Goal: Task Accomplishment & Management: Manage account settings

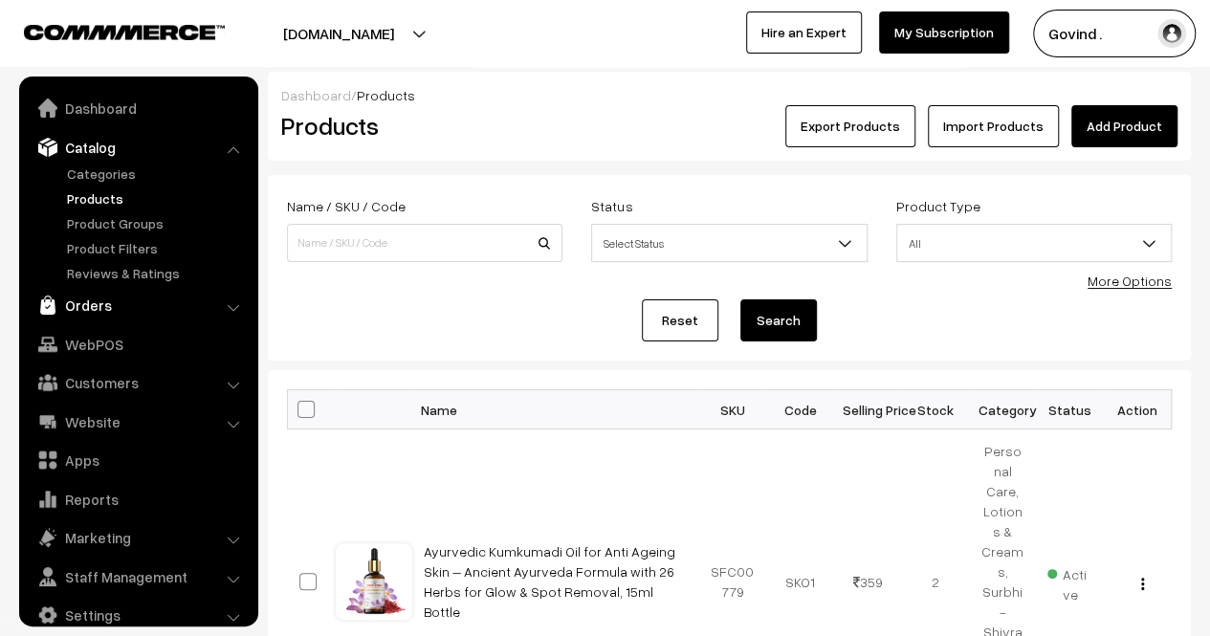
scroll to position [24, 0]
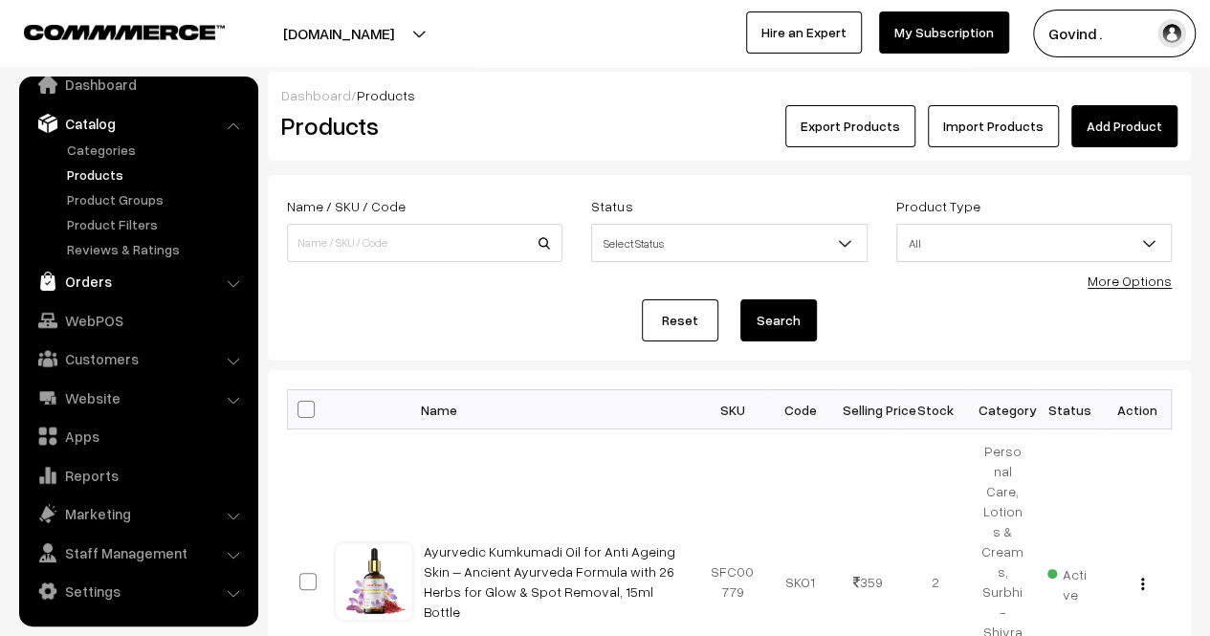
click at [100, 277] on link "Orders" at bounding box center [138, 281] width 228 height 34
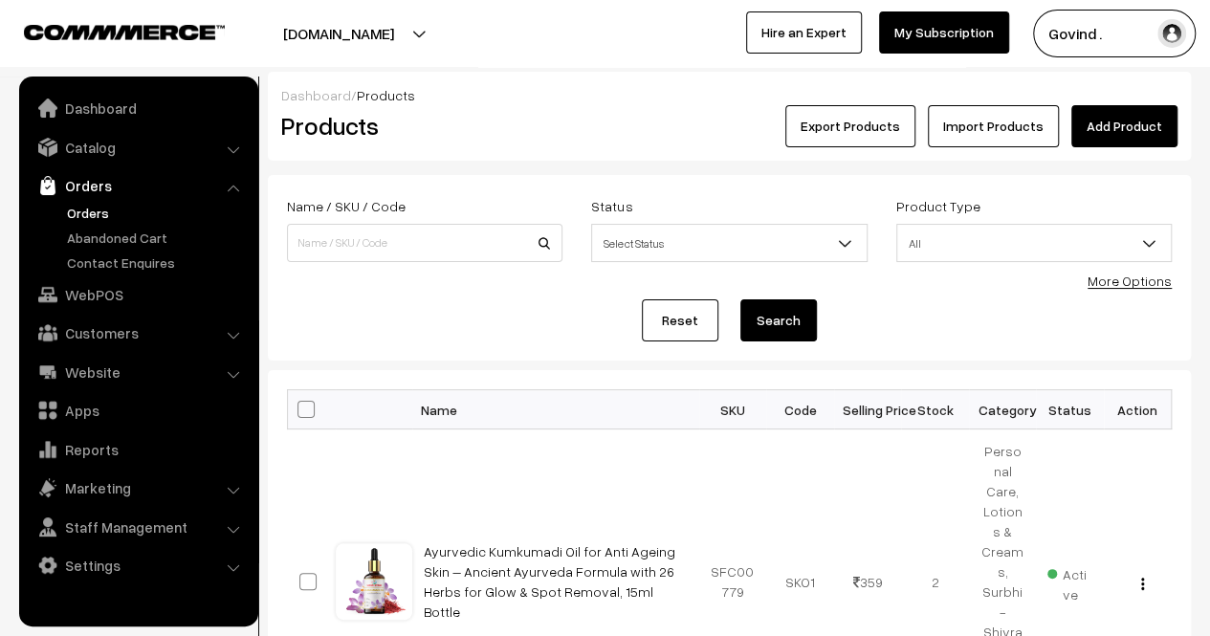
click at [98, 215] on link "Orders" at bounding box center [156, 213] width 189 height 20
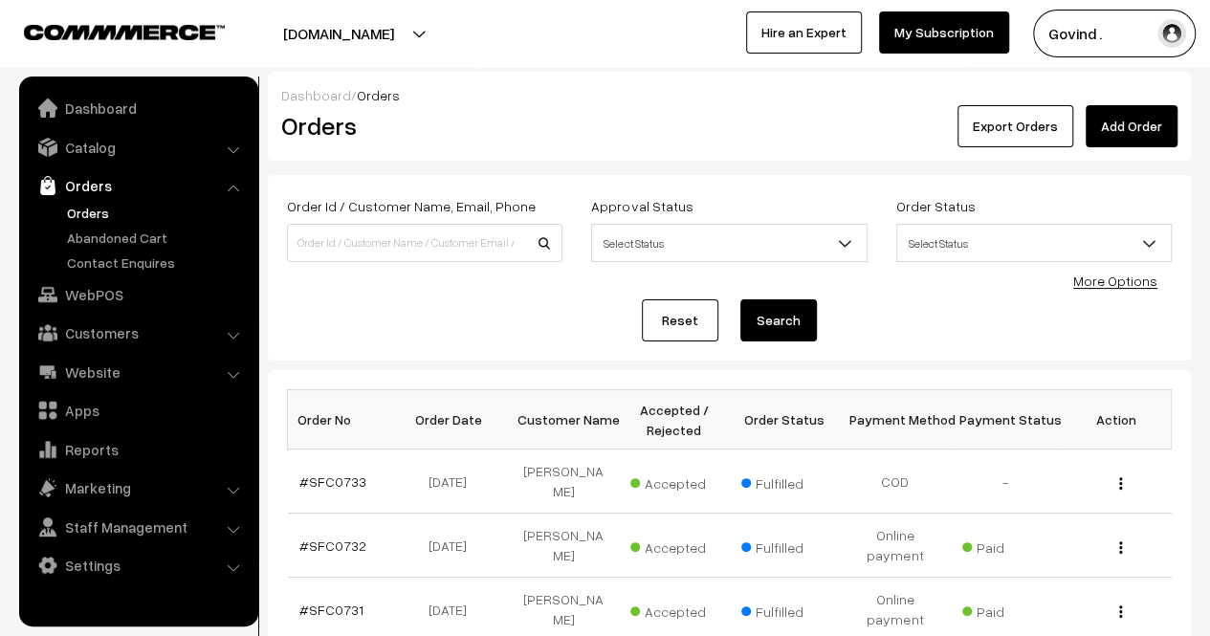
click at [98, 215] on link "Orders" at bounding box center [156, 213] width 189 height 20
click at [108, 159] on link "Catalog" at bounding box center [138, 147] width 228 height 34
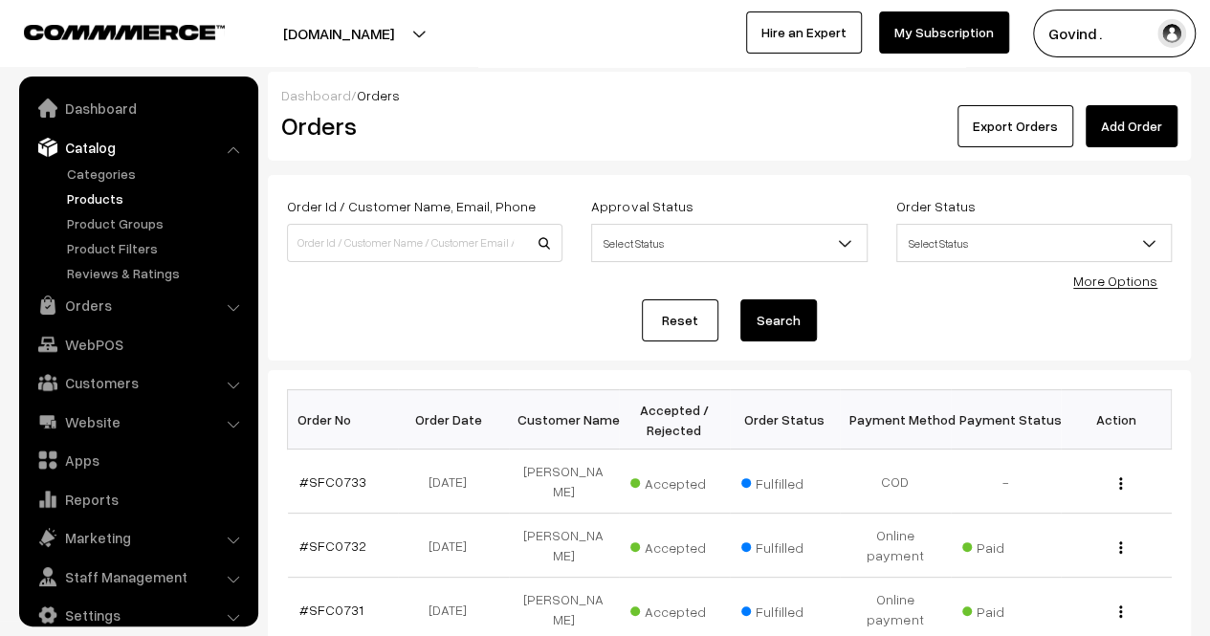
click at [112, 203] on link "Products" at bounding box center [156, 198] width 189 height 20
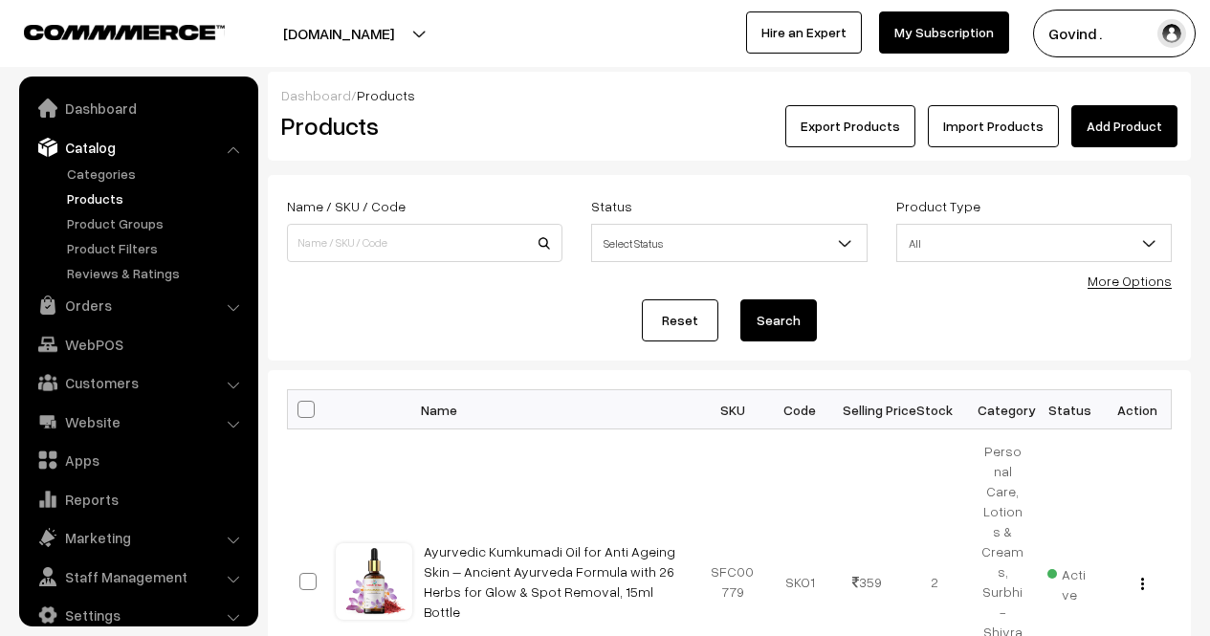
click at [460, 245] on input at bounding box center [425, 243] width 276 height 38
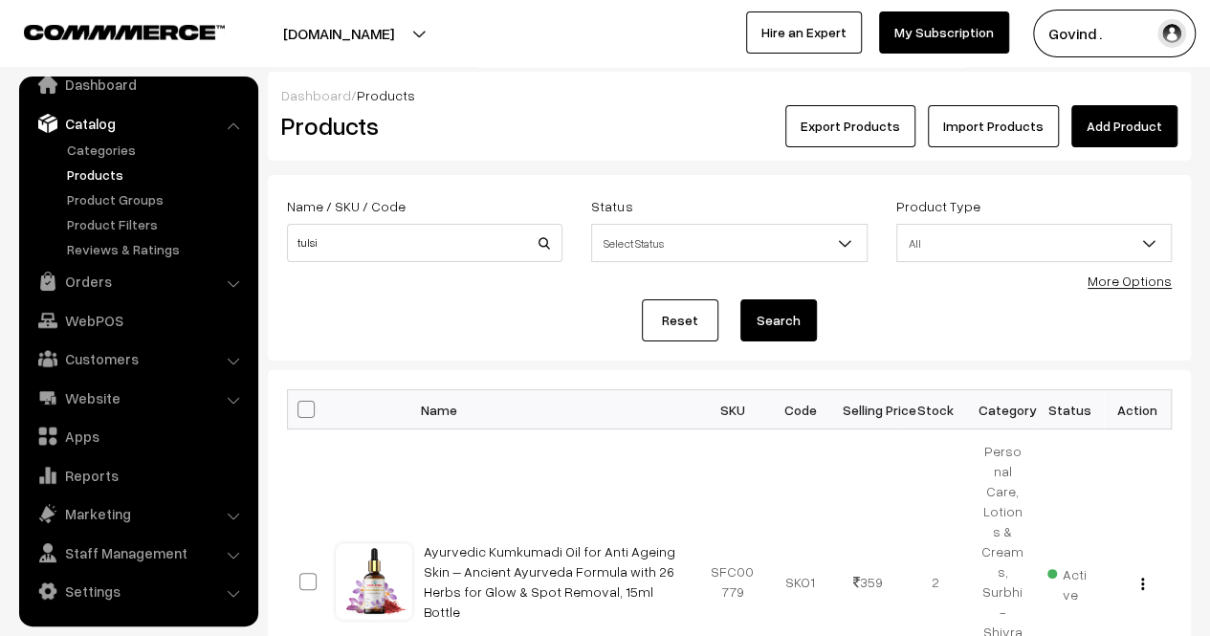
type input "tulsi"
click at [741, 299] on button "Search" at bounding box center [779, 320] width 77 height 42
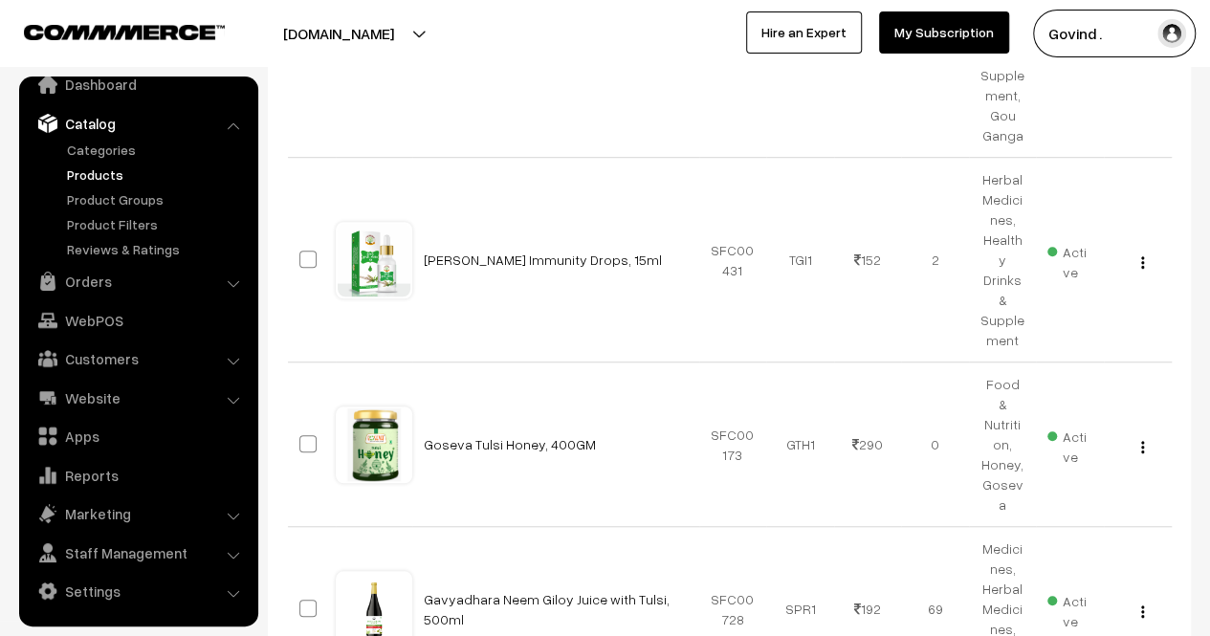
scroll to position [566, 0]
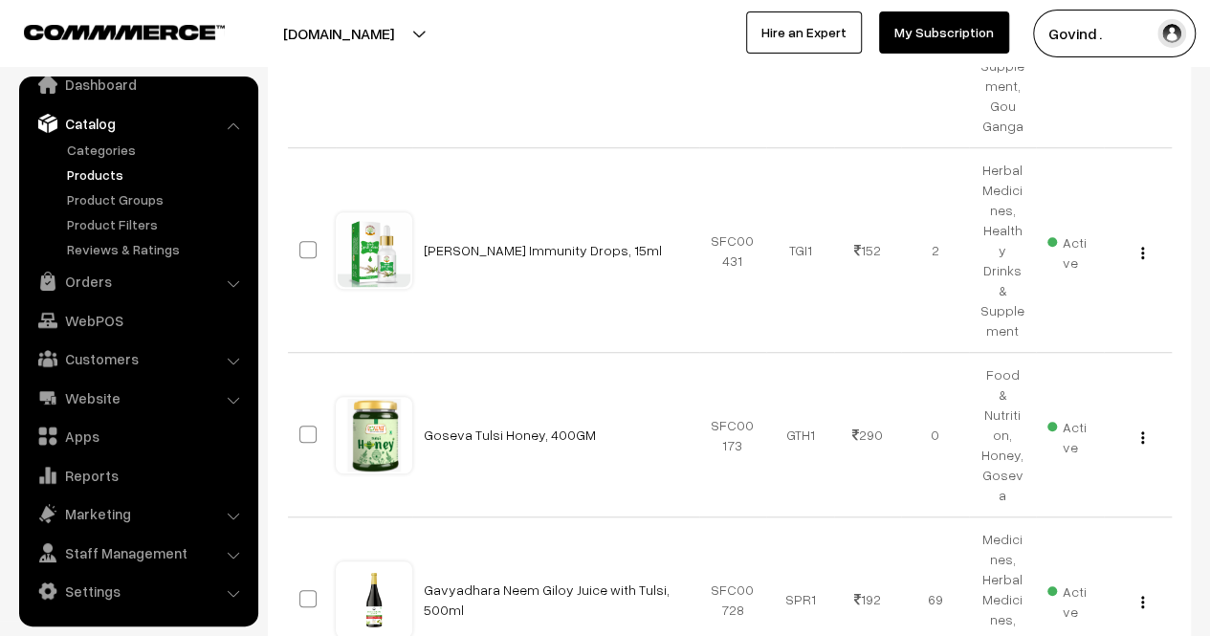
drag, startPoint x: 1224, startPoint y: 250, endPoint x: 1224, endPoint y: 299, distance: 49.8
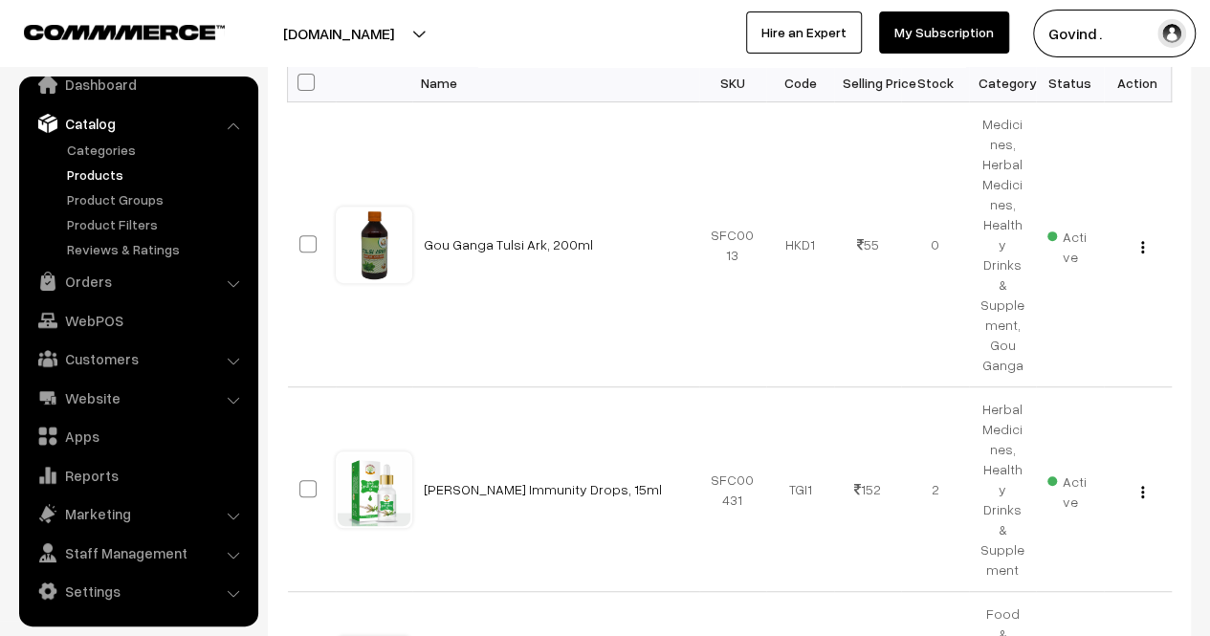
scroll to position [325, 0]
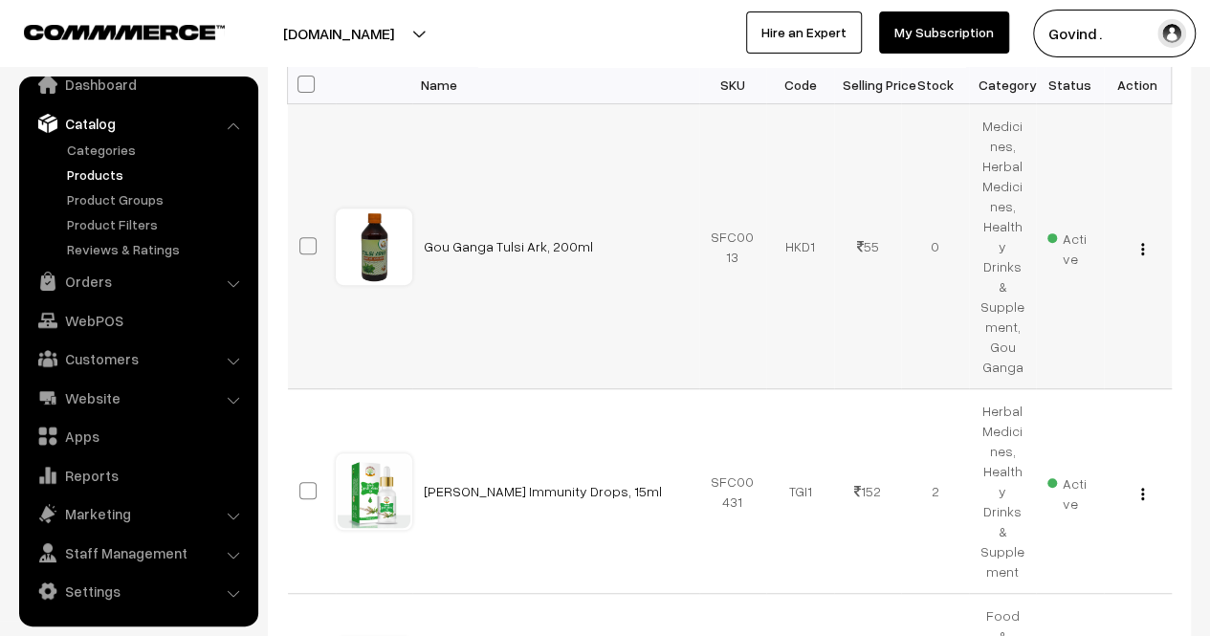
click at [1141, 243] on img "button" at bounding box center [1142, 249] width 3 height 12
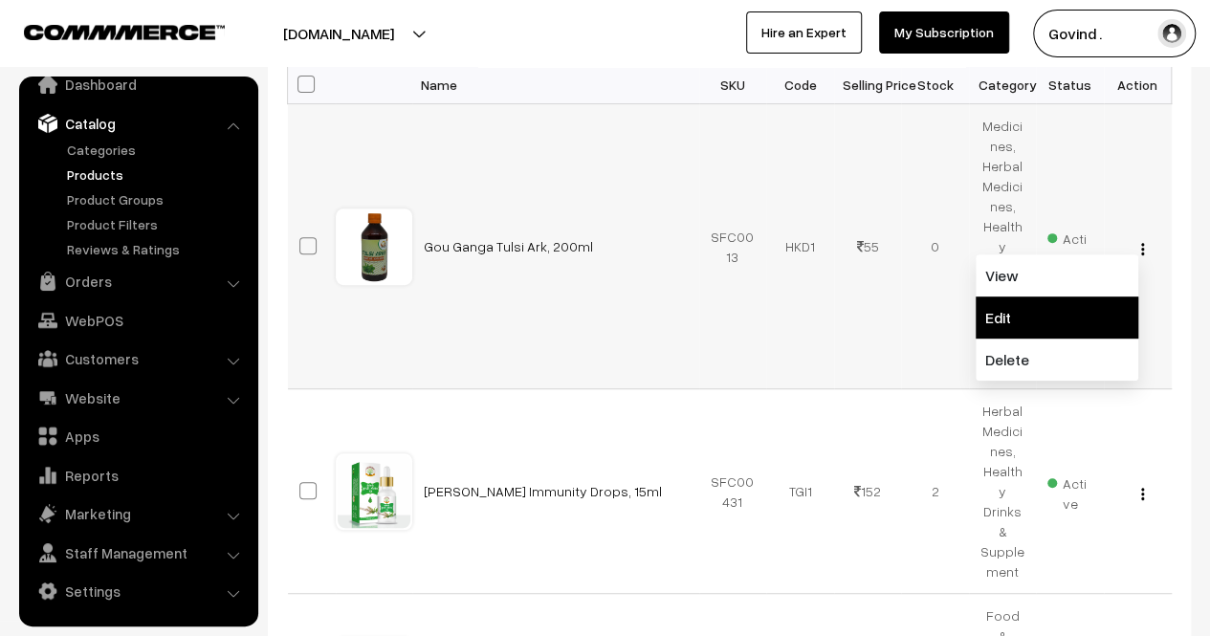
click at [1090, 297] on link "Edit" at bounding box center [1057, 318] width 163 height 42
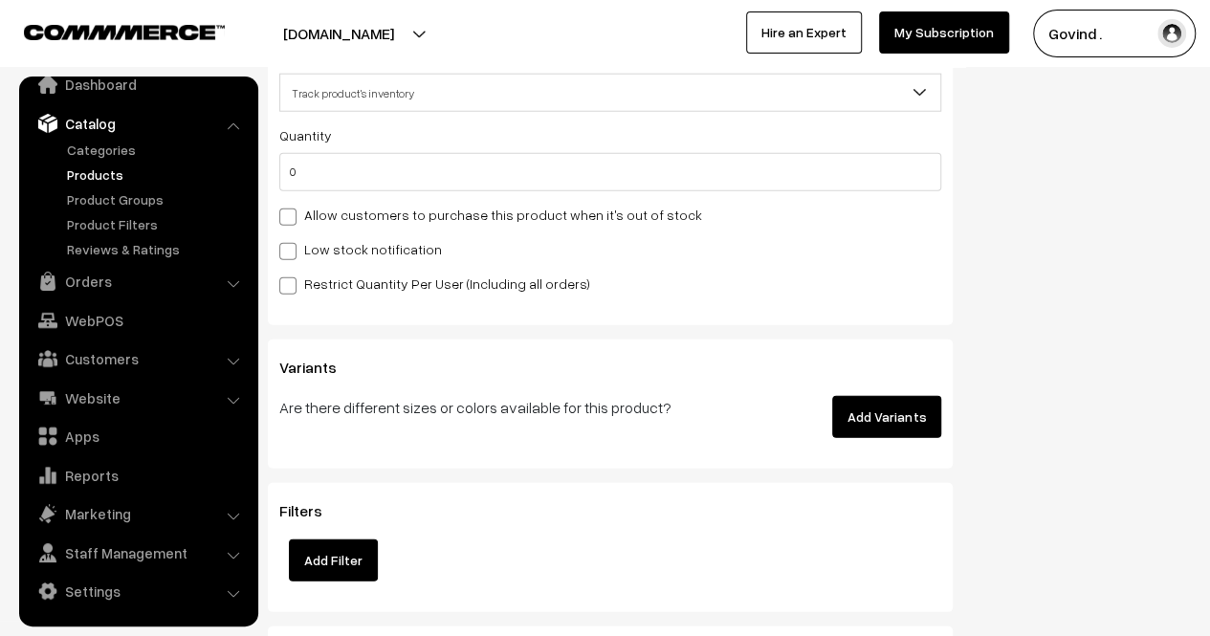
scroll to position [2461, 0]
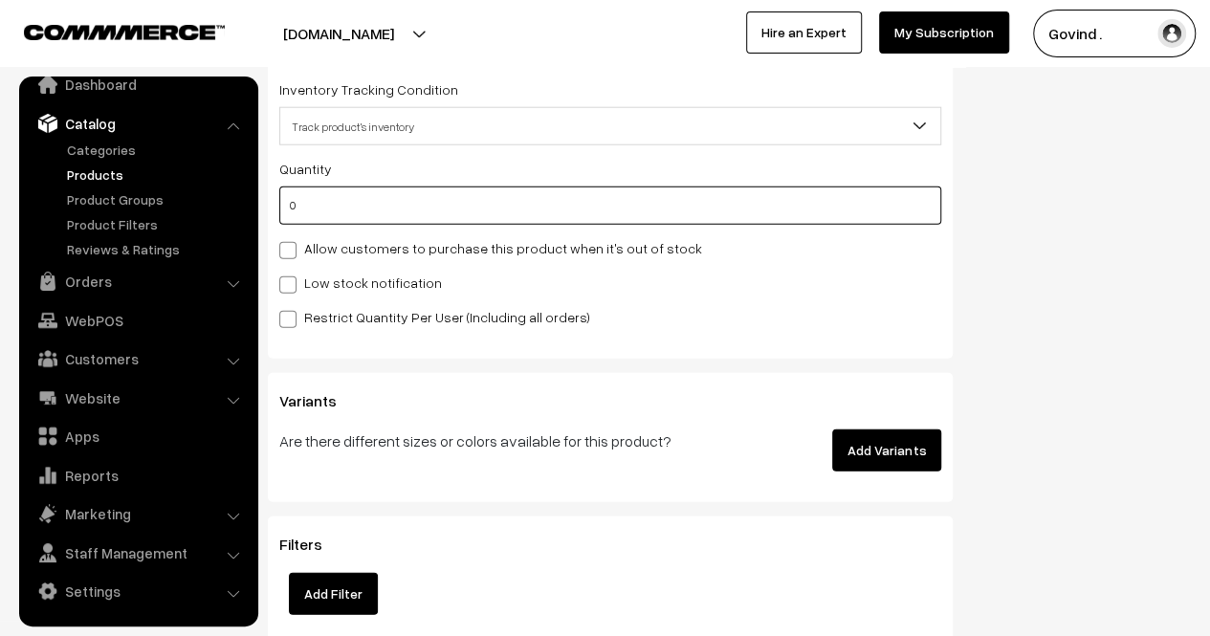
click at [852, 219] on input "0" at bounding box center [610, 206] width 662 height 38
type input "1"
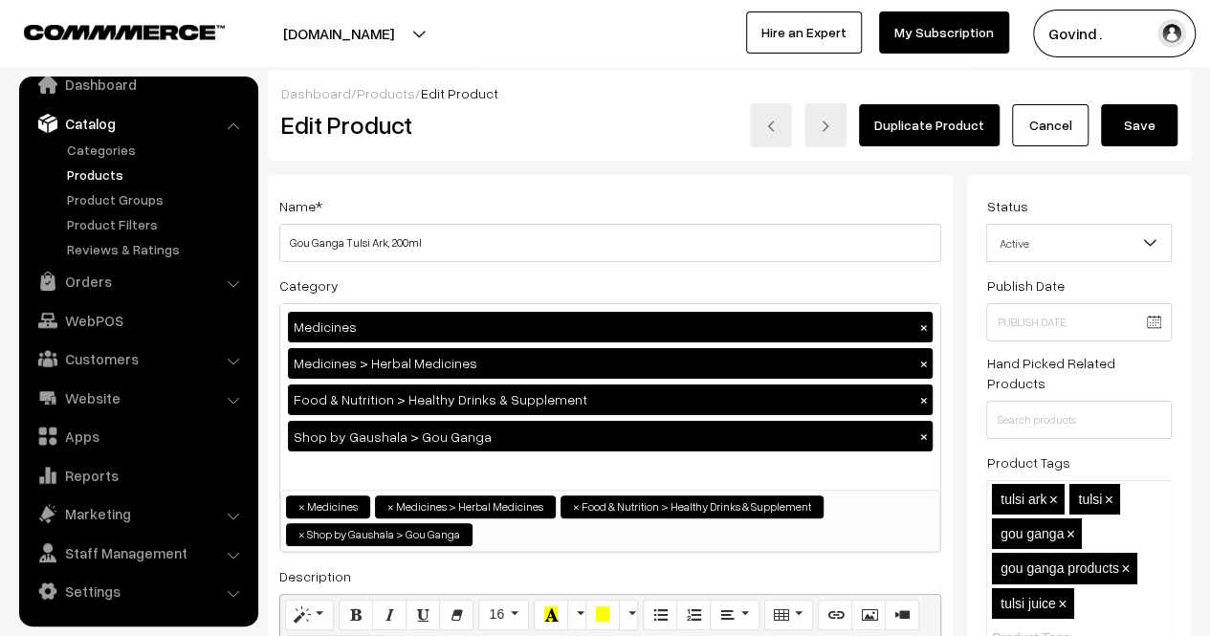
click at [1150, 145] on div "Duplicate Product Cancel Save" at bounding box center [922, 125] width 511 height 44
click at [1150, 135] on button "Save" at bounding box center [1139, 125] width 77 height 42
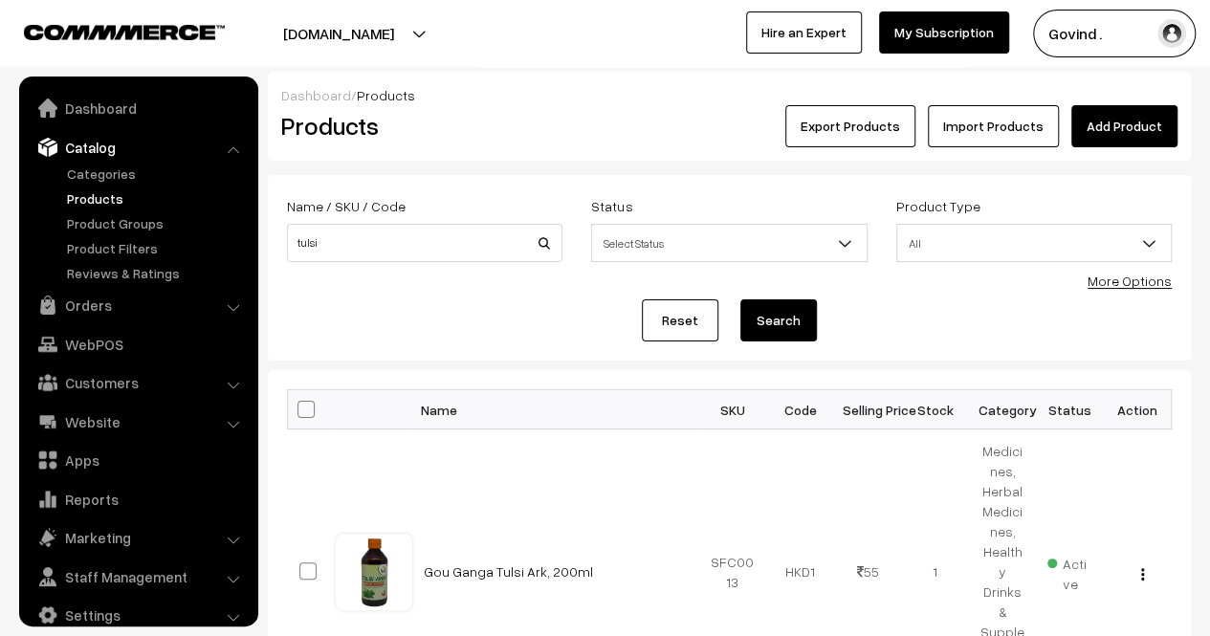
scroll to position [24, 0]
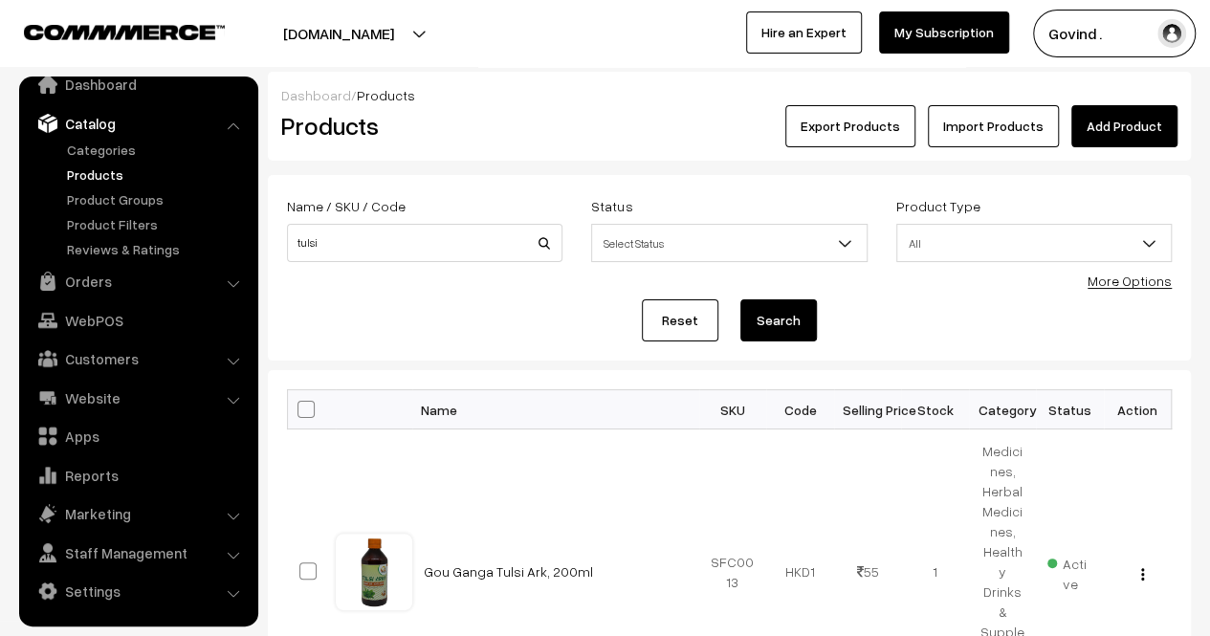
click at [105, 173] on link "Products" at bounding box center [156, 175] width 189 height 20
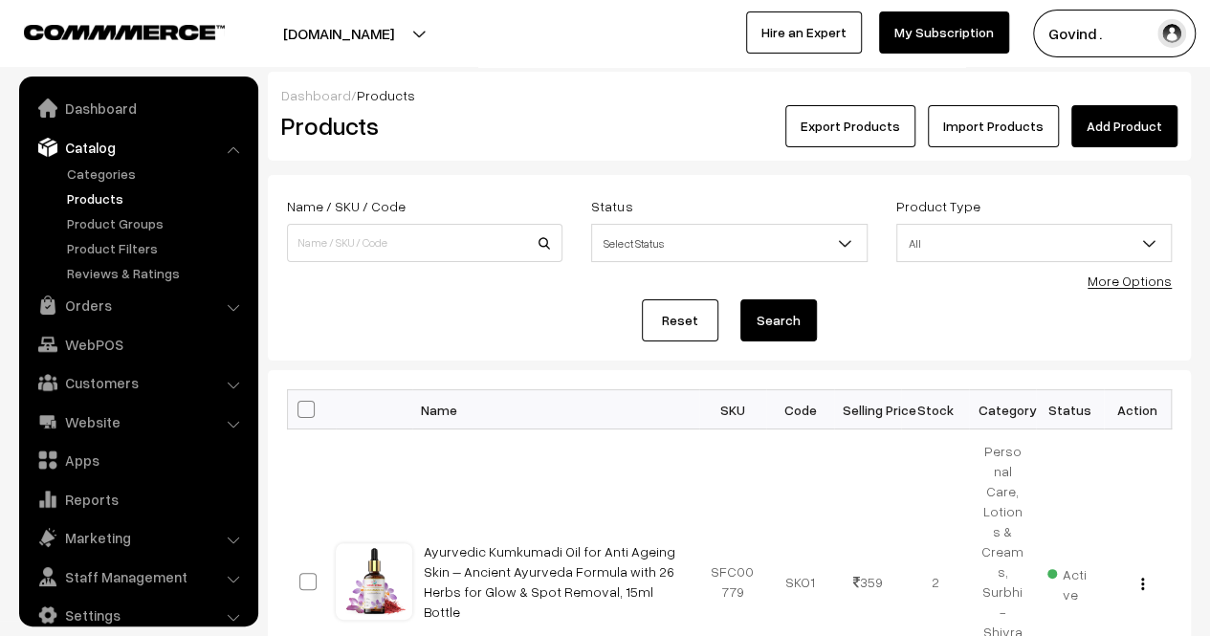
scroll to position [24, 0]
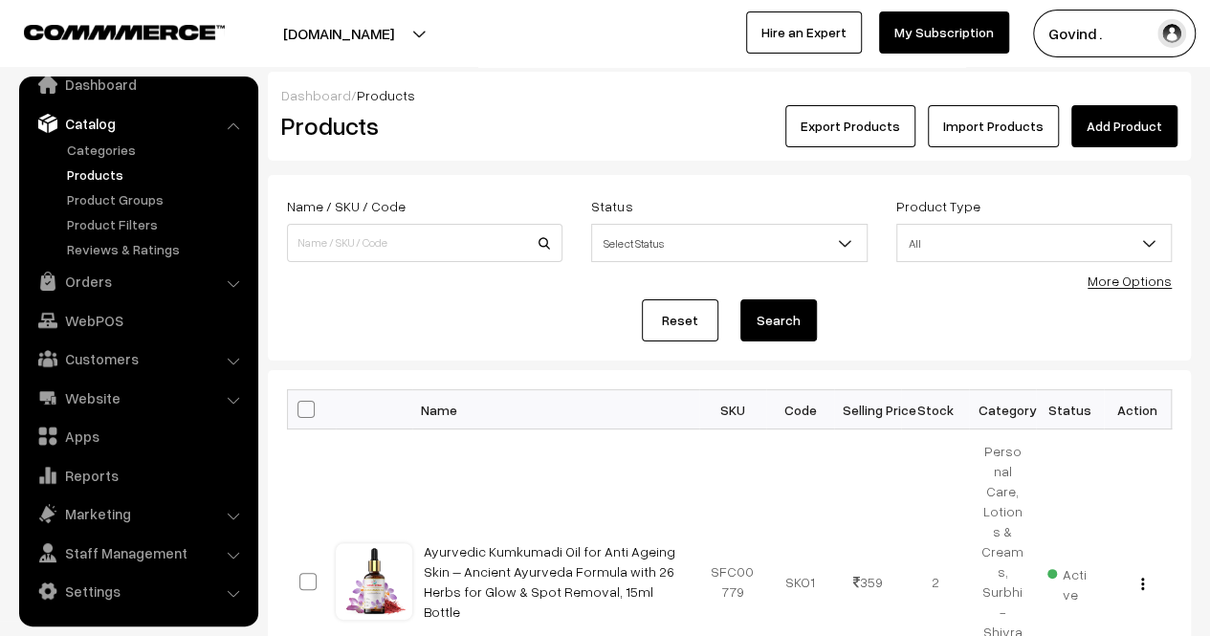
click at [869, 132] on button "Export Products" at bounding box center [850, 126] width 130 height 42
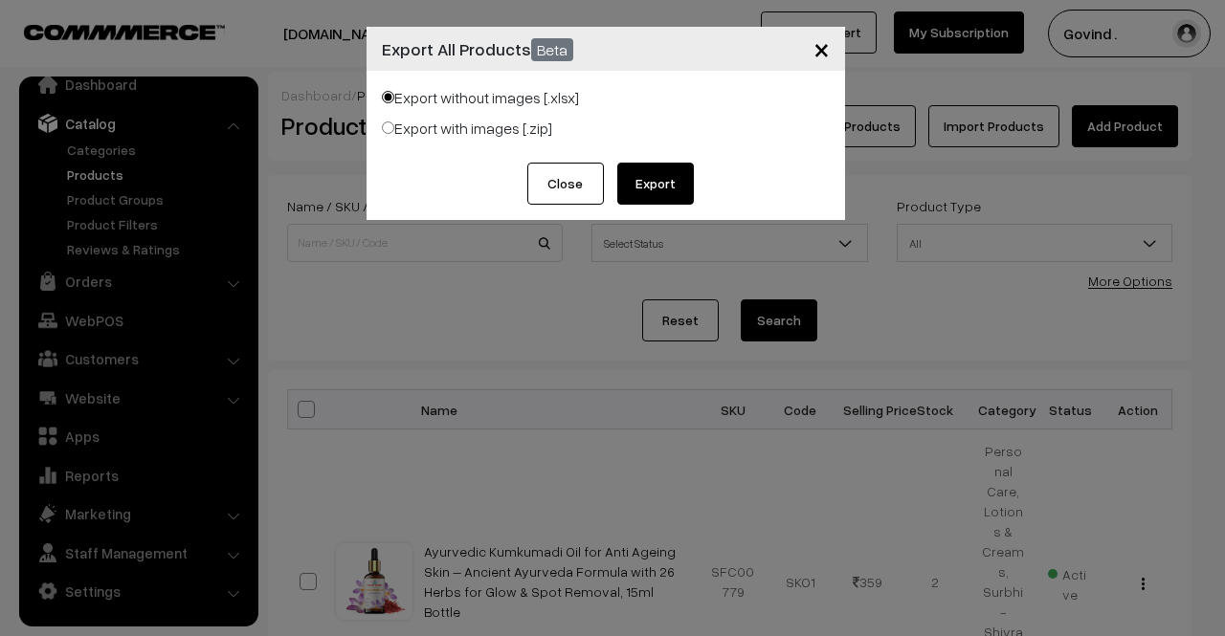
click at [670, 177] on button "Export" at bounding box center [655, 184] width 77 height 42
click at [821, 52] on span "×" at bounding box center [821, 48] width 16 height 35
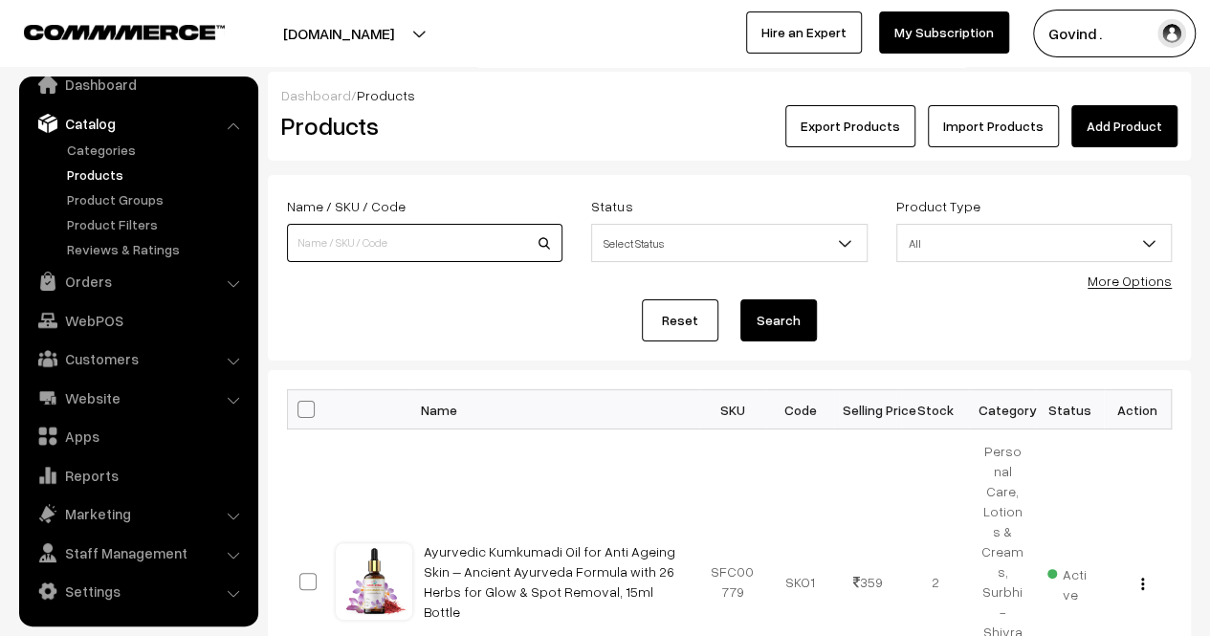
click at [368, 254] on input at bounding box center [425, 243] width 276 height 38
type input "tongue"
click at [741, 299] on button "Search" at bounding box center [779, 320] width 77 height 42
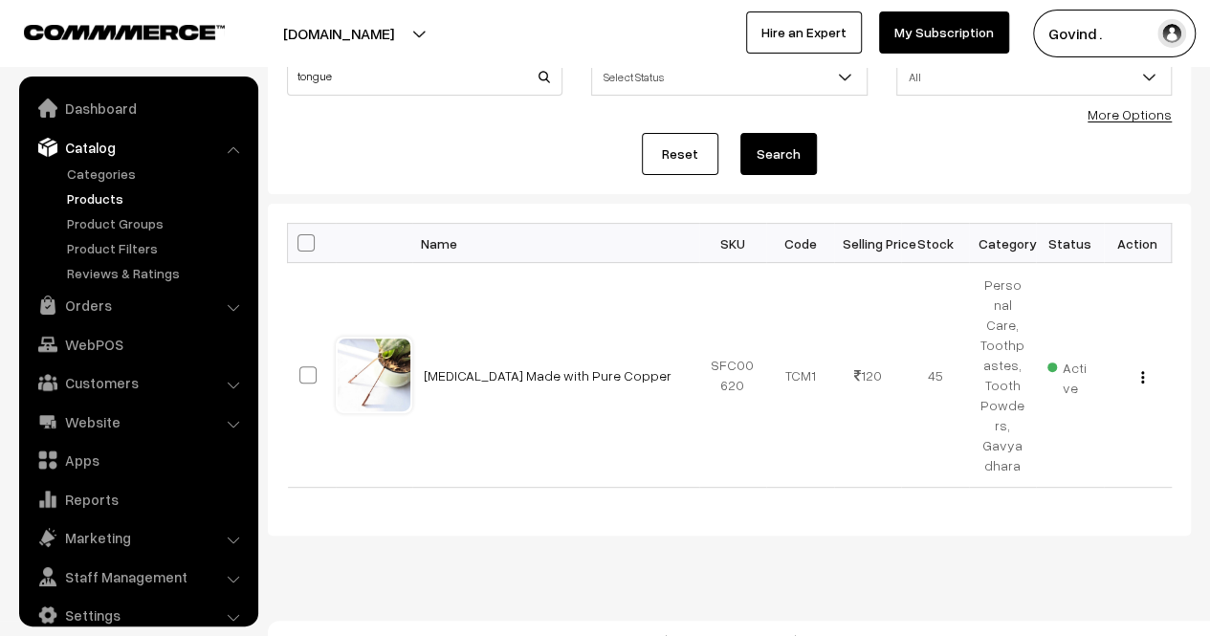
scroll to position [24, 0]
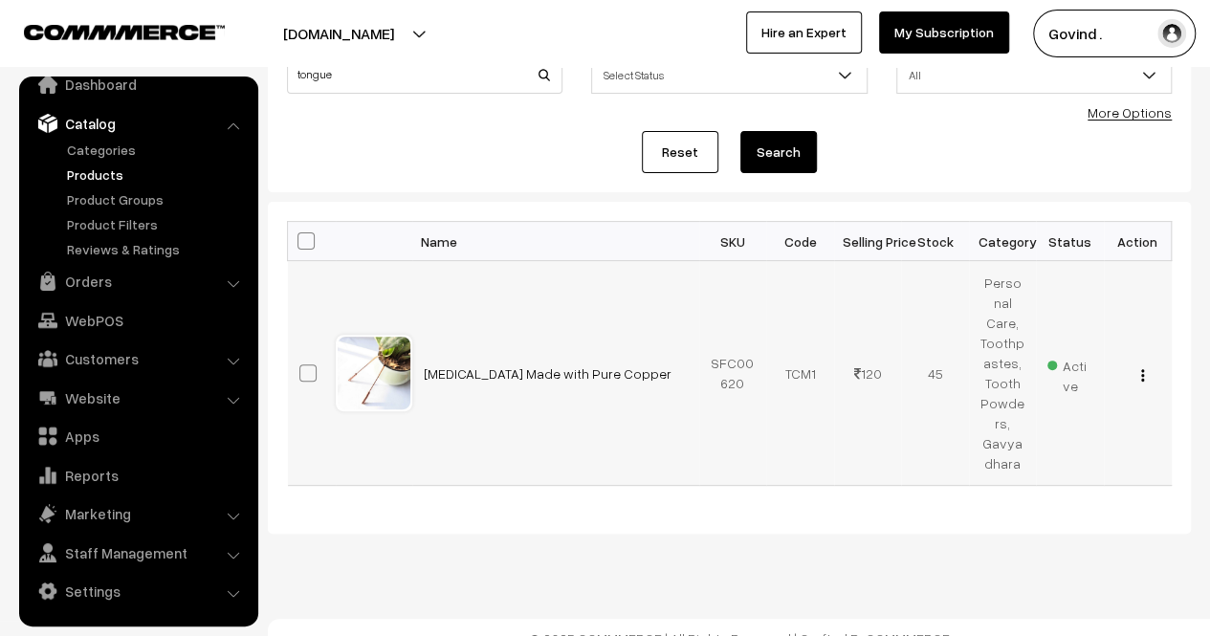
click at [1142, 369] on img "button" at bounding box center [1142, 375] width 3 height 12
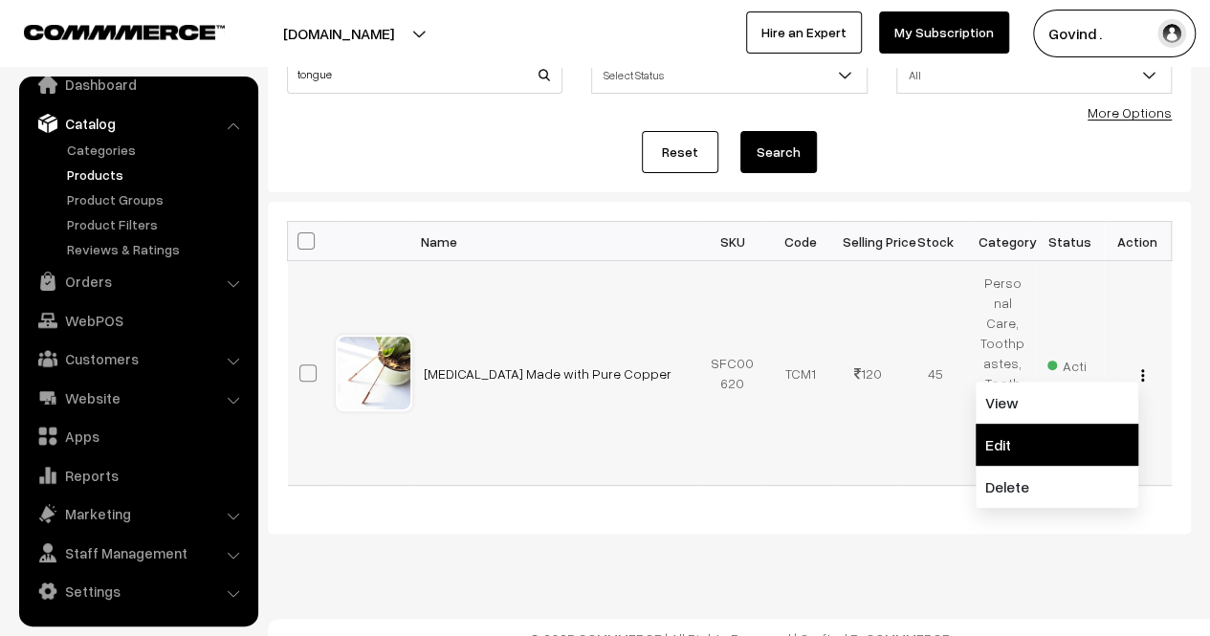
click at [1047, 424] on link "Edit" at bounding box center [1057, 445] width 163 height 42
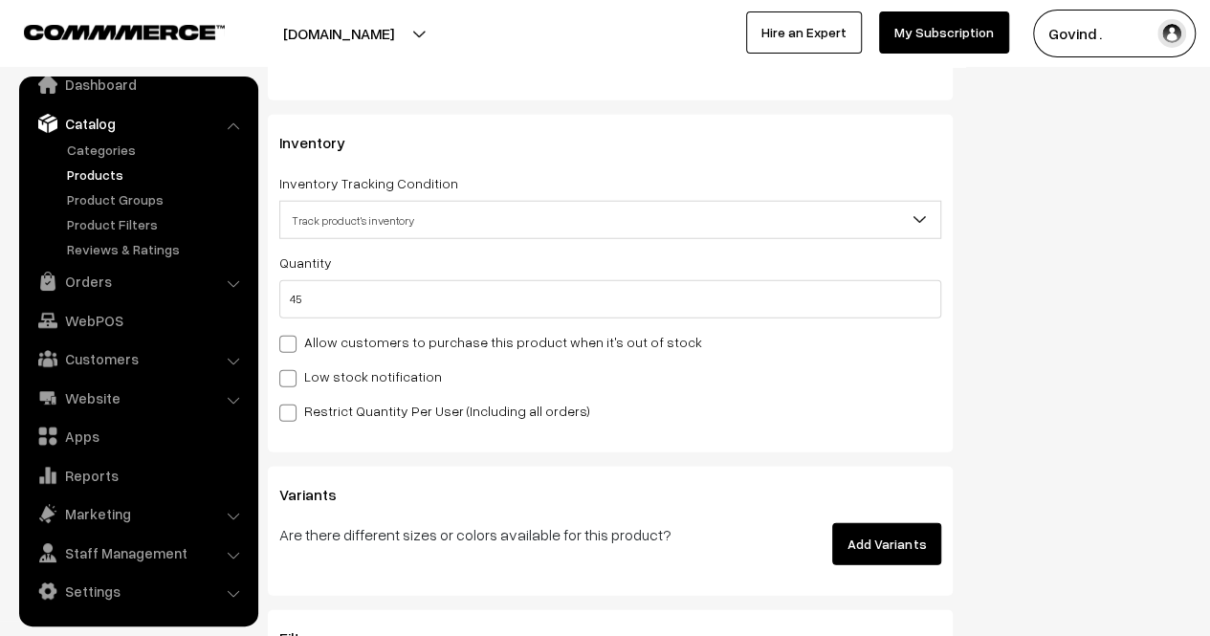
scroll to position [2373, 0]
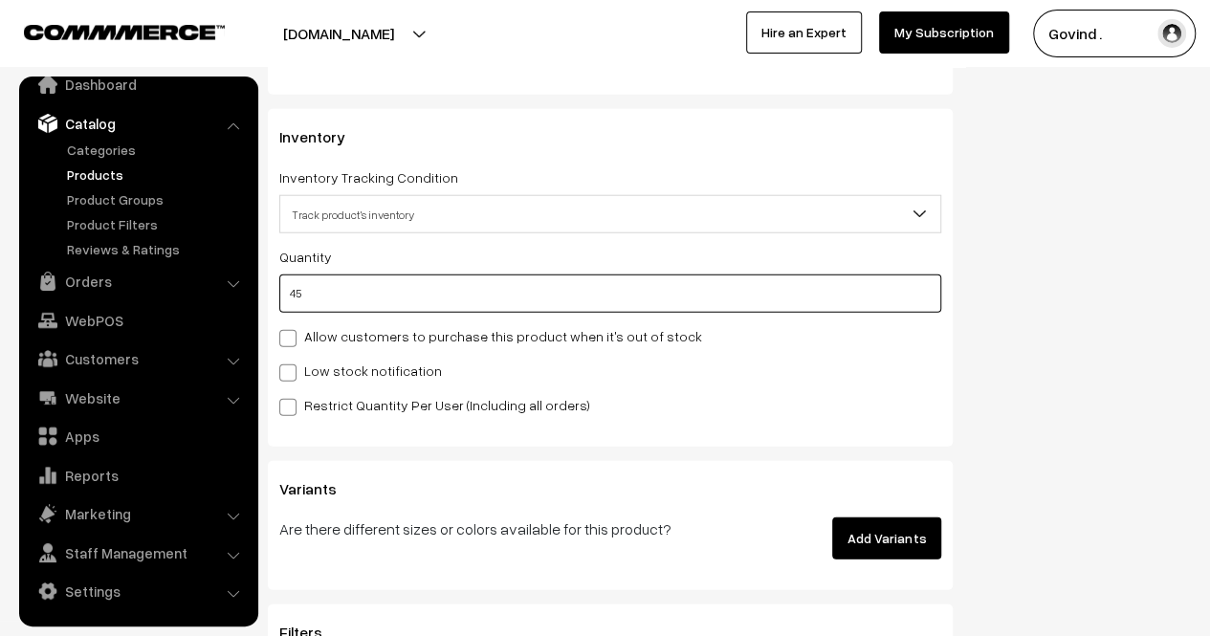
click at [771, 283] on input "45" at bounding box center [610, 294] width 662 height 38
type input "4"
type input "49"
type input "0"
type input "3"
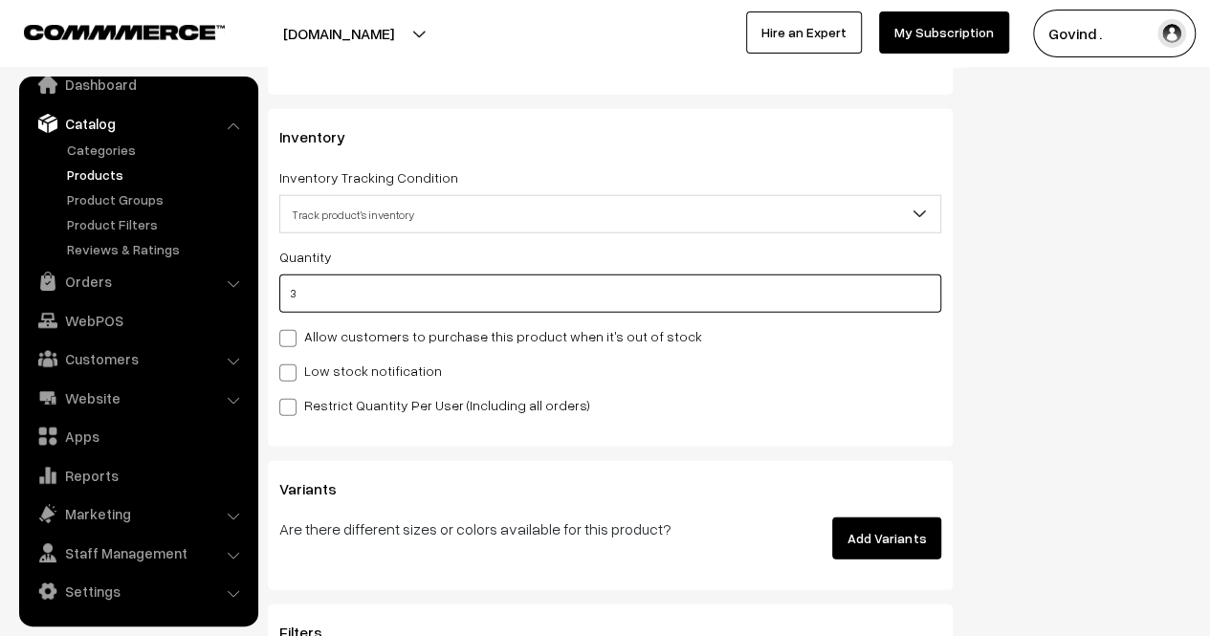
type input "48"
type input "39"
type input "84"
type input "39"
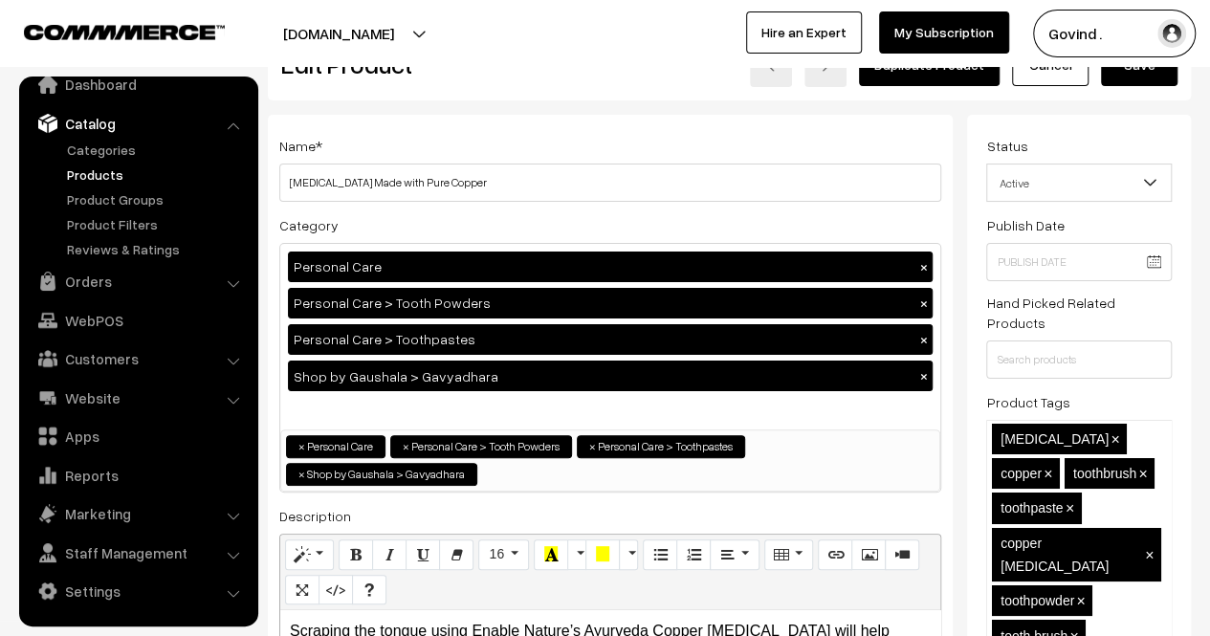
scroll to position [0, 0]
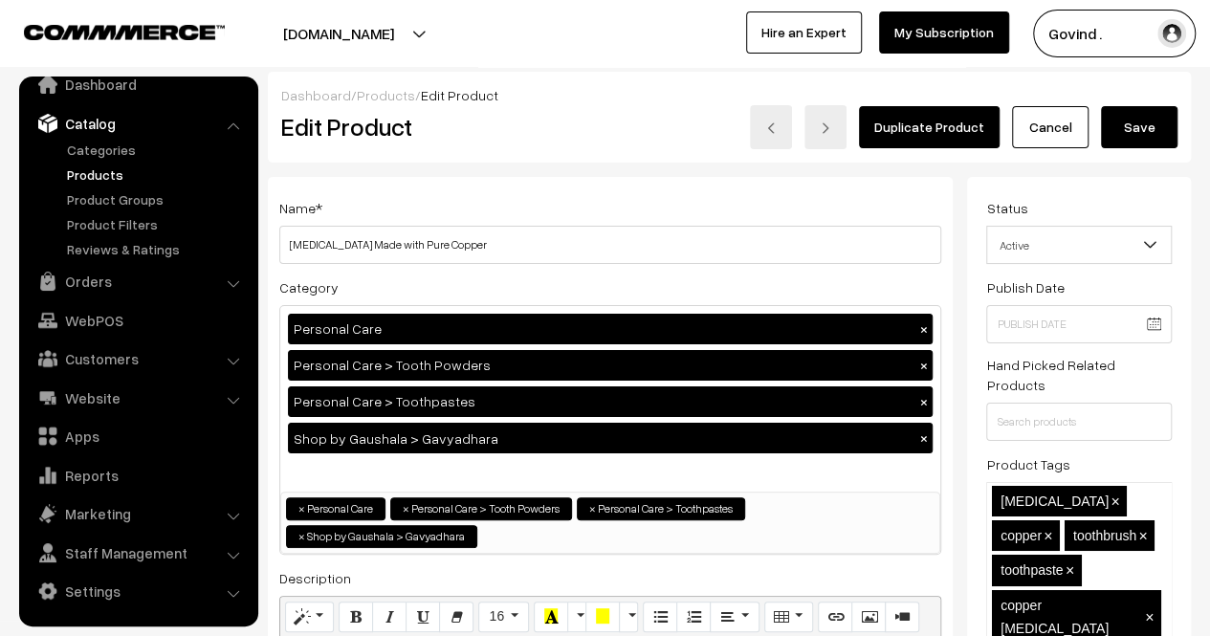
click at [1161, 122] on button "Save" at bounding box center [1139, 127] width 77 height 42
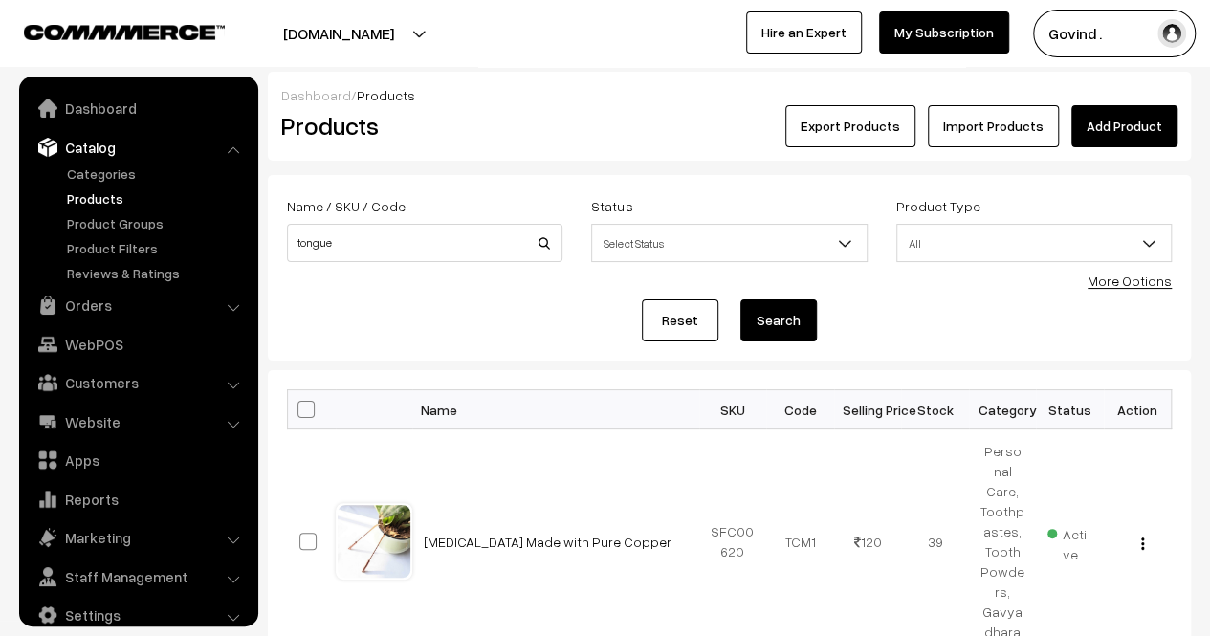
scroll to position [24, 0]
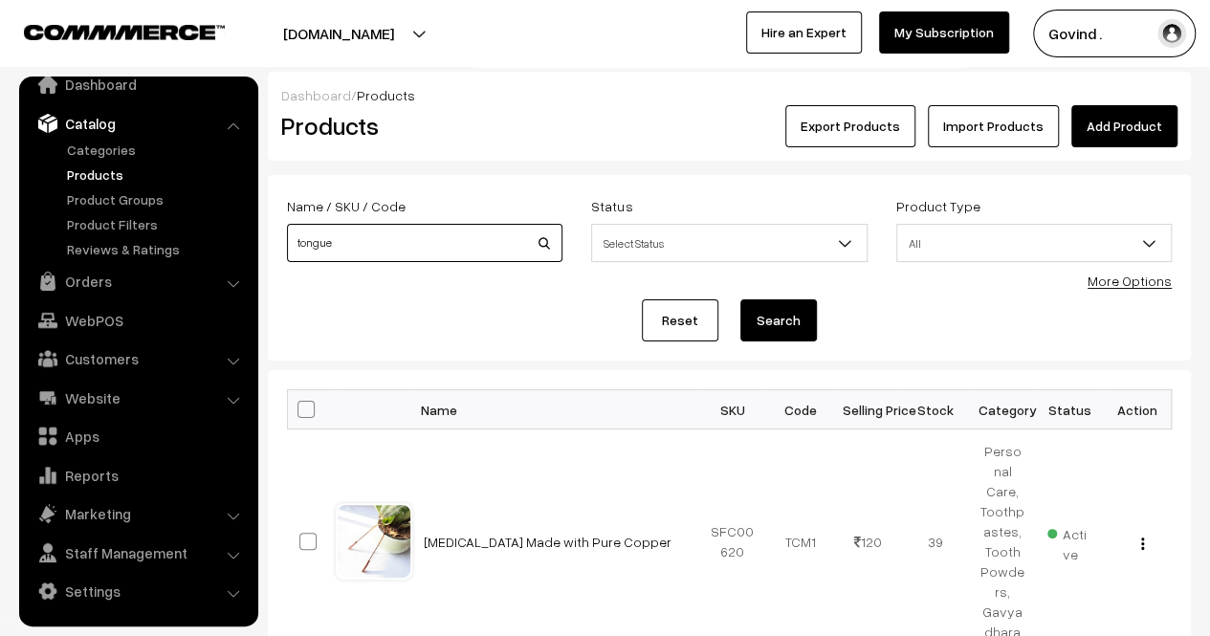
click at [378, 244] on input "tongue" at bounding box center [425, 243] width 276 height 38
type input "bamboo"
click at [741, 299] on button "Search" at bounding box center [779, 320] width 77 height 42
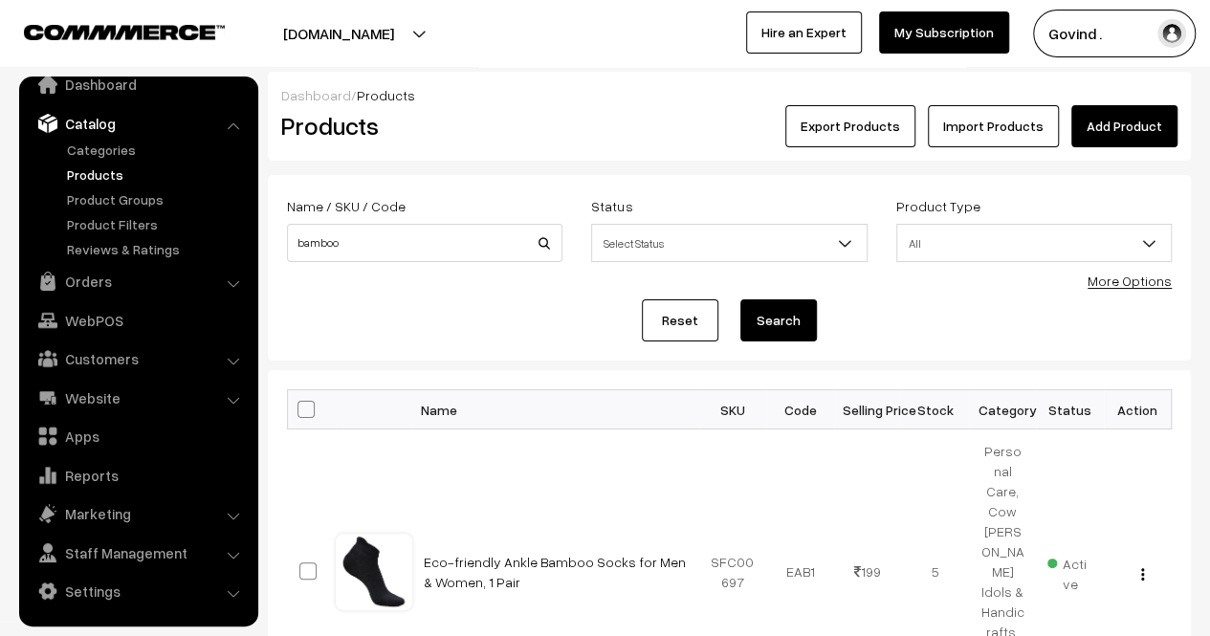
scroll to position [356, 0]
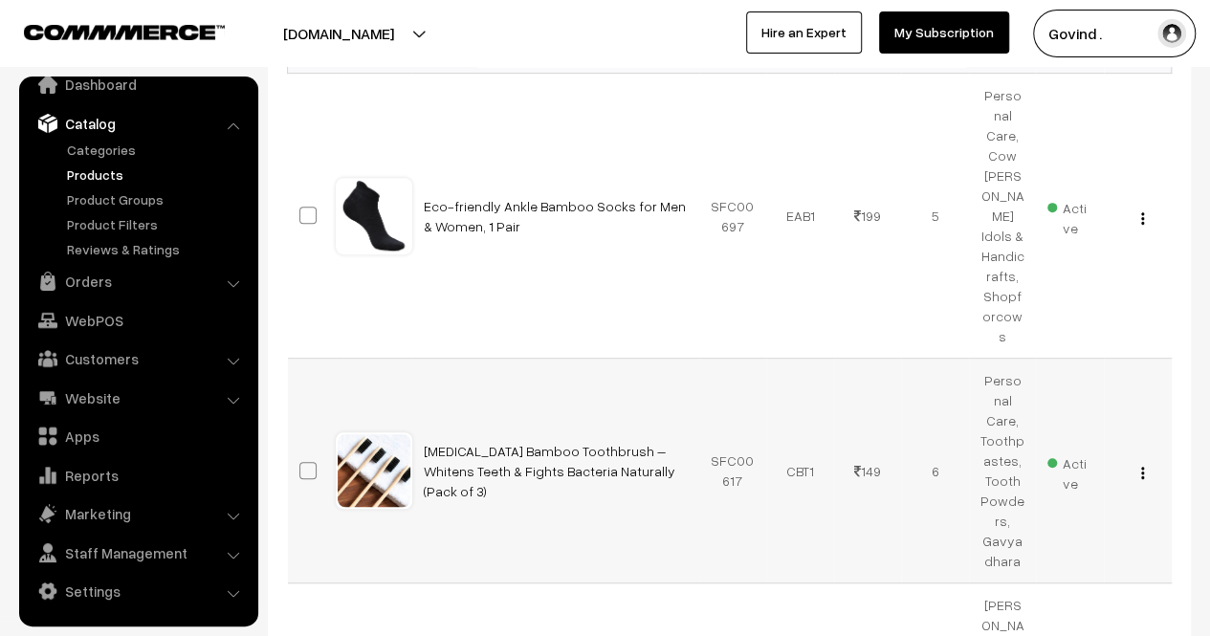
click at [1139, 461] on div "View Edit Delete" at bounding box center [1138, 471] width 45 height 20
click at [1142, 467] on img "button" at bounding box center [1142, 473] width 3 height 12
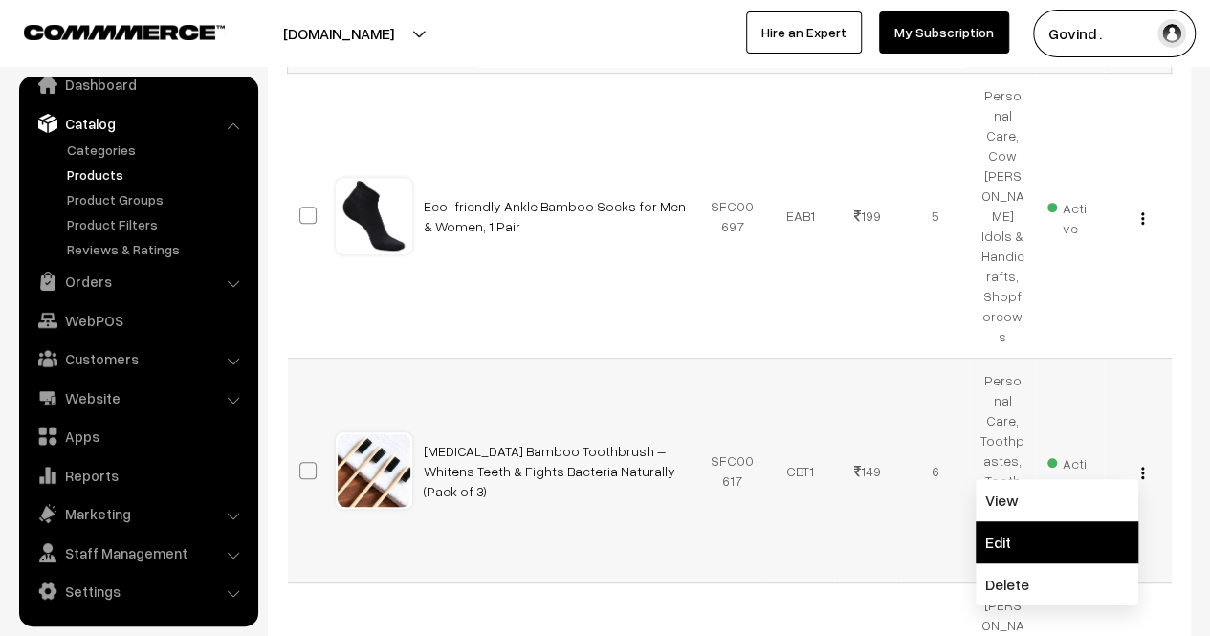
click at [1076, 521] on link "Edit" at bounding box center [1057, 542] width 163 height 42
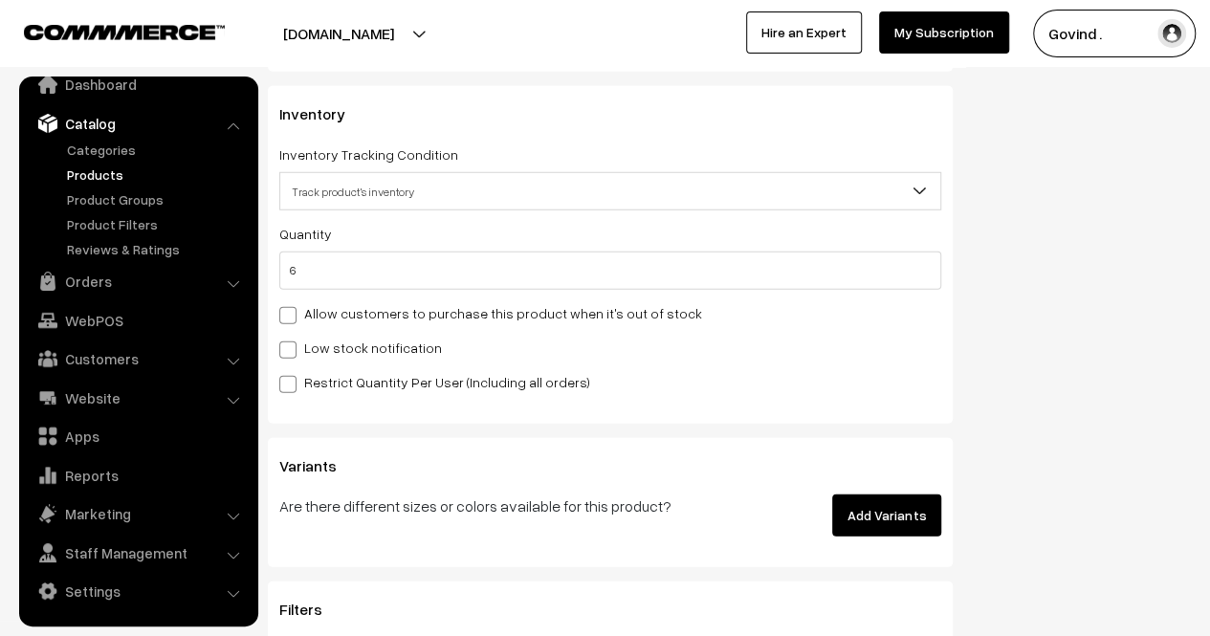
scroll to position [2571, 0]
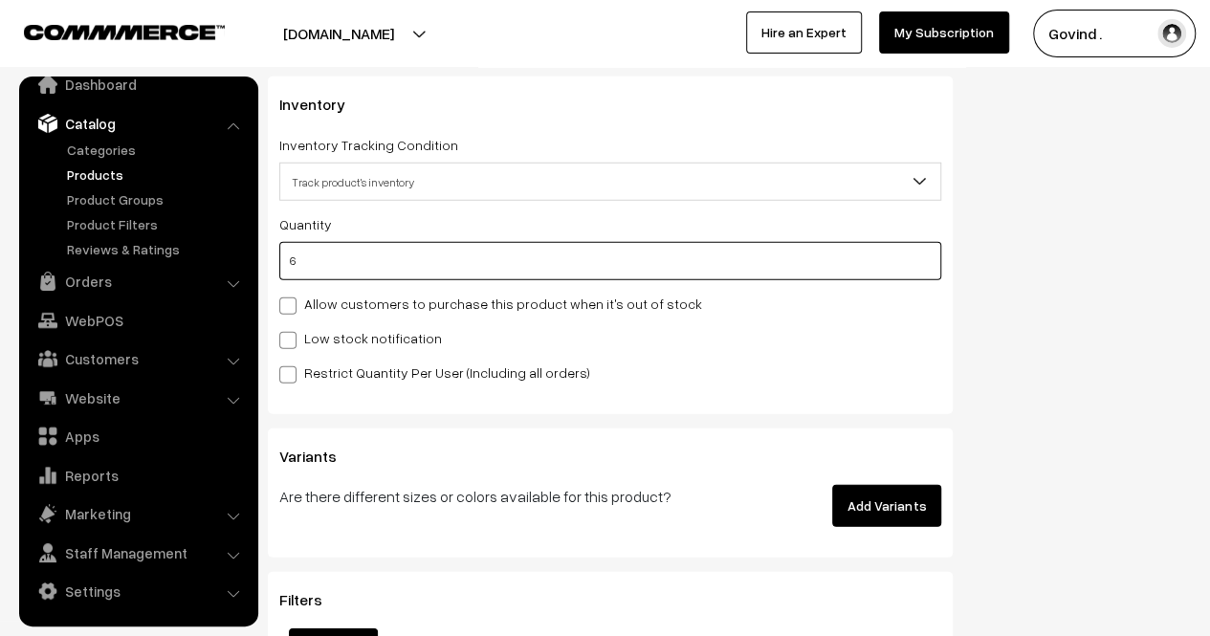
click at [666, 266] on input "6" at bounding box center [610, 261] width 662 height 38
type input "8"
type input "14"
type input "82"
type input "88"
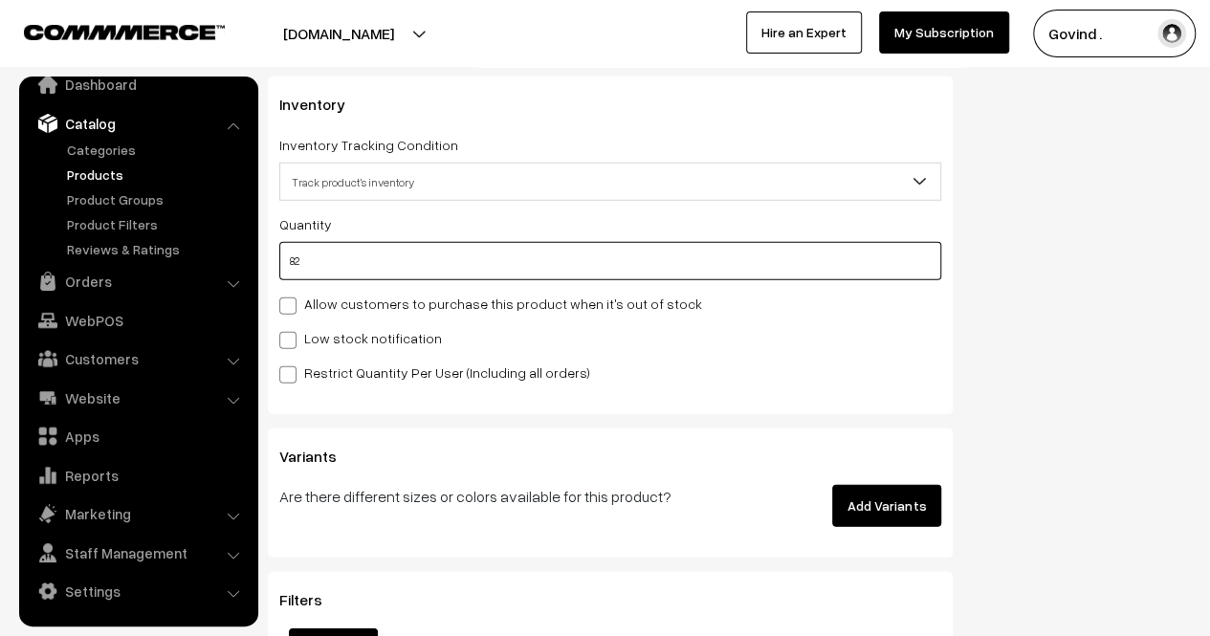
type input "82"
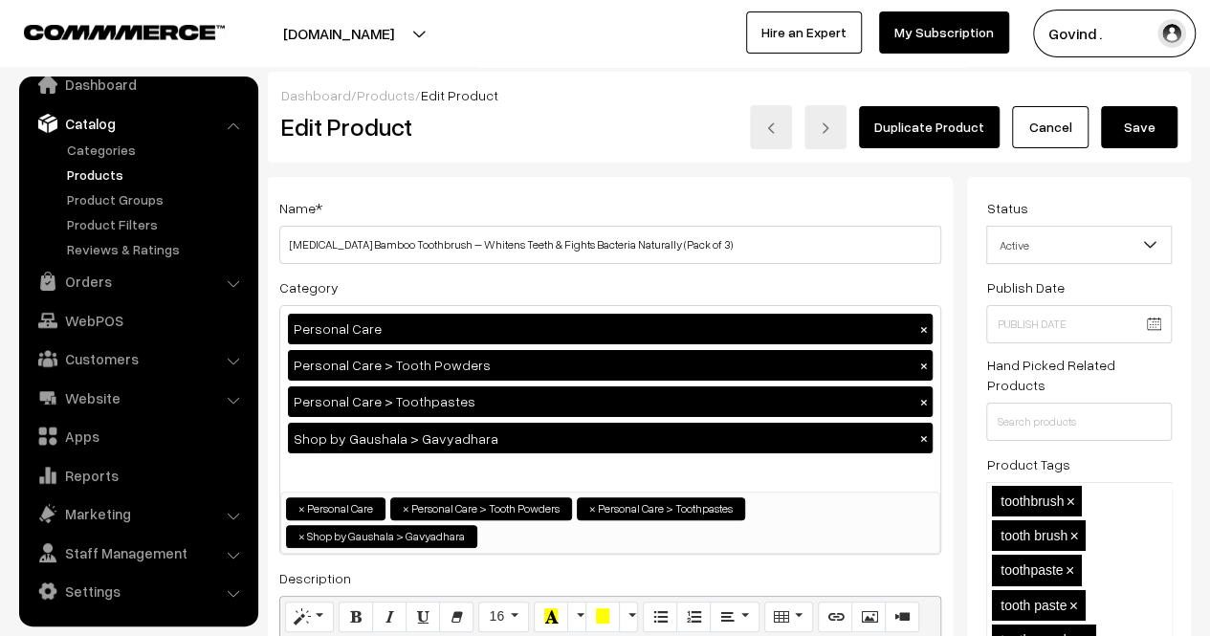
click at [1130, 127] on button "Save" at bounding box center [1139, 127] width 77 height 42
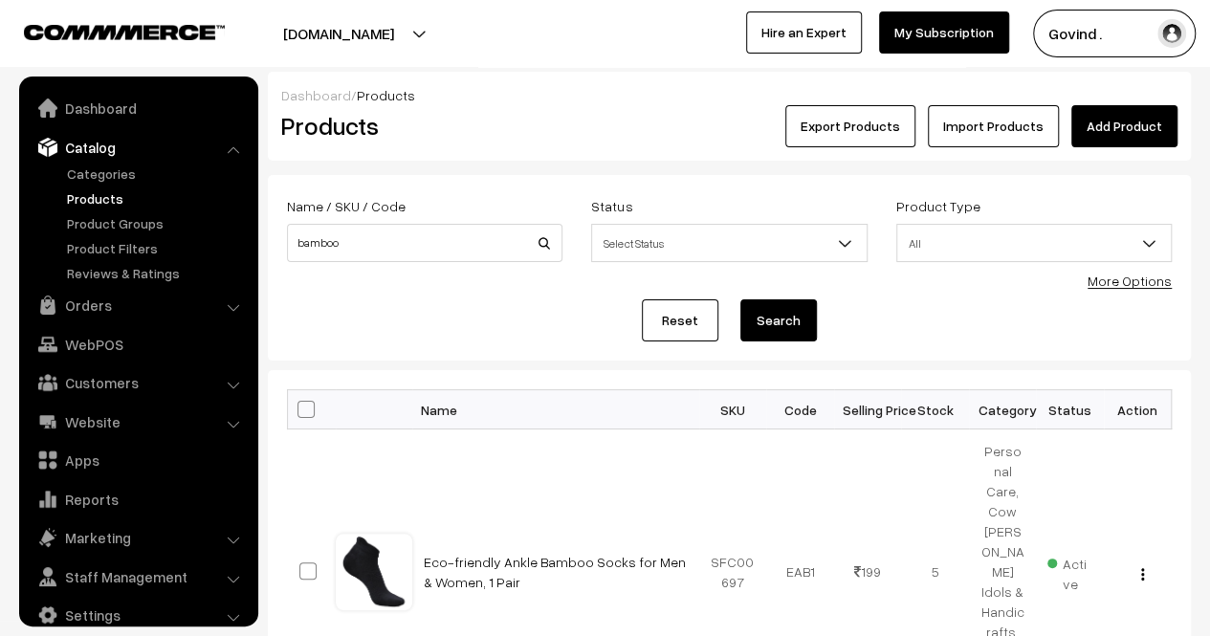
scroll to position [24, 0]
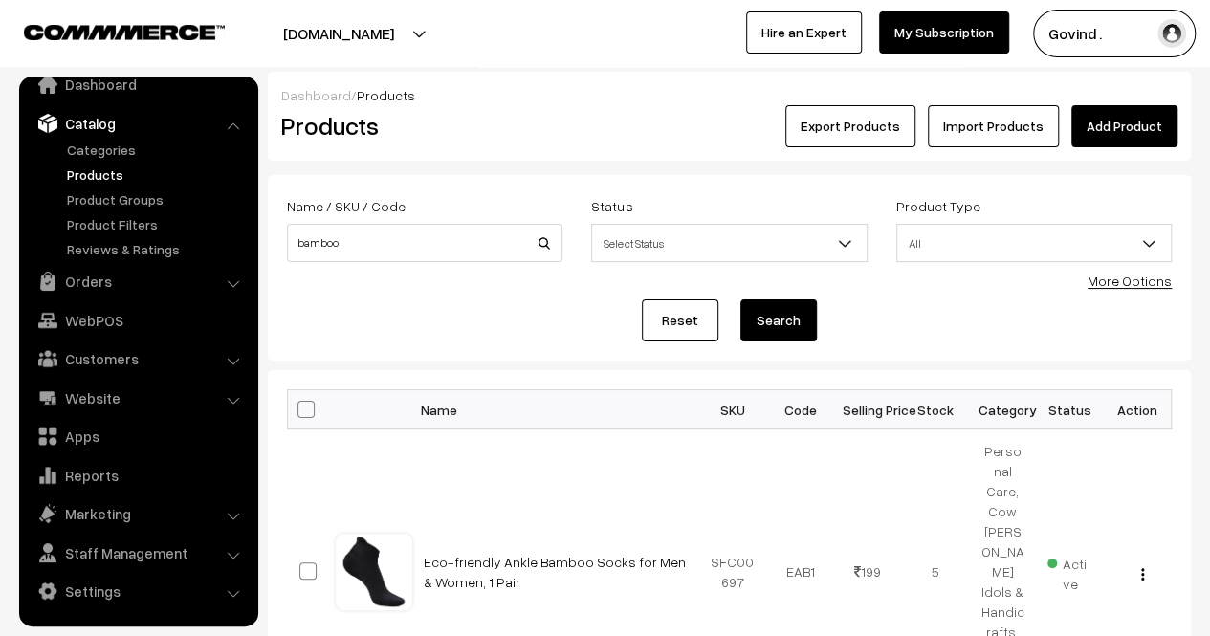
click at [409, 265] on div "Name / SKU / Code bamboo" at bounding box center [425, 233] width 304 height 79
click at [411, 254] on input "bamboo" at bounding box center [425, 243] width 276 height 38
type input "loofah"
click at [741, 299] on button "Search" at bounding box center [779, 320] width 77 height 42
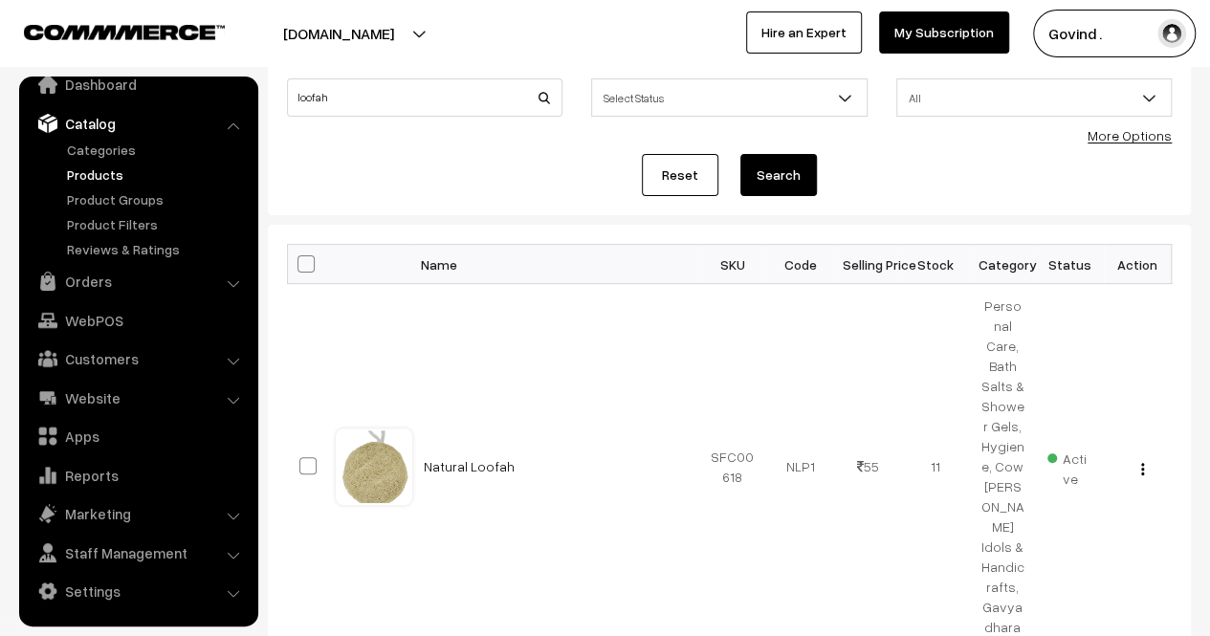
scroll to position [161, 0]
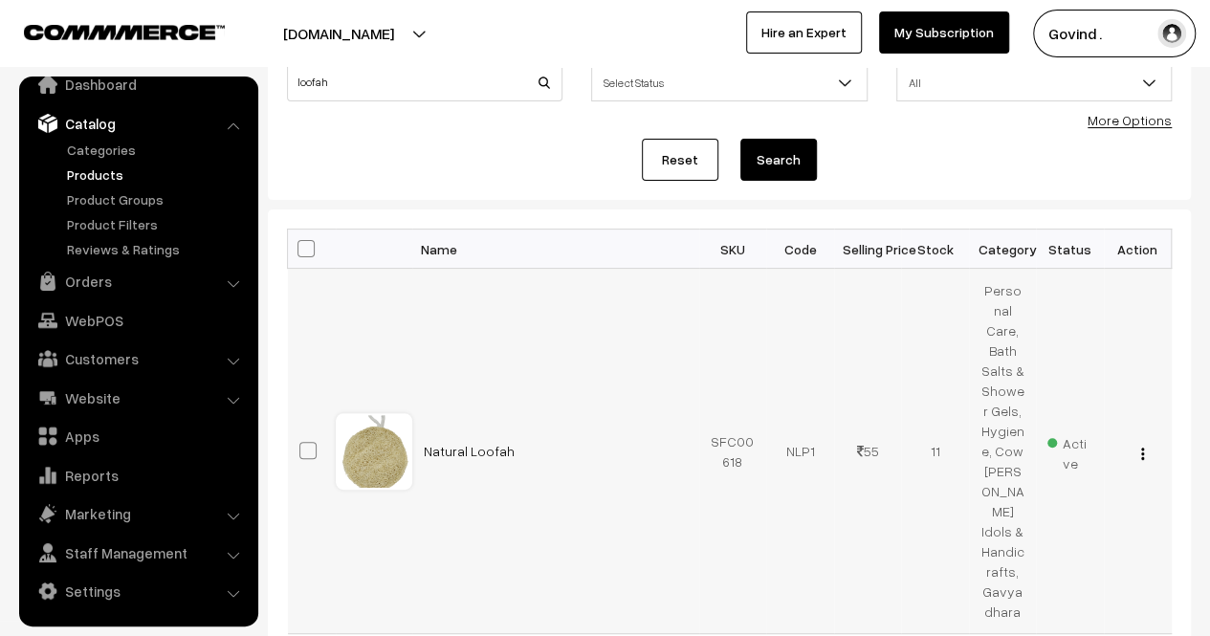
click at [1139, 441] on div "View Edit Delete" at bounding box center [1138, 451] width 45 height 20
click at [1141, 448] on img "button" at bounding box center [1142, 454] width 3 height 12
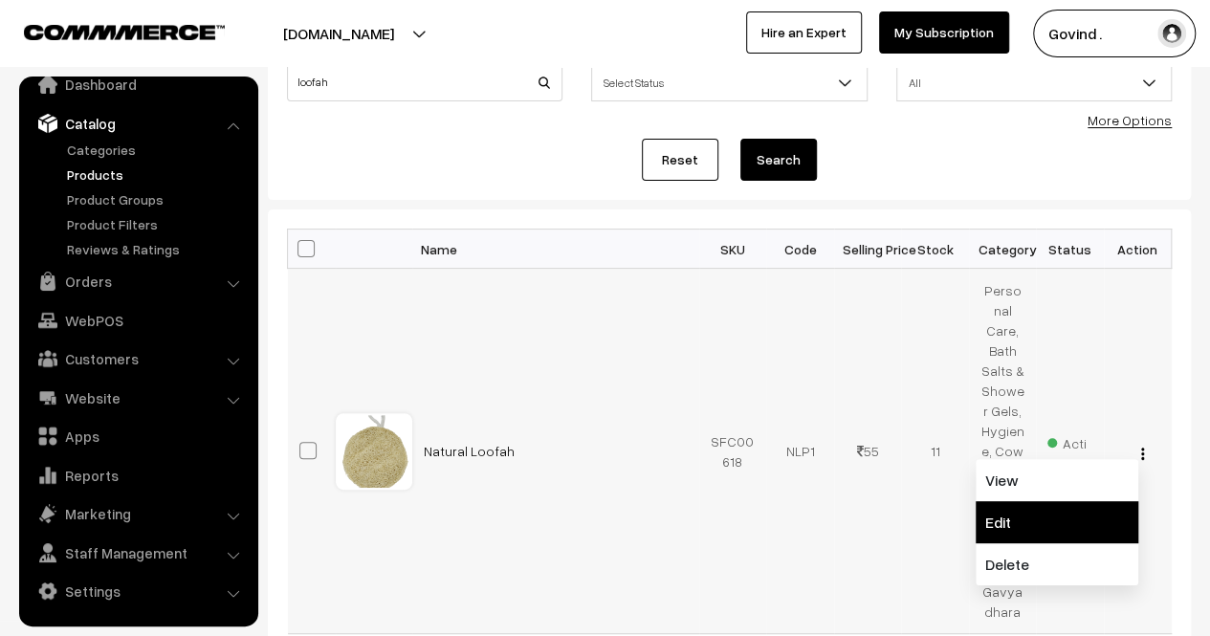
click at [1049, 501] on link "Edit" at bounding box center [1057, 522] width 163 height 42
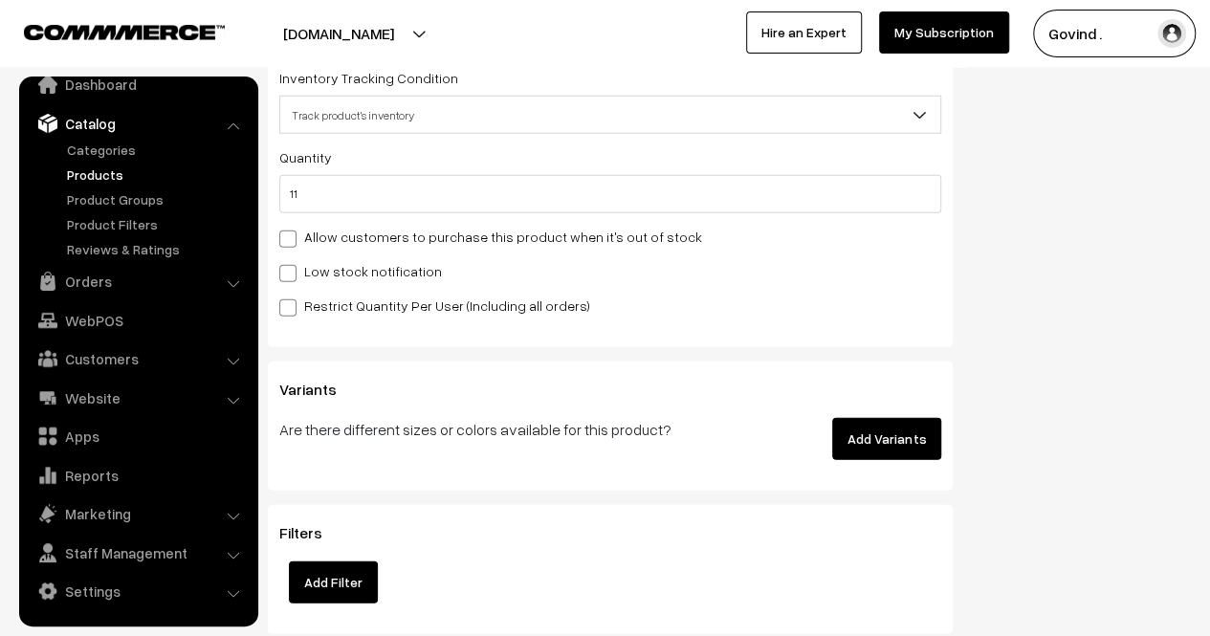
scroll to position [2528, 0]
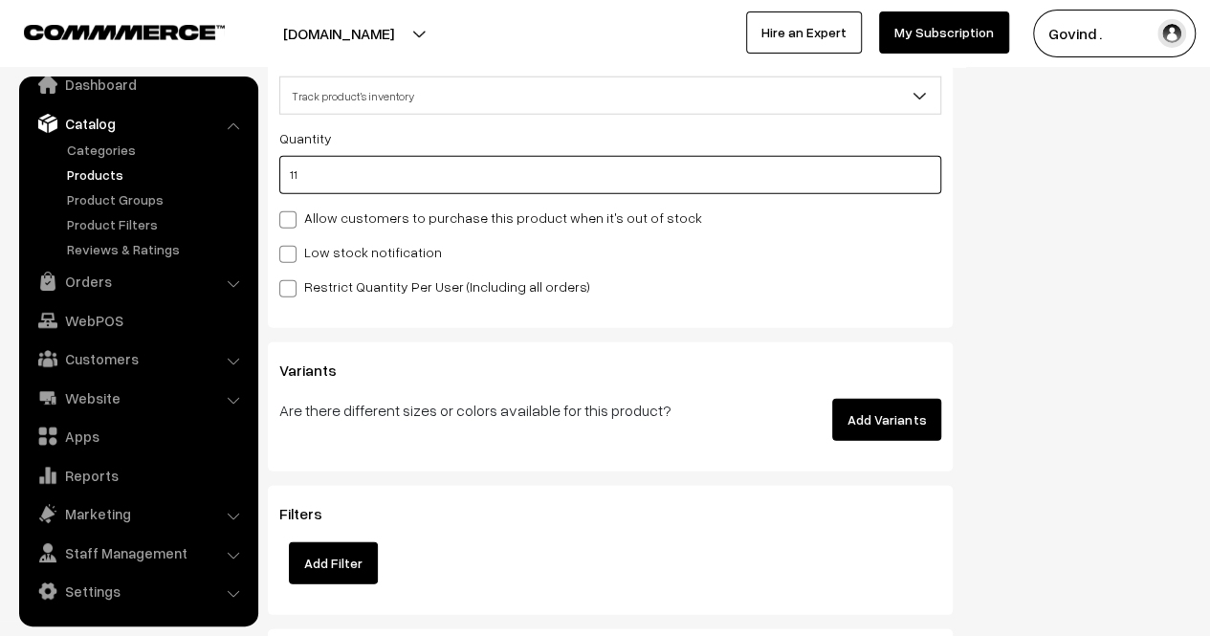
click at [746, 166] on input "11" at bounding box center [610, 175] width 662 height 38
type input "111"
type input "122"
type input "111"
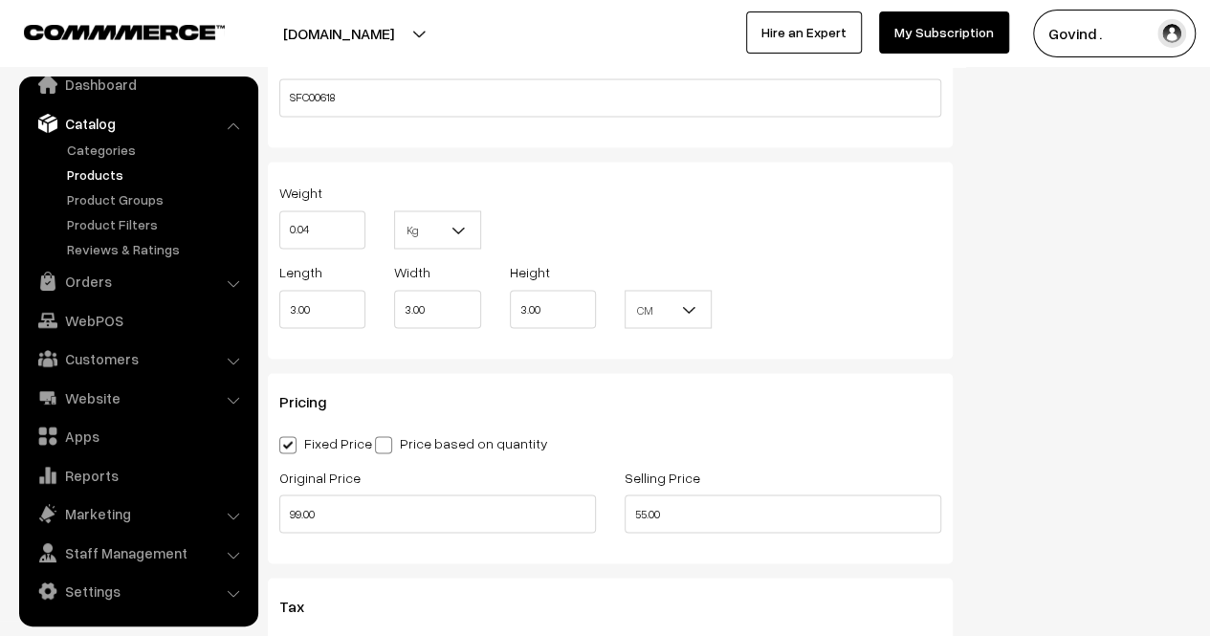
scroll to position [0, 0]
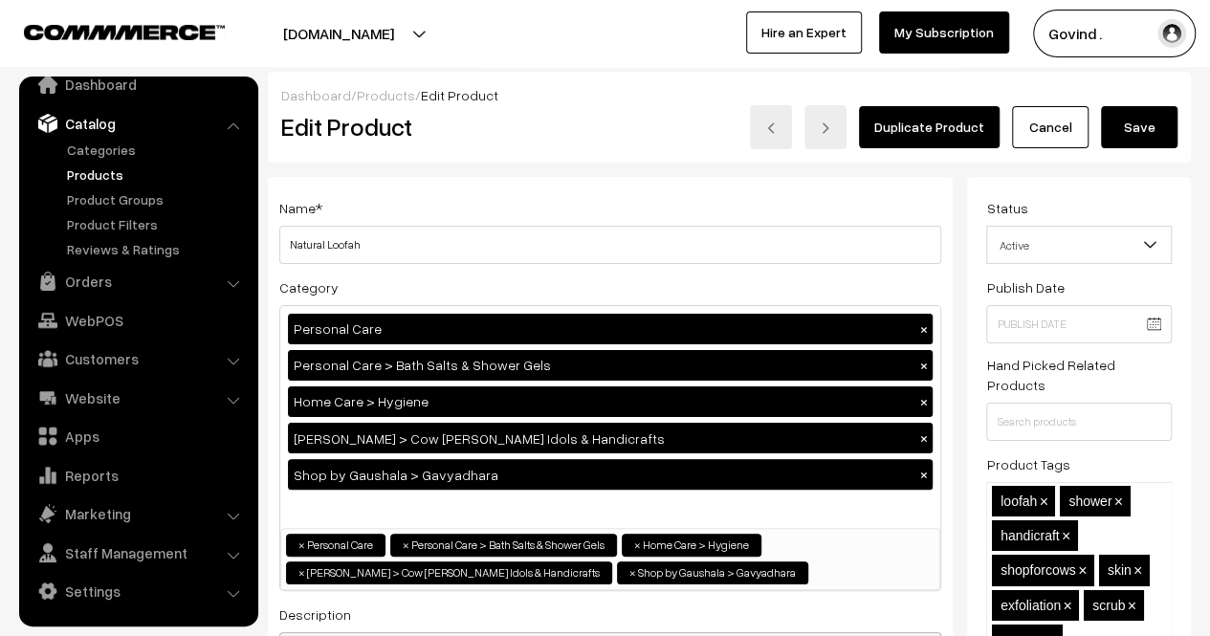
click at [1139, 139] on button "Save" at bounding box center [1139, 127] width 77 height 42
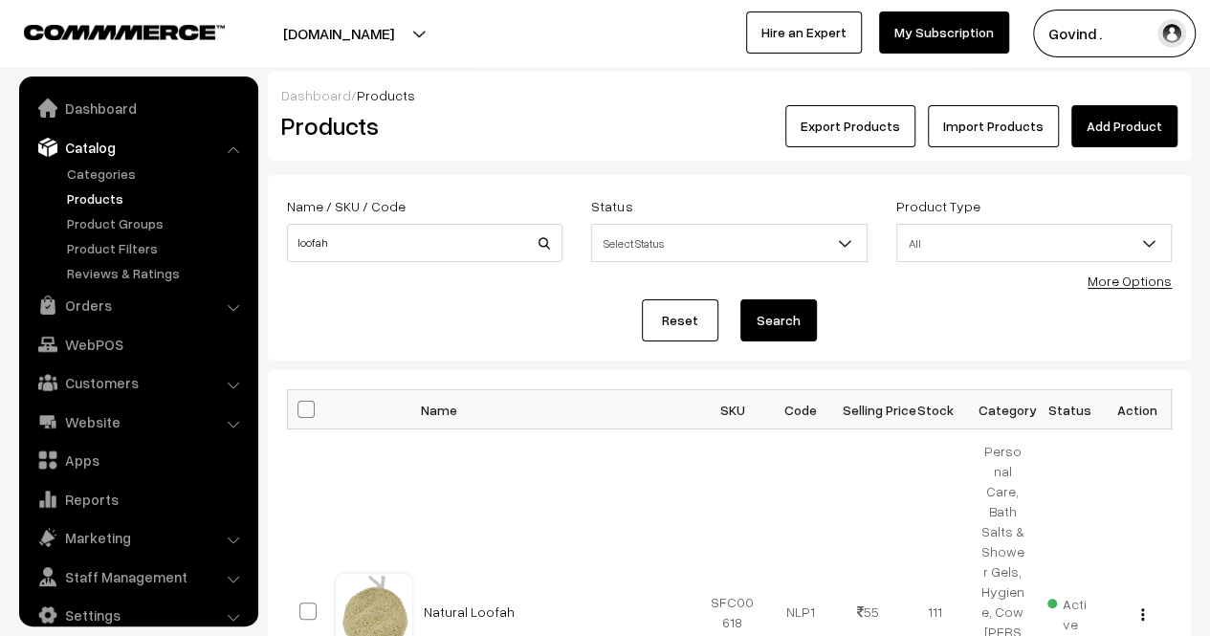
scroll to position [24, 0]
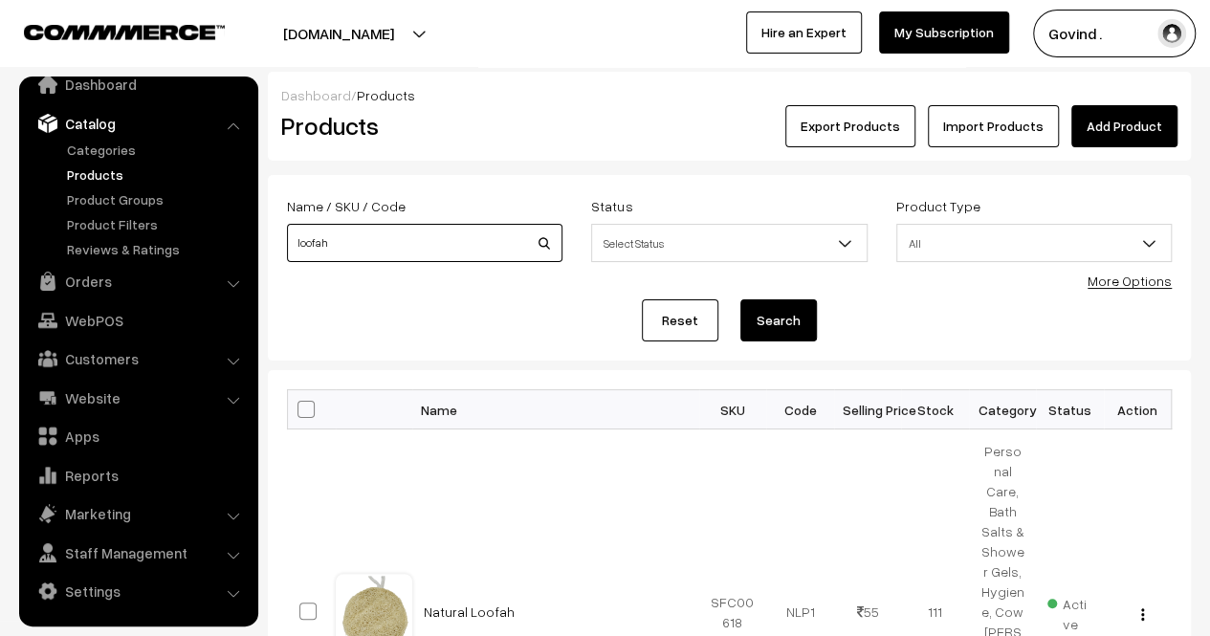
click at [467, 250] on input "loofah" at bounding box center [425, 243] width 276 height 38
type input "mishri"
click at [741, 299] on button "Search" at bounding box center [779, 320] width 77 height 42
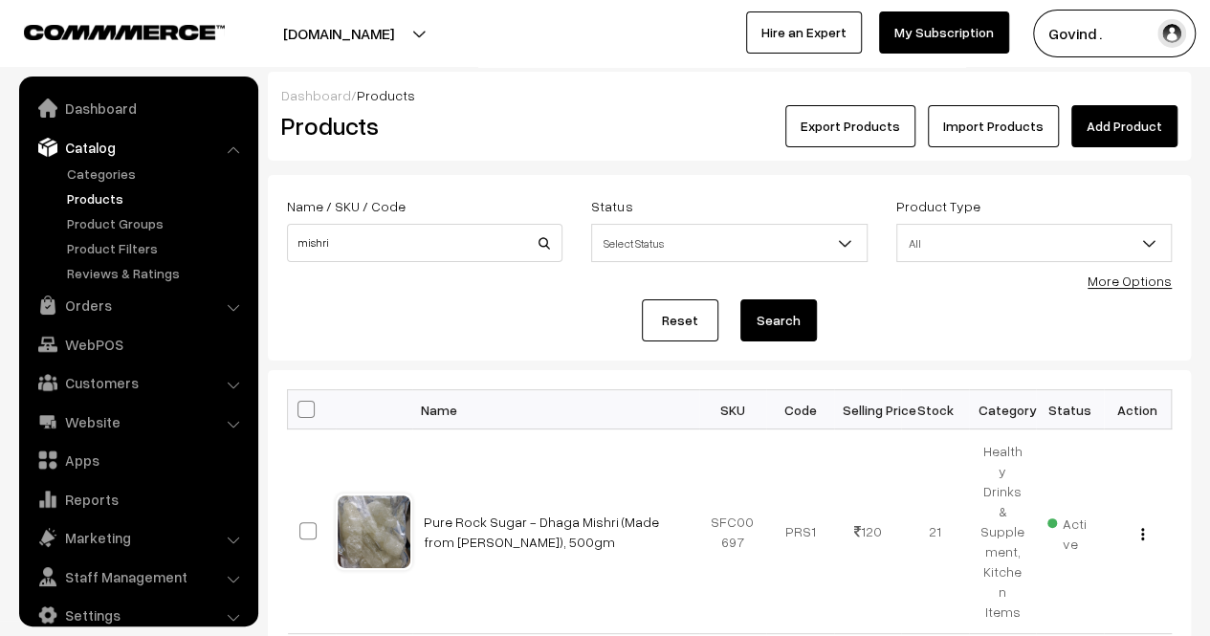
scroll to position [24, 0]
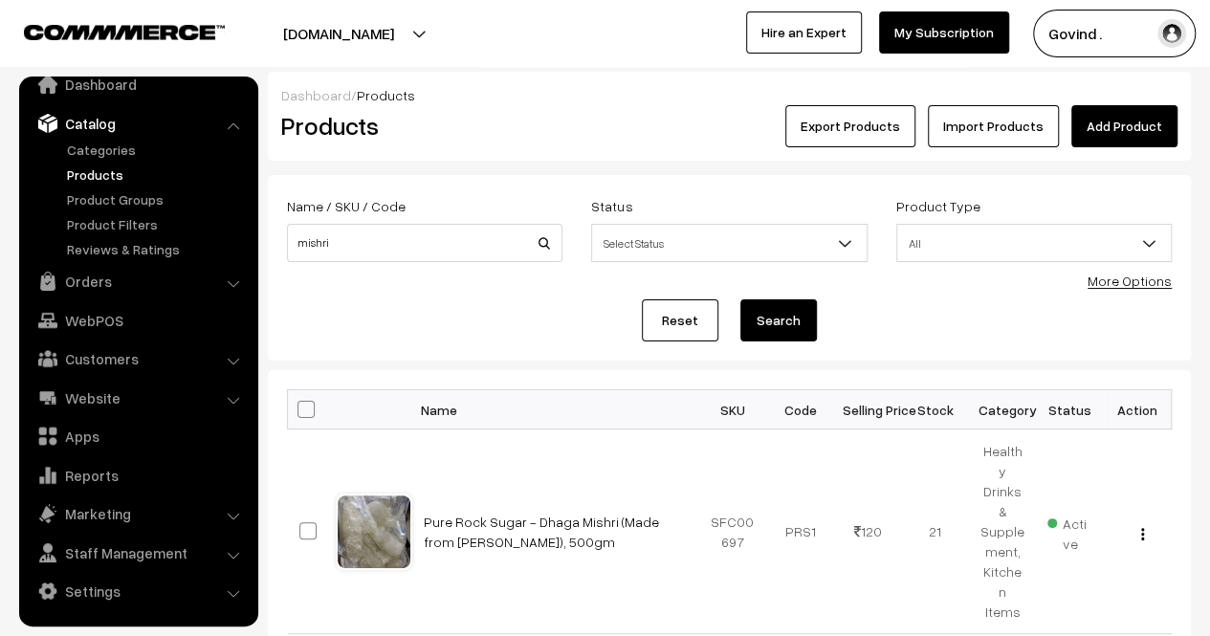
drag, startPoint x: 1224, startPoint y: 194, endPoint x: 1224, endPoint y: 287, distance: 92.8
click at [1209, 287] on html "Thank you for showing interest. Our team will call you shortly. Close shopforco…" at bounding box center [605, 318] width 1210 height 636
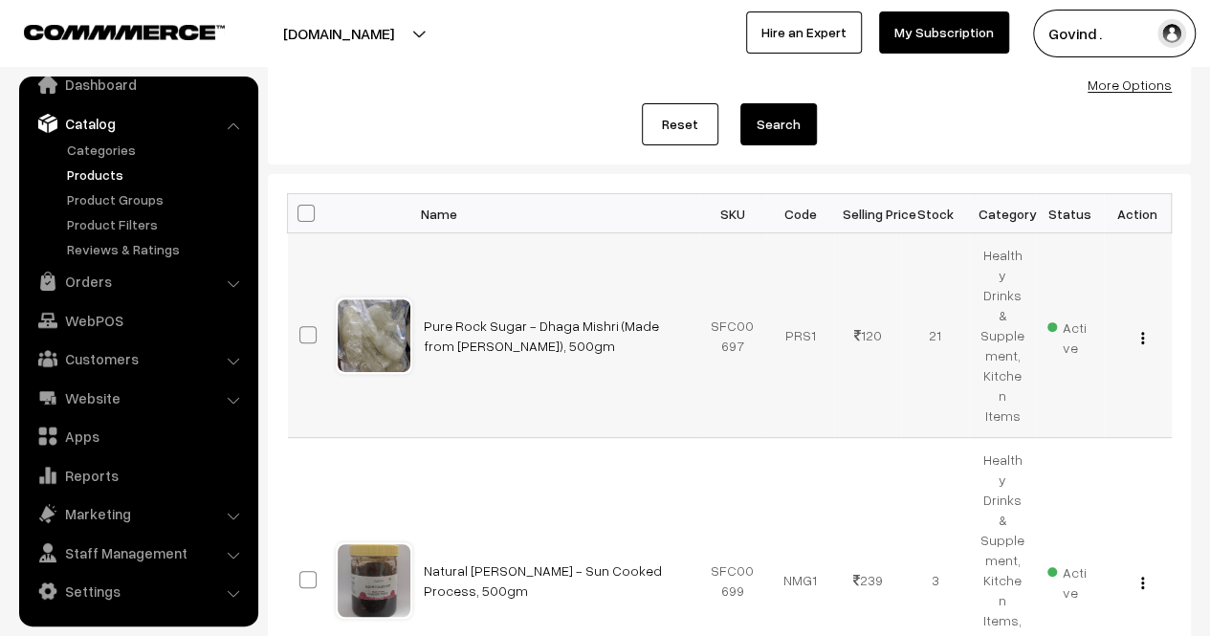
click at [1142, 332] on img "button" at bounding box center [1142, 338] width 3 height 12
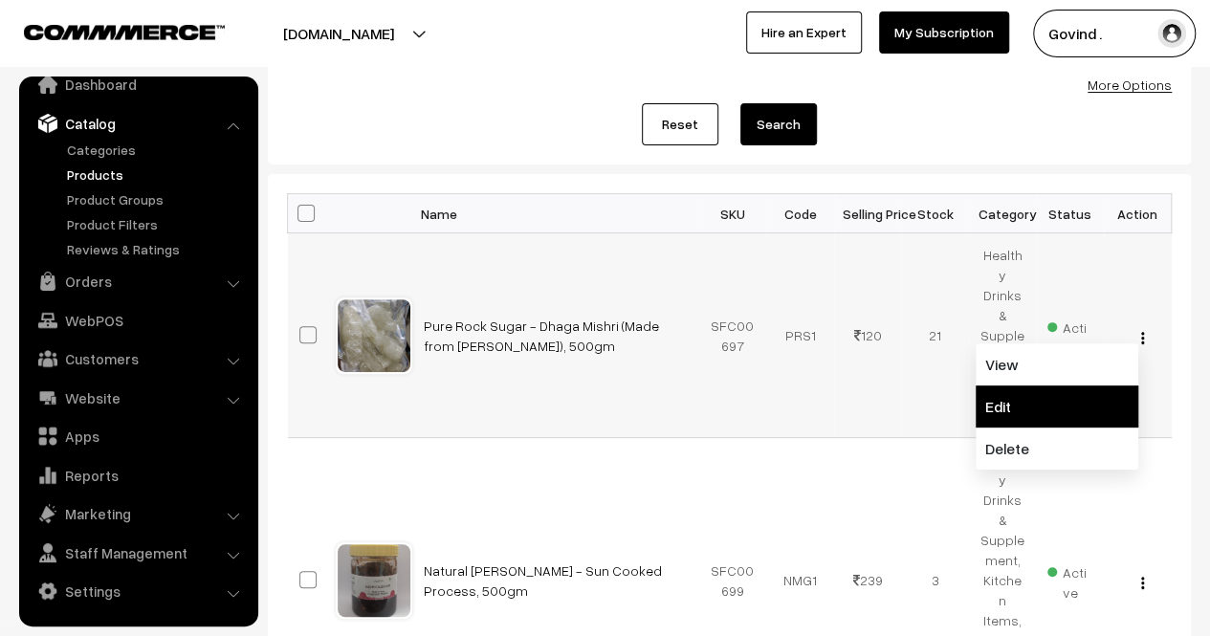
click at [1048, 386] on link "Edit" at bounding box center [1057, 407] width 163 height 42
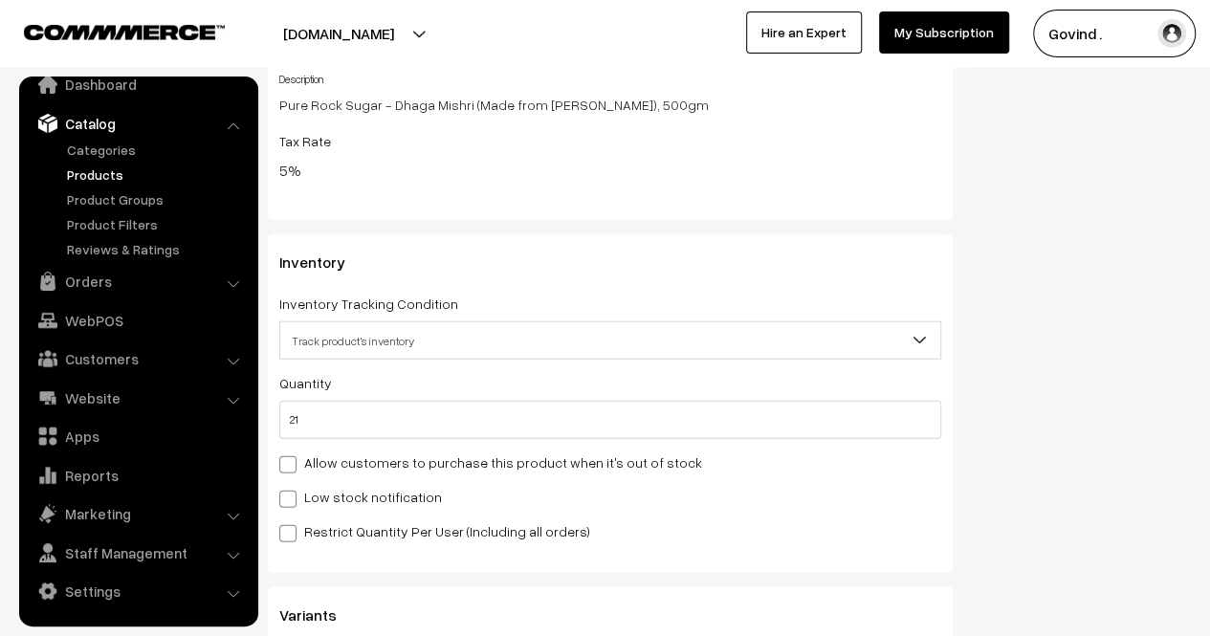
scroll to position [2248, 0]
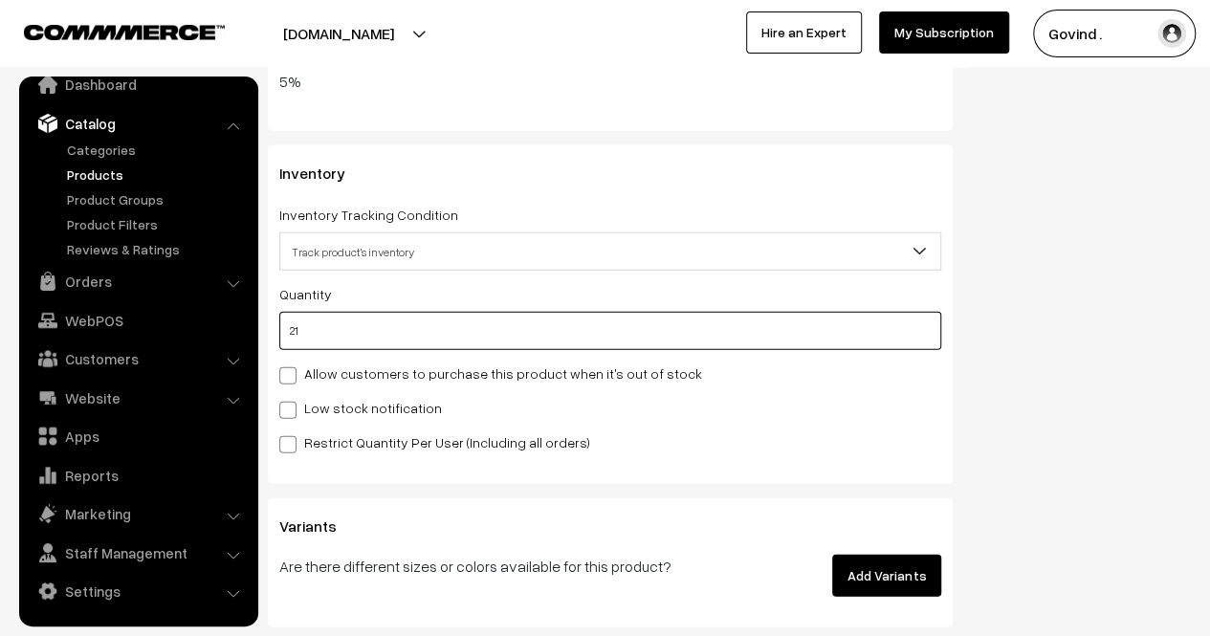
click at [832, 347] on input "21" at bounding box center [610, 331] width 662 height 38
type input "2"
type input "23"
type input "20"
type input "41"
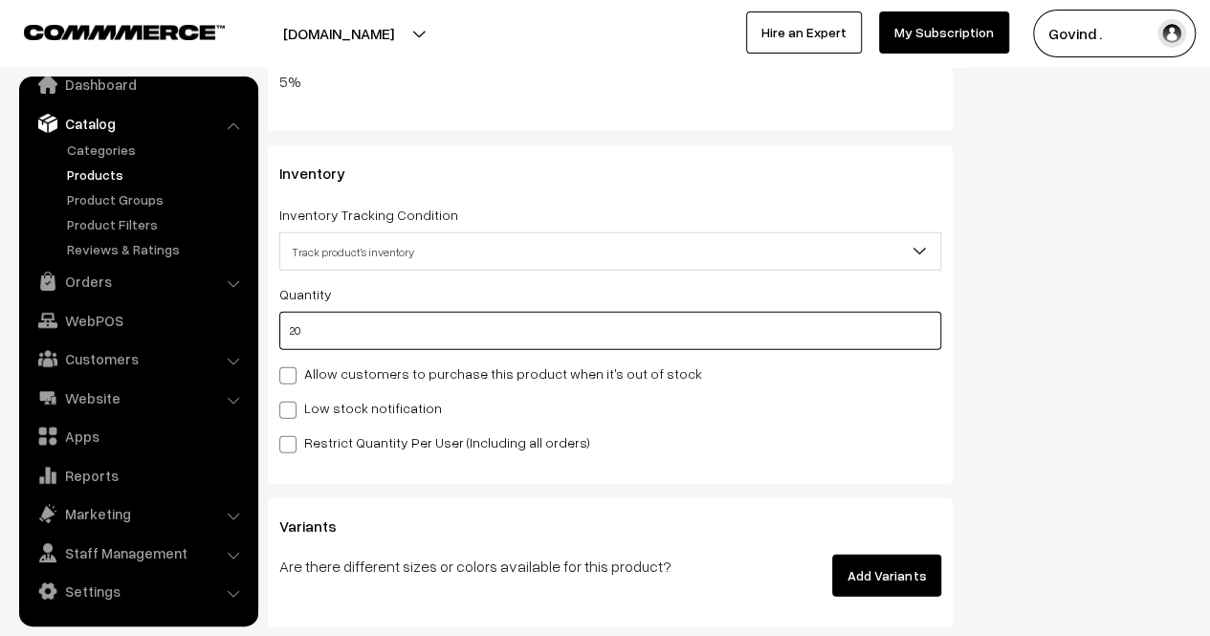
type input "20"
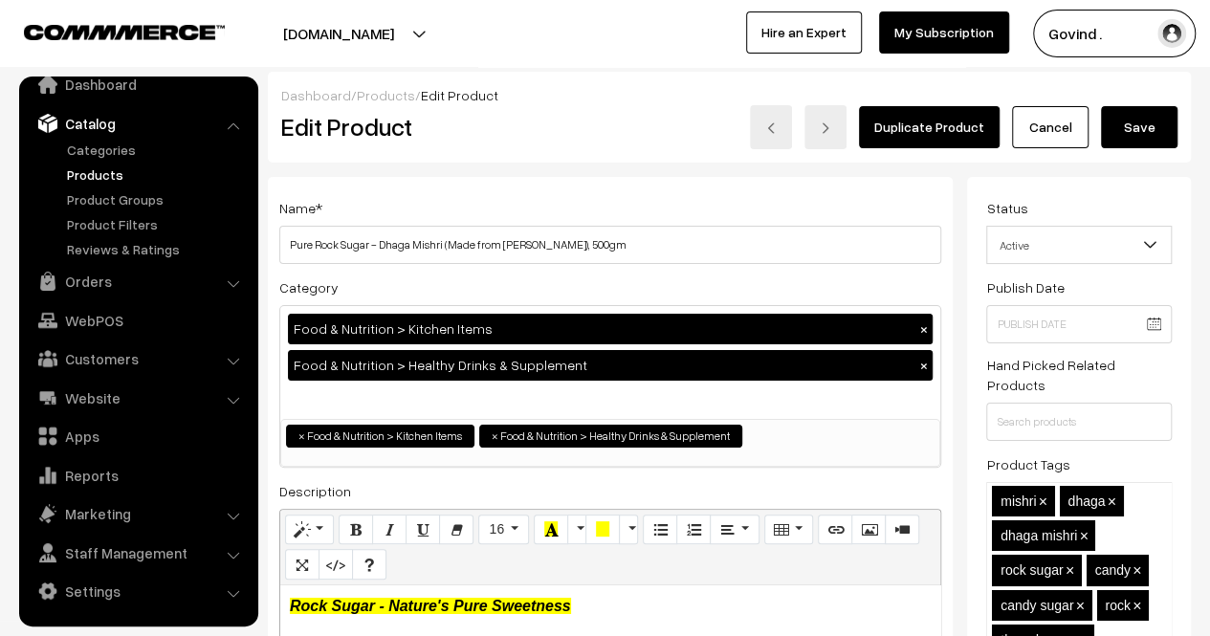
click at [1144, 118] on button "Save" at bounding box center [1139, 127] width 77 height 42
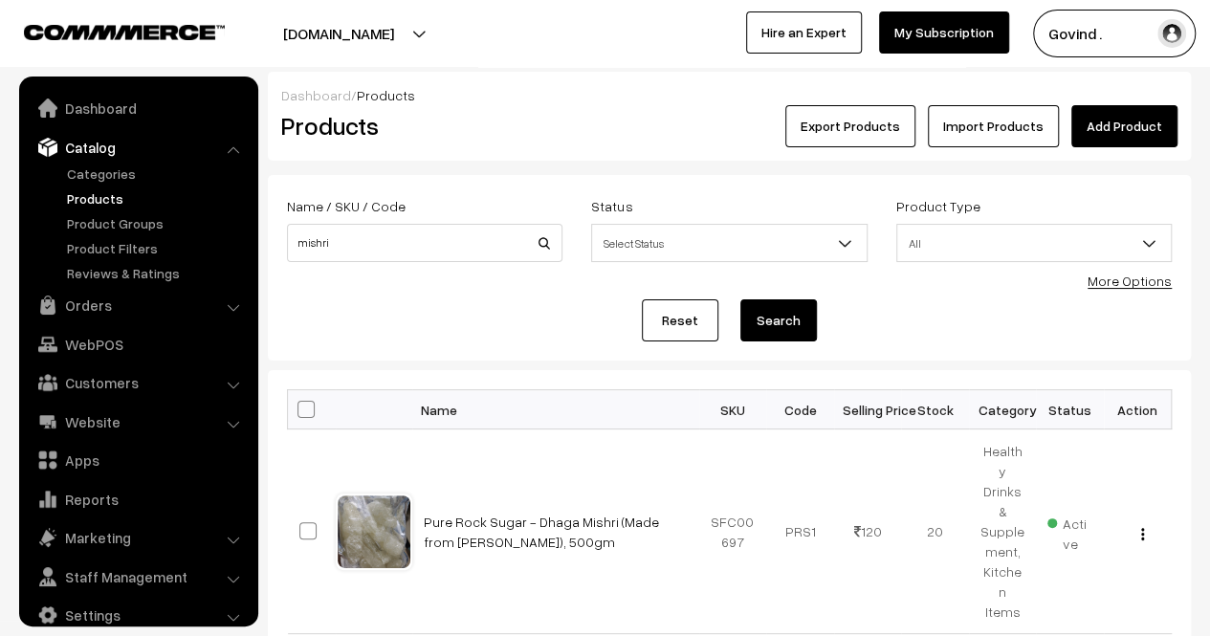
scroll to position [24, 0]
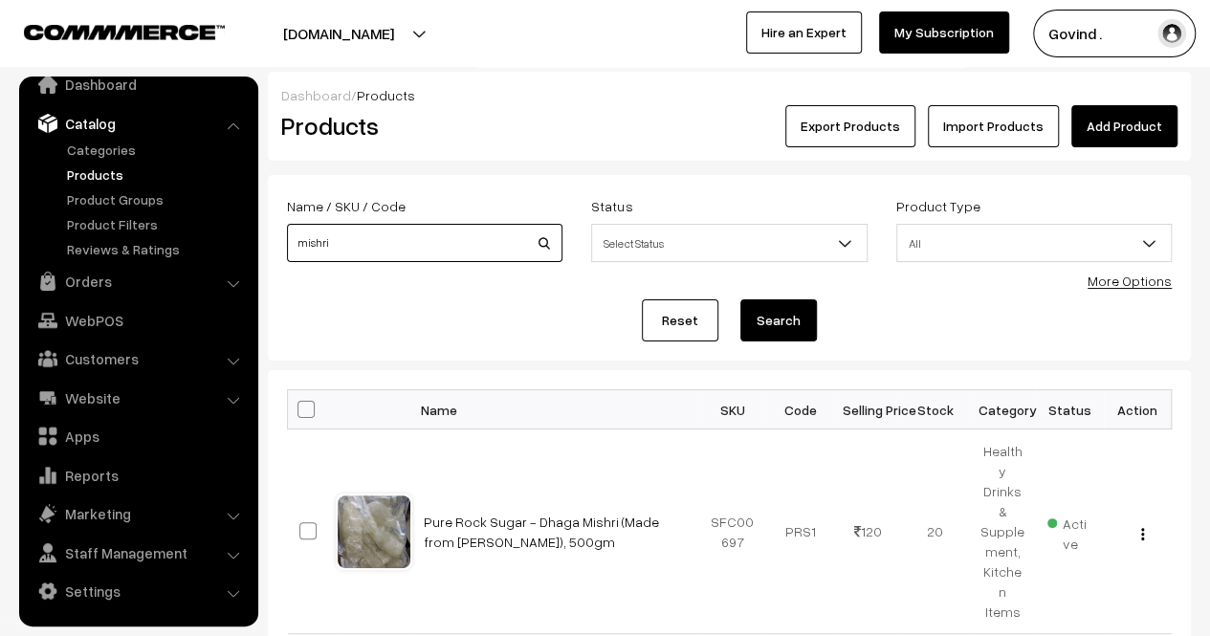
click at [419, 252] on input "mishri" at bounding box center [425, 243] width 276 height 38
type input "[PERSON_NAME]"
click at [741, 299] on button "Search" at bounding box center [779, 320] width 77 height 42
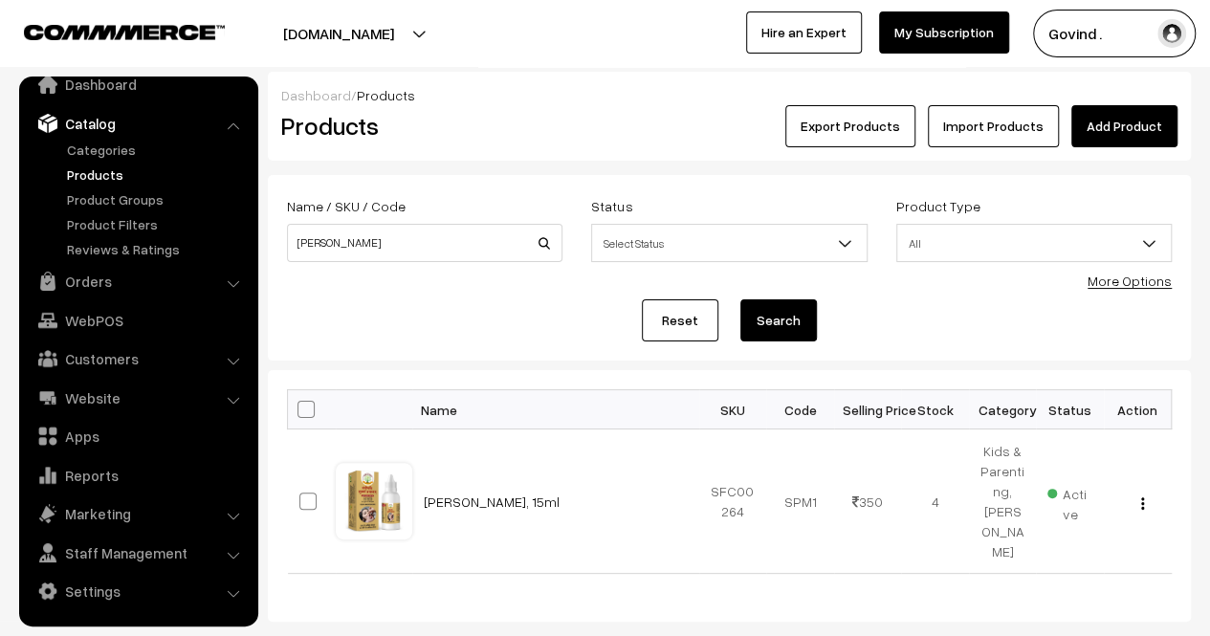
scroll to position [128, 0]
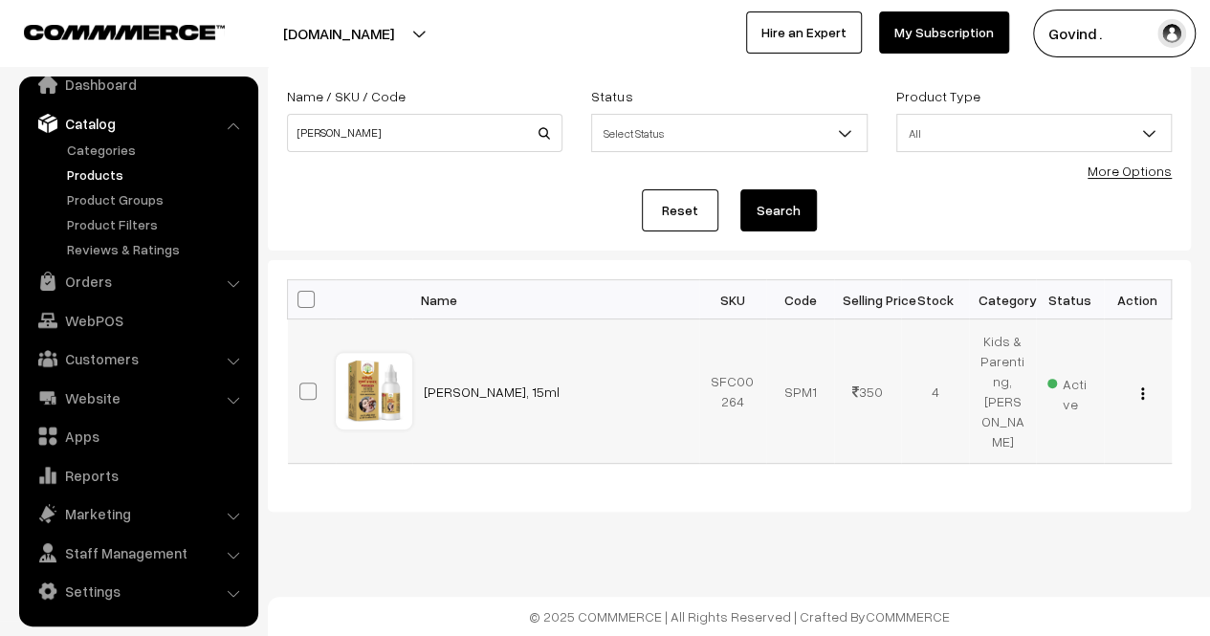
click at [1141, 387] on img "button" at bounding box center [1142, 393] width 3 height 12
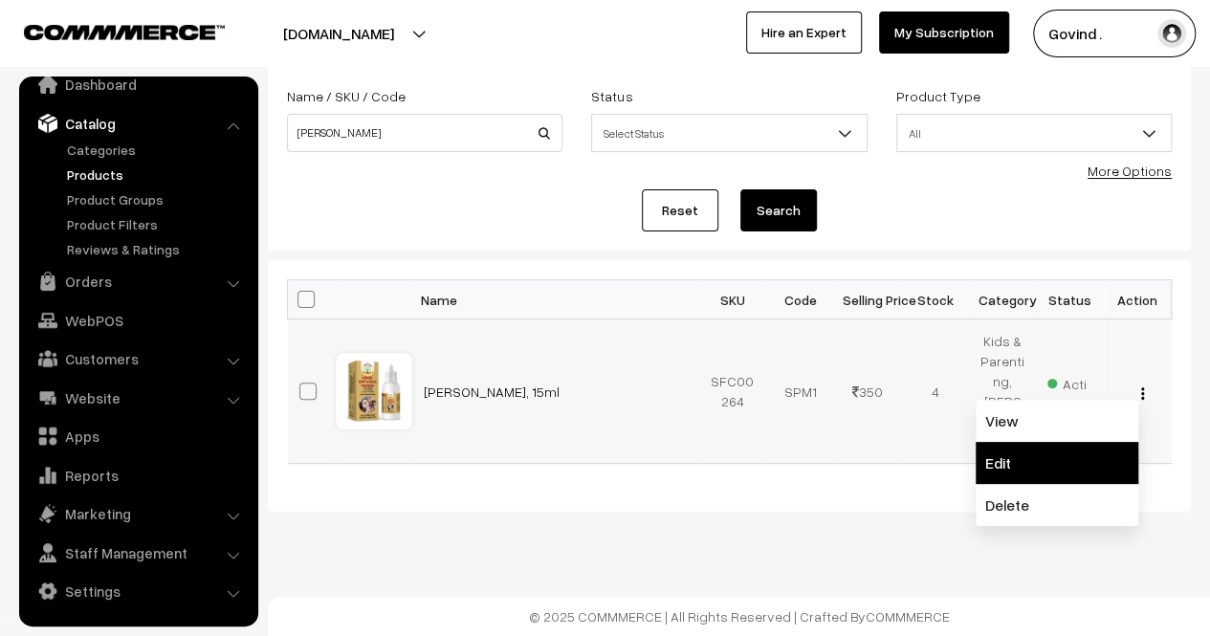
click at [1041, 453] on link "Edit" at bounding box center [1057, 463] width 163 height 42
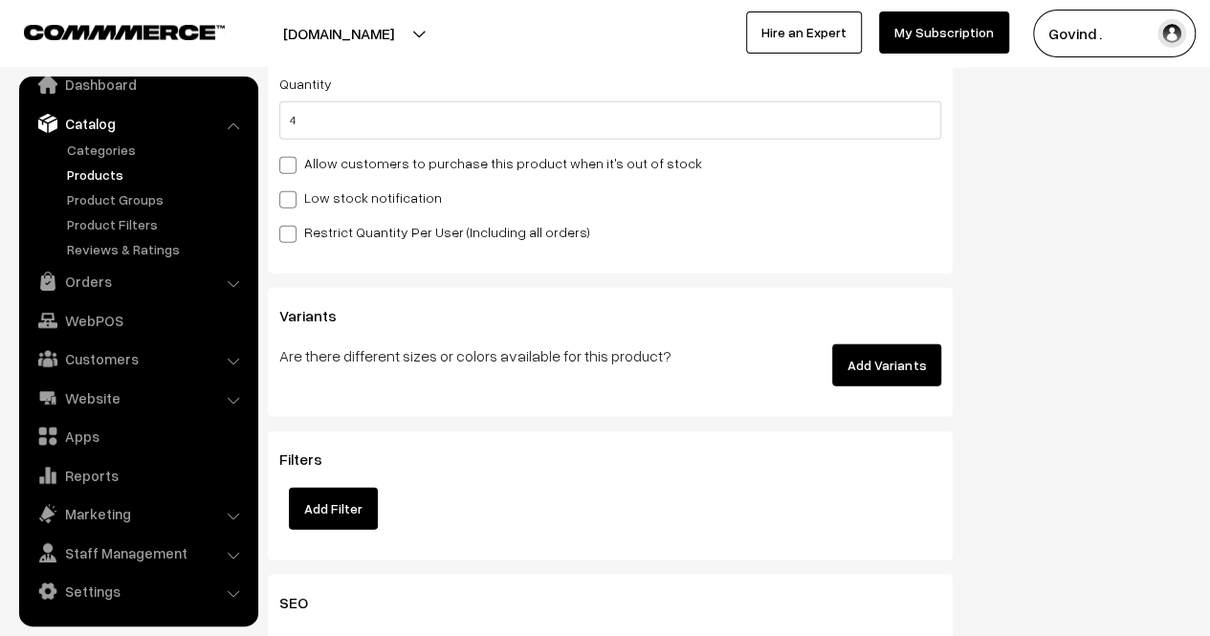
scroll to position [2443, 0]
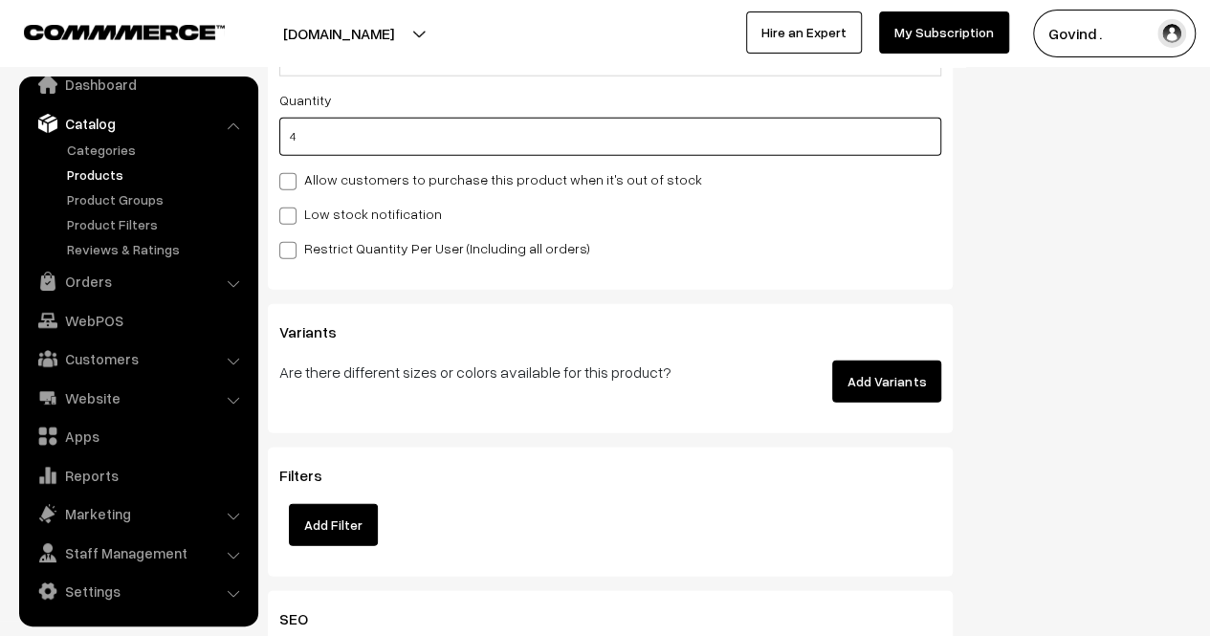
click at [695, 131] on input "4" at bounding box center [610, 137] width 662 height 38
type input "2"
type input "6"
type input "2"
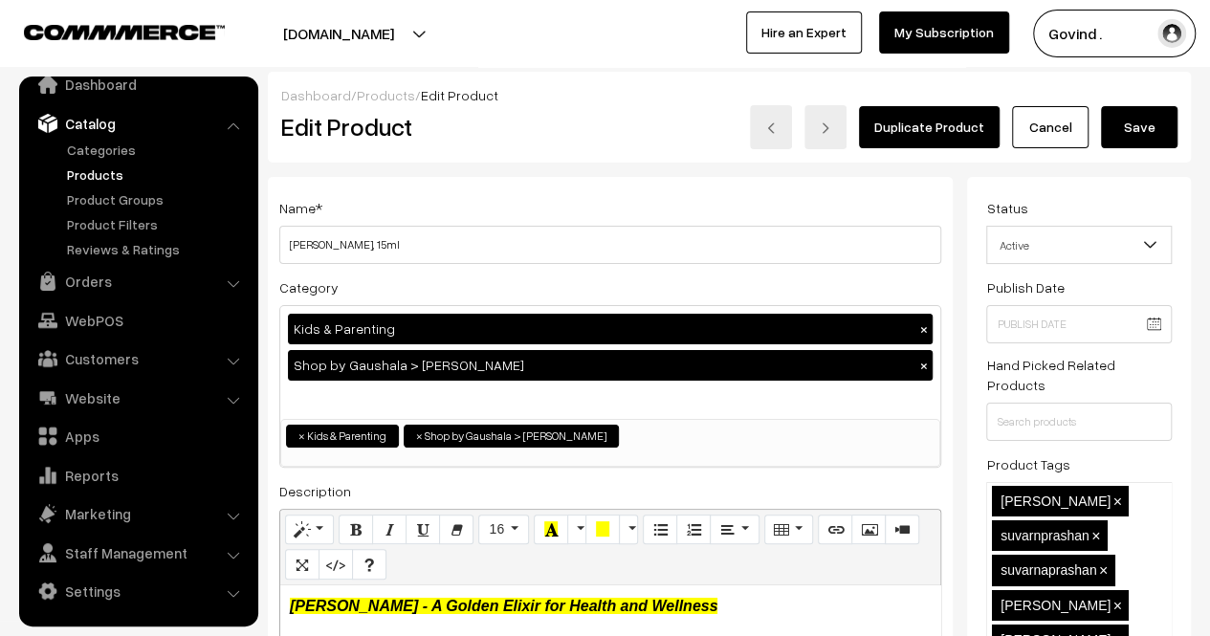
click at [1139, 125] on button "Save" at bounding box center [1139, 127] width 77 height 42
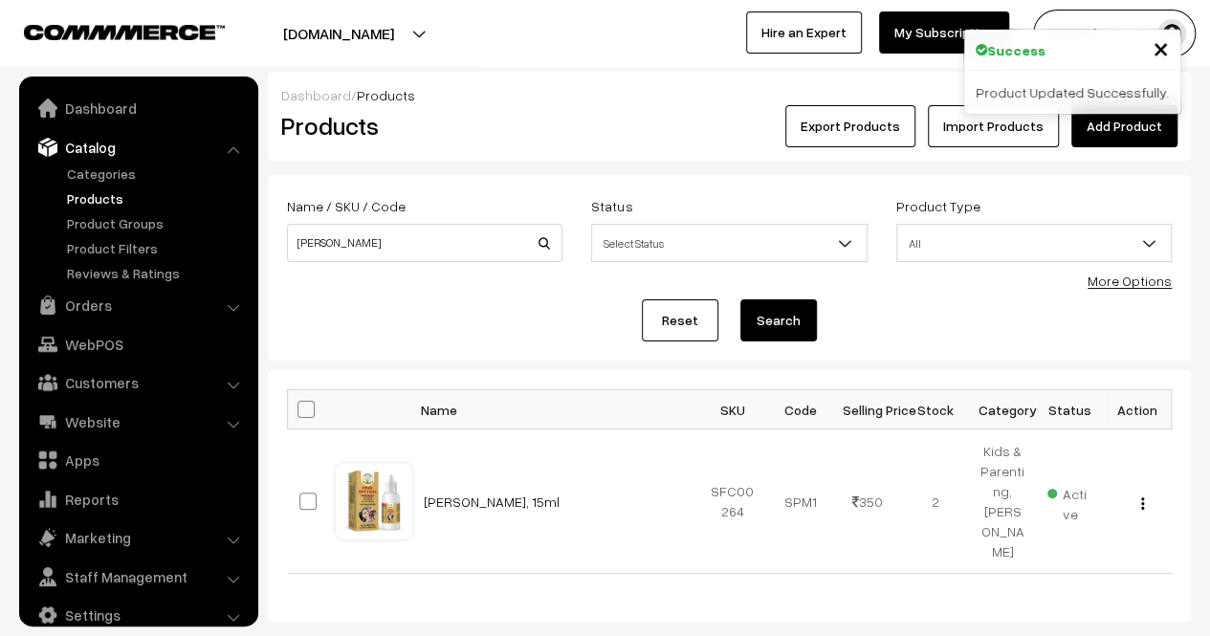
scroll to position [24, 0]
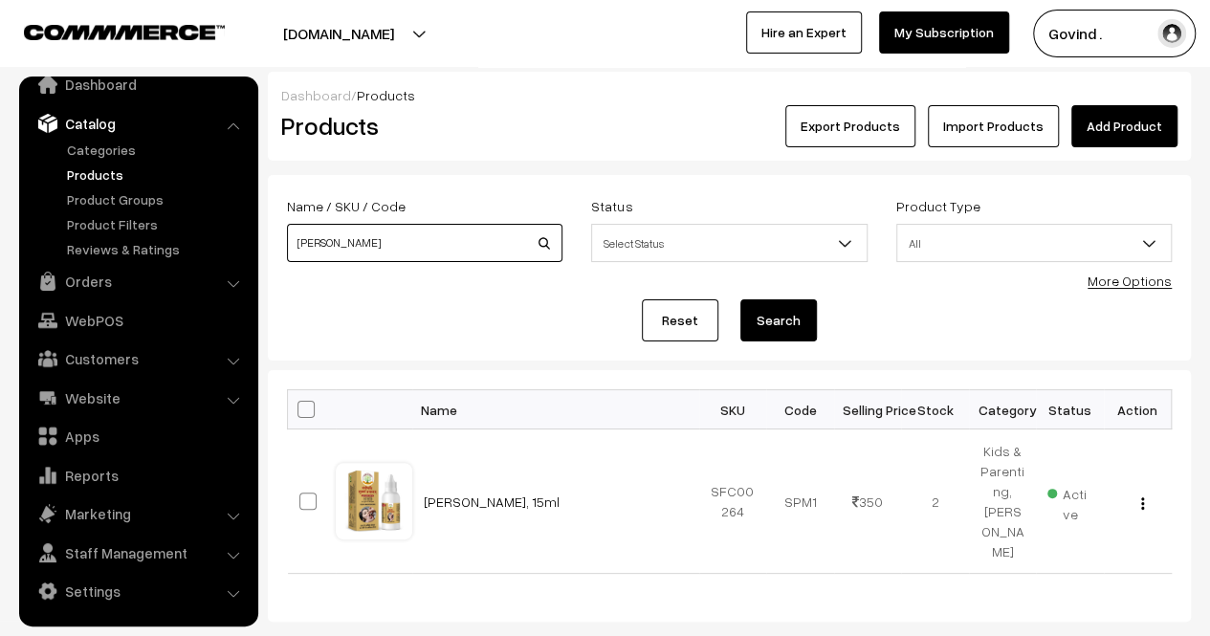
click at [434, 255] on input "[PERSON_NAME]" at bounding box center [425, 243] width 276 height 38
type input "immunityu"
click at [741, 299] on button "Search" at bounding box center [779, 320] width 77 height 42
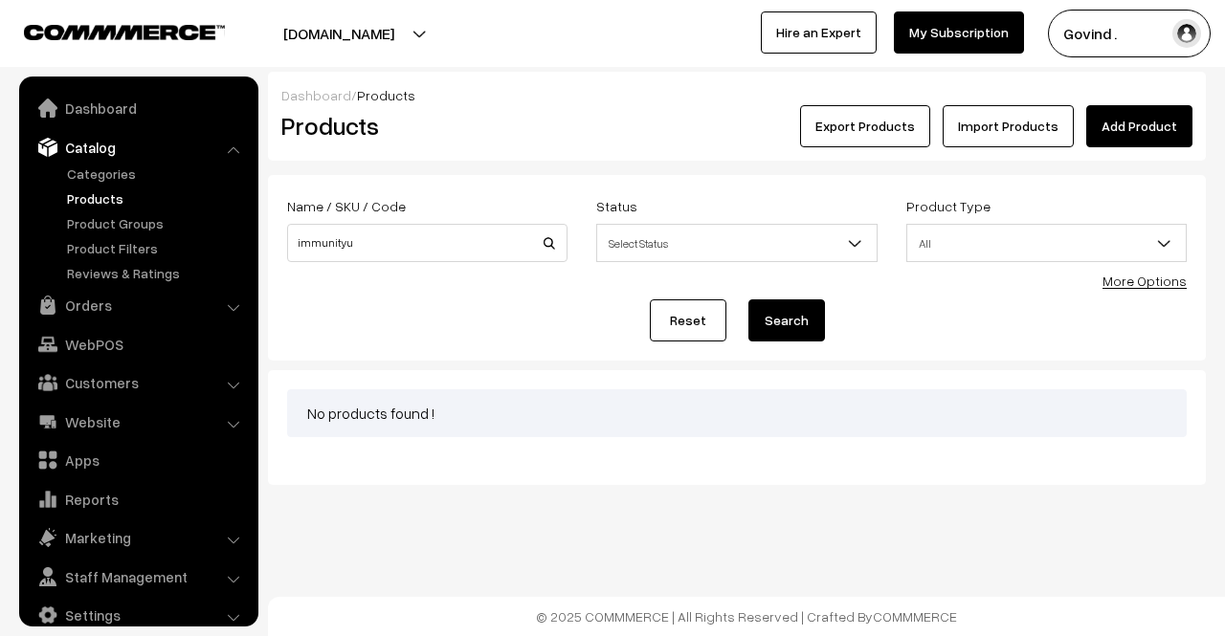
scroll to position [24, 0]
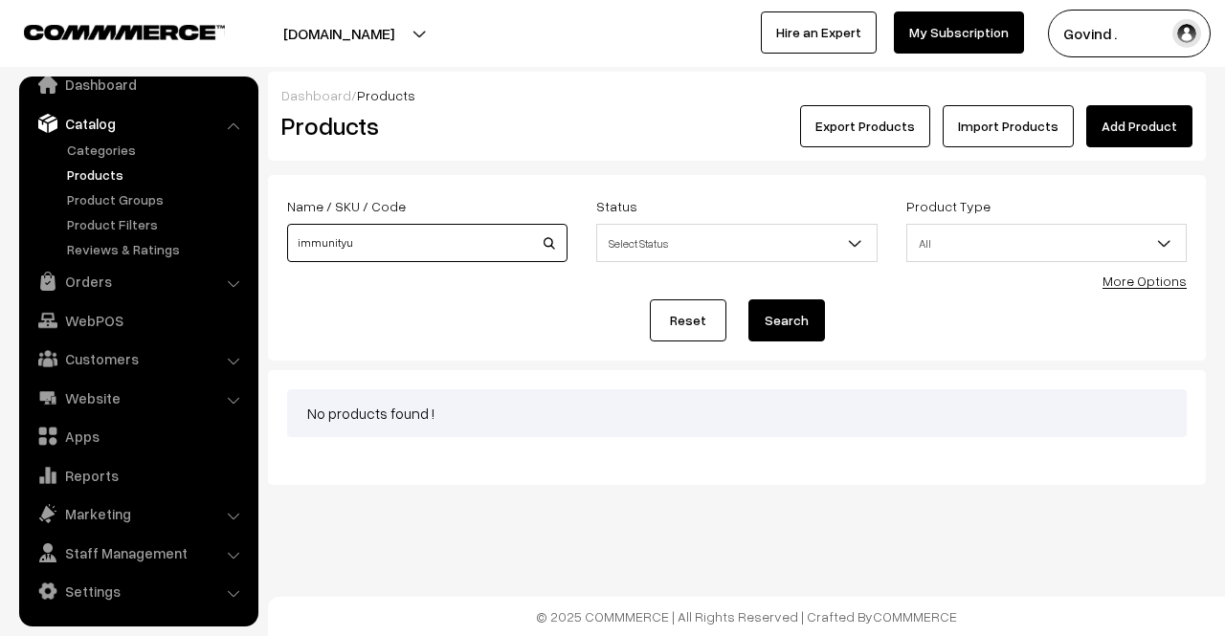
click at [434, 255] on input "immunityu" at bounding box center [427, 243] width 280 height 38
type input "immunity"
click at [748, 299] on button "Search" at bounding box center [786, 320] width 77 height 42
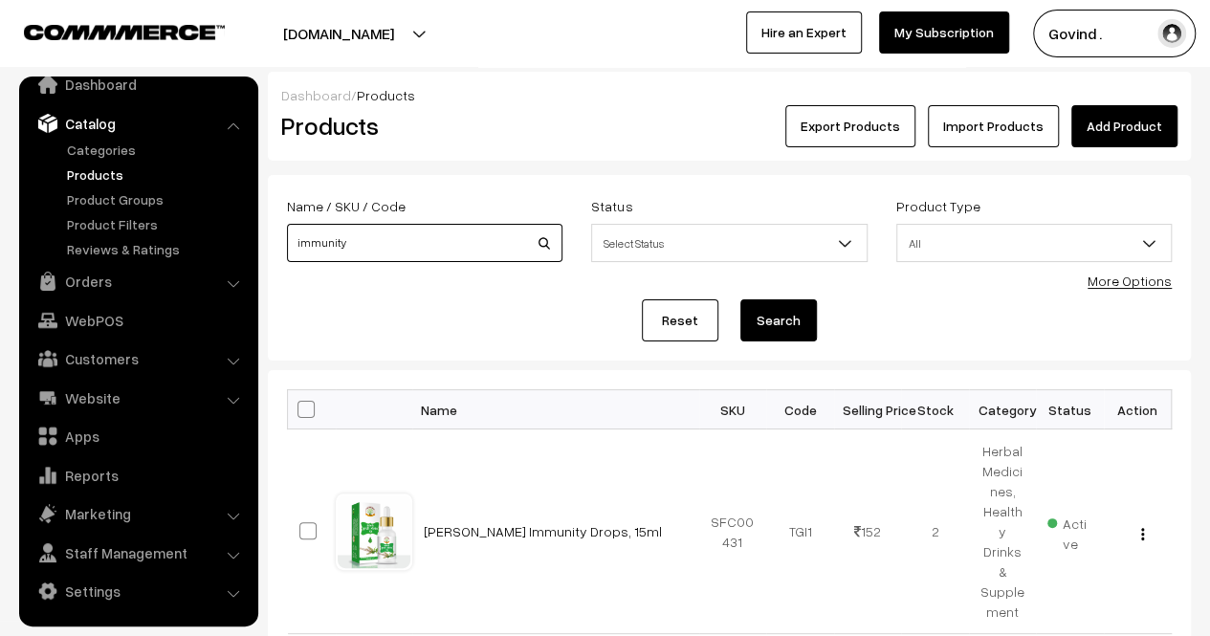
click at [477, 240] on input "immunity" at bounding box center [425, 243] width 276 height 38
type input "gavyadhara"
click at [741, 299] on button "Search" at bounding box center [779, 320] width 77 height 42
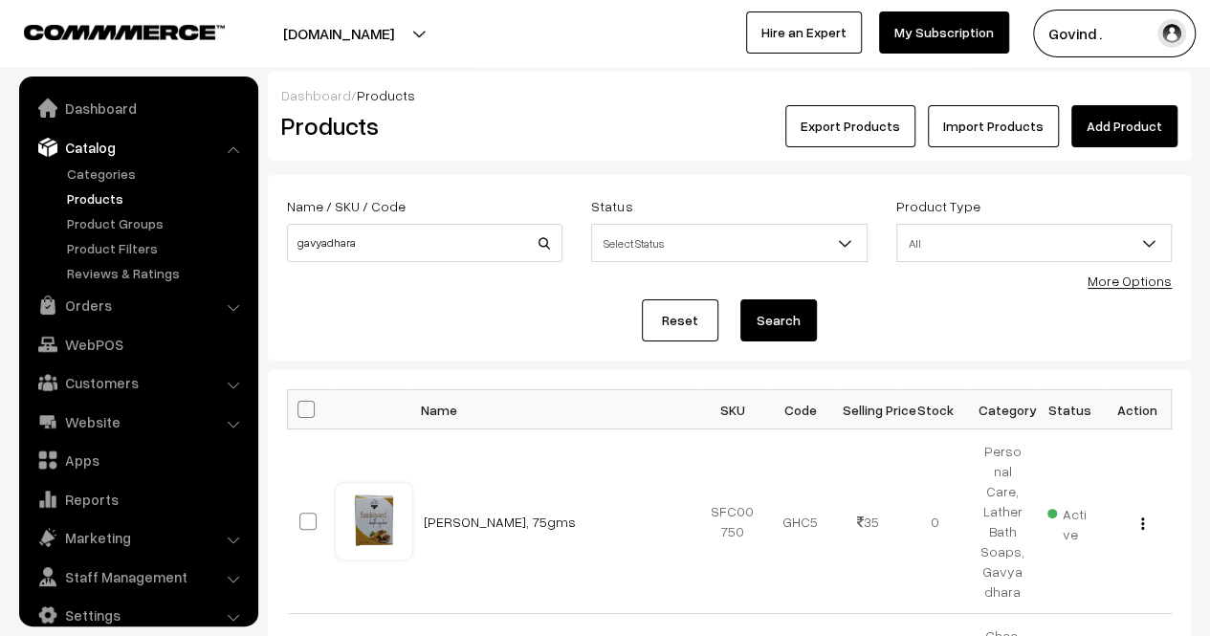
scroll to position [24, 0]
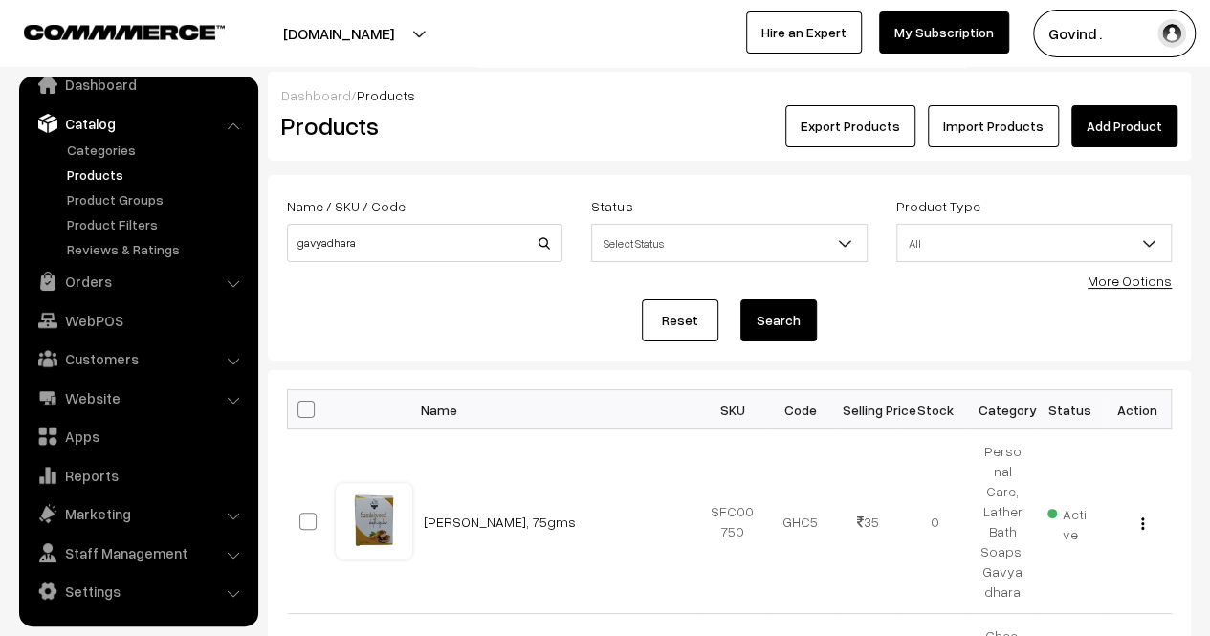
click at [306, 412] on span at bounding box center [306, 409] width 17 height 17
click at [300, 412] on input "checkbox" at bounding box center [294, 409] width 12 height 12
checkbox input "true"
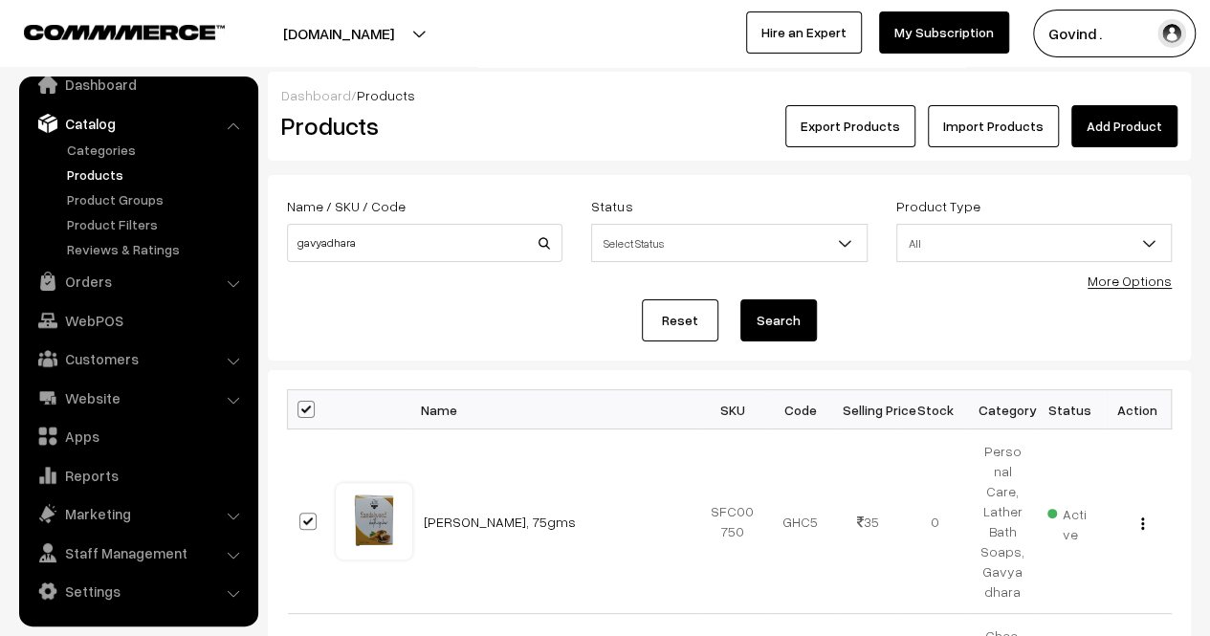
checkbox input "true"
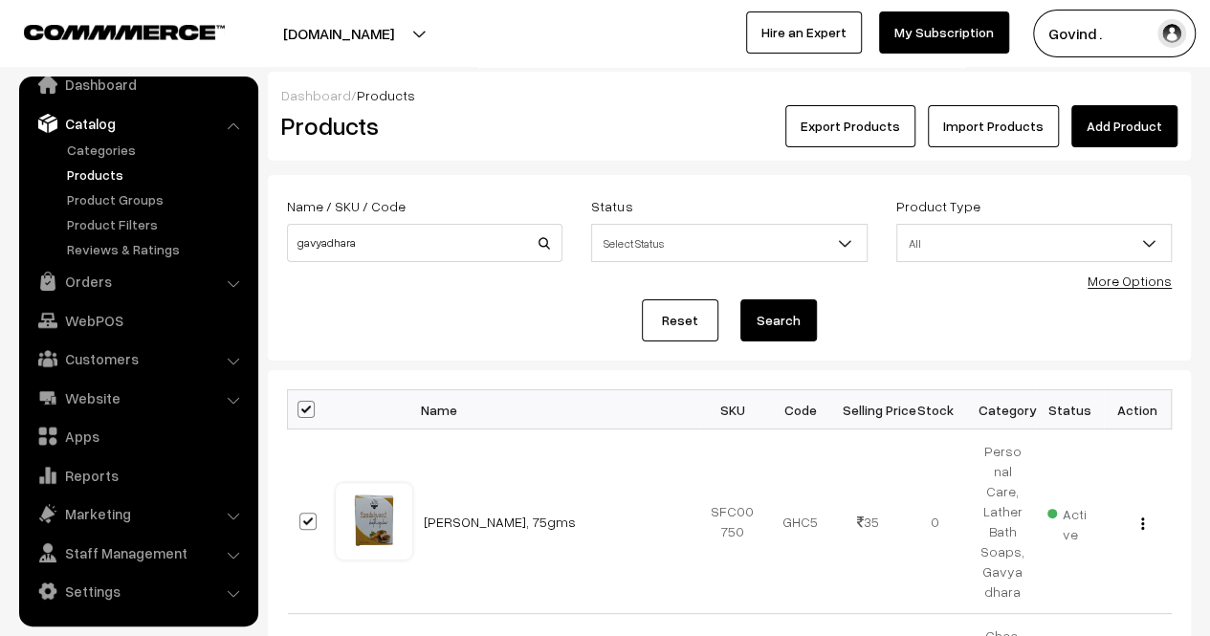
checkbox input "true"
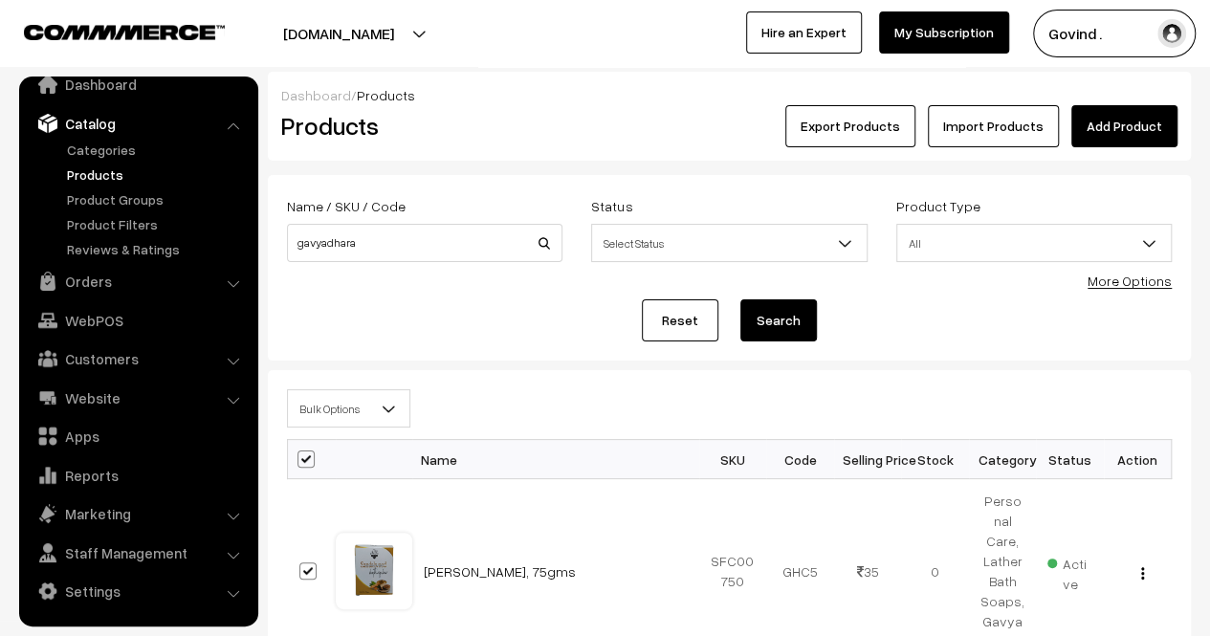
click at [380, 407] on b at bounding box center [388, 408] width 19 height 19
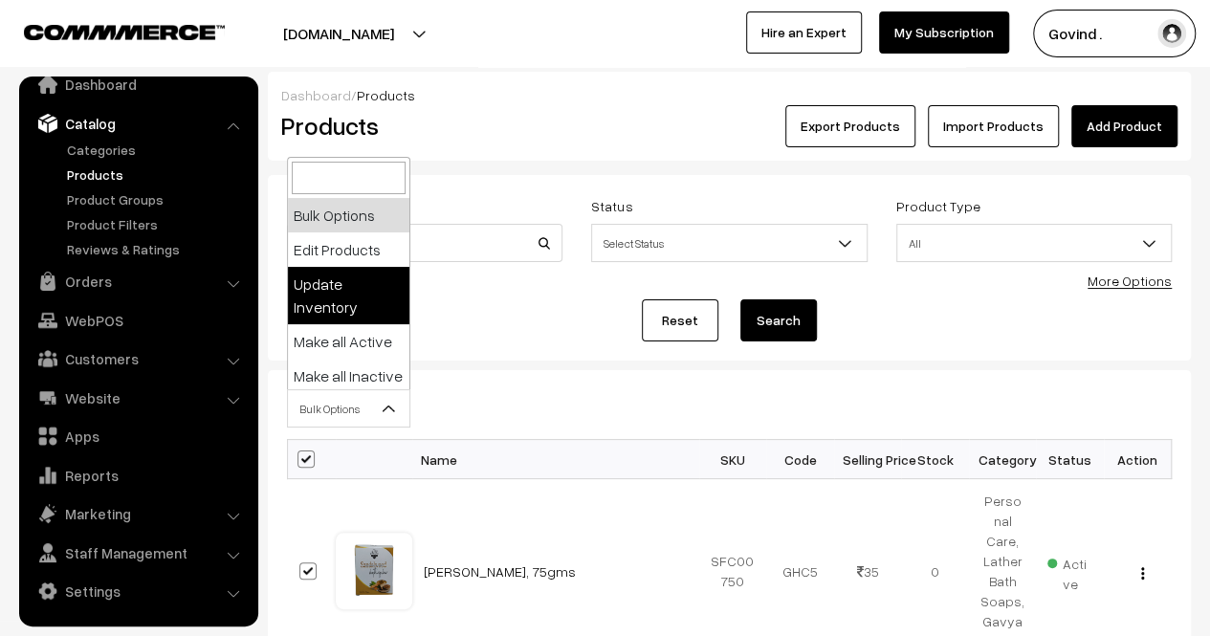
select select "updateInventory"
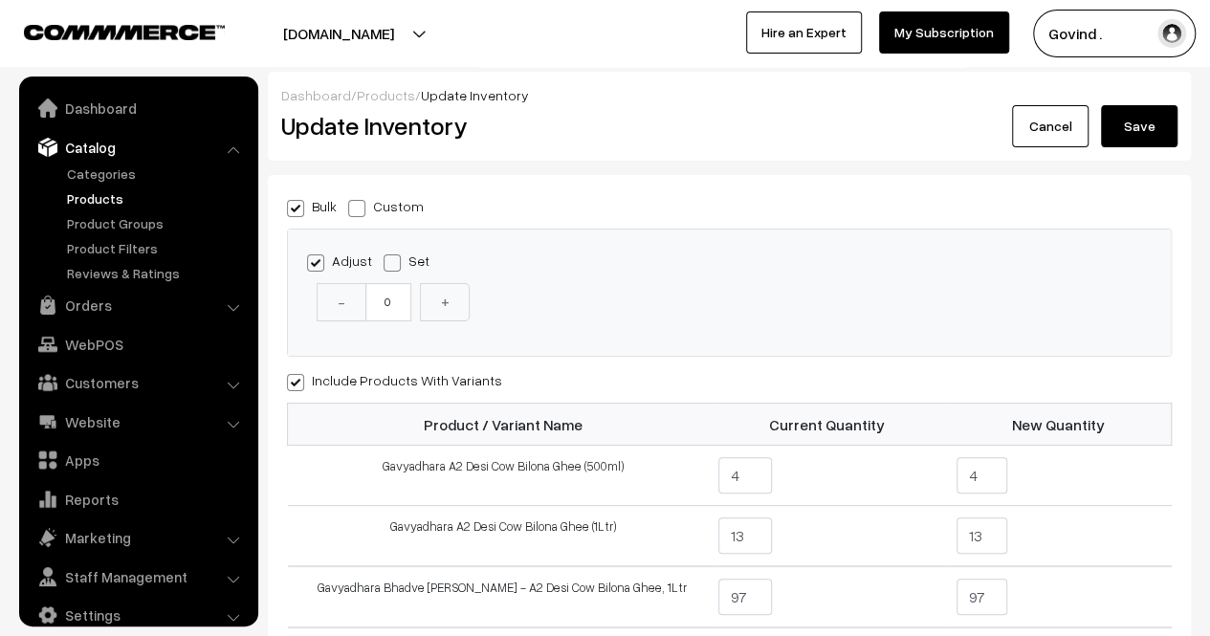
scroll to position [24, 0]
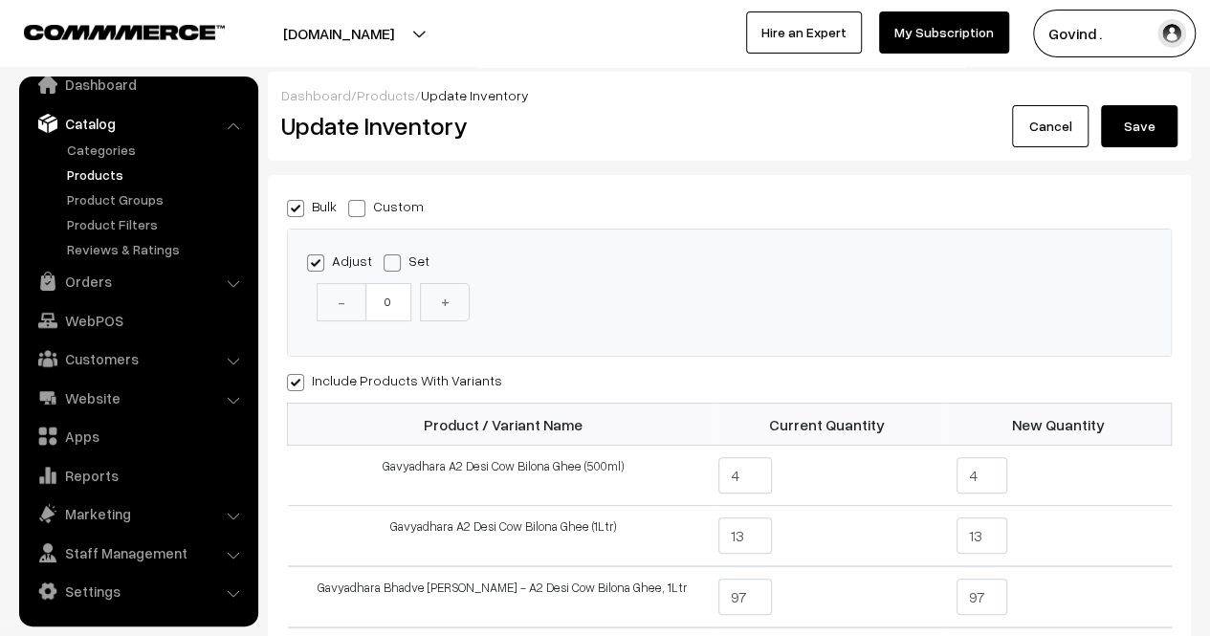
click at [360, 202] on span at bounding box center [356, 208] width 17 height 17
click at [360, 202] on input "Custom" at bounding box center [354, 205] width 12 height 12
radio input "true"
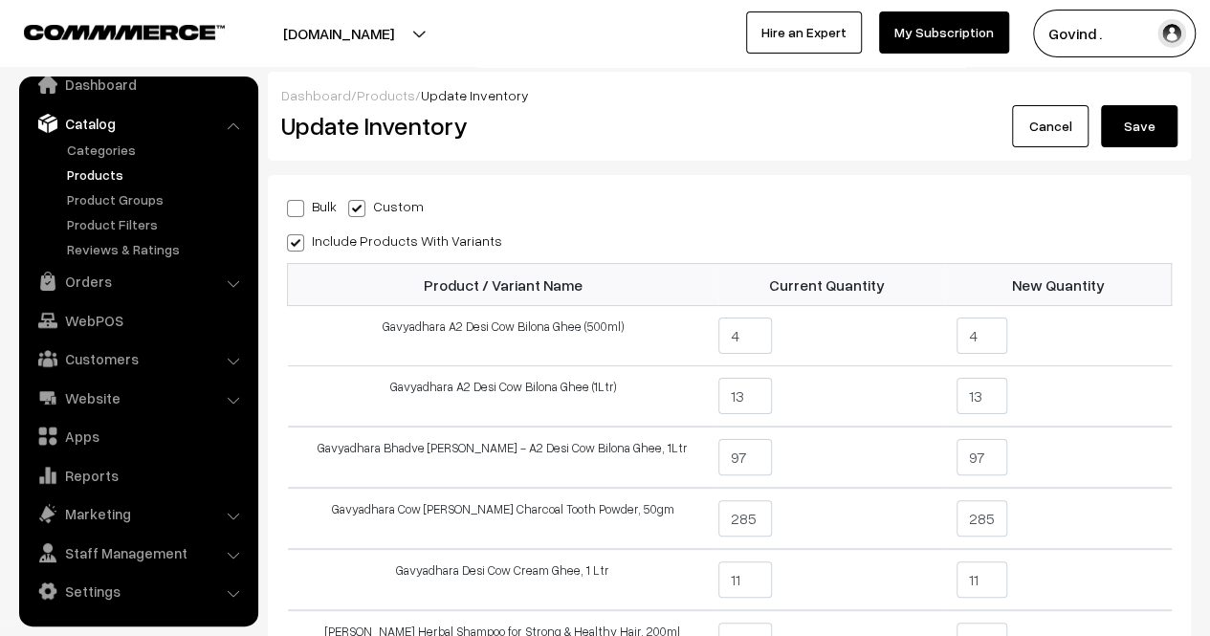
click at [1174, 284] on div "Bulk Custom Adjust Set - 0 + Include Products With Variants 4 4 13 13 97" at bounding box center [729, 614] width 923 height 879
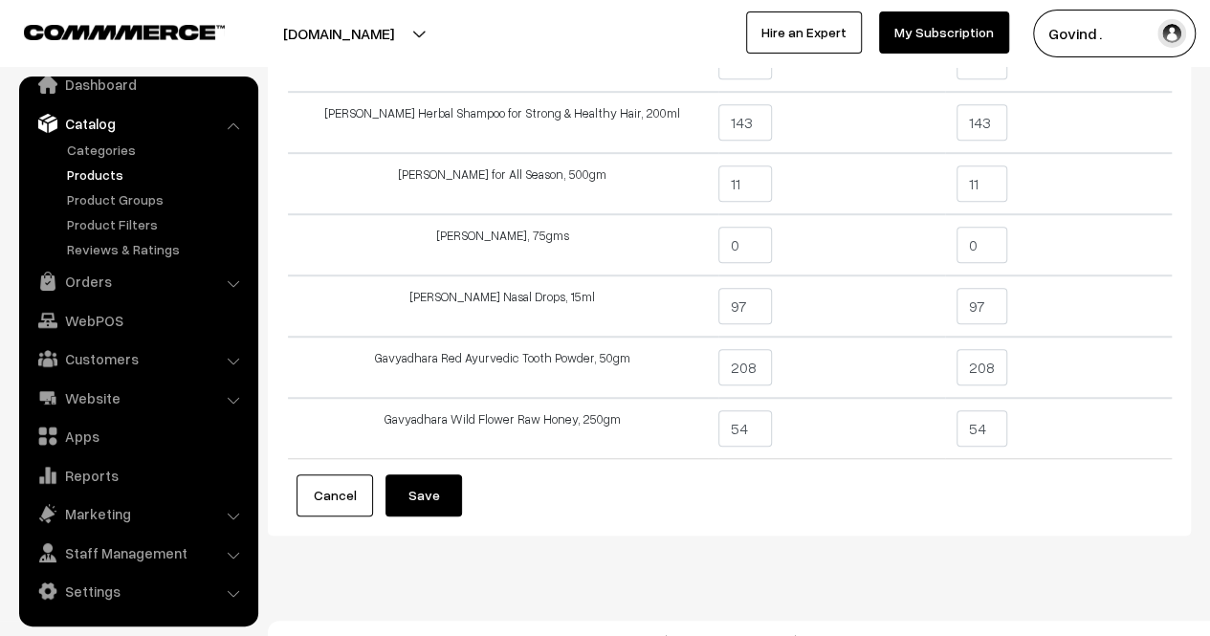
scroll to position [0, 0]
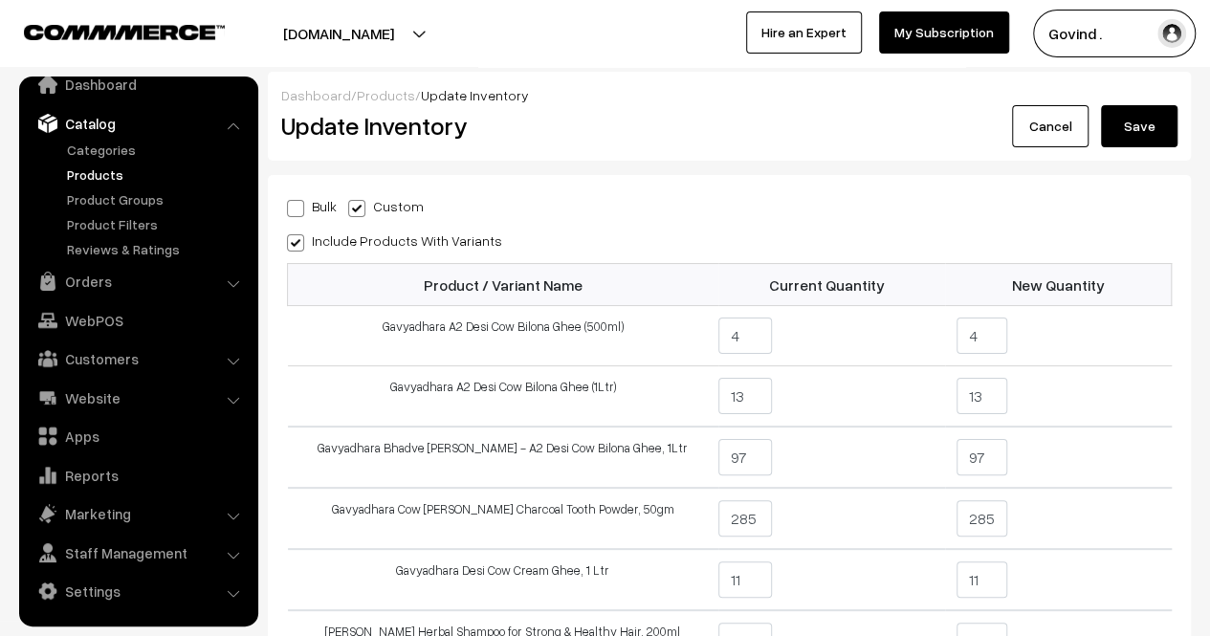
click at [1049, 133] on link "Cancel" at bounding box center [1050, 126] width 77 height 42
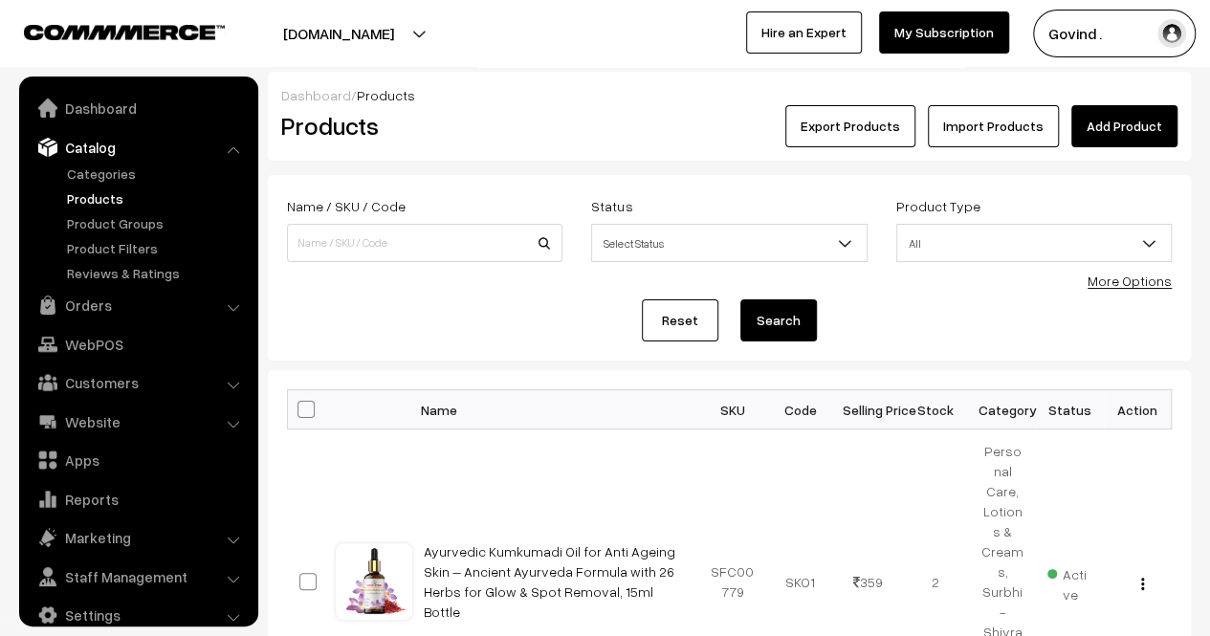
scroll to position [24, 0]
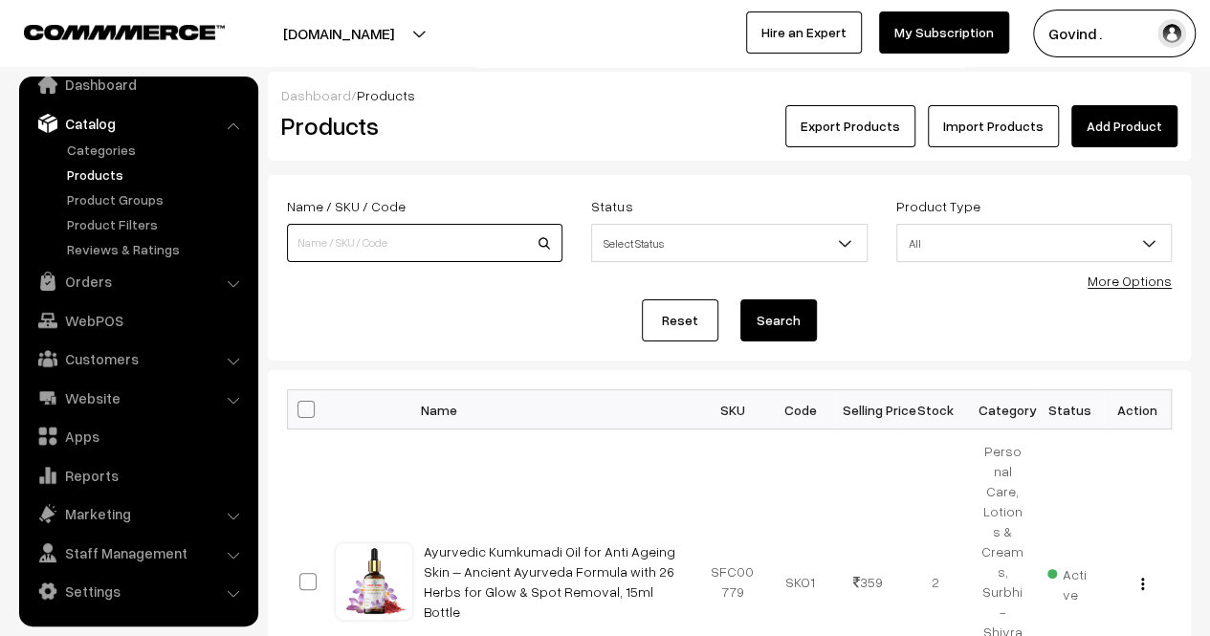
click at [438, 246] on input at bounding box center [425, 243] width 276 height 38
type input "gavyadhara"
click at [741, 299] on button "Search" at bounding box center [779, 320] width 77 height 42
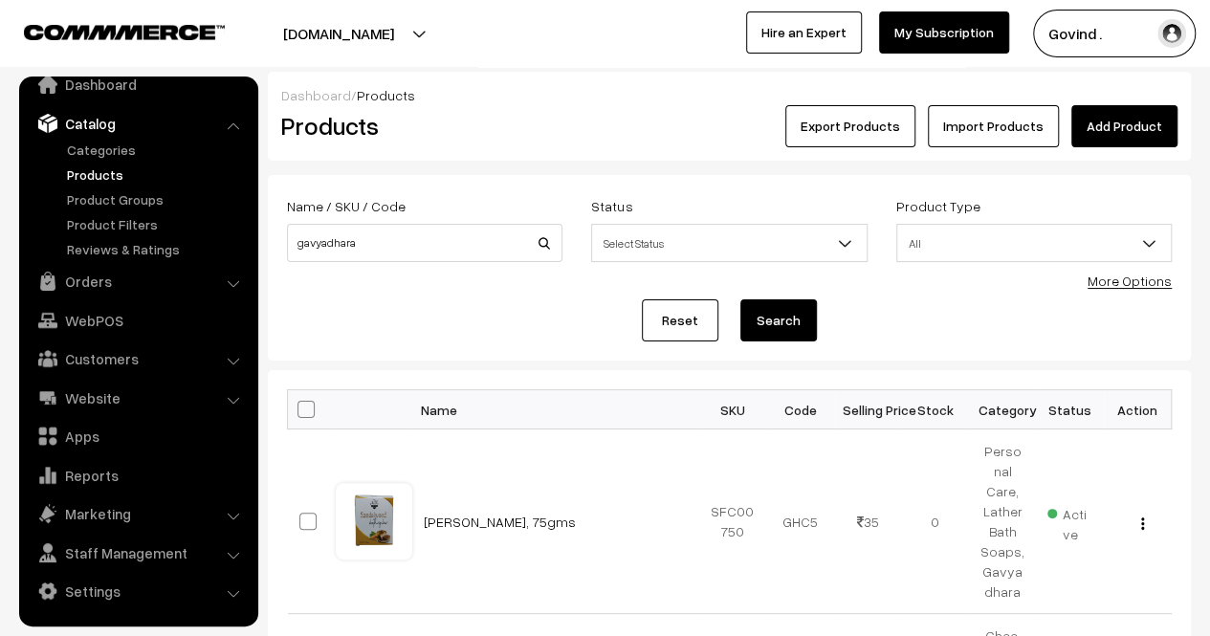
scroll to position [1594, 0]
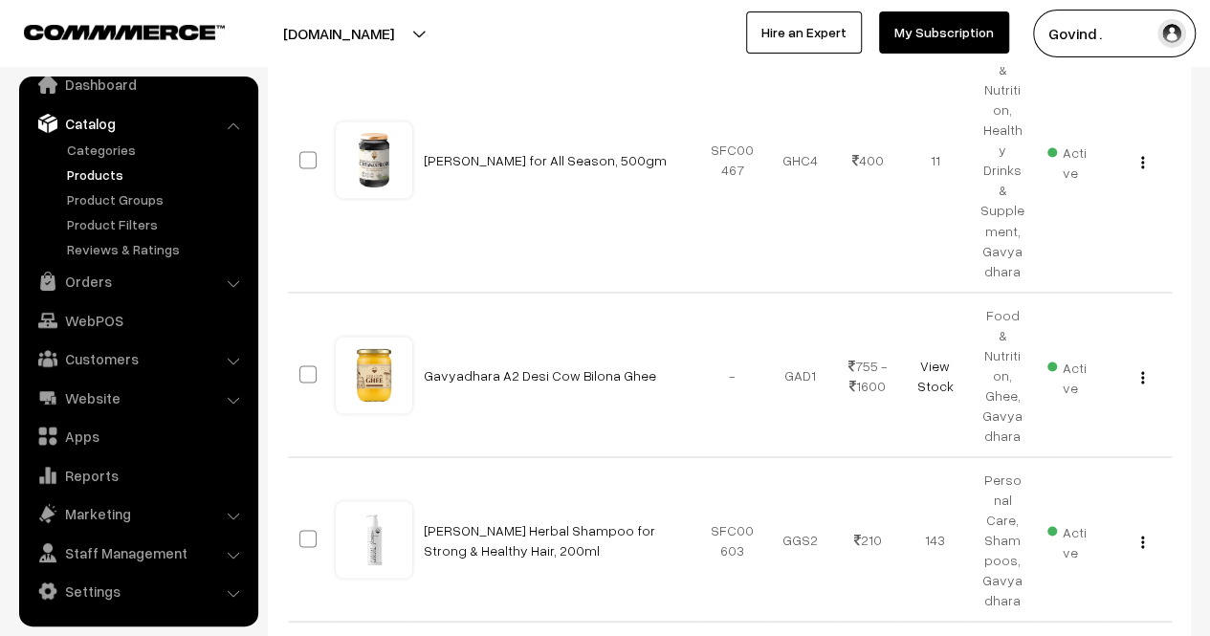
select select "60"
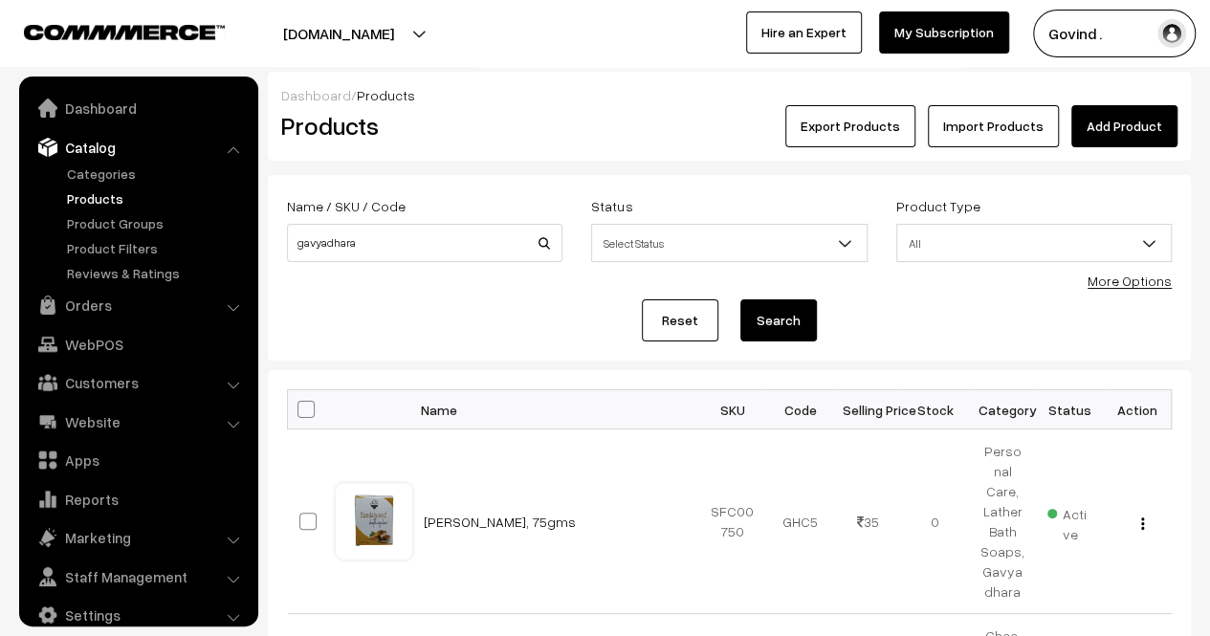
scroll to position [24, 0]
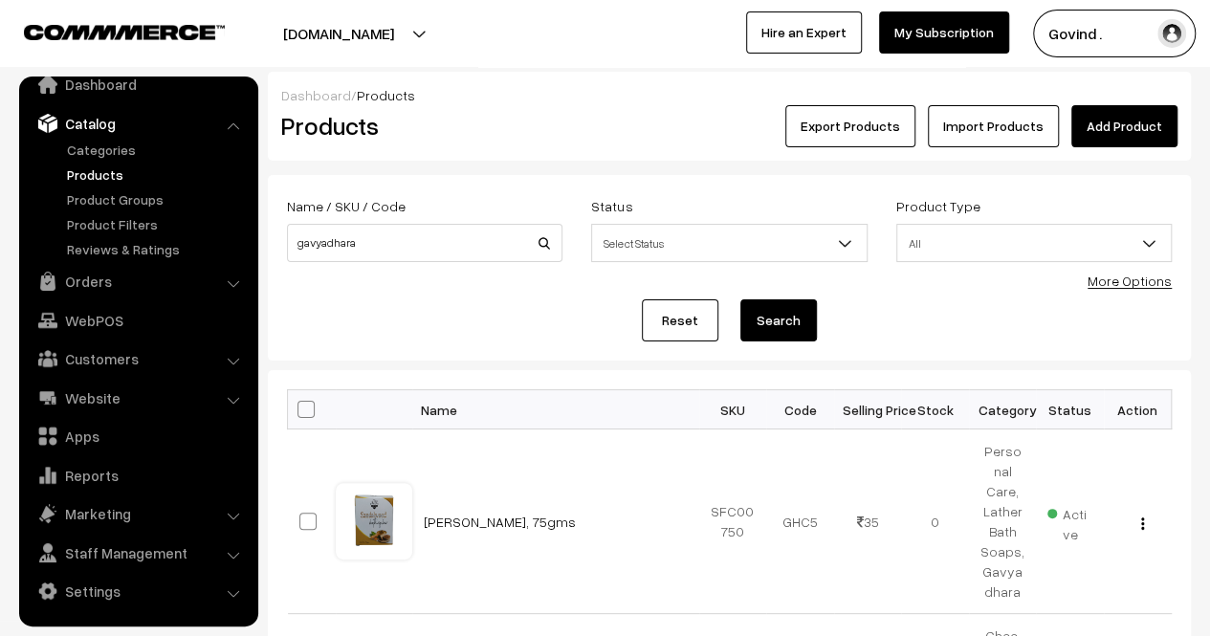
click at [302, 418] on th at bounding box center [312, 409] width 48 height 39
click at [304, 405] on span at bounding box center [306, 409] width 17 height 17
click at [300, 405] on input "checkbox" at bounding box center [294, 409] width 12 height 12
checkbox input "true"
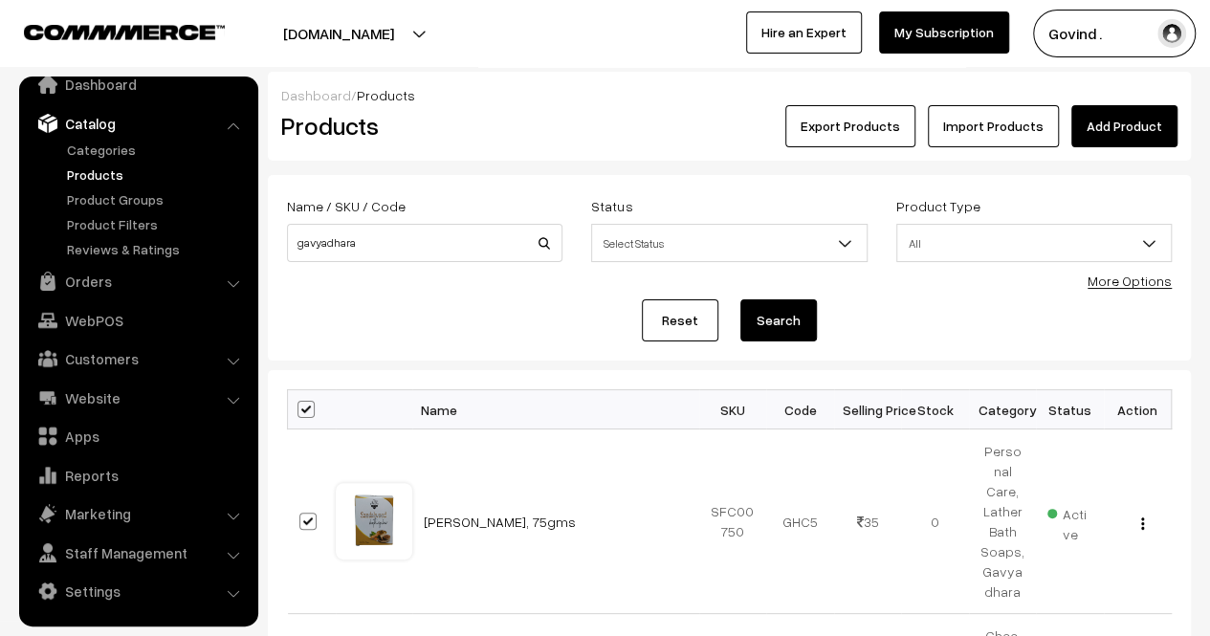
checkbox input "true"
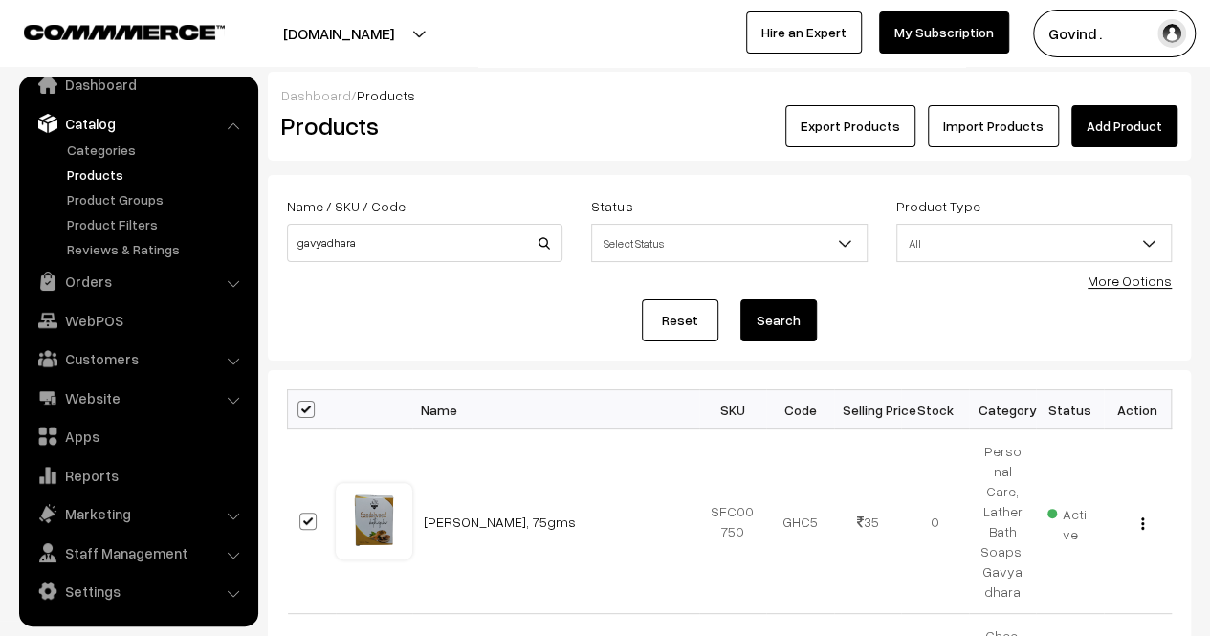
checkbox input "true"
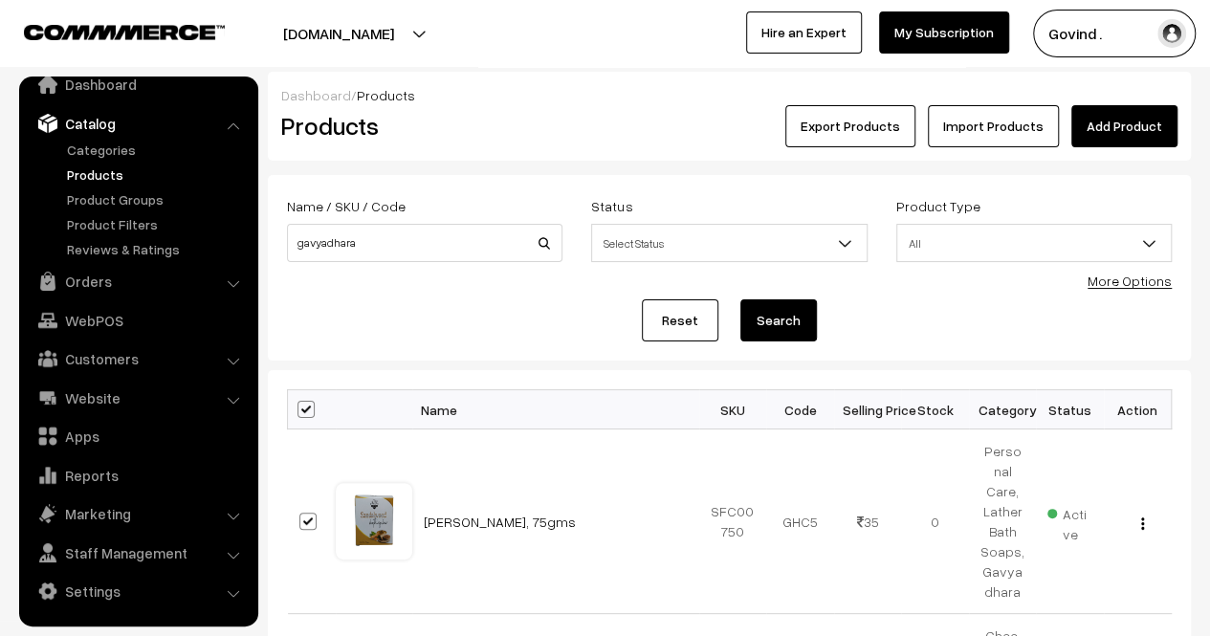
checkbox input "true"
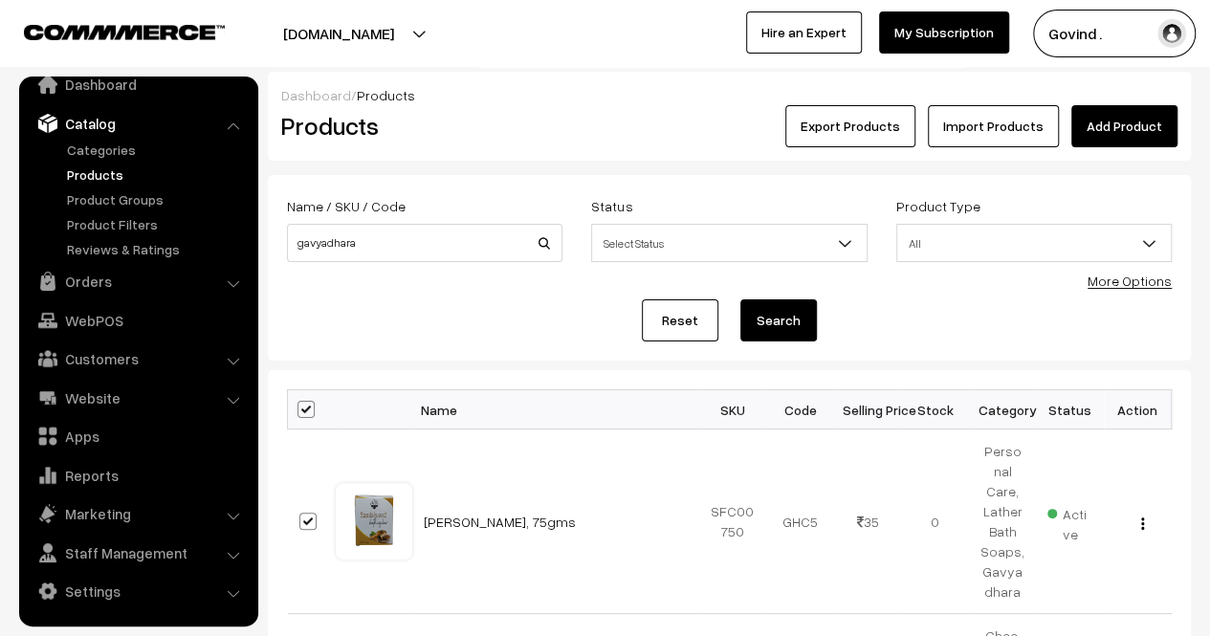
checkbox input "true"
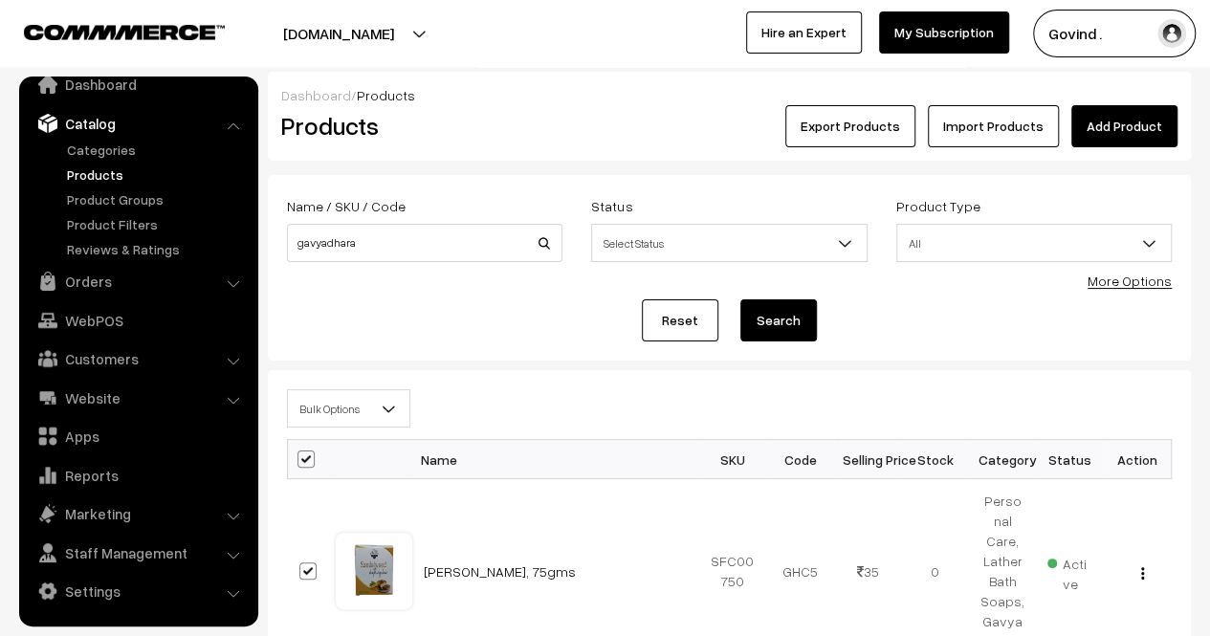
click at [386, 397] on span "Bulk Options" at bounding box center [349, 408] width 122 height 33
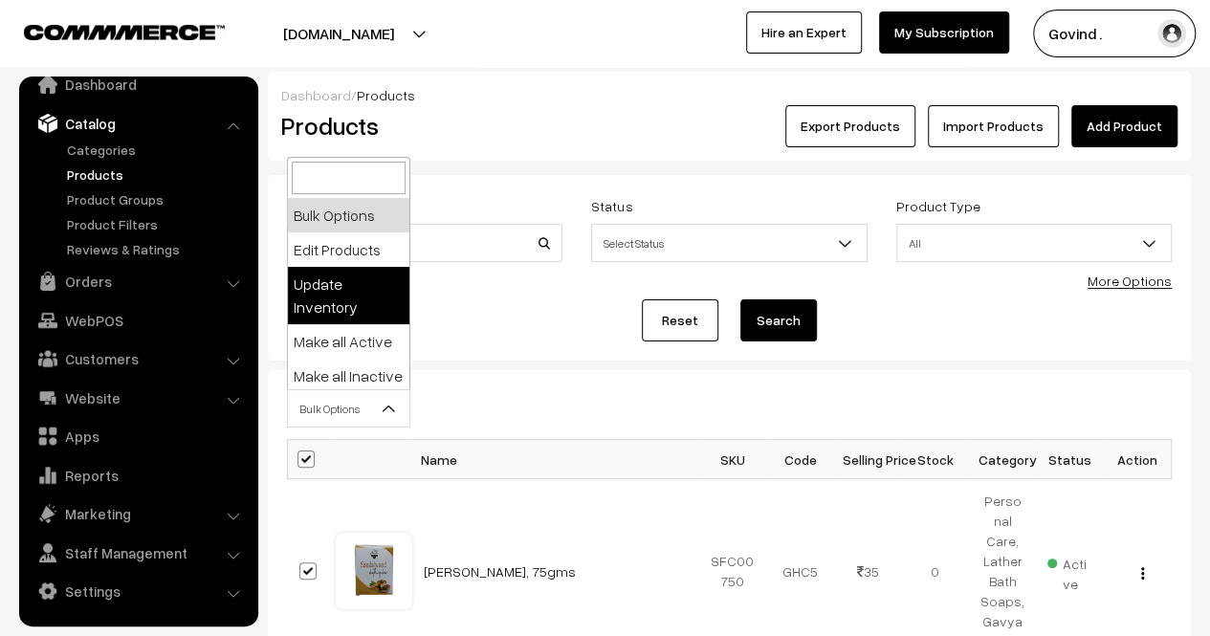
select select "updateInventory"
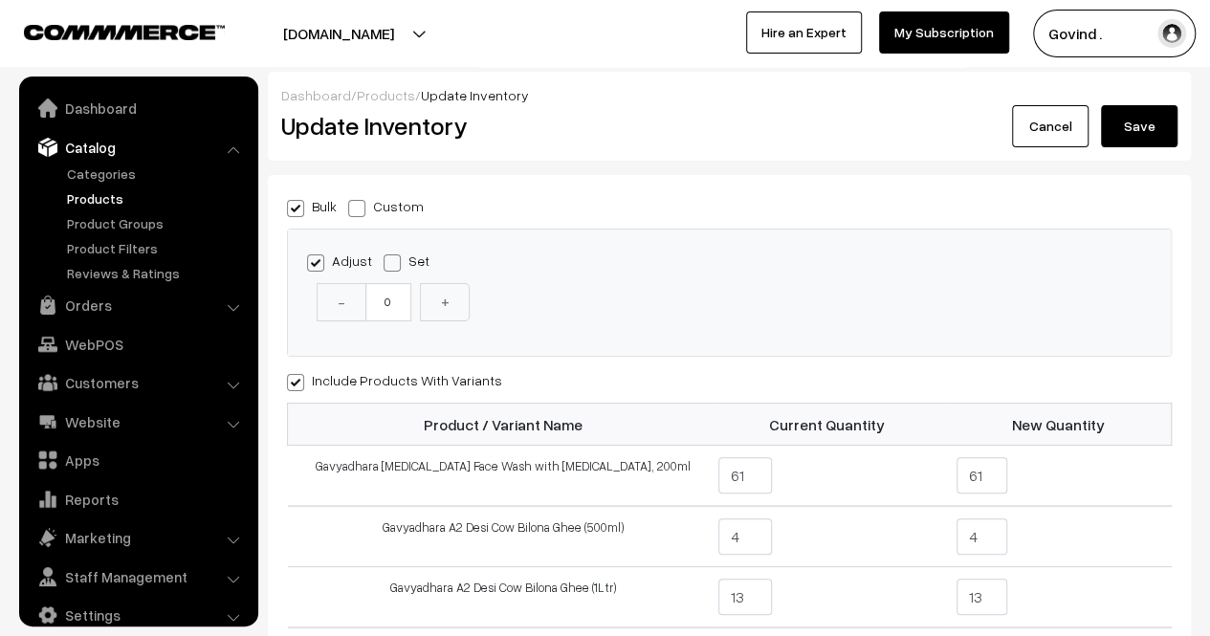
scroll to position [24, 0]
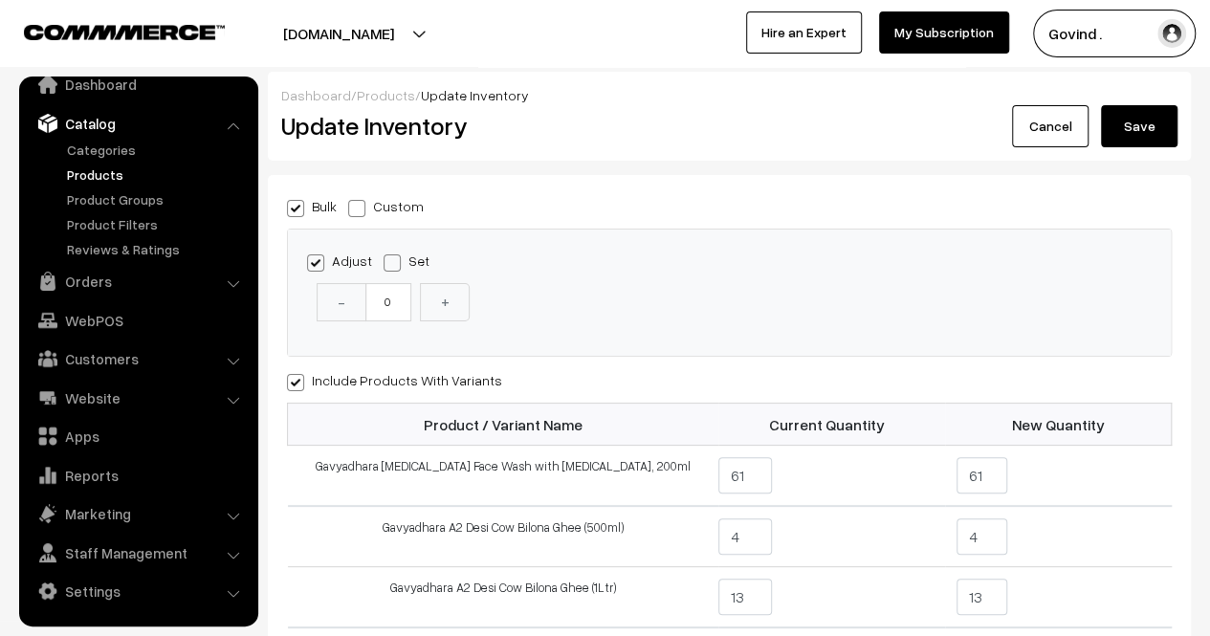
click at [352, 215] on span at bounding box center [356, 208] width 17 height 17
click at [352, 211] on input "Custom" at bounding box center [354, 205] width 12 height 12
radio input "true"
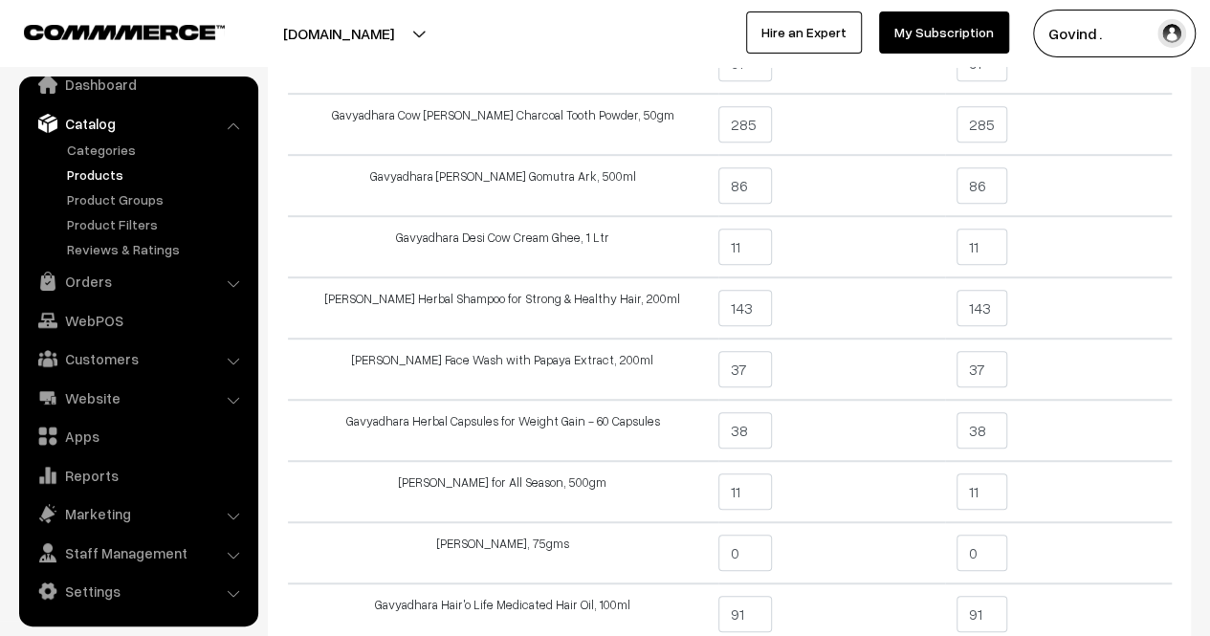
scroll to position [457, 0]
click at [999, 366] on input "37" at bounding box center [982, 367] width 51 height 36
type input "35"
click at [1058, 361] on td "35" at bounding box center [1058, 367] width 227 height 61
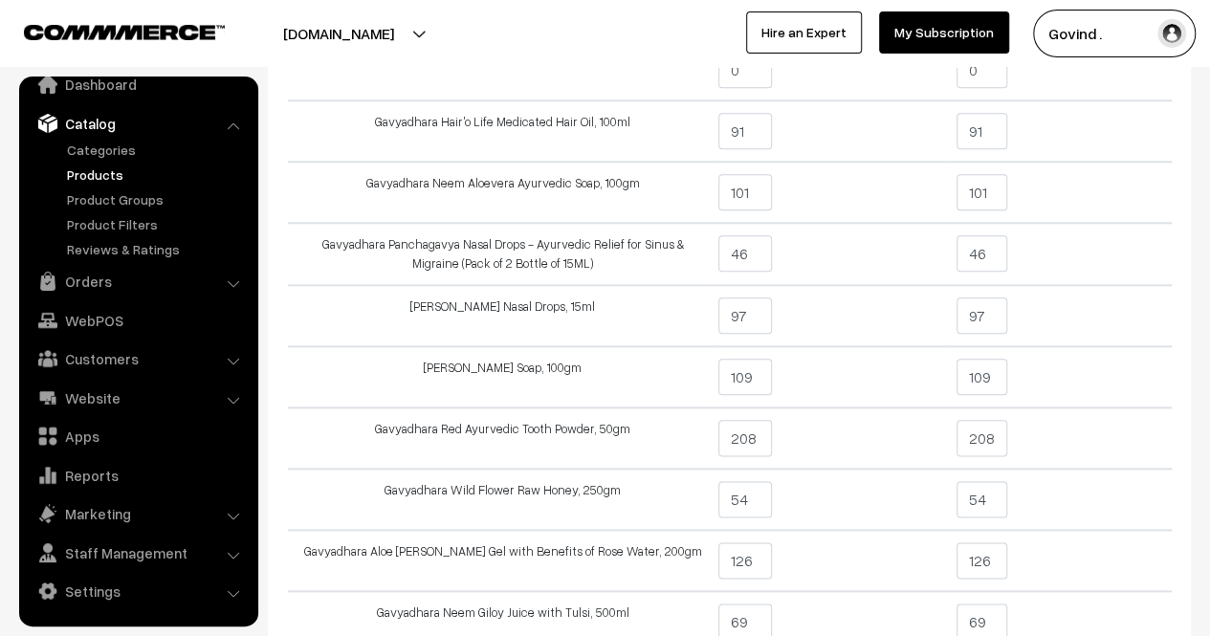
scroll to position [954, 0]
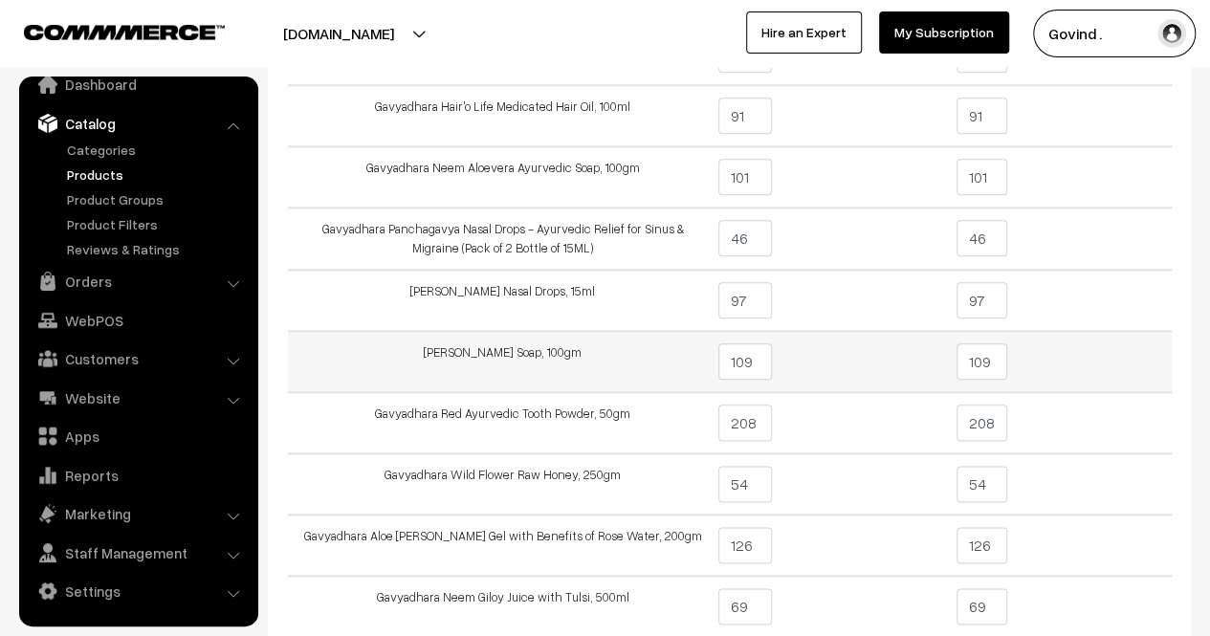
click at [995, 360] on input "109" at bounding box center [982, 361] width 51 height 36
type input "1"
type input "96"
click at [1085, 353] on td "96" at bounding box center [1058, 361] width 227 height 61
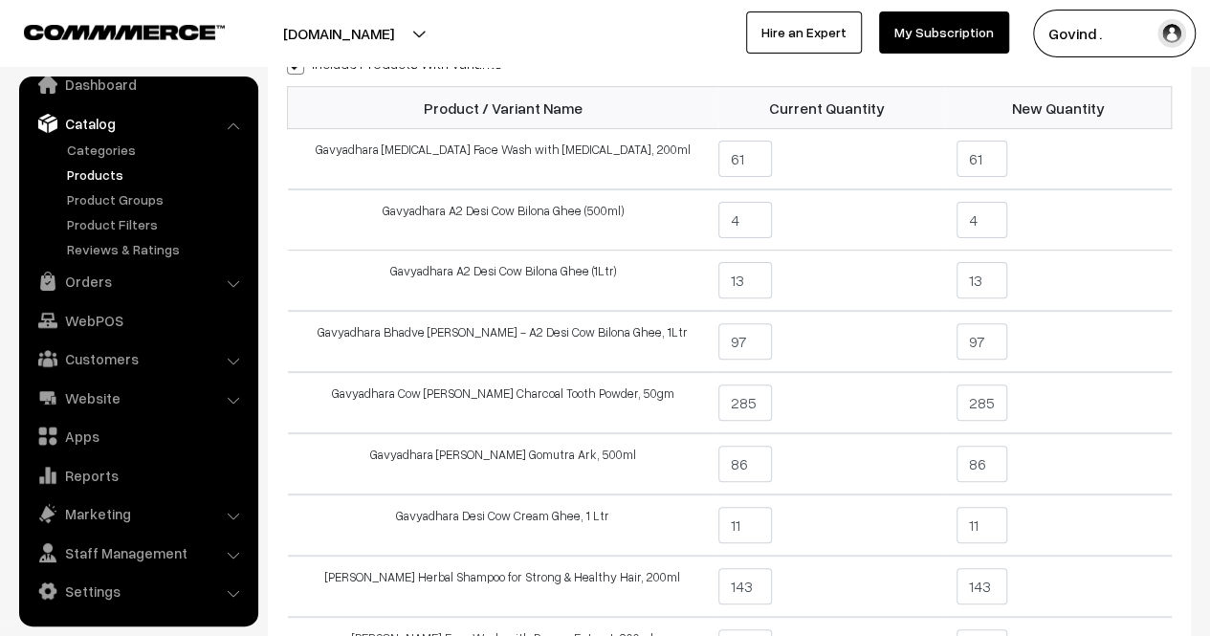
scroll to position [166, 0]
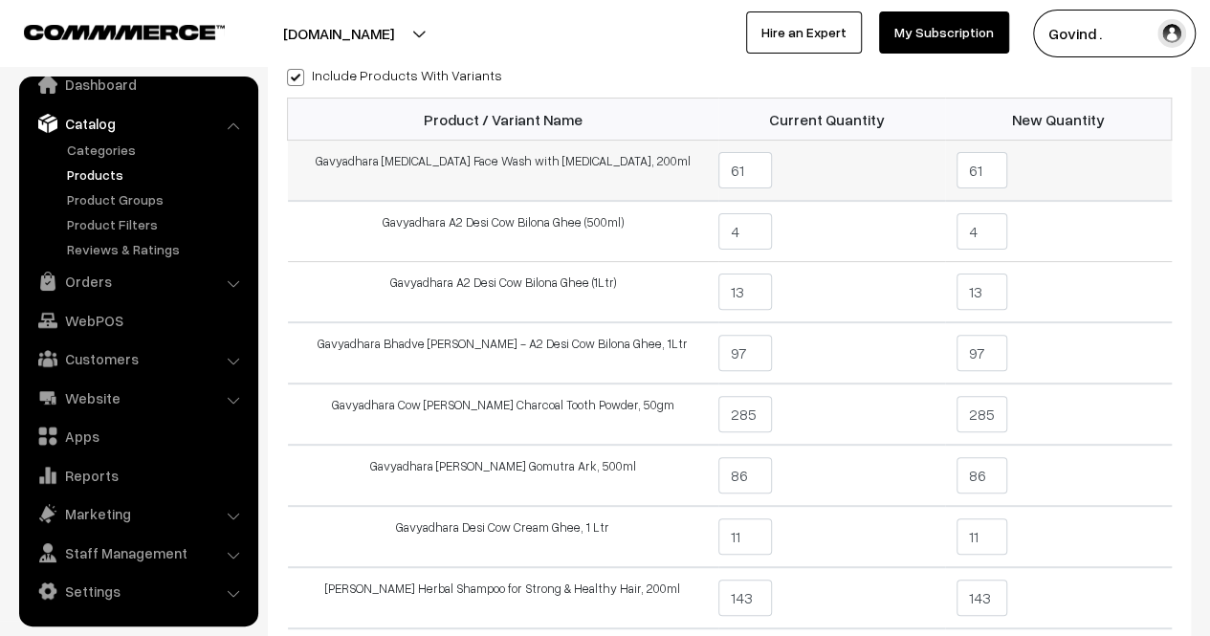
click at [981, 182] on input "61" at bounding box center [982, 170] width 51 height 36
type input "6"
type input "59"
click at [1087, 185] on td "59" at bounding box center [1058, 171] width 227 height 61
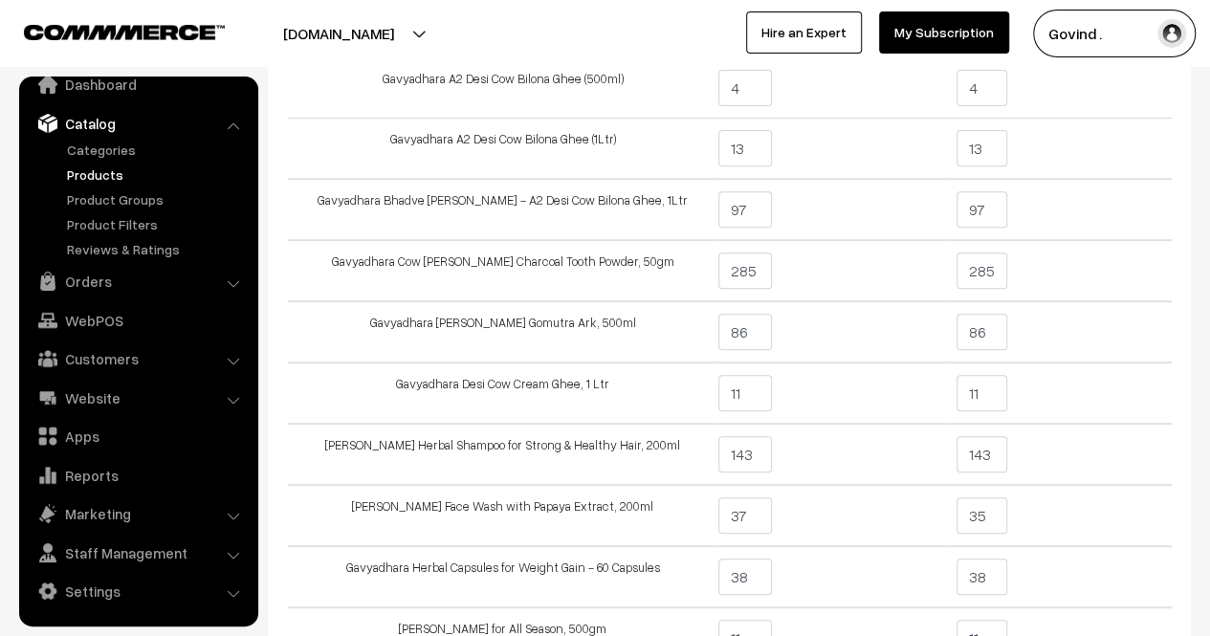
scroll to position [323, 0]
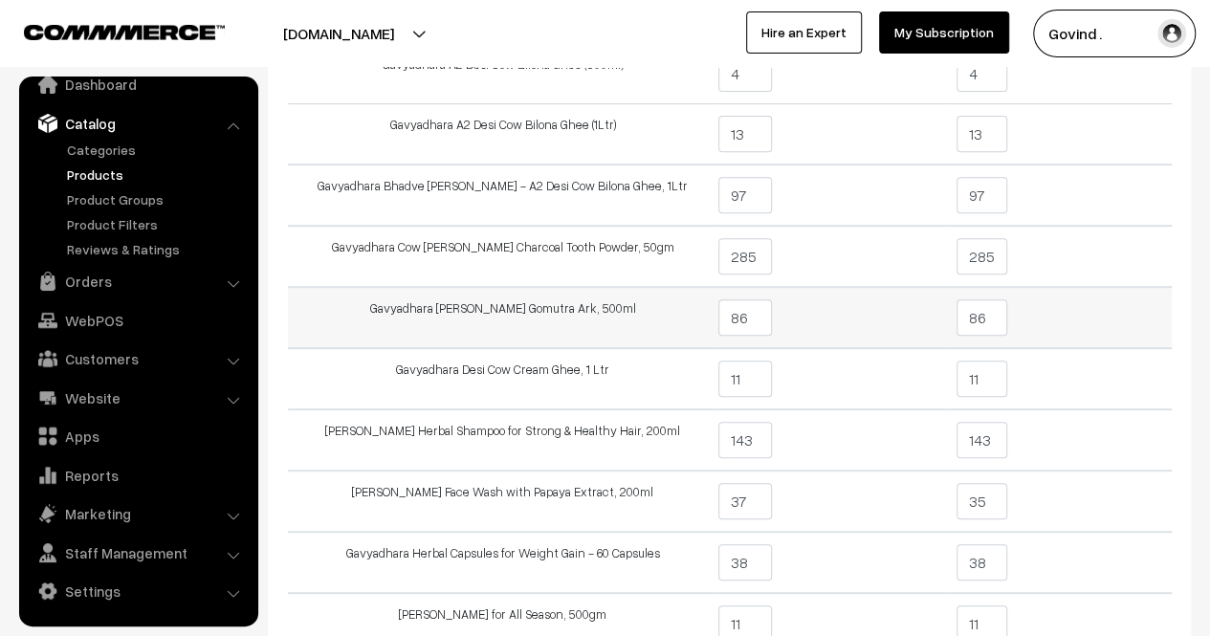
click at [981, 313] on input "86" at bounding box center [982, 317] width 51 height 36
type input "80"
click at [1097, 340] on td "80" at bounding box center [1058, 317] width 227 height 61
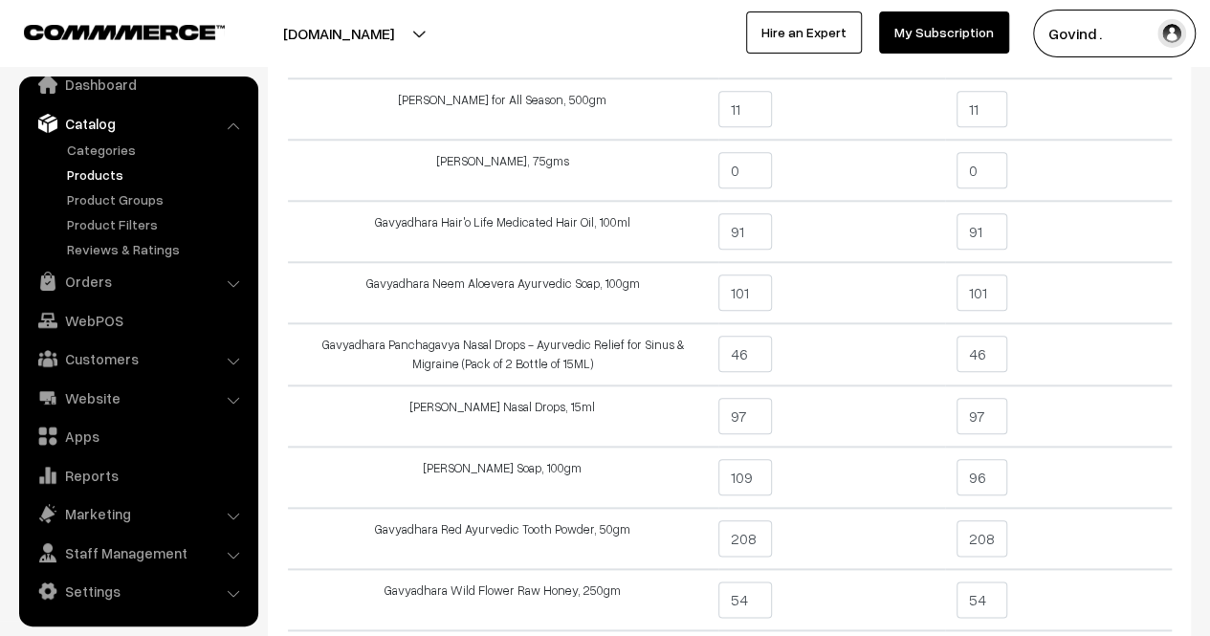
scroll to position [840, 0]
click at [996, 414] on input "97" at bounding box center [982, 414] width 51 height 36
type input "9"
type input "195"
click at [1117, 409] on td "195" at bounding box center [1058, 414] width 227 height 61
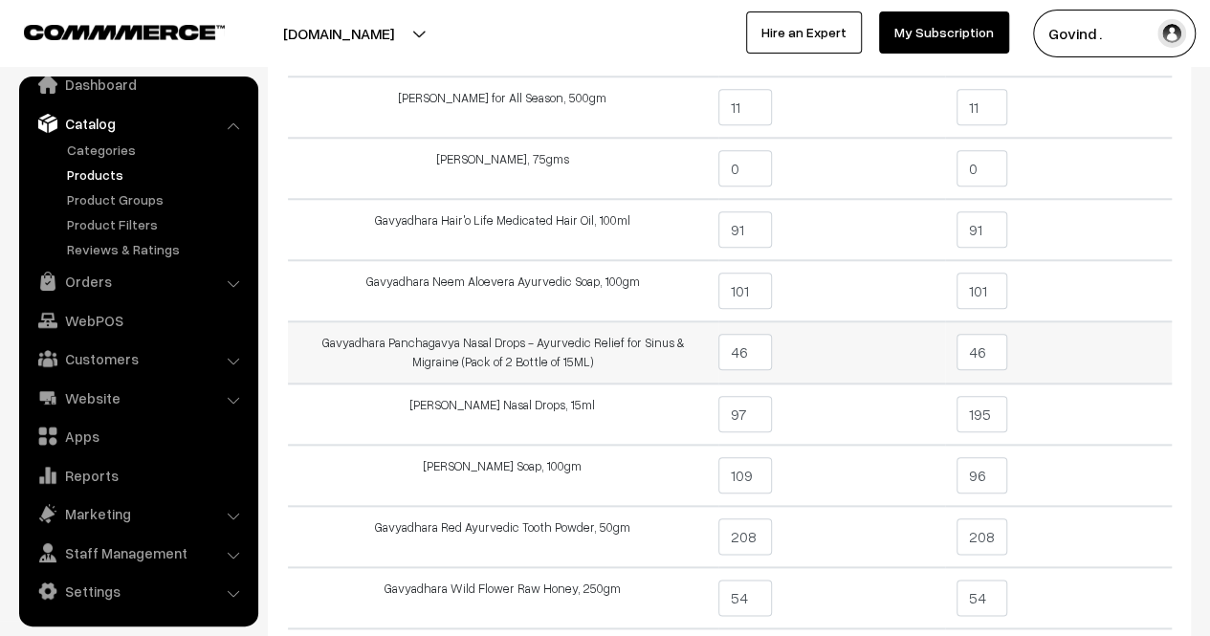
click at [994, 365] on input "46" at bounding box center [982, 352] width 51 height 36
type input "4"
type input "97"
click at [1070, 357] on td "97" at bounding box center [1058, 352] width 227 height 62
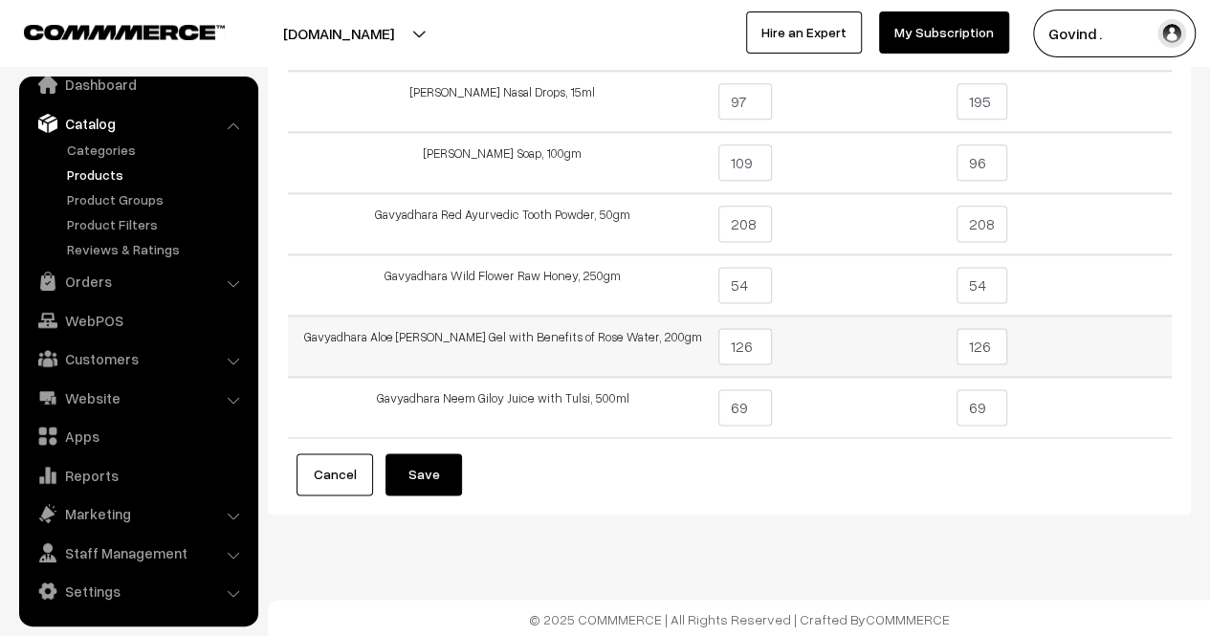
click at [998, 349] on input "126" at bounding box center [982, 346] width 51 height 36
type input "124"
click at [1114, 344] on td "124" at bounding box center [1058, 346] width 227 height 61
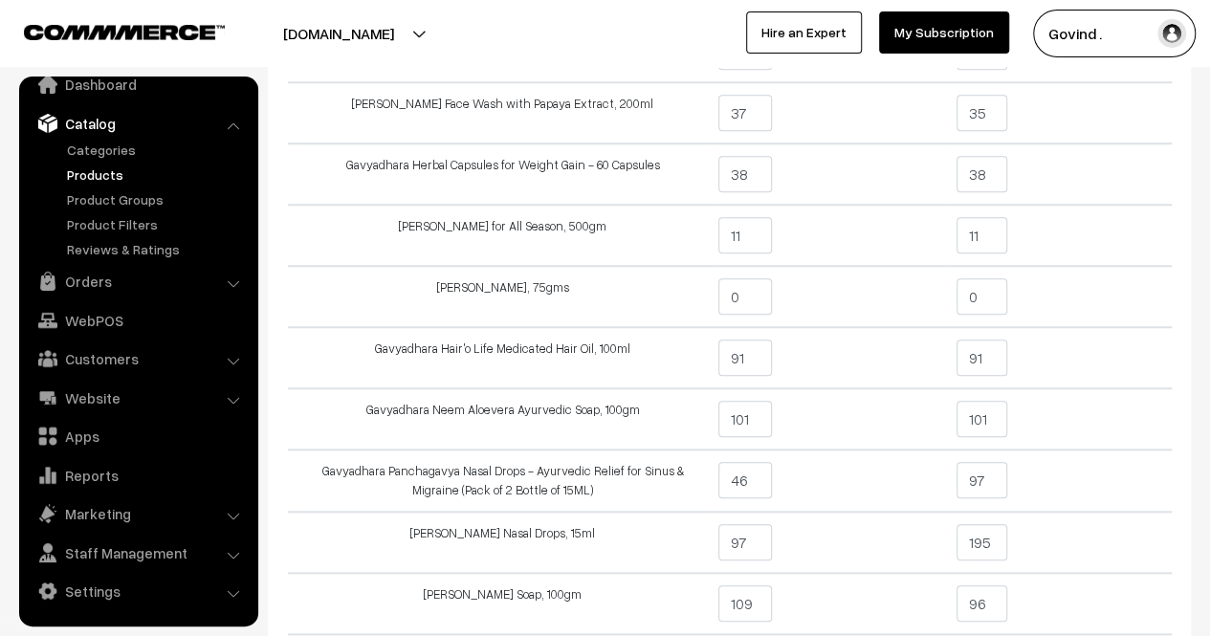
scroll to position [716, 0]
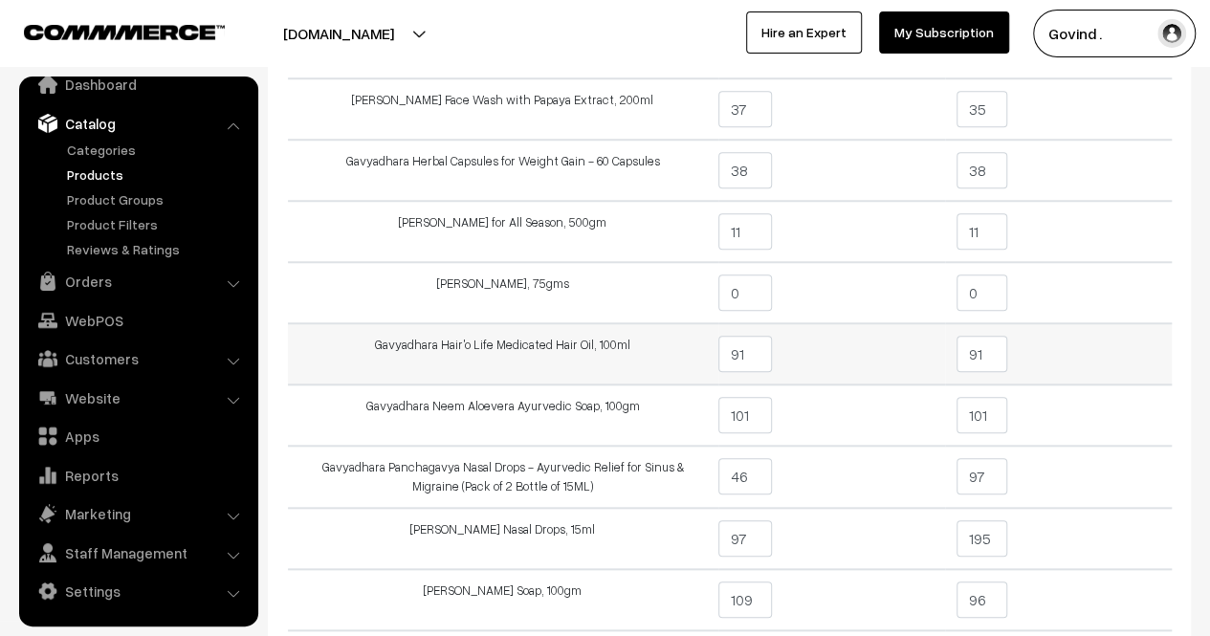
click at [991, 346] on input "91" at bounding box center [982, 354] width 51 height 36
type input "9"
type input "88"
click at [1094, 349] on td "88" at bounding box center [1058, 353] width 227 height 61
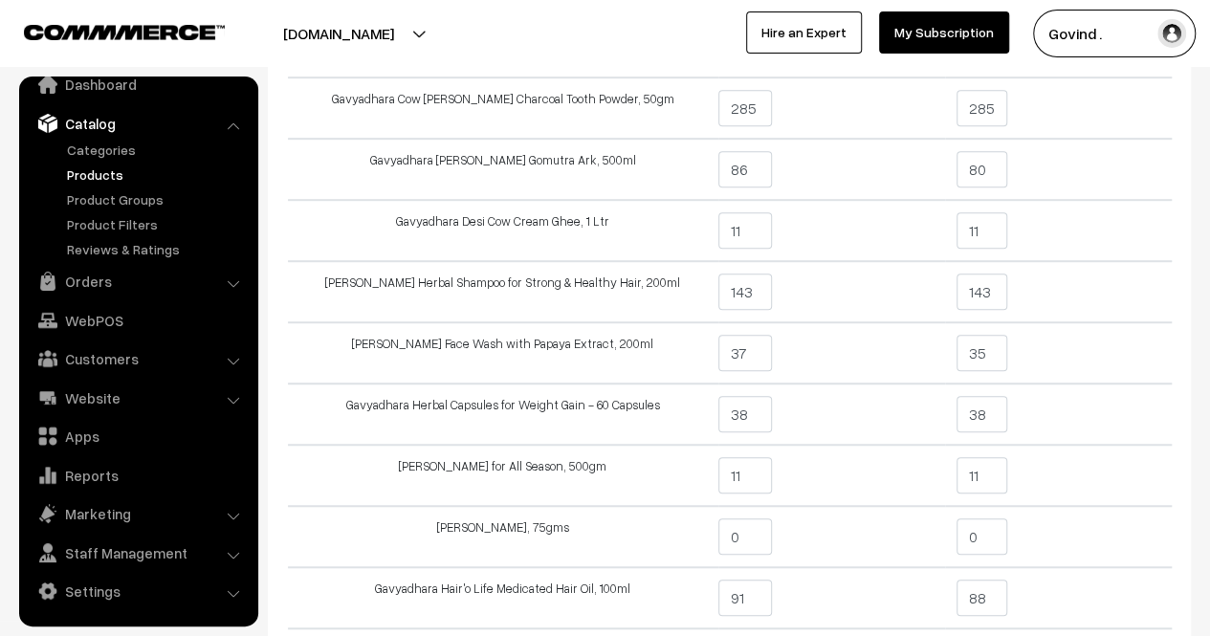
scroll to position [470, 0]
click at [999, 284] on input "143" at bounding box center [982, 294] width 51 height 36
type input "140"
click at [1083, 274] on td "140" at bounding box center [1058, 293] width 227 height 61
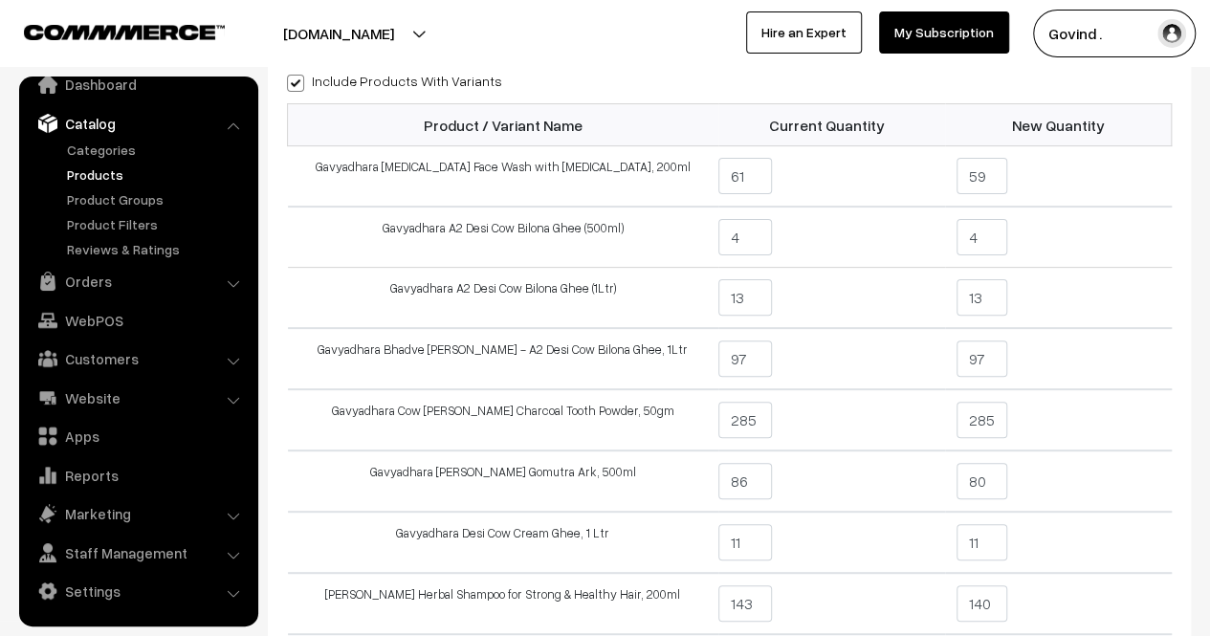
scroll to position [164, 0]
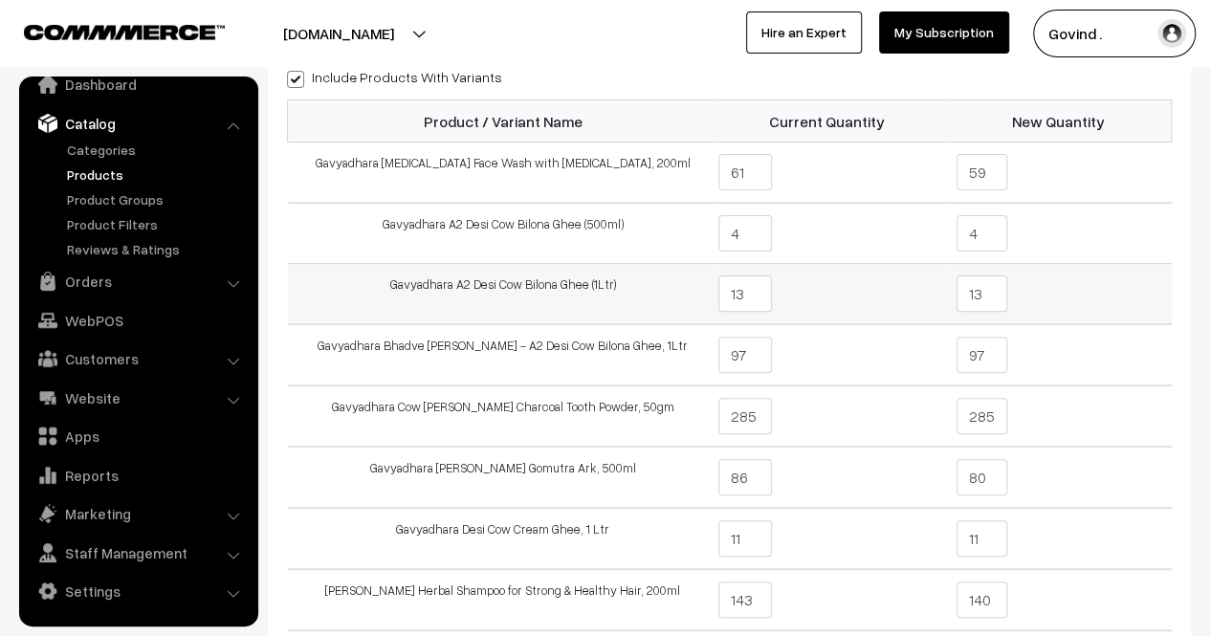
click at [984, 300] on input "13" at bounding box center [982, 294] width 51 height 36
type input "1"
type input "0"
click at [1088, 299] on td "0" at bounding box center [1058, 294] width 227 height 61
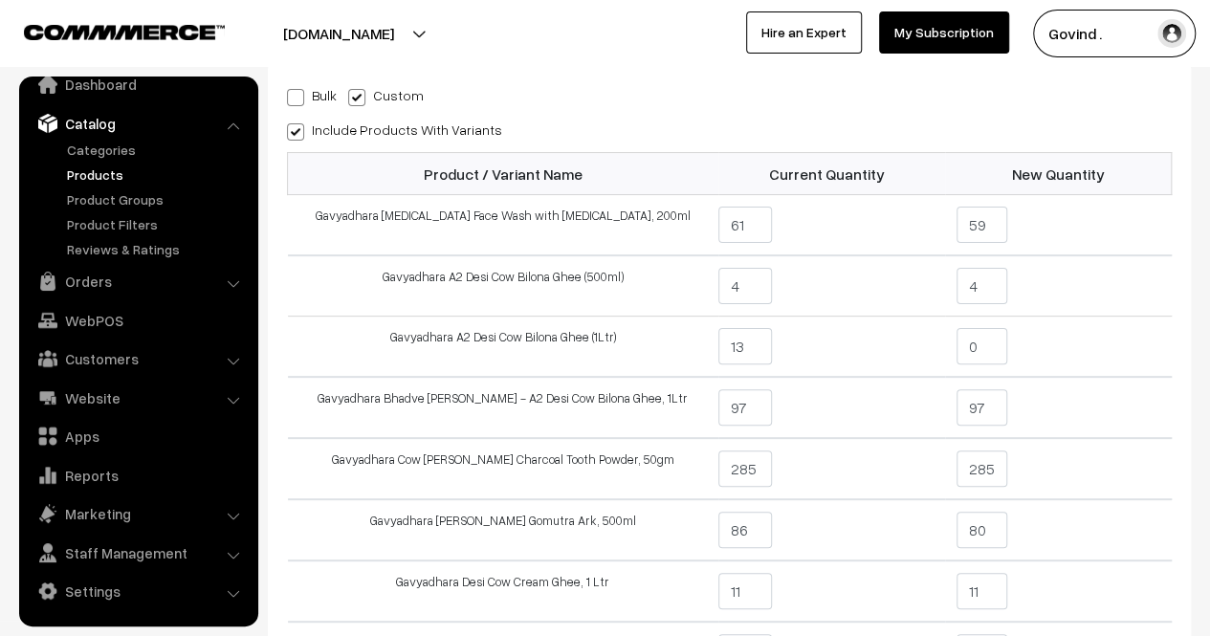
scroll to position [115, 0]
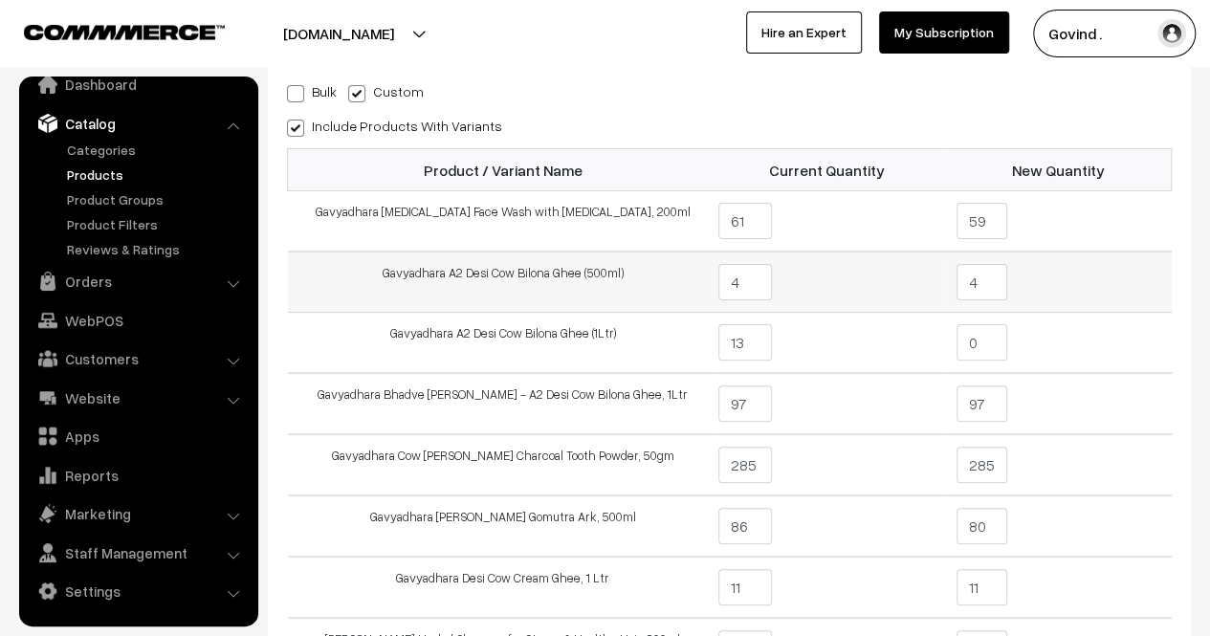
click at [1072, 292] on td "4" at bounding box center [1058, 282] width 227 height 61
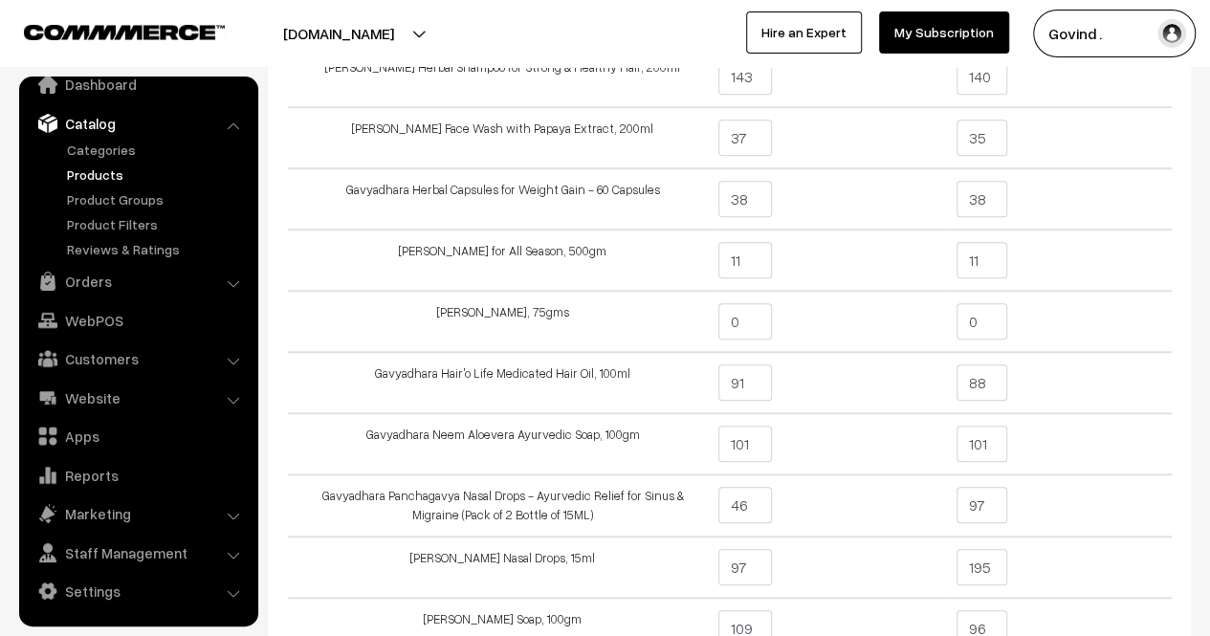
scroll to position [689, 0]
click at [969, 248] on input "11" at bounding box center [982, 258] width 51 height 36
click at [987, 254] on input "11" at bounding box center [982, 258] width 51 height 36
type input "1"
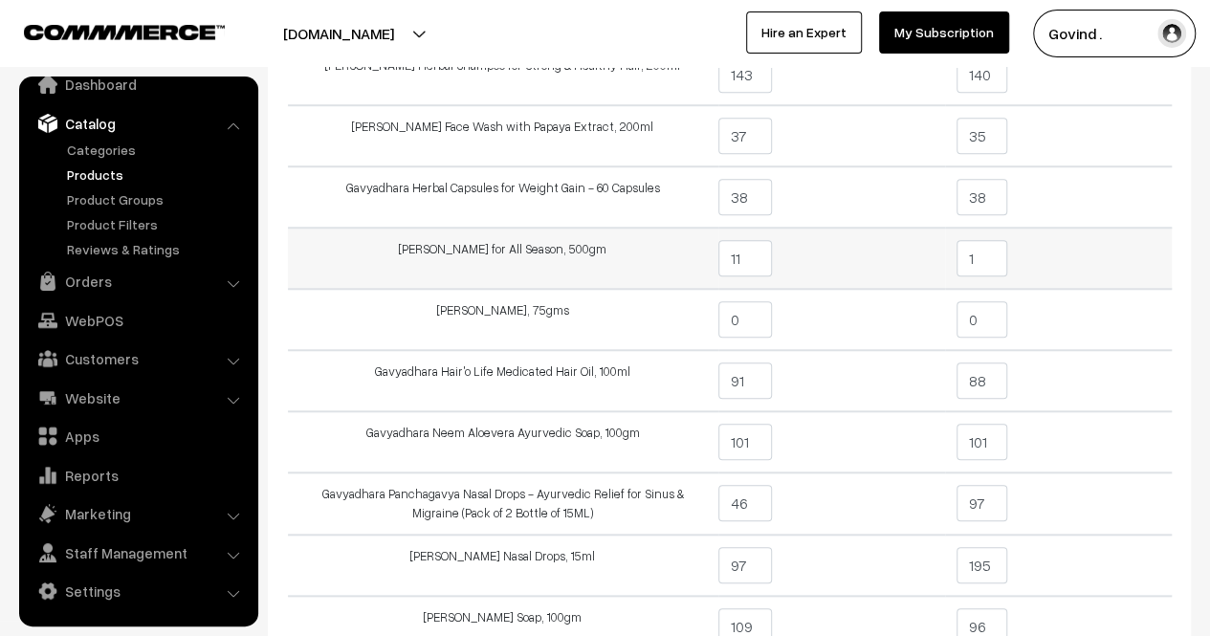
click at [1062, 248] on td "1" at bounding box center [1058, 258] width 227 height 61
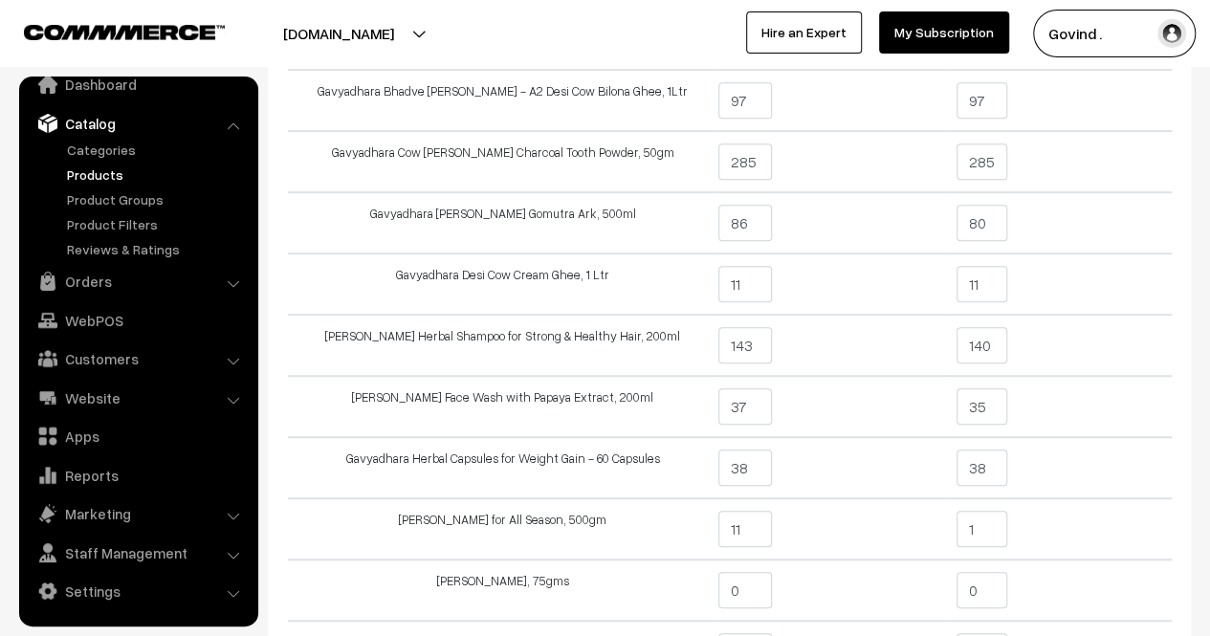
scroll to position [424, 0]
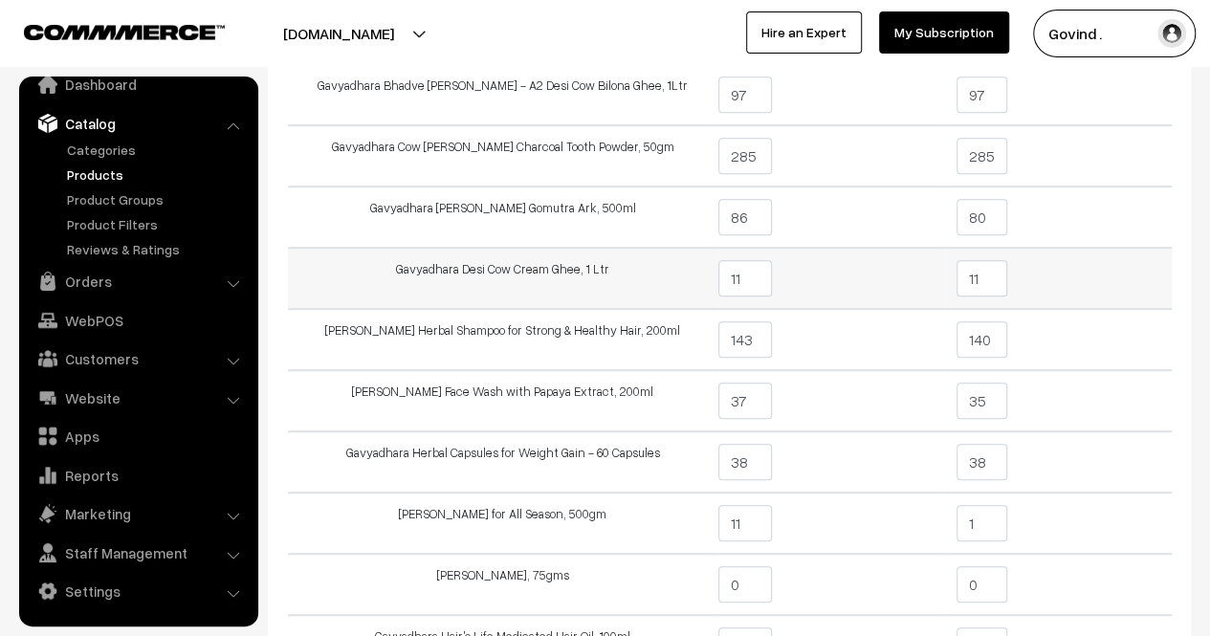
click at [993, 276] on input "11" at bounding box center [982, 278] width 51 height 36
type input "12"
click at [1101, 276] on td "12" at bounding box center [1058, 278] width 227 height 61
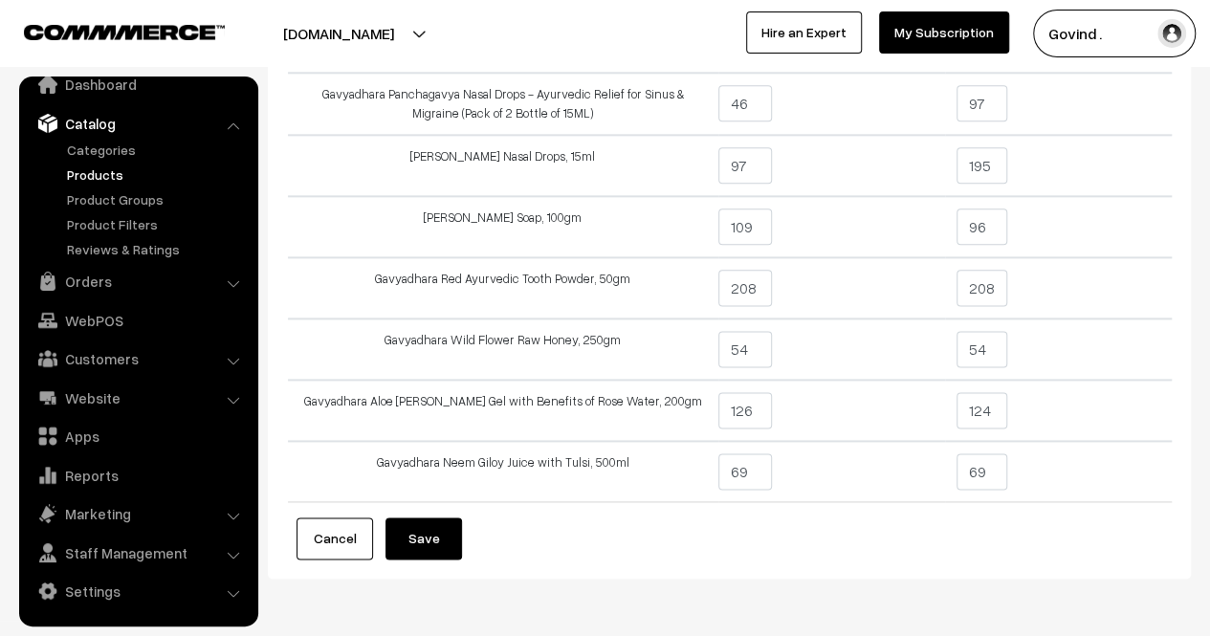
scroll to position [1091, 0]
click at [985, 356] on input "54" at bounding box center [982, 347] width 51 height 36
type input "5"
type input "38"
click at [1092, 339] on td "38" at bounding box center [1058, 347] width 227 height 61
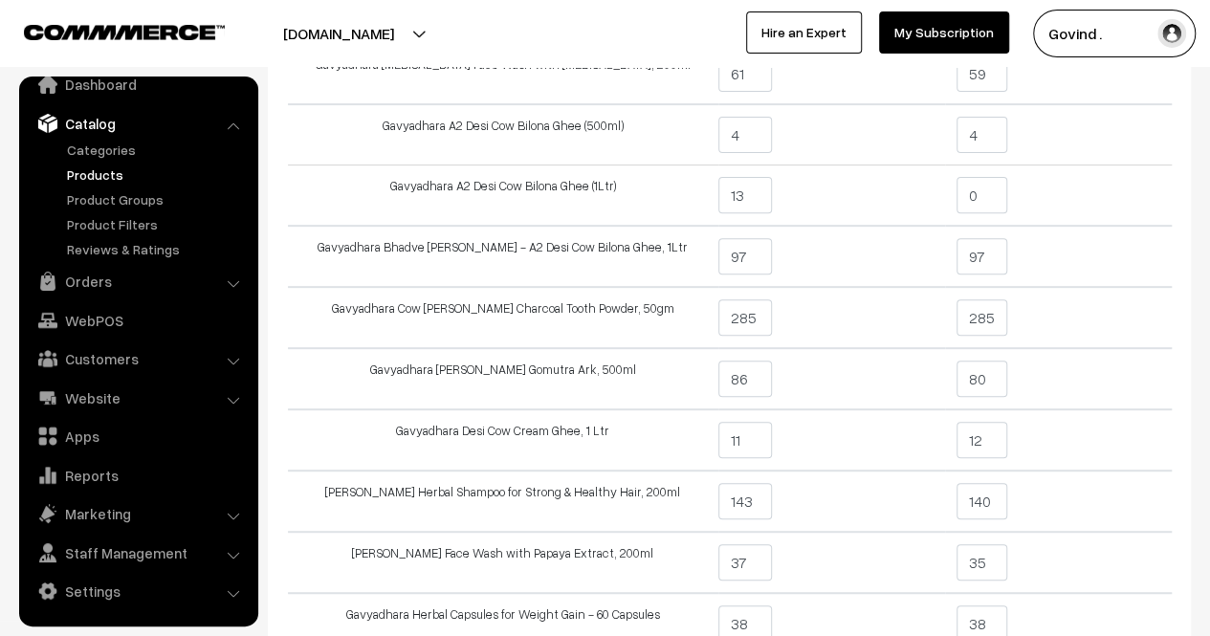
scroll to position [272, 0]
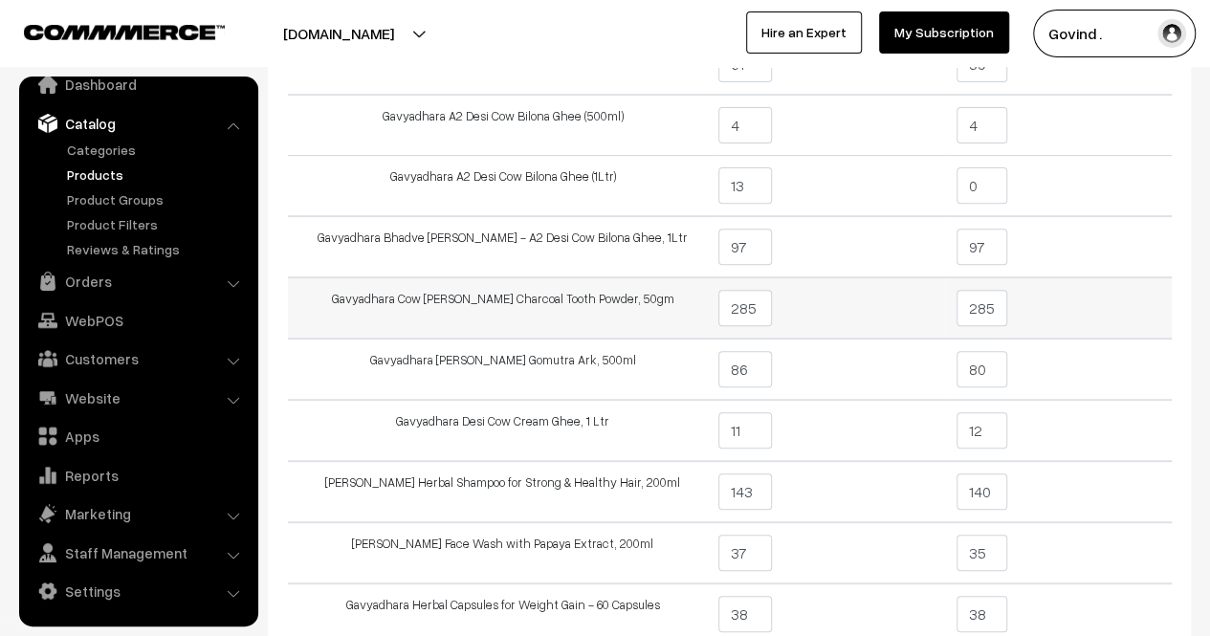
click at [1006, 304] on td "285" at bounding box center [1058, 307] width 227 height 61
click at [997, 303] on input "285" at bounding box center [982, 308] width 51 height 36
type input "273"
click at [1105, 299] on td "273" at bounding box center [1058, 307] width 227 height 61
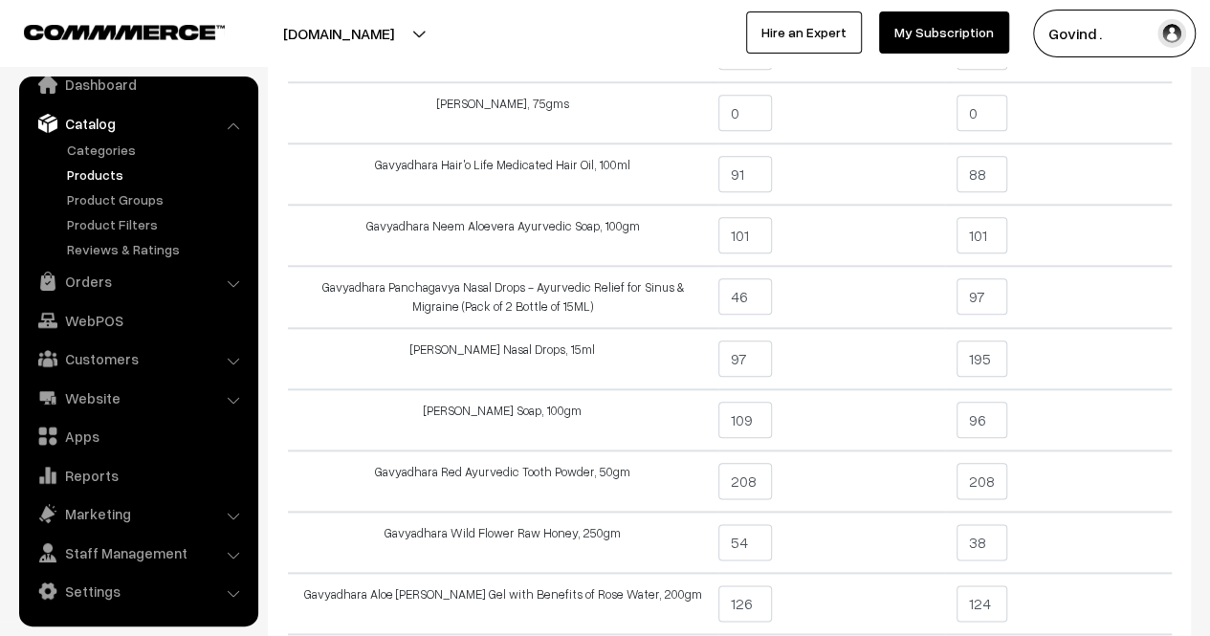
scroll to position [897, 0]
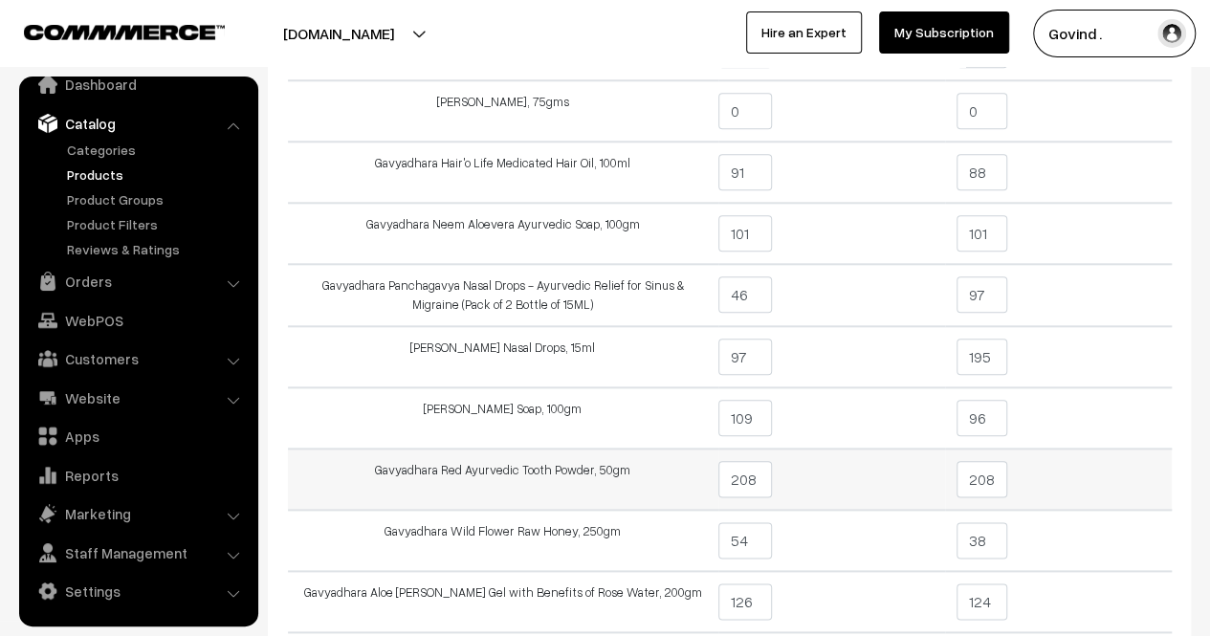
click at [991, 478] on input "208" at bounding box center [982, 479] width 51 height 36
type input "206"
click at [1119, 456] on td "206" at bounding box center [1058, 479] width 227 height 61
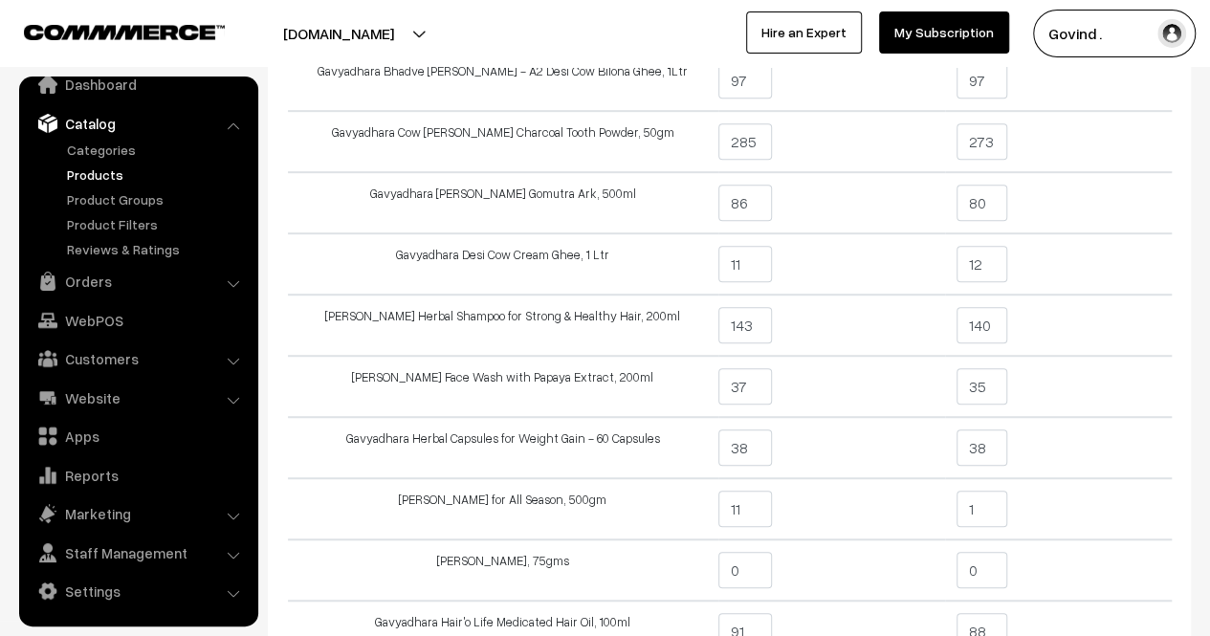
scroll to position [0, 0]
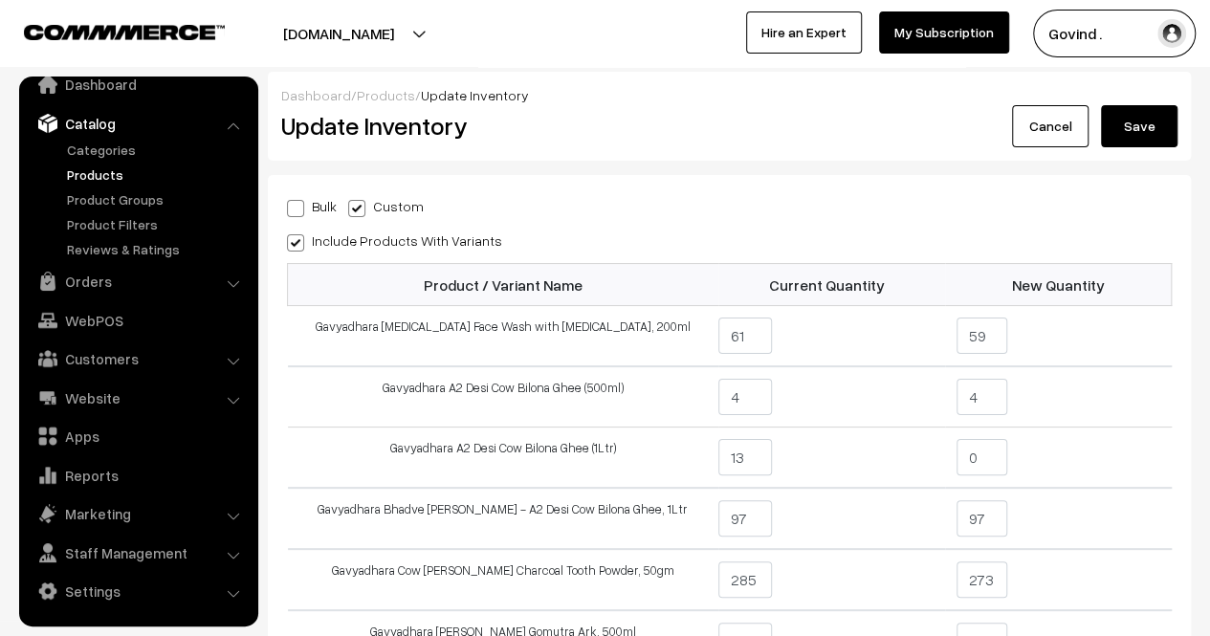
click at [1153, 135] on button "Save" at bounding box center [1139, 126] width 77 height 42
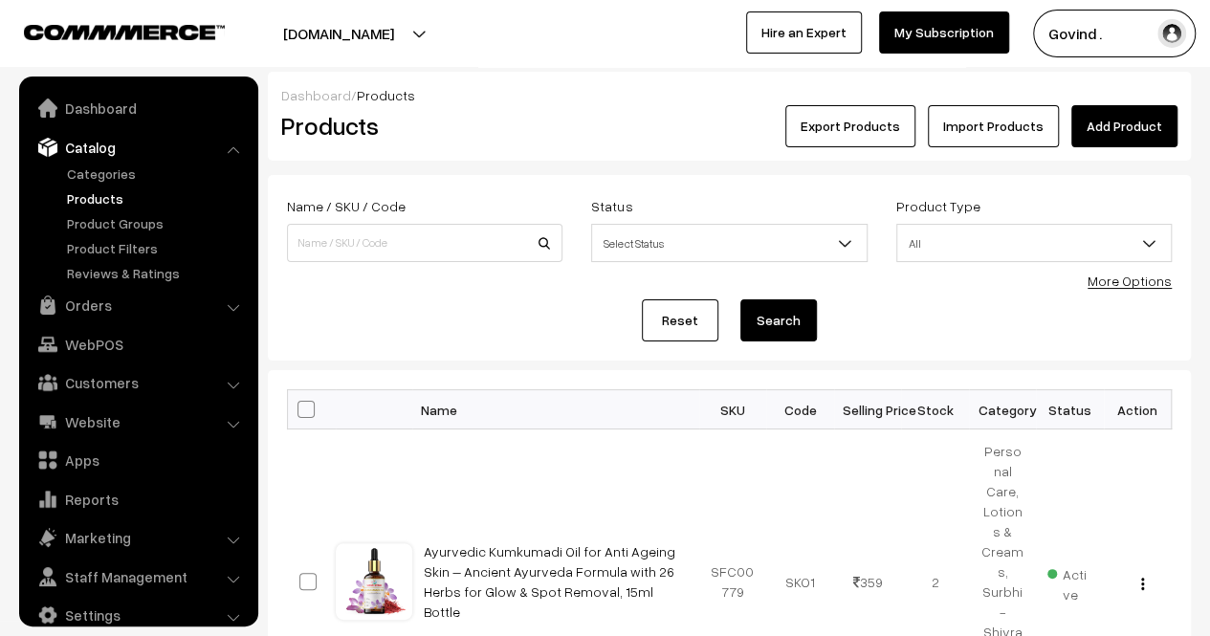
scroll to position [24, 0]
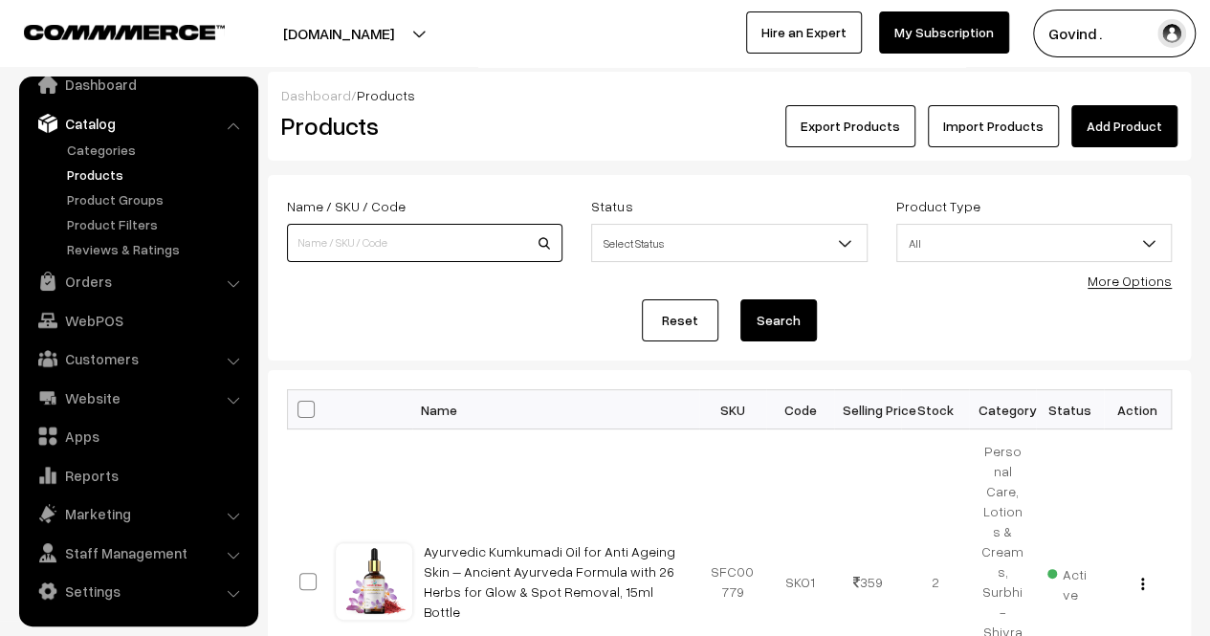
click at [437, 252] on input at bounding box center [425, 243] width 276 height 38
type input "mitti"
click at [741, 299] on button "Search" at bounding box center [779, 320] width 77 height 42
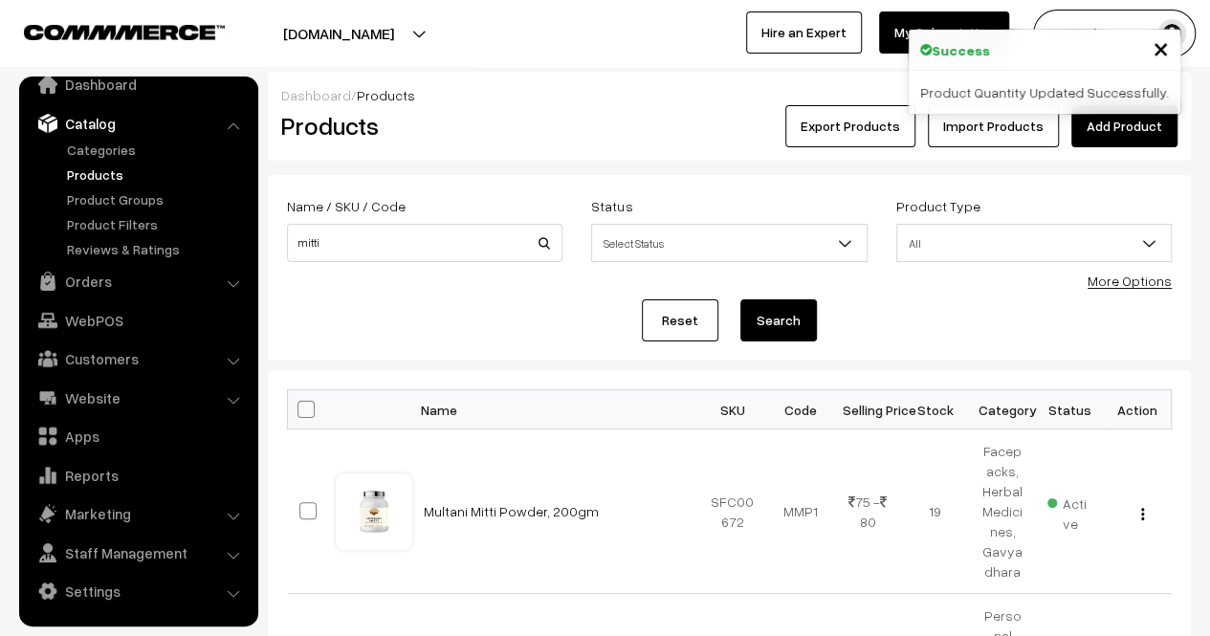
scroll to position [202, 0]
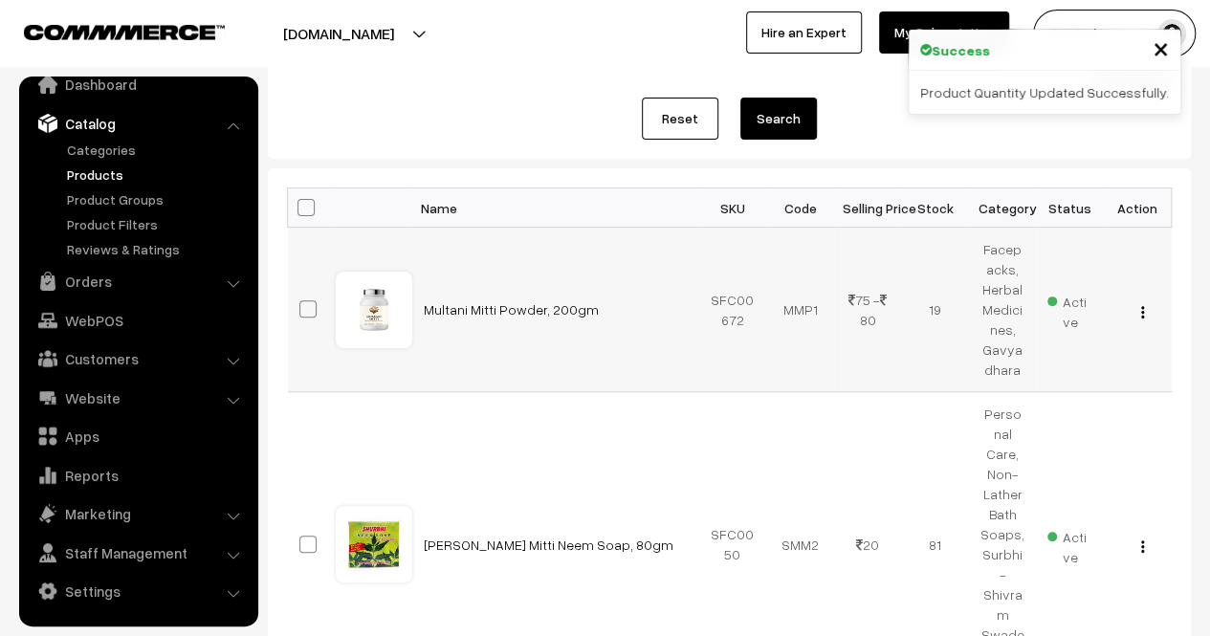
click at [1143, 307] on img "button" at bounding box center [1142, 312] width 3 height 12
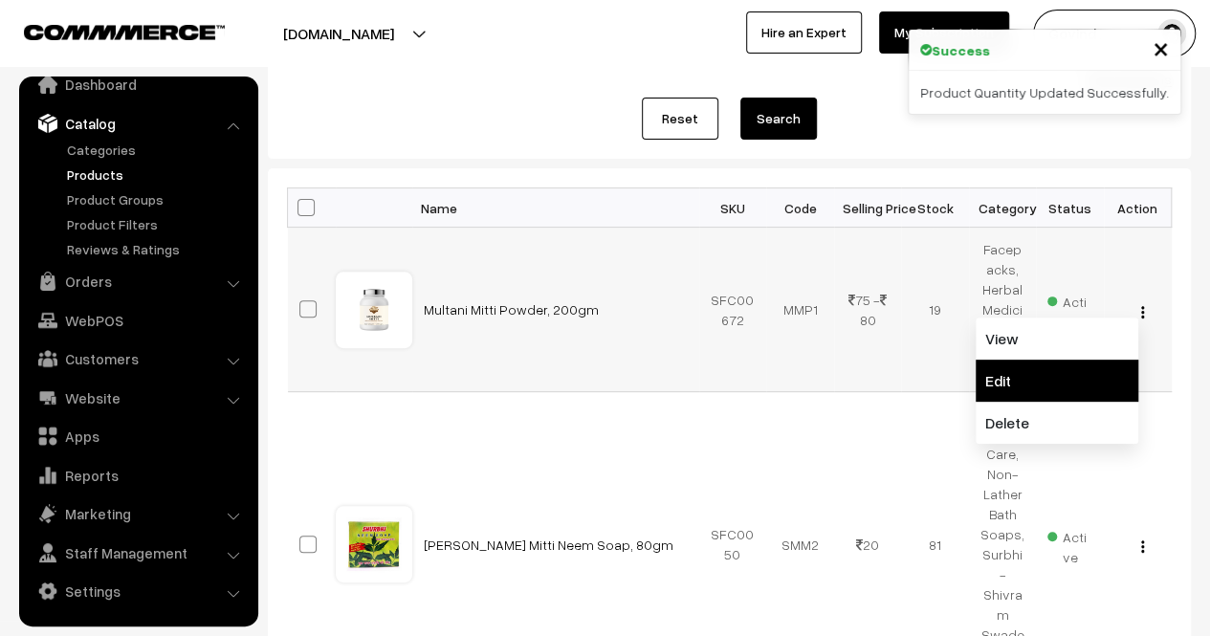
click at [1056, 364] on link "Edit" at bounding box center [1057, 381] width 163 height 42
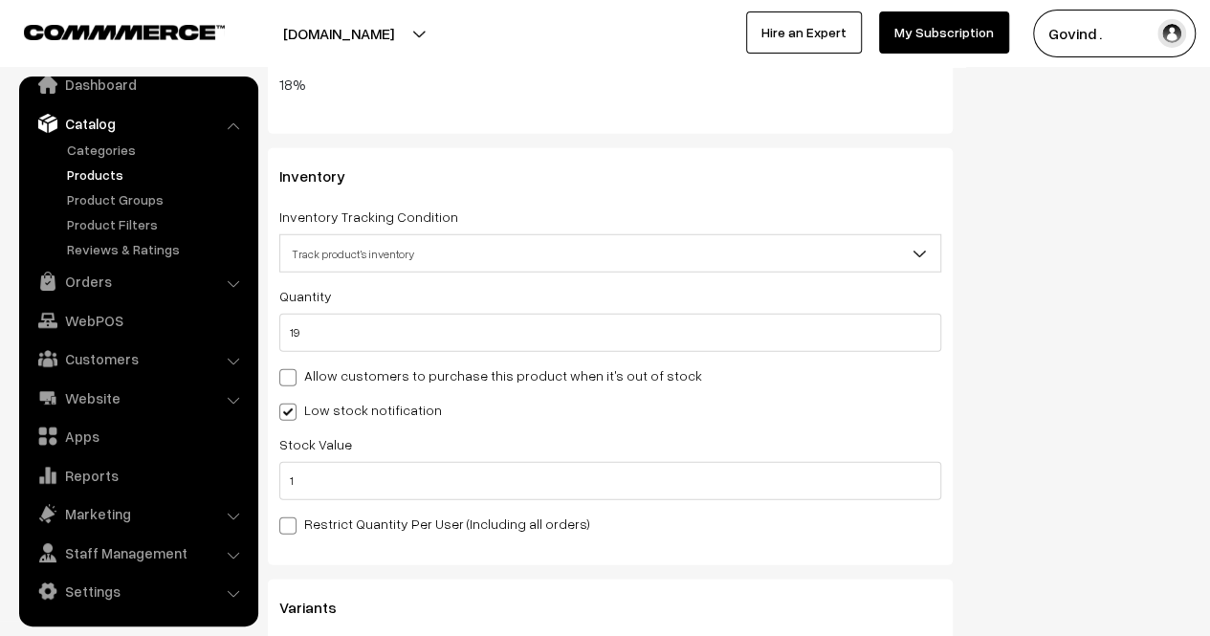
scroll to position [2486, 0]
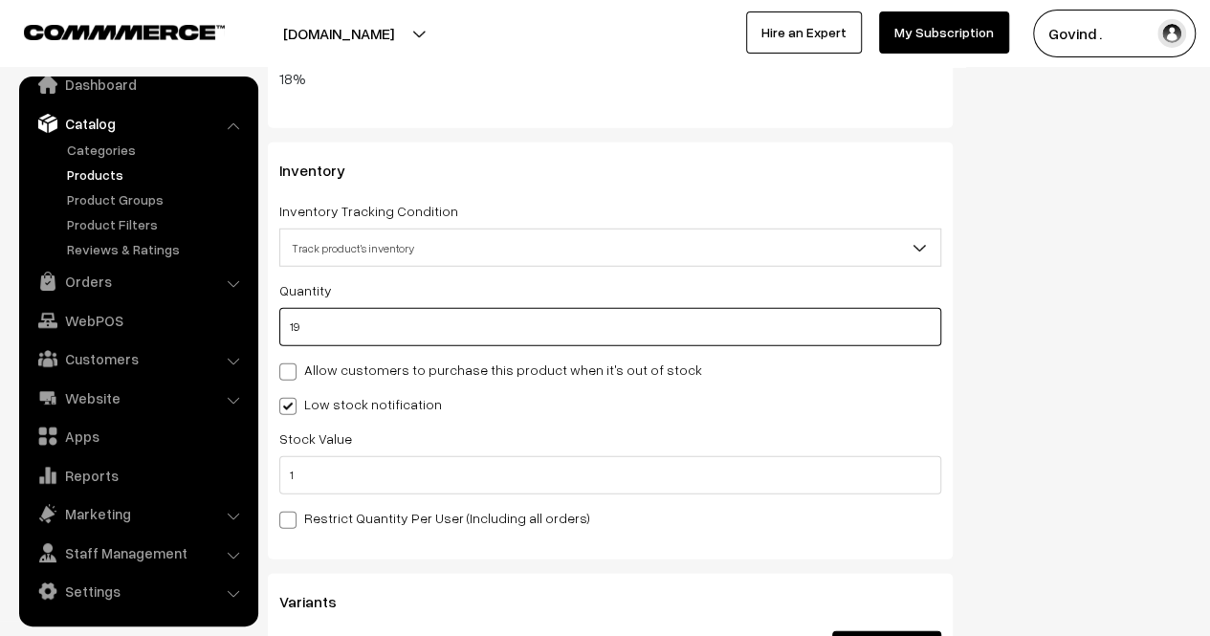
click at [760, 321] on input "19" at bounding box center [610, 327] width 662 height 38
type input "1"
type input "20"
type input "16"
type input "35"
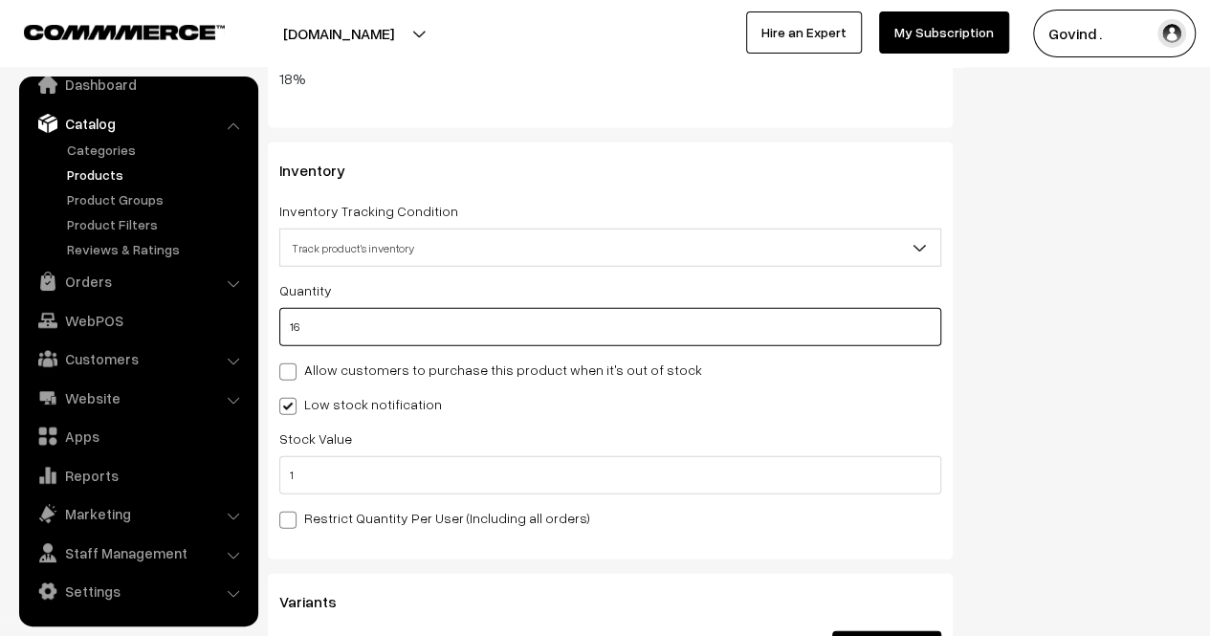
type input "16"
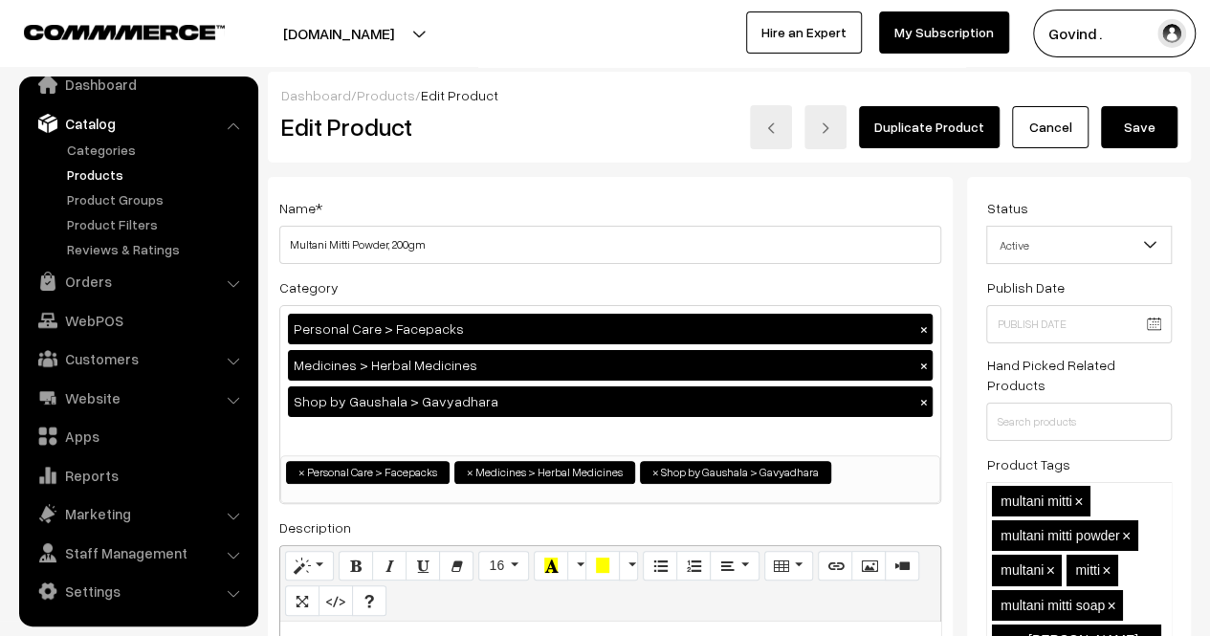
click at [1161, 118] on button "Save" at bounding box center [1139, 127] width 77 height 42
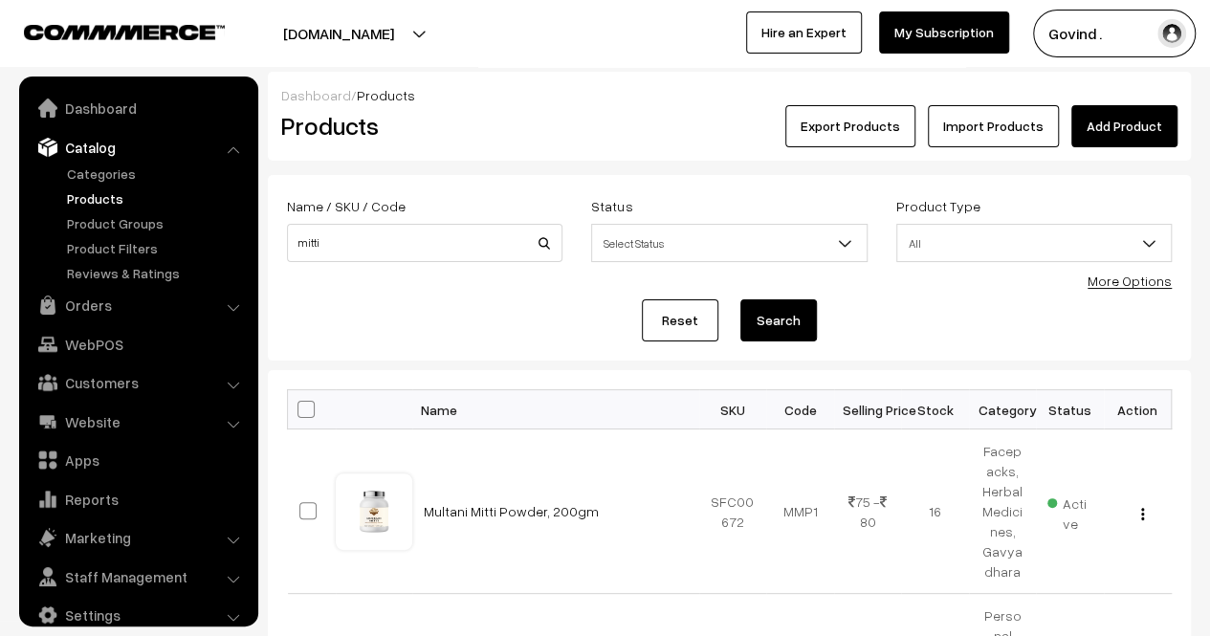
scroll to position [24, 0]
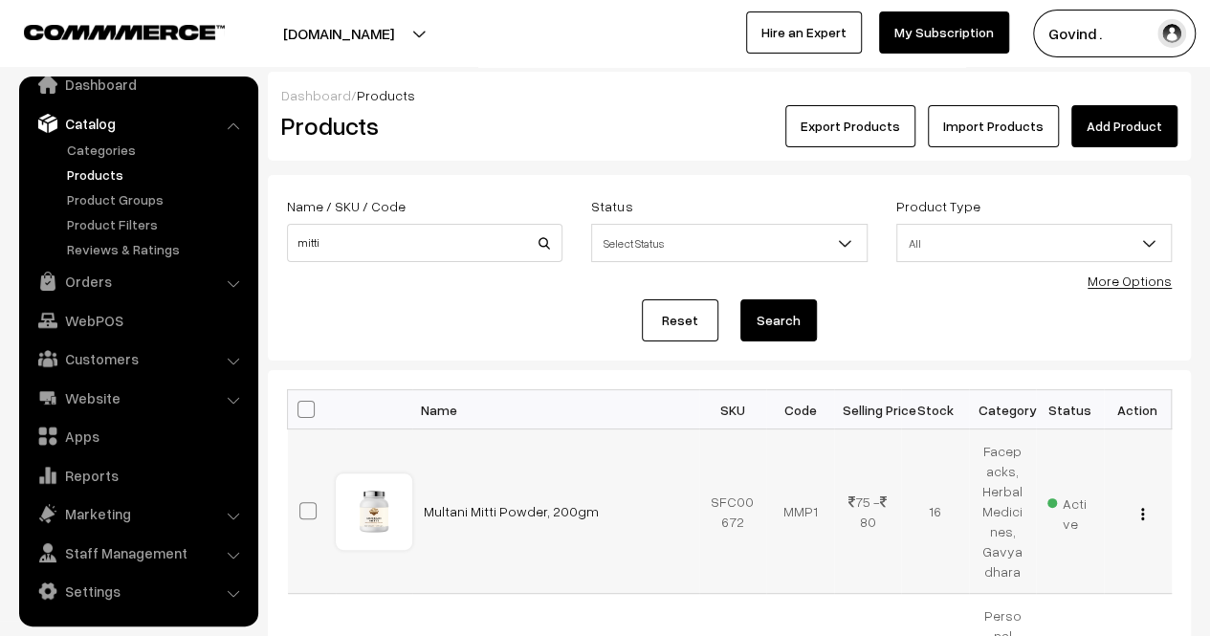
click at [1144, 511] on div "View Edit Delete" at bounding box center [1138, 511] width 45 height 20
click at [1141, 518] on img "button" at bounding box center [1142, 514] width 3 height 12
click at [1062, 569] on link "Edit" at bounding box center [1057, 583] width 163 height 42
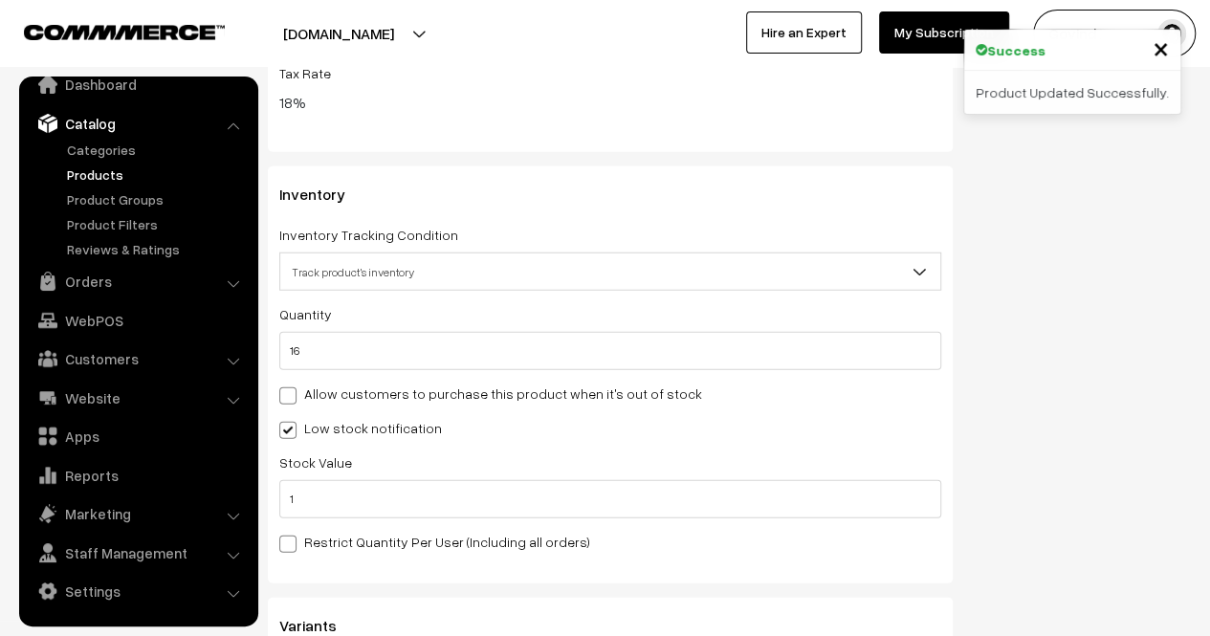
scroll to position [2480, 0]
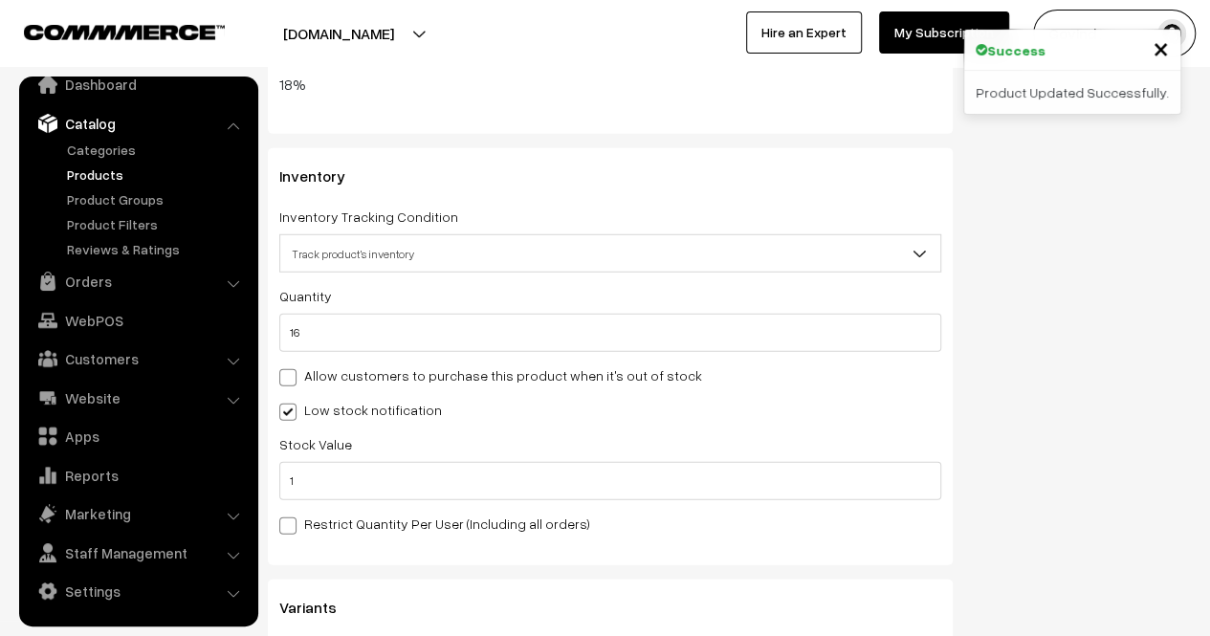
click at [771, 312] on div "Quantity 16 Adjust Quantity Adjust Set 0" at bounding box center [610, 318] width 662 height 68
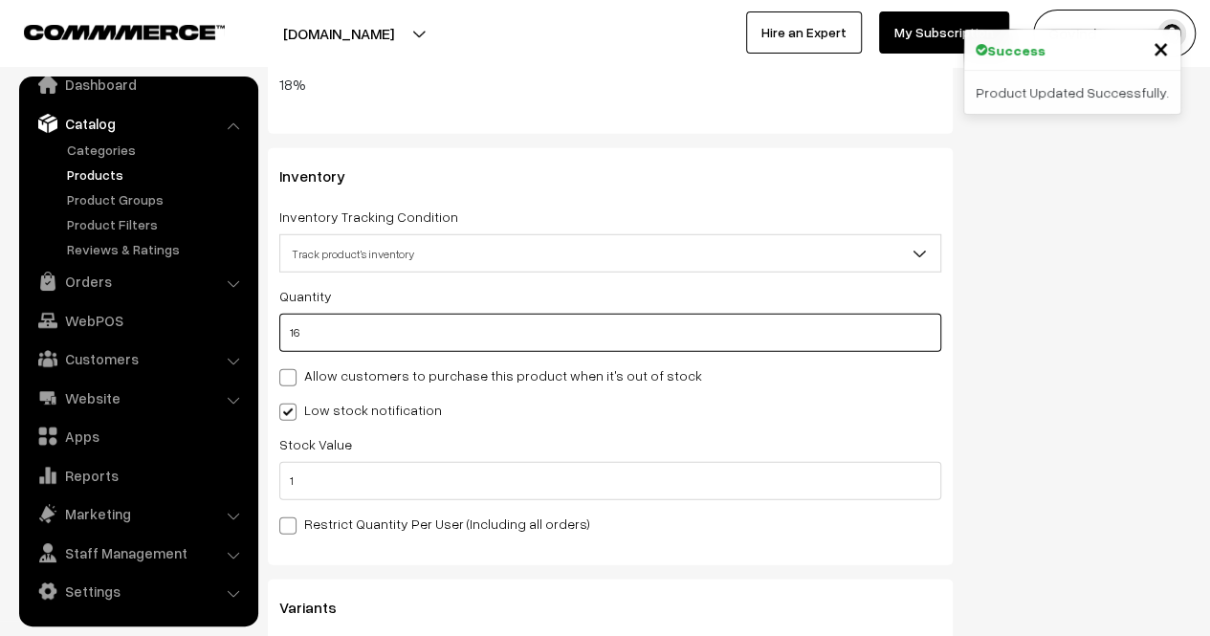
click at [744, 322] on input "16" at bounding box center [610, 333] width 662 height 38
type input "1"
type input "17"
type input "0"
type input "9"
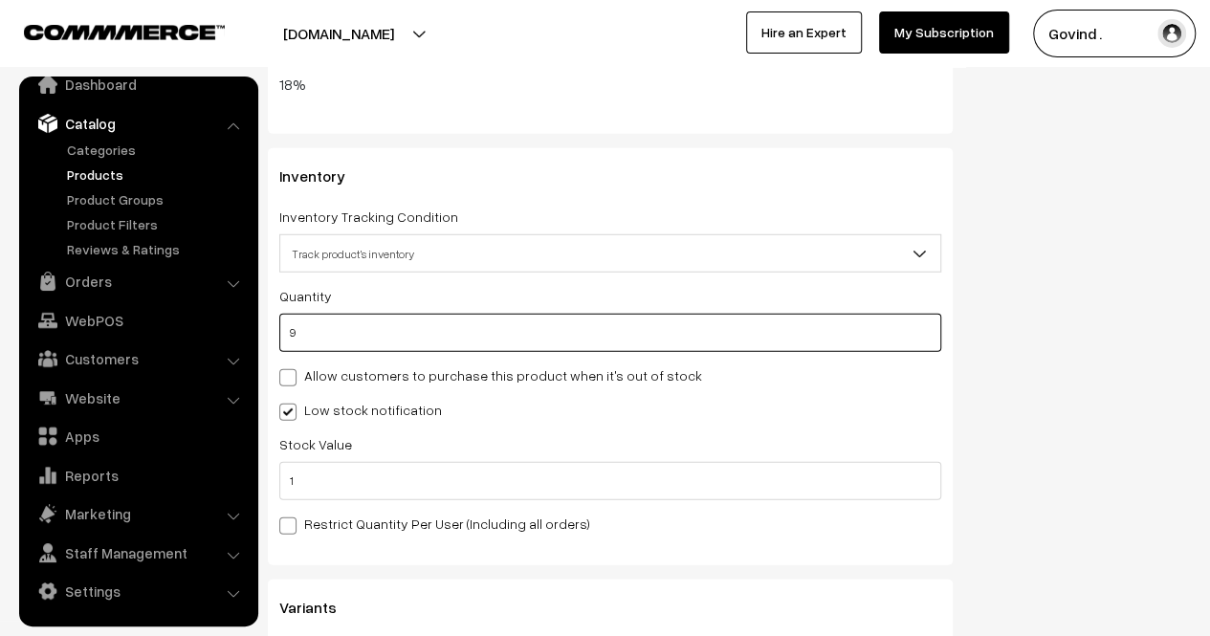
type input "25"
type input "9"
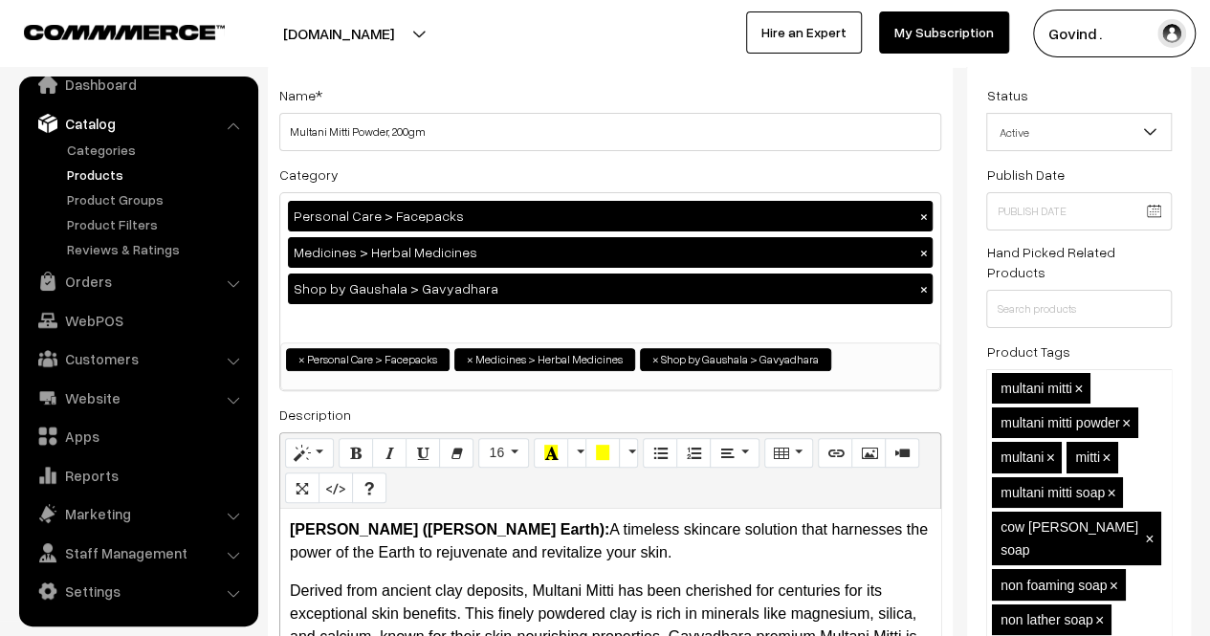
scroll to position [0, 0]
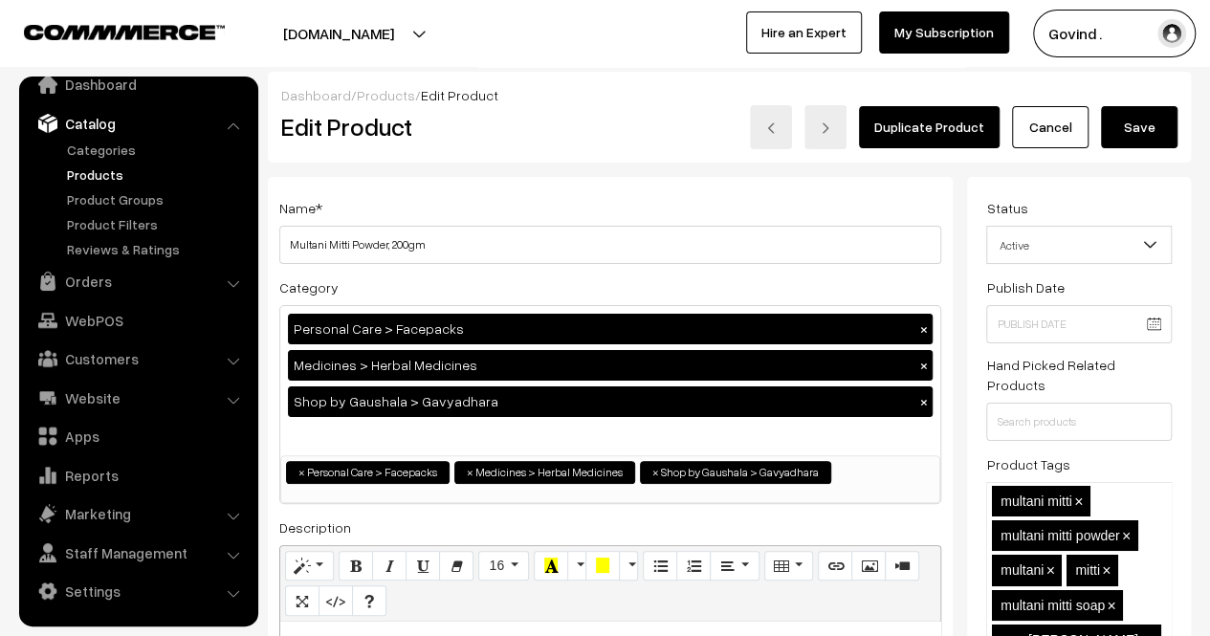
click at [1161, 137] on button "Save" at bounding box center [1139, 127] width 77 height 42
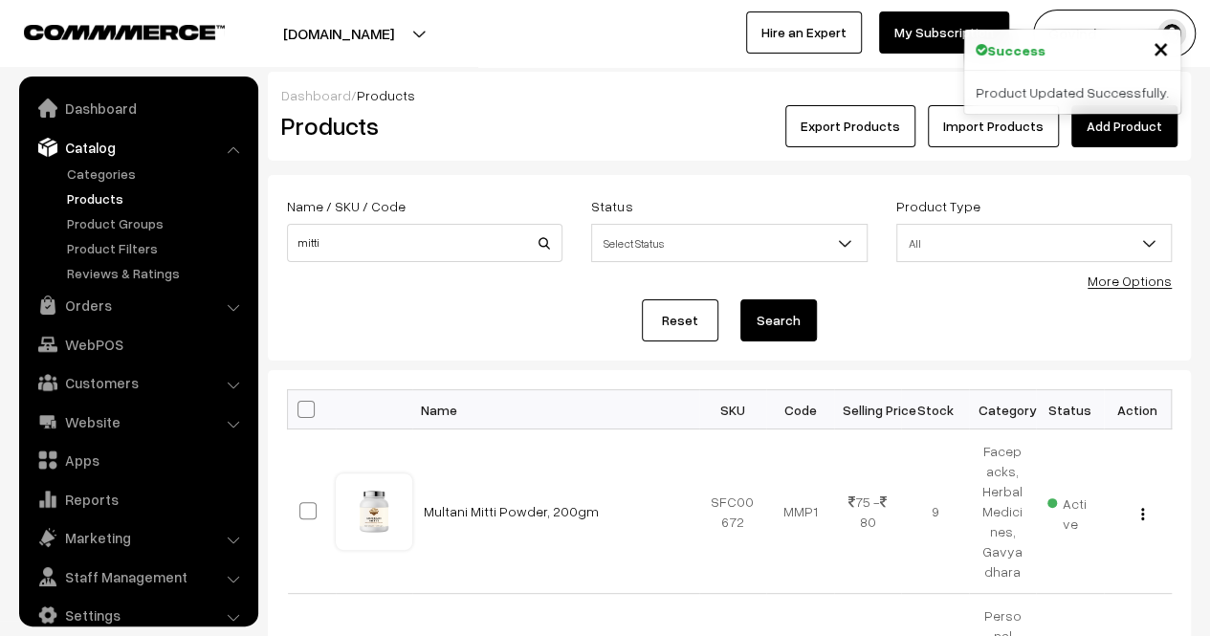
scroll to position [24, 0]
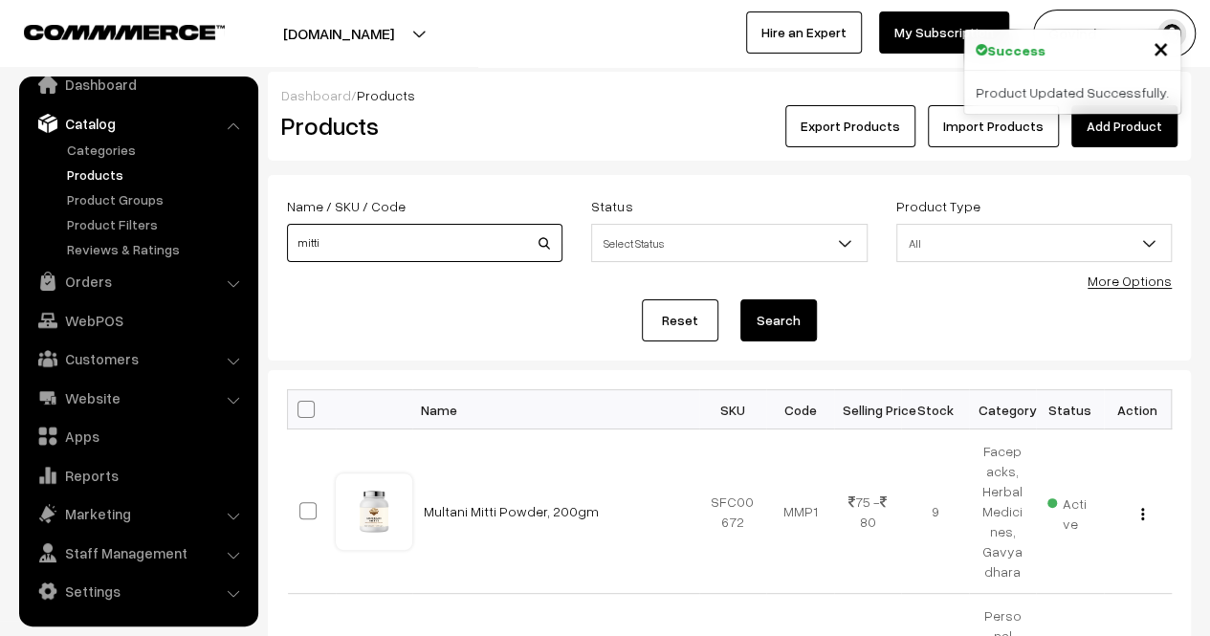
click at [461, 242] on input "mitti" at bounding box center [425, 243] width 276 height 38
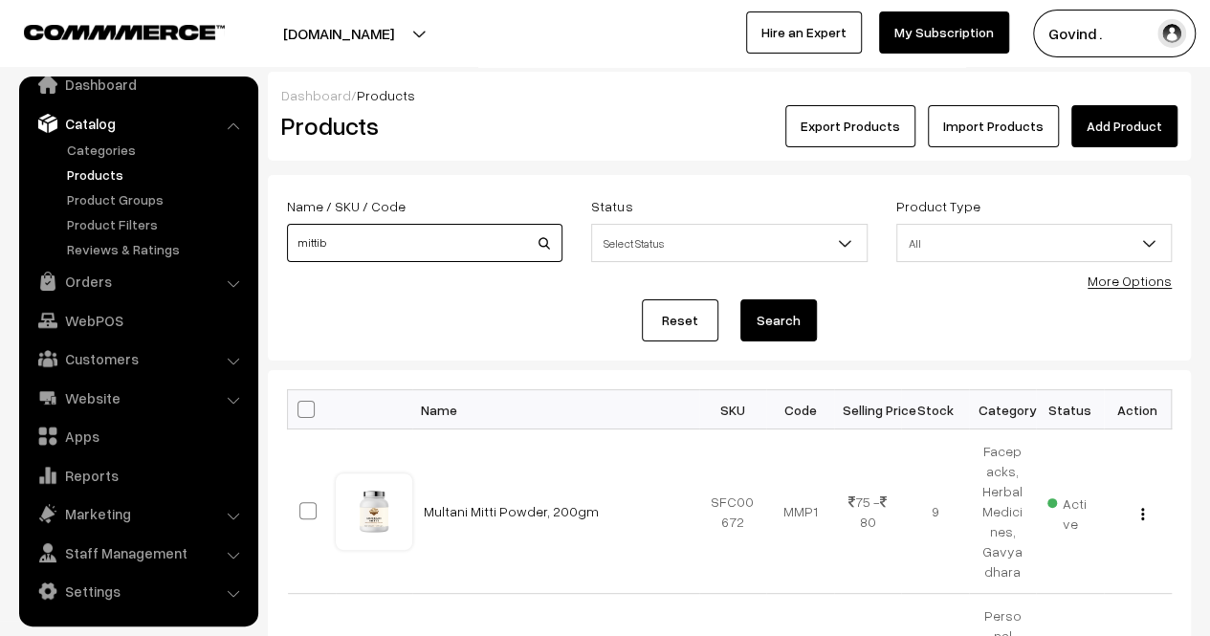
type input "a"
type input "balpal"
click at [741, 299] on button "Search" at bounding box center [779, 320] width 77 height 42
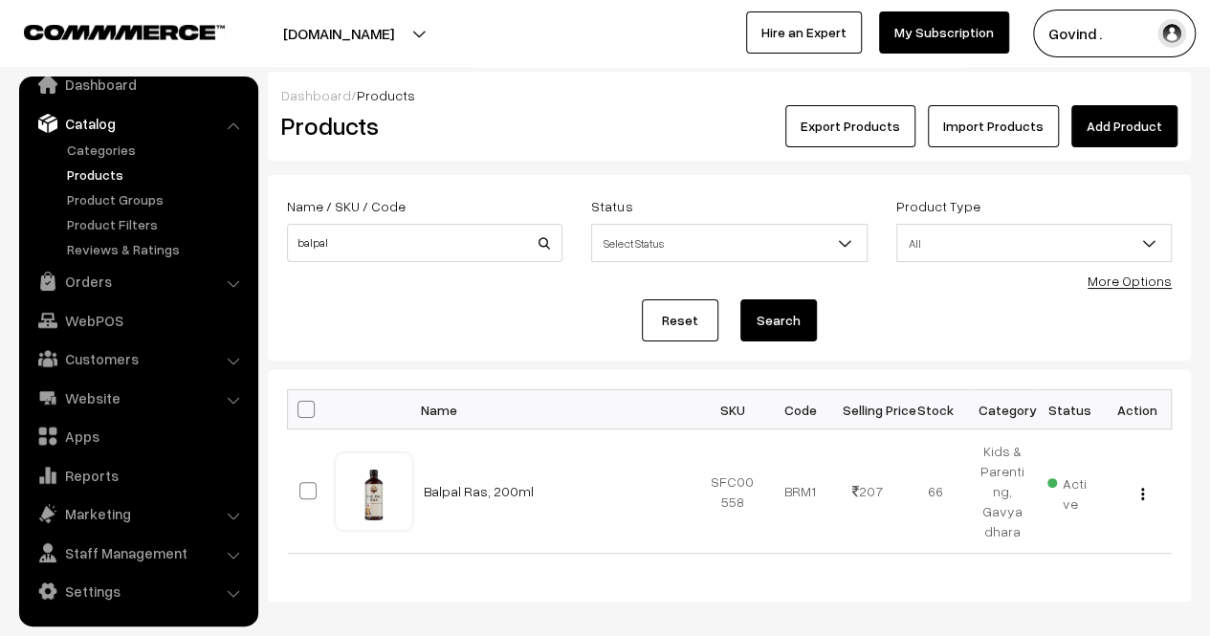
scroll to position [88, 0]
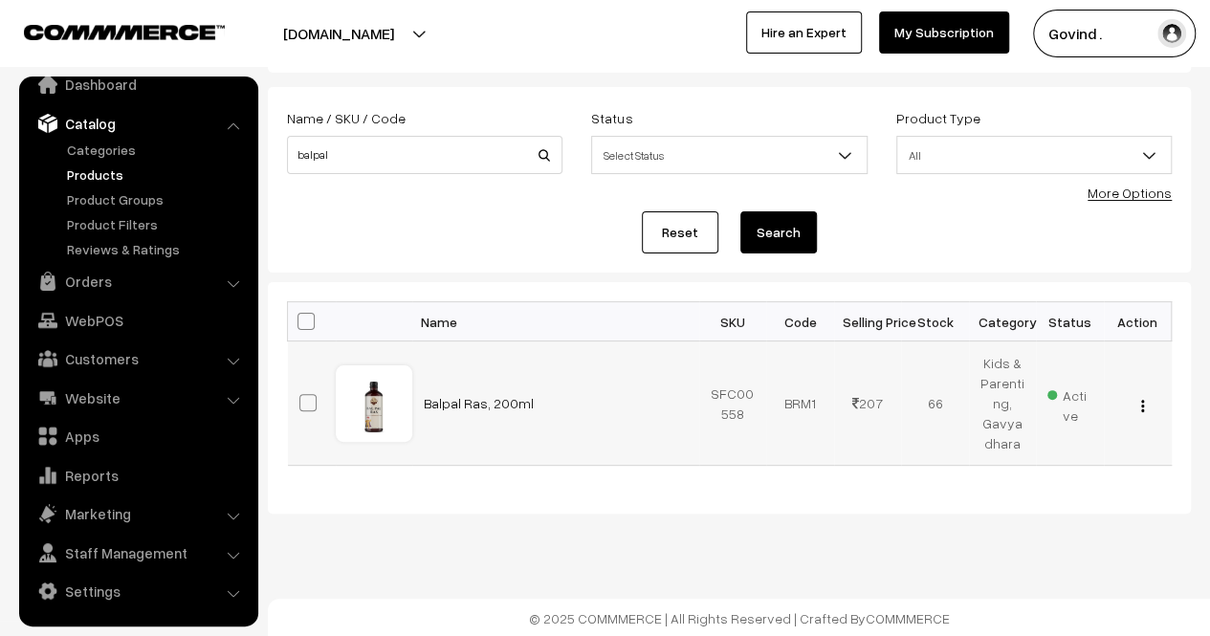
click at [1141, 400] on img "button" at bounding box center [1142, 406] width 3 height 12
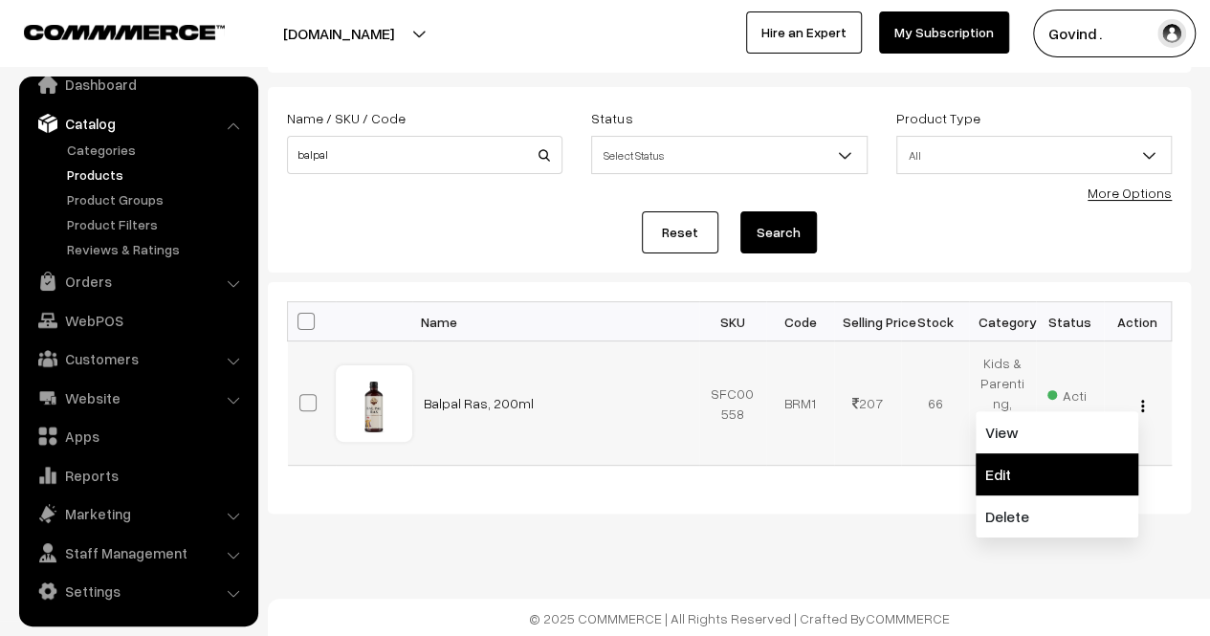
click at [1077, 453] on link "Edit" at bounding box center [1057, 474] width 163 height 42
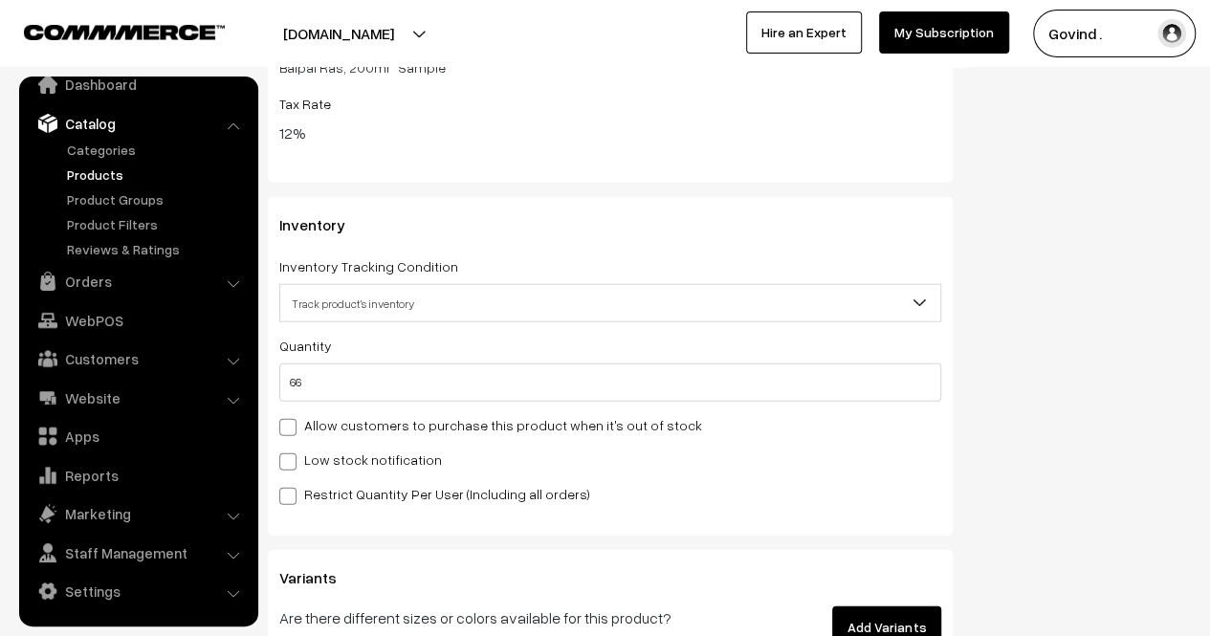
scroll to position [2204, 0]
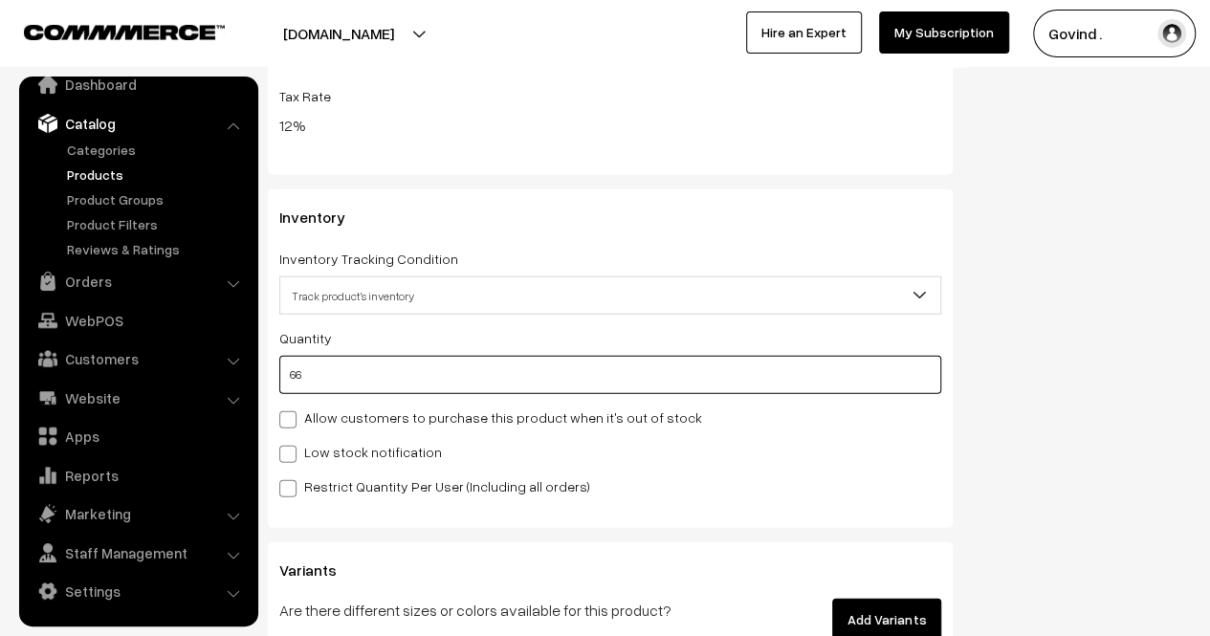
click at [595, 387] on input "66" at bounding box center [610, 375] width 662 height 38
type input "6"
type input "72"
type input "0"
type input "4"
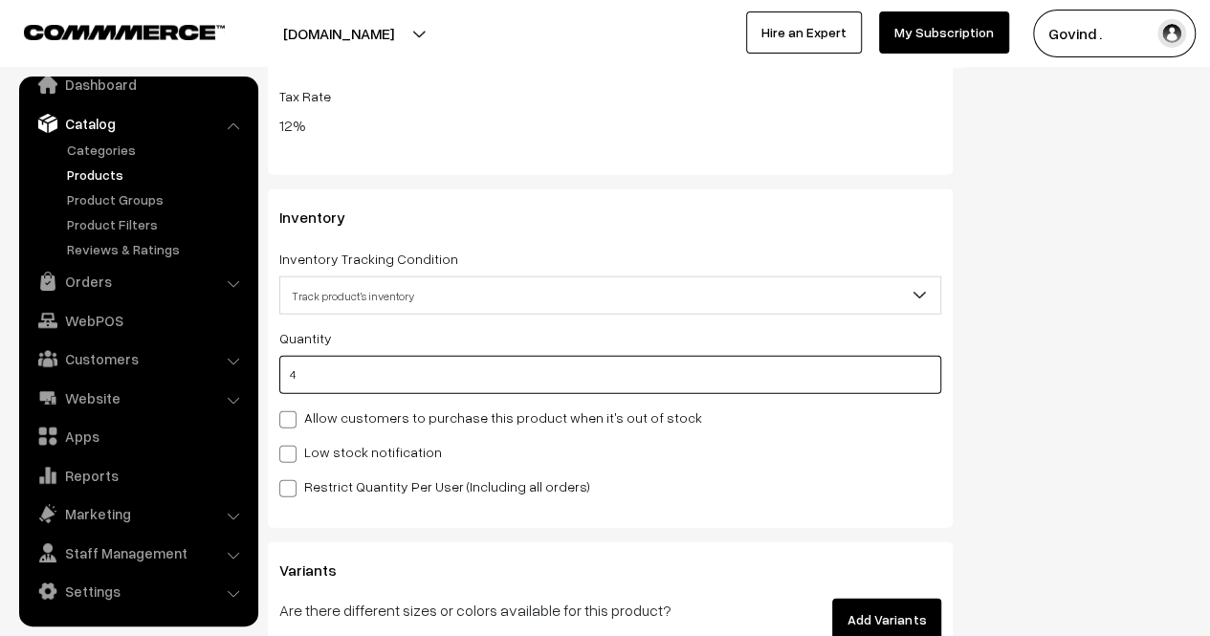
type input "70"
type input "49"
type input "115"
type input "49"
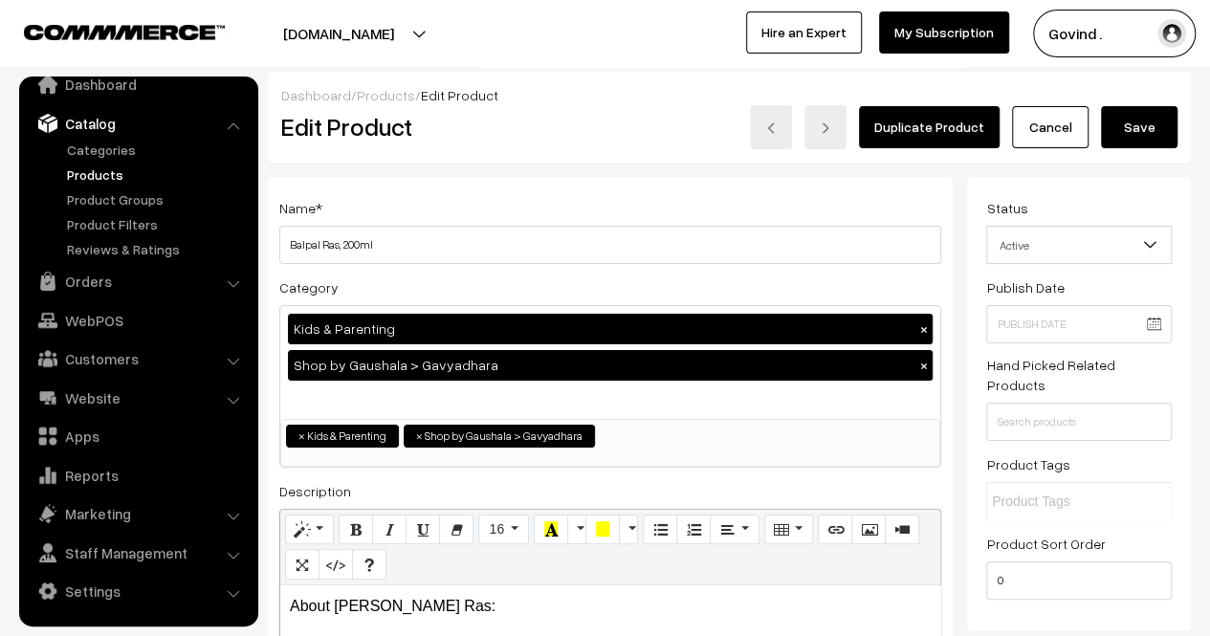
click at [1156, 122] on button "Save" at bounding box center [1139, 127] width 77 height 42
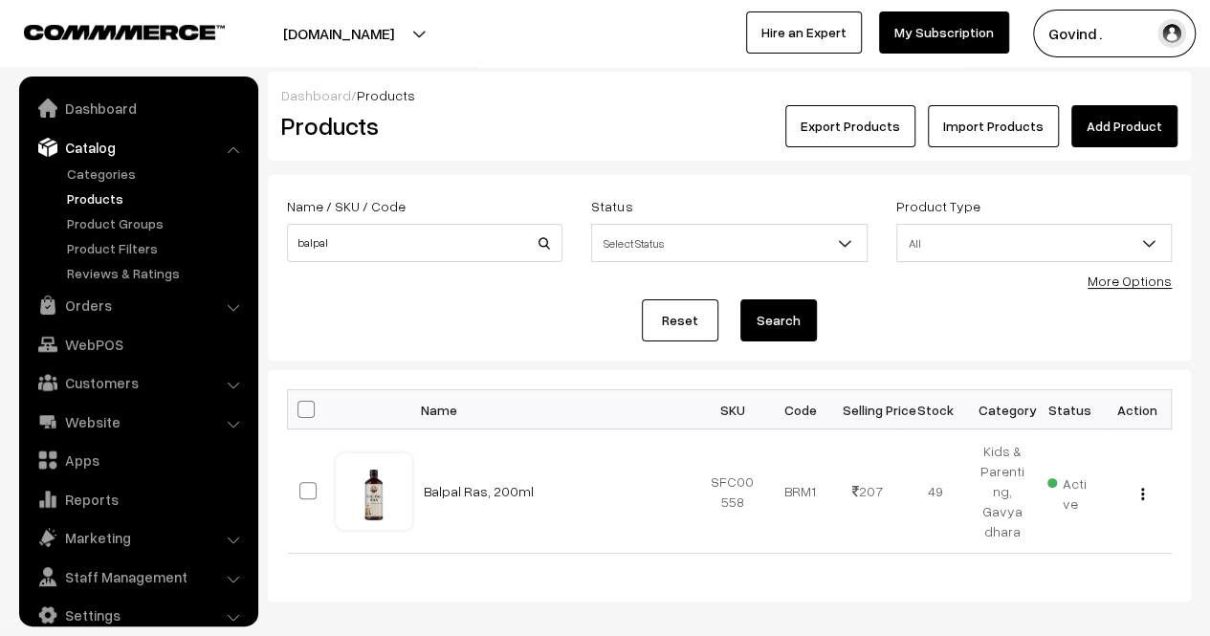
scroll to position [24, 0]
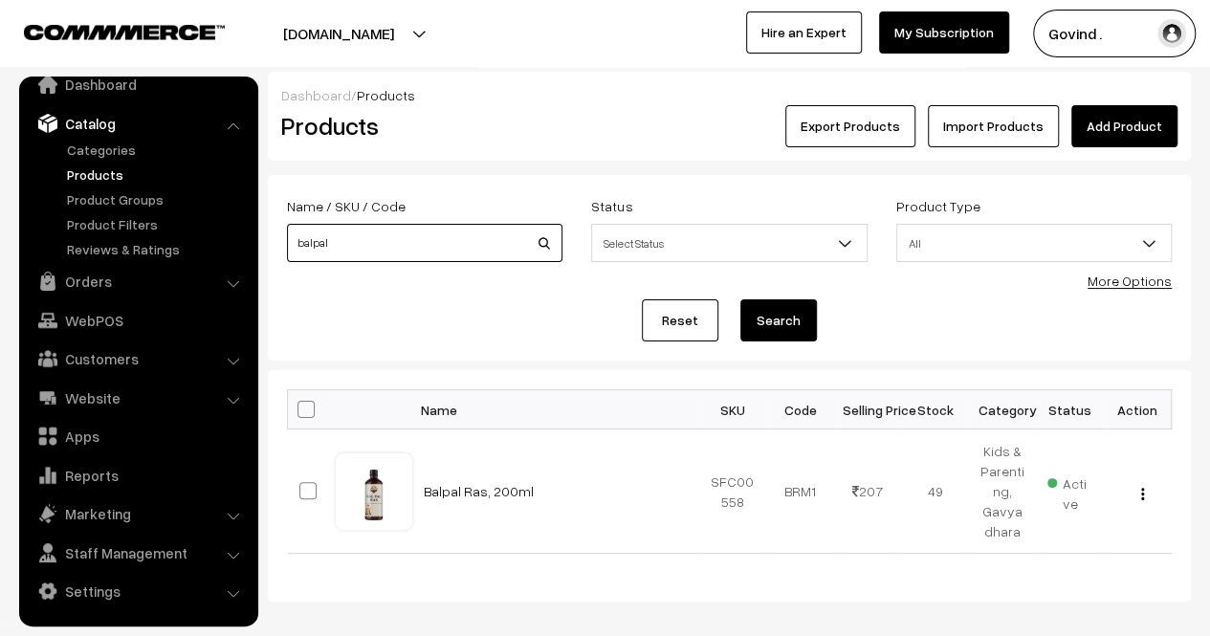
click at [473, 240] on input "balpal" at bounding box center [425, 243] width 276 height 38
type input "lemon"
click at [741, 299] on button "Search" at bounding box center [779, 320] width 77 height 42
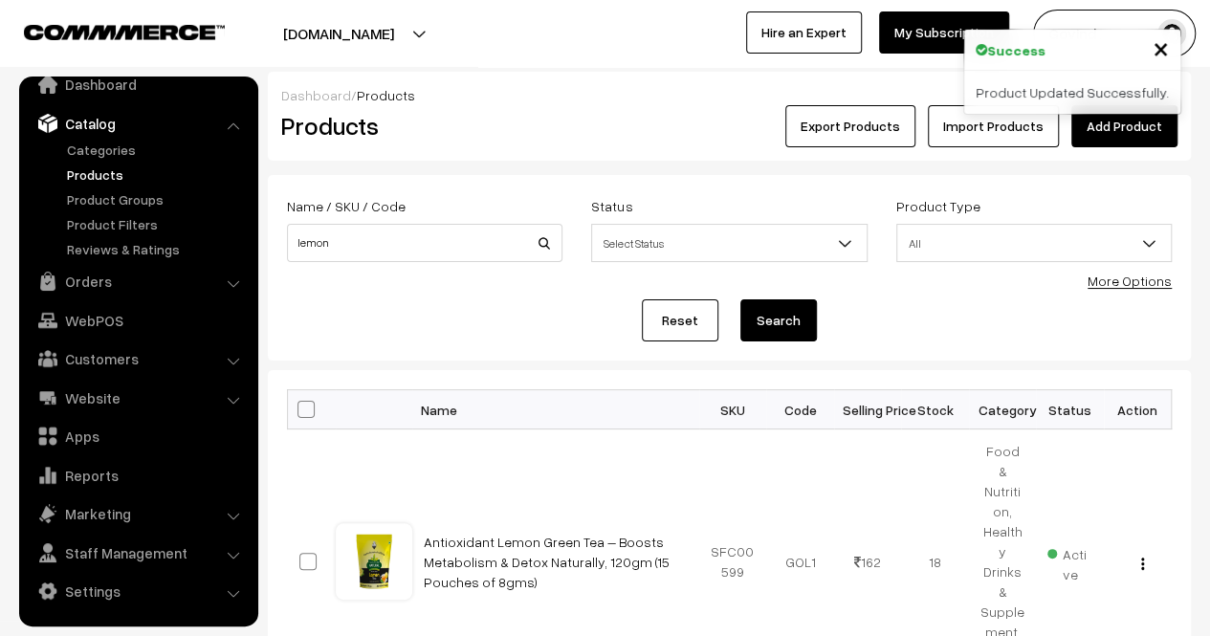
scroll to position [178, 0]
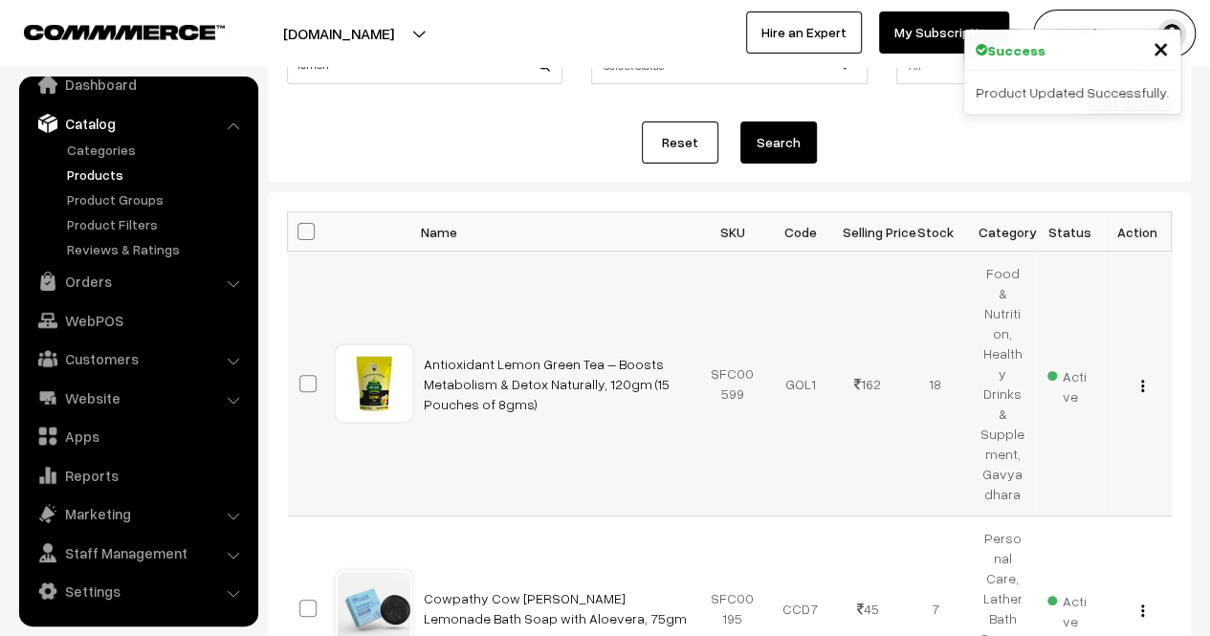
click at [1142, 380] on img "button" at bounding box center [1142, 386] width 3 height 12
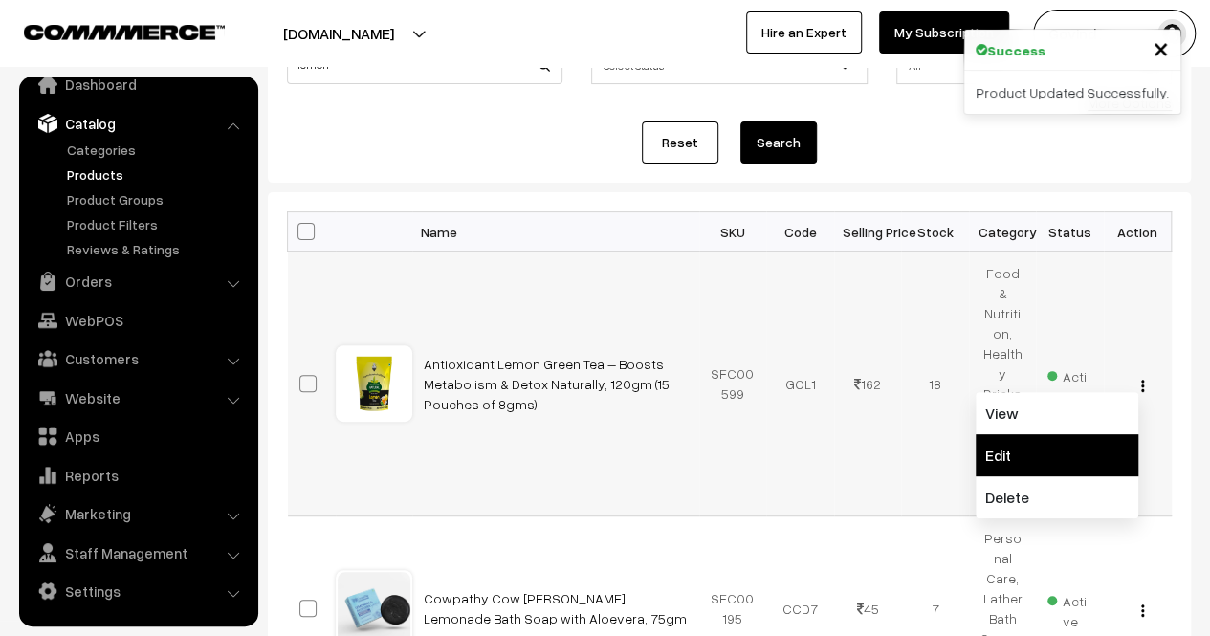
click at [1058, 434] on link "Edit" at bounding box center [1057, 455] width 163 height 42
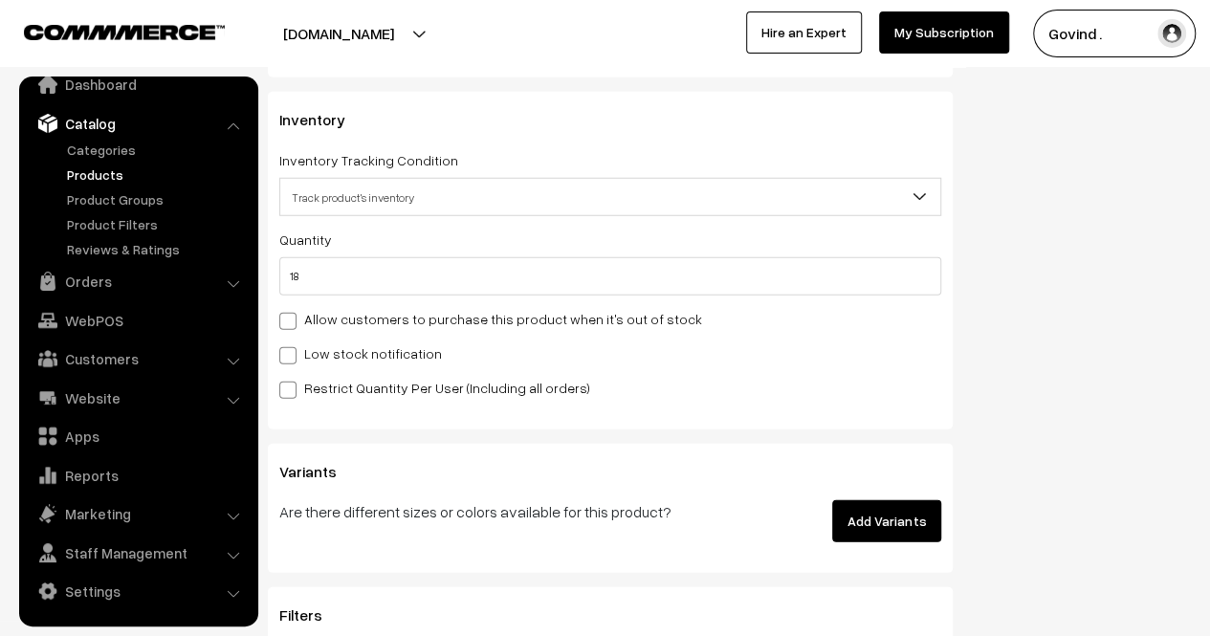
scroll to position [2493, 0]
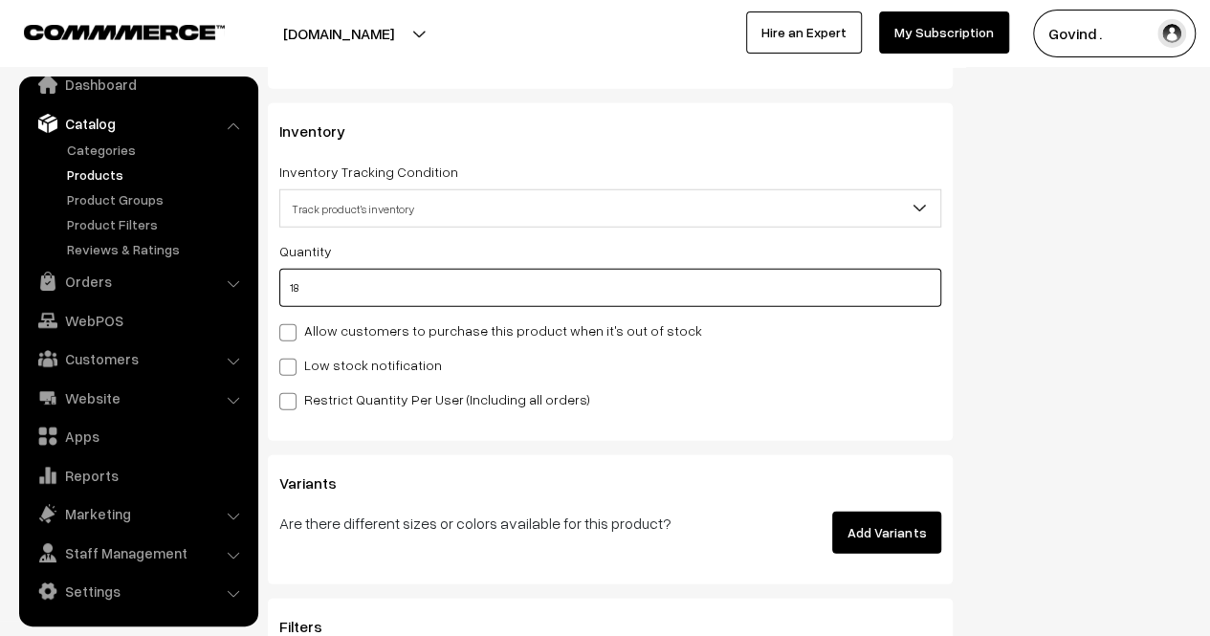
click at [683, 298] on input "18" at bounding box center [610, 288] width 662 height 38
type input "1"
type input "19"
type input "0"
type input "3"
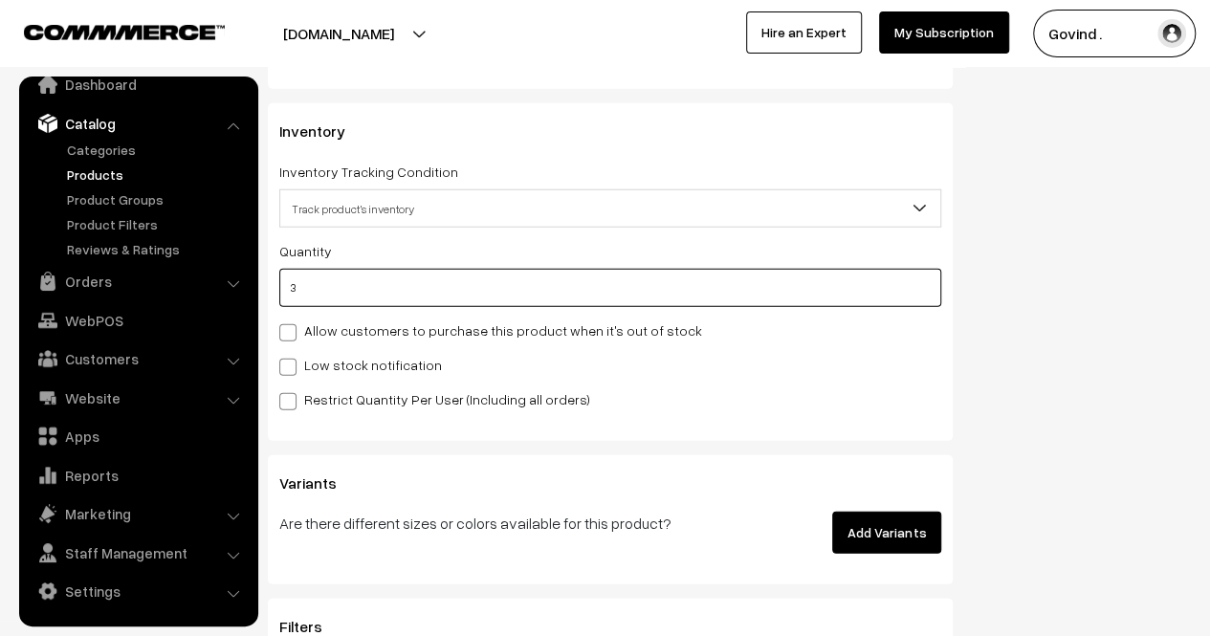
type input "21"
type input "3"
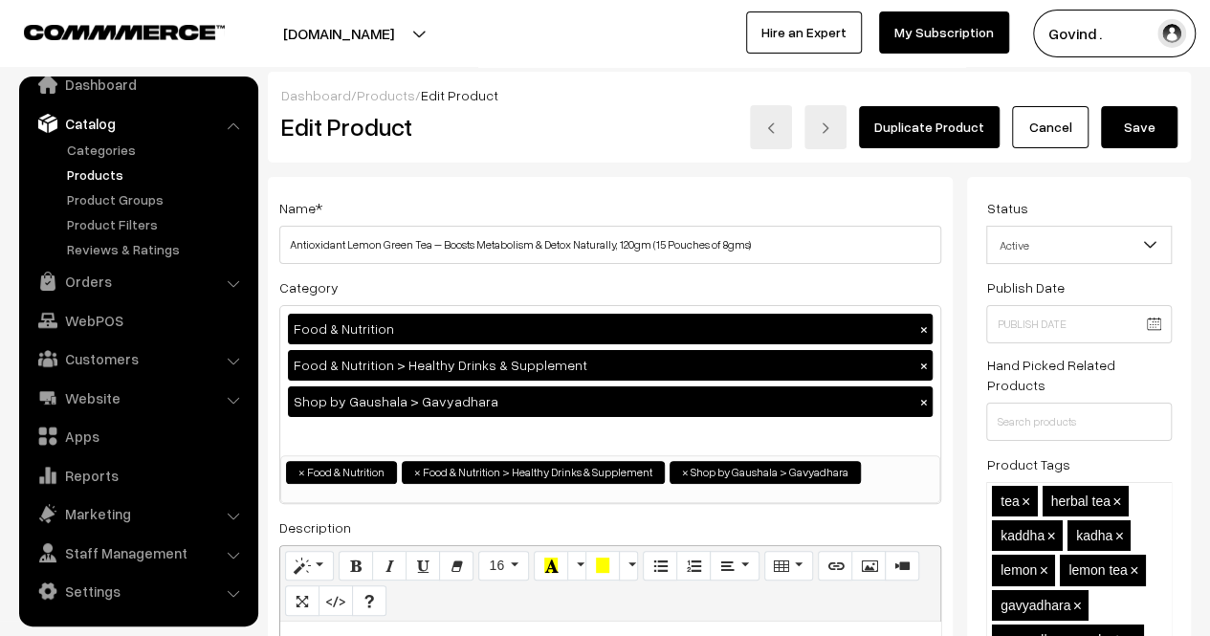
click at [1140, 147] on div "Duplicate Product Cancel Save" at bounding box center [922, 127] width 511 height 44
click at [1145, 110] on button "Save" at bounding box center [1139, 127] width 77 height 42
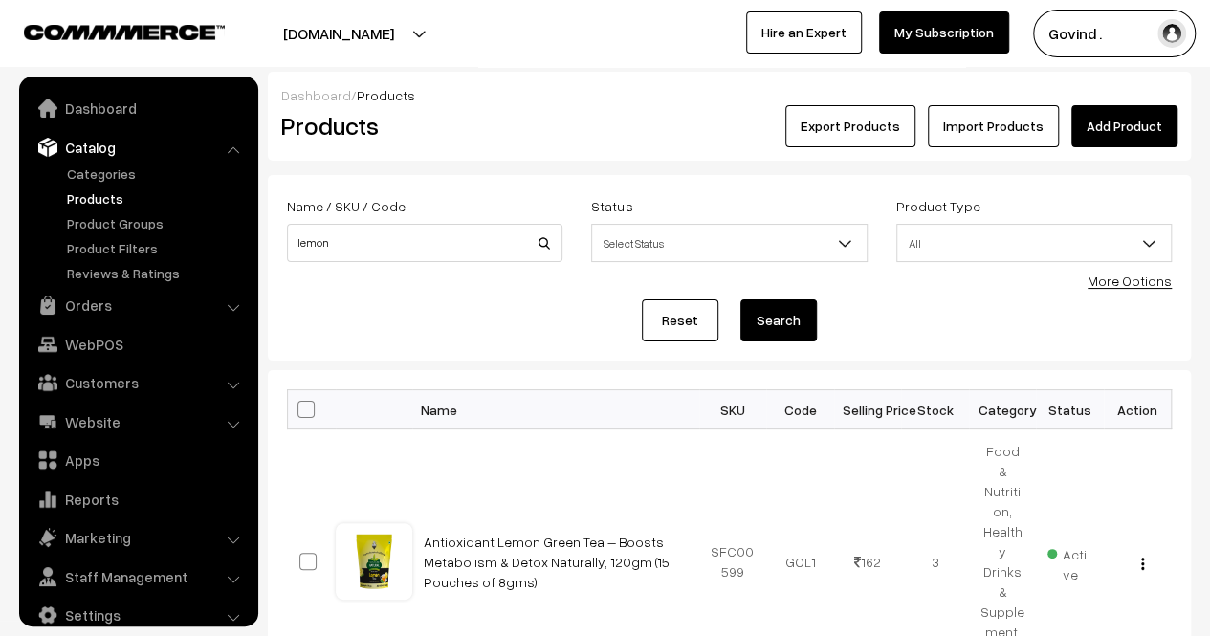
scroll to position [24, 0]
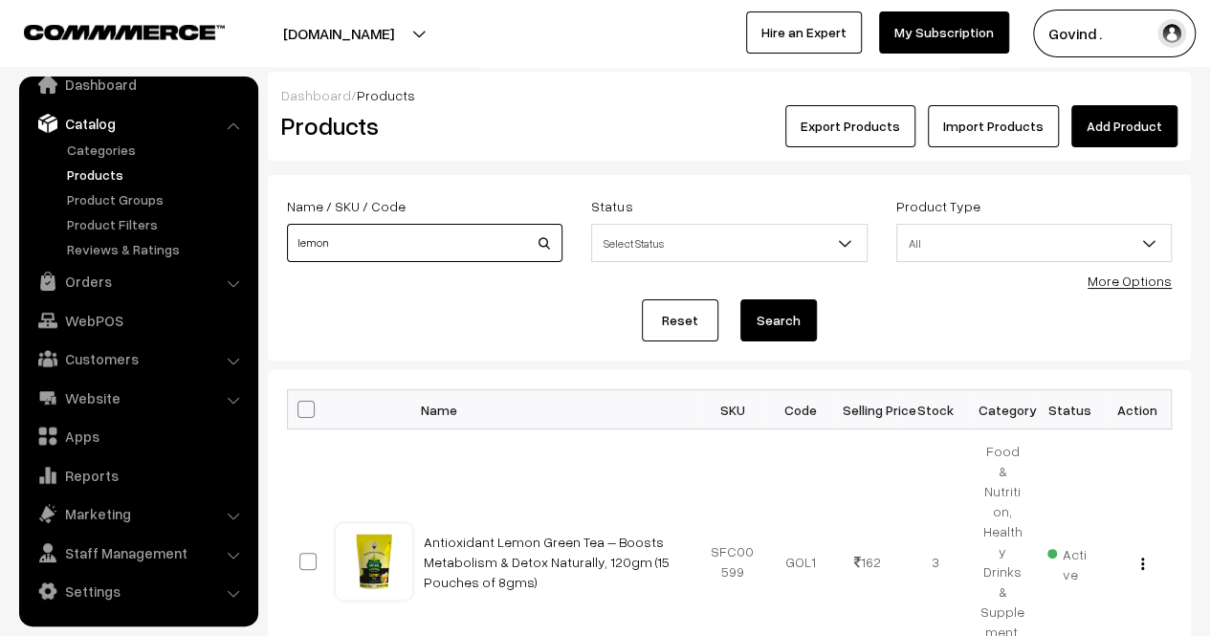
click at [451, 240] on input "lemon" at bounding box center [425, 243] width 276 height 38
type input "rock"
click at [741, 299] on button "Search" at bounding box center [779, 320] width 77 height 42
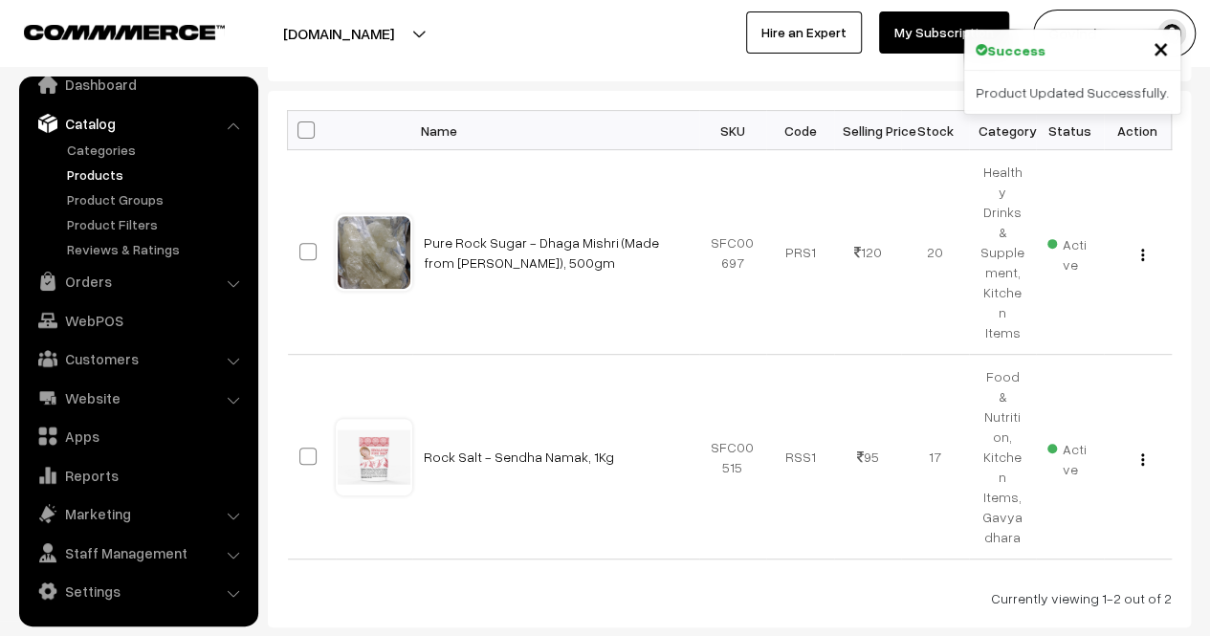
scroll to position [292, 0]
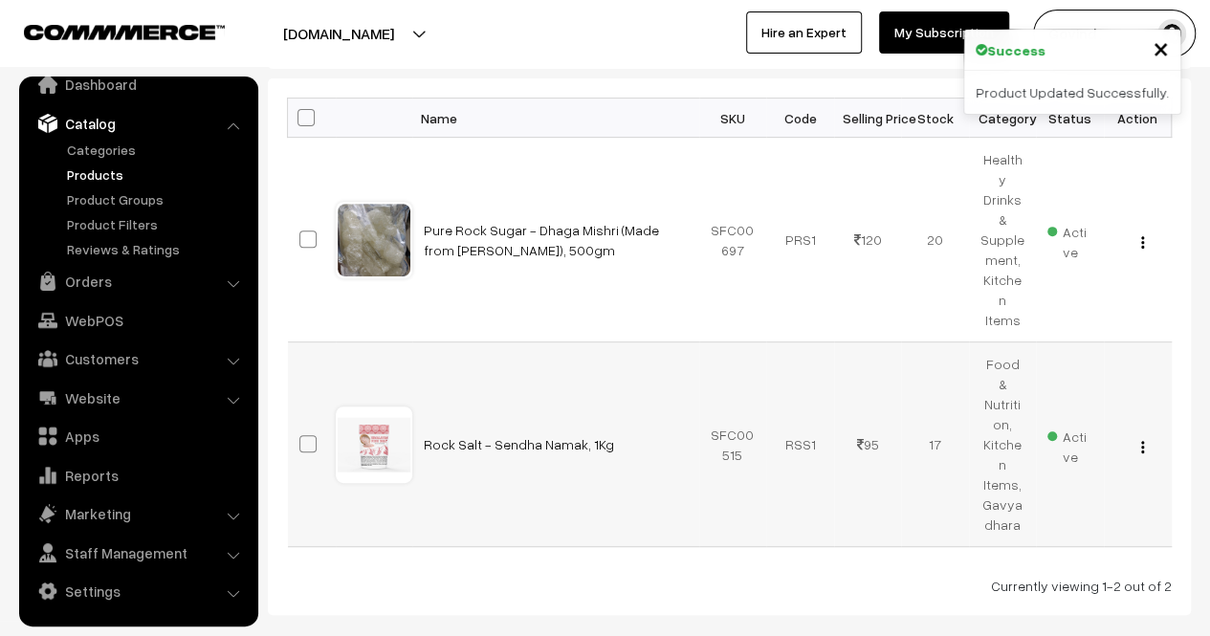
click at [1144, 439] on button "button" at bounding box center [1142, 446] width 5 height 15
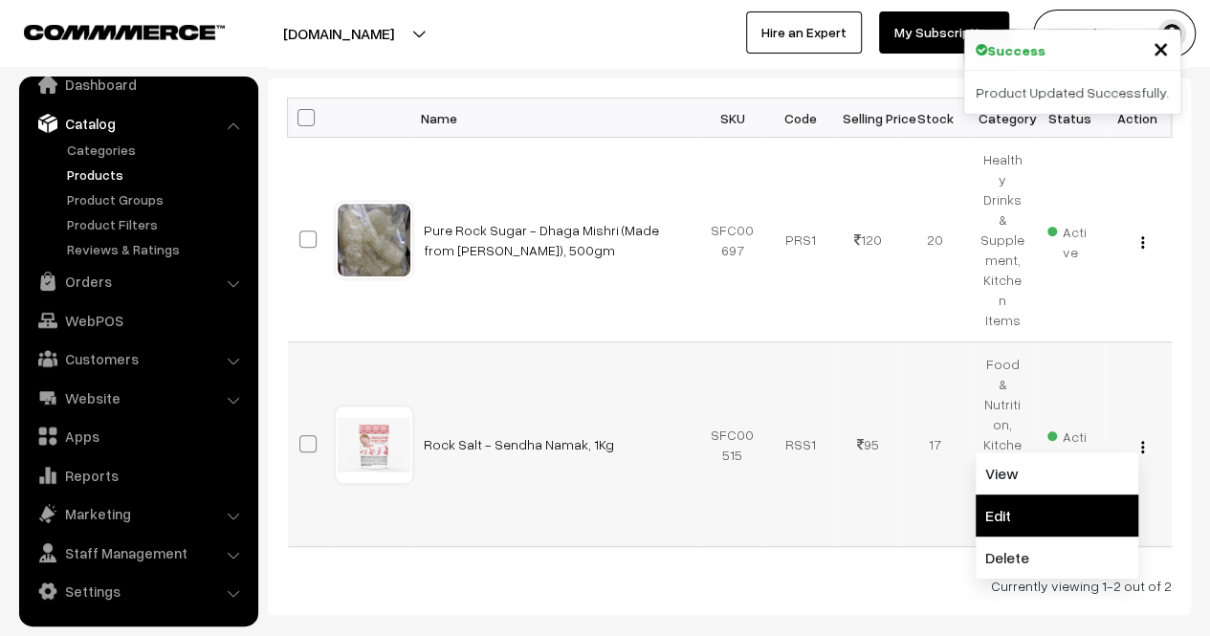
click at [1097, 495] on link "Edit" at bounding box center [1057, 516] width 163 height 42
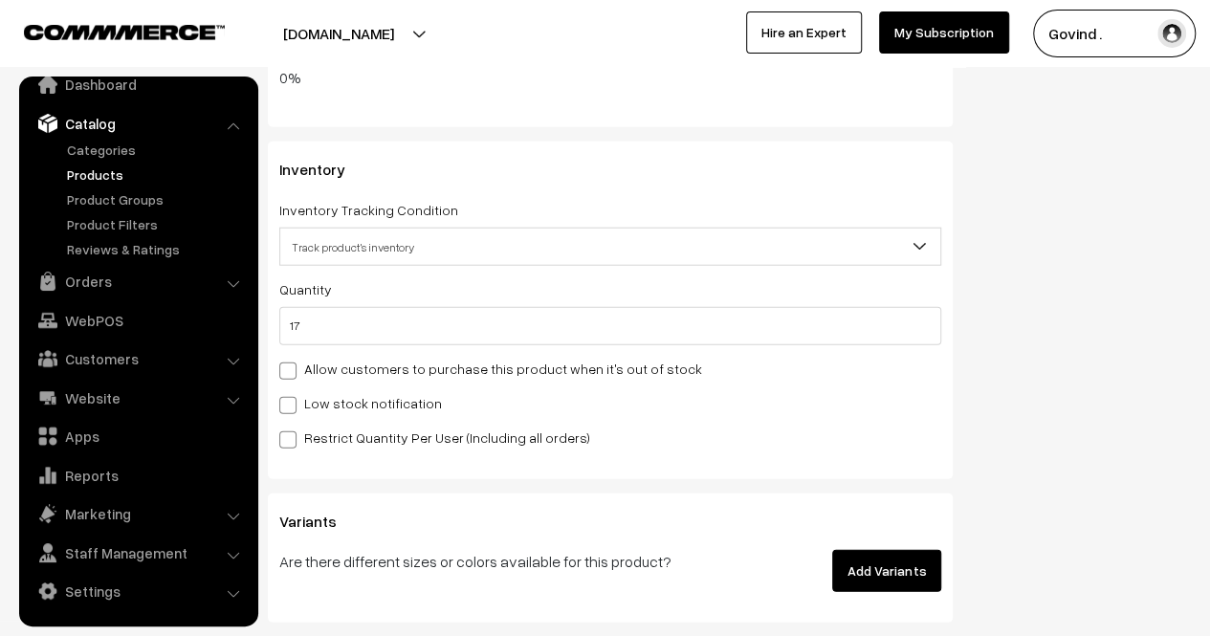
scroll to position [2307, 0]
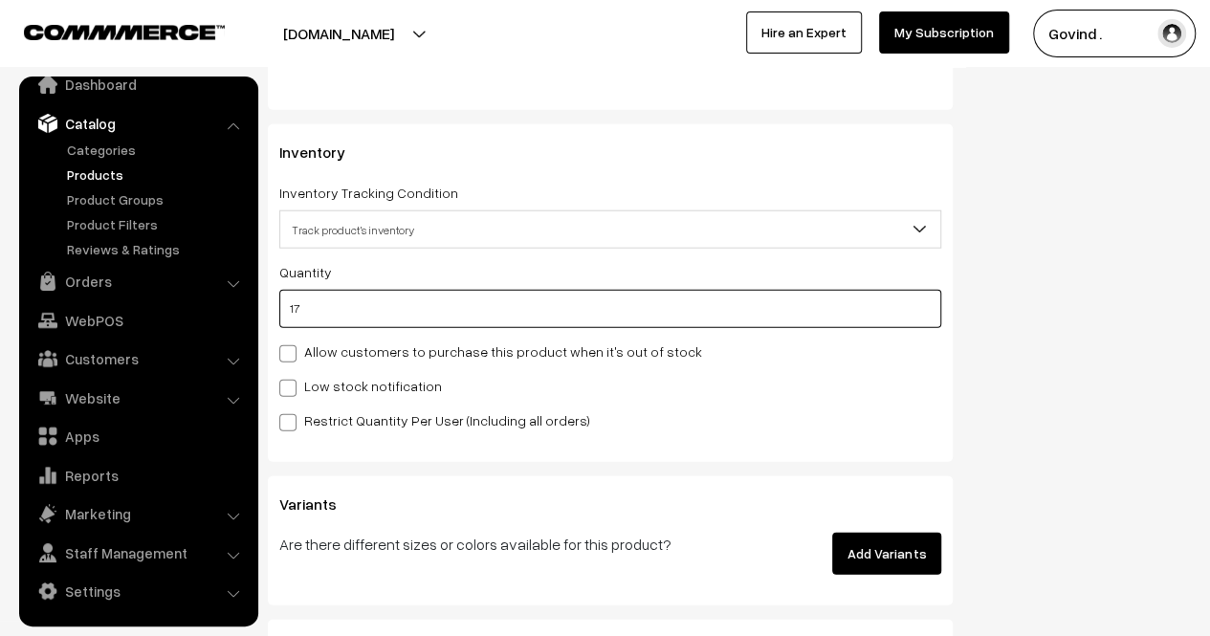
click at [295, 308] on input "17" at bounding box center [610, 309] width 662 height 38
type input "7"
type input "24"
type input "7"
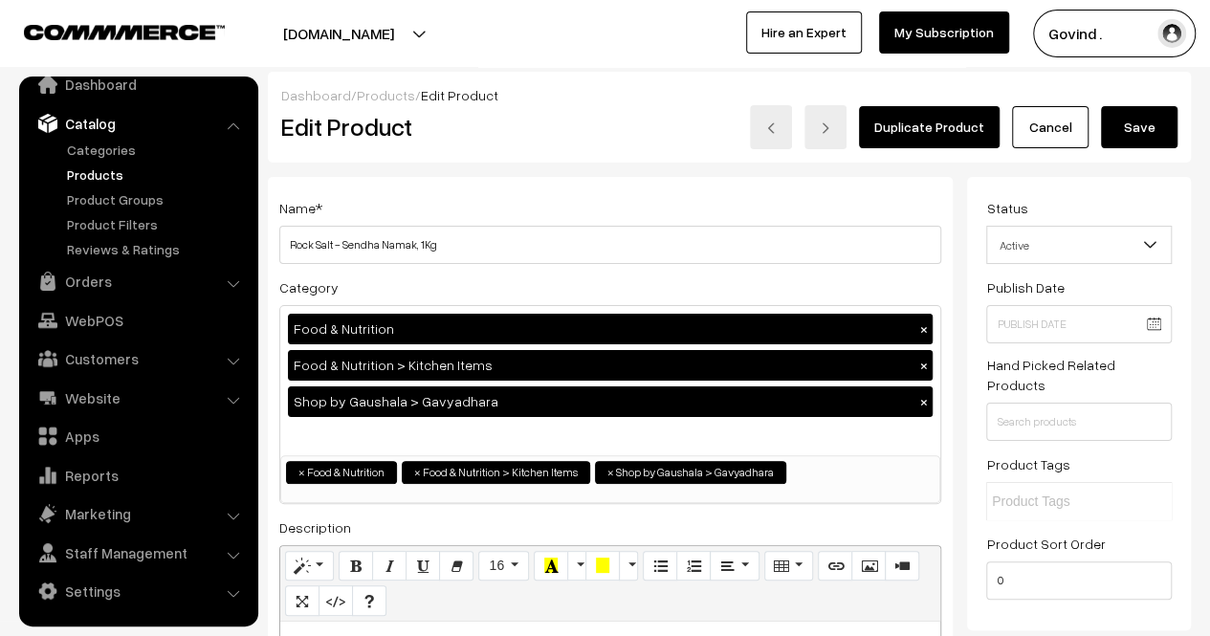
click at [1139, 139] on button "Save" at bounding box center [1139, 127] width 77 height 42
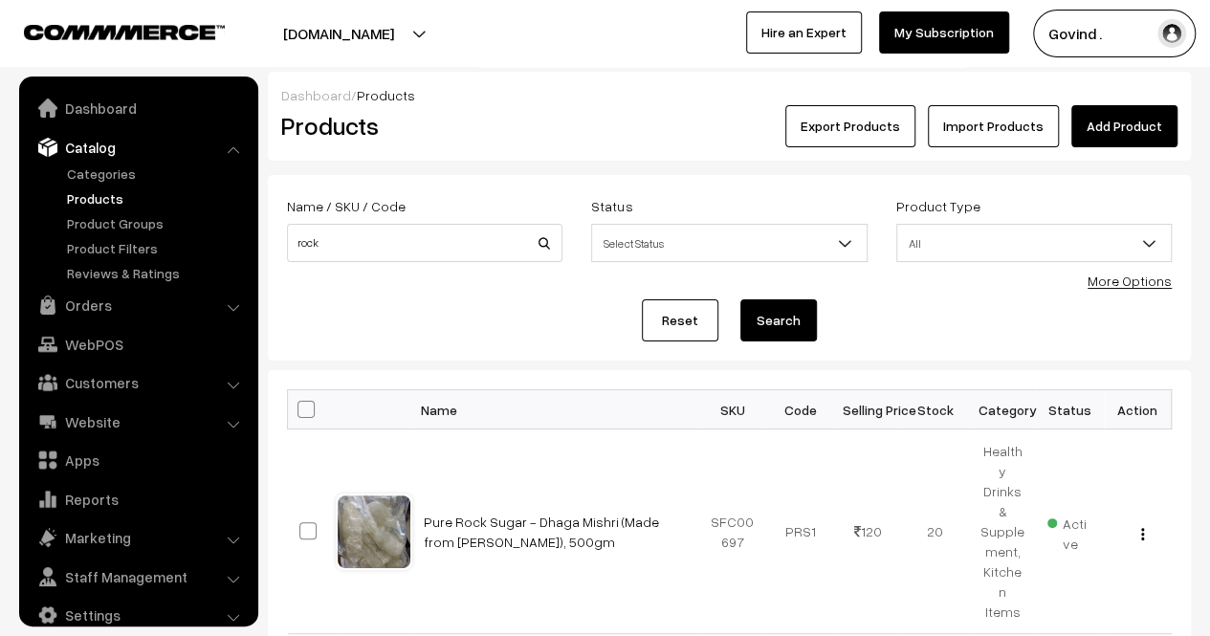
scroll to position [24, 0]
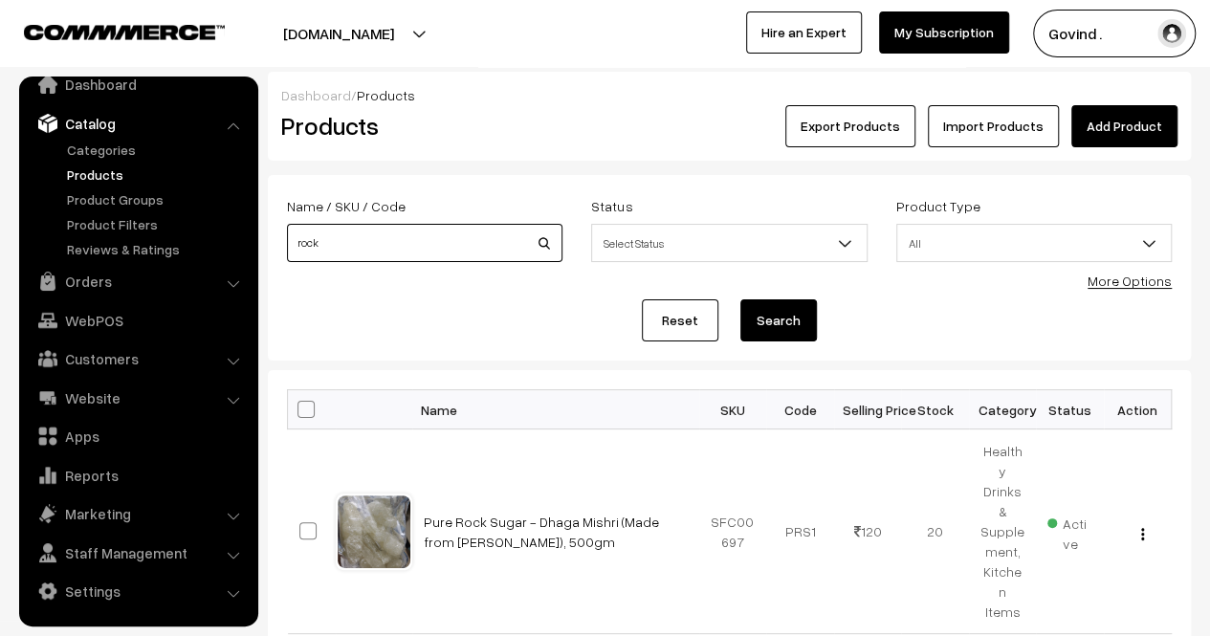
click at [462, 236] on input "rock" at bounding box center [425, 243] width 276 height 38
type input "color"
click at [741, 299] on button "Search" at bounding box center [779, 320] width 77 height 42
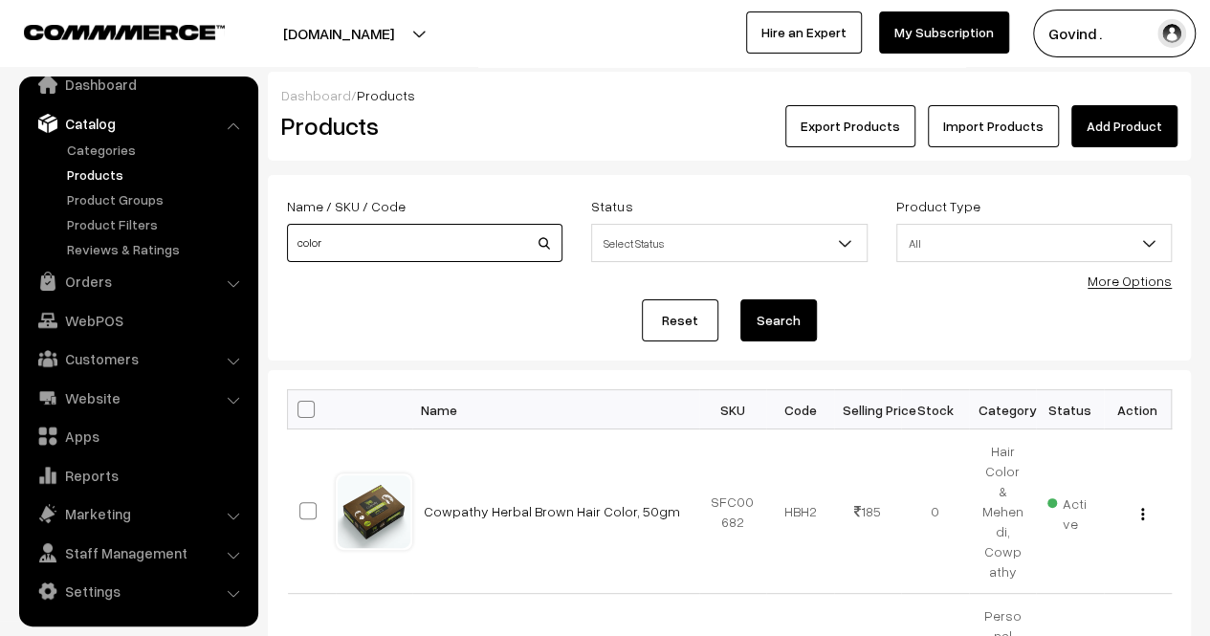
click at [461, 250] on input "color" at bounding box center [425, 243] width 276 height 38
type input "marham"
click at [741, 299] on button "Search" at bounding box center [779, 320] width 77 height 42
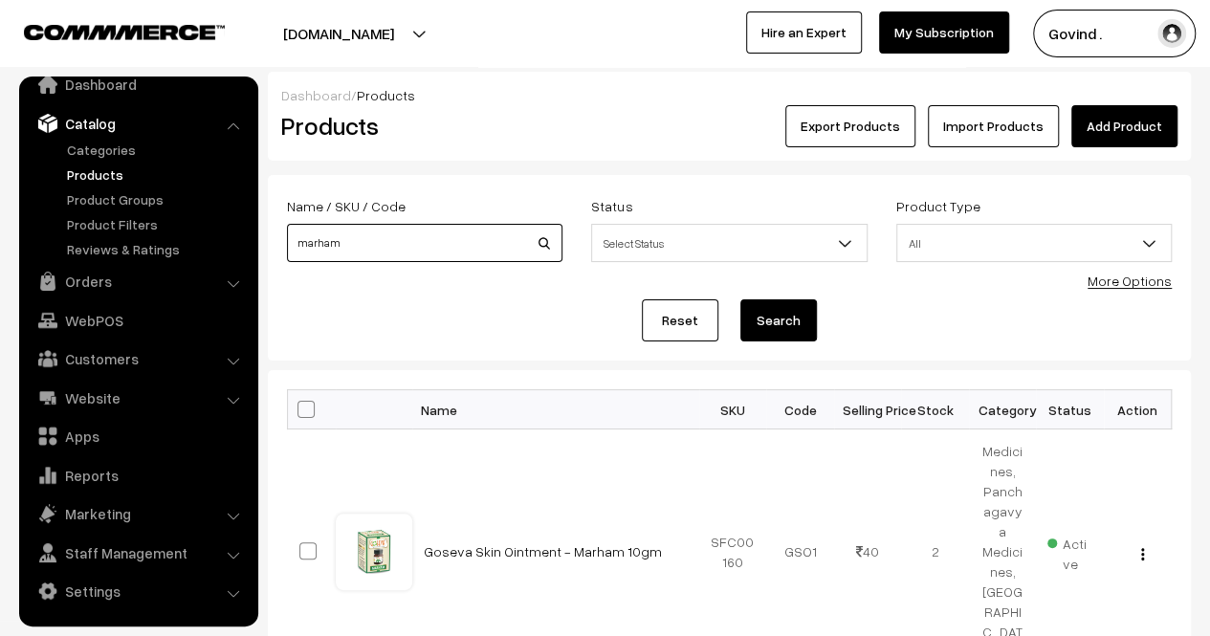
click at [457, 237] on input "marham" at bounding box center [425, 243] width 276 height 38
type input "vinegar"
click at [741, 299] on button "Search" at bounding box center [779, 320] width 77 height 42
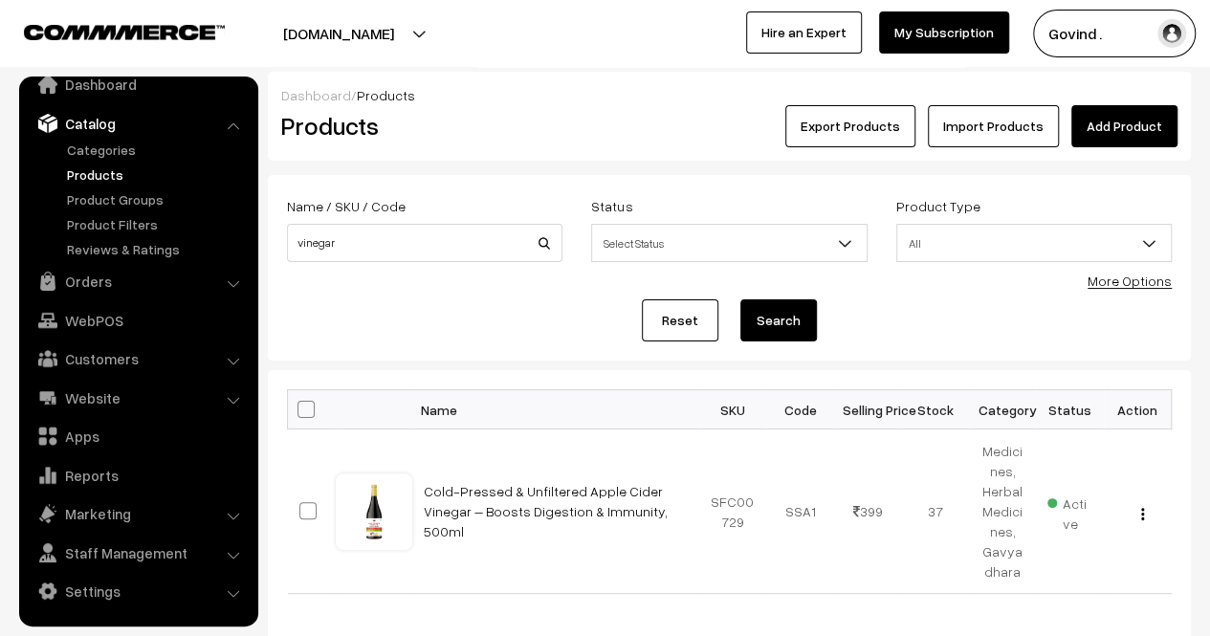
scroll to position [84, 0]
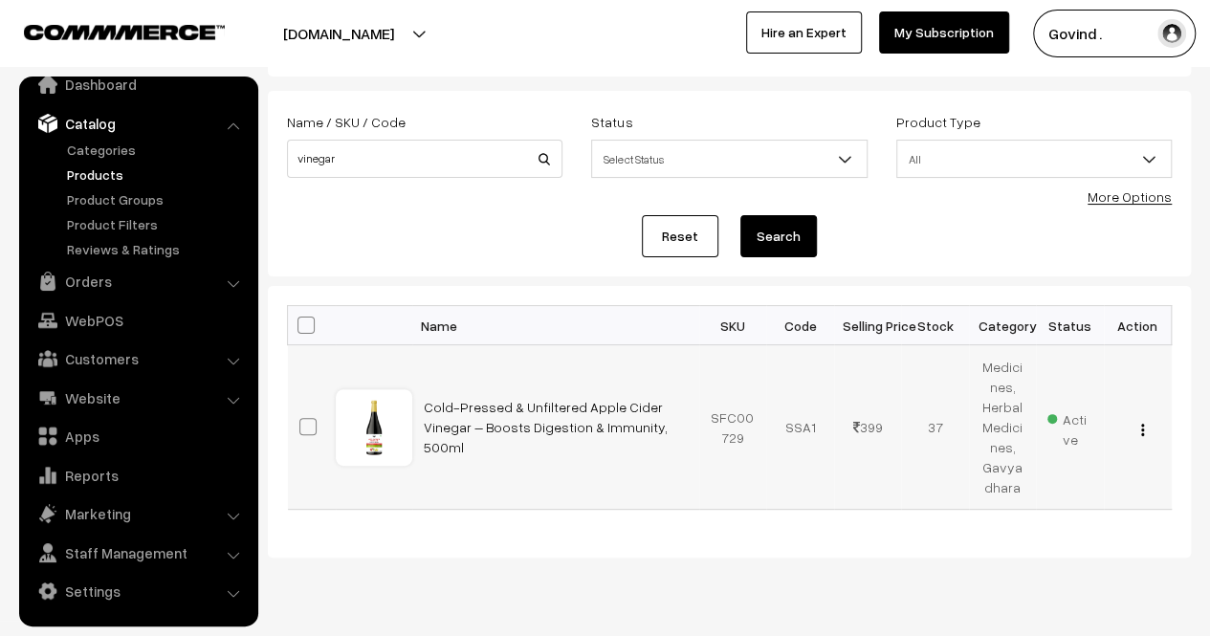
click at [1144, 428] on button "button" at bounding box center [1142, 429] width 5 height 15
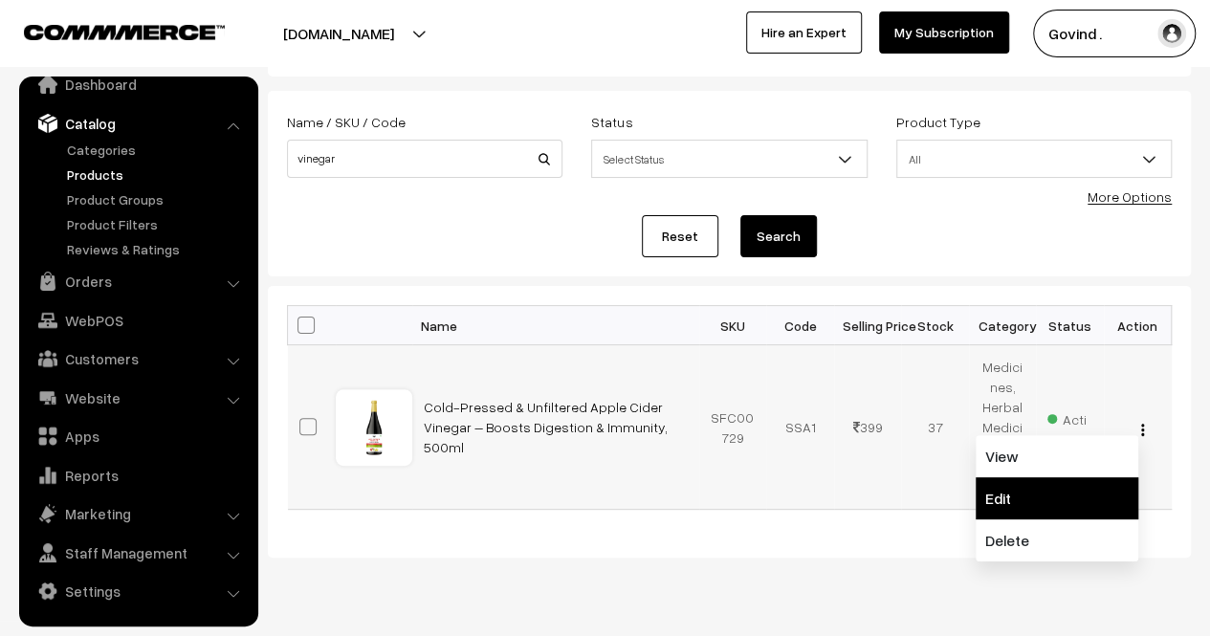
click at [1021, 489] on link "Edit" at bounding box center [1057, 498] width 163 height 42
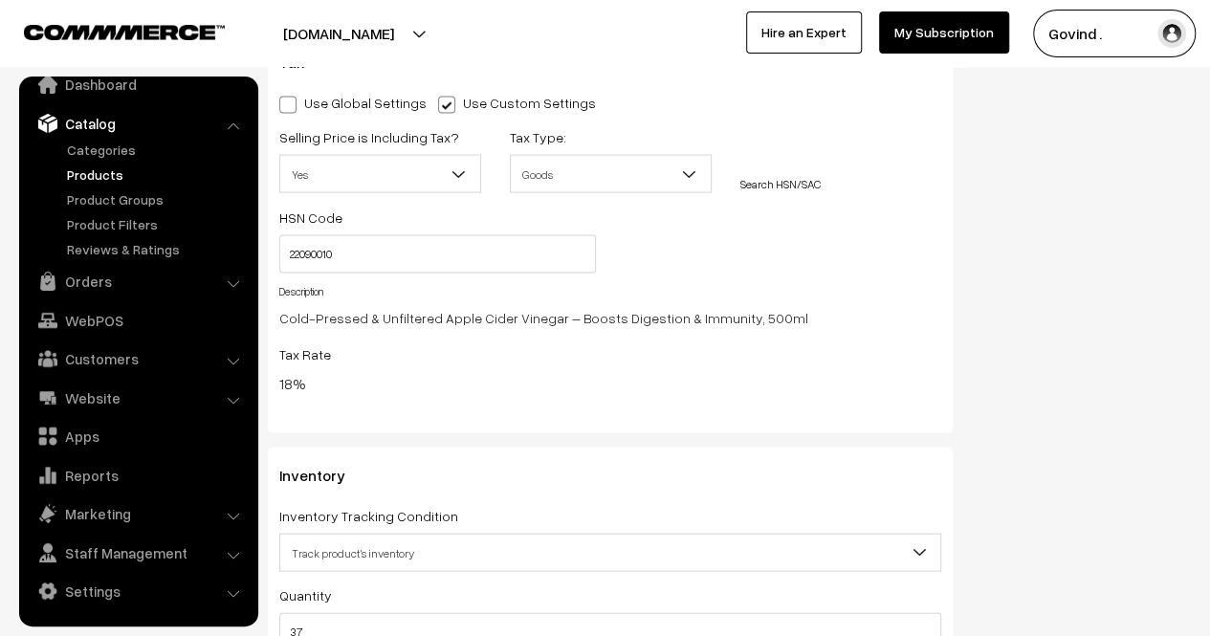
scroll to position [2168, 0]
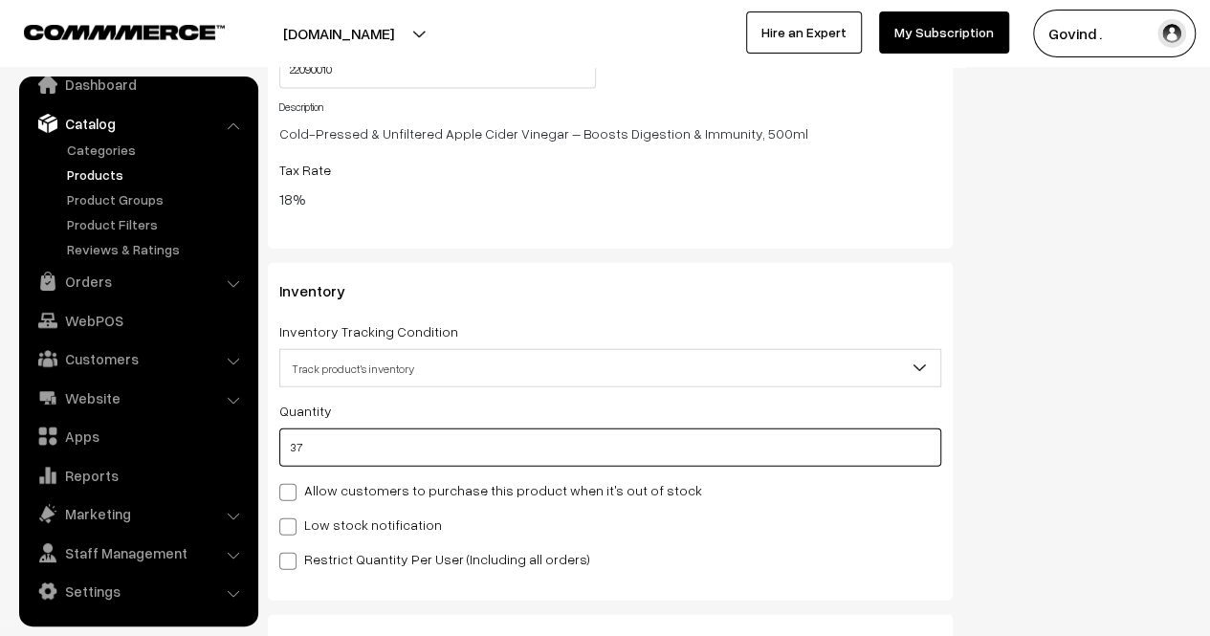
click at [448, 437] on input "37" at bounding box center [610, 448] width 662 height 38
type input "3"
type input "40"
type input "36"
type input "73"
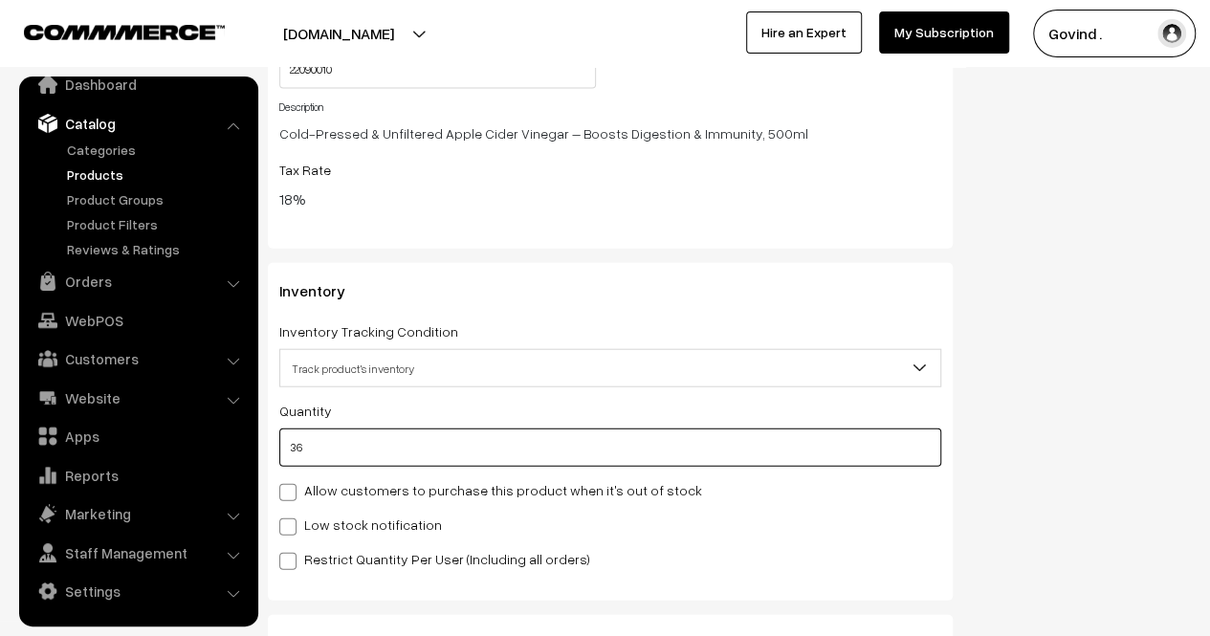
type input "36"
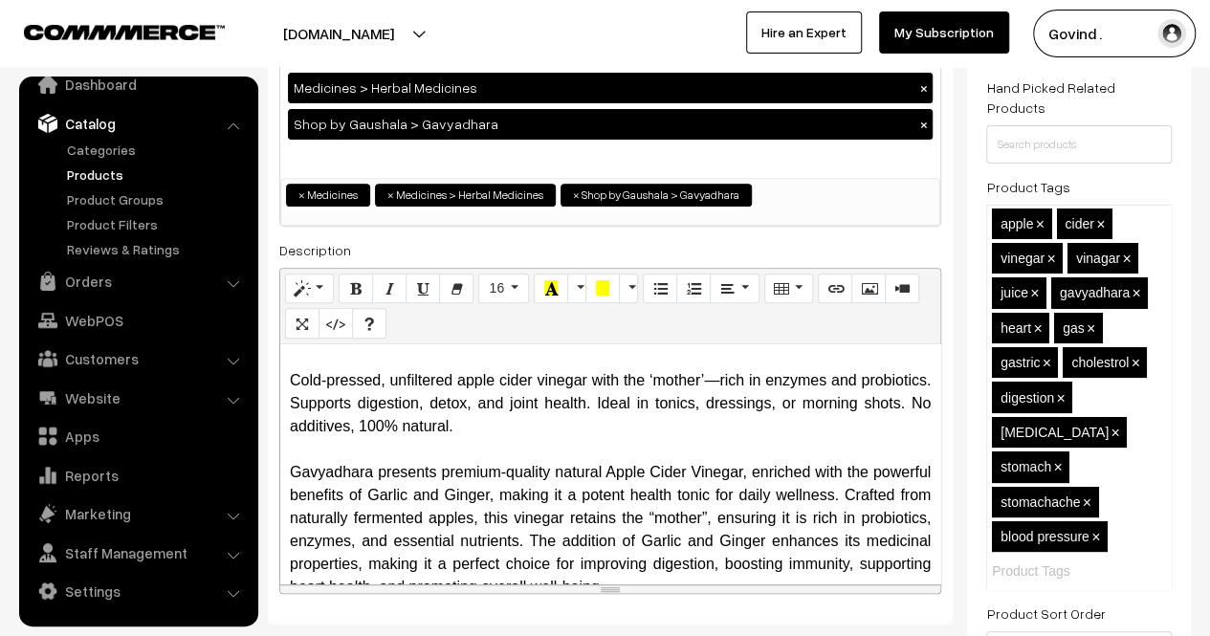
scroll to position [0, 0]
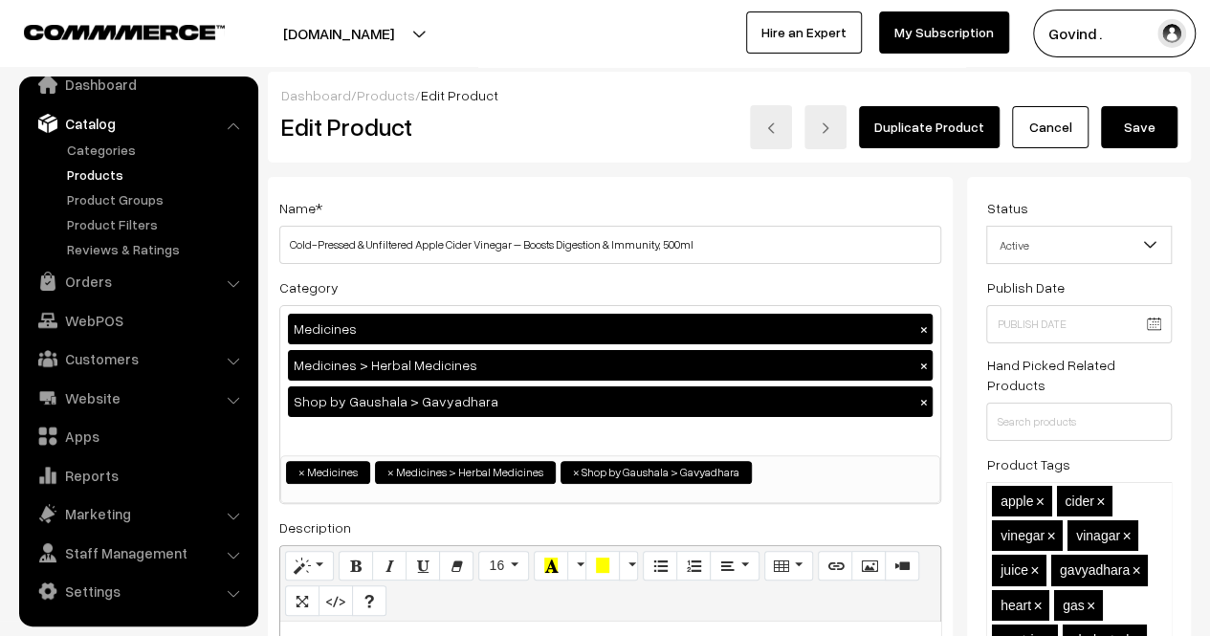
click at [1118, 143] on button "Save" at bounding box center [1139, 127] width 77 height 42
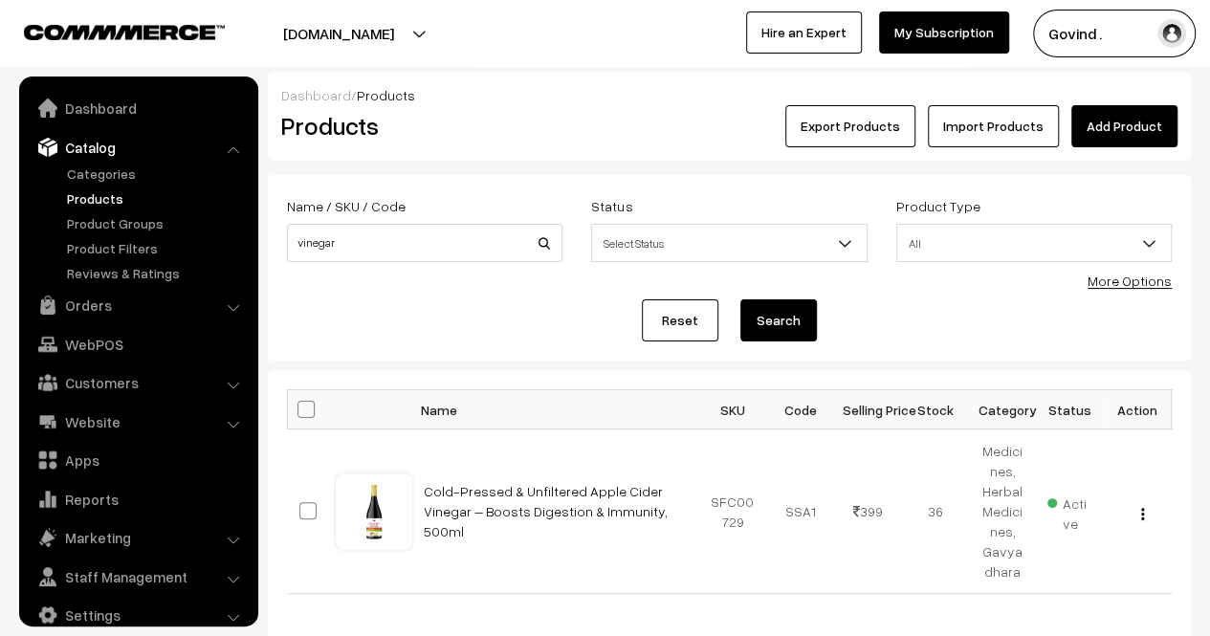
scroll to position [24, 0]
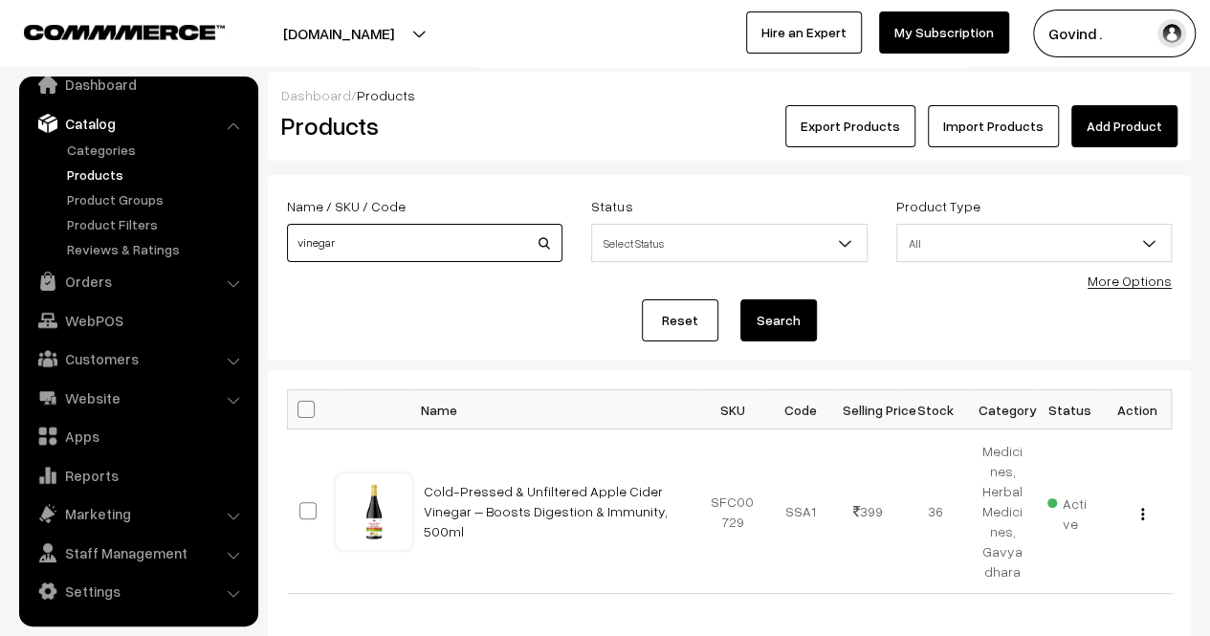
click at [409, 254] on input "vinegar" at bounding box center [425, 243] width 276 height 38
type input "sambrani"
click at [741, 299] on button "Search" at bounding box center [779, 320] width 77 height 42
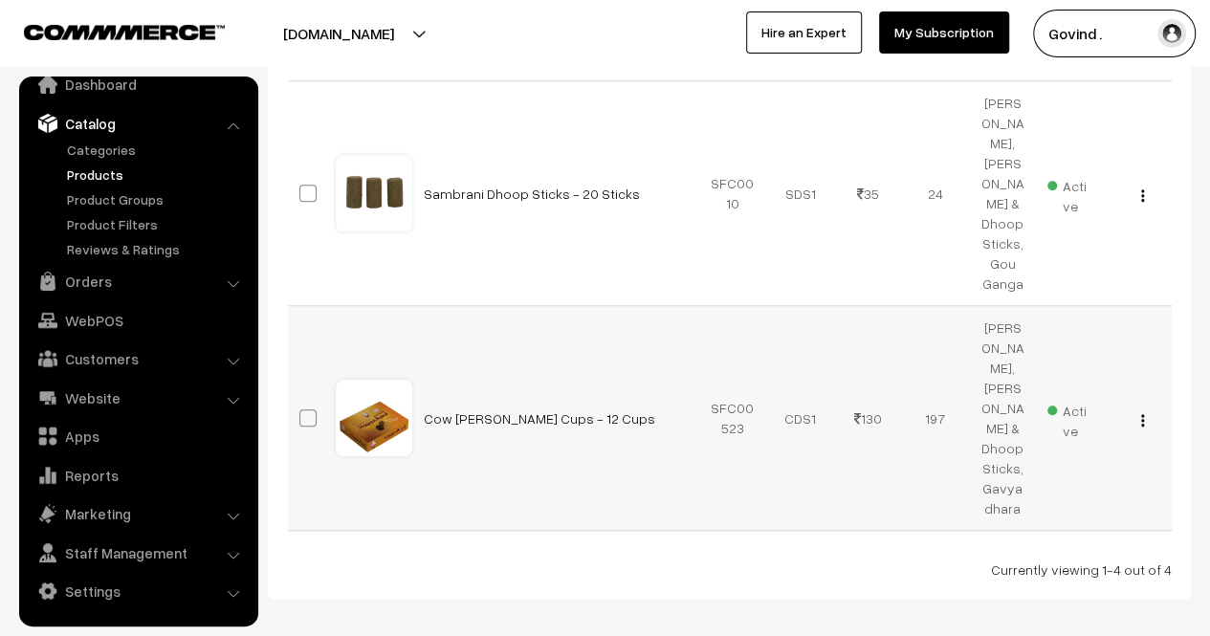
scroll to position [802, 0]
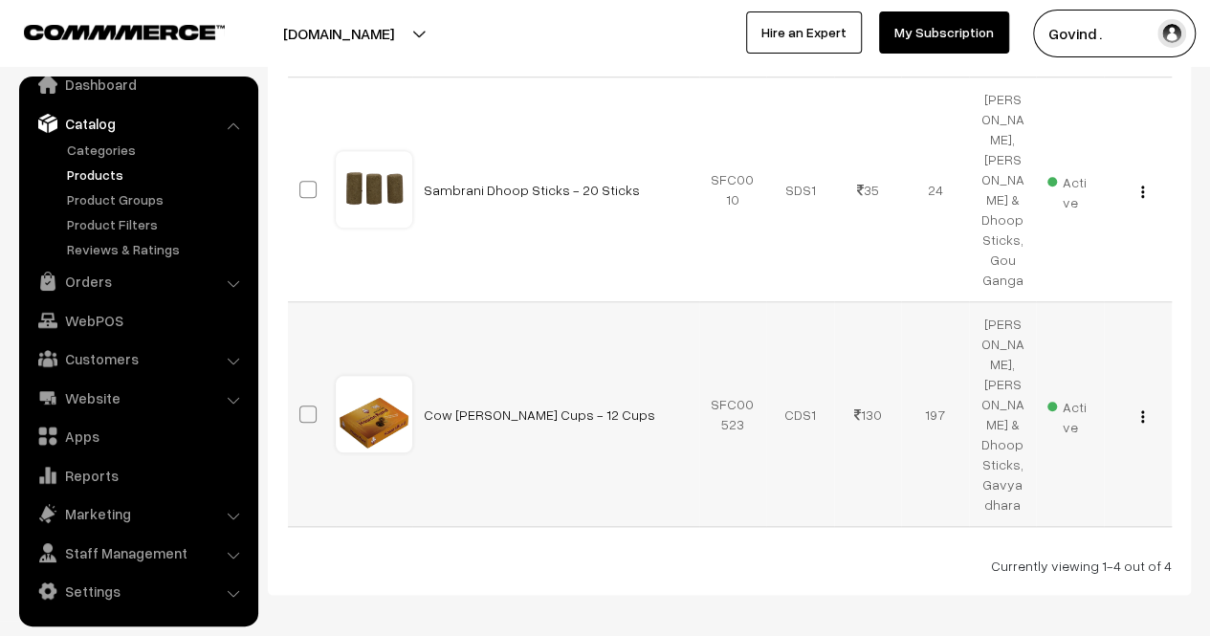
click at [1143, 410] on img "button" at bounding box center [1142, 416] width 3 height 12
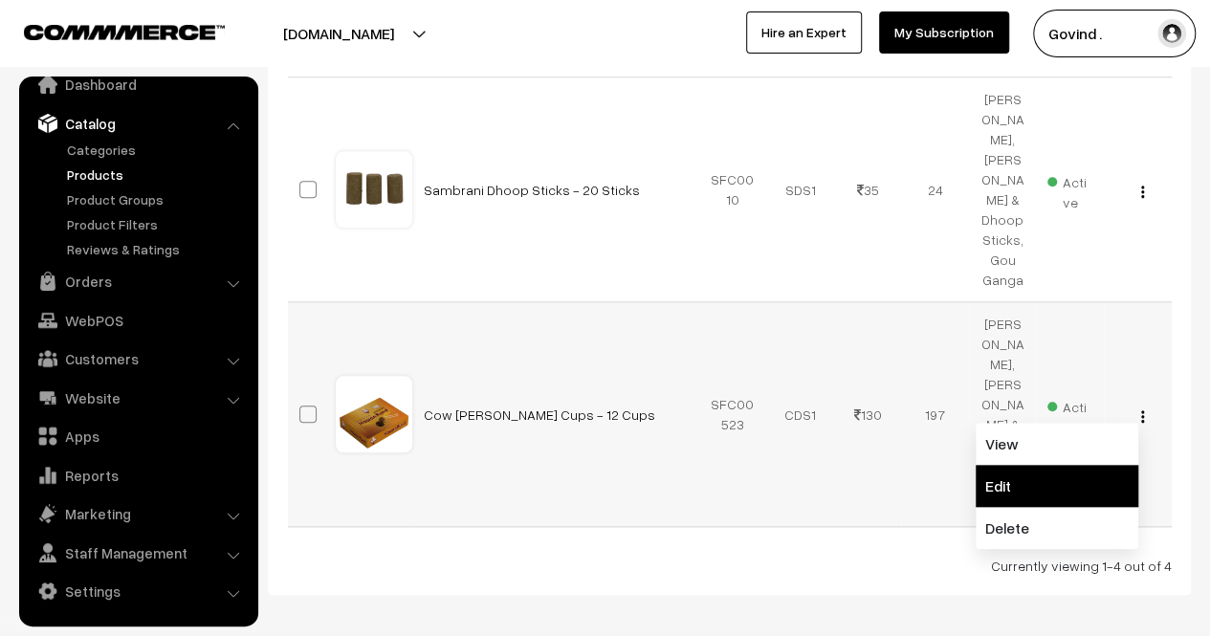
click at [1076, 465] on link "Edit" at bounding box center [1057, 486] width 163 height 42
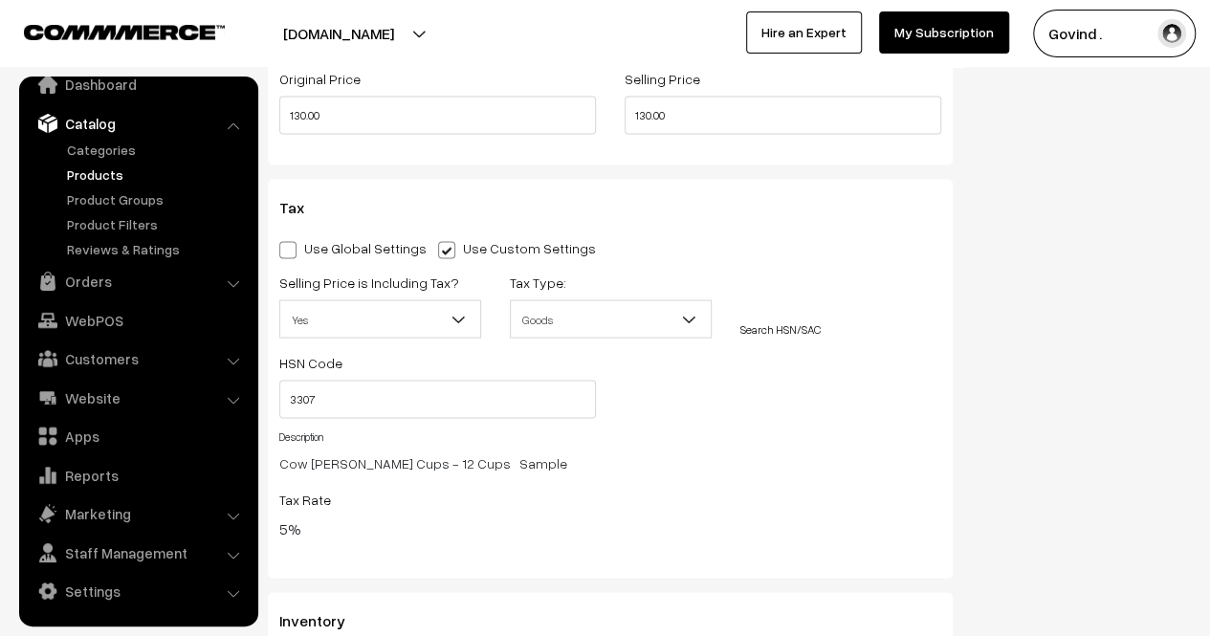
scroll to position [1829, 0]
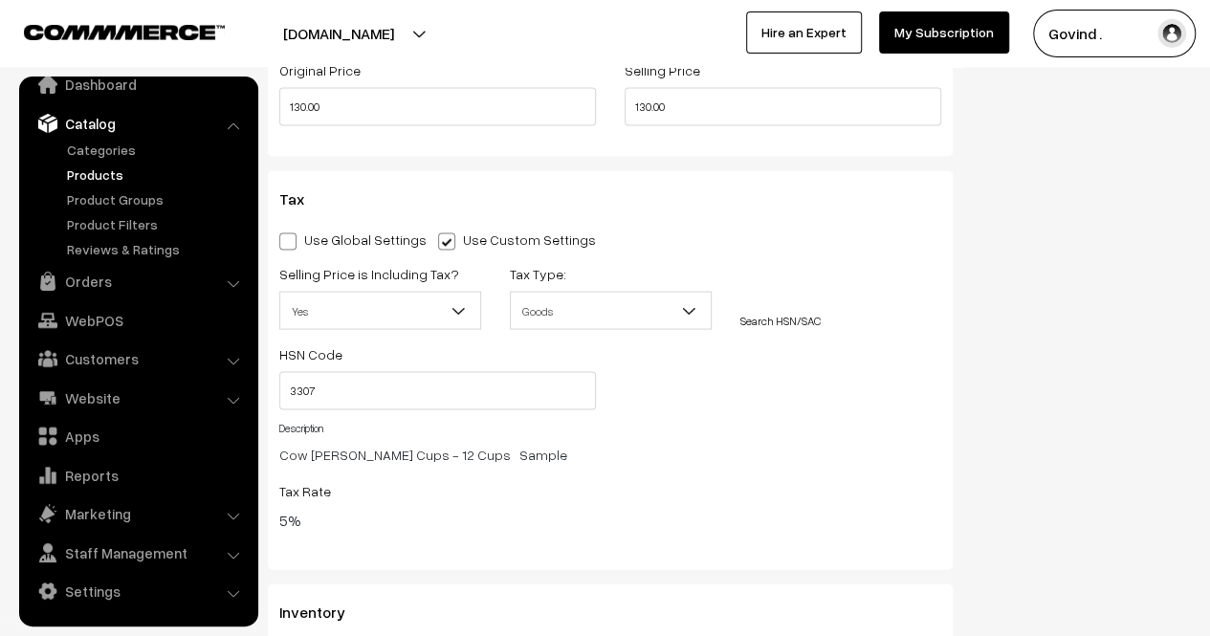
drag, startPoint x: 1222, startPoint y: 61, endPoint x: 1221, endPoint y: 341, distance: 279.4
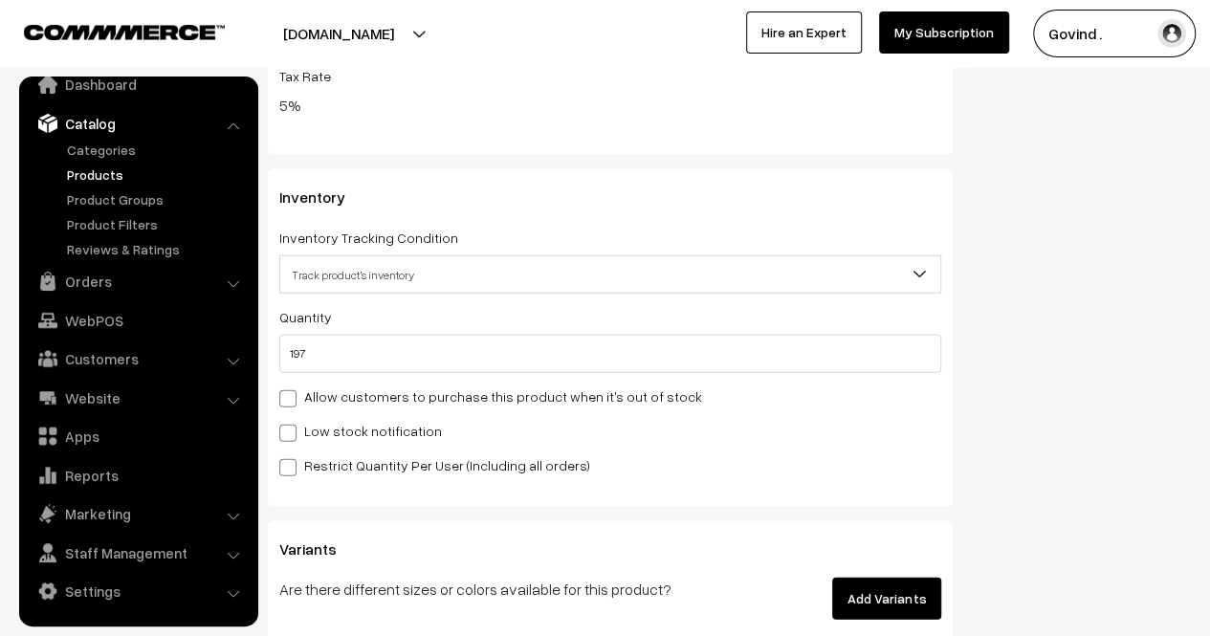
scroll to position [2267, 0]
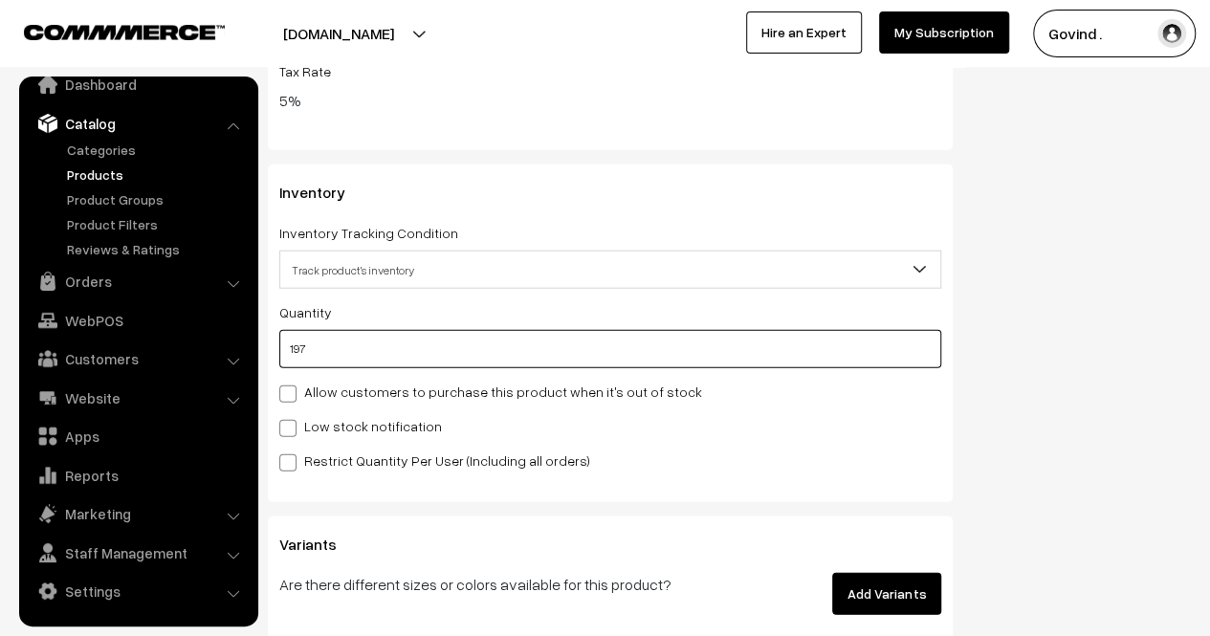
click at [397, 350] on input "197" at bounding box center [610, 349] width 662 height 38
type input "19"
type input "216"
type input "1"
type input "198"
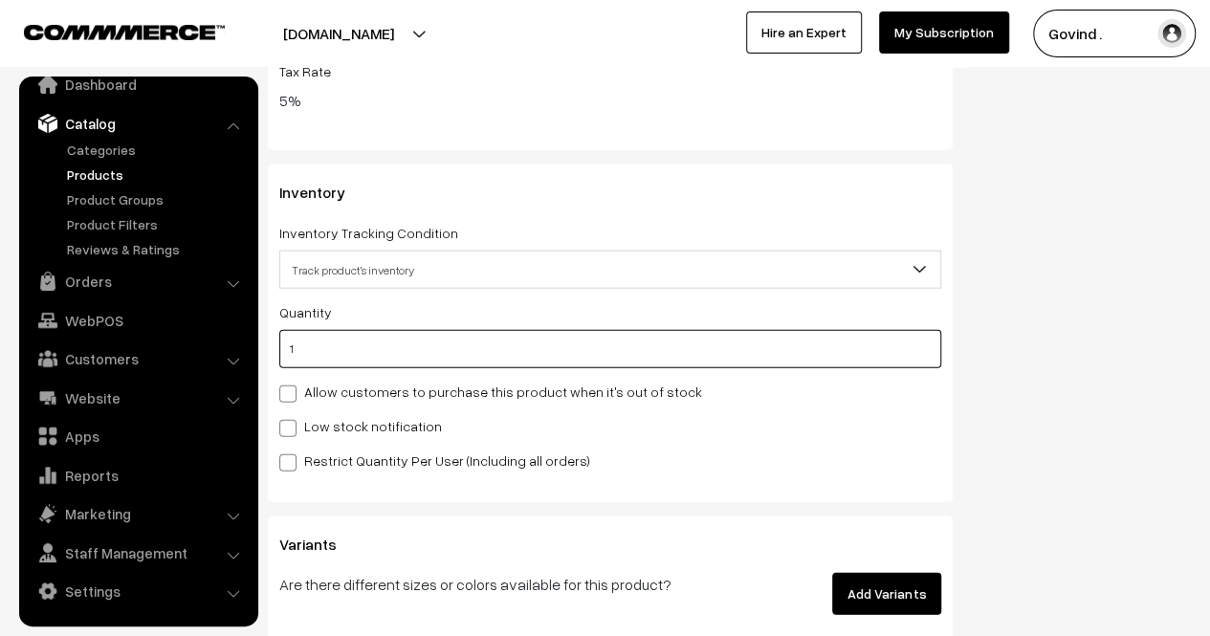
type input "16"
type input "213"
type input "169"
type input "366"
type input "169"
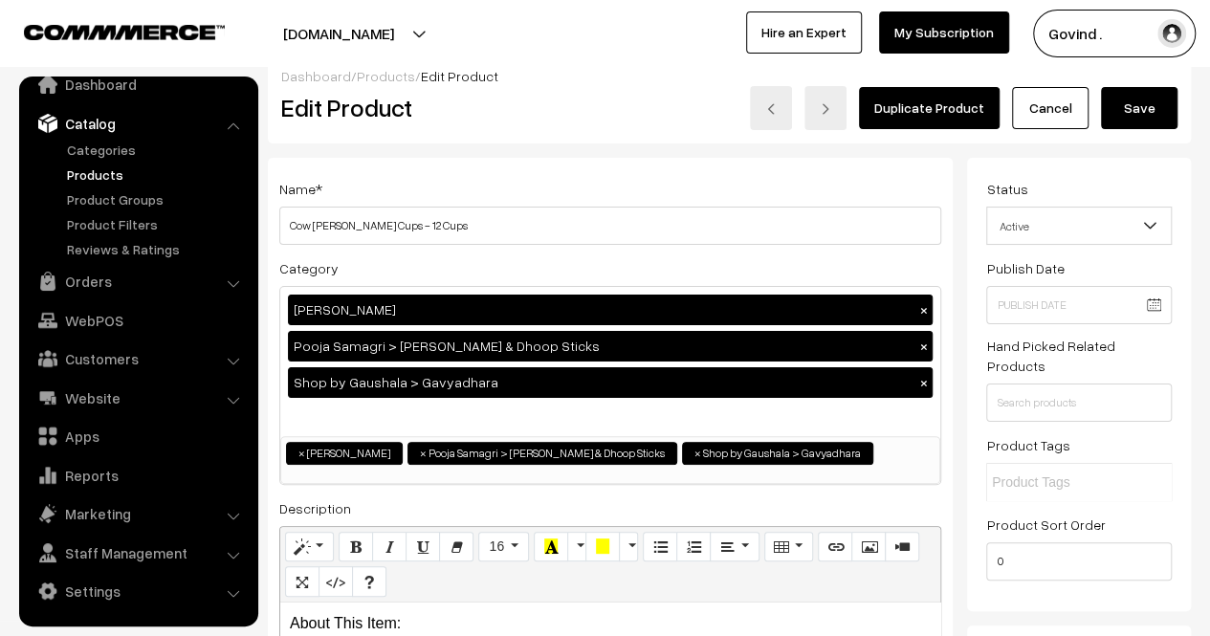
scroll to position [0, 0]
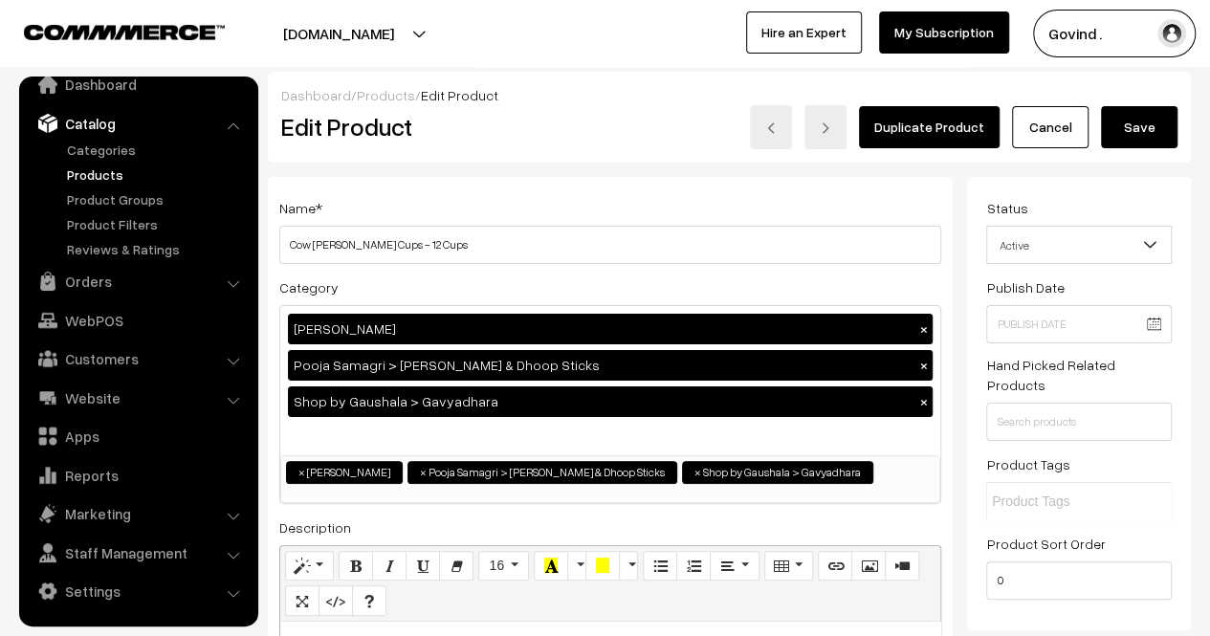
click at [1140, 129] on button "Save" at bounding box center [1139, 127] width 77 height 42
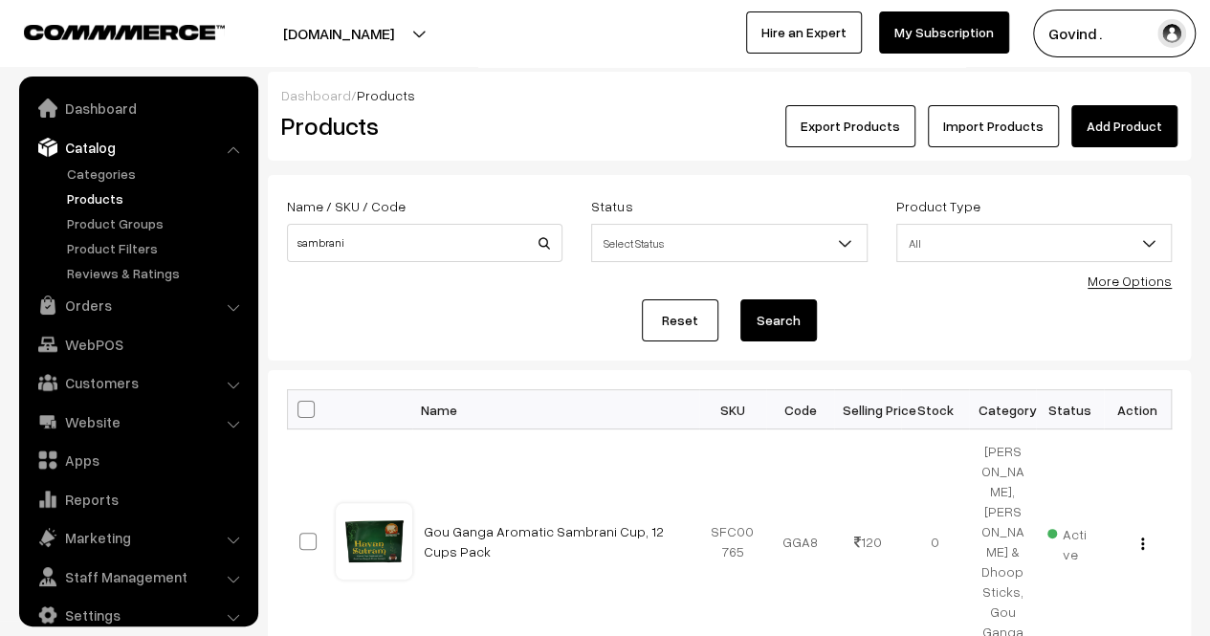
scroll to position [24, 0]
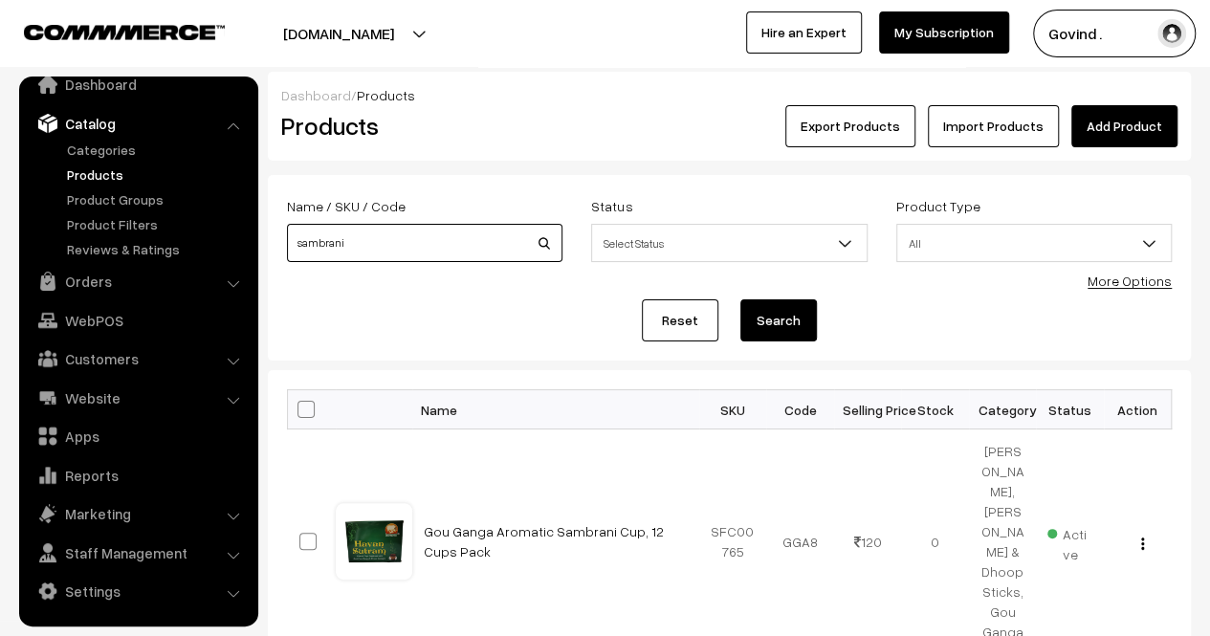
click at [372, 242] on input "sambrani" at bounding box center [425, 243] width 276 height 38
type input "MLTANI"
click at [741, 299] on button "Search" at bounding box center [779, 320] width 77 height 42
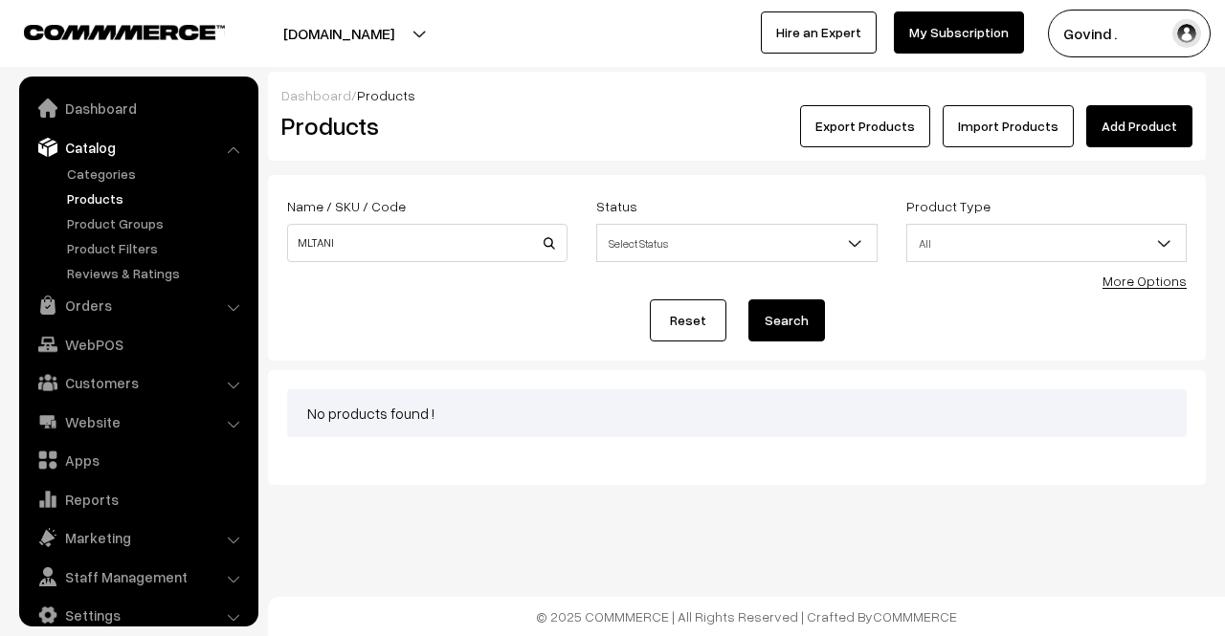
scroll to position [24, 0]
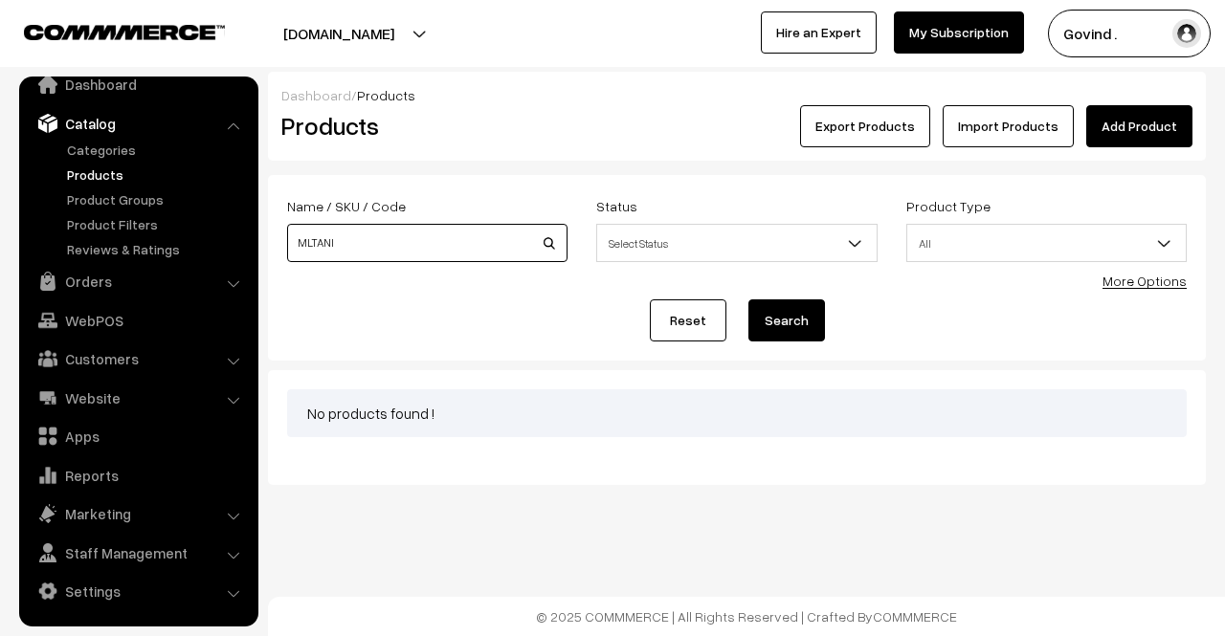
click at [465, 251] on input "MLTANI" at bounding box center [427, 243] width 280 height 38
type input "multani"
click at [748, 299] on button "Search" at bounding box center [786, 320] width 77 height 42
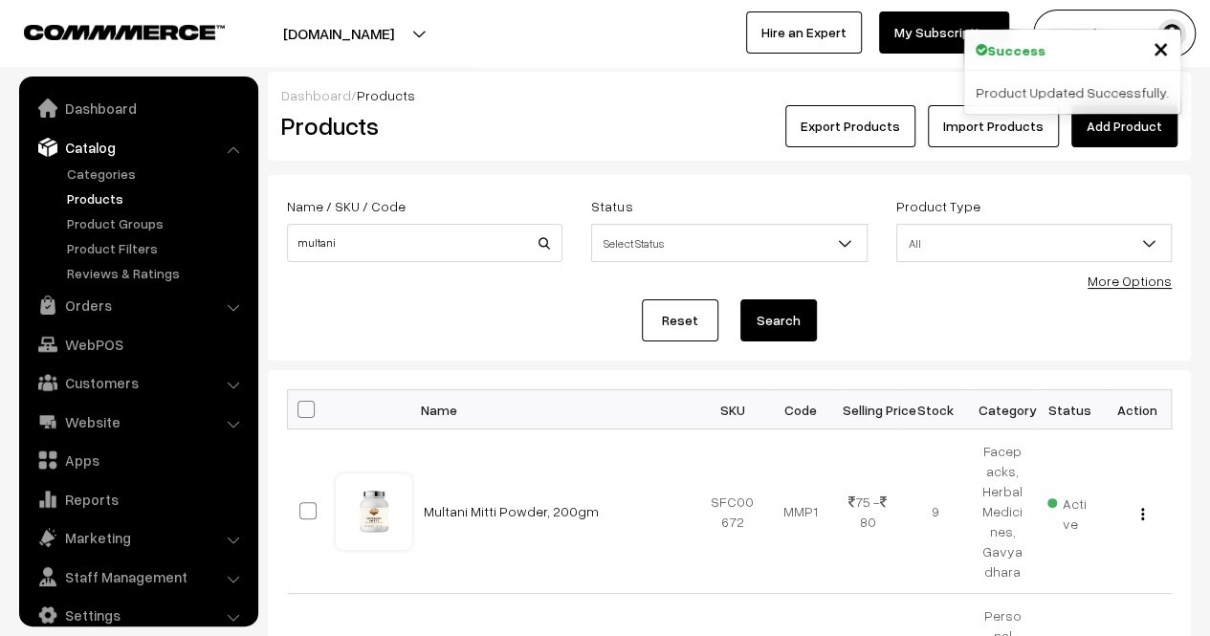
scroll to position [24, 0]
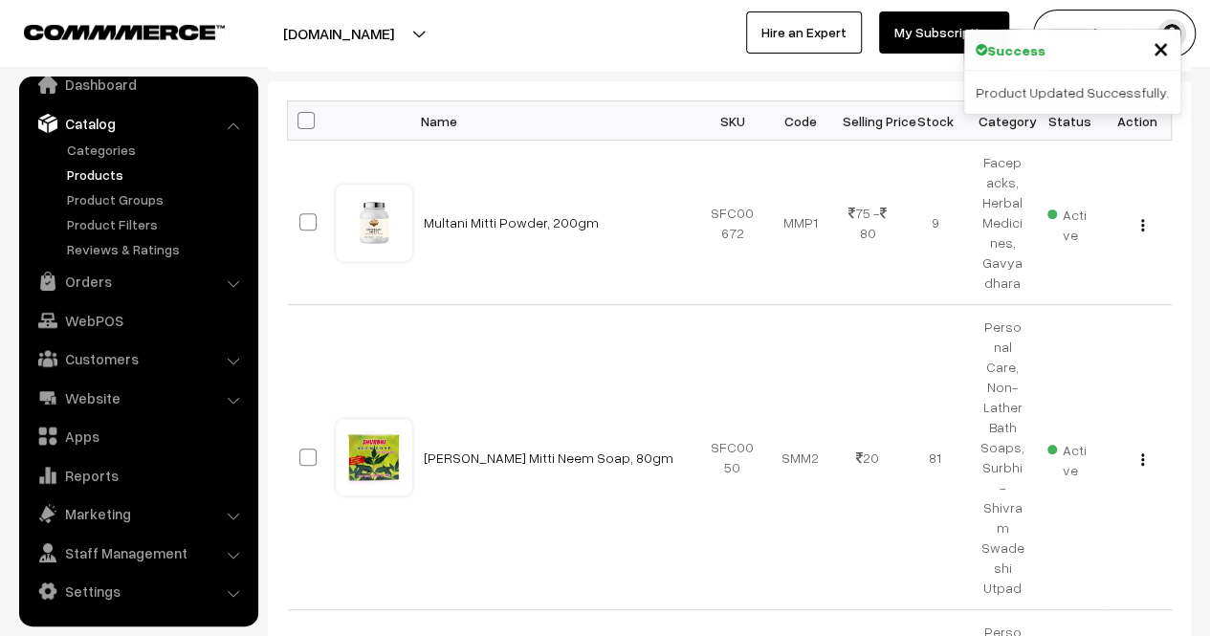
drag, startPoint x: 1224, startPoint y: 210, endPoint x: 1224, endPoint y: 300, distance: 90.9
click at [1209, 300] on html "Thank you for showing interest. Our team will call you shortly. Close shopforco…" at bounding box center [605, 29] width 1210 height 636
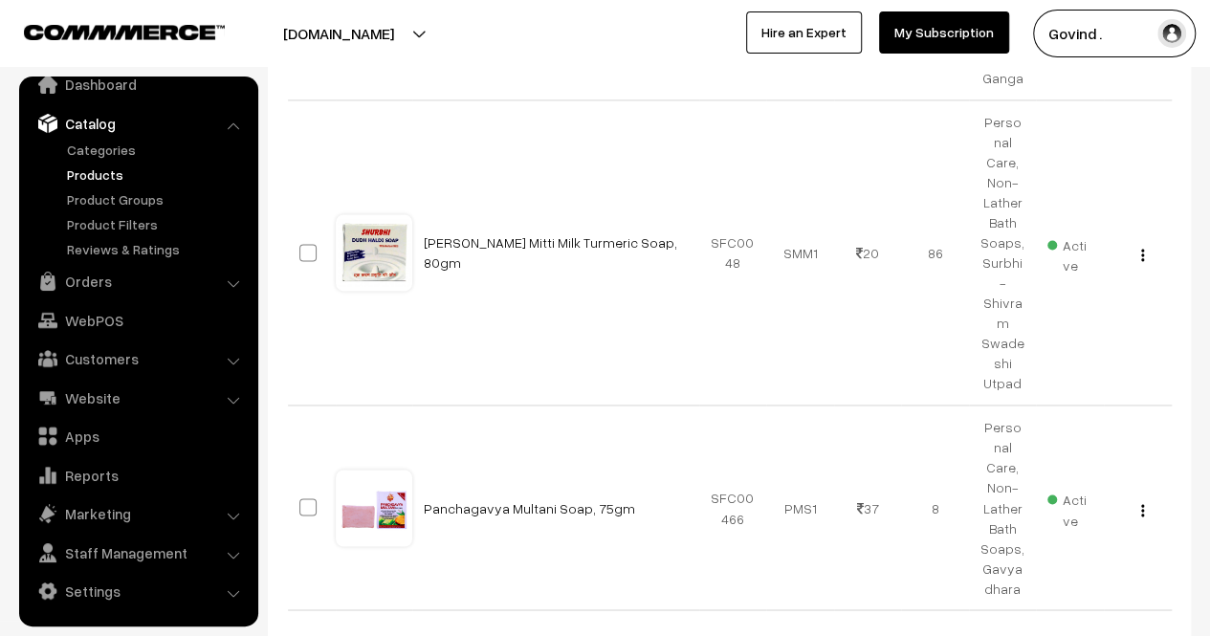
scroll to position [1311, 0]
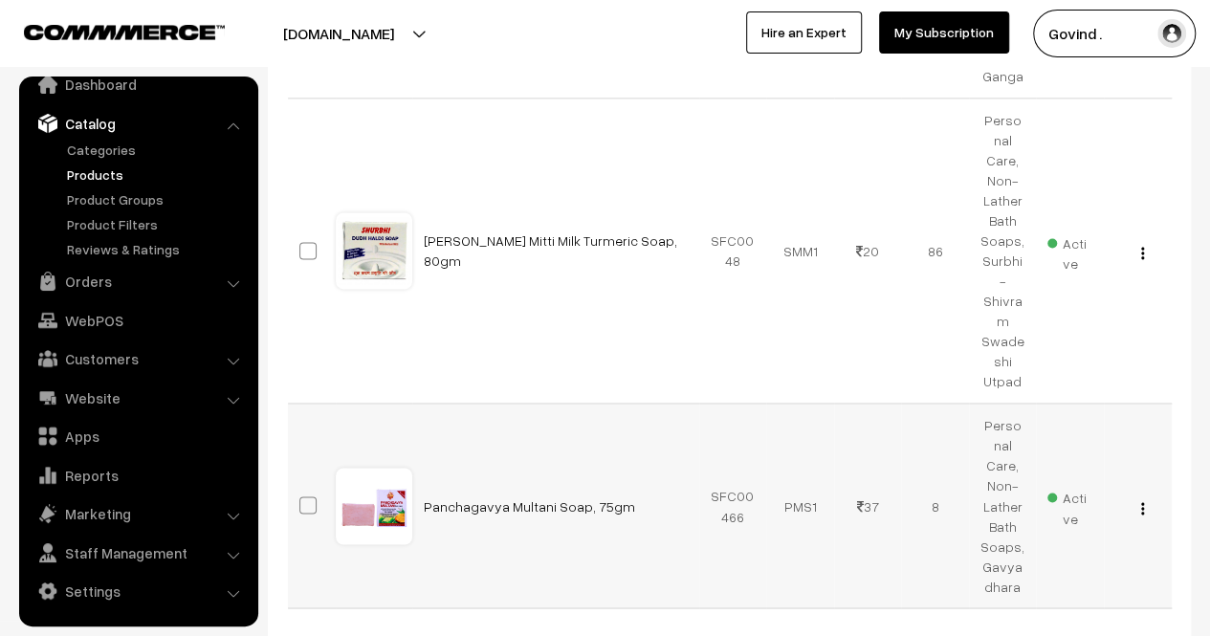
click at [1142, 502] on img "button" at bounding box center [1142, 508] width 3 height 12
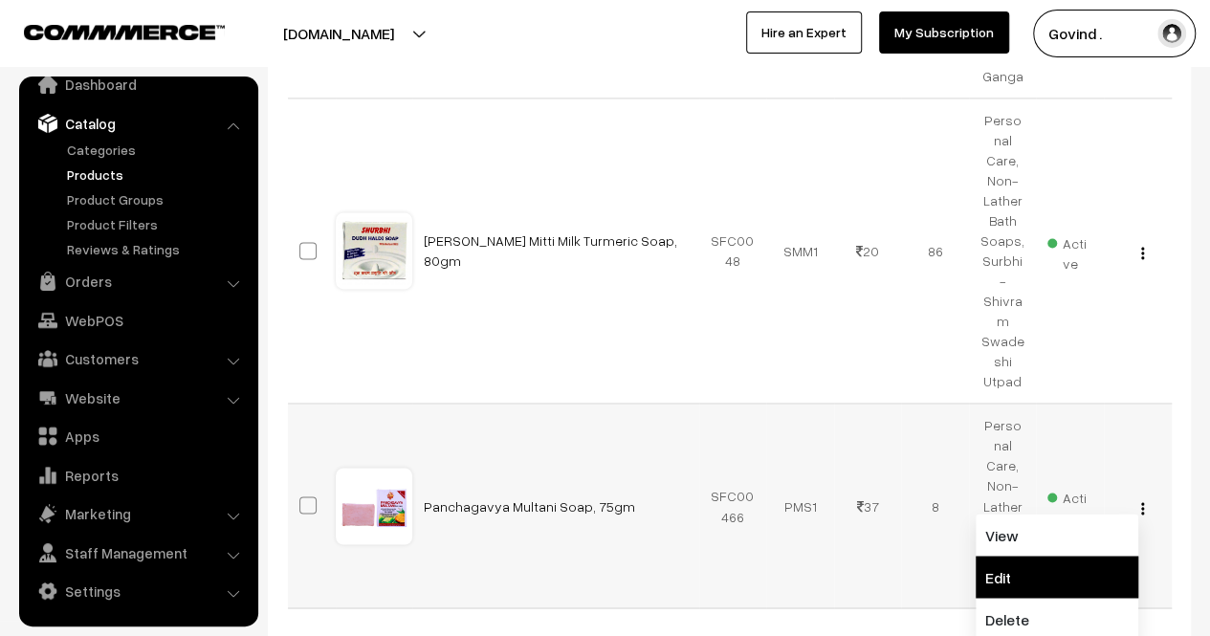
click at [1070, 556] on link "Edit" at bounding box center [1057, 577] width 163 height 42
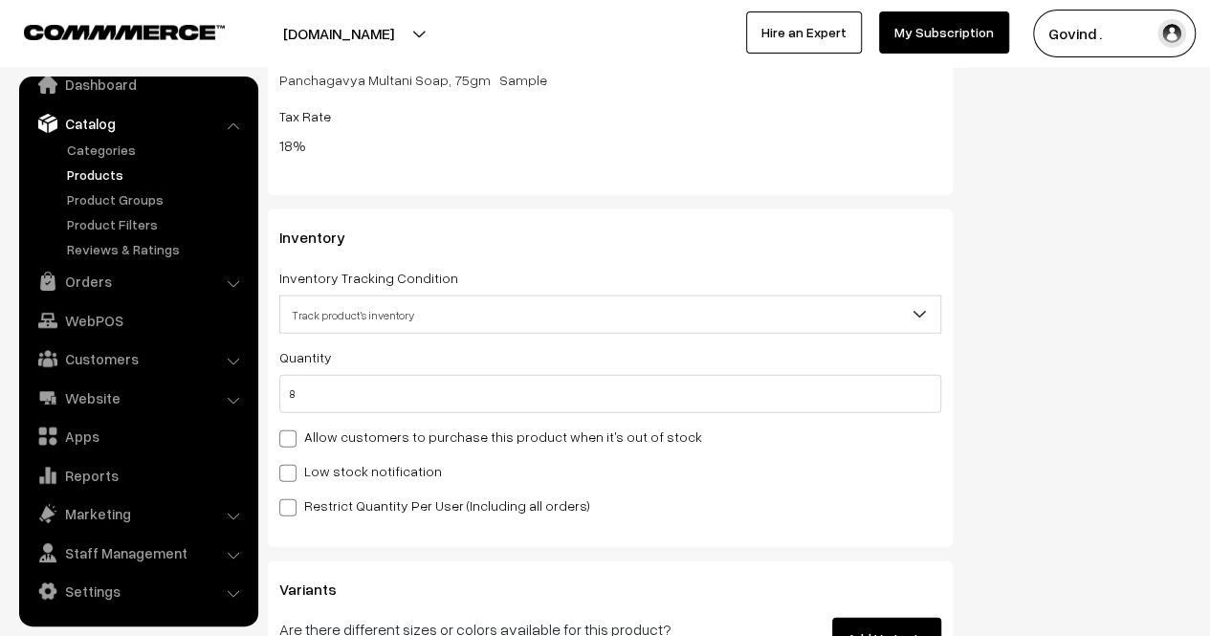
scroll to position [2256, 0]
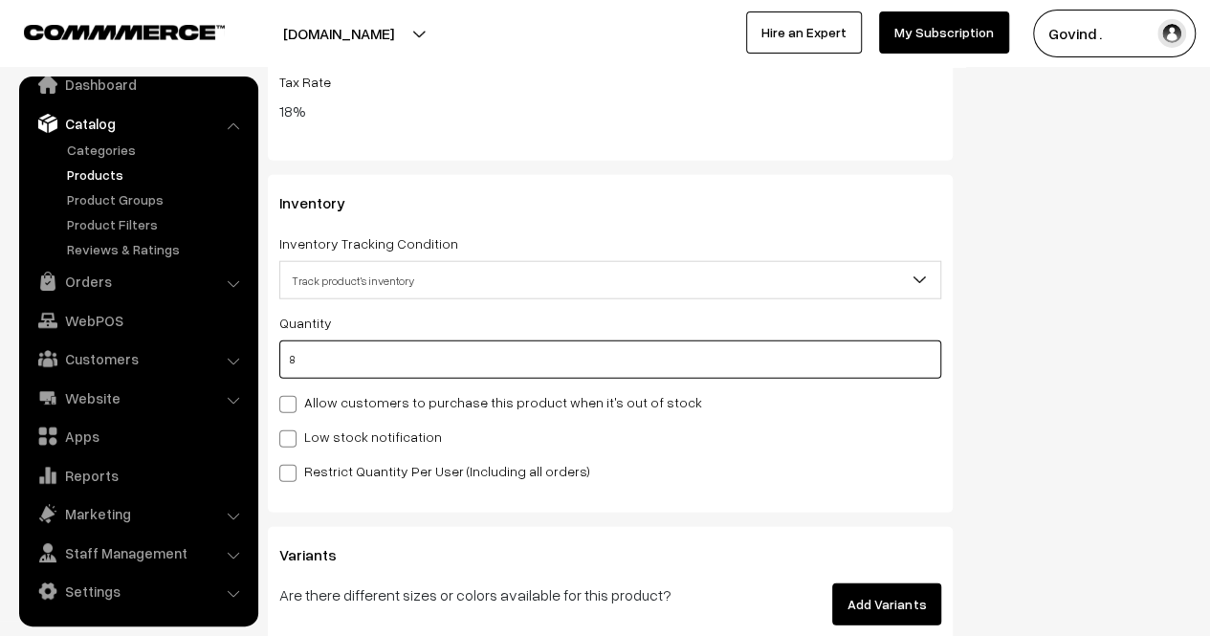
click at [803, 378] on input "8" at bounding box center [610, 360] width 662 height 38
type input "4"
type input "12"
type input "4"
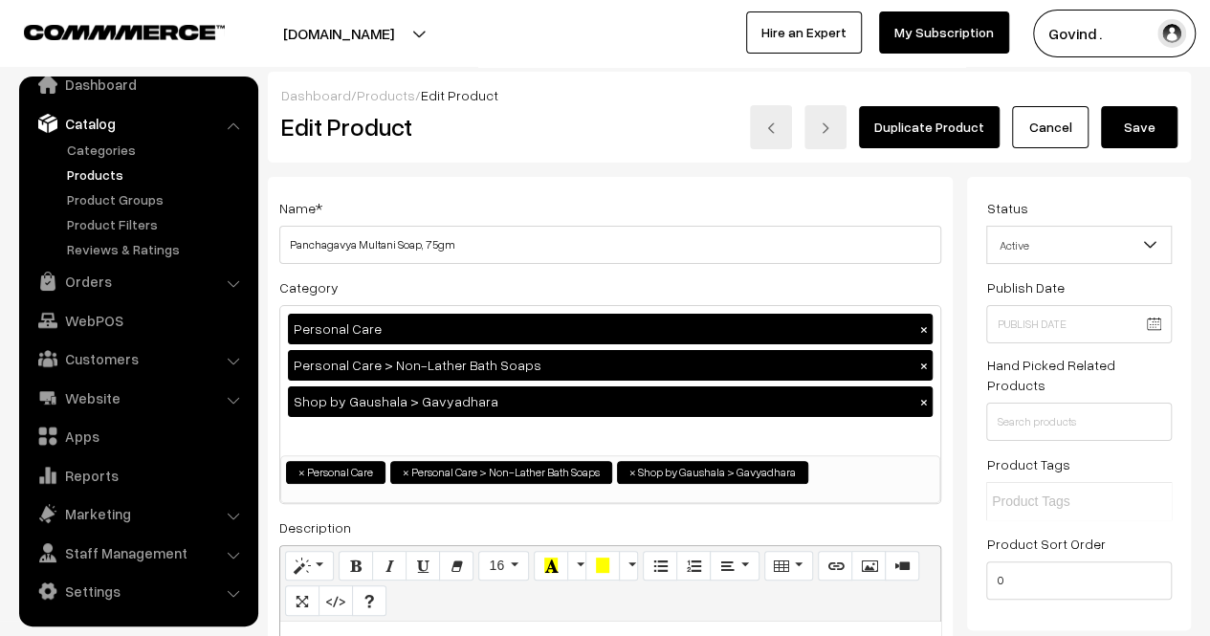
click at [1148, 138] on button "Save" at bounding box center [1139, 127] width 77 height 42
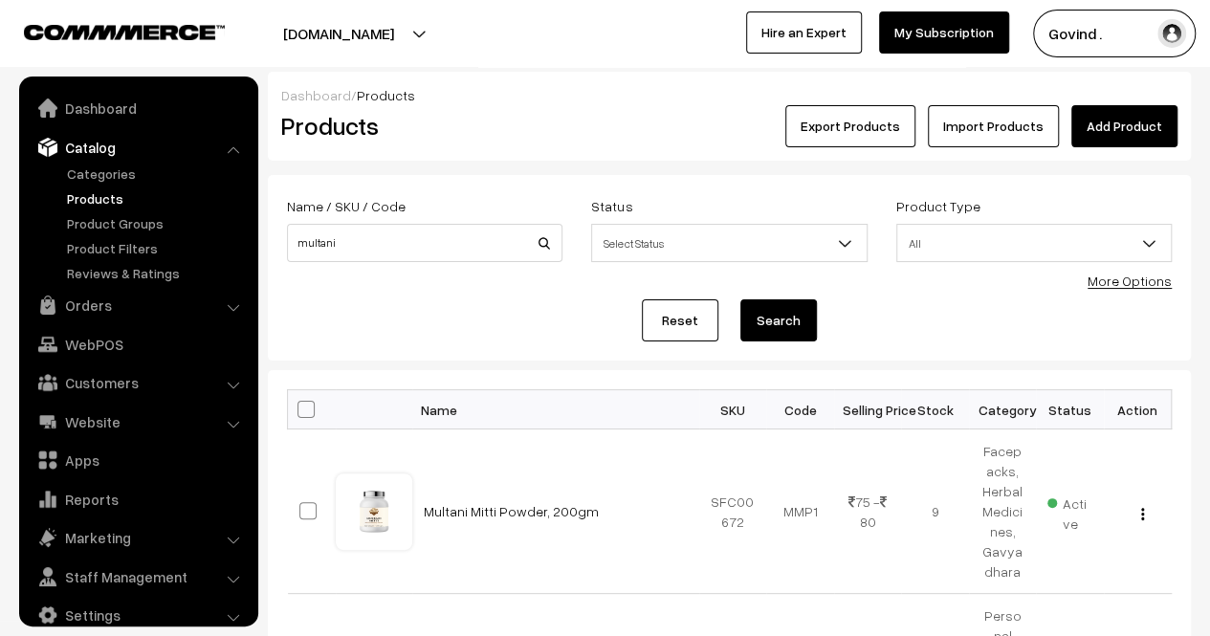
scroll to position [24, 0]
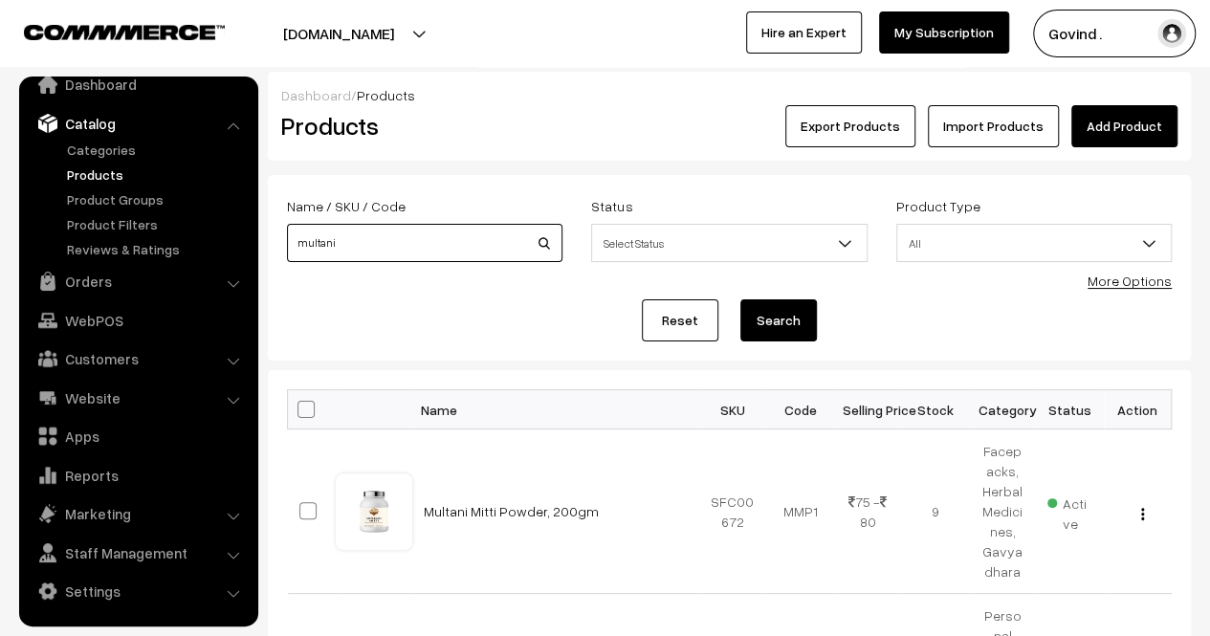
click at [454, 252] on input "multani" at bounding box center [425, 243] width 276 height 38
type input "g"
type input "urine"
click at [741, 299] on button "Search" at bounding box center [779, 320] width 77 height 42
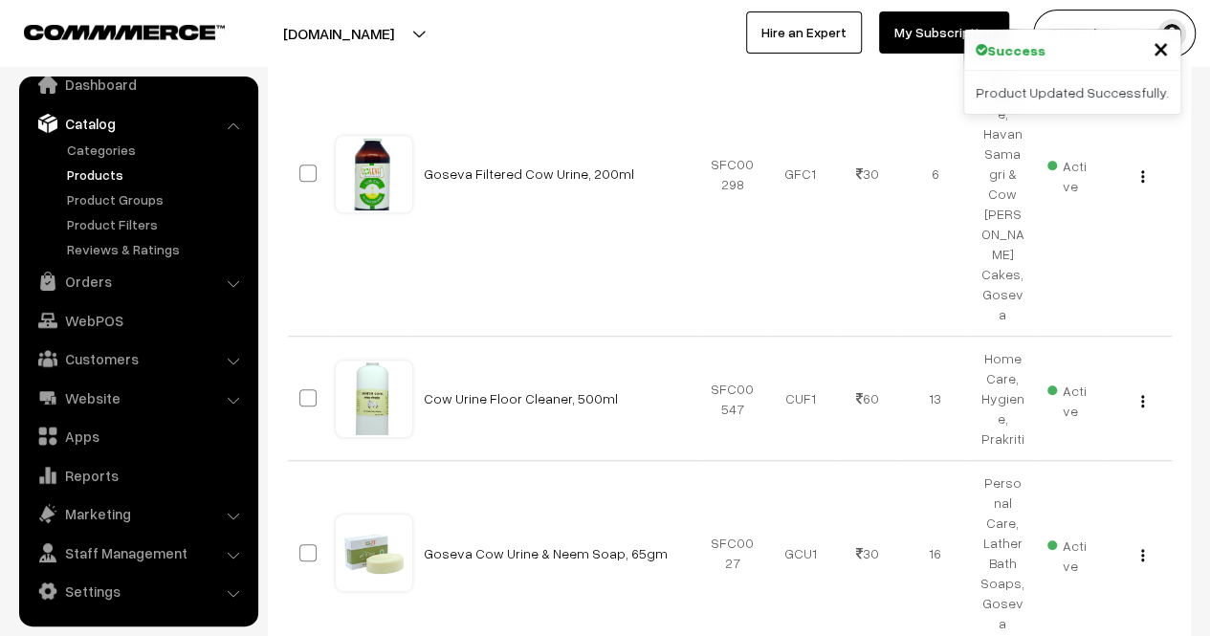
scroll to position [645, 0]
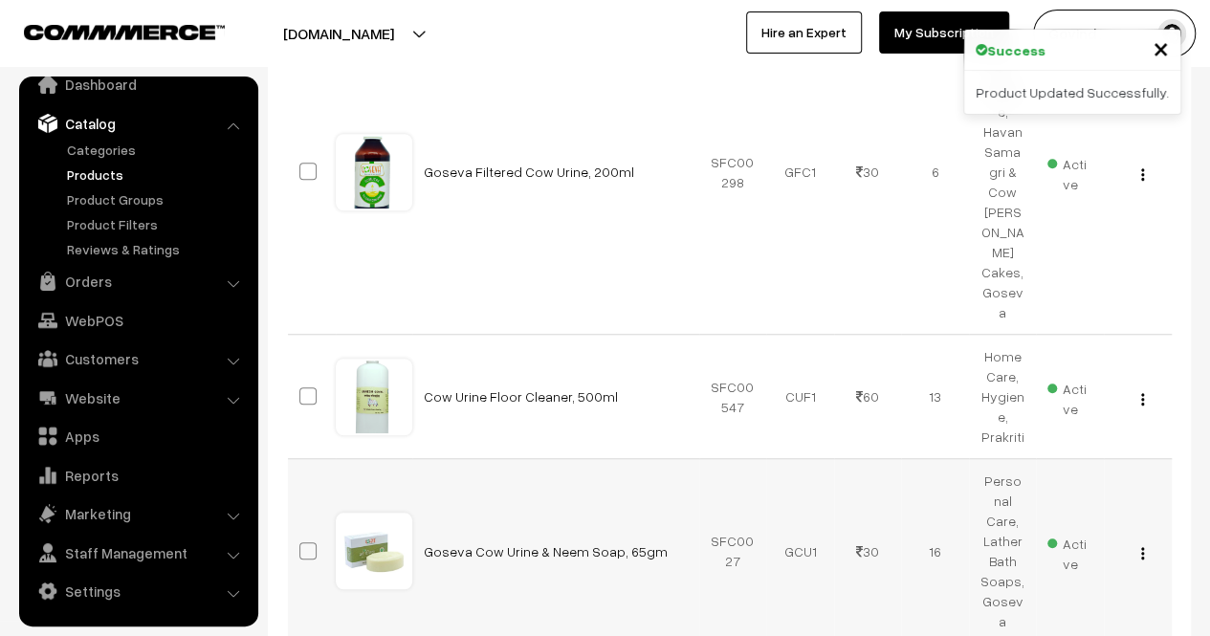
click at [1141, 547] on img "button" at bounding box center [1142, 553] width 3 height 12
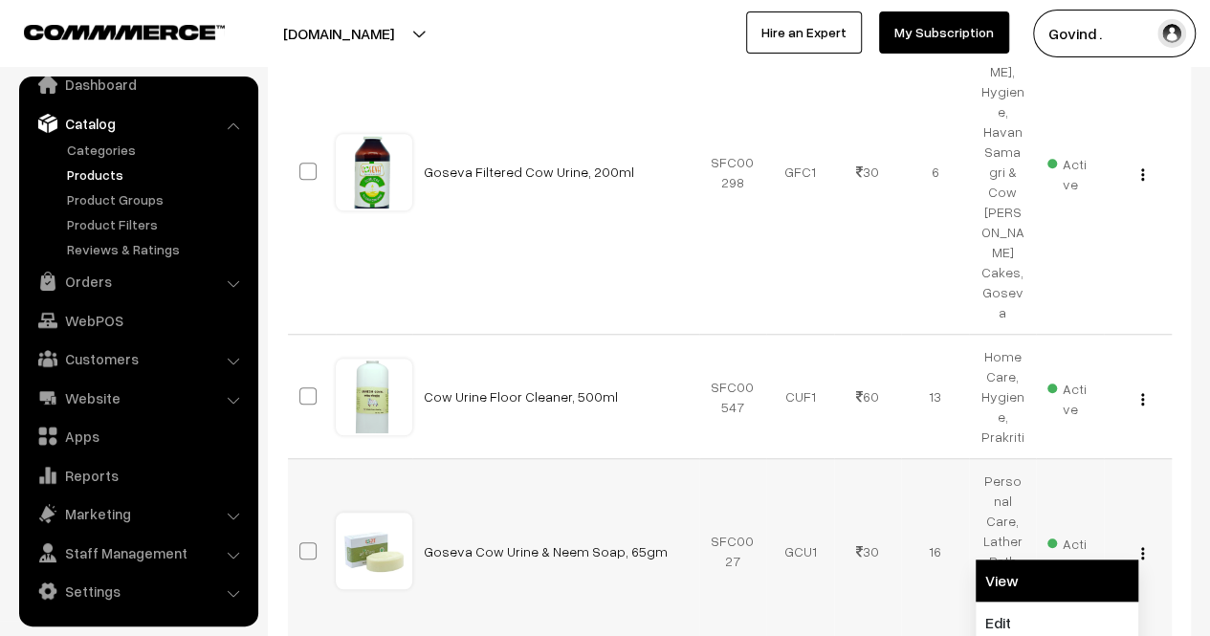
click at [1056, 560] on link "View" at bounding box center [1057, 581] width 163 height 42
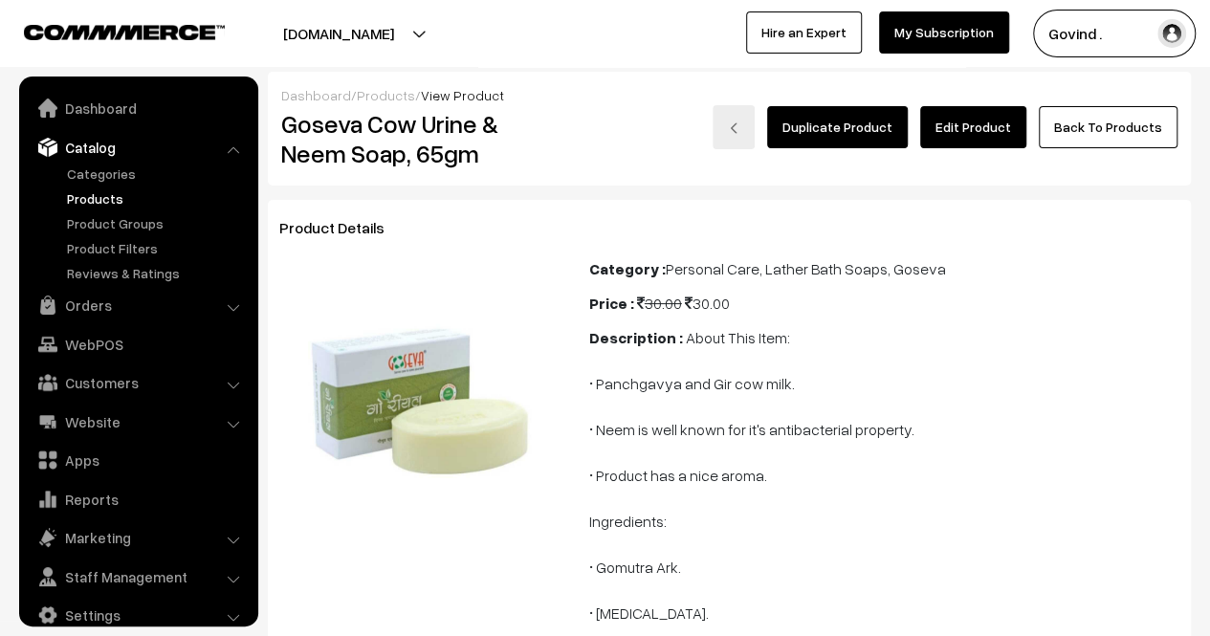
scroll to position [24, 0]
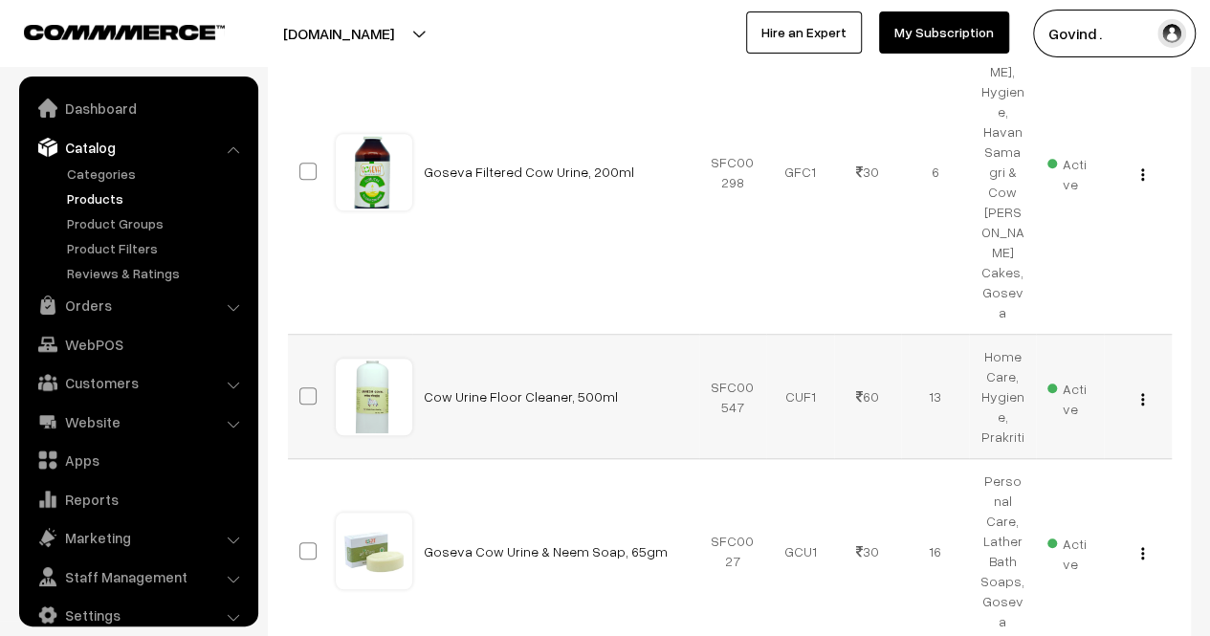
scroll to position [24, 0]
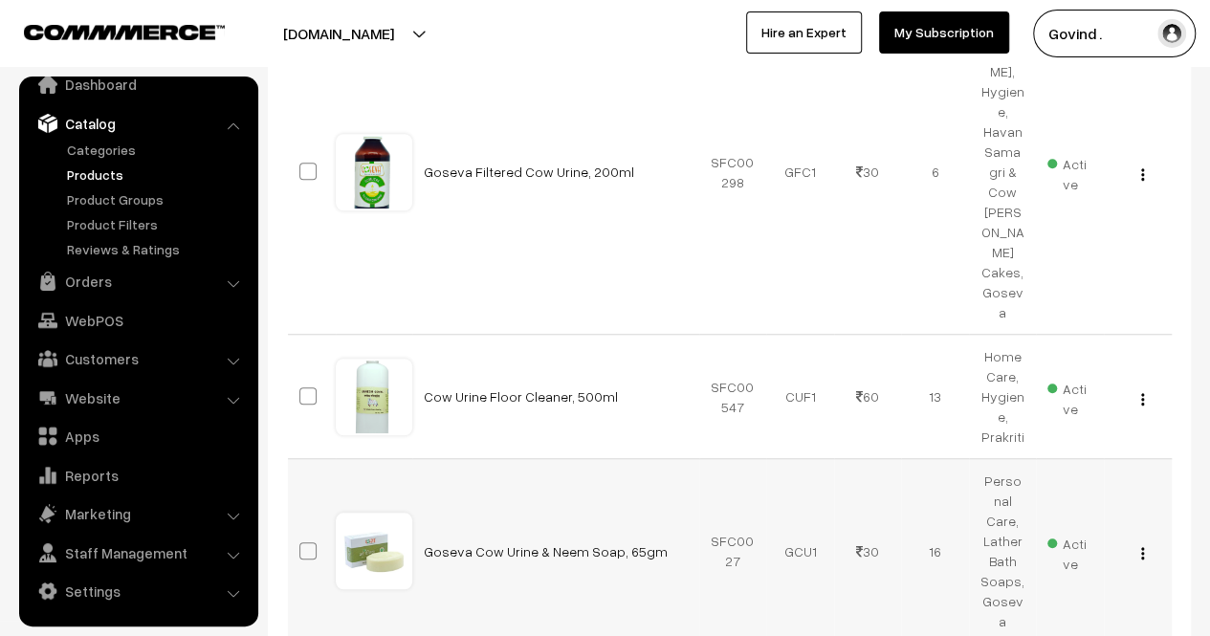
click at [1138, 542] on div "View Edit Delete" at bounding box center [1138, 552] width 45 height 20
click at [1142, 547] on img "button" at bounding box center [1142, 553] width 3 height 12
click at [1036, 602] on link "Edit" at bounding box center [1057, 623] width 163 height 42
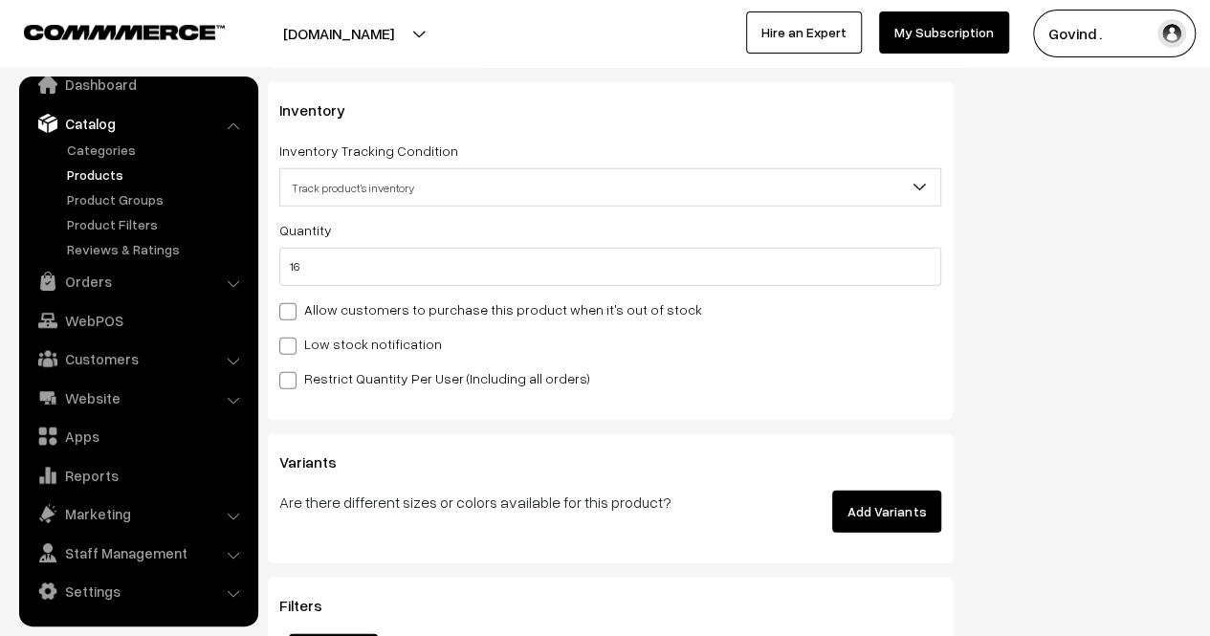
scroll to position [2353, 0]
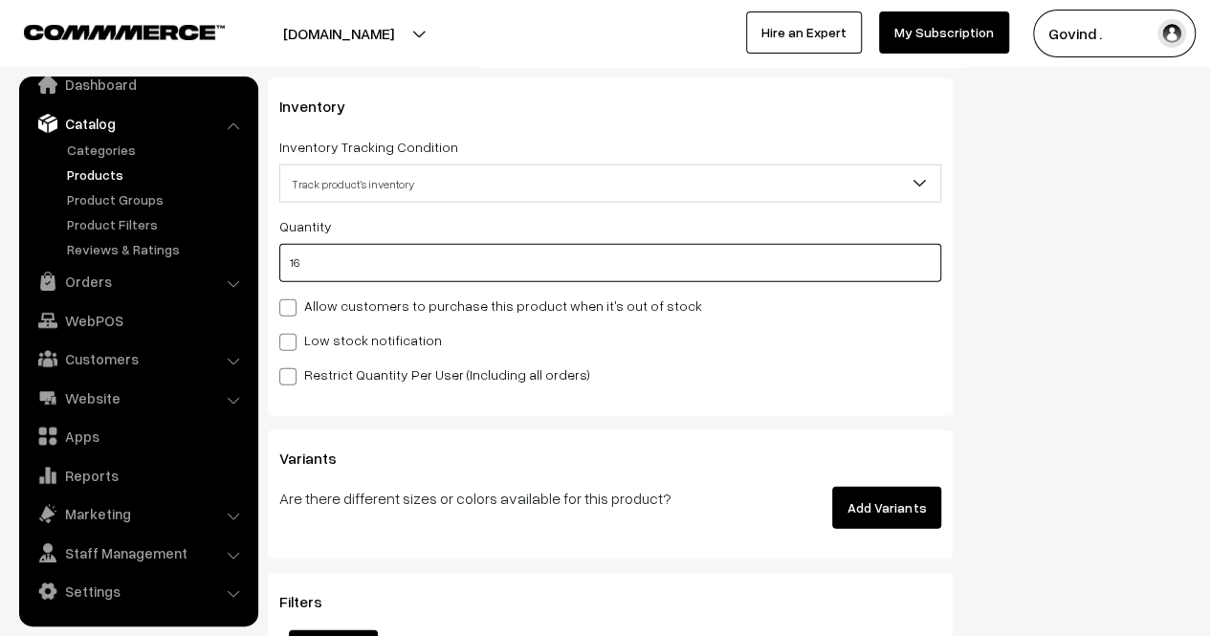
click at [687, 261] on input "16" at bounding box center [610, 263] width 662 height 38
type input "1"
type input "17"
type input "15"
type input "31"
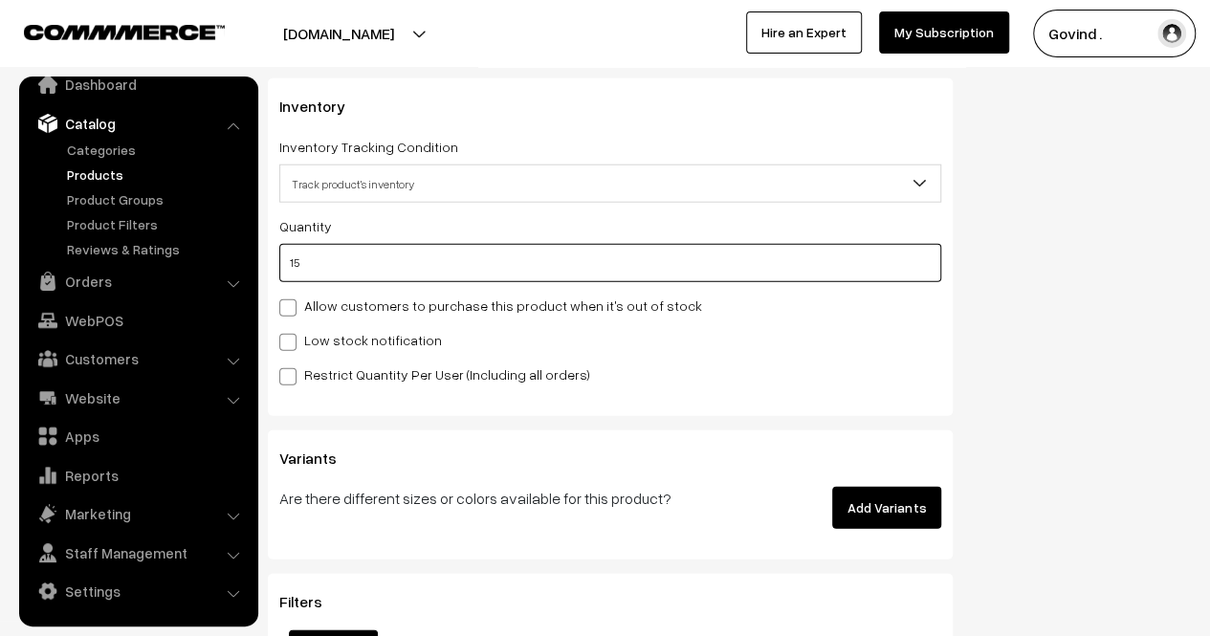
type input "15"
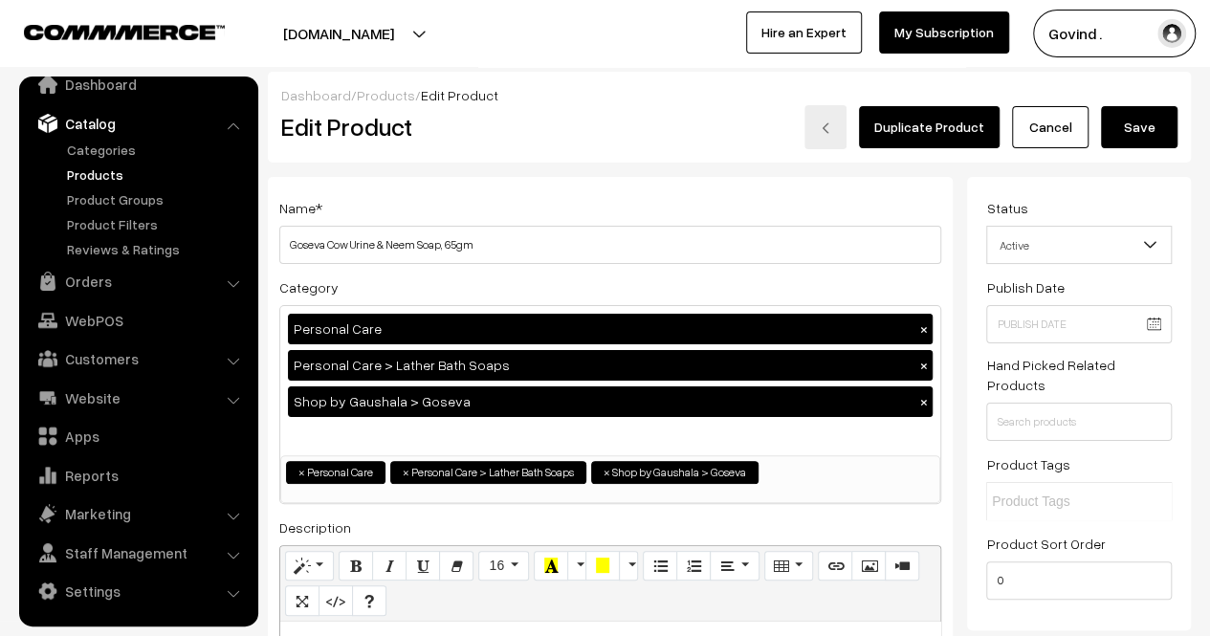
click at [1161, 121] on button "Save" at bounding box center [1139, 127] width 77 height 42
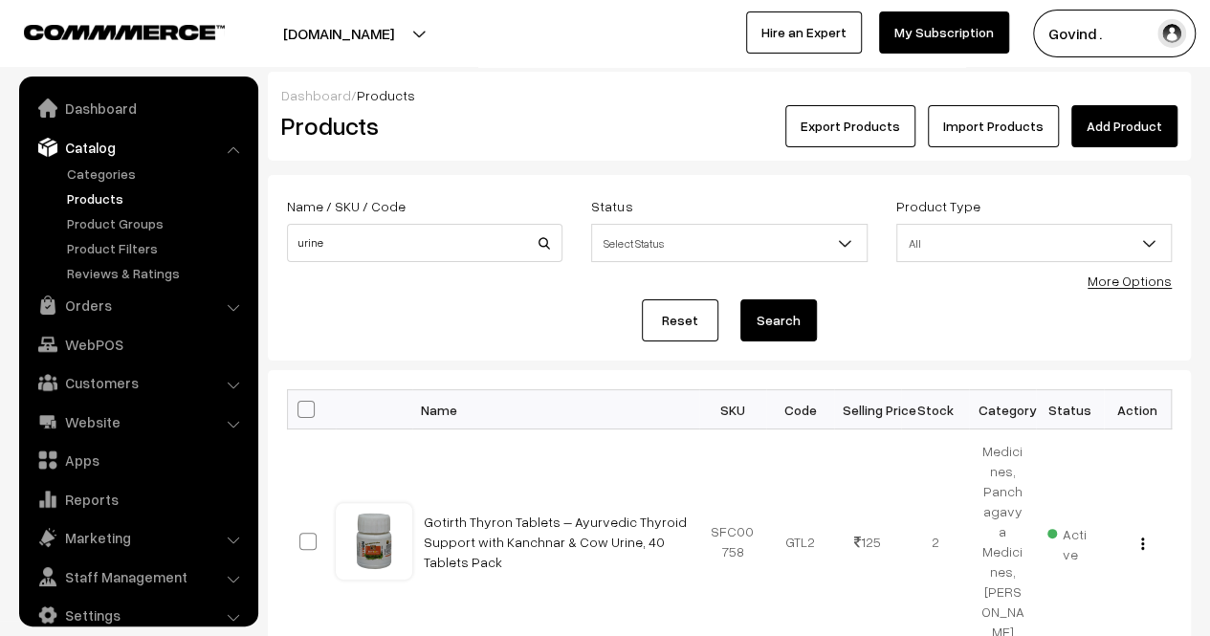
scroll to position [24, 0]
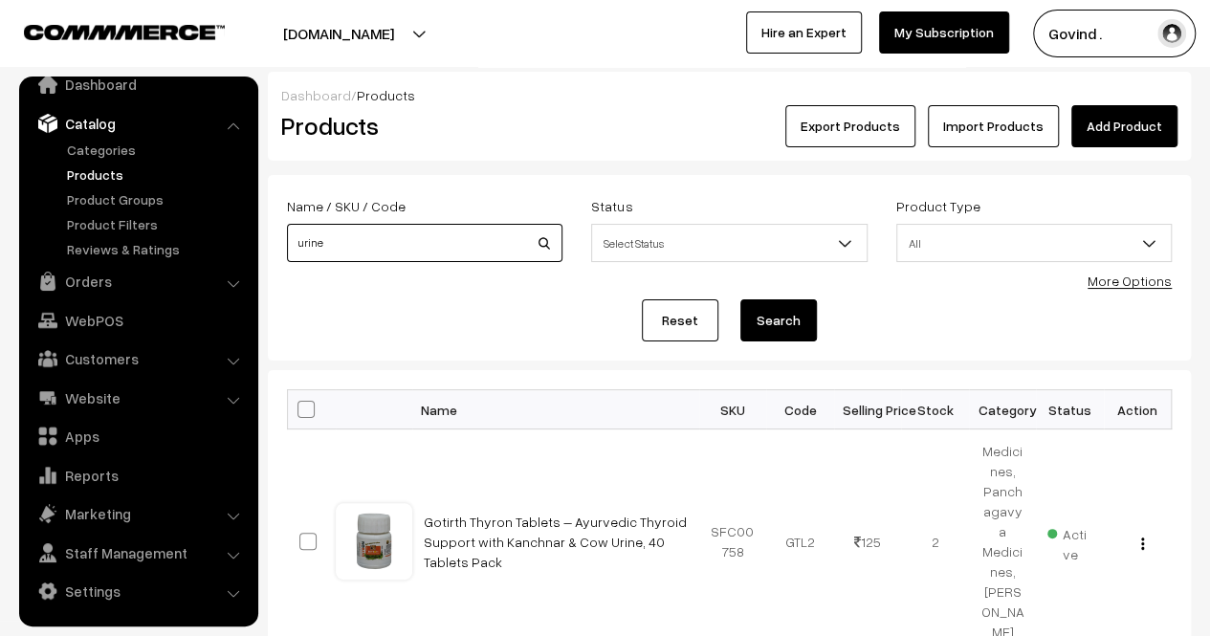
click at [388, 229] on input "urine" at bounding box center [425, 243] width 276 height 38
type input "p"
type input "[PERSON_NAME]"
click at [741, 299] on button "Search" at bounding box center [779, 320] width 77 height 42
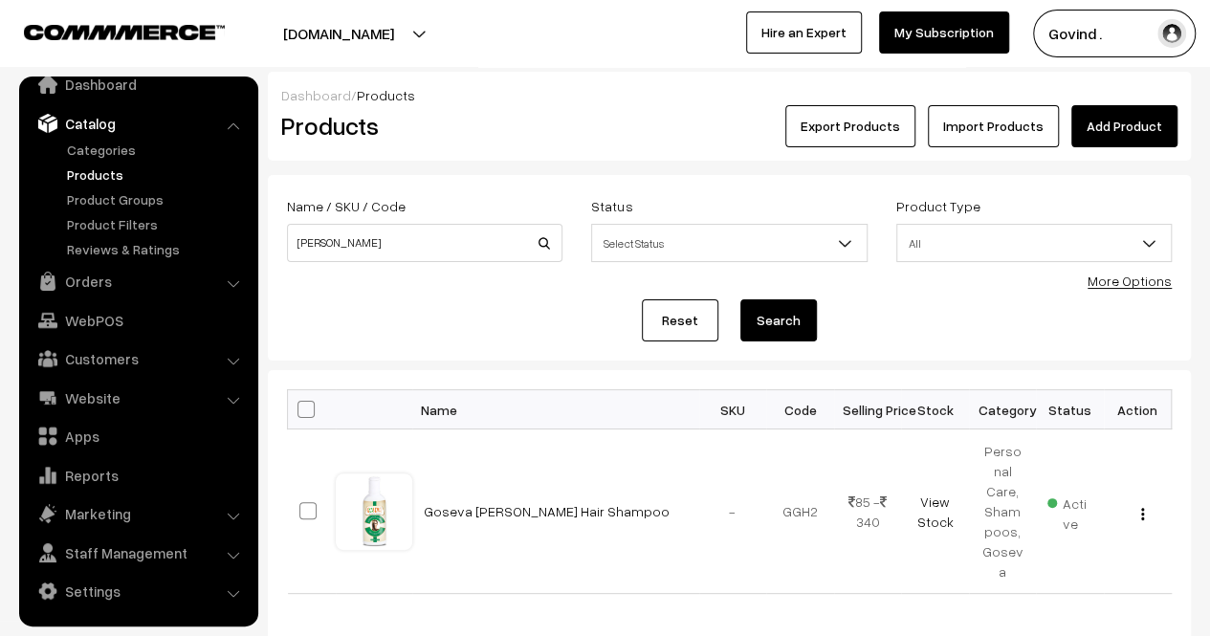
scroll to position [88, 0]
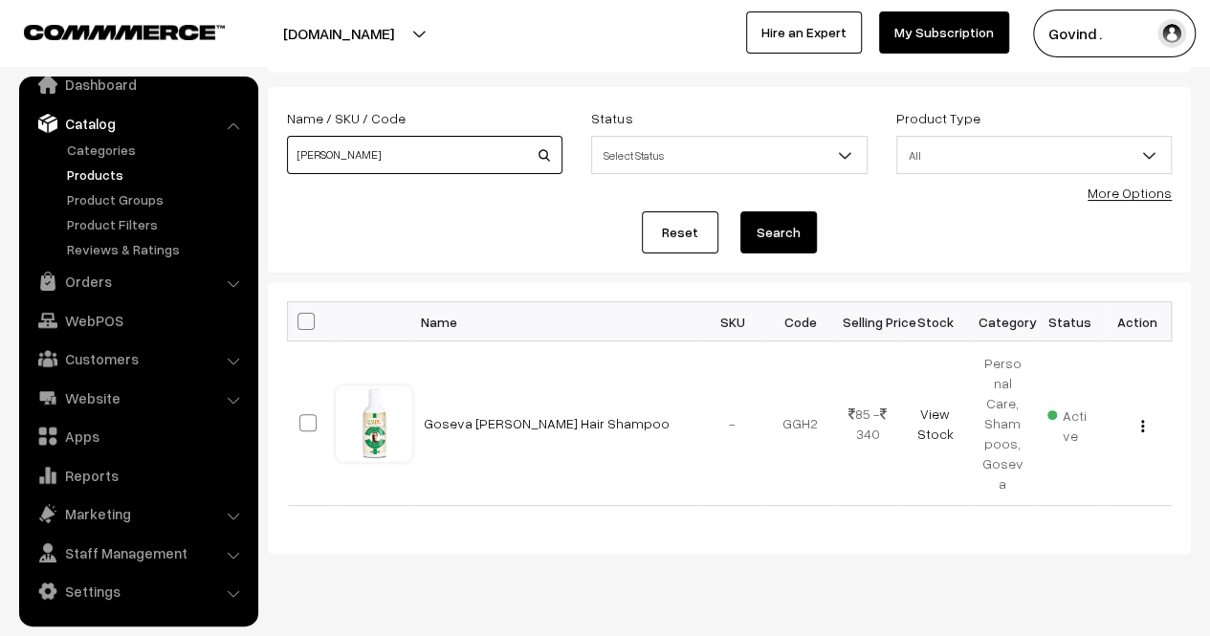
click at [412, 166] on input "[PERSON_NAME]" at bounding box center [425, 155] width 276 height 38
type input "panchagavya"
click at [741, 211] on button "Search" at bounding box center [779, 232] width 77 height 42
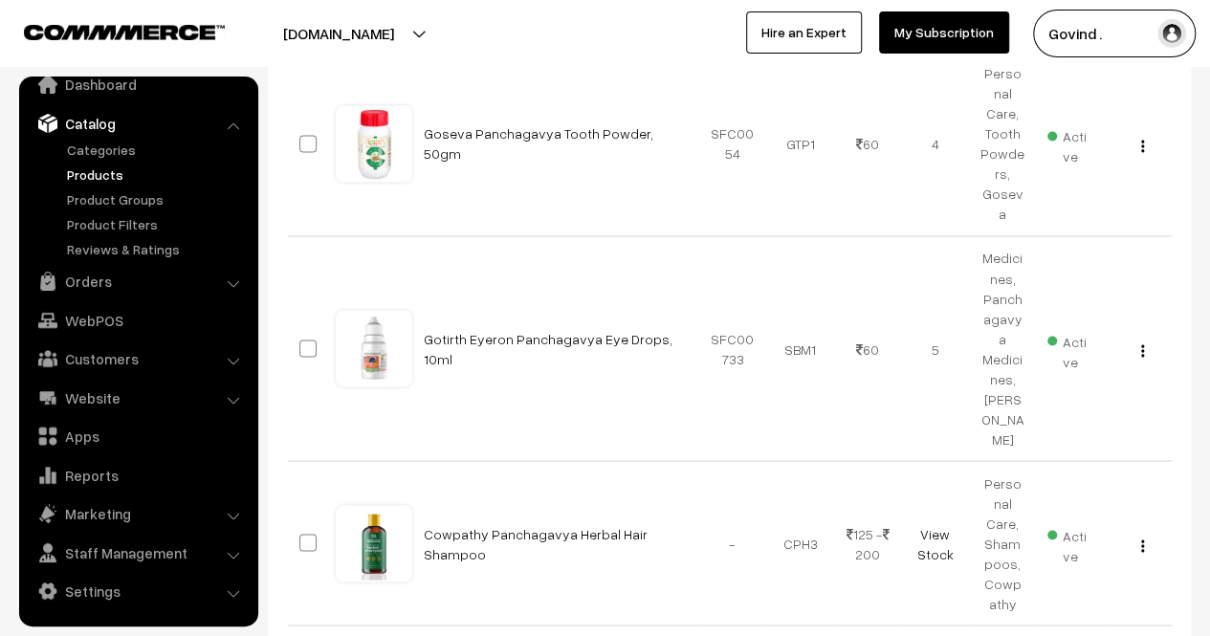
scroll to position [1564, 0]
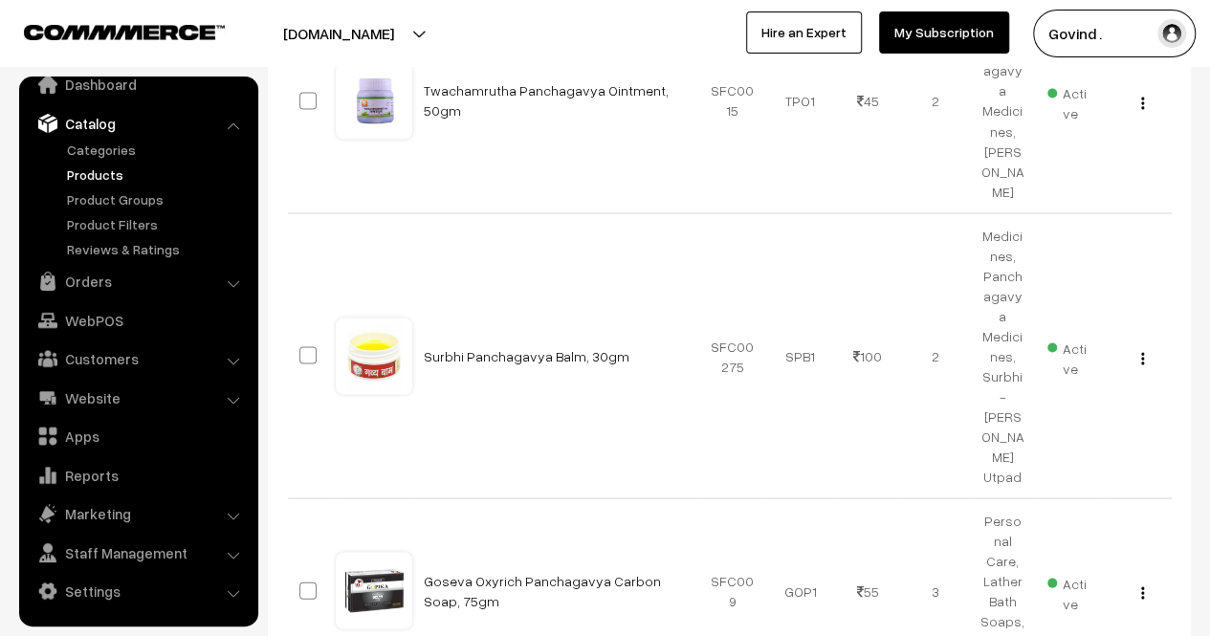
scroll to position [1795, 0]
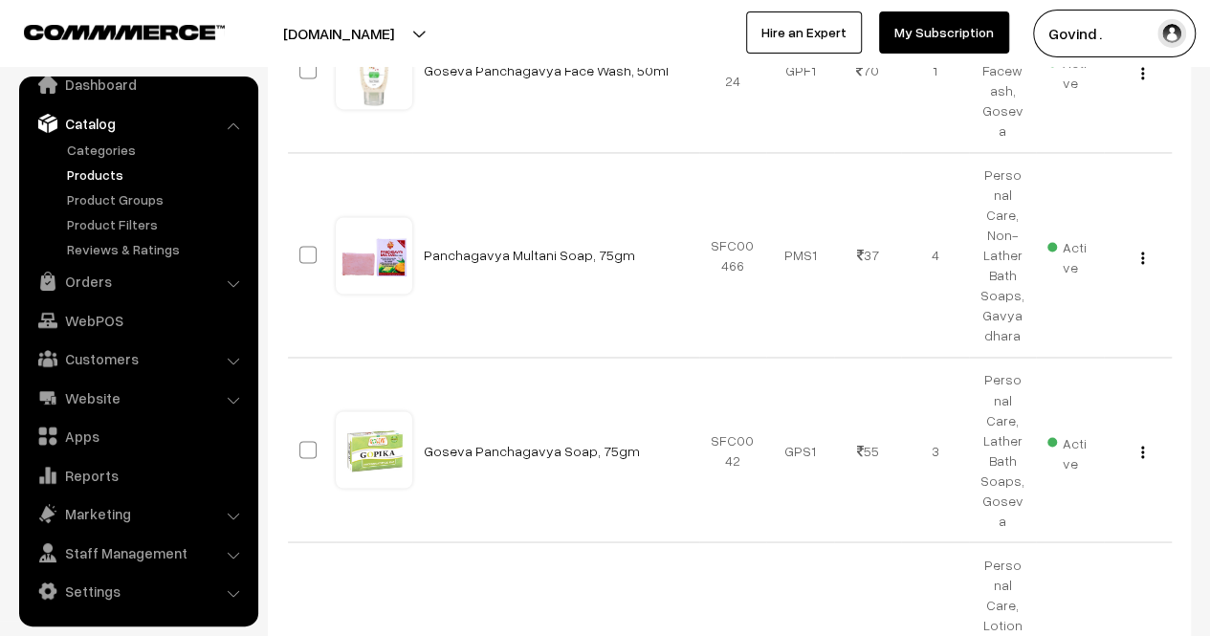
scroll to position [1456, 0]
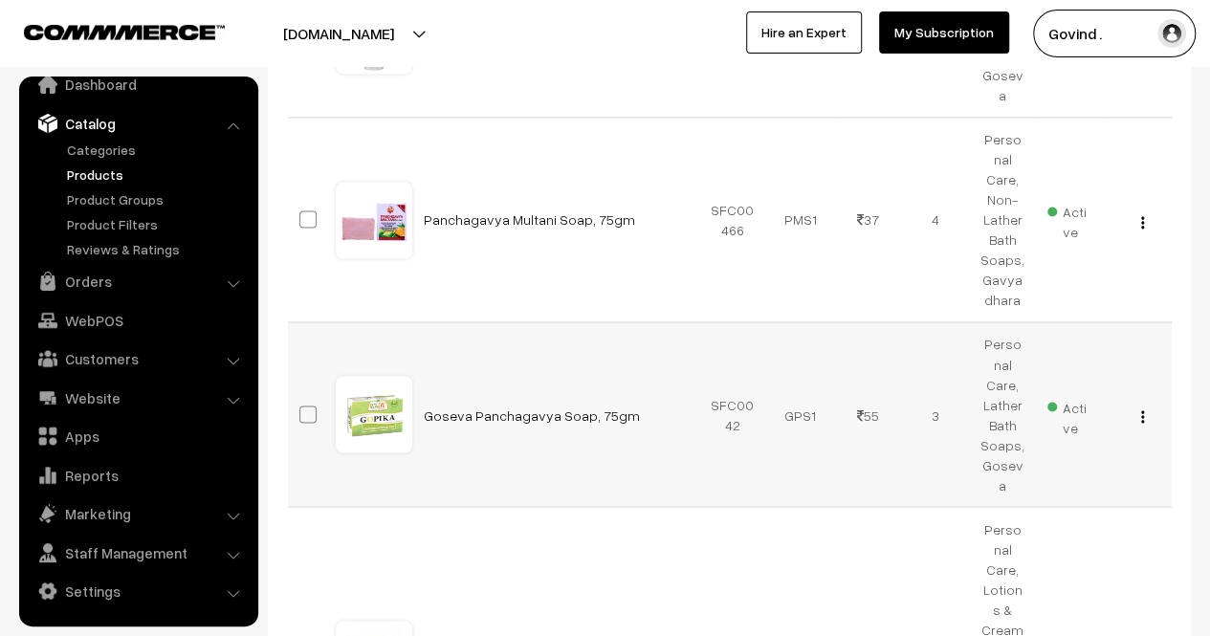
click at [1141, 410] on img "button" at bounding box center [1142, 416] width 3 height 12
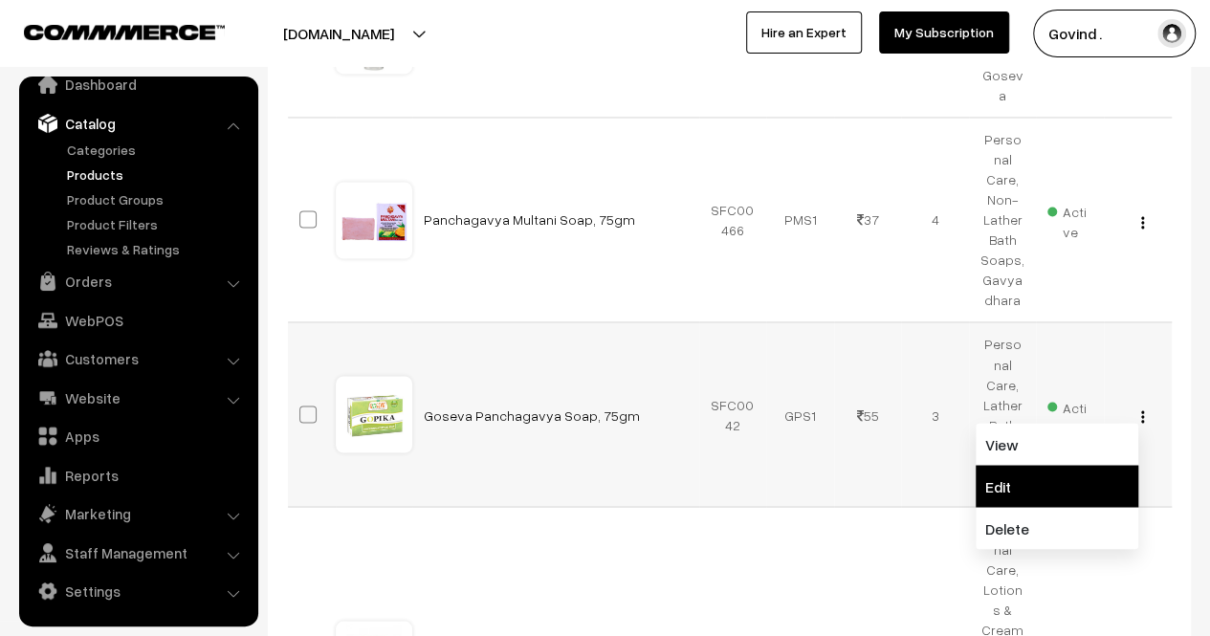
click at [1080, 465] on link "Edit" at bounding box center [1057, 486] width 163 height 42
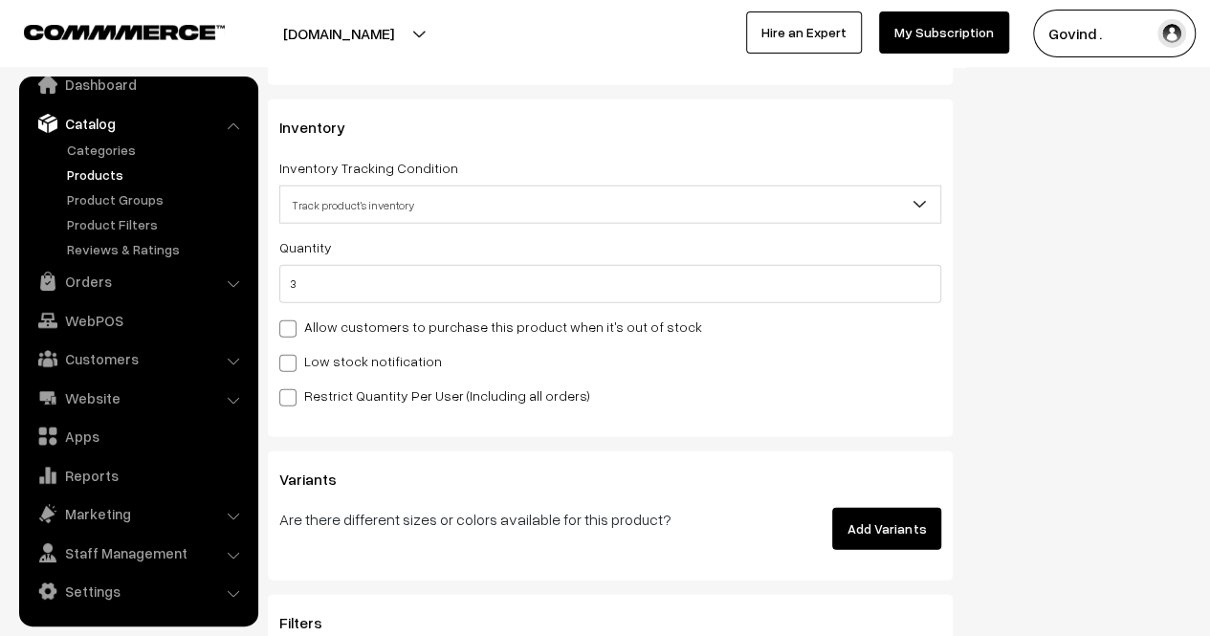
scroll to position [2382, 0]
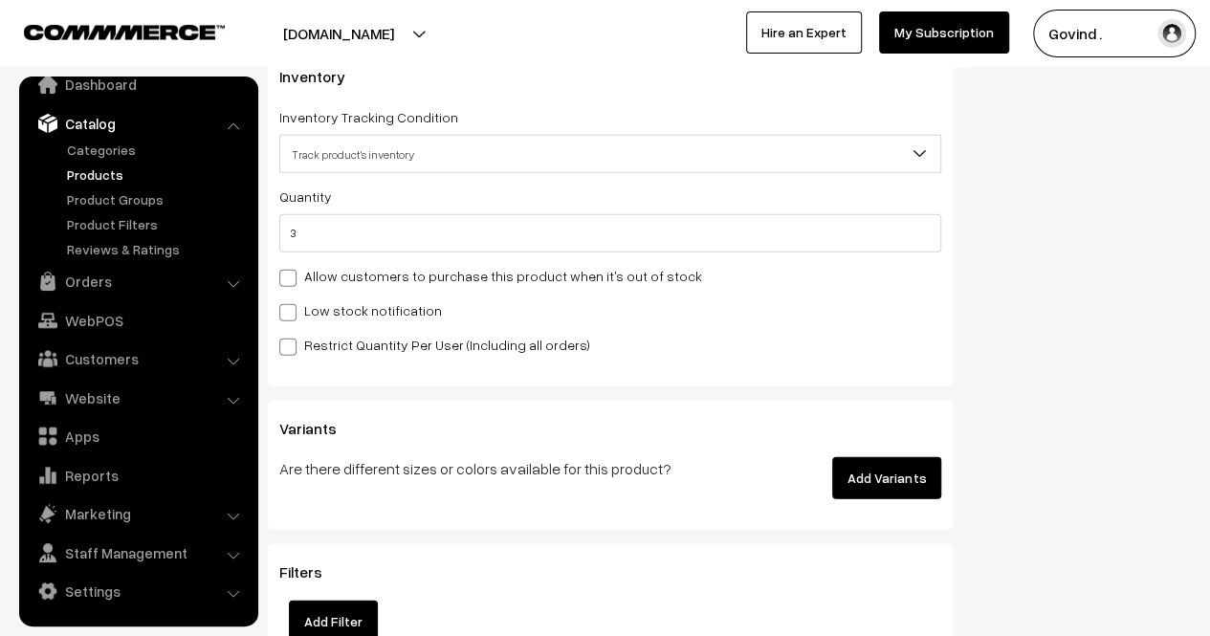
click at [785, 265] on div "Quantity 3 Adjust Quantity Adjust Set 0" at bounding box center [610, 270] width 662 height 171
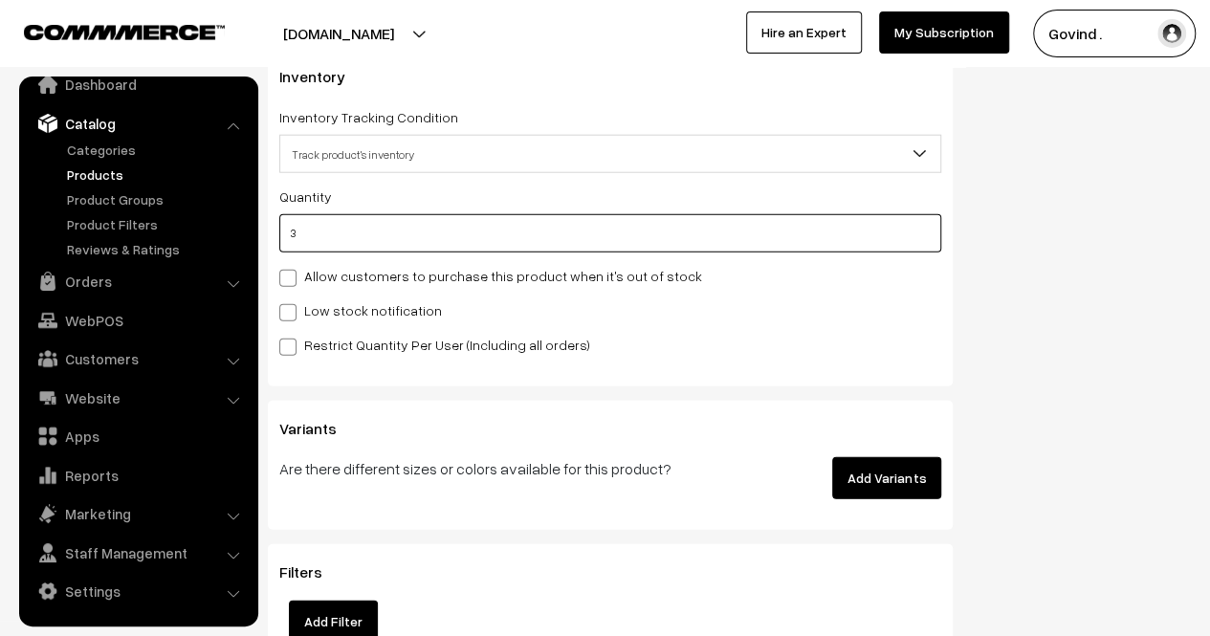
click at [756, 232] on input "3" at bounding box center [610, 233] width 662 height 38
type input "2"
type input "5"
type input "2"
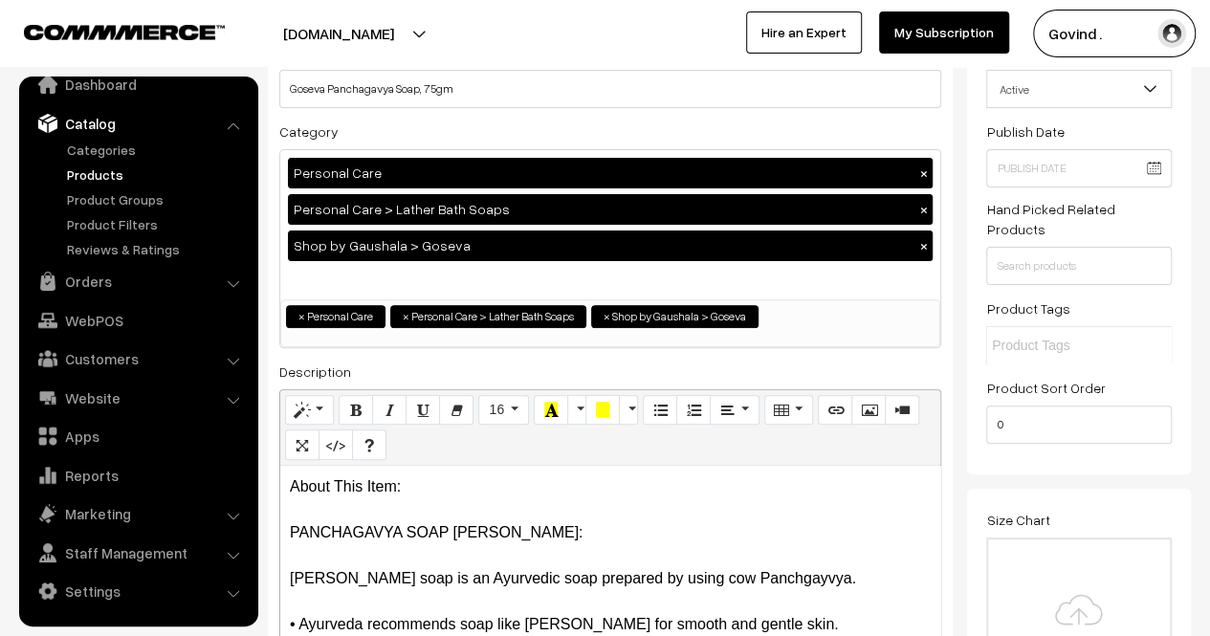
scroll to position [0, 0]
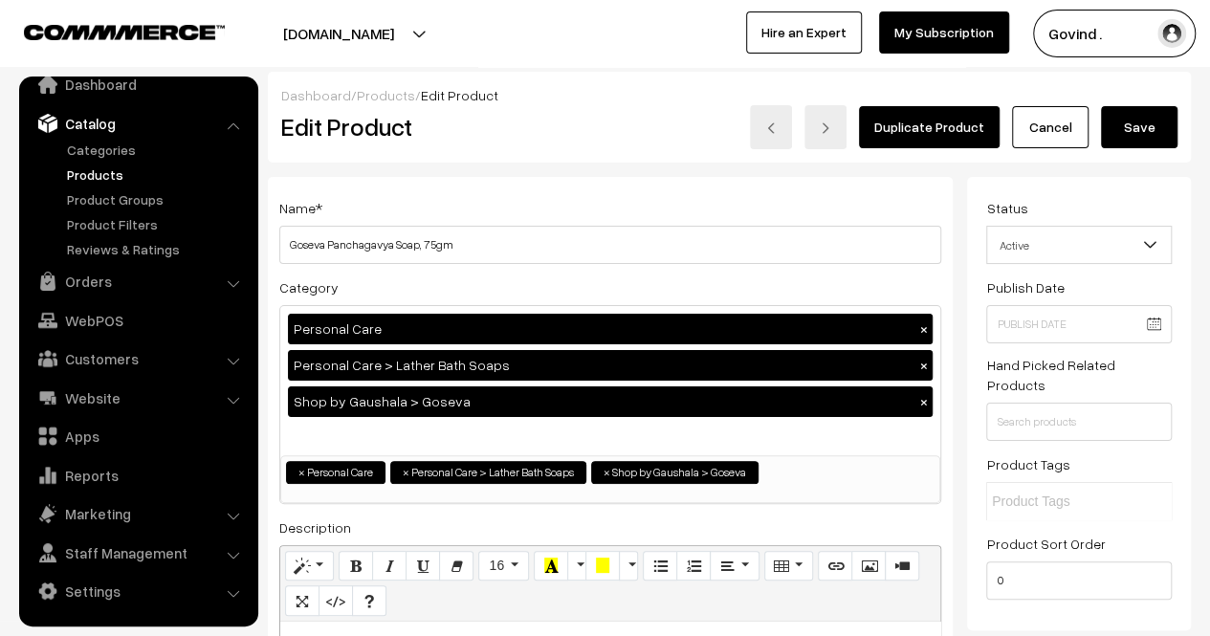
click at [1140, 133] on button "Save" at bounding box center [1139, 127] width 77 height 42
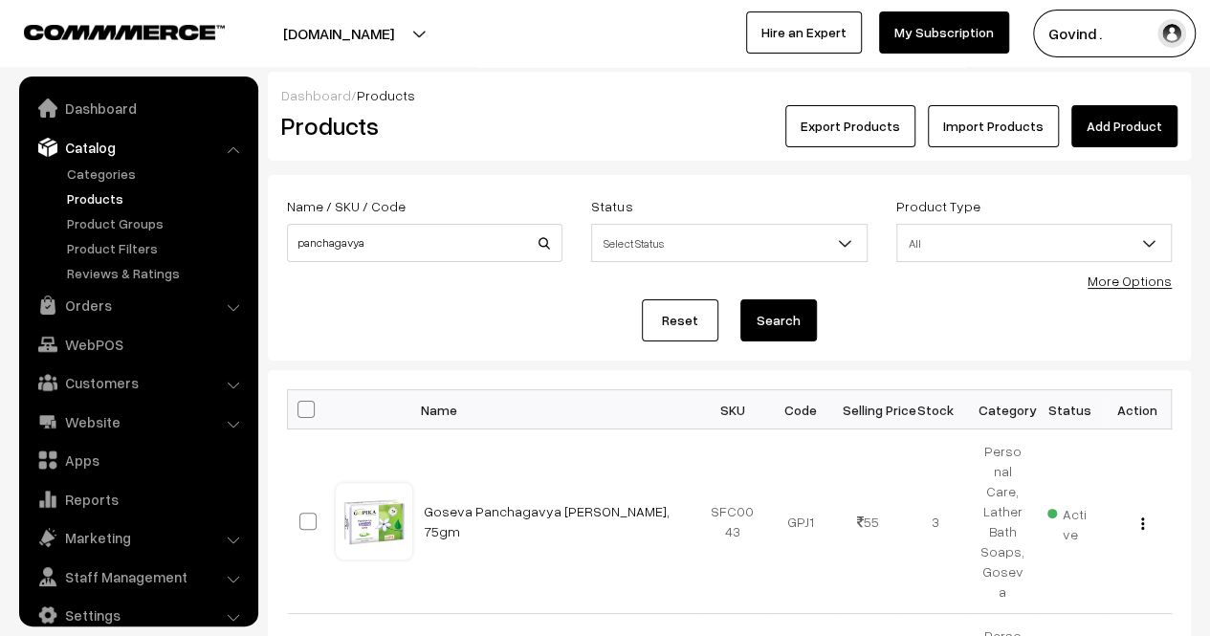
scroll to position [24, 0]
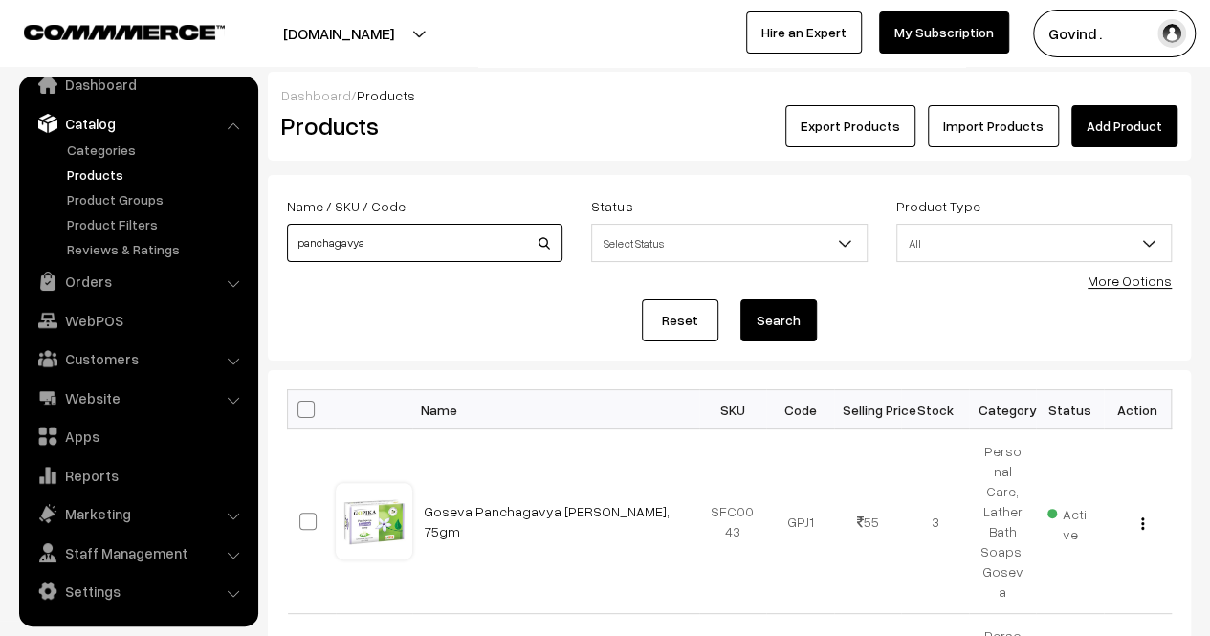
click at [397, 241] on input "panchagavya" at bounding box center [425, 243] width 276 height 38
type input "h"
type input "juice"
click at [741, 299] on button "Search" at bounding box center [779, 320] width 77 height 42
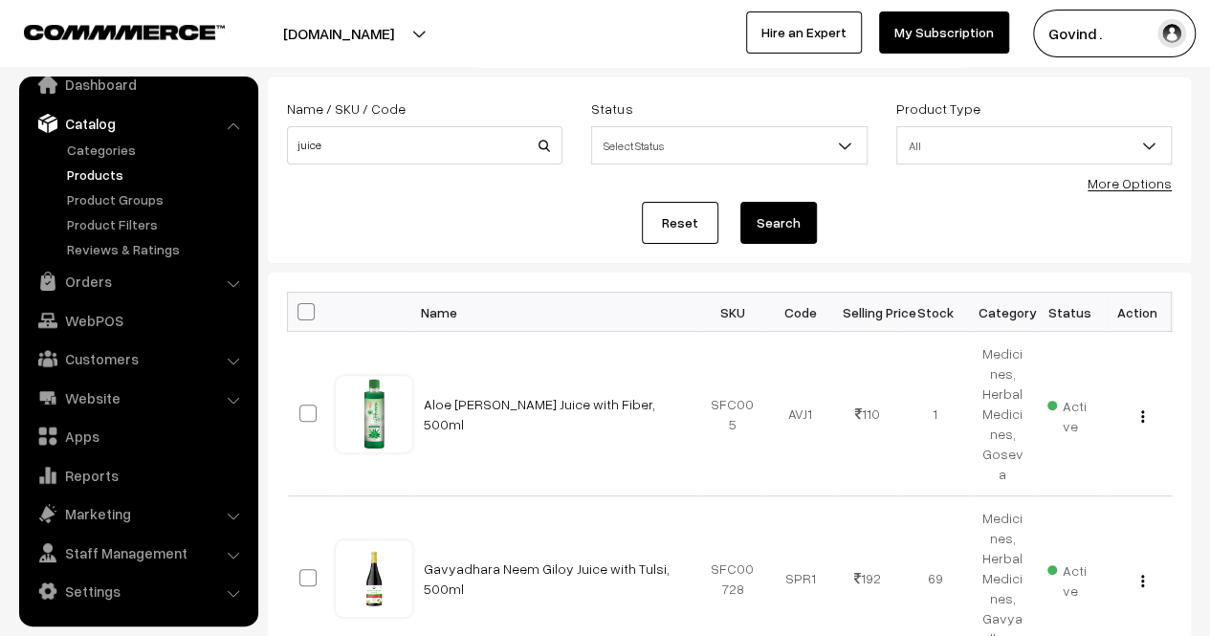
scroll to position [135, 0]
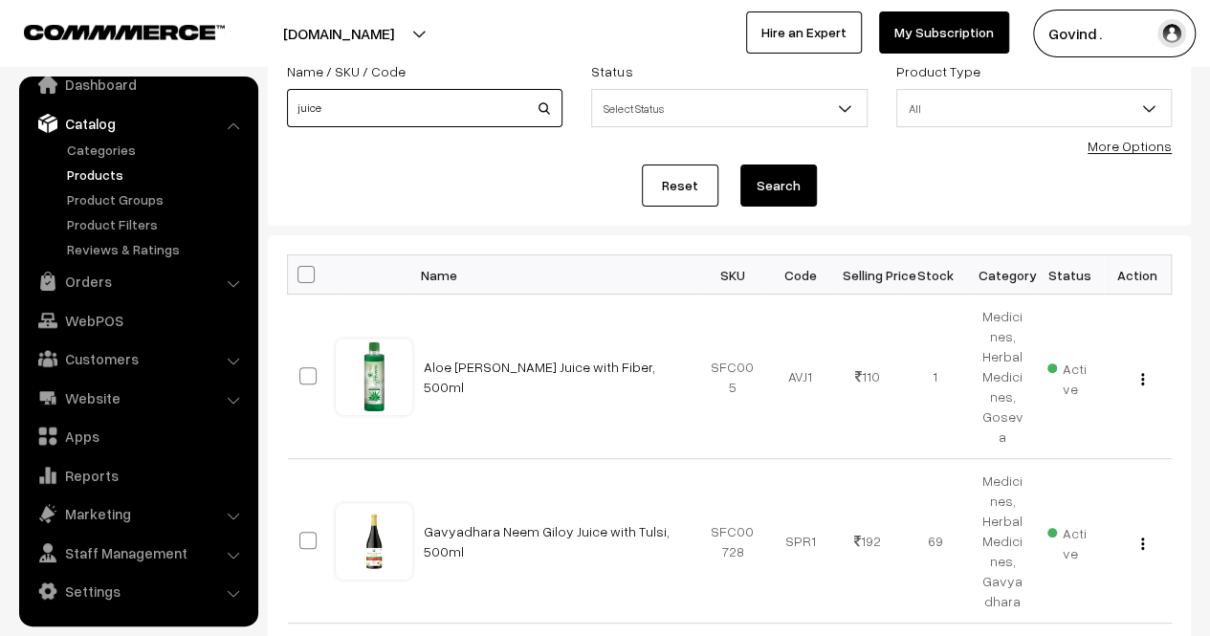
click at [438, 93] on input "juice" at bounding box center [425, 108] width 276 height 38
type input "mala"
click at [741, 165] on button "Search" at bounding box center [779, 186] width 77 height 42
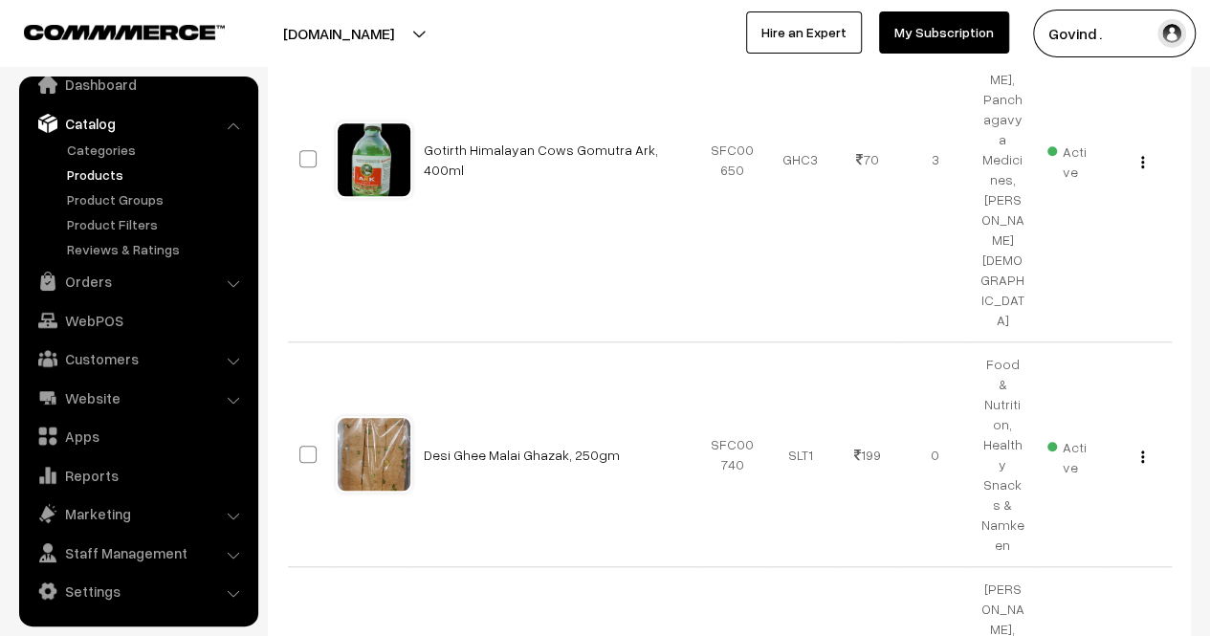
scroll to position [765, 0]
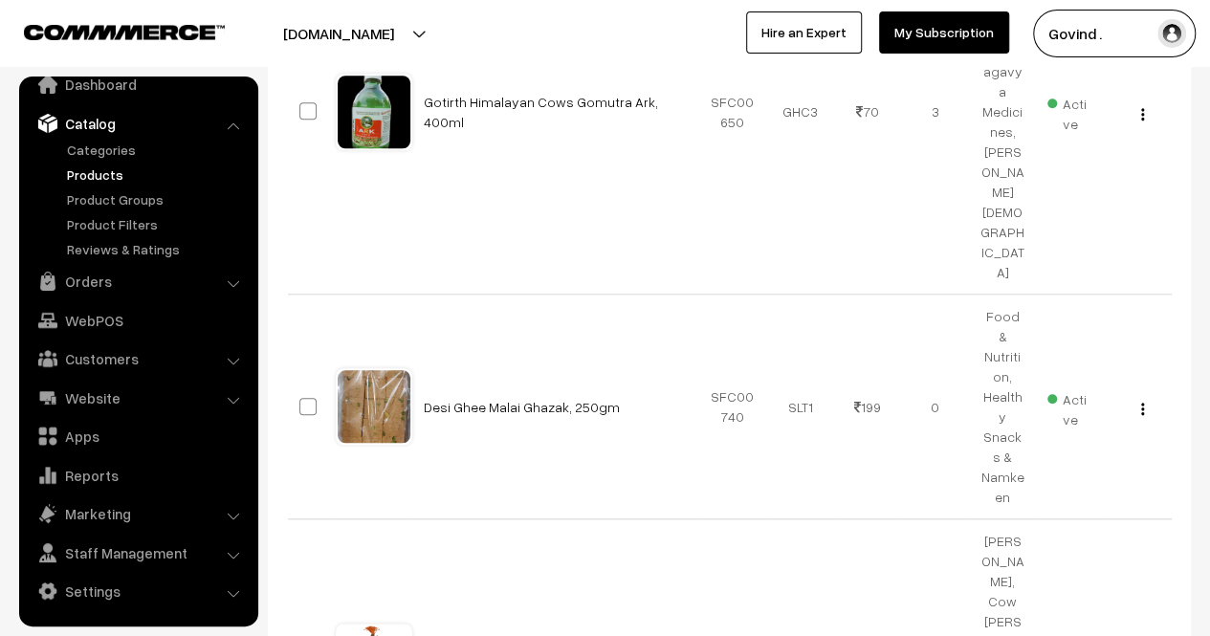
drag, startPoint x: 1224, startPoint y: 215, endPoint x: 1224, endPoint y: 470, distance: 254.5
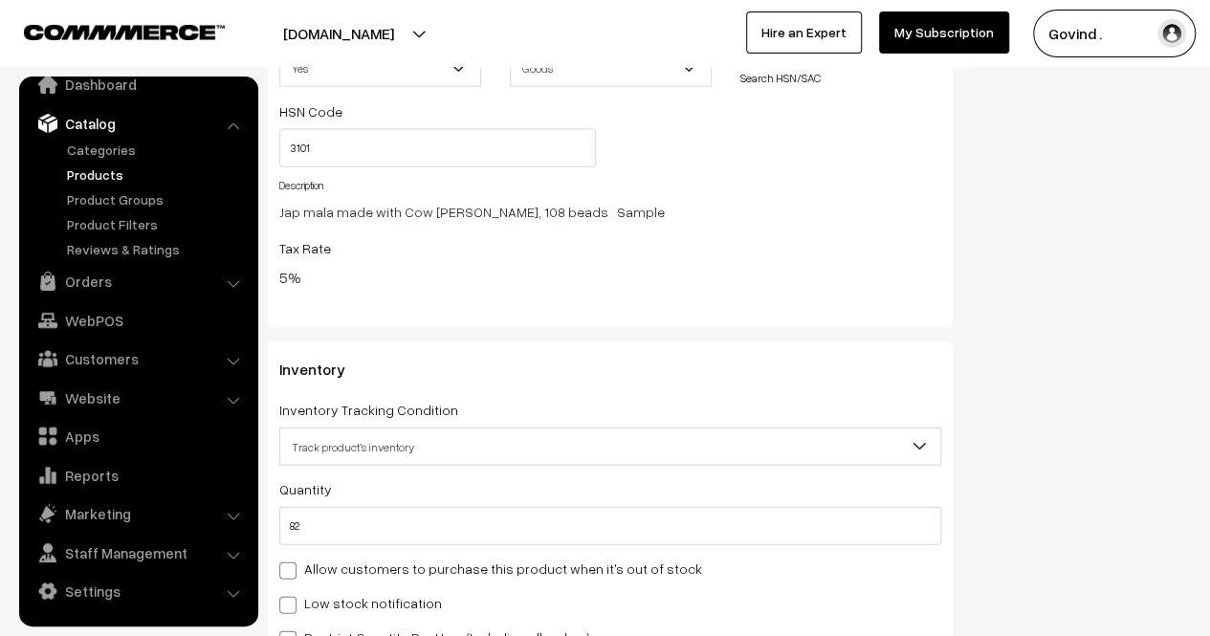
scroll to position [2218, 0]
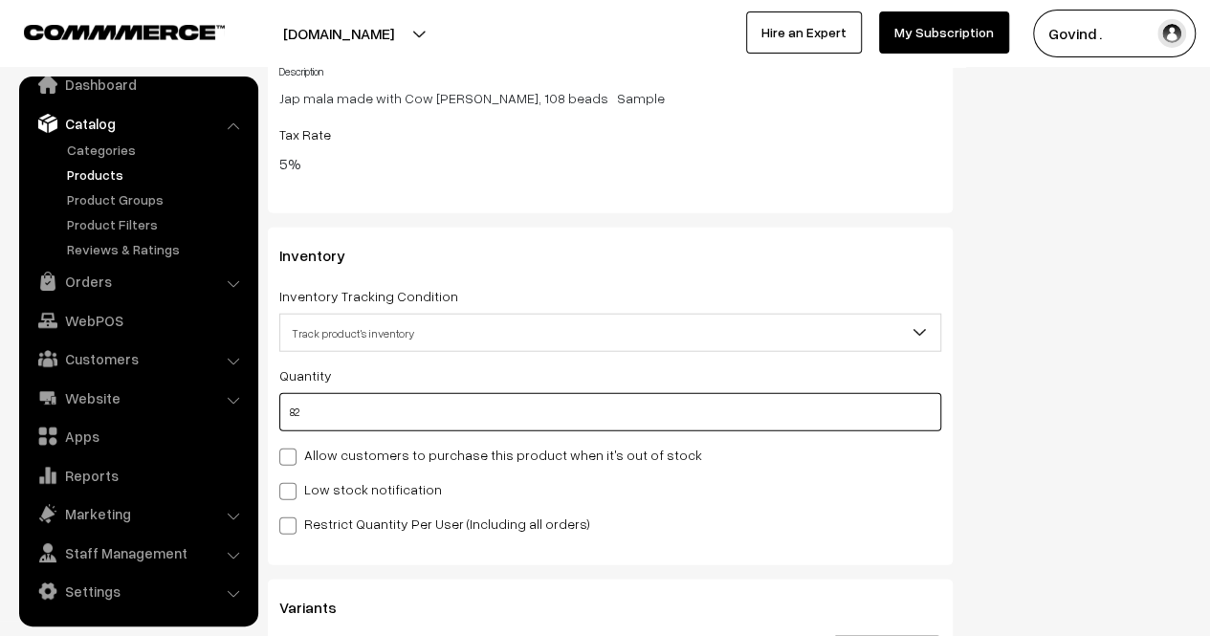
click at [691, 393] on input "82" at bounding box center [610, 412] width 662 height 38
type input "8"
type input "90"
type input "81"
type input "163"
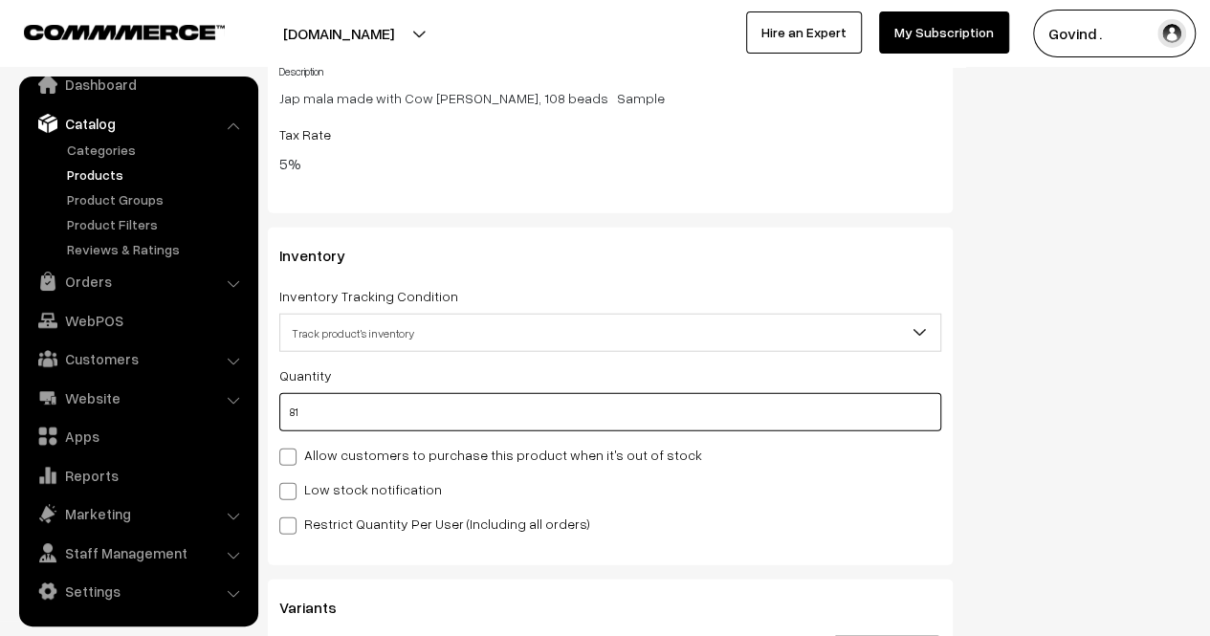
type input "81"
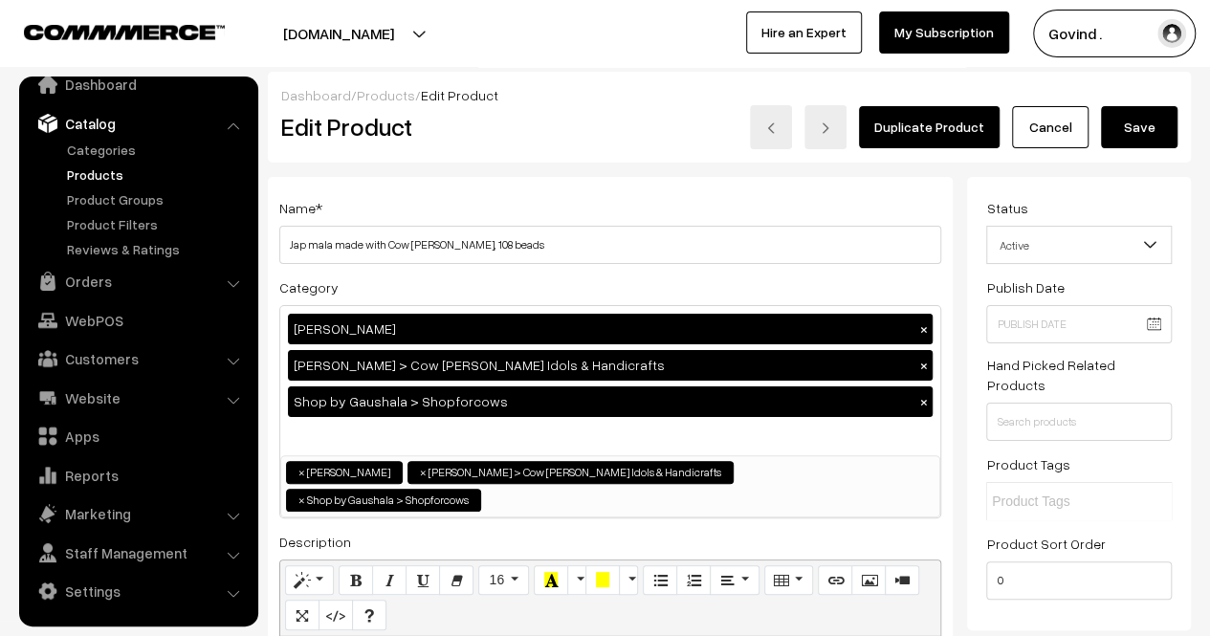
click at [1139, 140] on button "Save" at bounding box center [1139, 127] width 77 height 42
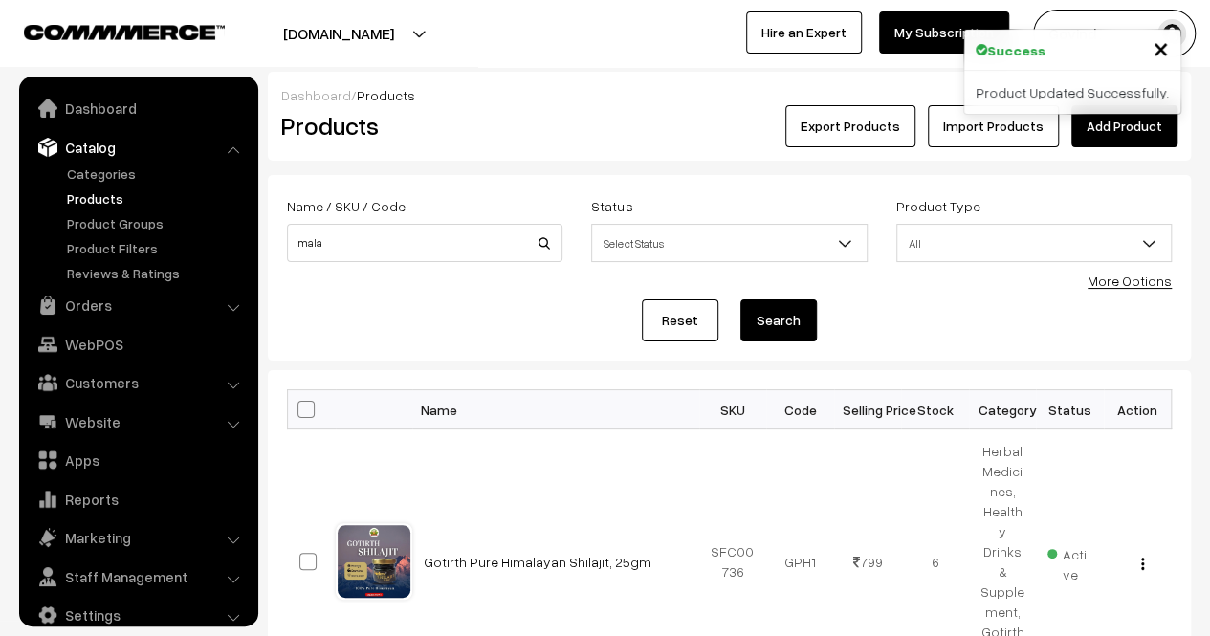
scroll to position [24, 0]
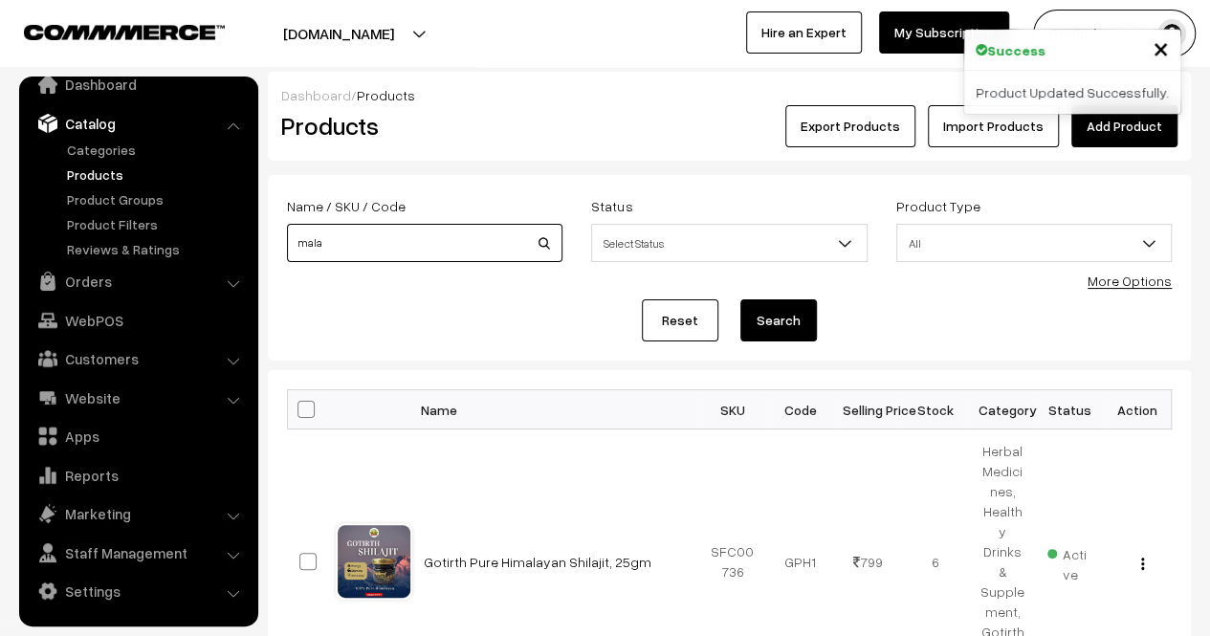
click at [374, 258] on input "mala" at bounding box center [425, 243] width 276 height 38
type input "h"
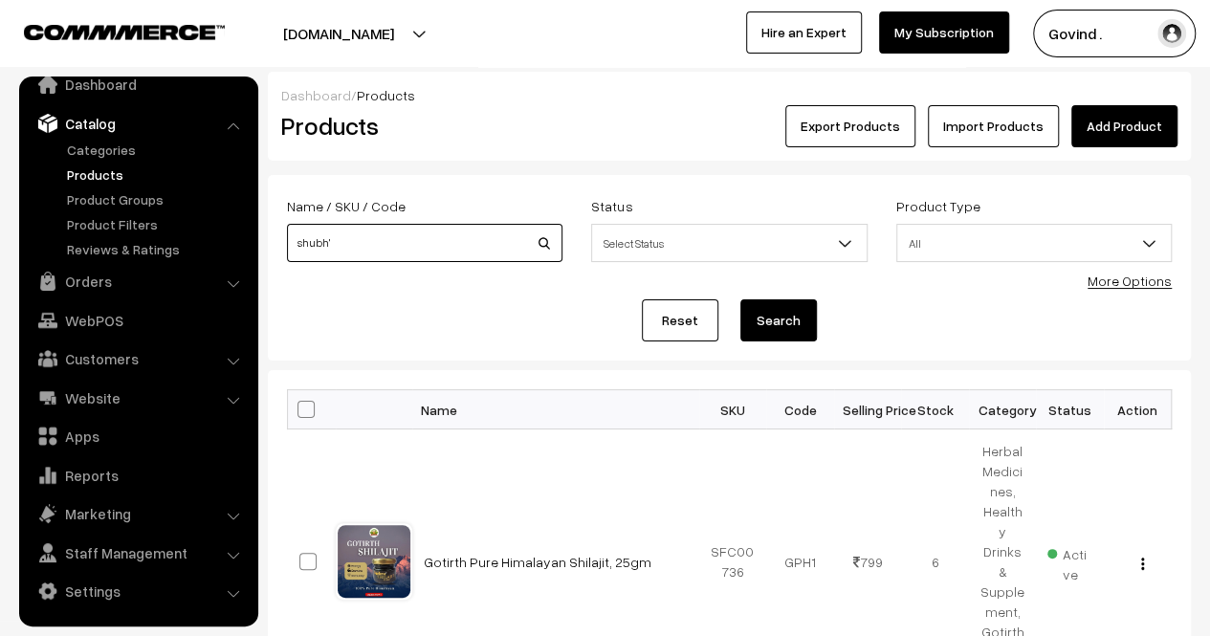
type input "shubh'"
click at [741, 299] on button "Search" at bounding box center [779, 320] width 77 height 42
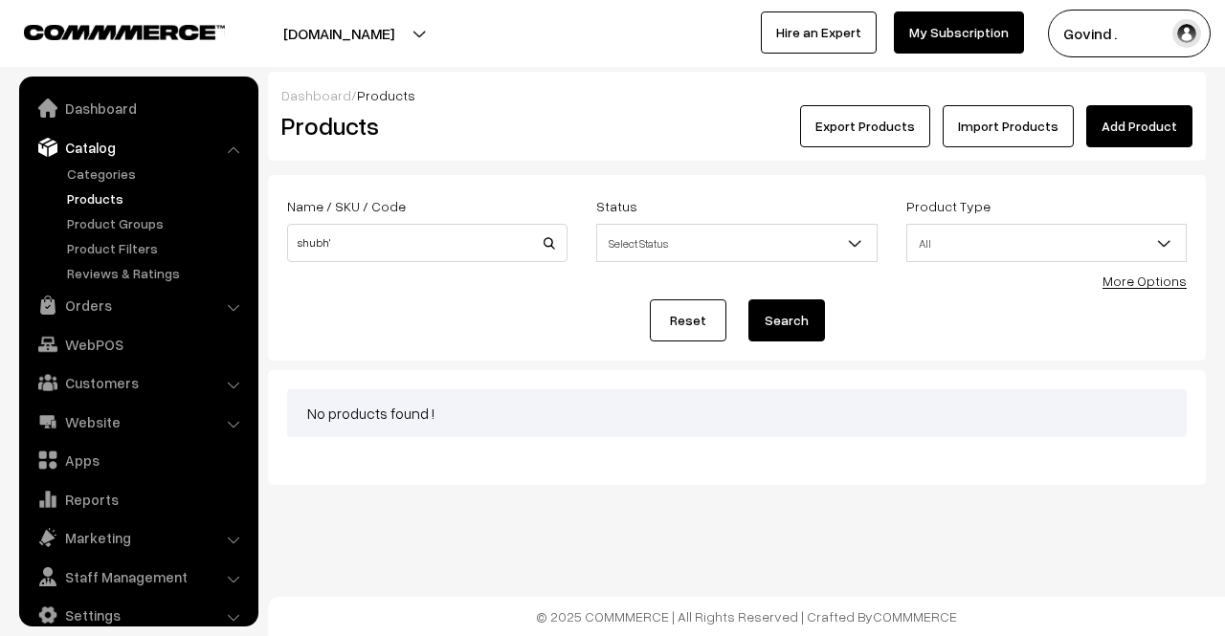
scroll to position [24, 0]
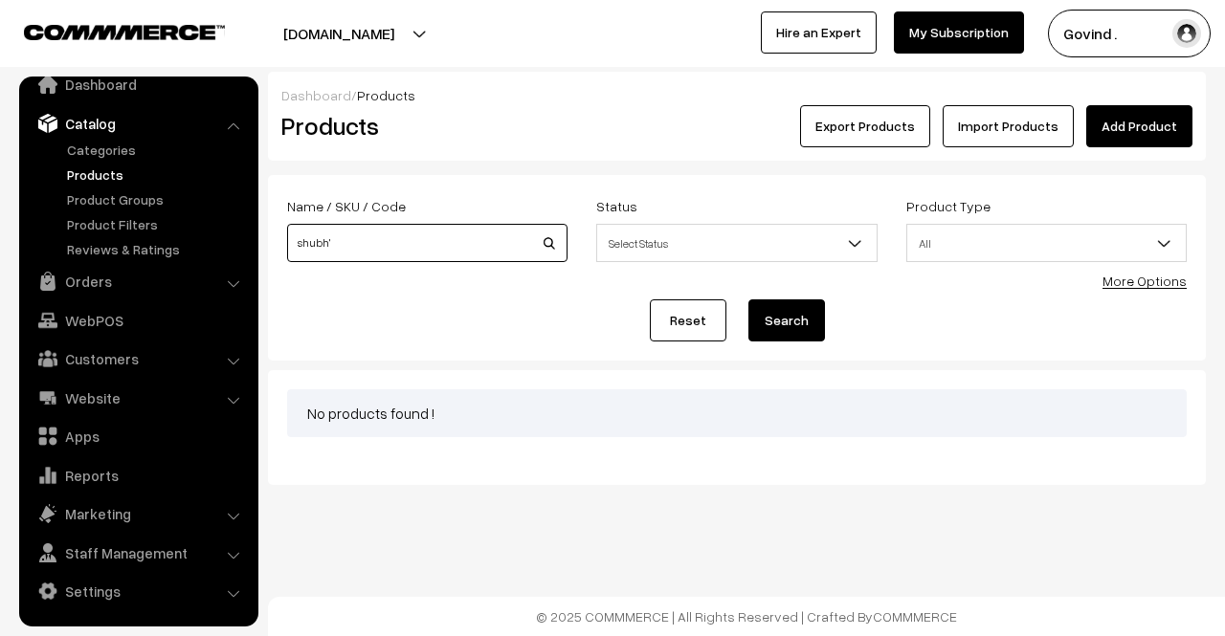
click at [442, 246] on input "shubh'" at bounding box center [427, 243] width 280 height 38
type input "shubh"
click at [748, 299] on button "Search" at bounding box center [786, 320] width 77 height 42
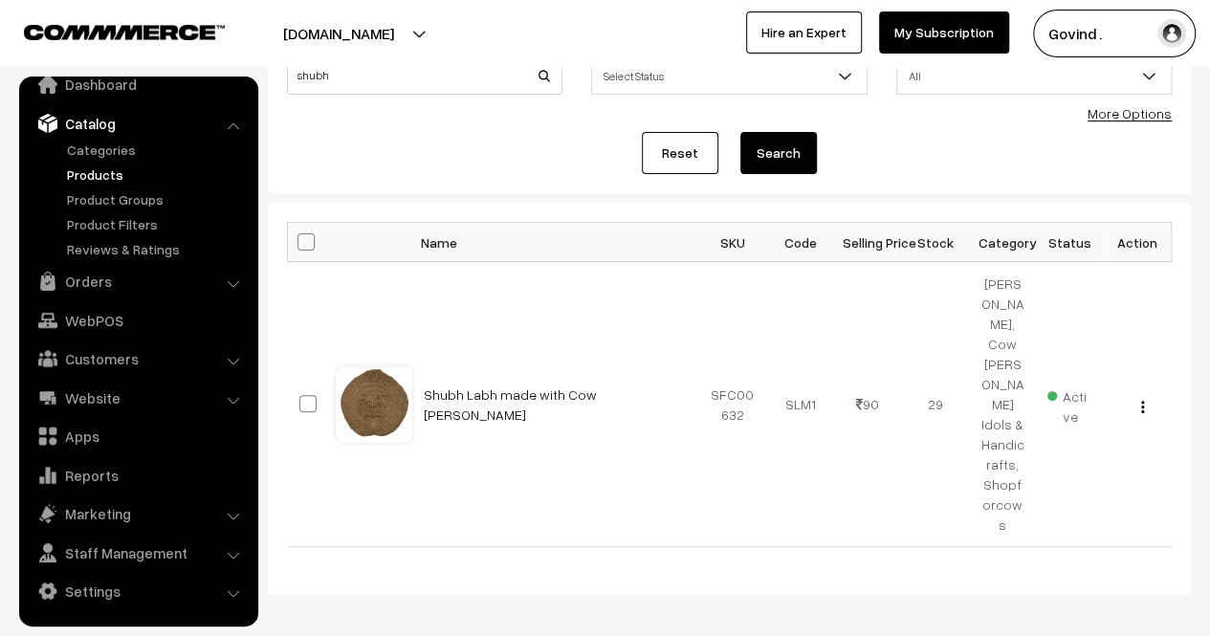
scroll to position [168, 0]
drag, startPoint x: 0, startPoint y: 0, endPoint x: 1224, endPoint y: 231, distance: 1245.2
click at [1209, 231] on html "Thank you for showing interest. Our team will call you shortly. Close shopforco…" at bounding box center [605, 150] width 1210 height 636
click at [1143, 400] on img "button" at bounding box center [1142, 406] width 3 height 12
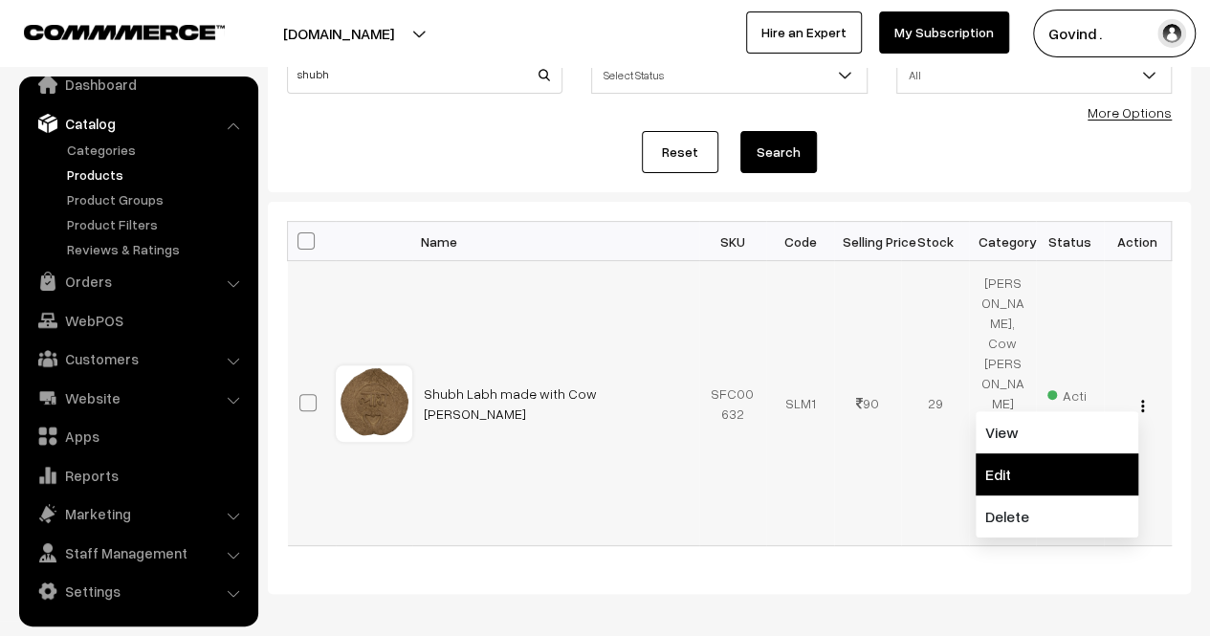
click at [1037, 453] on link "Edit" at bounding box center [1057, 474] width 163 height 42
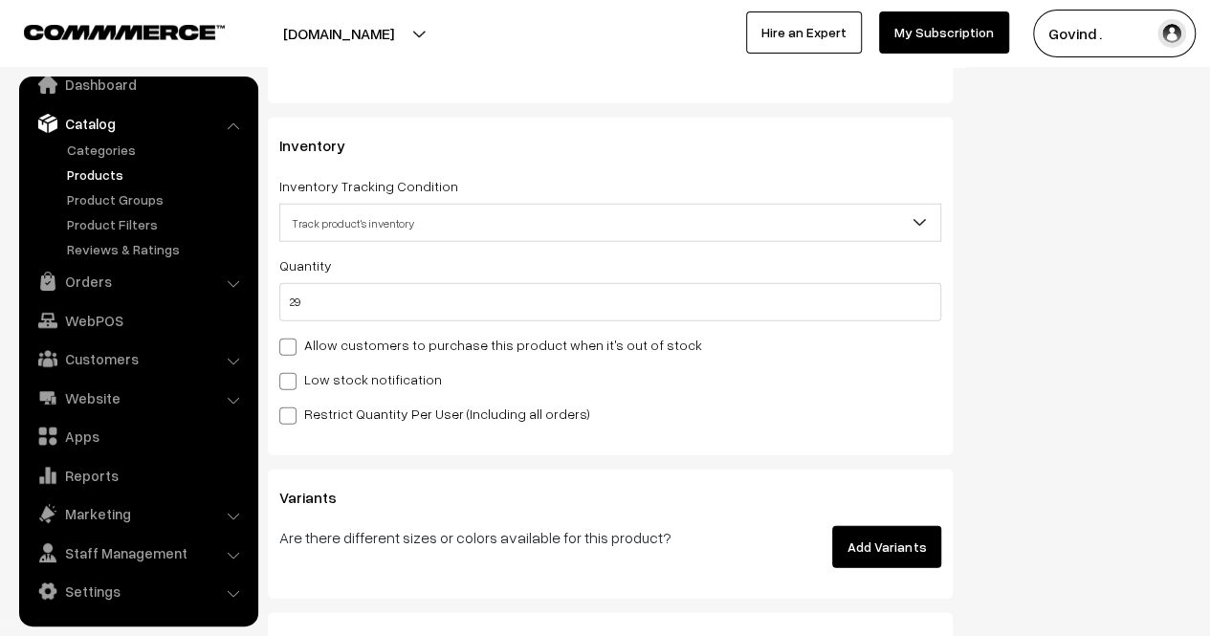
scroll to position [2332, 0]
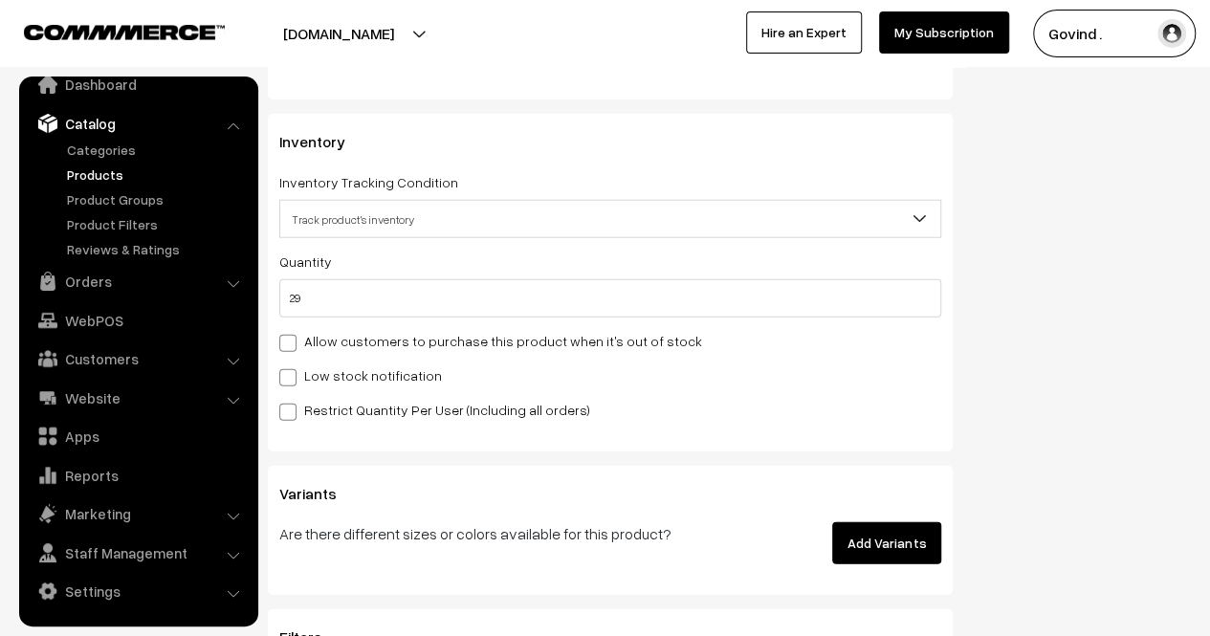
click at [670, 267] on div "Quantity 29 Adjust Quantity Adjust Set 0" at bounding box center [610, 284] width 662 height 68
click at [625, 282] on input "29" at bounding box center [610, 298] width 662 height 38
type input "2"
type input "31"
type input "26"
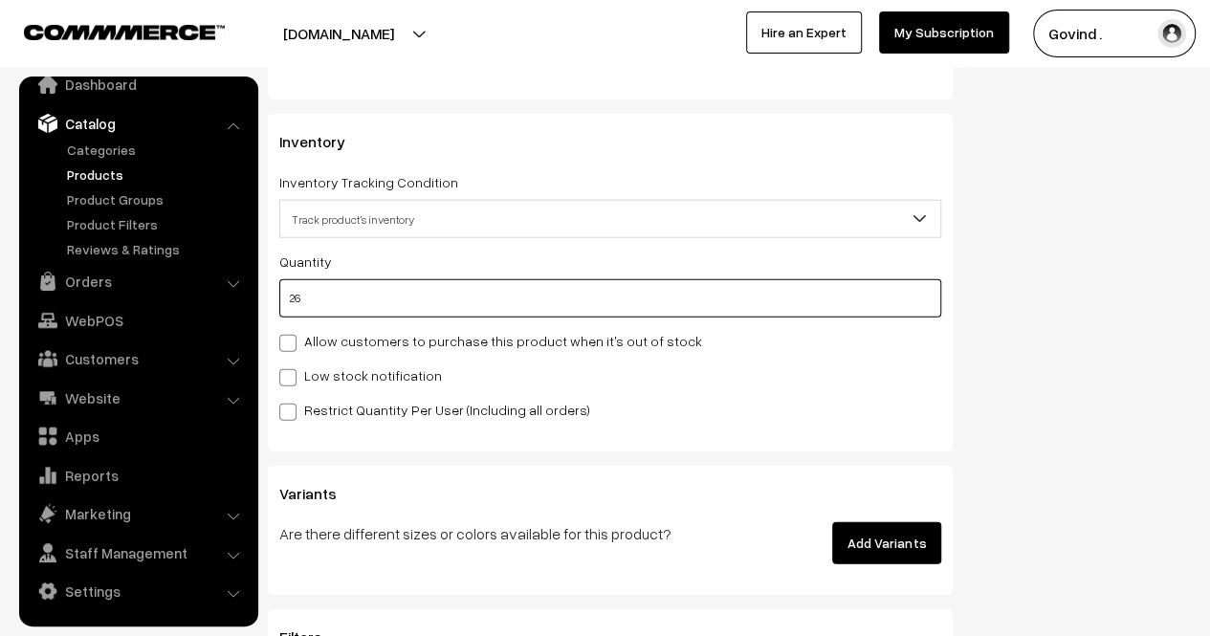
type input "55"
type input "26"
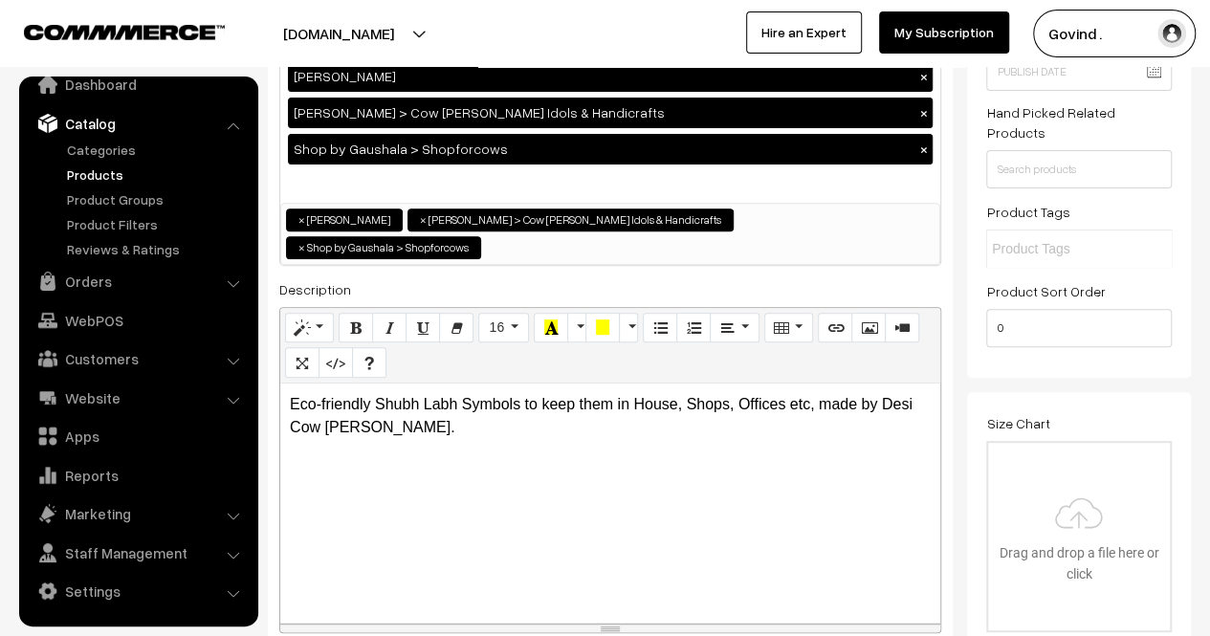
scroll to position [0, 0]
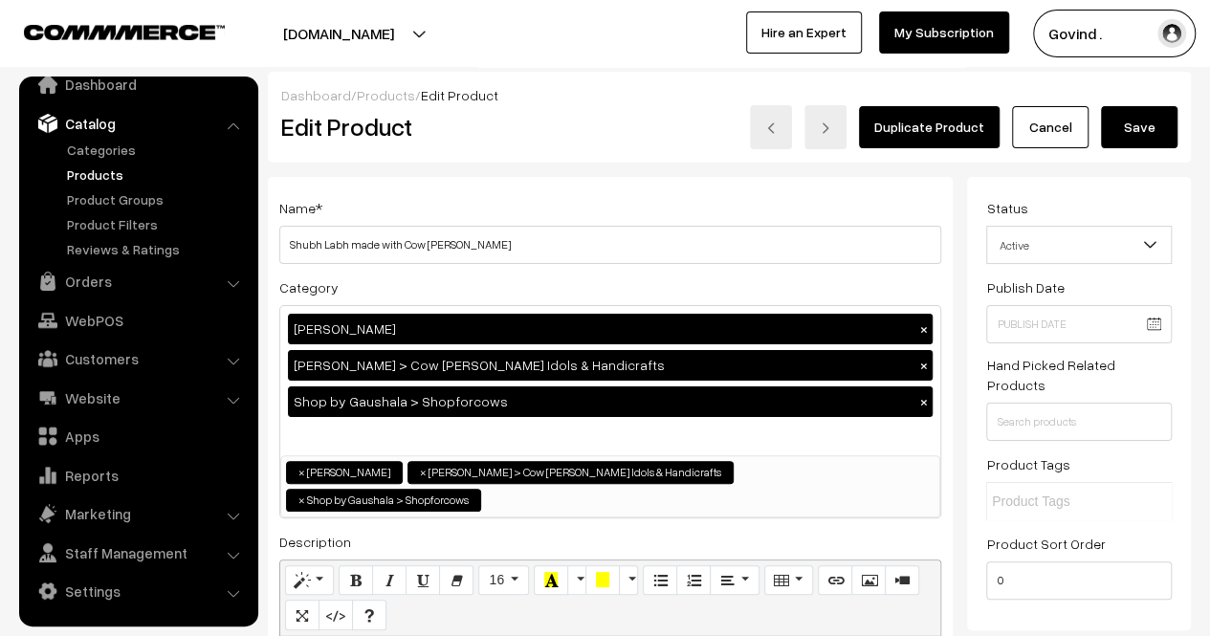
click at [1117, 124] on button "Save" at bounding box center [1139, 127] width 77 height 42
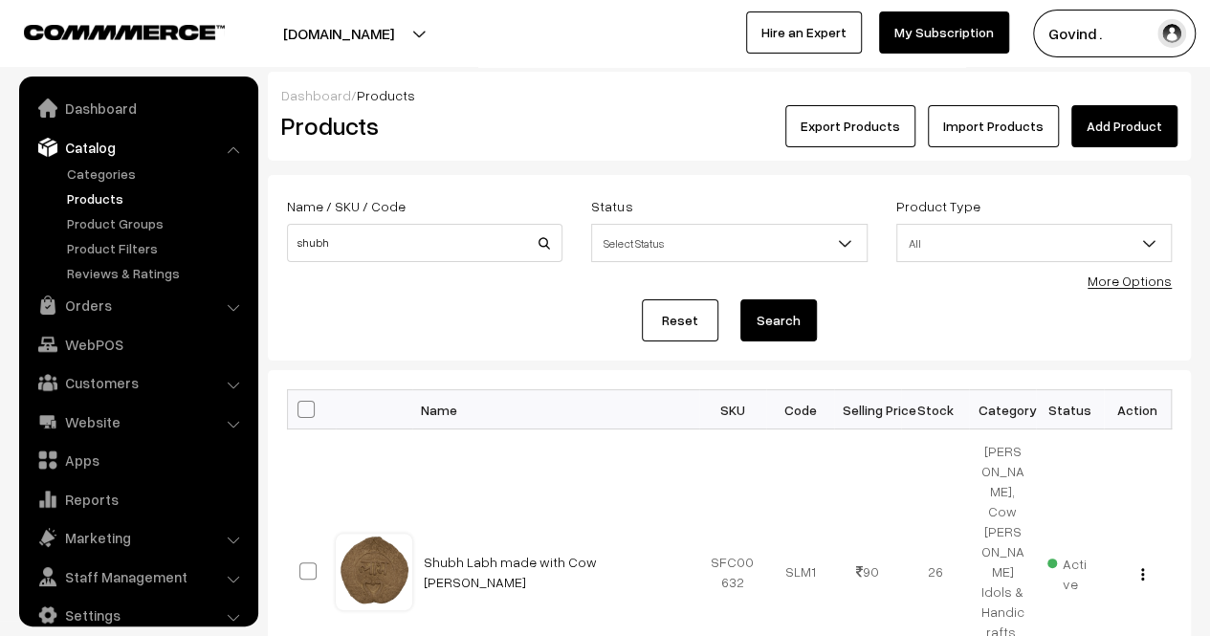
scroll to position [24, 0]
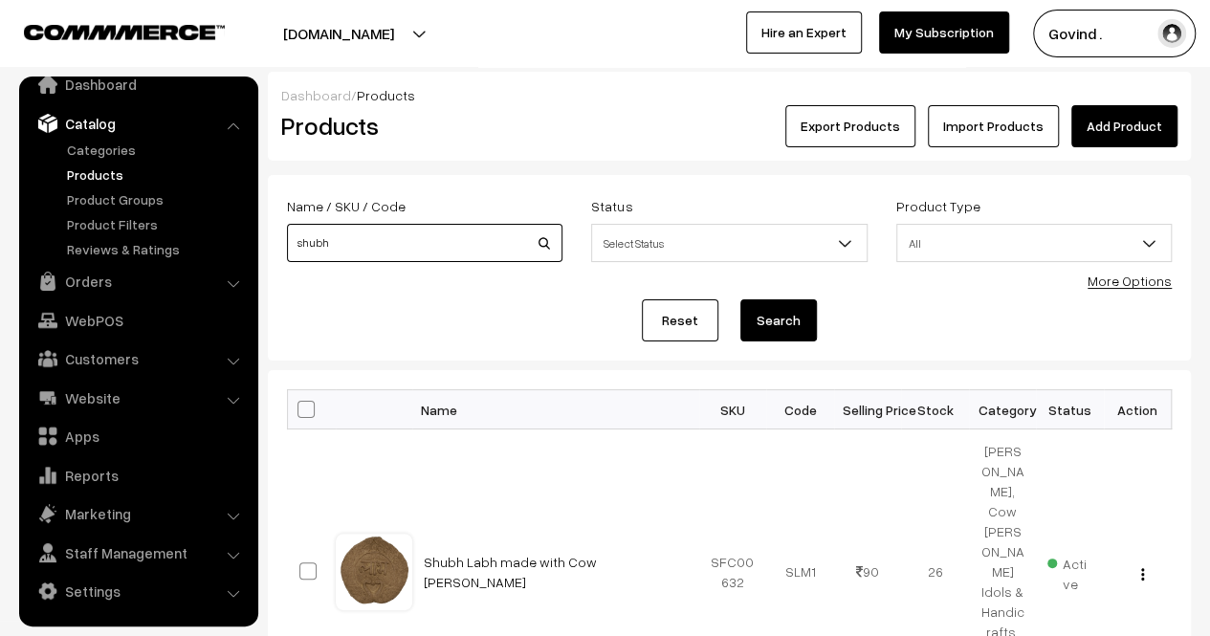
click at [383, 250] on input "shubh" at bounding box center [425, 243] width 276 height 38
type input "goudhooli"
click at [741, 299] on button "Search" at bounding box center [779, 320] width 77 height 42
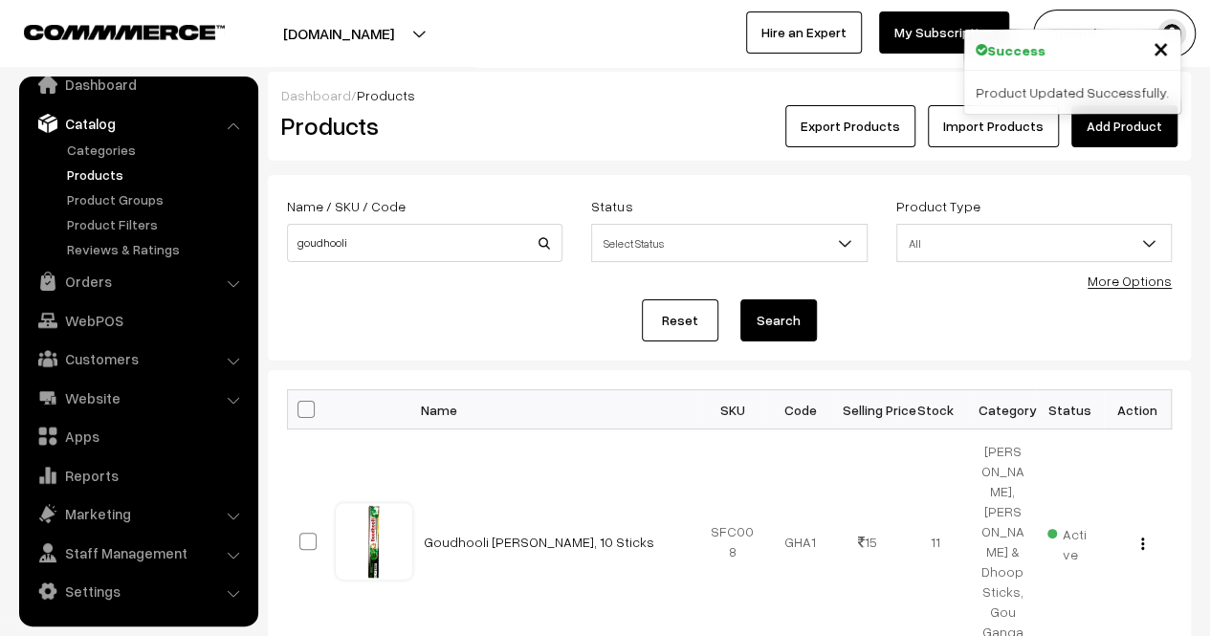
scroll to position [57, 0]
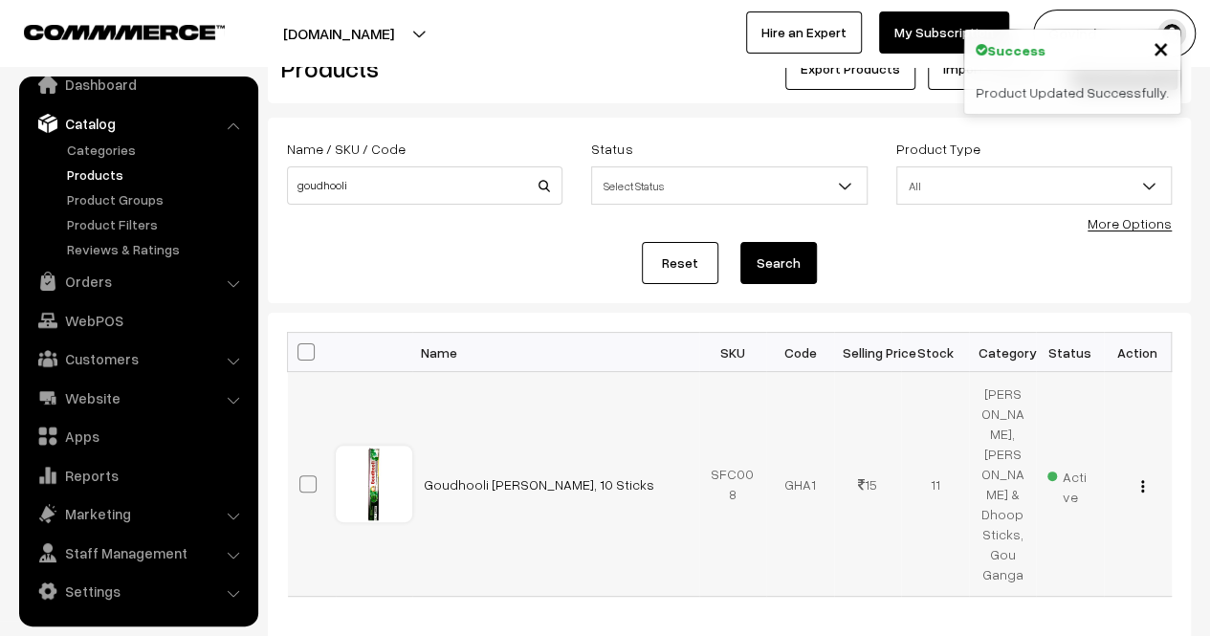
click at [1147, 476] on div "View Edit Delete" at bounding box center [1138, 485] width 45 height 20
click at [1141, 480] on img "button" at bounding box center [1142, 486] width 3 height 12
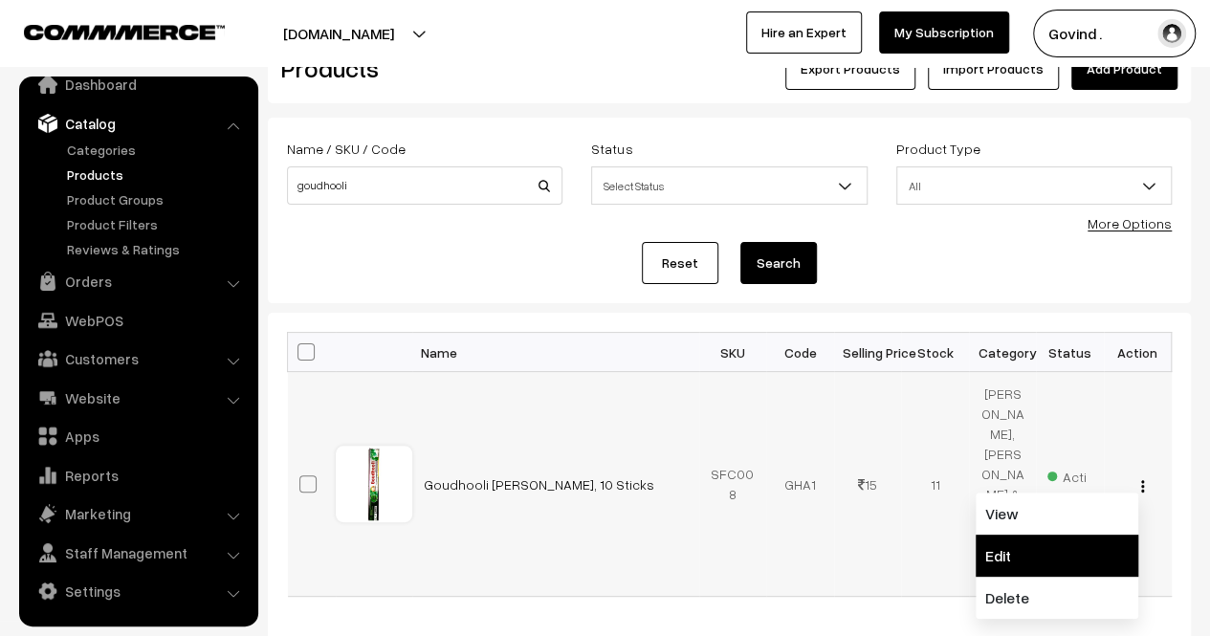
click at [1075, 535] on link "Edit" at bounding box center [1057, 556] width 163 height 42
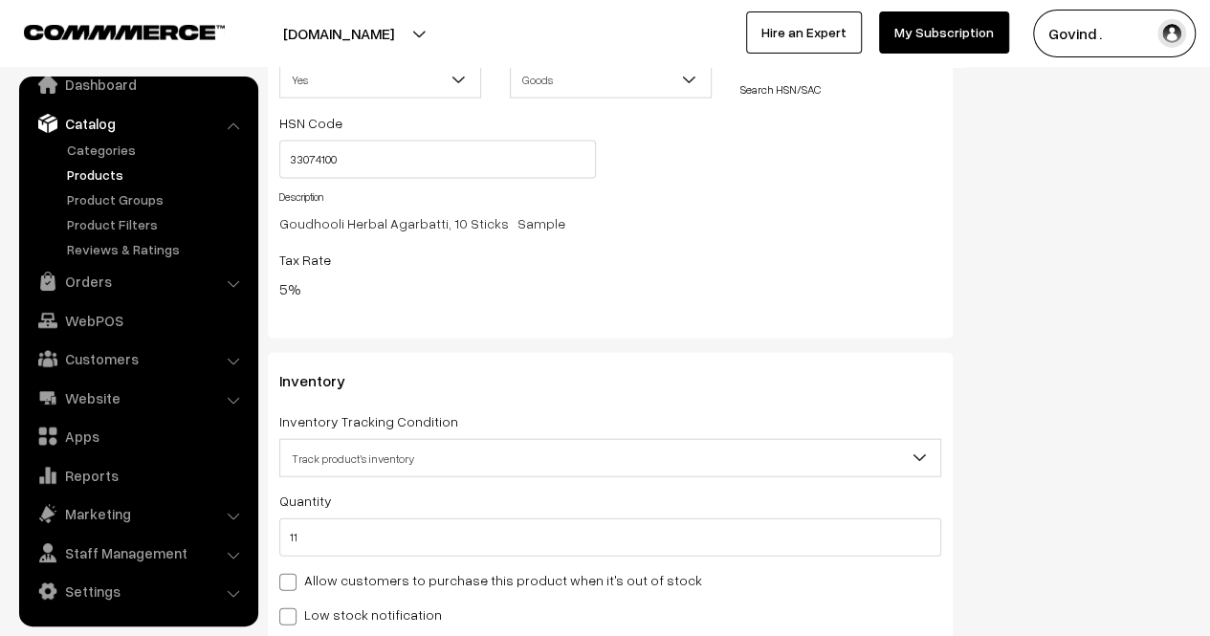
scroll to position [2083, 0]
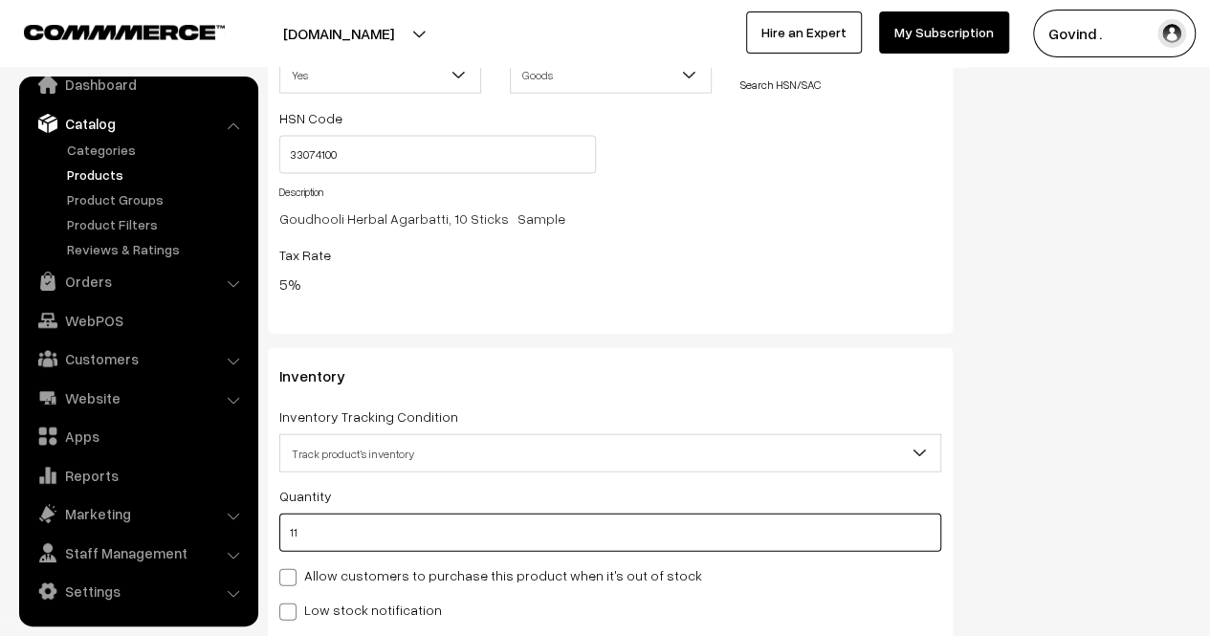
click at [610, 532] on input "11" at bounding box center [610, 533] width 662 height 38
type input "1"
type input "12"
type input "10"
type input "21"
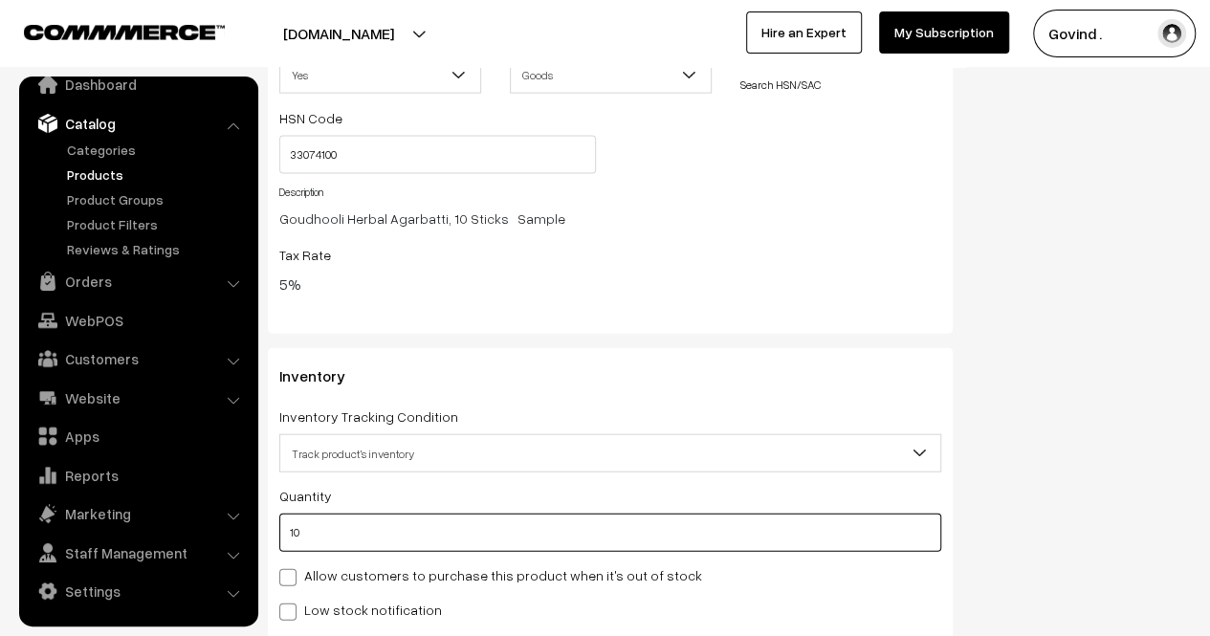
type input "10"
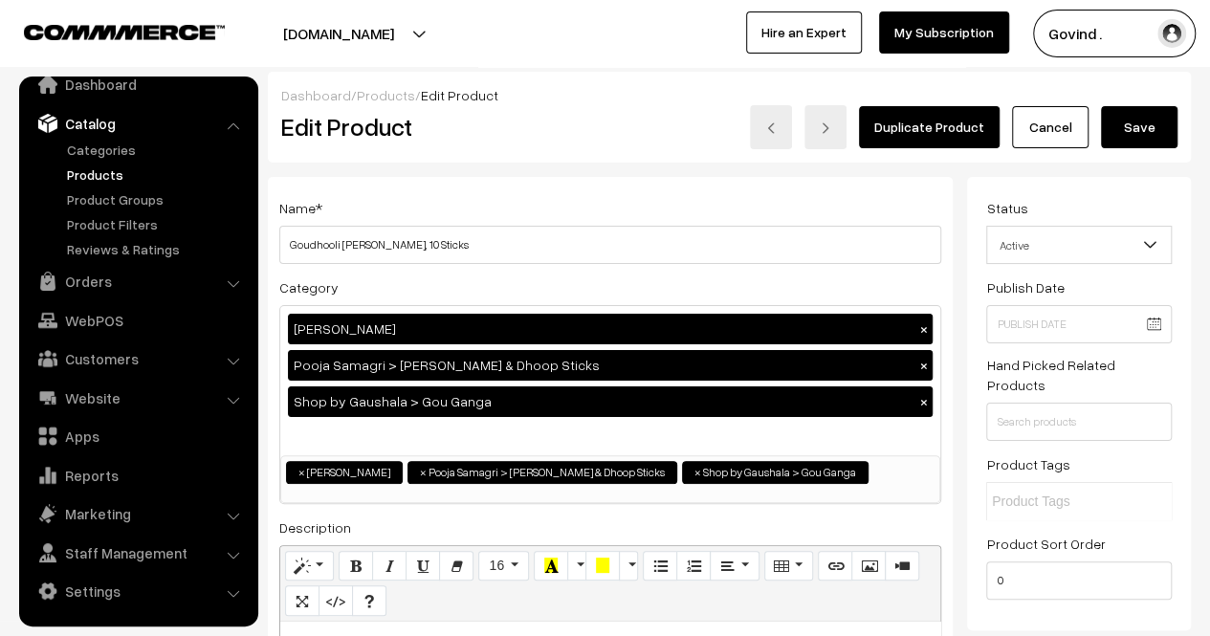
click at [1124, 117] on button "Save" at bounding box center [1139, 127] width 77 height 42
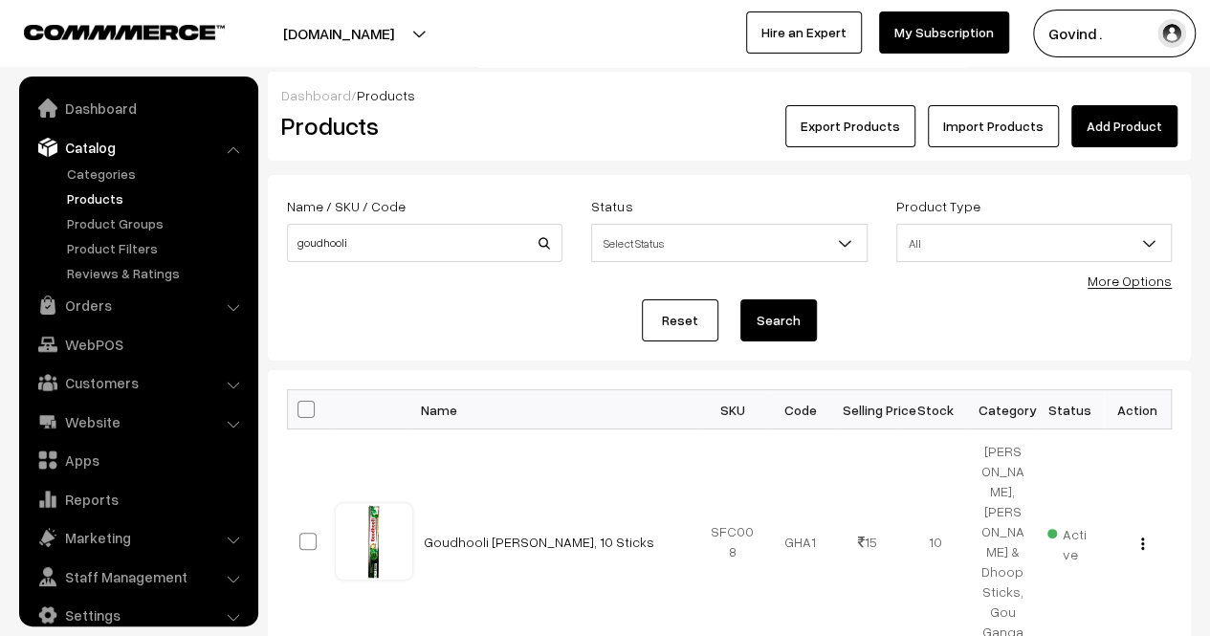
scroll to position [24, 0]
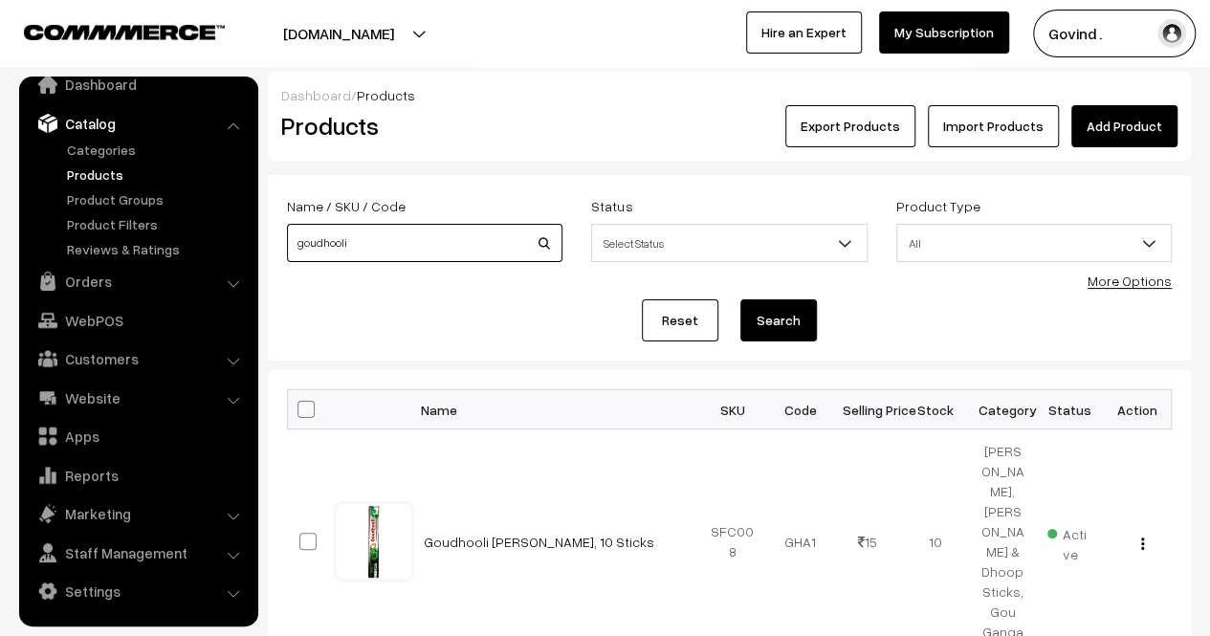
click at [443, 243] on input "goudhooli" at bounding box center [425, 243] width 276 height 38
type input "diya"
click at [741, 299] on button "Search" at bounding box center [779, 320] width 77 height 42
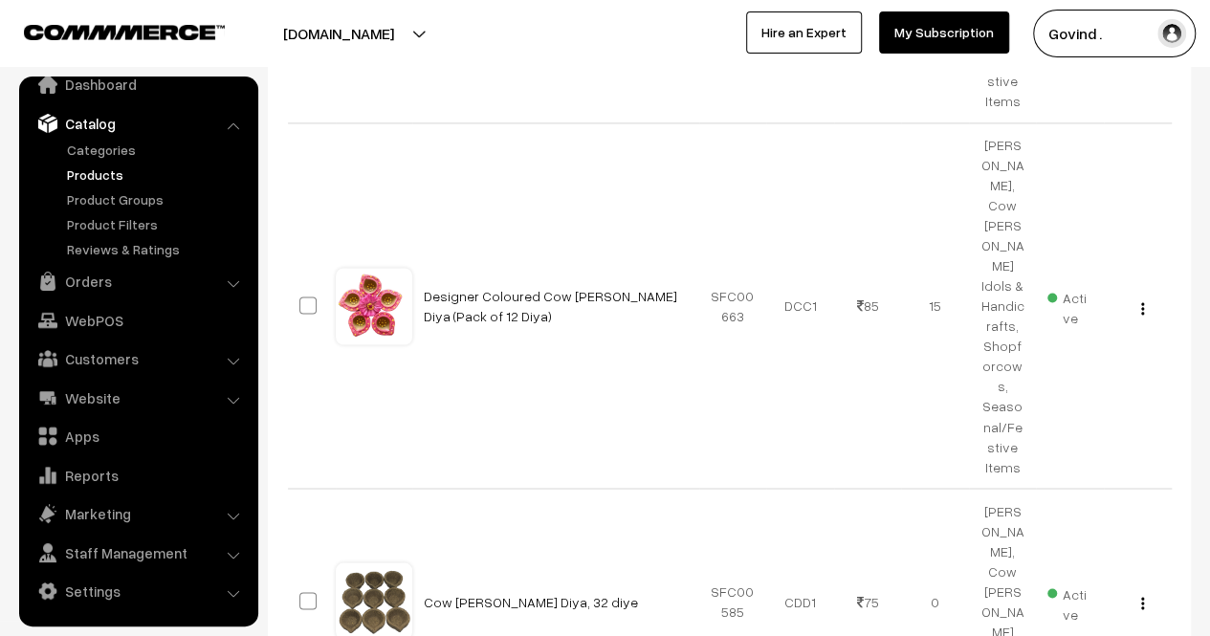
scroll to position [1398, 0]
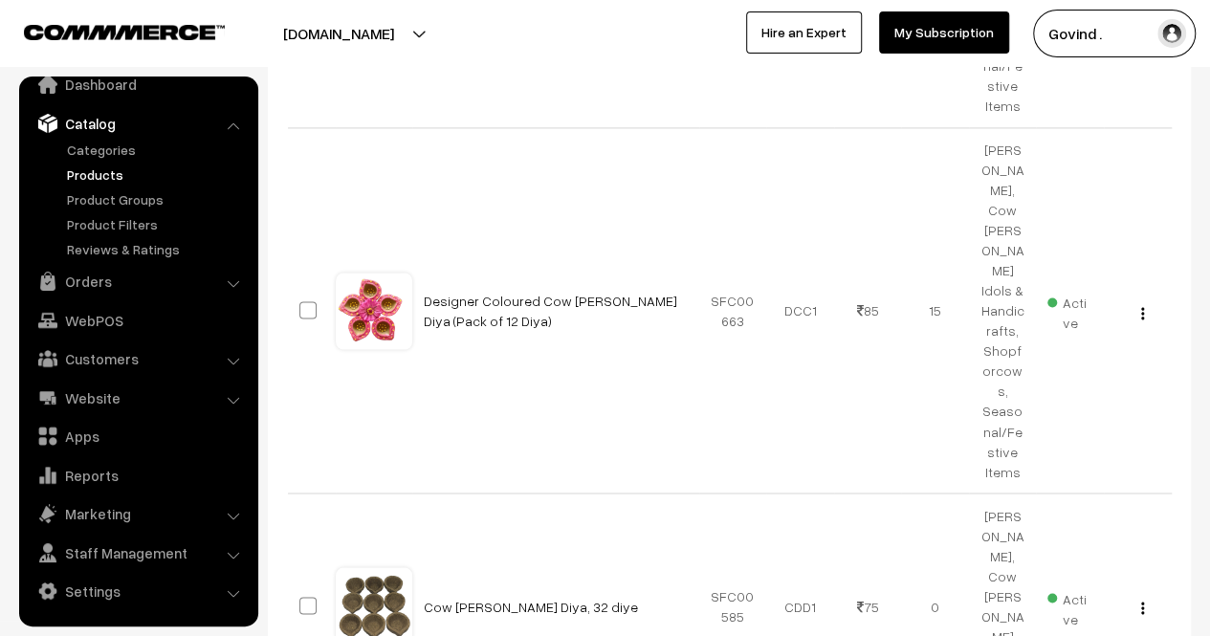
drag, startPoint x: 1224, startPoint y: 130, endPoint x: 1224, endPoint y: 512, distance: 381.7
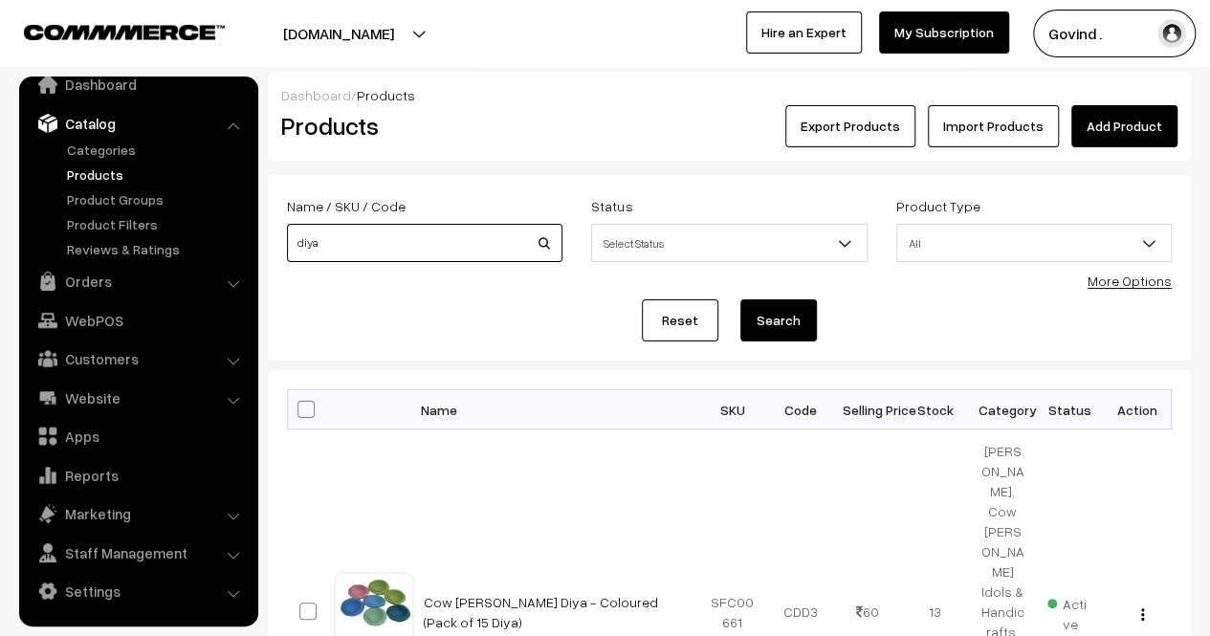
click at [420, 244] on input "diya" at bounding box center [425, 243] width 276 height 38
type input "asan"
click at [741, 299] on button "Search" at bounding box center [779, 320] width 77 height 42
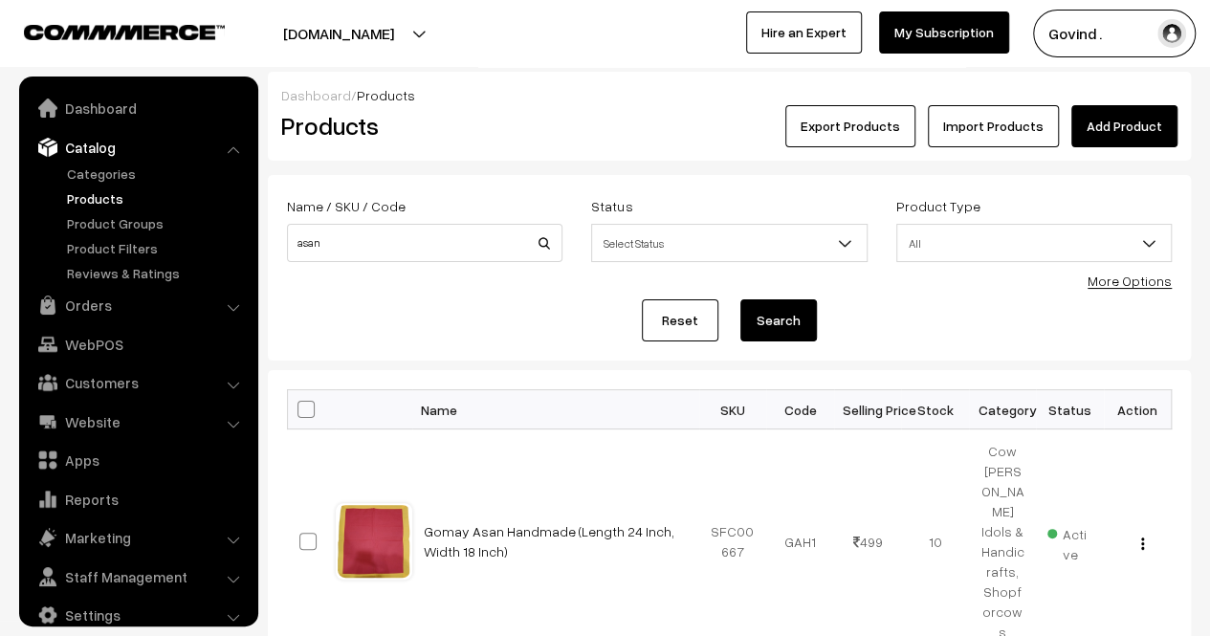
scroll to position [24, 0]
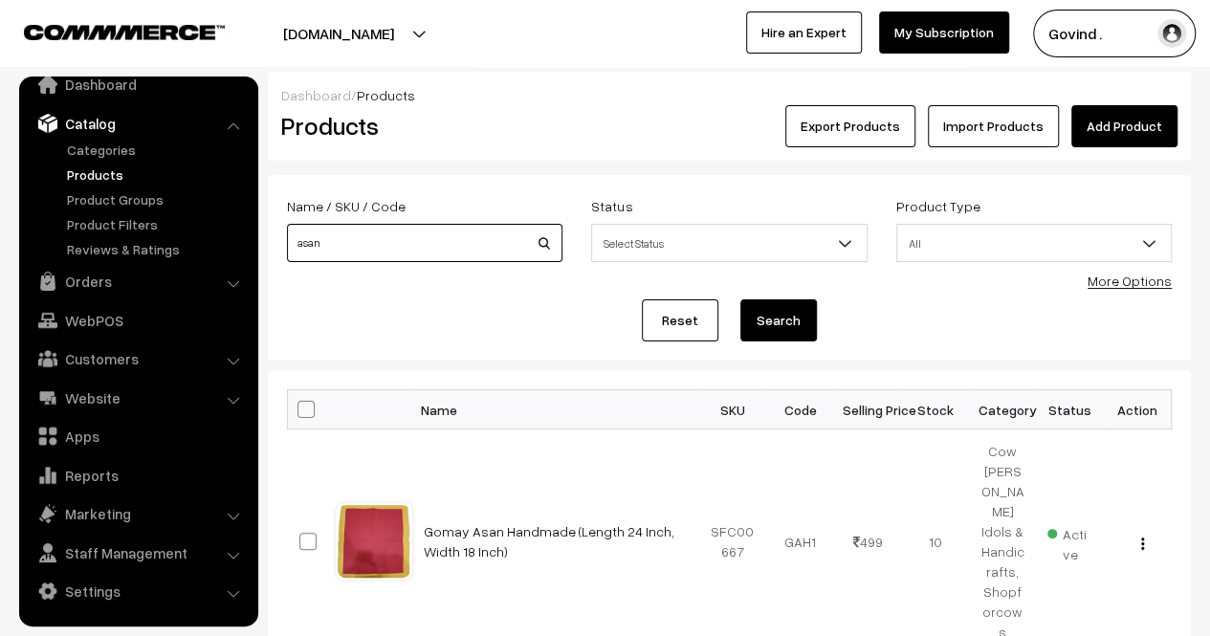
click at [450, 245] on input "asan" at bounding box center [425, 243] width 276 height 38
type input "decowll"
click at [741, 299] on button "Search" at bounding box center [779, 320] width 77 height 42
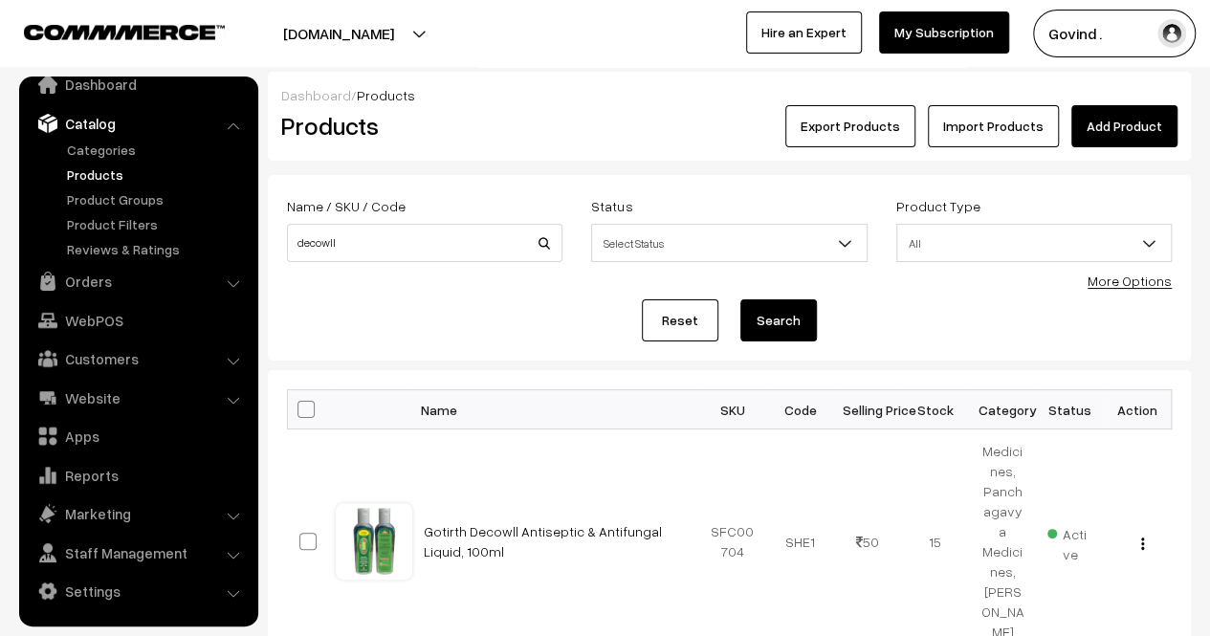
scroll to position [103, 0]
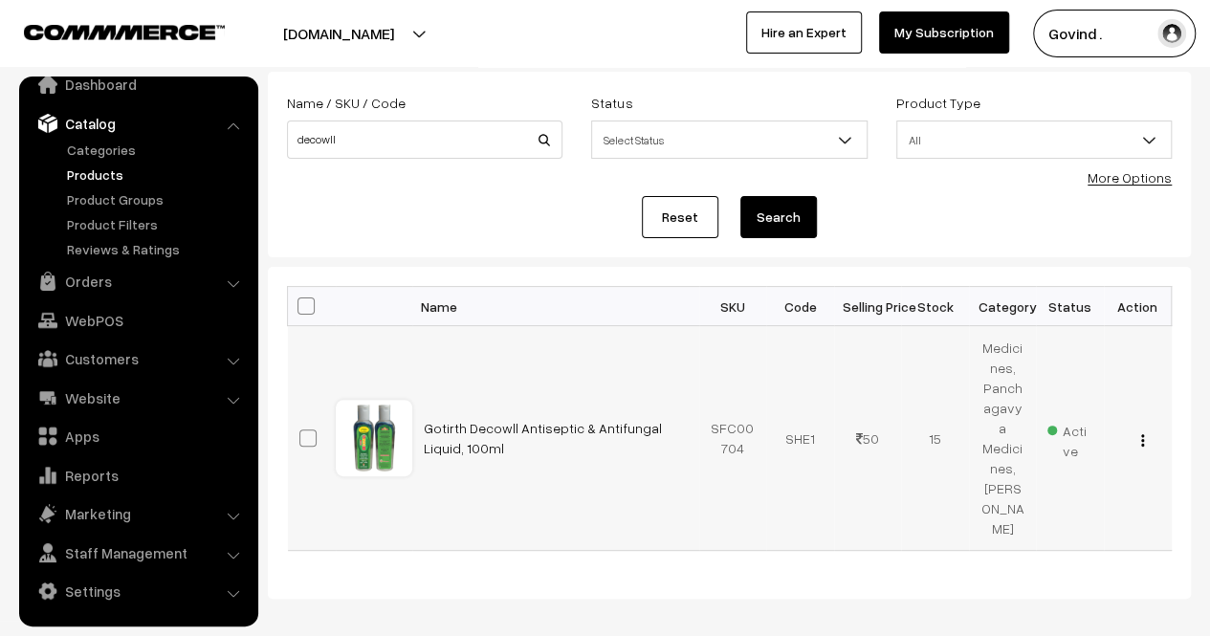
click at [1142, 434] on img "button" at bounding box center [1142, 440] width 3 height 12
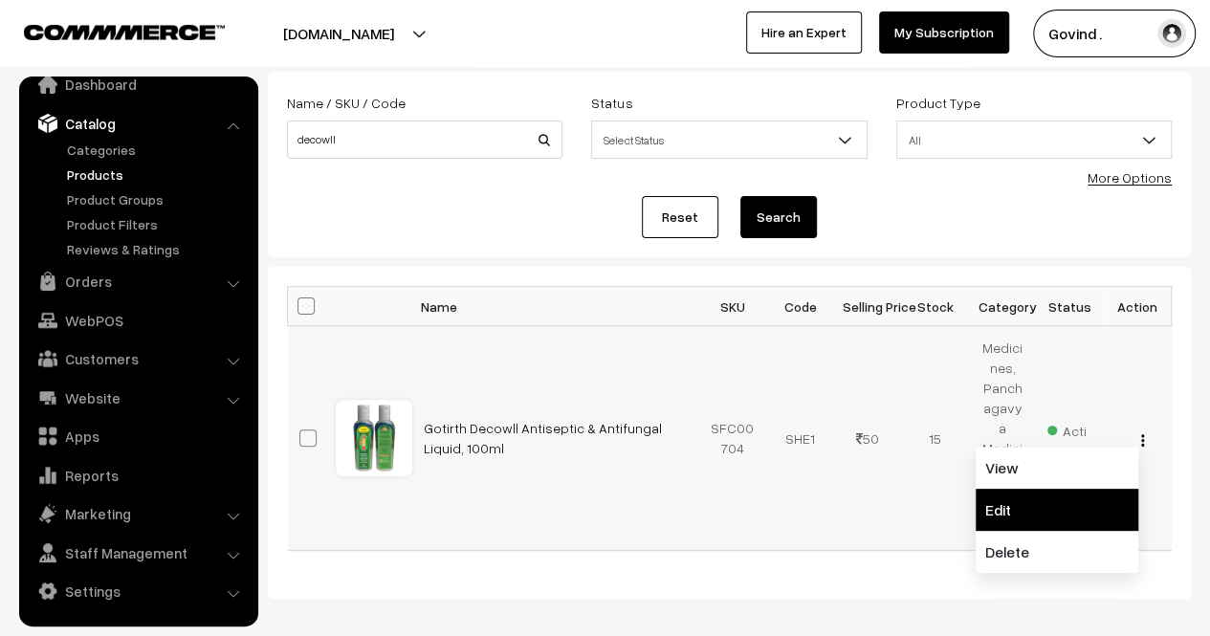
click at [1033, 489] on link "Edit" at bounding box center [1057, 510] width 163 height 42
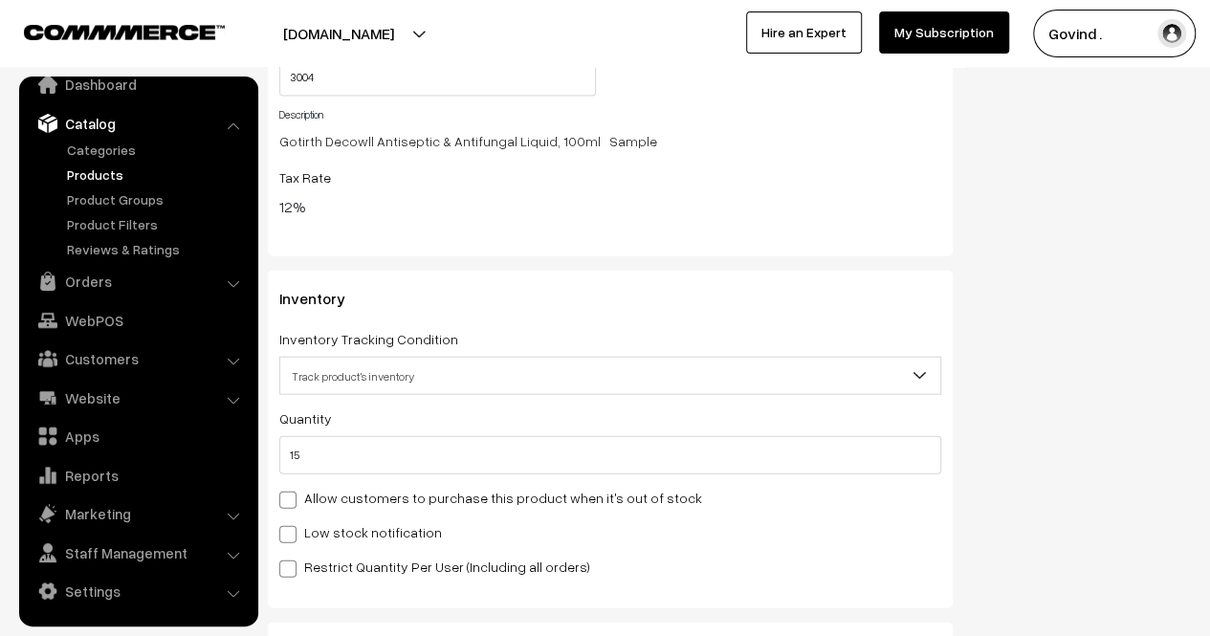
scroll to position [2170, 0]
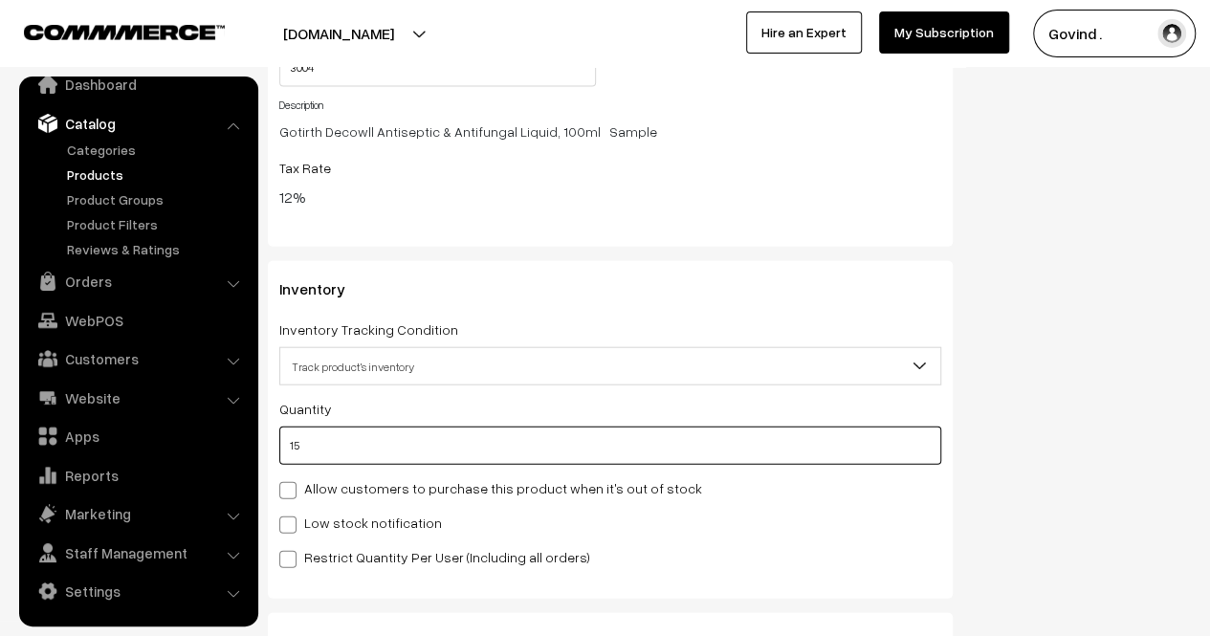
click at [792, 458] on input "15" at bounding box center [610, 446] width 662 height 38
type input "1"
type input "16"
type input "12"
type input "27"
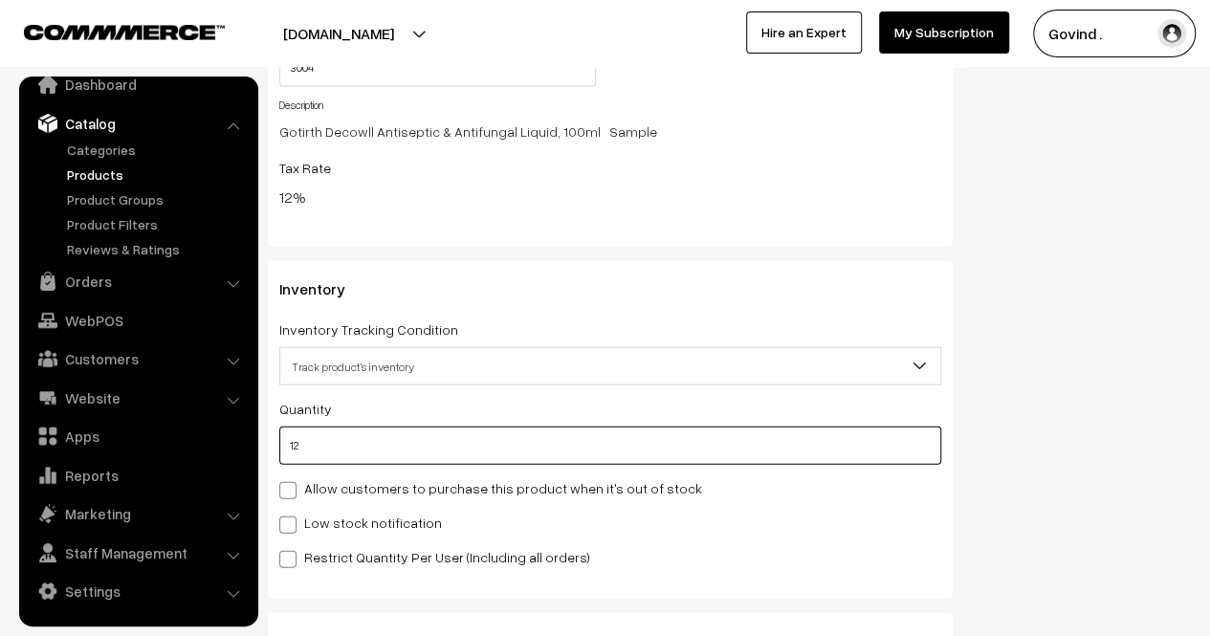
type input "12"
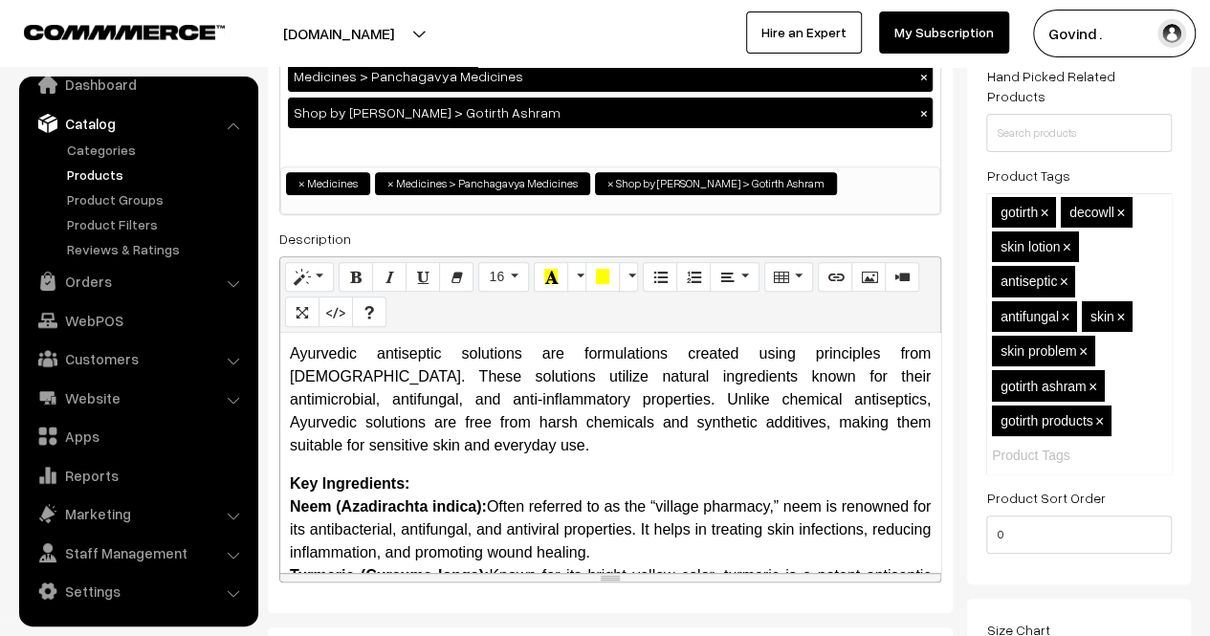
scroll to position [0, 0]
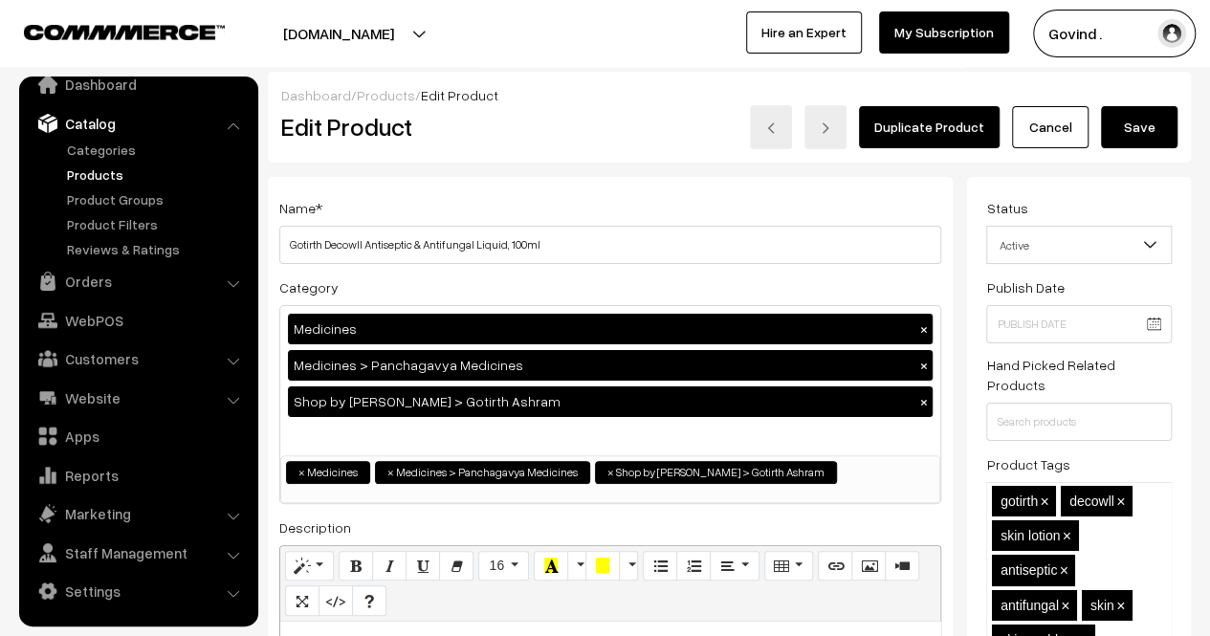
click at [1119, 153] on div "Dashboard / Products / Edit Product Edit Product Duplicate Product Cancel Save" at bounding box center [729, 117] width 923 height 91
click at [1123, 138] on button "Save" at bounding box center [1139, 127] width 77 height 42
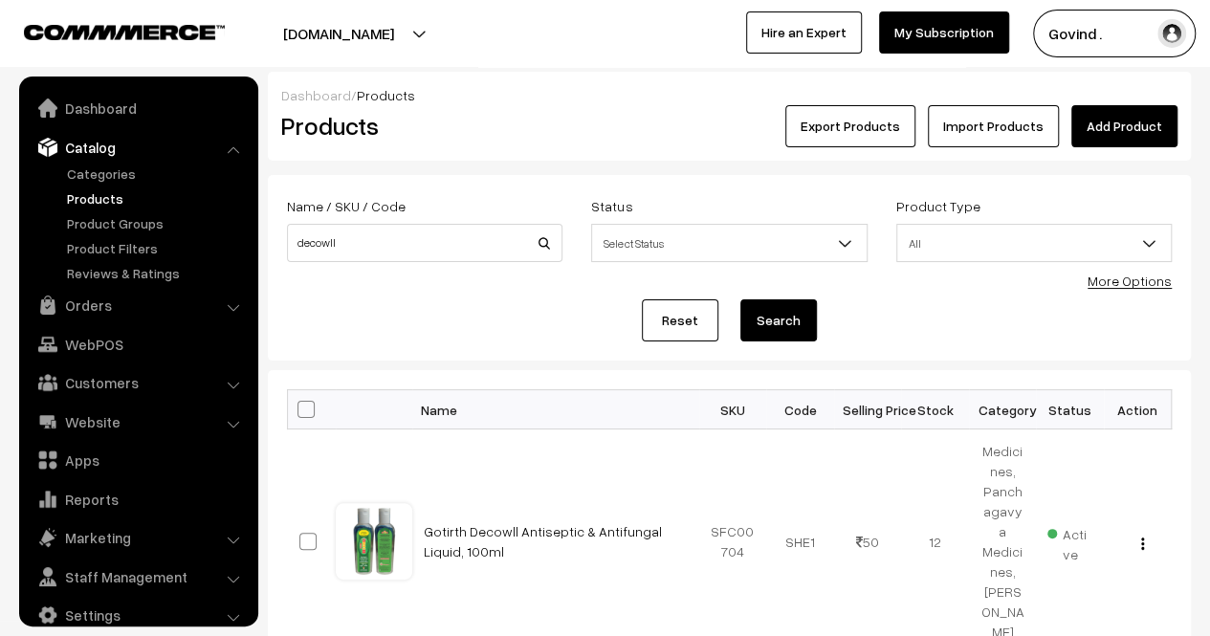
scroll to position [24, 0]
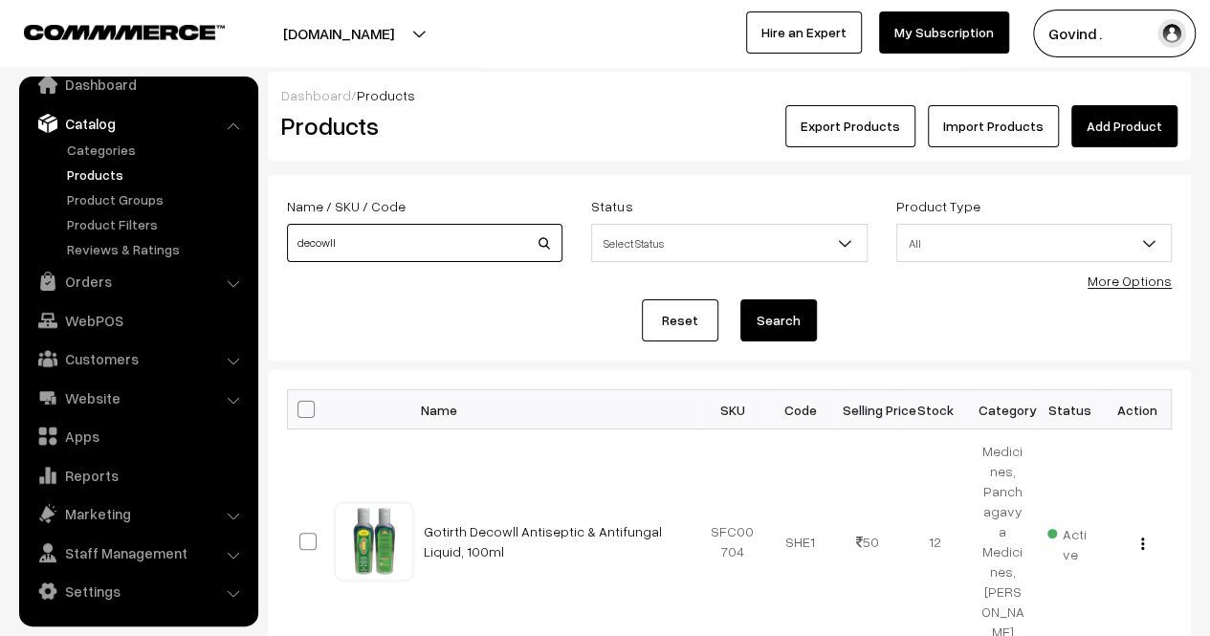
click at [406, 244] on input "decowll" at bounding box center [425, 243] width 276 height 38
type input "eyeron"
click at [741, 299] on button "Search" at bounding box center [779, 320] width 77 height 42
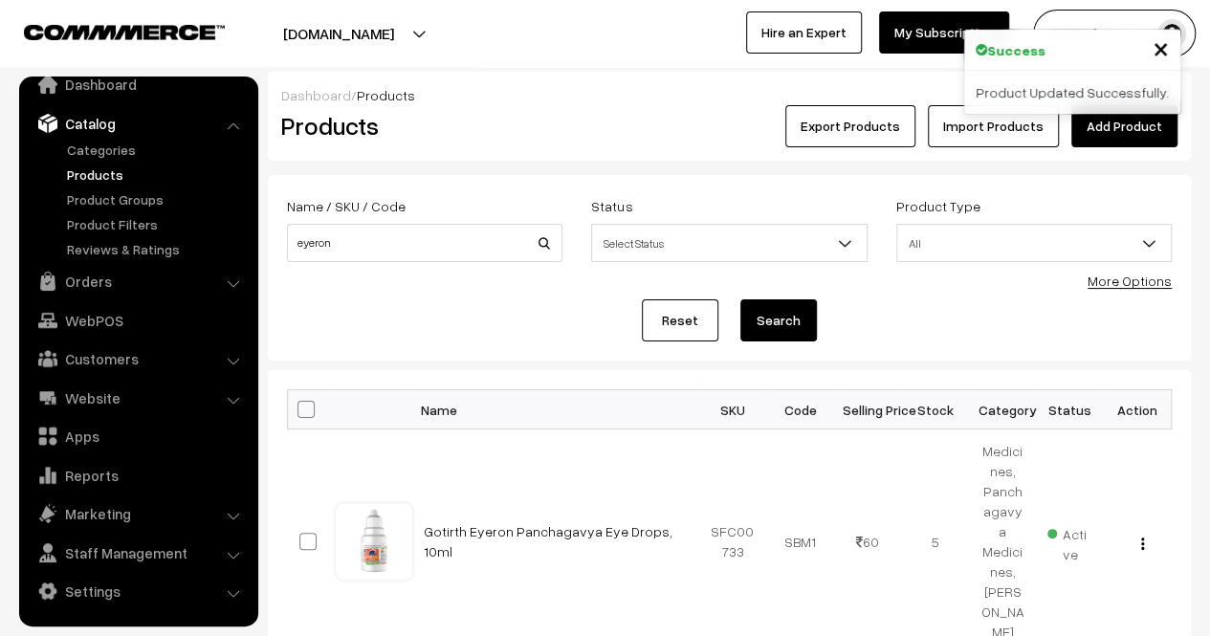
scroll to position [148, 0]
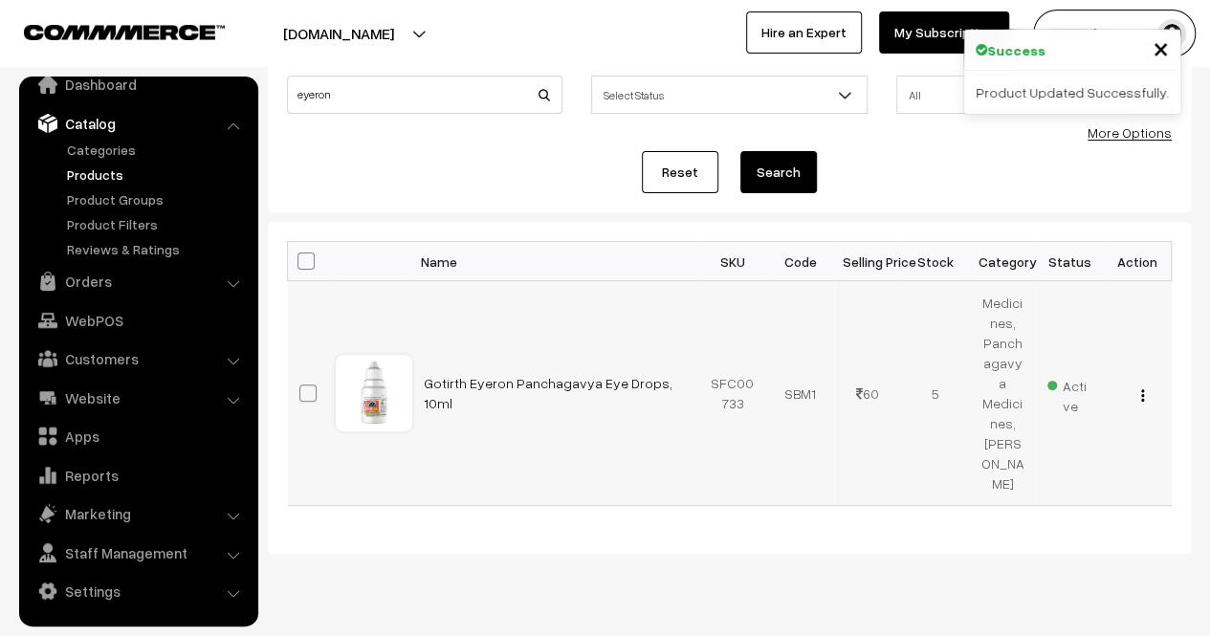
click at [1143, 384] on div "View Edit Delete" at bounding box center [1138, 394] width 45 height 20
click at [1144, 387] on button "button" at bounding box center [1142, 394] width 5 height 15
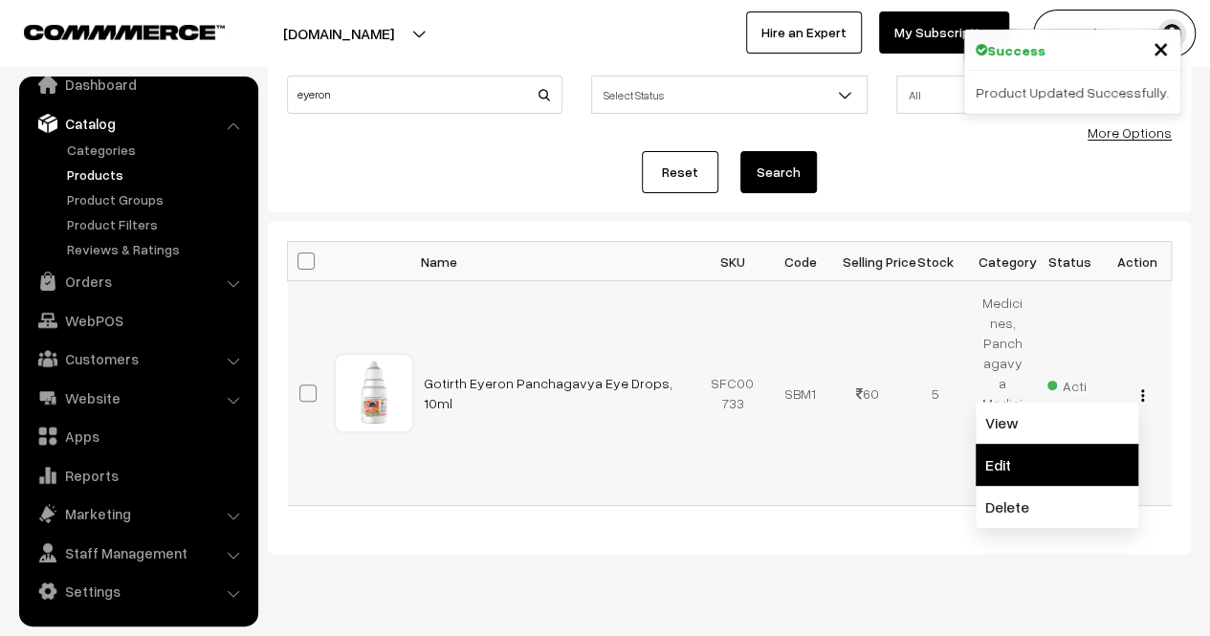
click at [1005, 444] on link "Edit" at bounding box center [1057, 465] width 163 height 42
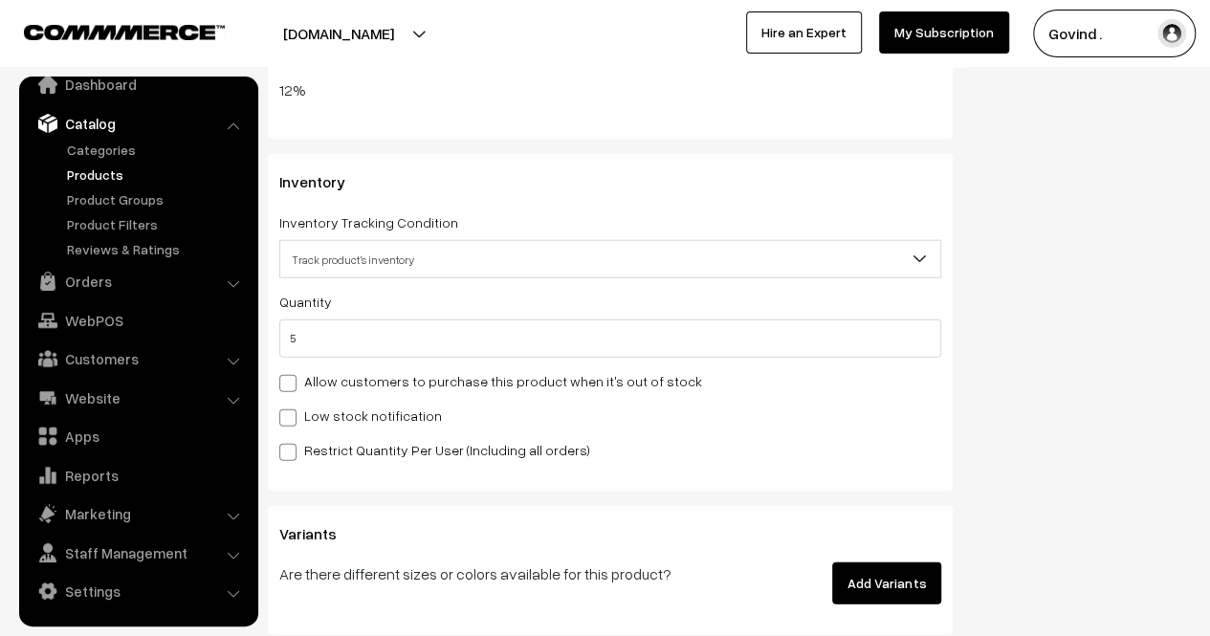
scroll to position [2307, 0]
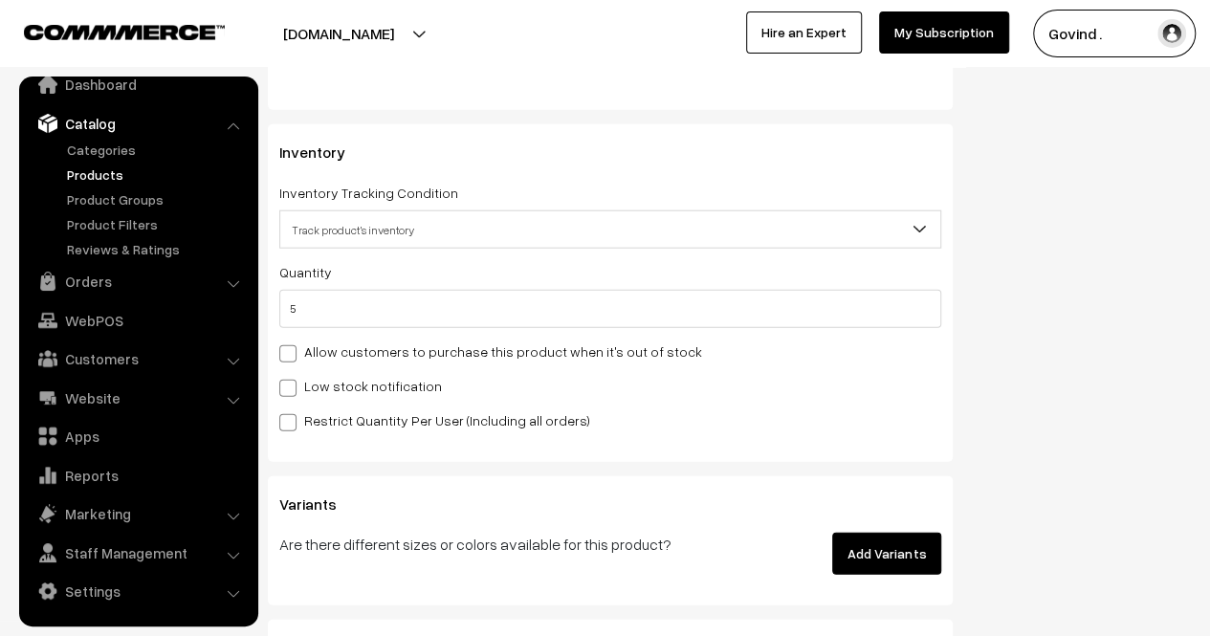
click at [588, 282] on div "Quantity 5 Adjust Quantity Adjust Set 0" at bounding box center [610, 294] width 662 height 68
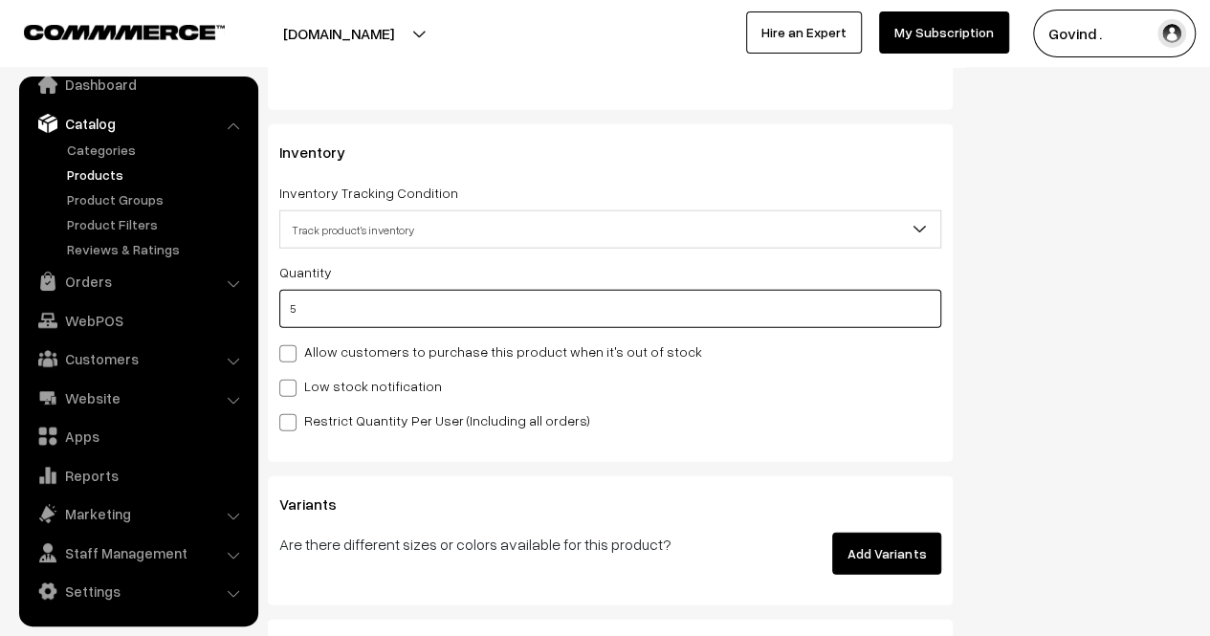
click at [549, 319] on input "5" at bounding box center [610, 309] width 662 height 38
type input "4"
type input "9"
type input "4"
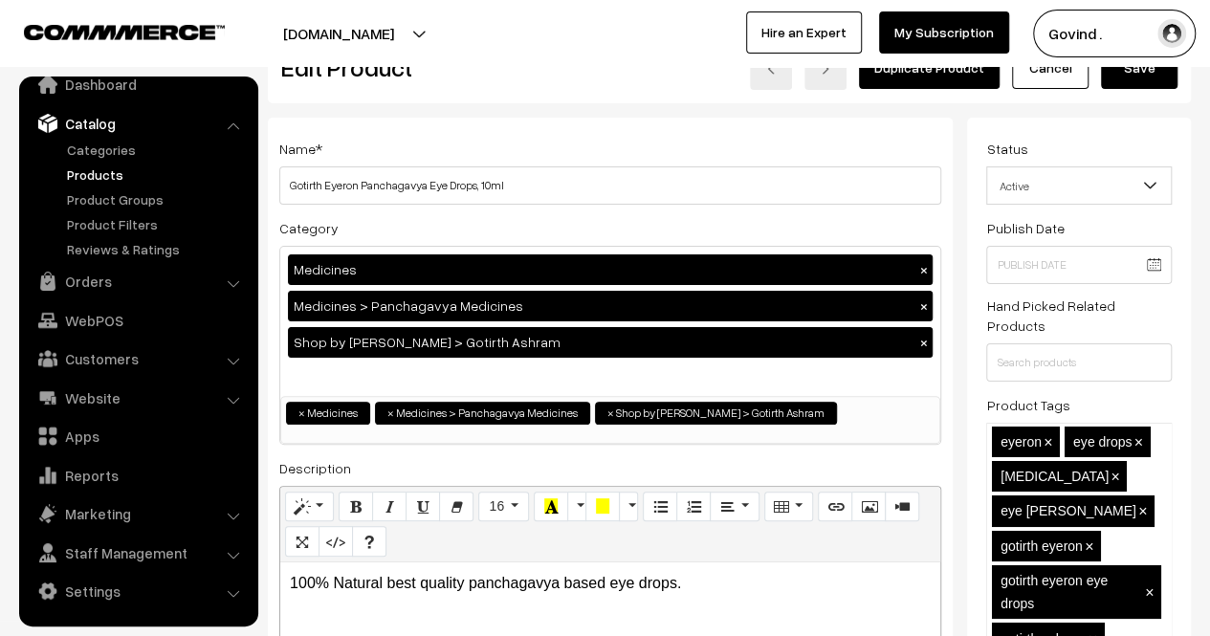
scroll to position [0, 0]
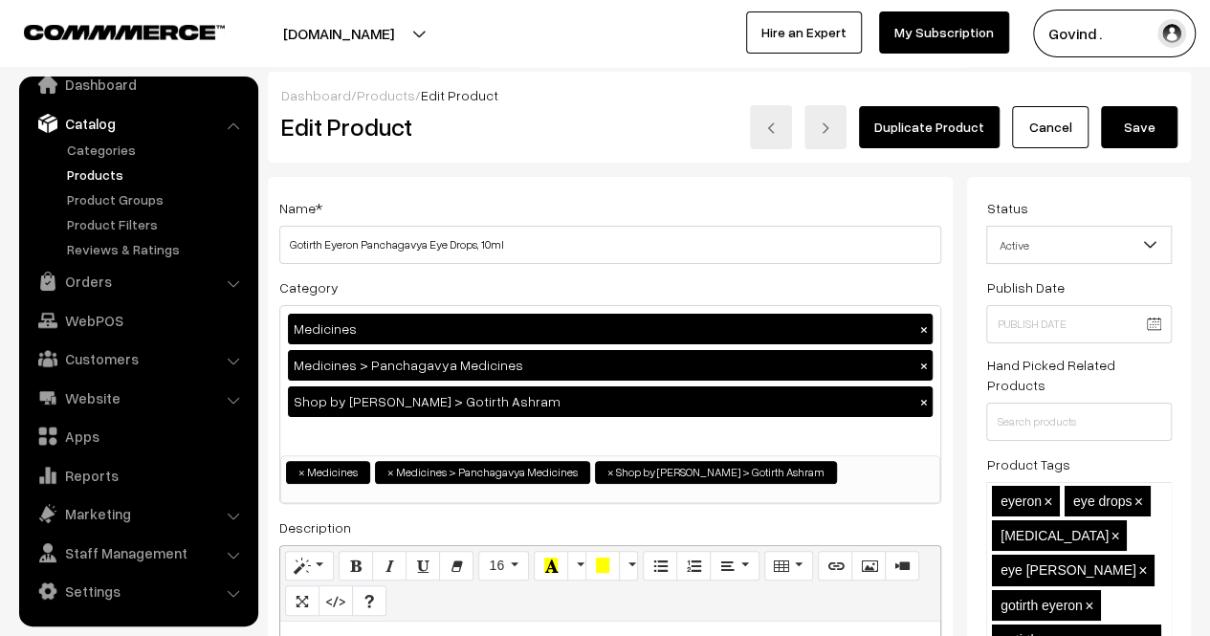
click at [1160, 128] on button "Save" at bounding box center [1139, 127] width 77 height 42
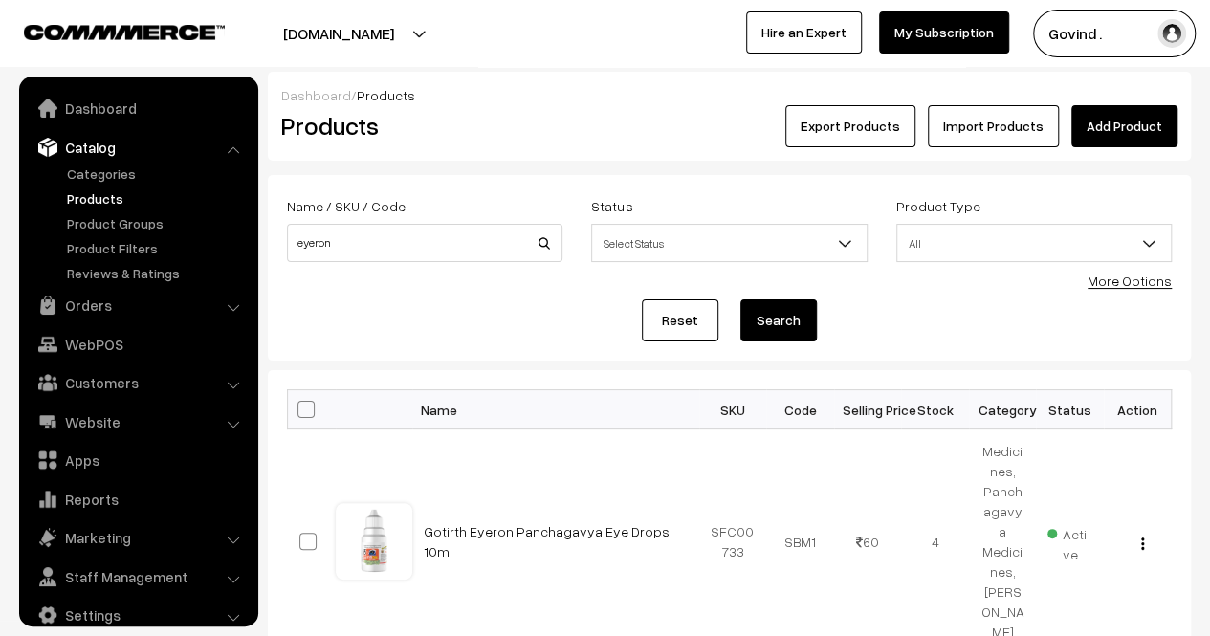
scroll to position [24, 0]
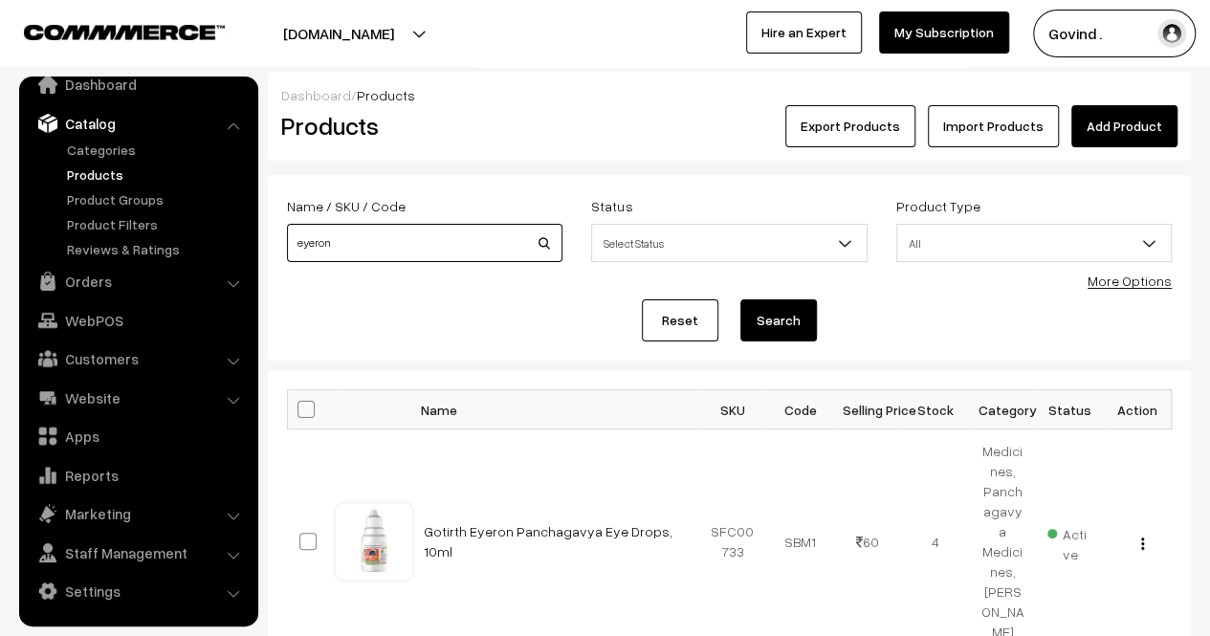
click at [409, 248] on input "eyeron" at bounding box center [425, 243] width 276 height 38
type input "nasorine"
click at [741, 299] on button "Search" at bounding box center [779, 320] width 77 height 42
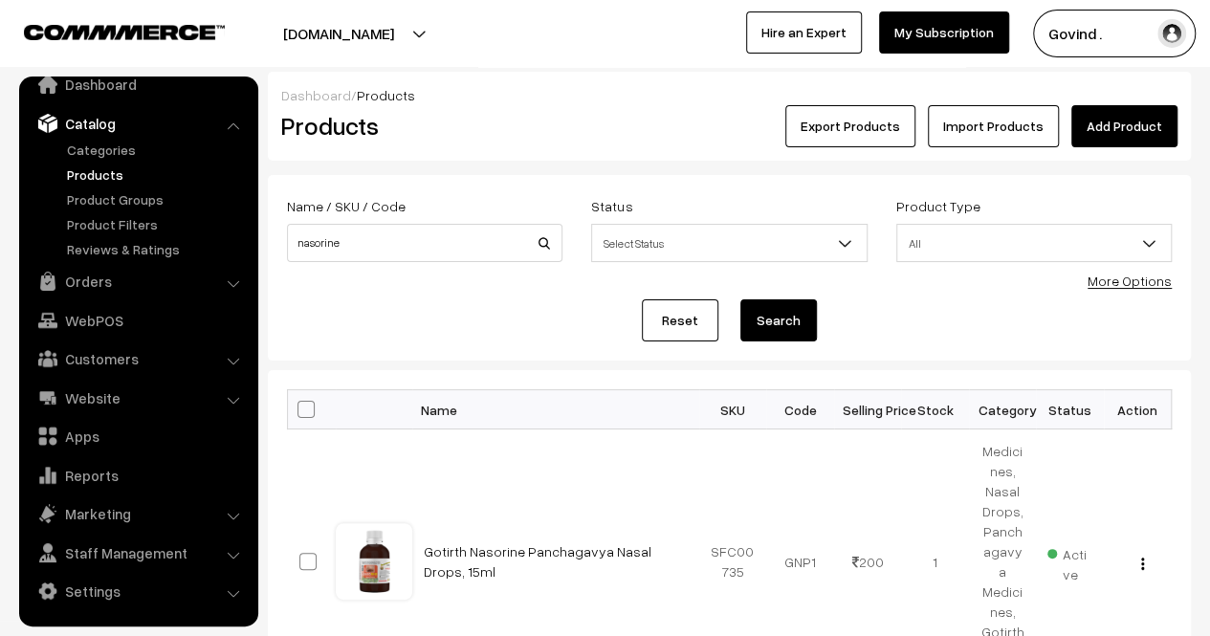
scroll to position [166, 0]
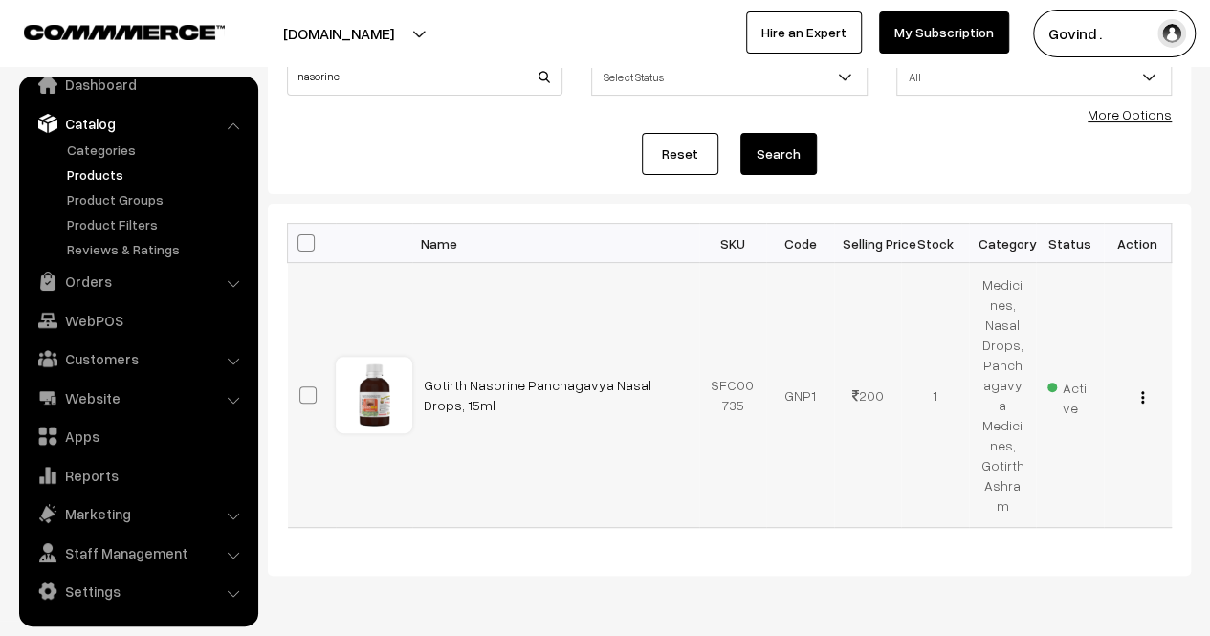
click at [1139, 386] on div "View Edit Delete" at bounding box center [1138, 396] width 45 height 20
click at [1146, 386] on div "View Edit Delete" at bounding box center [1138, 396] width 45 height 20
click at [1143, 391] on img "button" at bounding box center [1142, 397] width 3 height 12
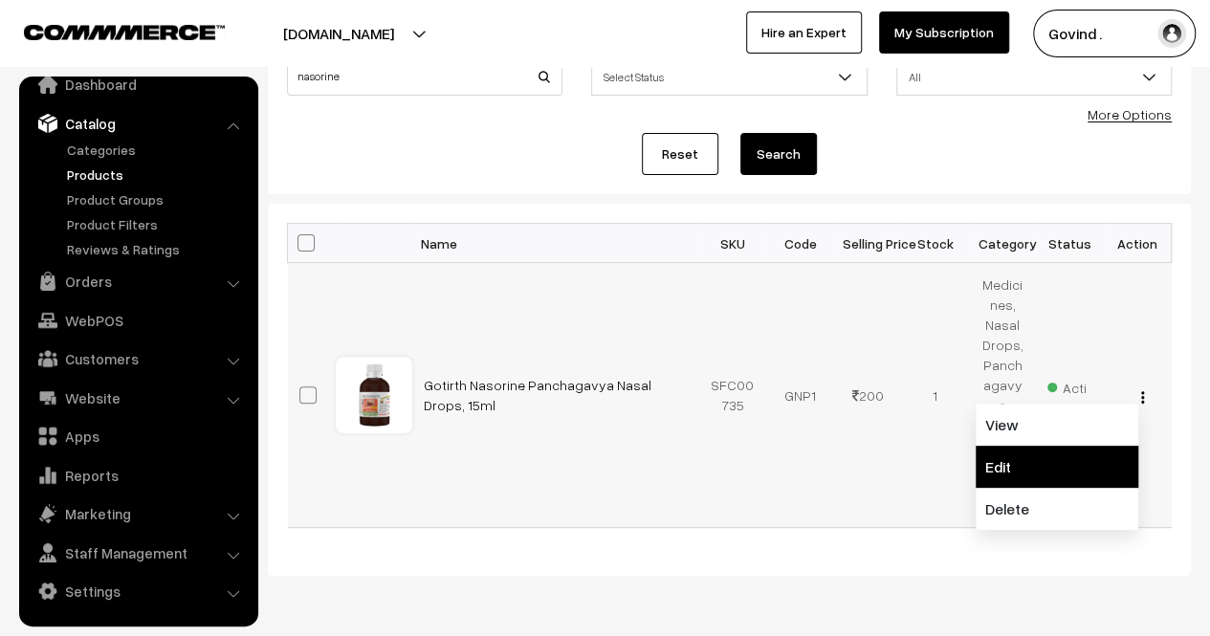
click at [1049, 446] on link "Edit" at bounding box center [1057, 467] width 163 height 42
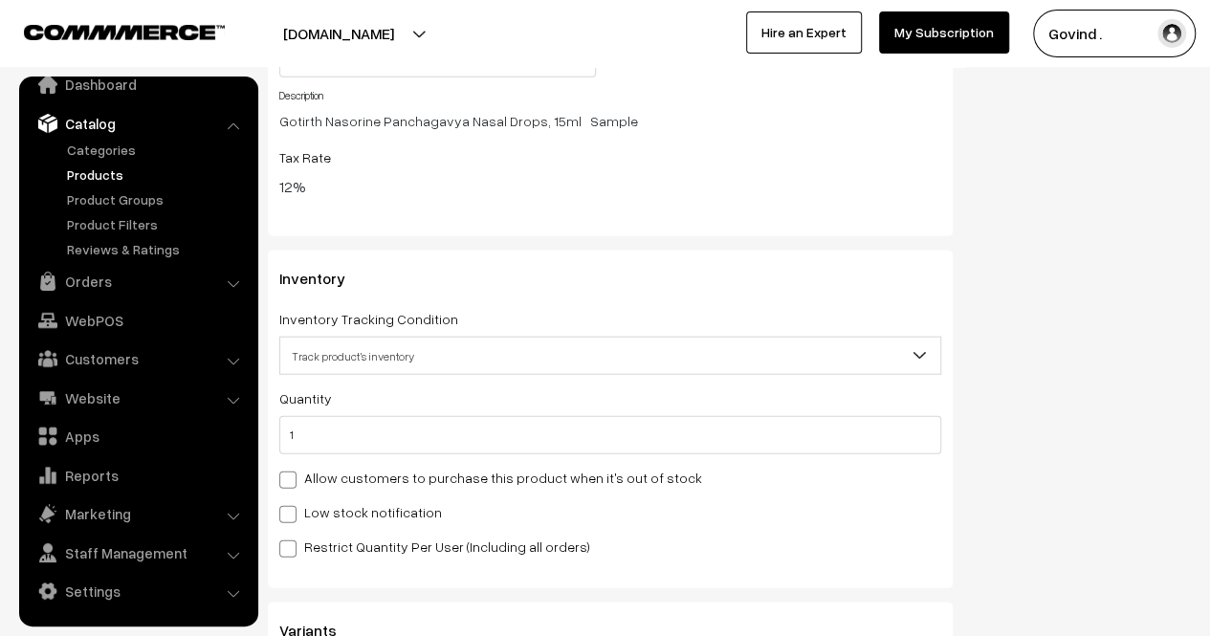
scroll to position [2272, 0]
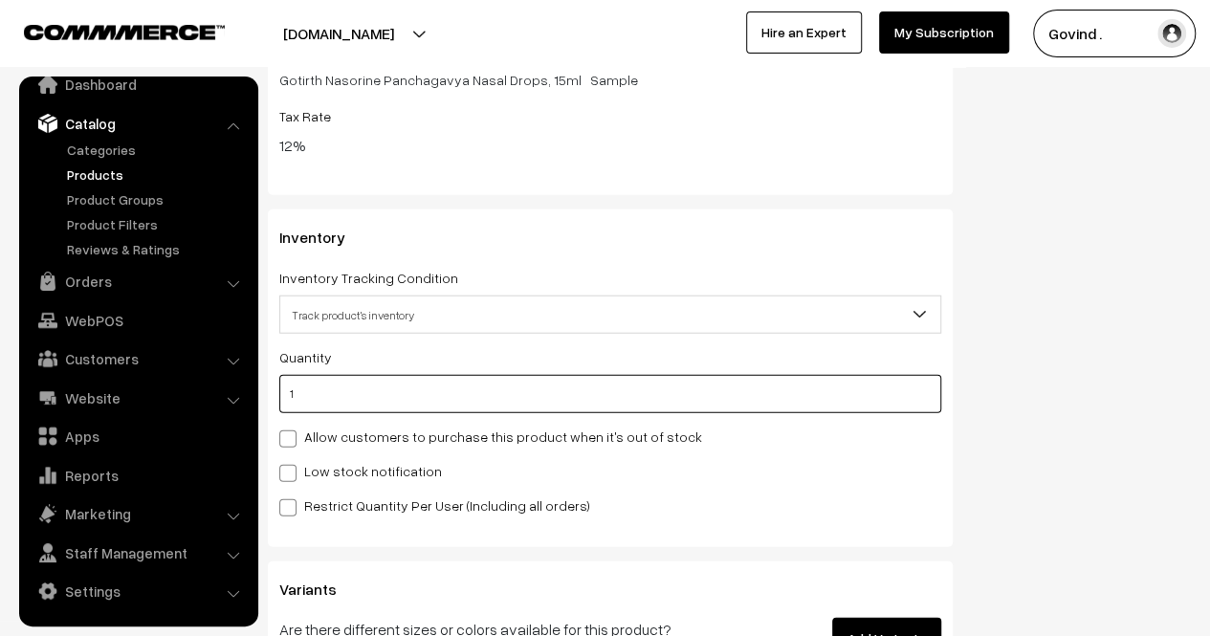
click at [653, 391] on input "1" at bounding box center [610, 394] width 662 height 38
type input "0"
type input "1"
type input "0"
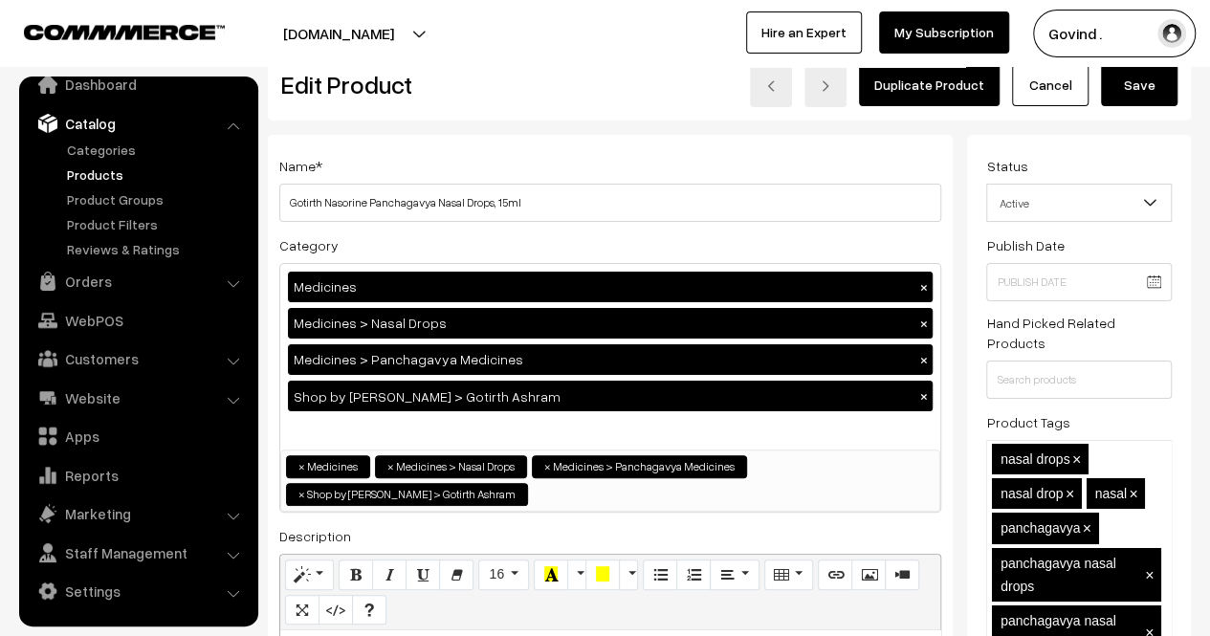
click at [1117, 94] on button "Save" at bounding box center [1139, 85] width 77 height 42
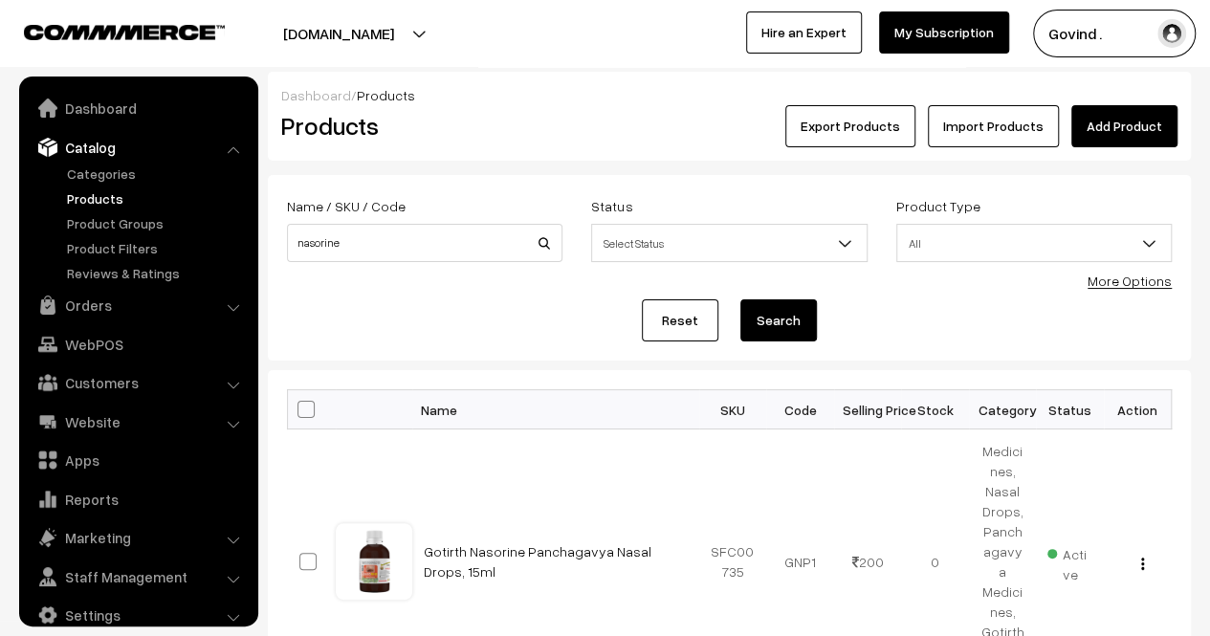
scroll to position [24, 0]
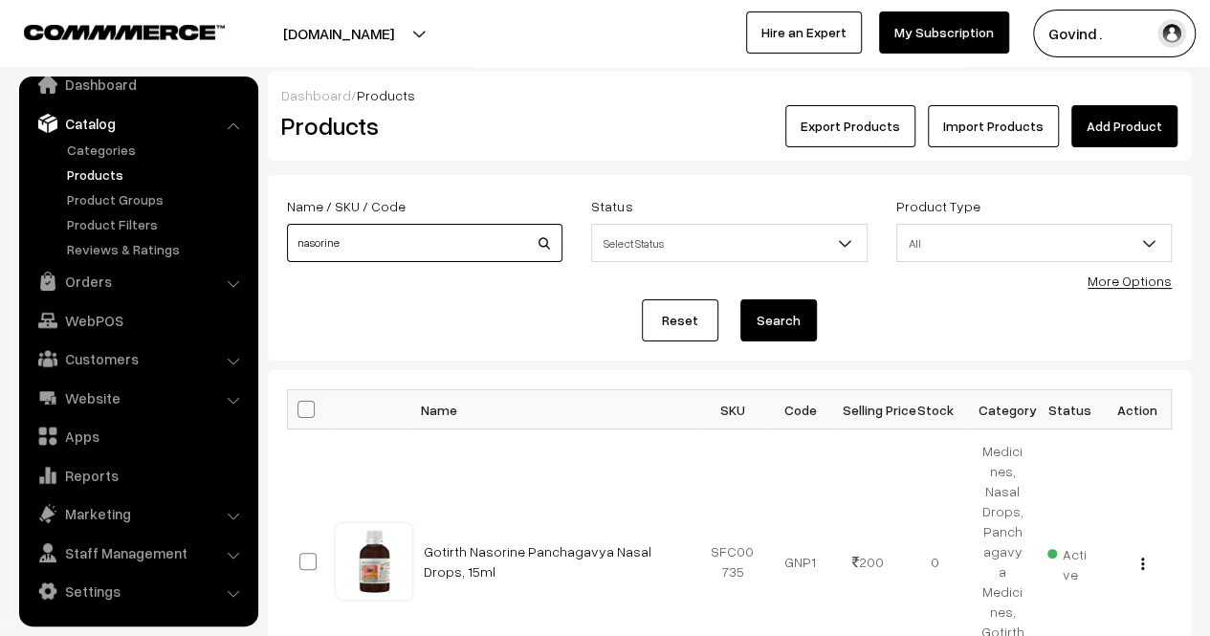
click at [413, 249] on input "nasorine" at bounding box center [425, 243] width 276 height 38
type input "gashar"
click at [741, 299] on button "Search" at bounding box center [779, 320] width 77 height 42
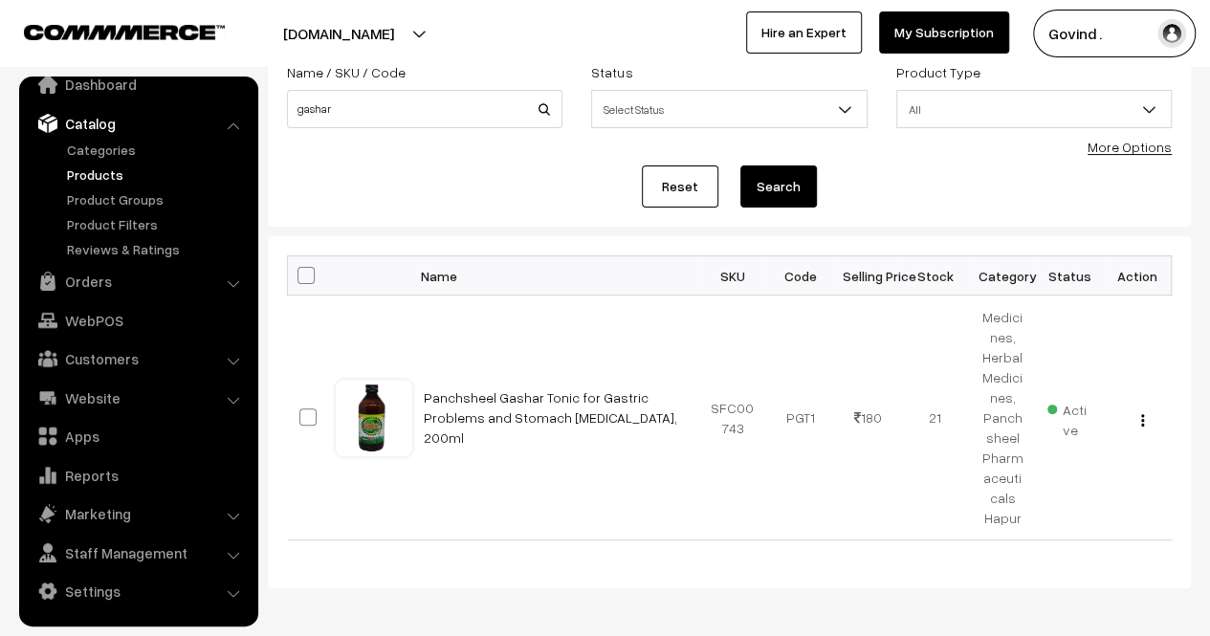
scroll to position [188, 0]
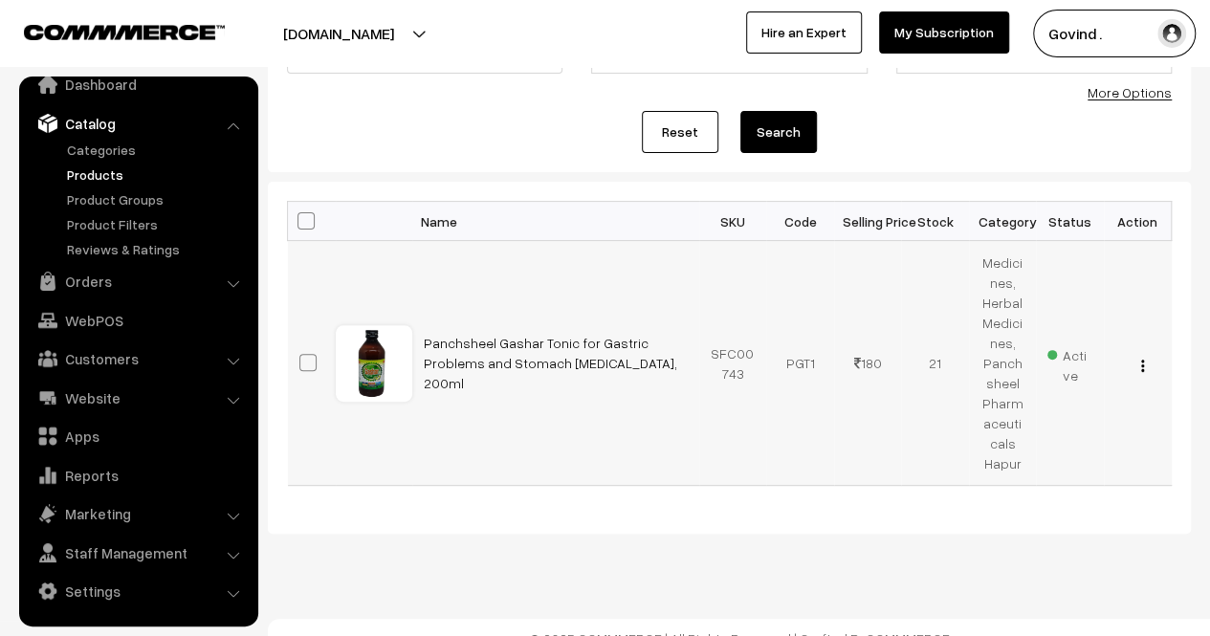
click at [1141, 360] on img "button" at bounding box center [1142, 366] width 3 height 12
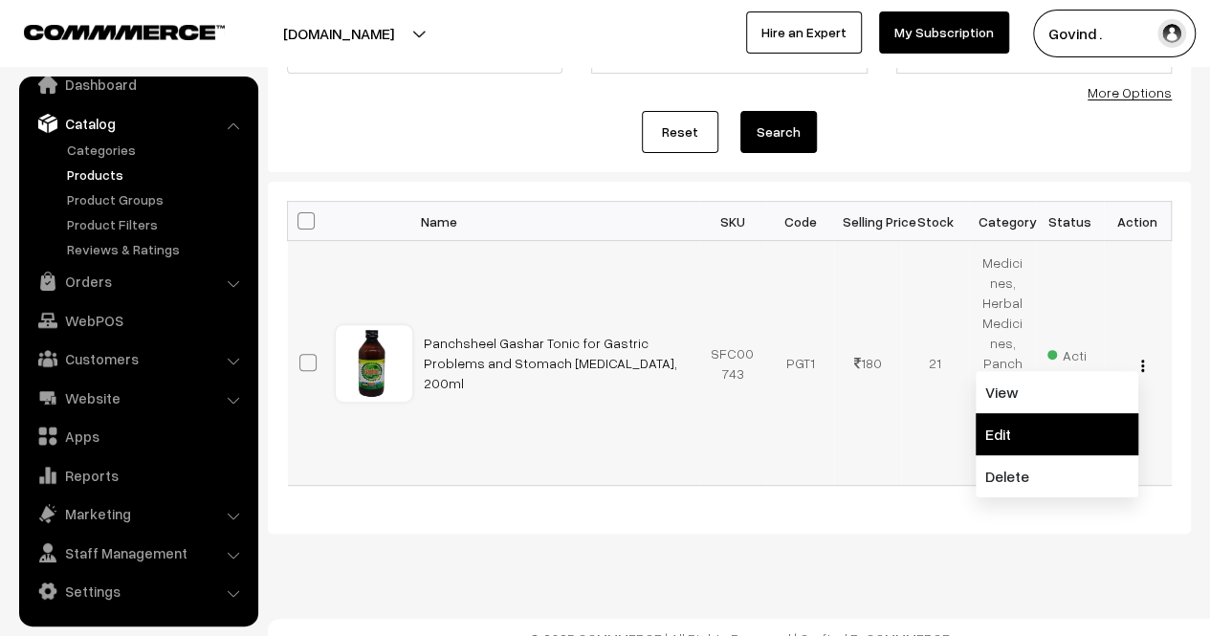
click at [1043, 413] on link "Edit" at bounding box center [1057, 434] width 163 height 42
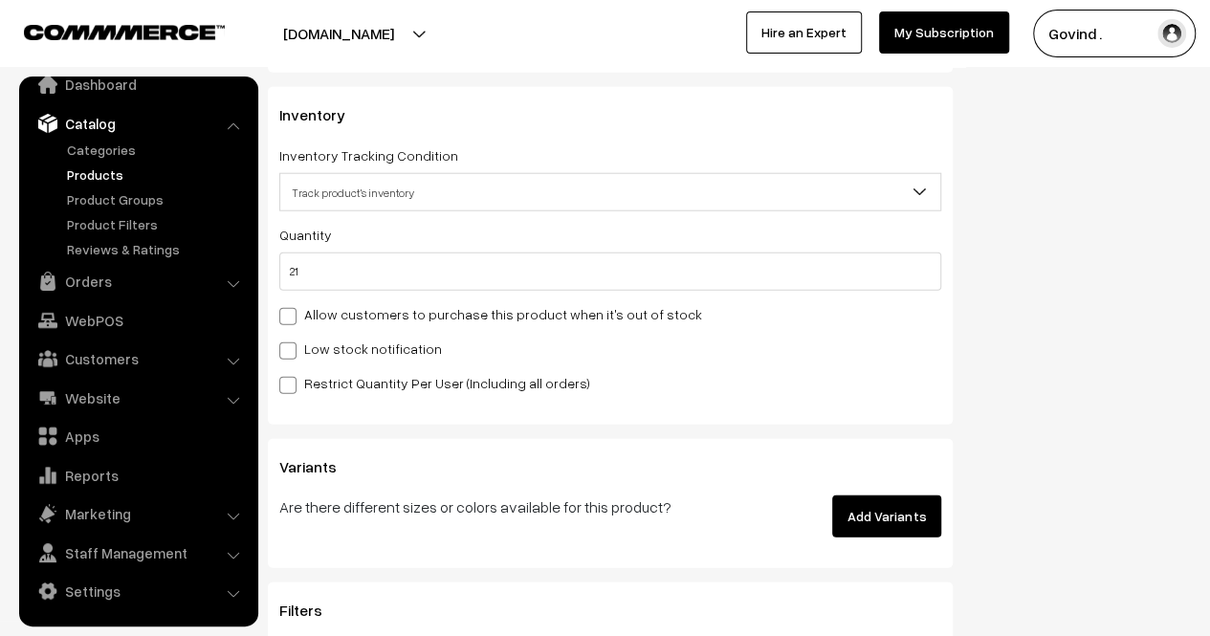
scroll to position [2357, 0]
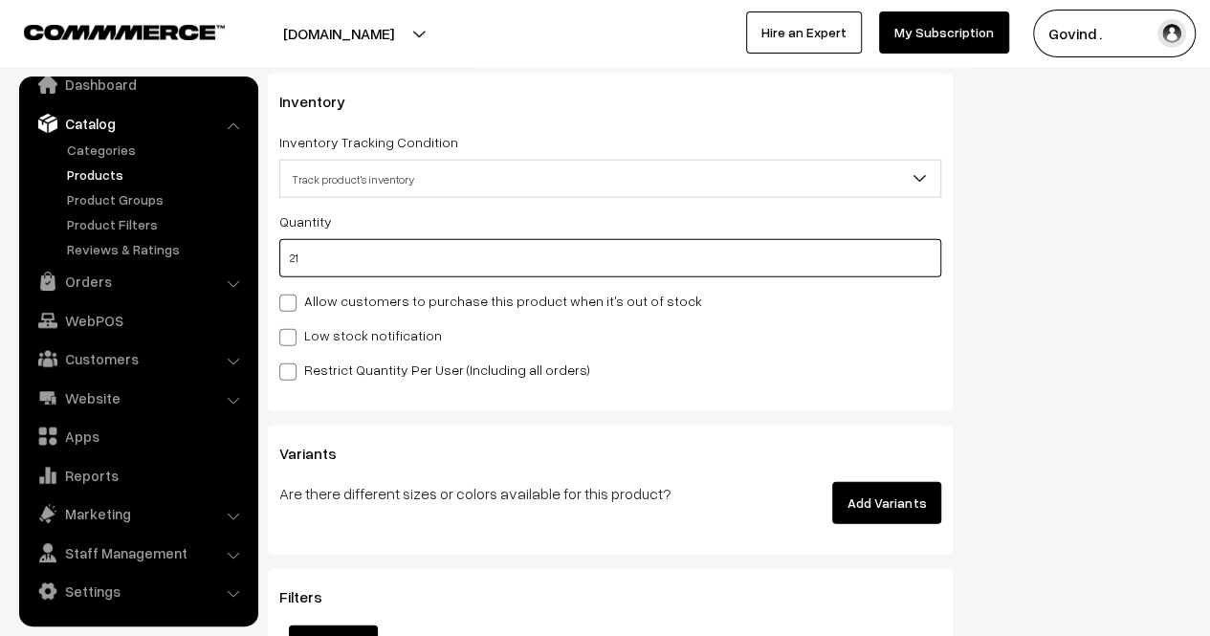
click at [729, 248] on input "21" at bounding box center [610, 258] width 662 height 38
type input "2"
type input "23"
type input "0"
type input "1"
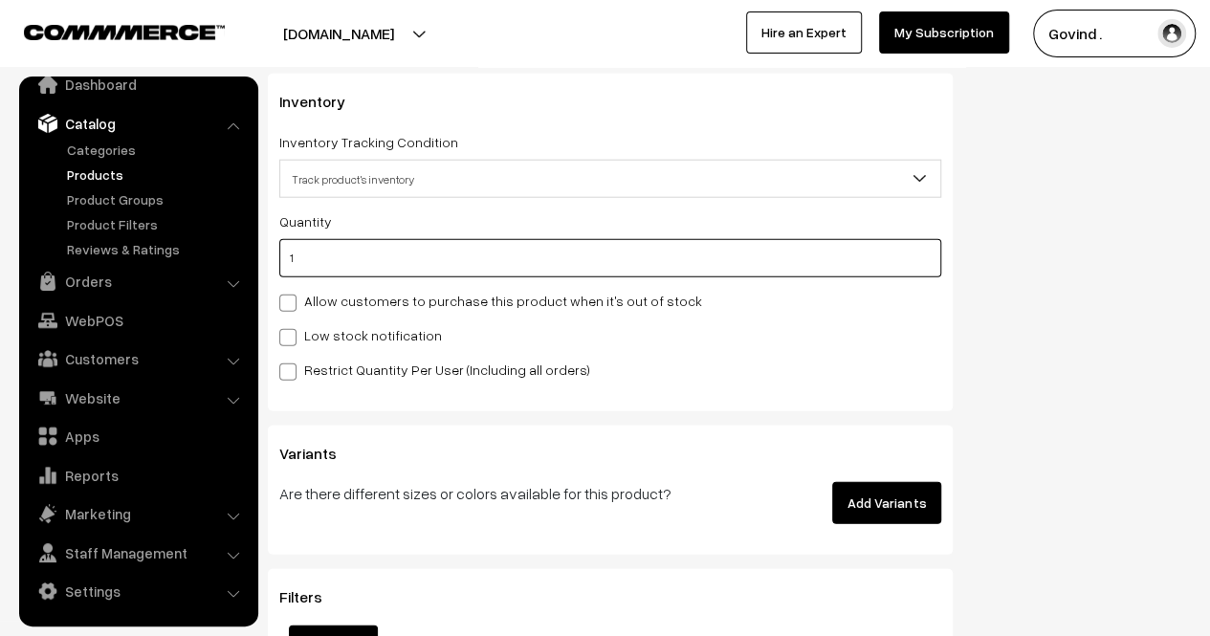
type input "22"
type input "18"
type input "39"
type input "1"
type input "22"
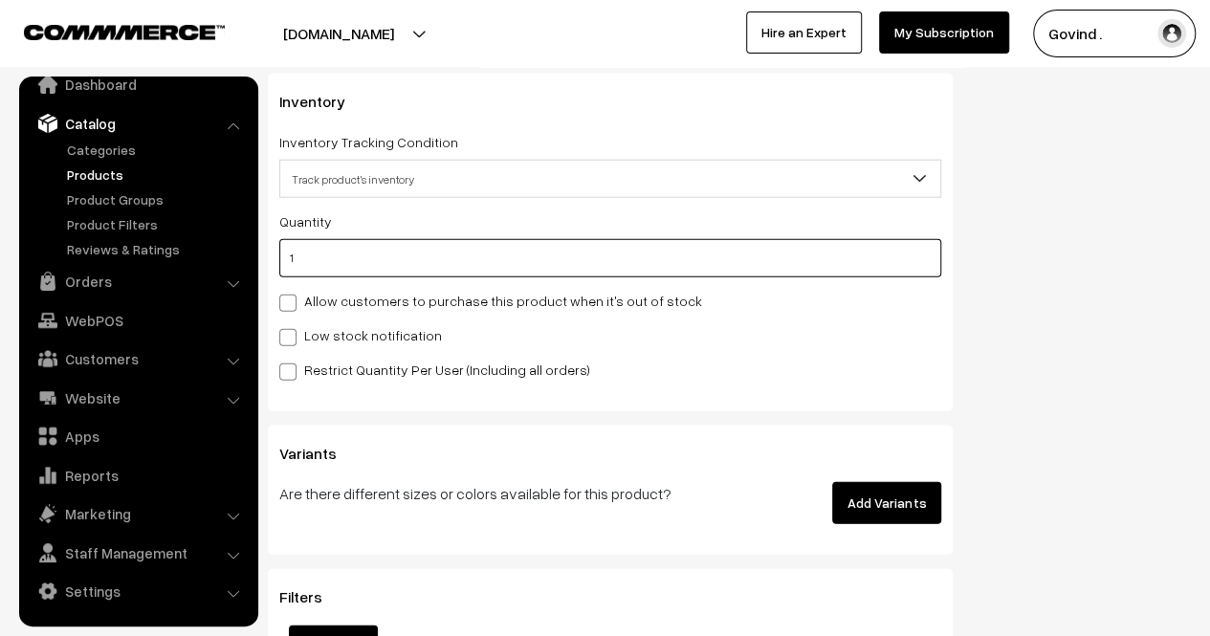
type input "18"
type input "39"
type input "18"
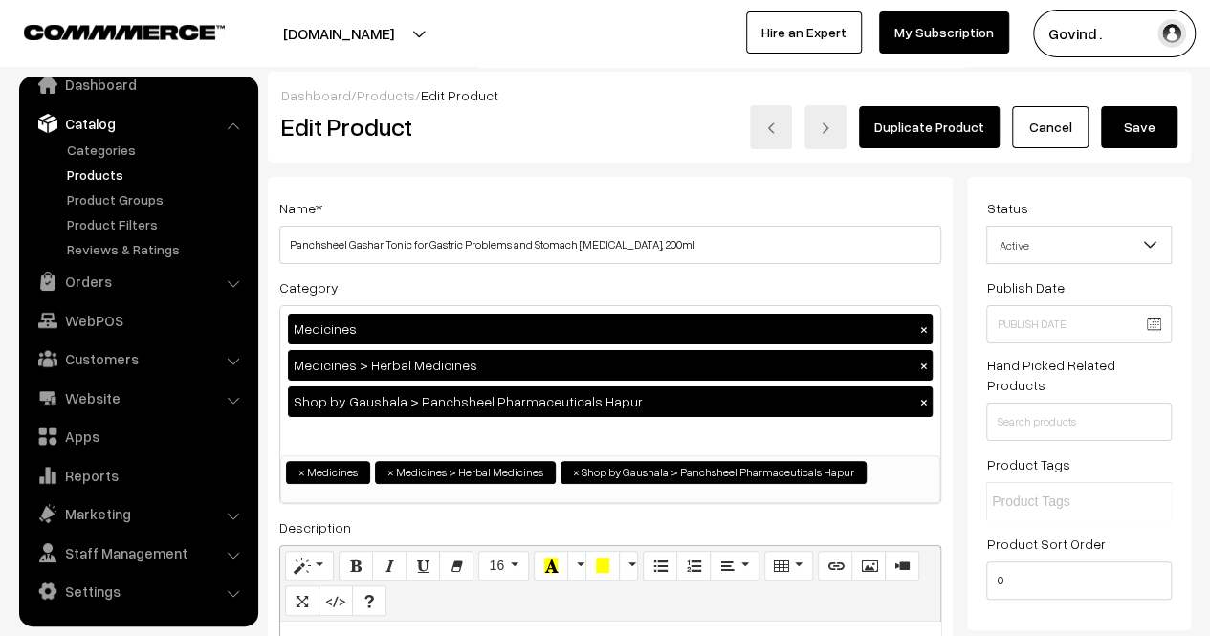
click at [1154, 120] on button "Save" at bounding box center [1139, 127] width 77 height 42
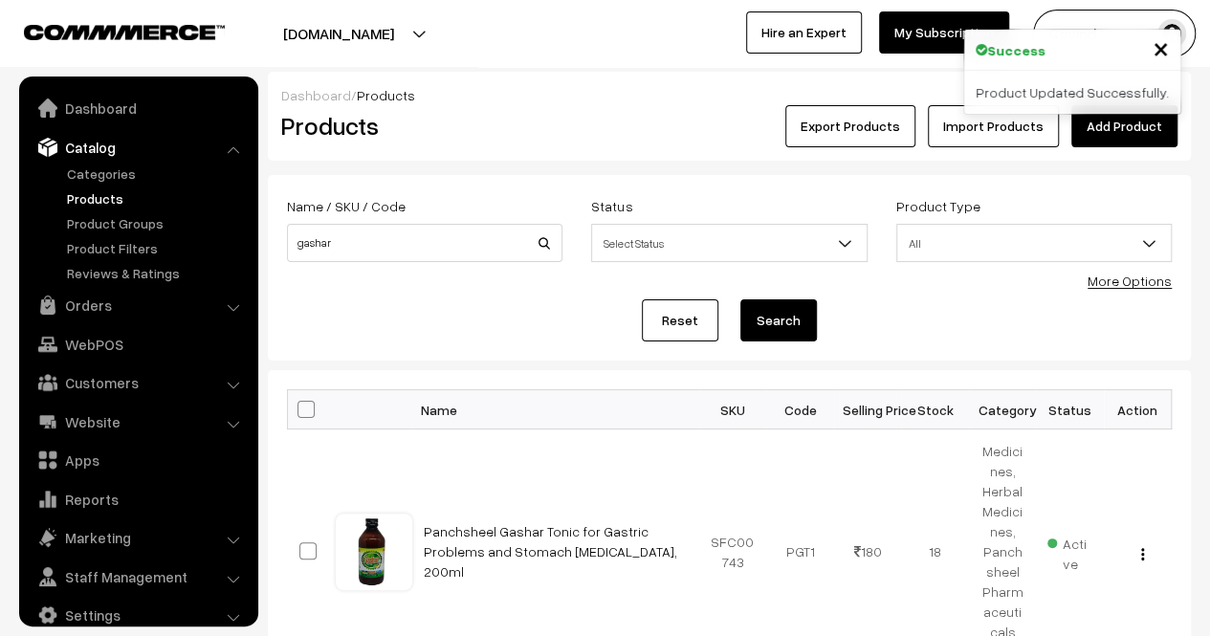
scroll to position [24, 0]
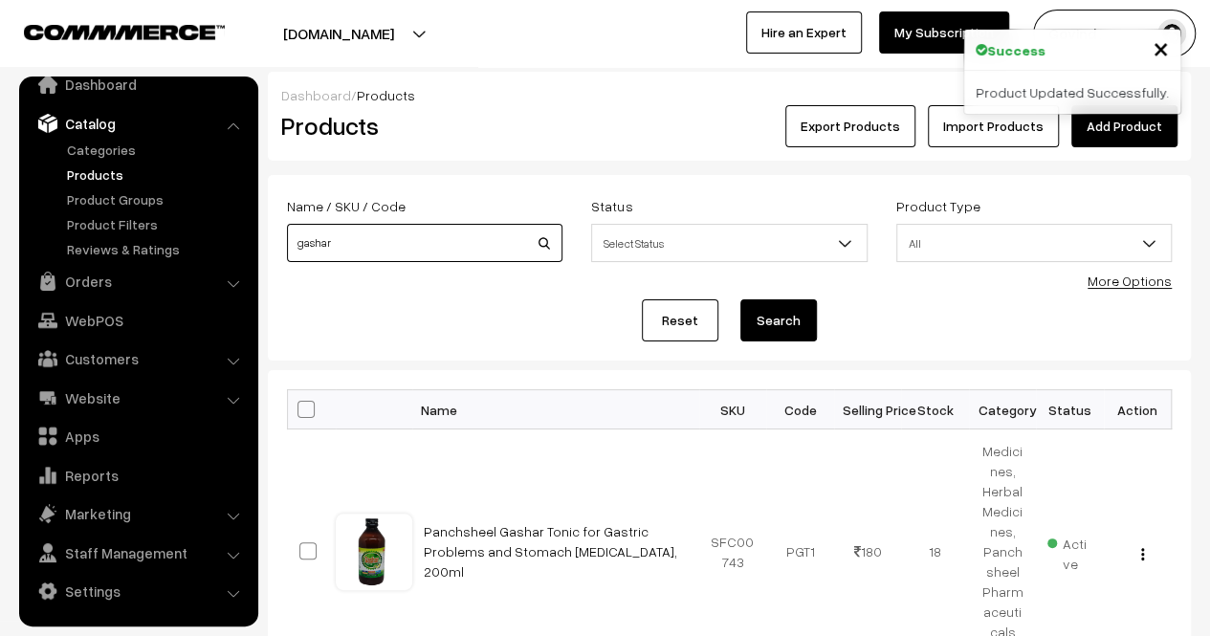
click at [420, 241] on input "gashar" at bounding box center [425, 243] width 276 height 38
type input "livesin"
click at [741, 299] on button "Search" at bounding box center [779, 320] width 77 height 42
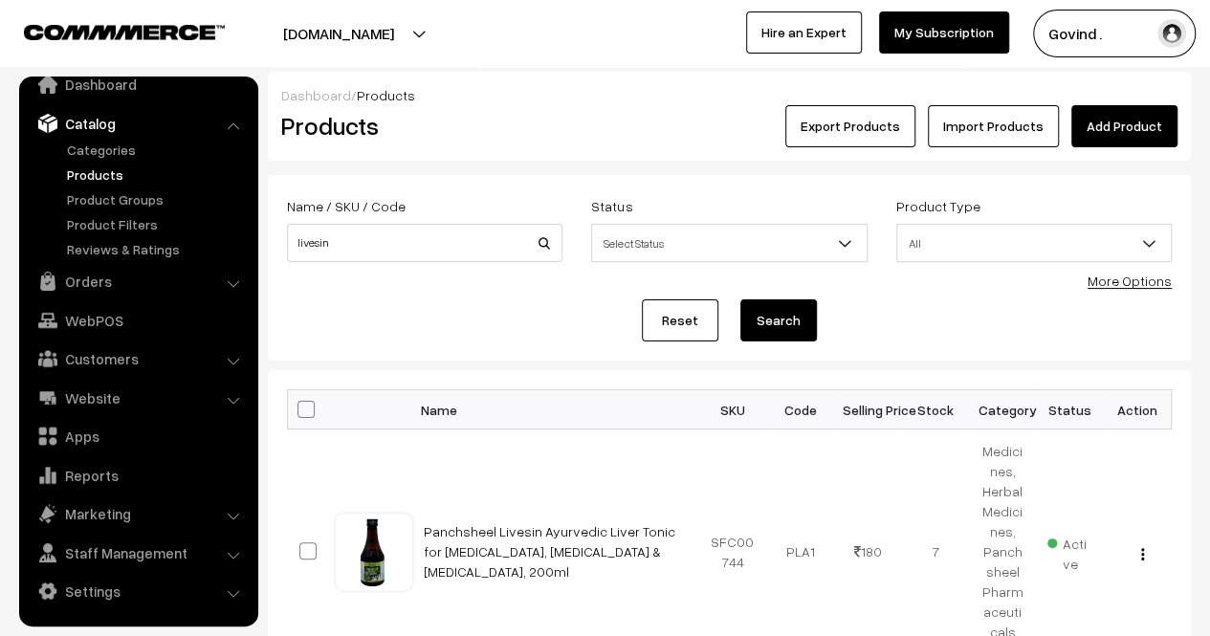
scroll to position [188, 0]
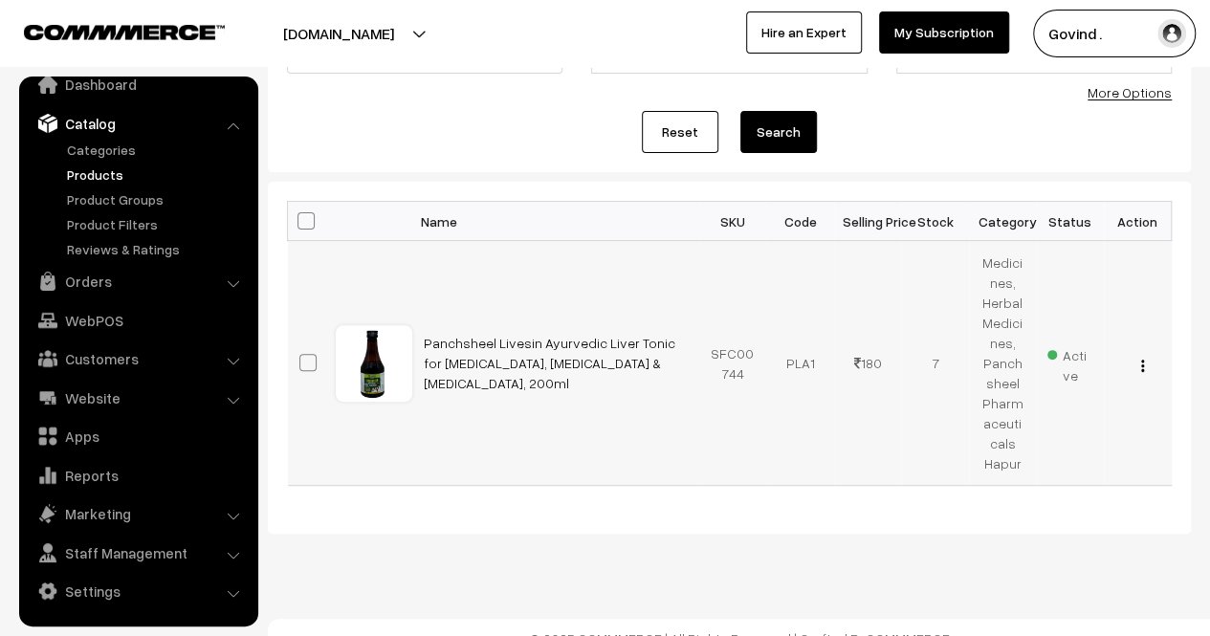
click at [1142, 360] on img "button" at bounding box center [1142, 366] width 3 height 12
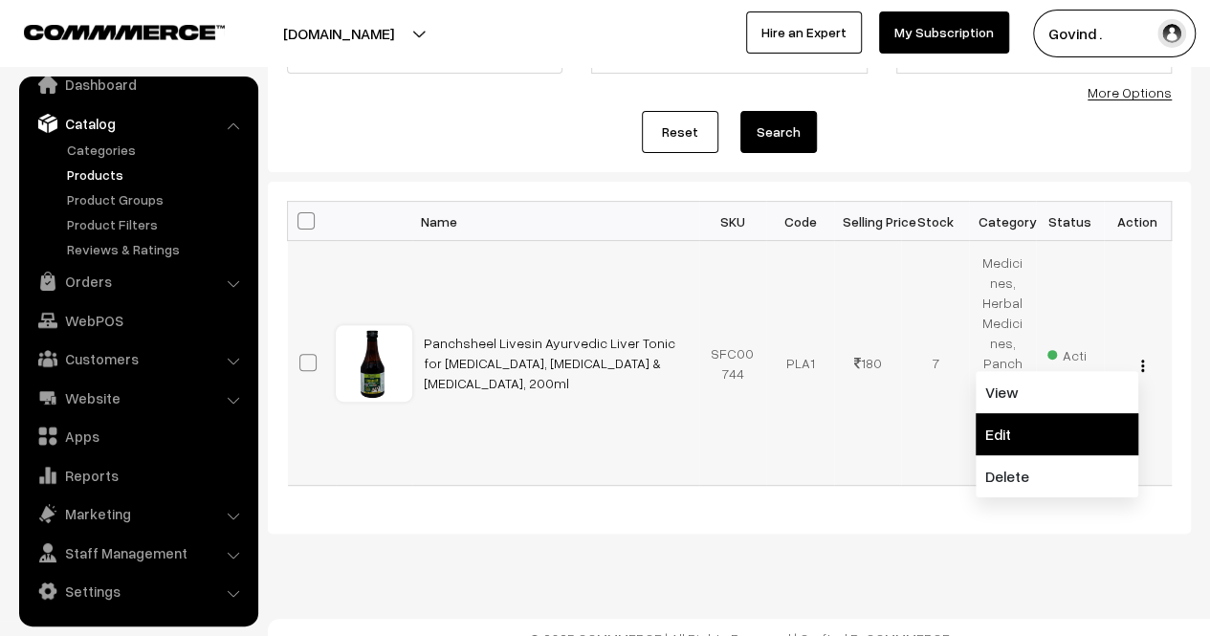
click at [1040, 413] on link "Edit" at bounding box center [1057, 434] width 163 height 42
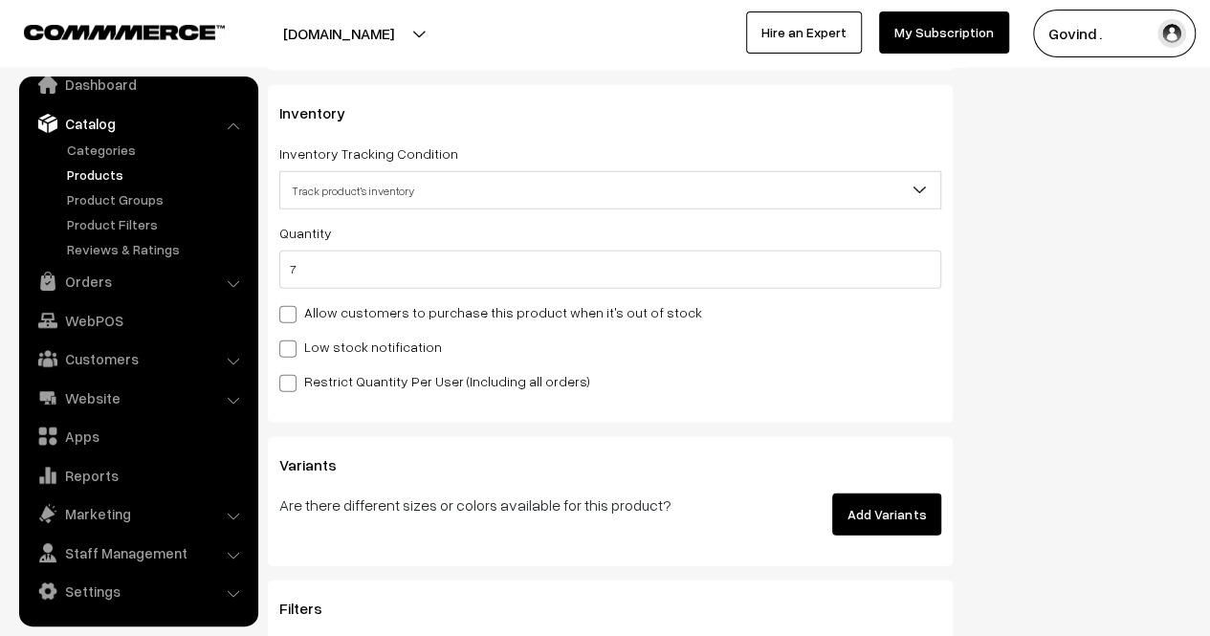
scroll to position [2536, 0]
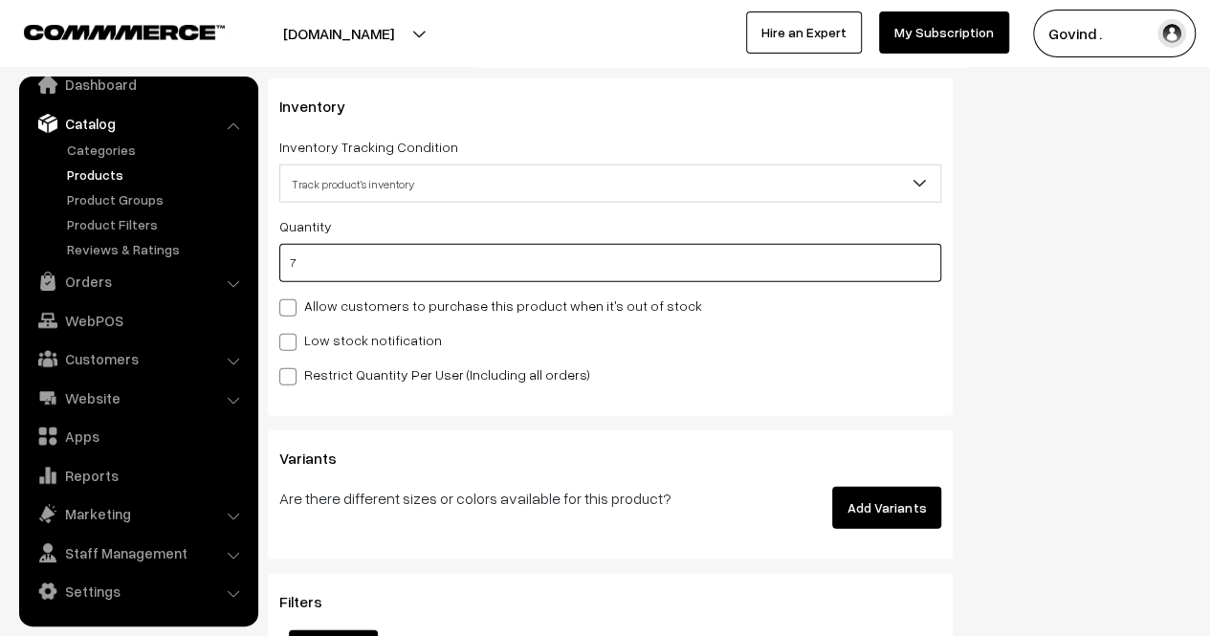
click at [710, 244] on input "7" at bounding box center [610, 263] width 662 height 38
type input "5"
type input "12"
type input "5"
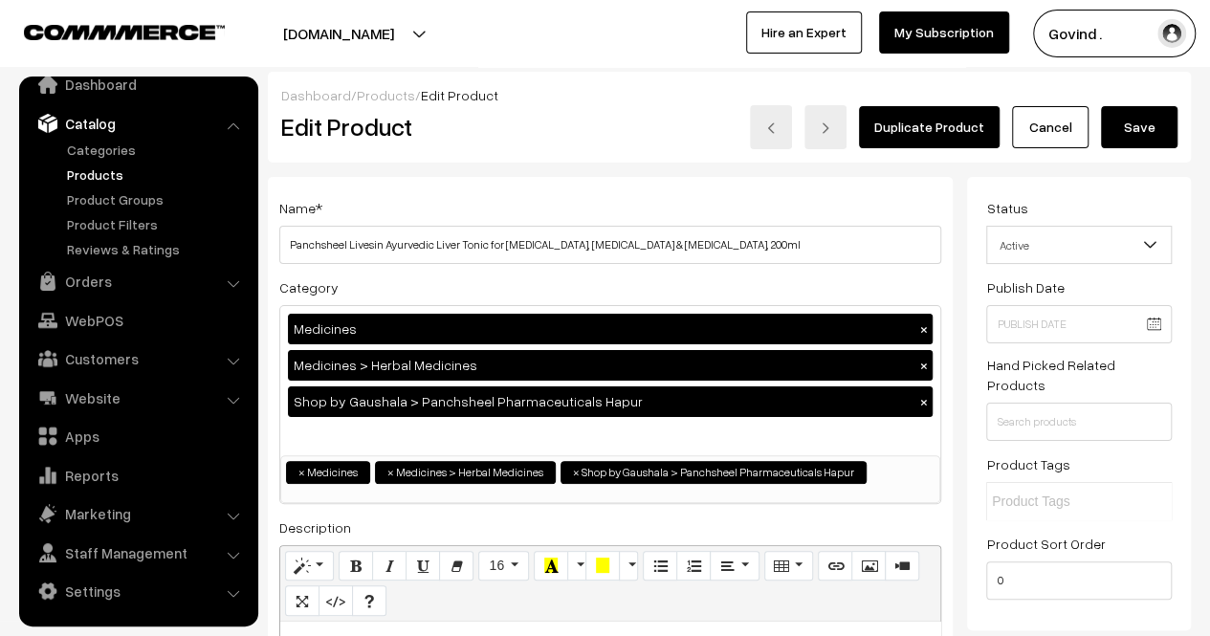
click at [1127, 136] on button "Save" at bounding box center [1139, 127] width 77 height 42
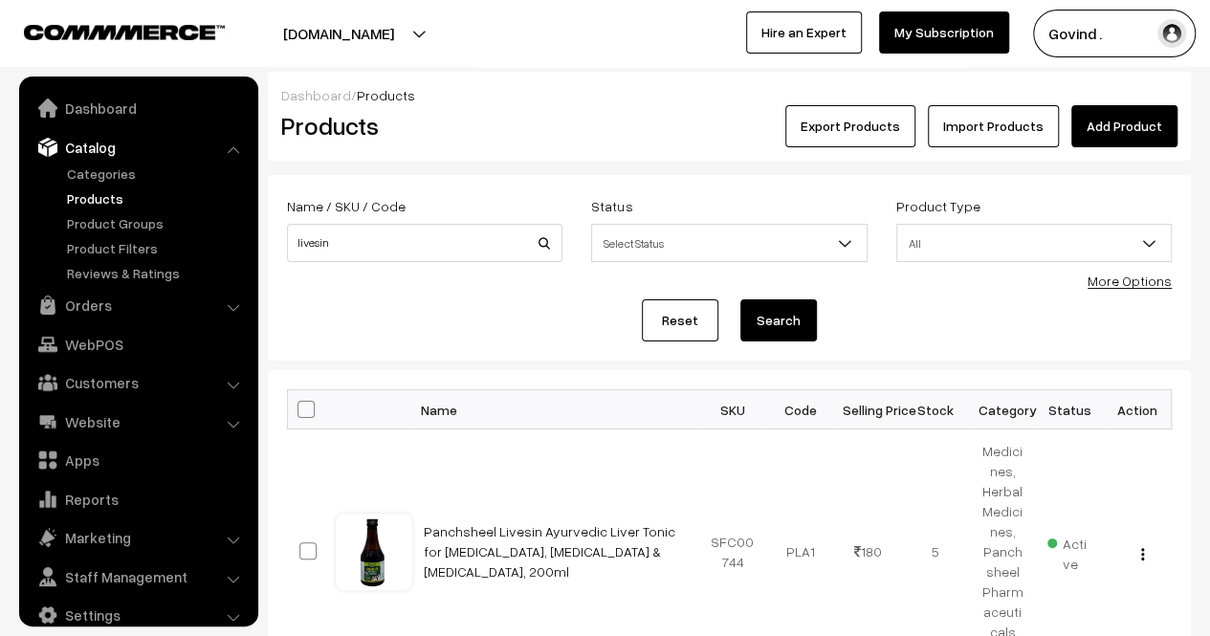
scroll to position [24, 0]
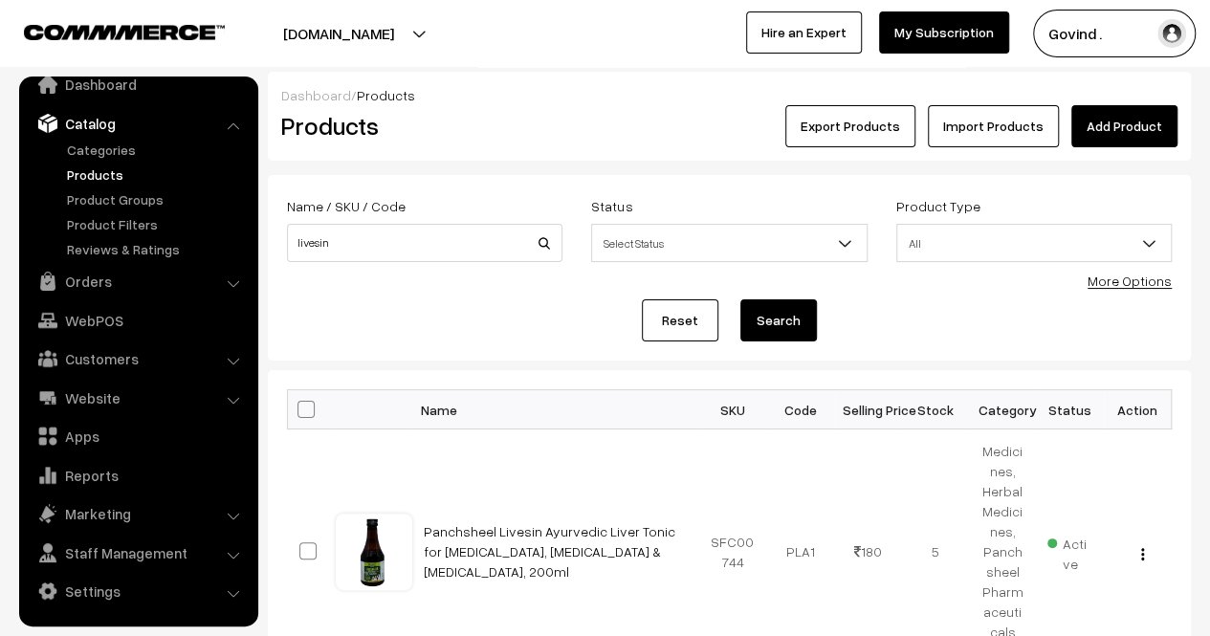
click at [450, 265] on div "Name / SKU / Code livesin" at bounding box center [425, 233] width 304 height 79
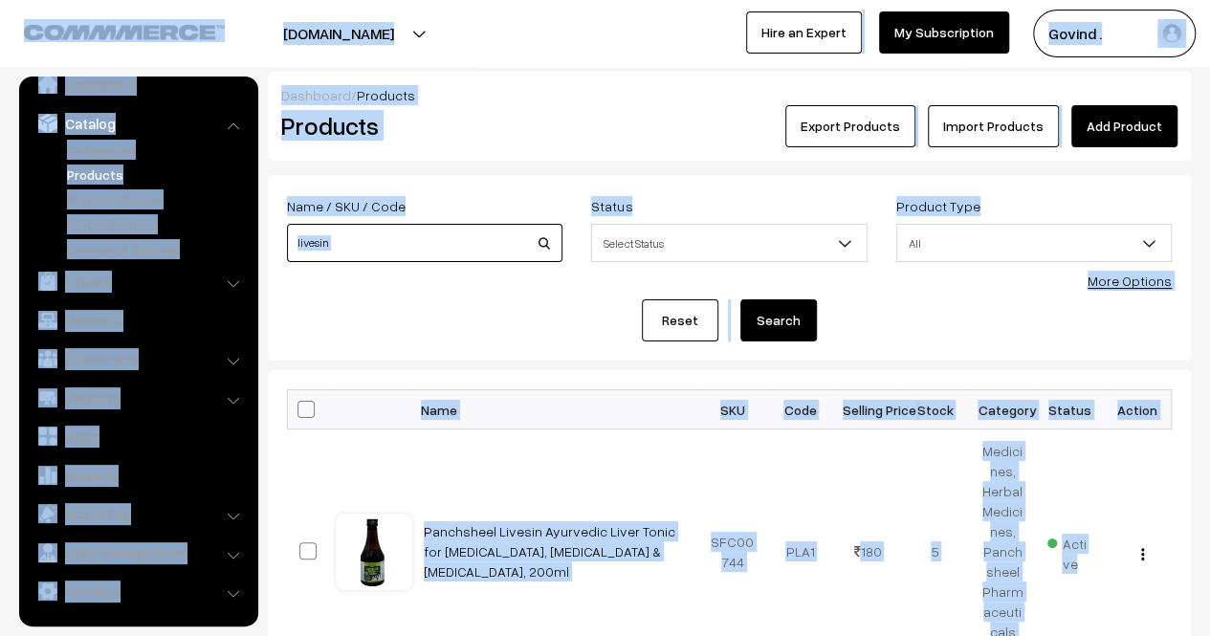
click at [438, 254] on input "livesin" at bounding box center [425, 243] width 276 height 38
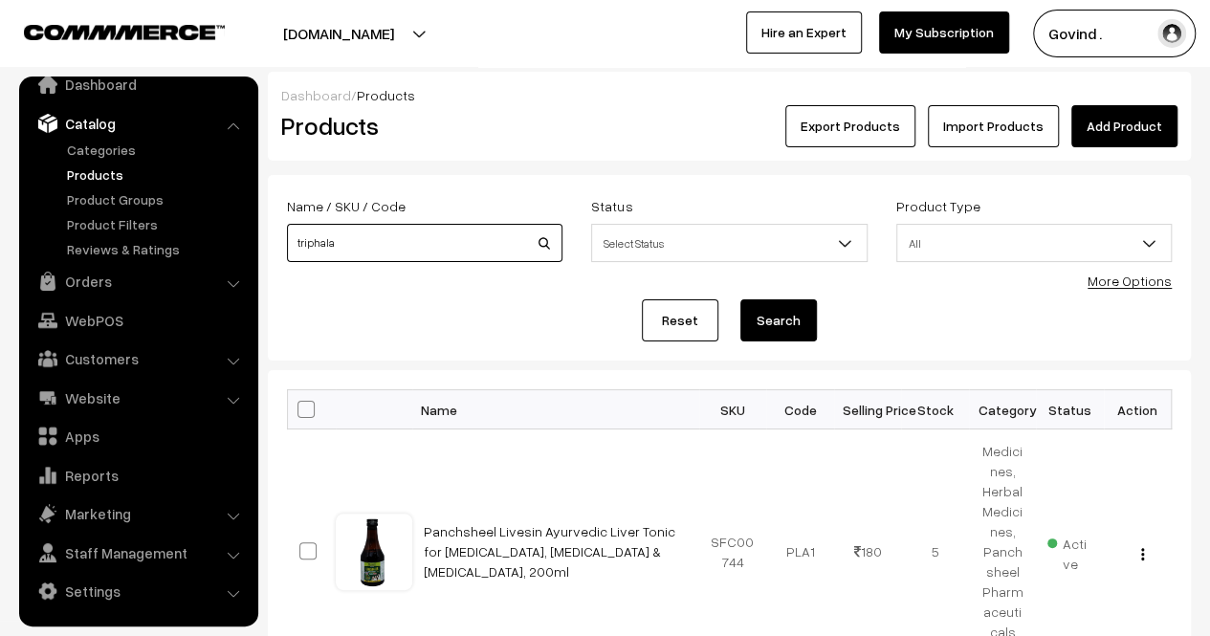
type input "triphala"
click at [741, 299] on button "Search" at bounding box center [779, 320] width 77 height 42
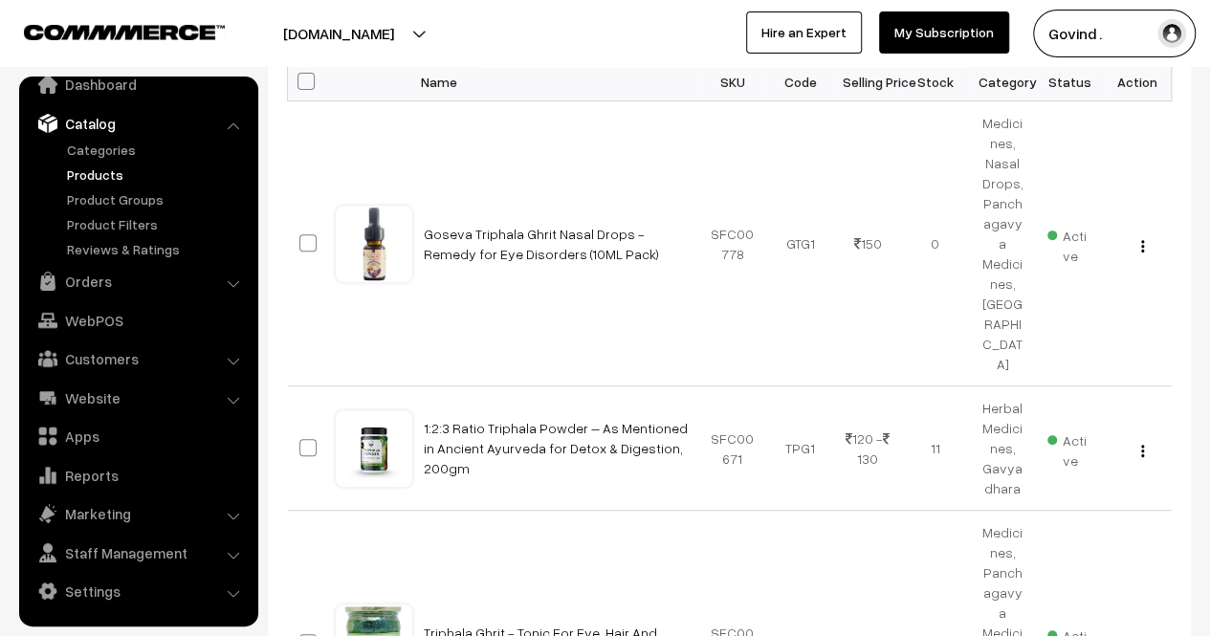
scroll to position [517, 0]
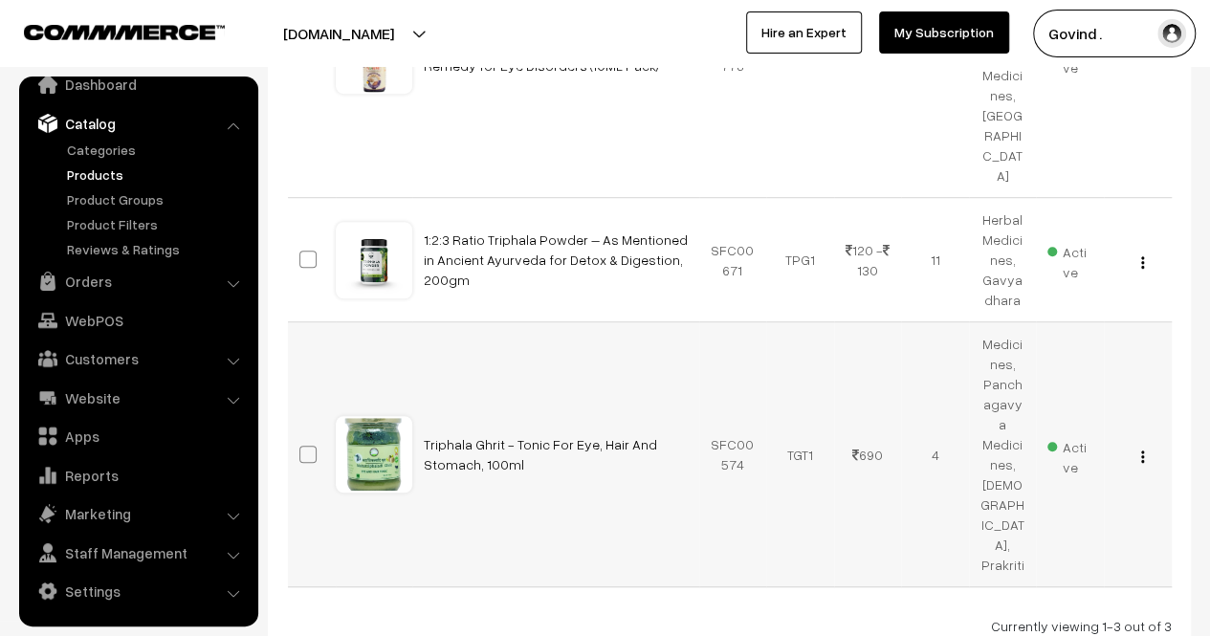
click at [1144, 449] on button "button" at bounding box center [1142, 456] width 5 height 15
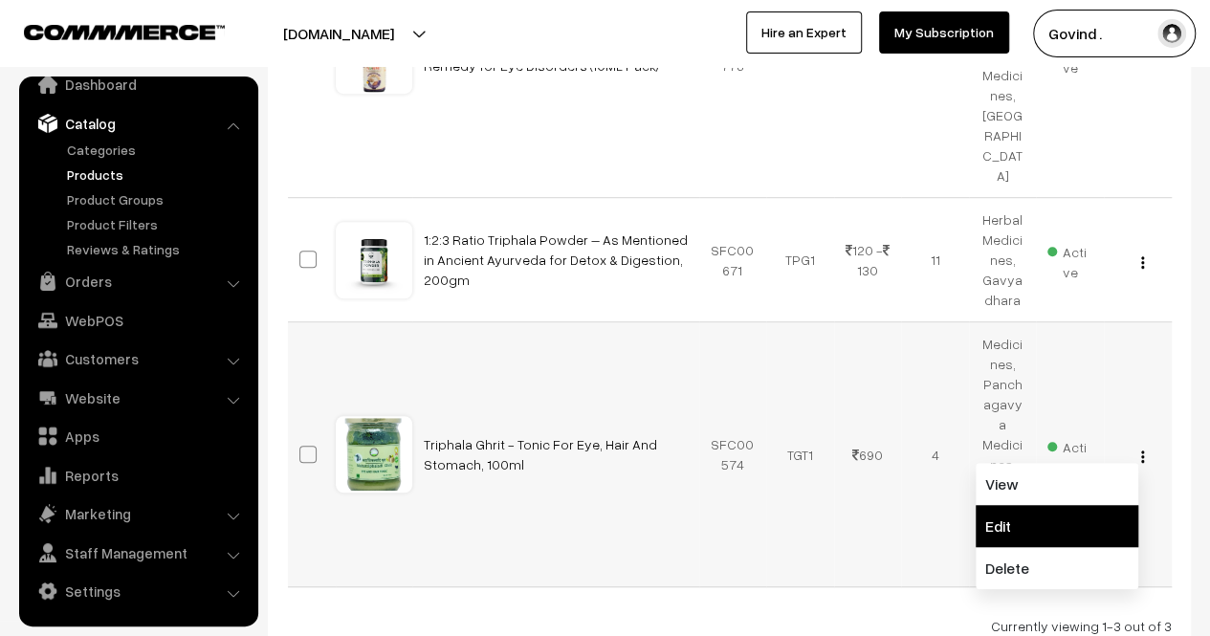
click at [1039, 505] on link "Edit" at bounding box center [1057, 526] width 163 height 42
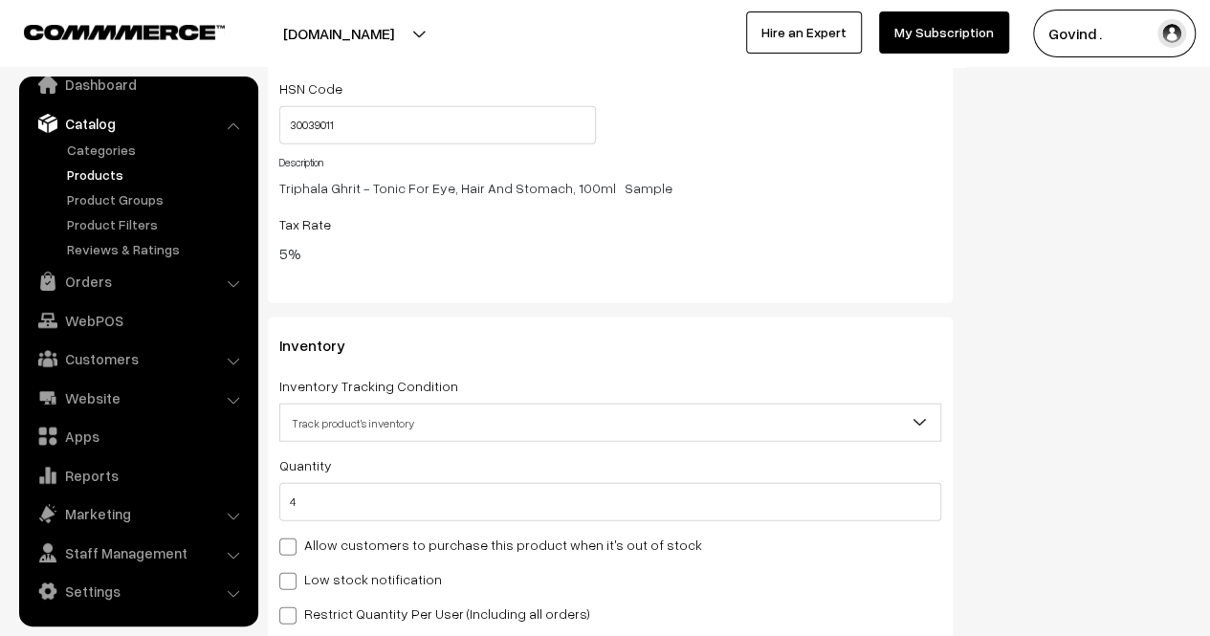
scroll to position [2002, 0]
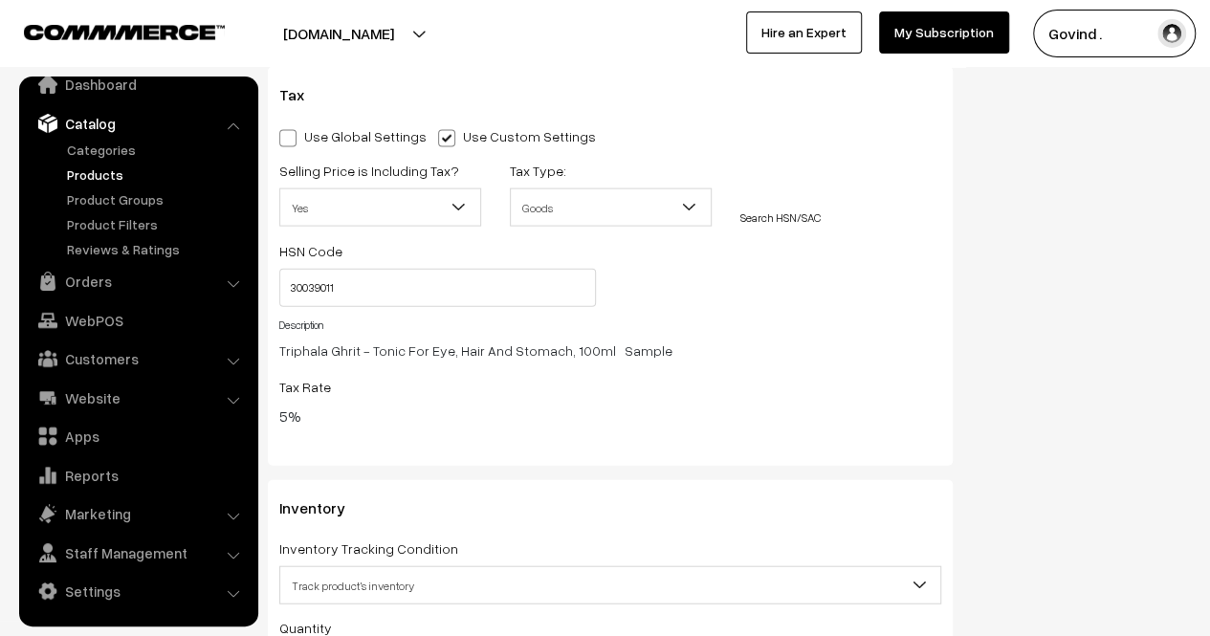
drag, startPoint x: 1208, startPoint y: 358, endPoint x: 1224, endPoint y: 114, distance: 244.4
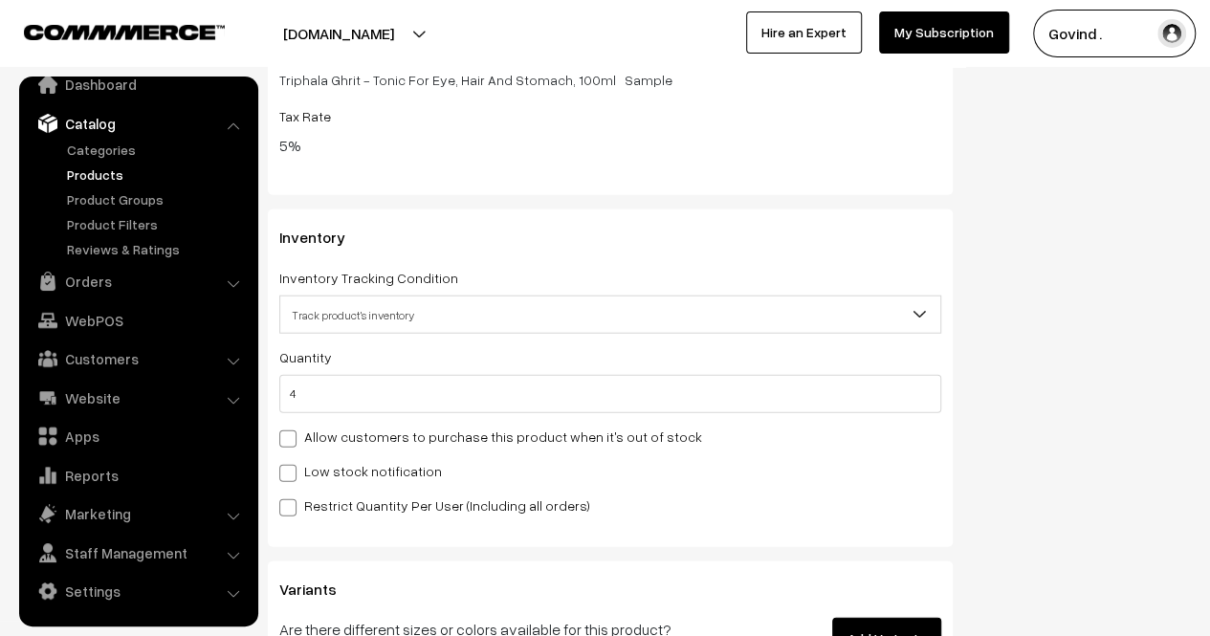
scroll to position [2285, 0]
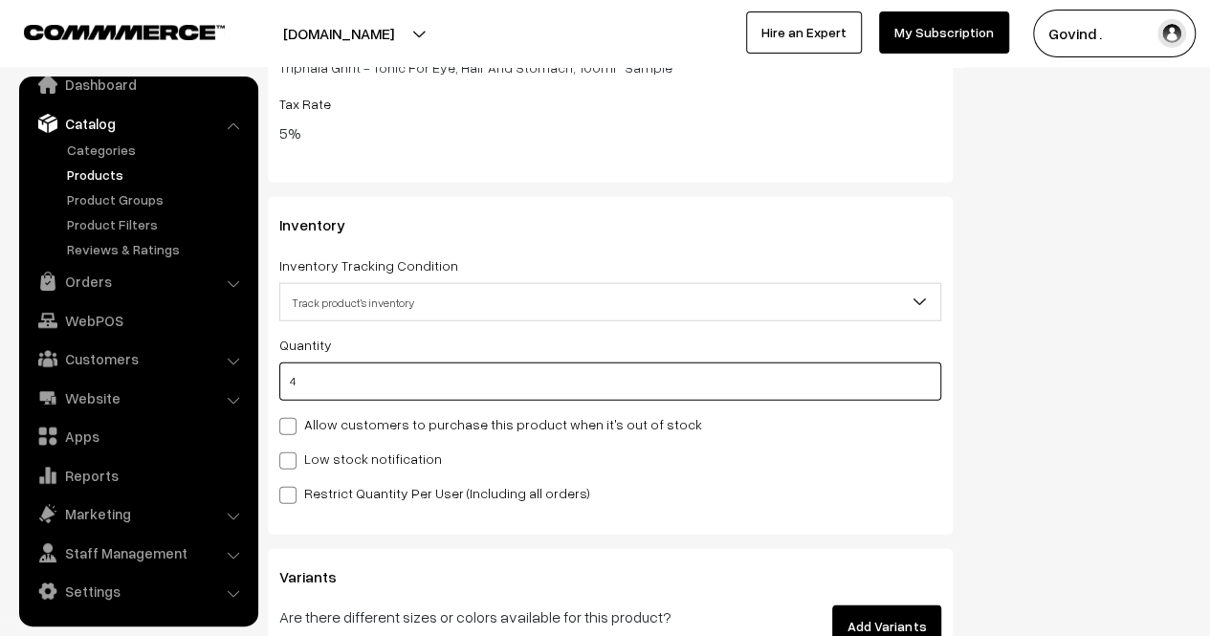
click at [481, 374] on input "4" at bounding box center [610, 382] width 662 height 38
type input "3"
type input "7"
type input "3"
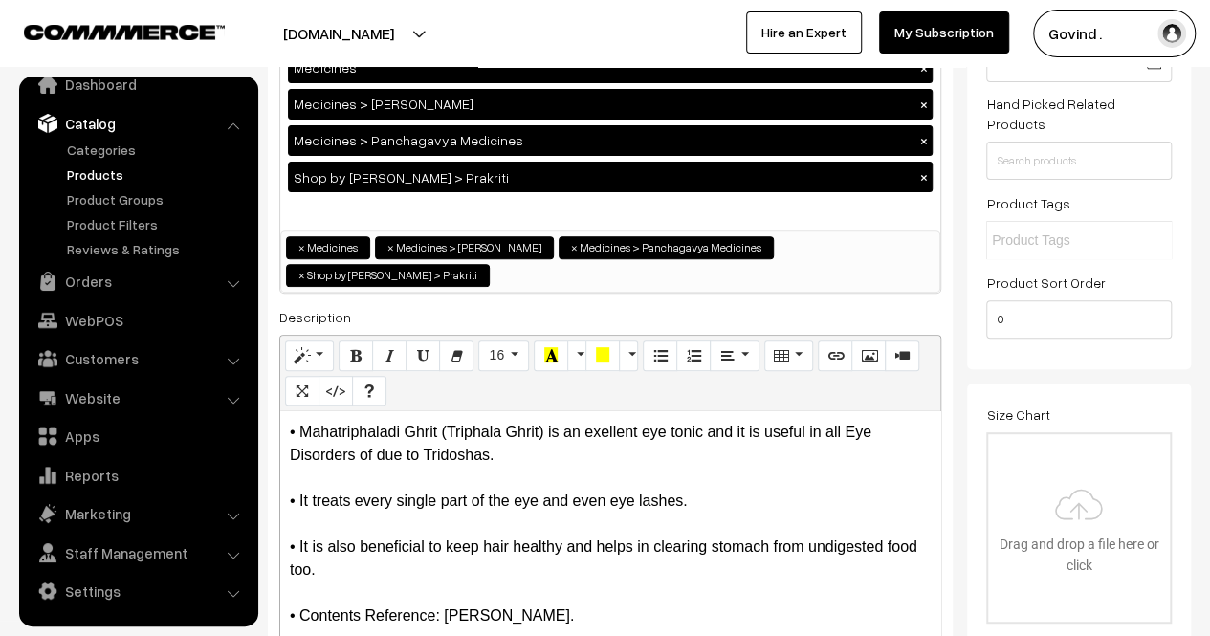
scroll to position [0, 0]
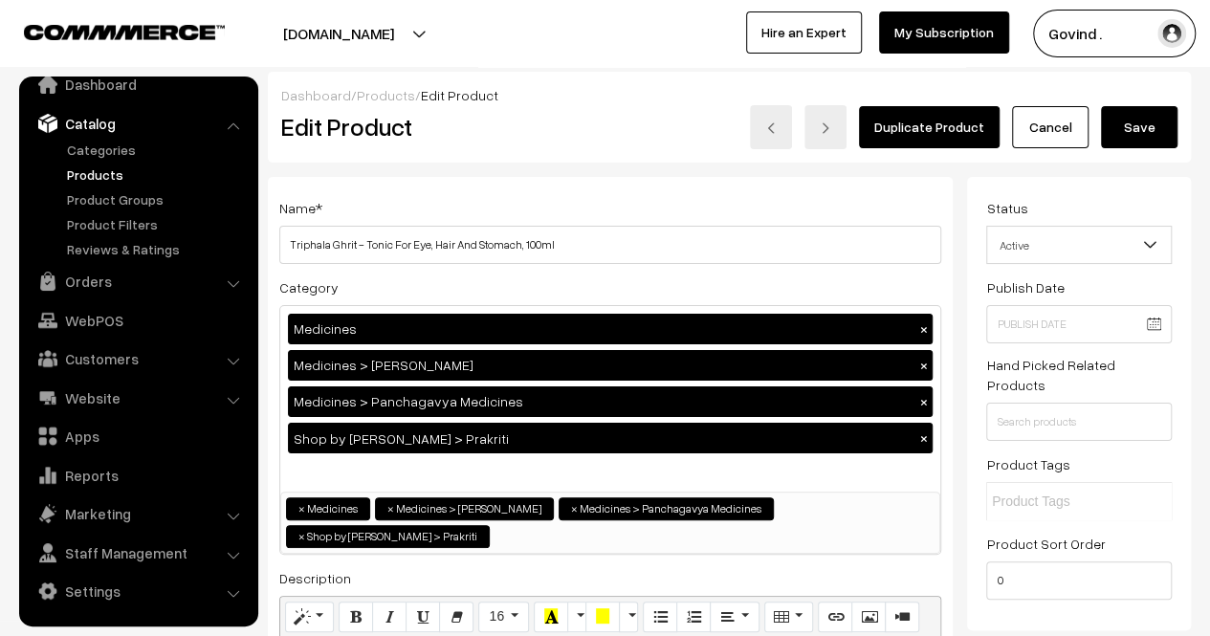
click at [1142, 120] on button "Save" at bounding box center [1139, 127] width 77 height 42
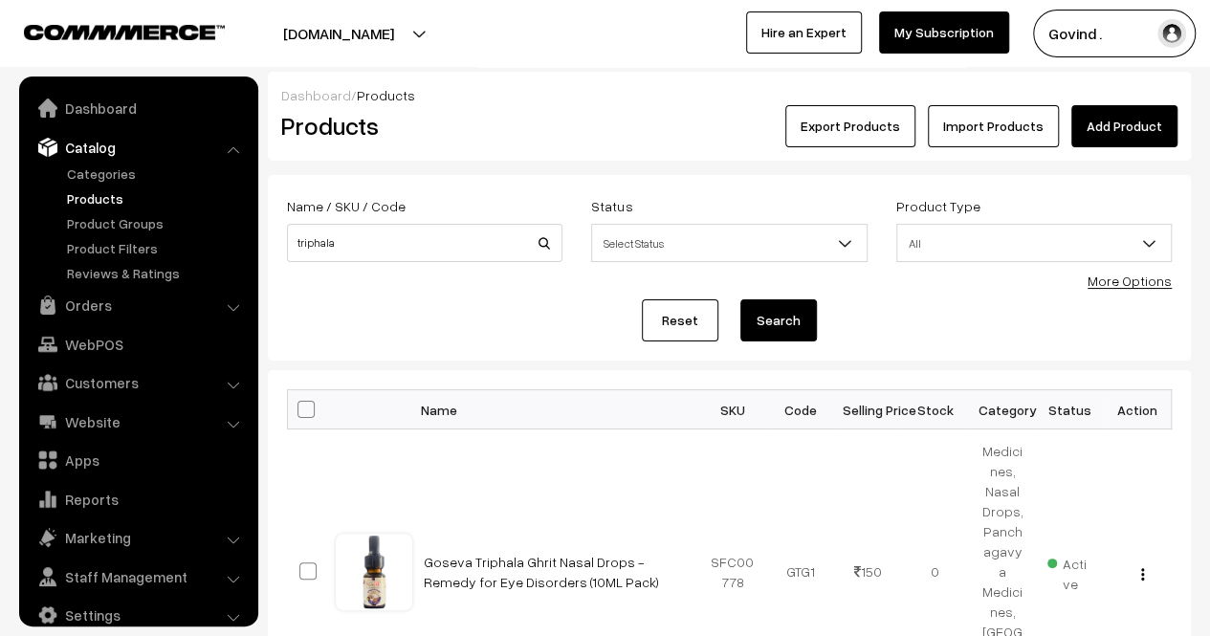
scroll to position [24, 0]
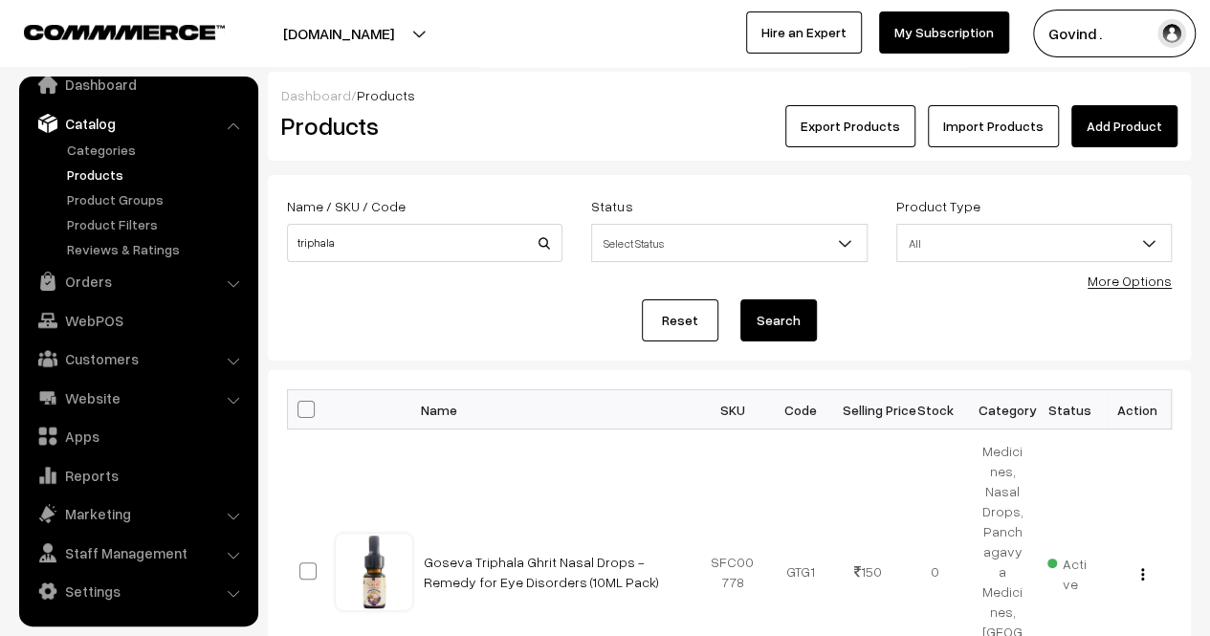
click at [412, 262] on div "Name / SKU / Code triphala" at bounding box center [425, 233] width 304 height 79
click at [429, 255] on input "triphala" at bounding box center [425, 243] width 276 height 38
type input "shsving"
click at [741, 299] on button "Search" at bounding box center [779, 320] width 77 height 42
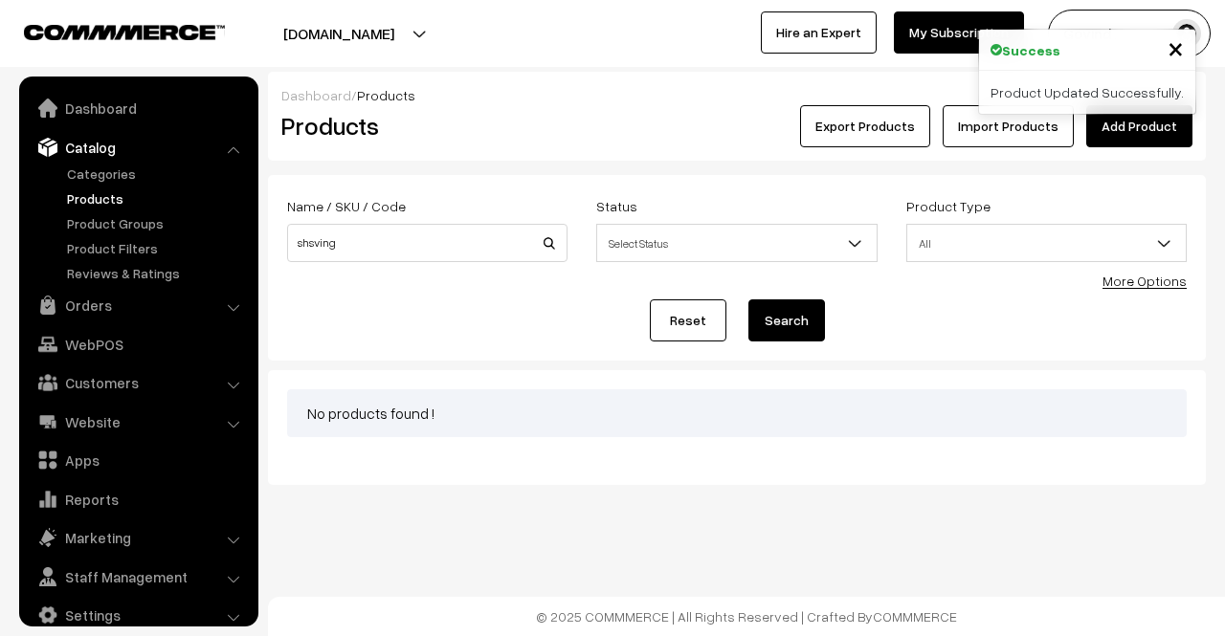
scroll to position [24, 0]
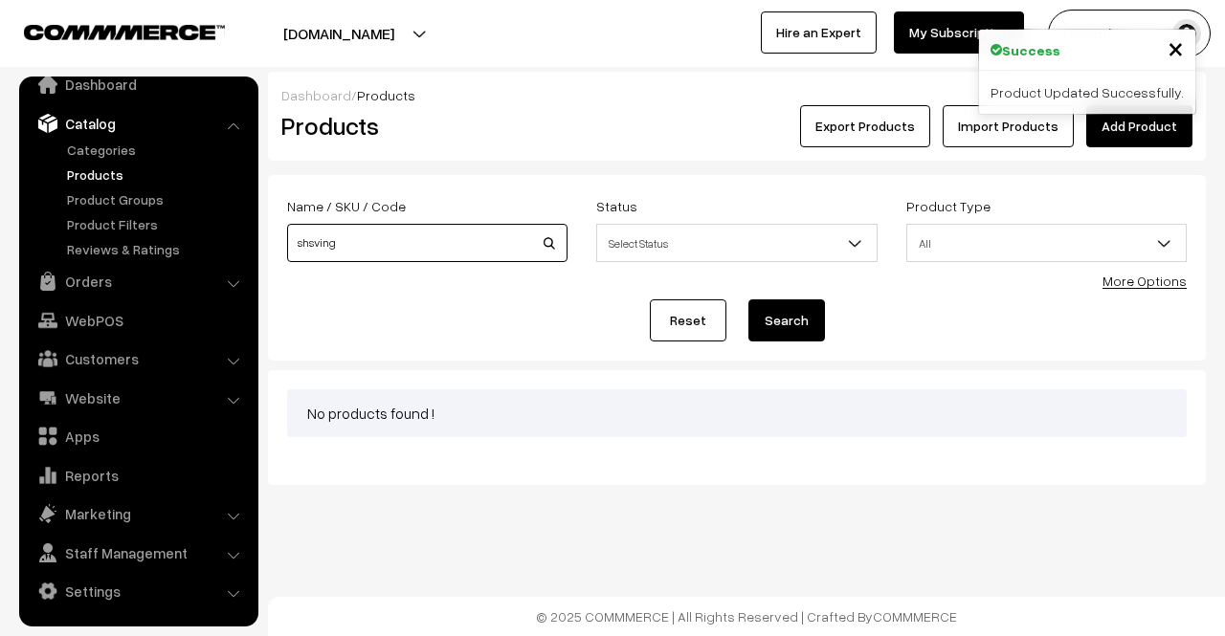
click at [429, 255] on input "shsving" at bounding box center [427, 243] width 280 height 38
type input "shaving"
click at [748, 299] on button "Search" at bounding box center [786, 320] width 77 height 42
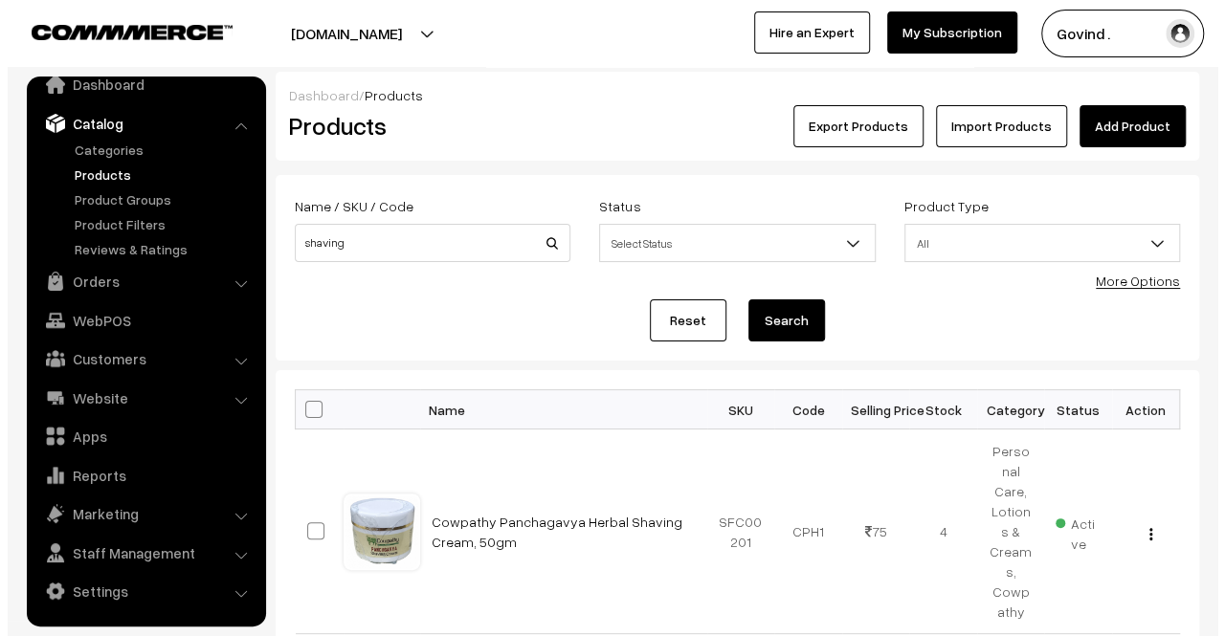
scroll to position [148, 0]
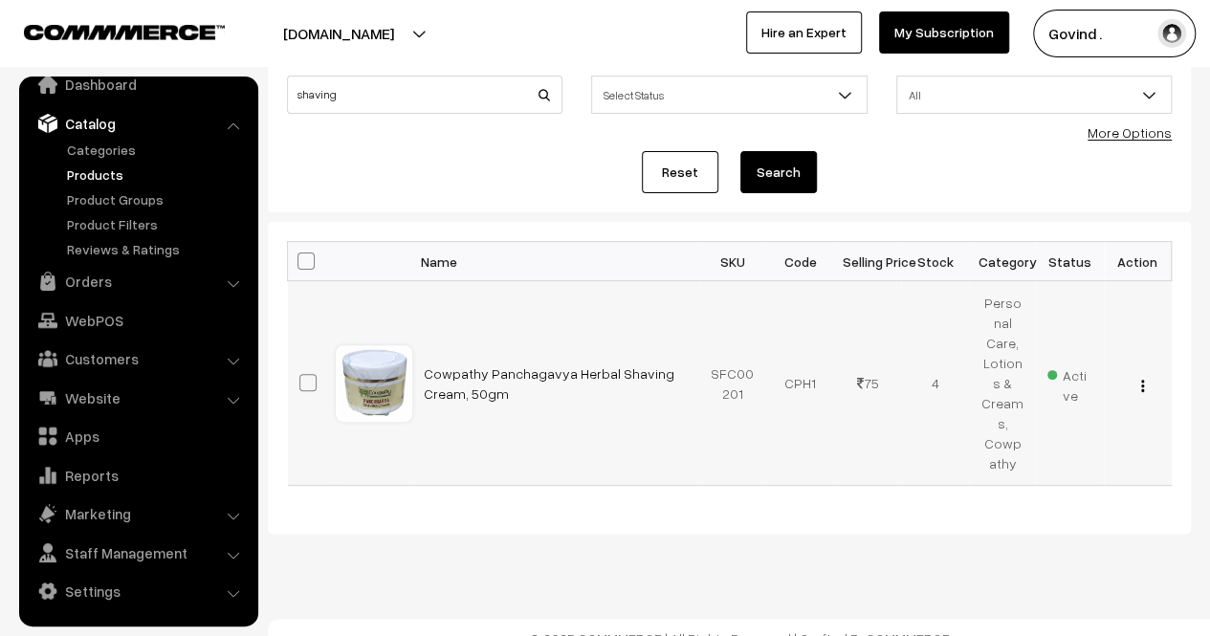
click at [1142, 380] on img "button" at bounding box center [1142, 386] width 3 height 12
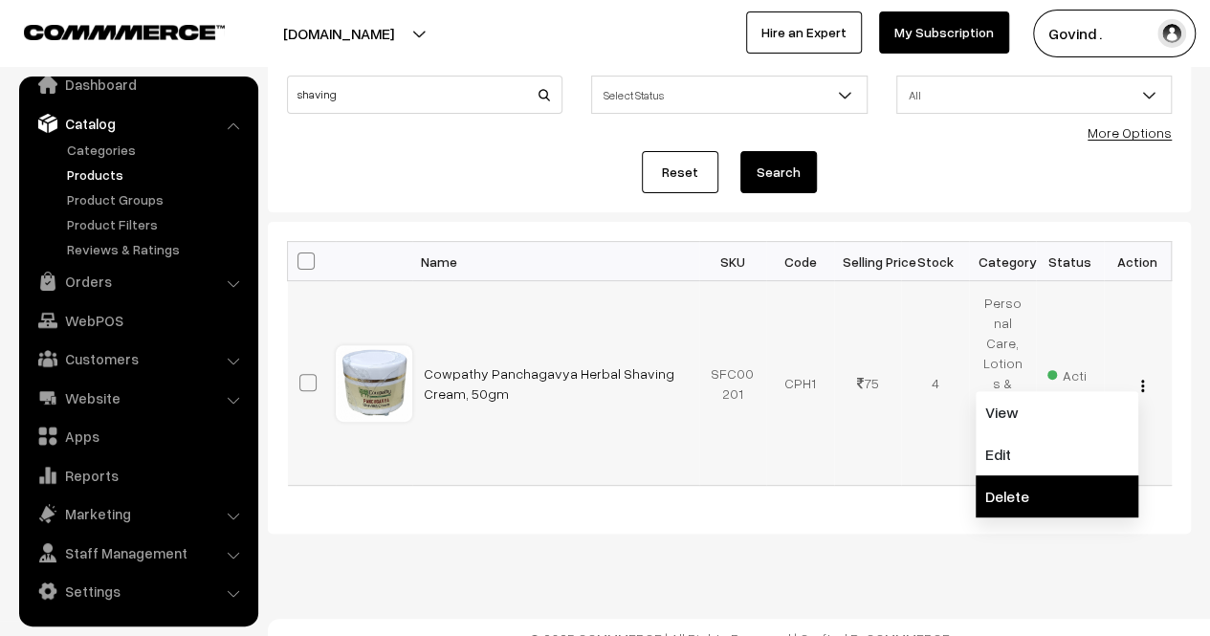
click at [1056, 476] on link "Delete" at bounding box center [1057, 497] width 163 height 42
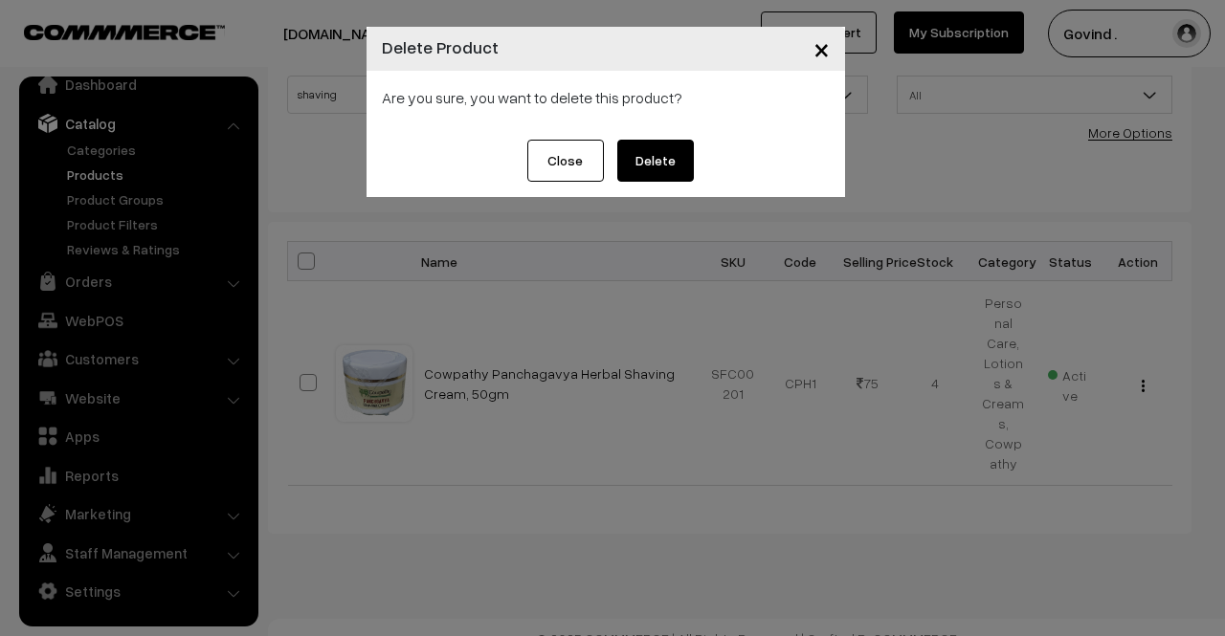
click at [556, 150] on button "Close" at bounding box center [565, 161] width 77 height 42
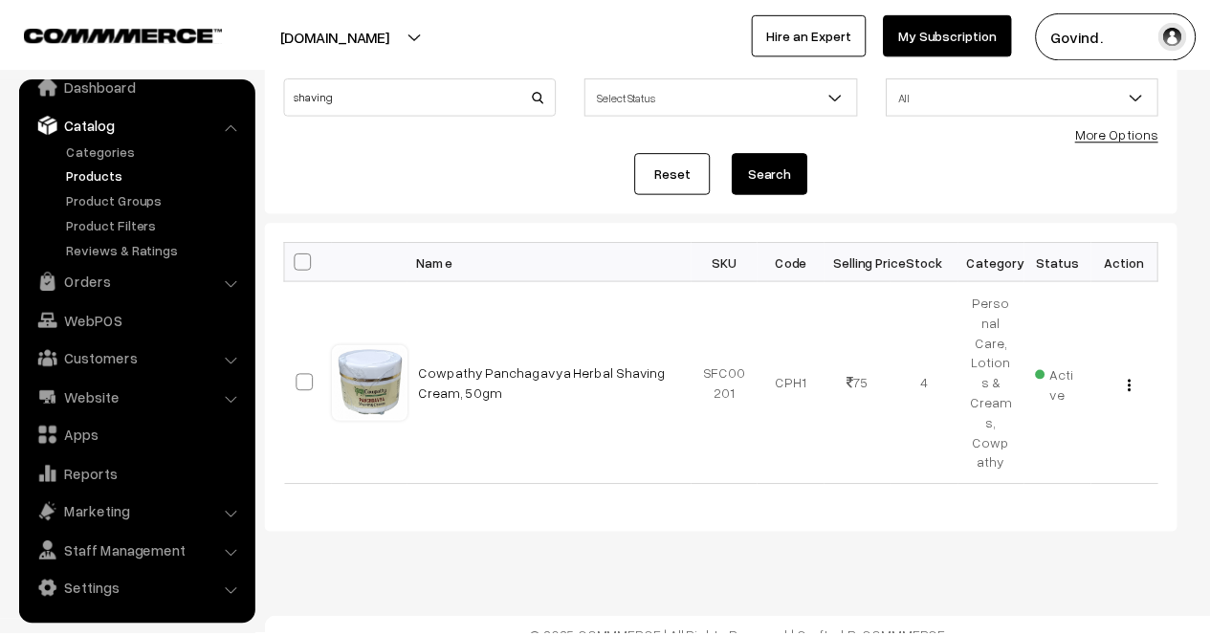
scroll to position [128, 0]
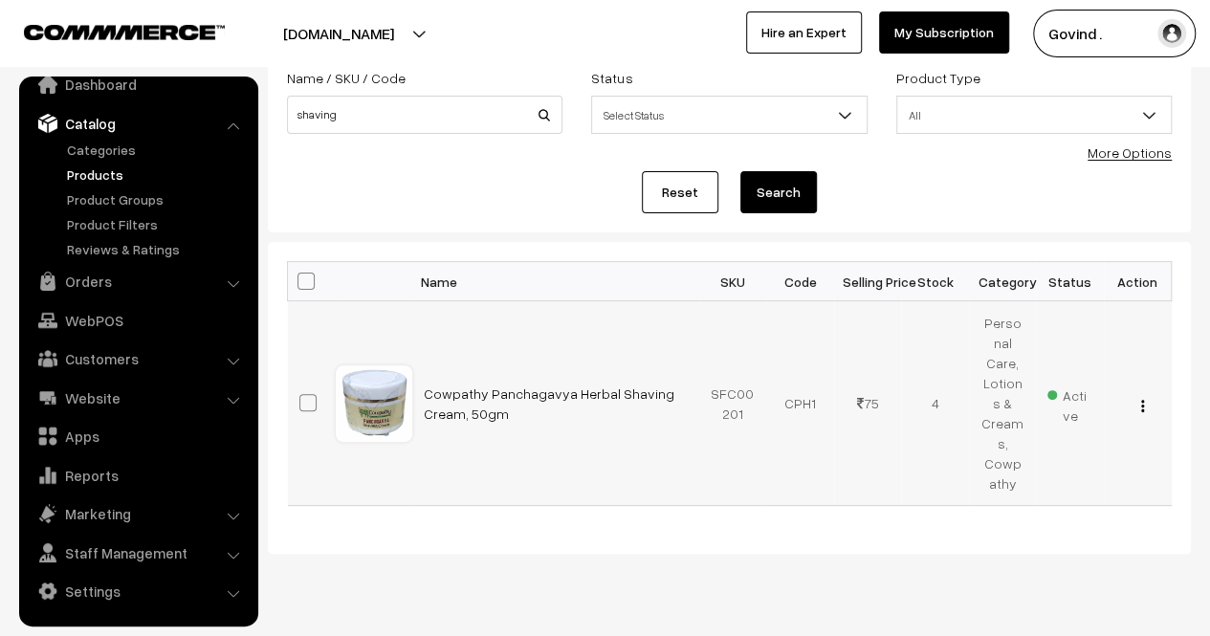
click at [1144, 393] on div "View Edit Delete" at bounding box center [1138, 403] width 45 height 20
click at [1143, 400] on img "button" at bounding box center [1142, 406] width 3 height 12
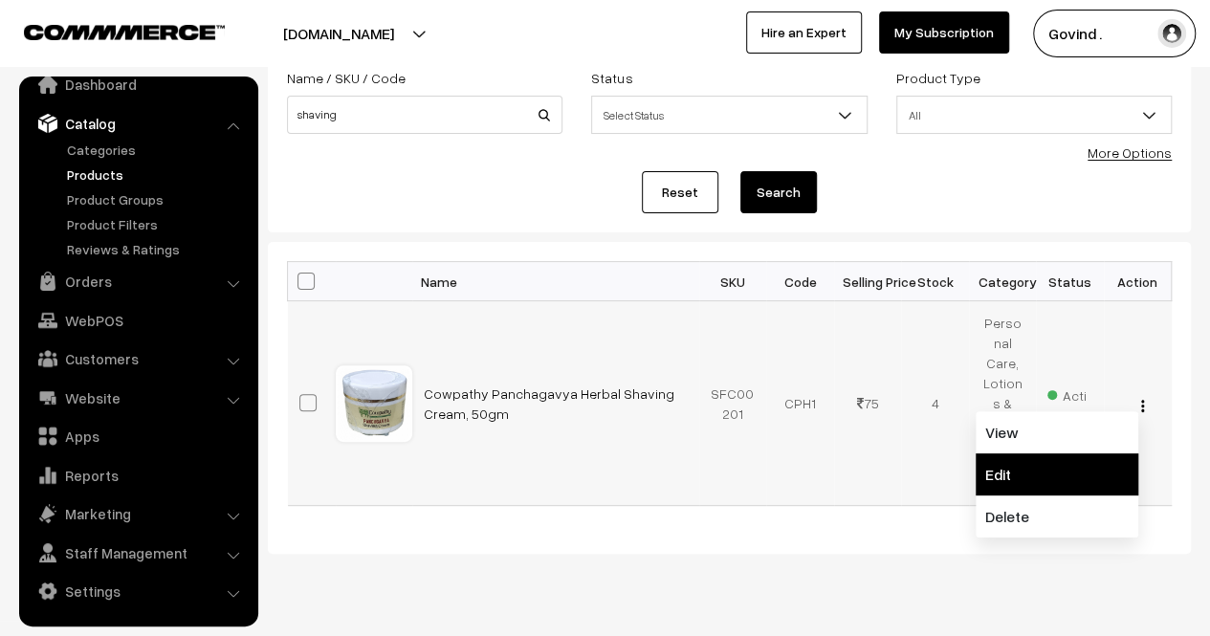
click at [1060, 453] on link "Edit" at bounding box center [1057, 474] width 163 height 42
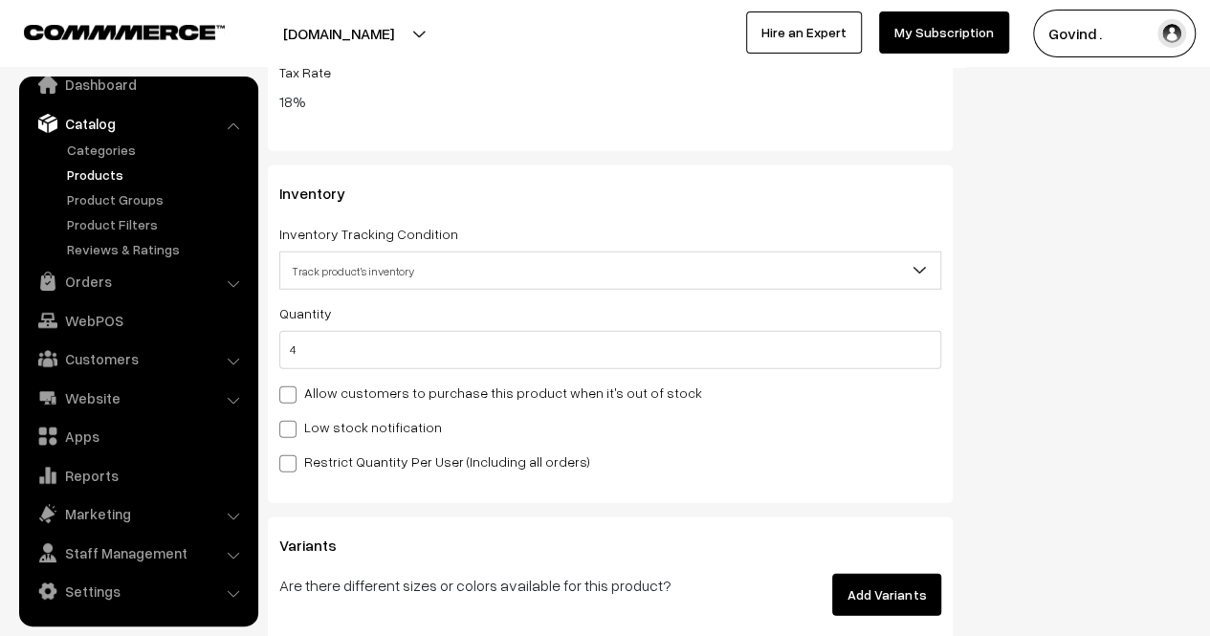
scroll to position [2293, 0]
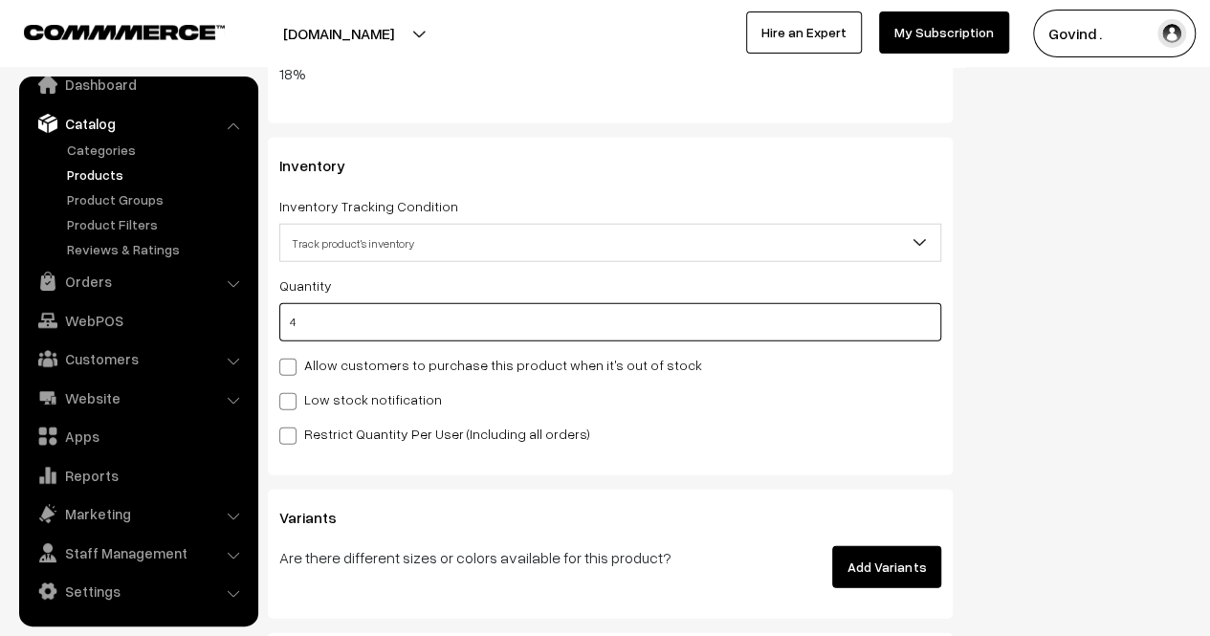
click at [781, 313] on input "4" at bounding box center [610, 322] width 662 height 38
type input "2"
type input "6"
type input "2"
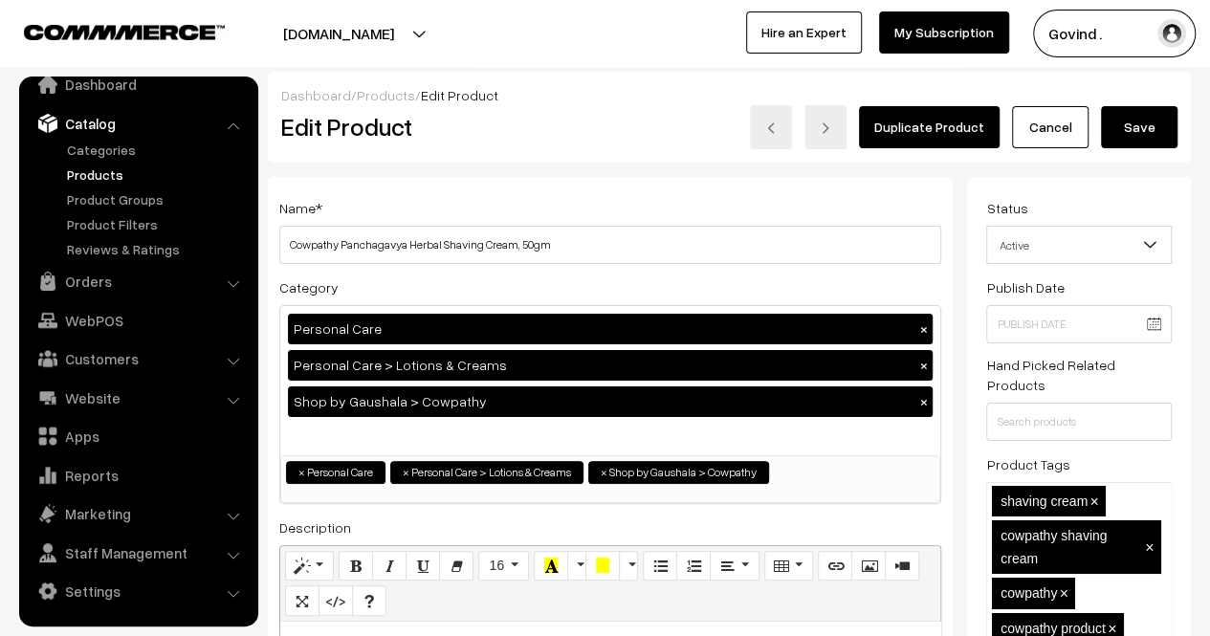
click at [1152, 137] on button "Save" at bounding box center [1139, 127] width 77 height 42
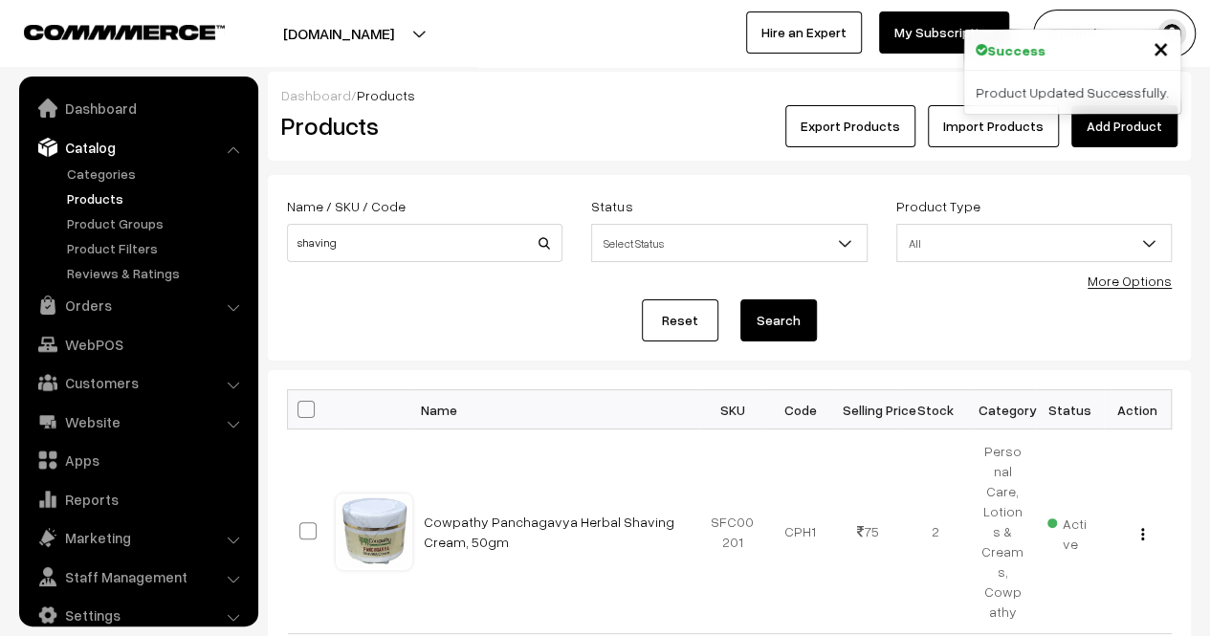
scroll to position [24, 0]
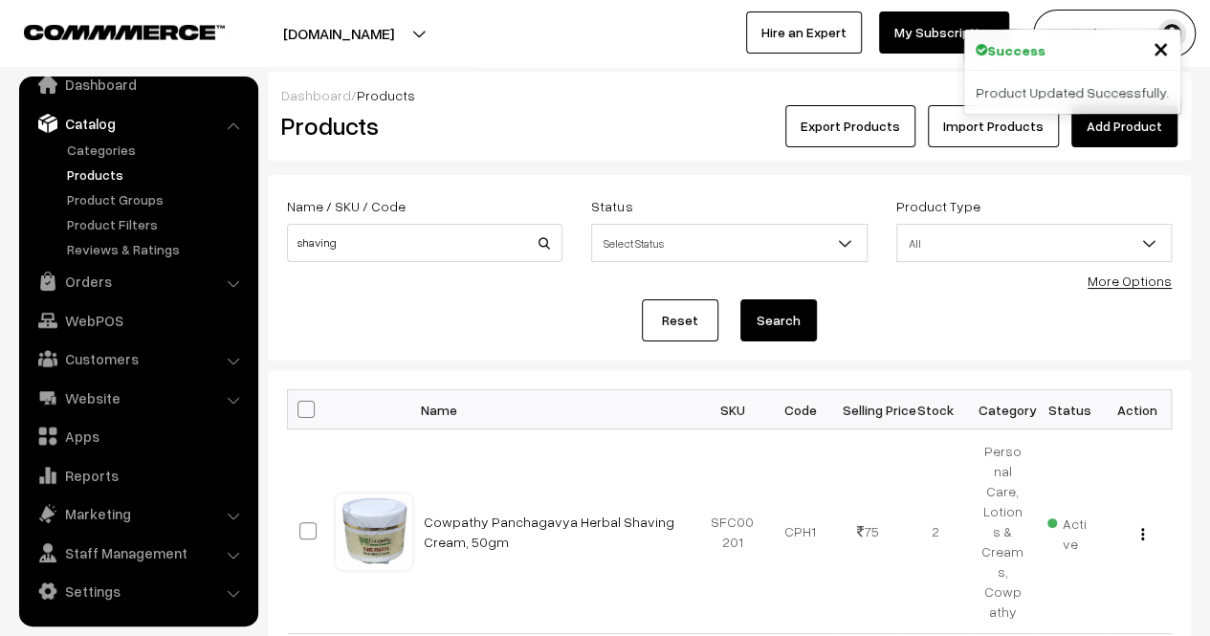
click at [421, 276] on div "Name / SKU / Code shaving Status Select Status Active Inactive Select Status Pr…" at bounding box center [730, 237] width 914 height 86
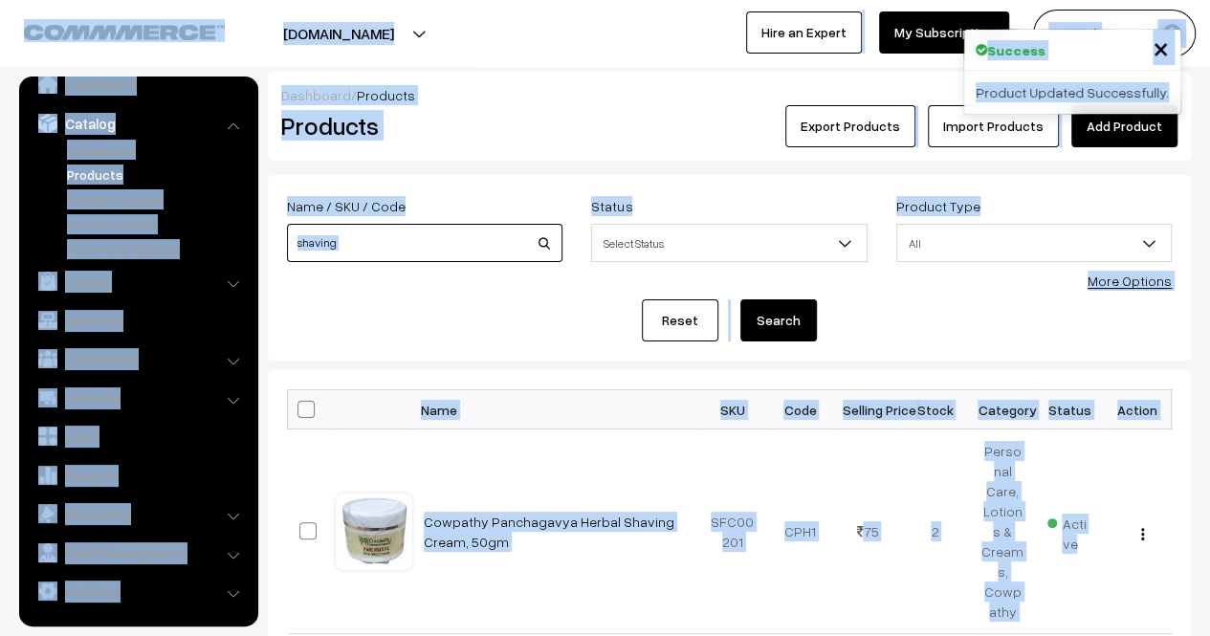
click at [437, 247] on input "shaving" at bounding box center [425, 243] width 276 height 38
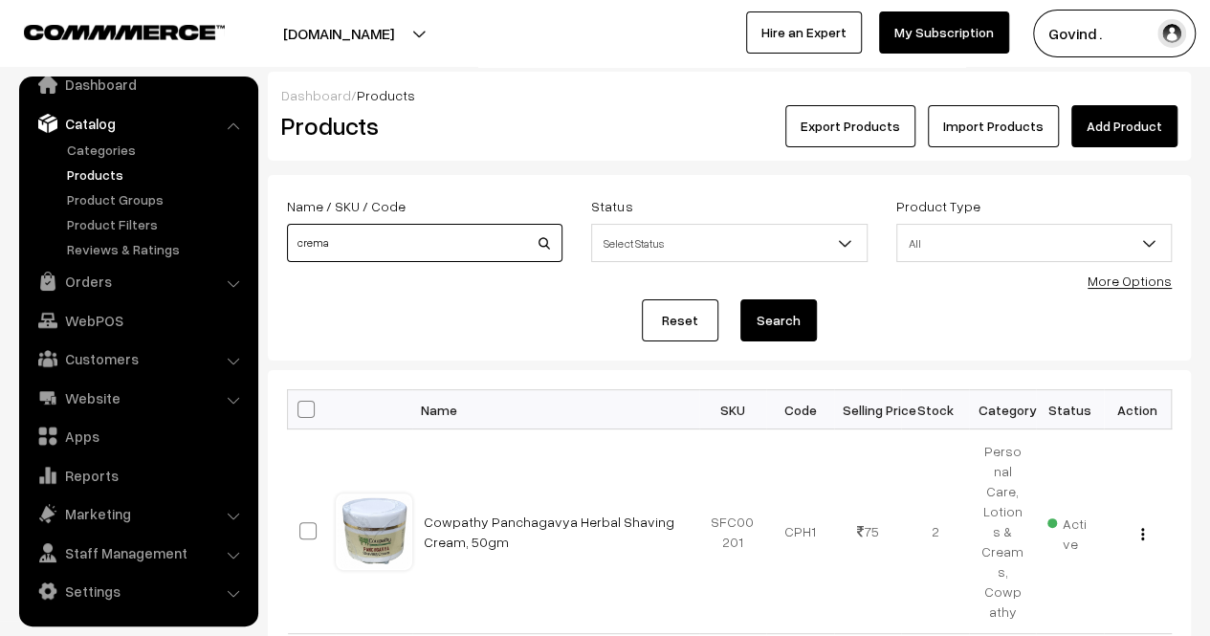
type input "crema"
click at [741, 299] on button "Search" at bounding box center [779, 320] width 77 height 42
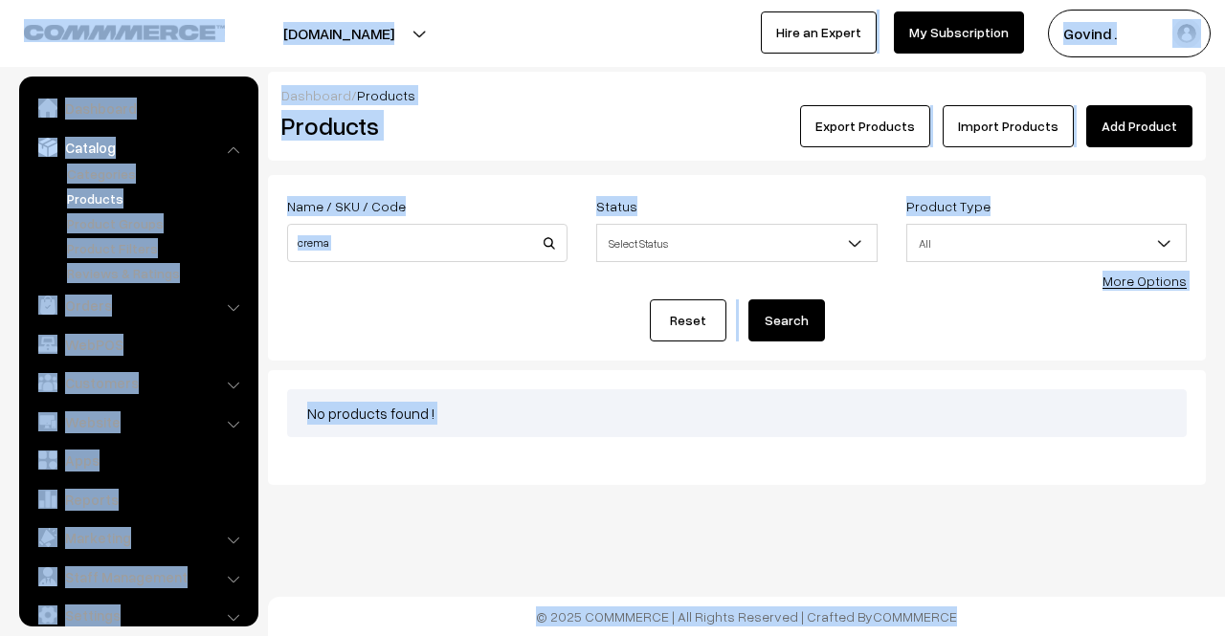
scroll to position [24, 0]
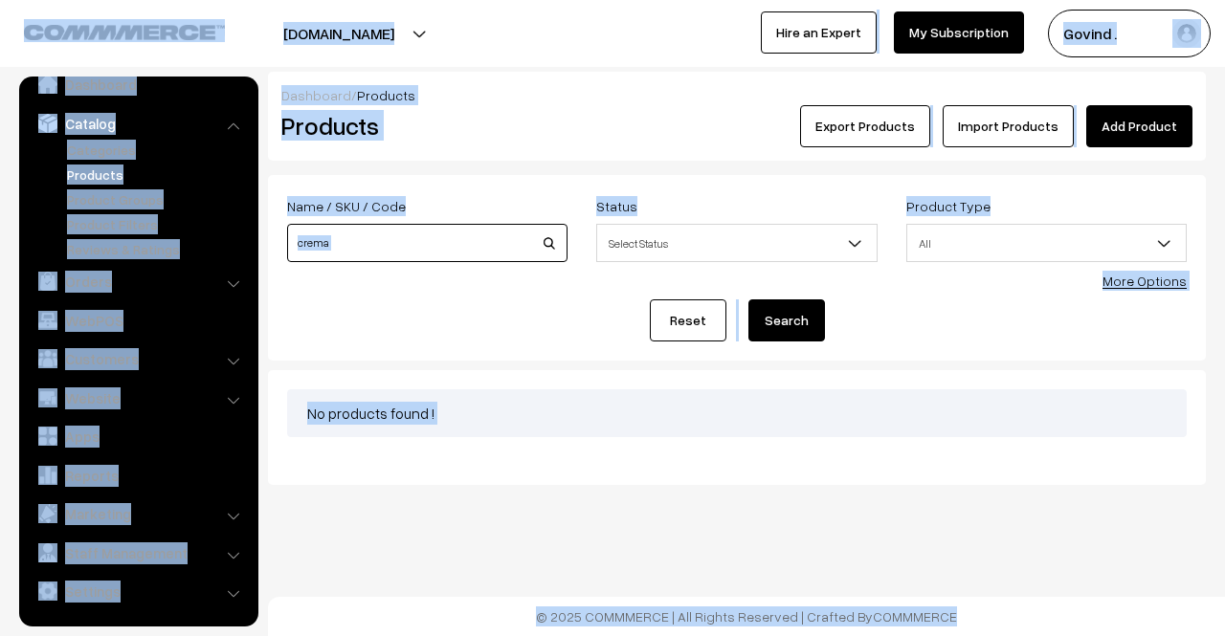
click at [437, 247] on input "crema" at bounding box center [427, 243] width 280 height 38
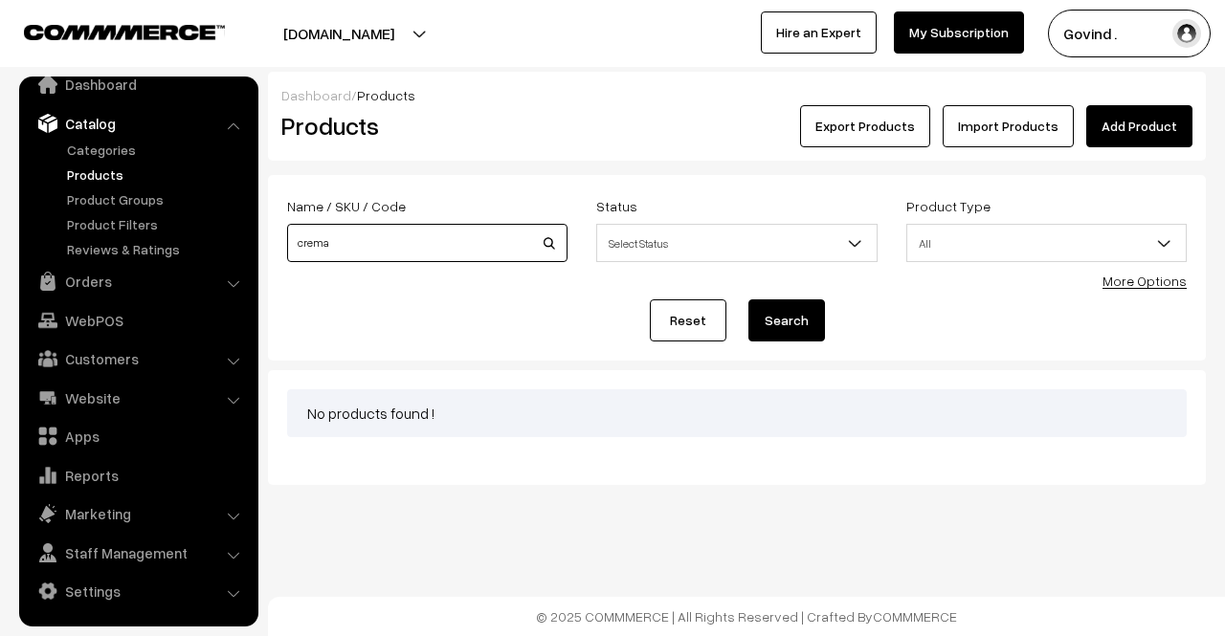
click at [437, 247] on input "crema" at bounding box center [427, 243] width 280 height 38
type input "cowpathy"
click at [748, 299] on button "Search" at bounding box center [786, 320] width 77 height 42
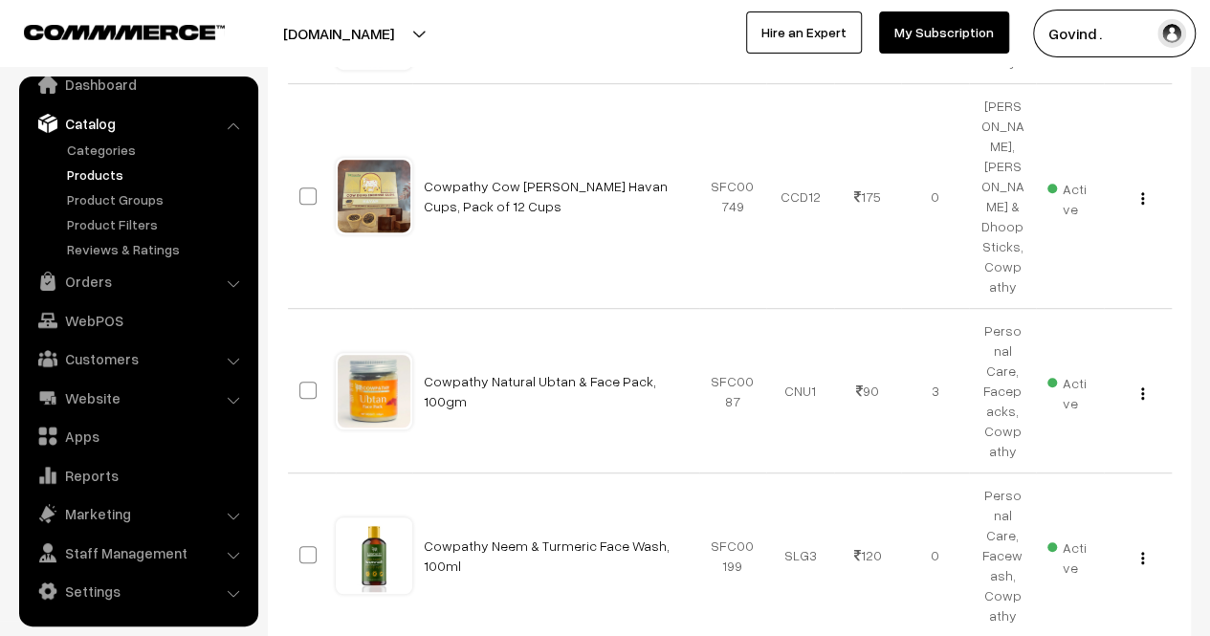
scroll to position [1473, 0]
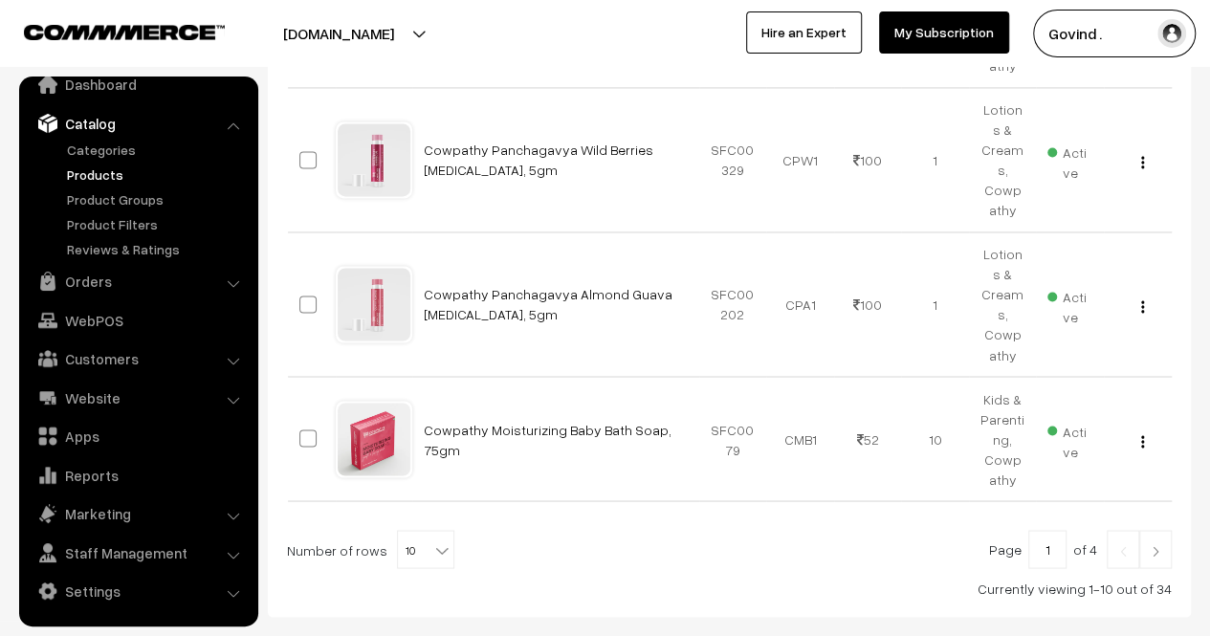
click at [432, 541] on b at bounding box center [441, 550] width 19 height 19
select select "50"
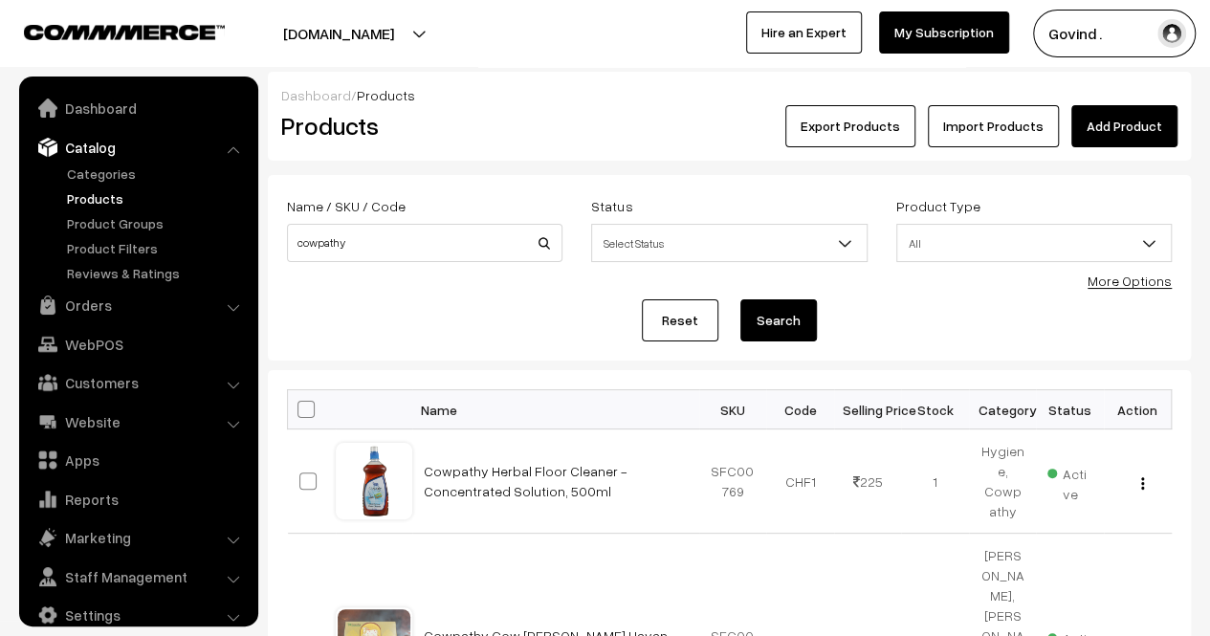
scroll to position [24, 0]
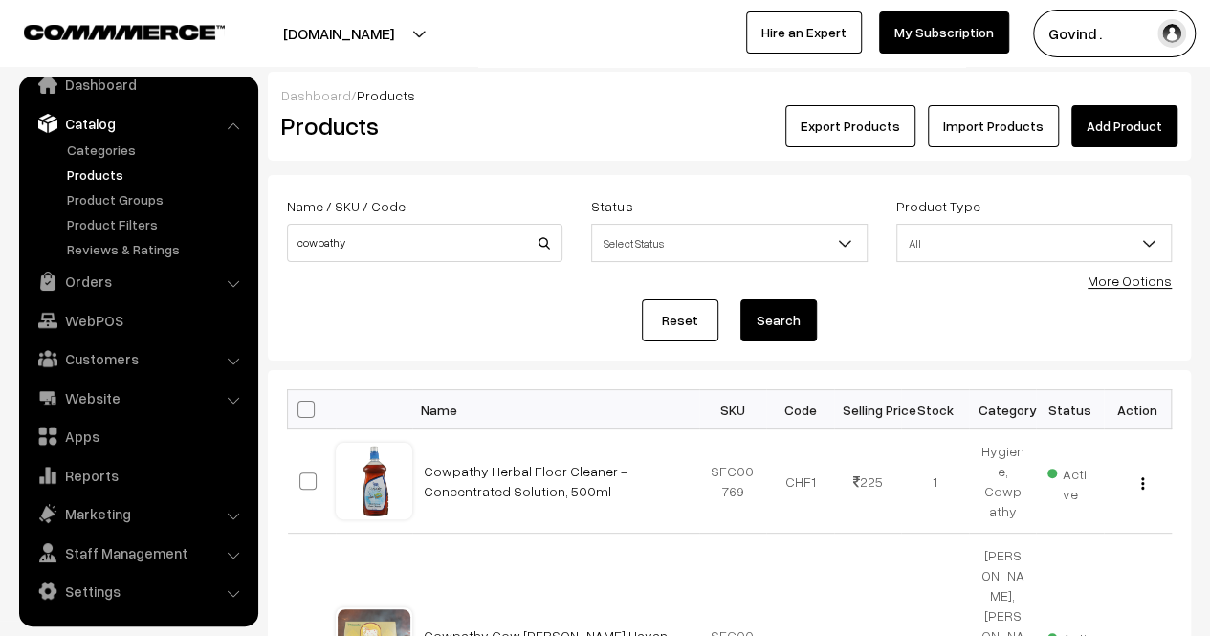
click at [298, 407] on span at bounding box center [306, 409] width 17 height 17
click at [297, 407] on input "checkbox" at bounding box center [294, 409] width 12 height 12
checkbox input "true"
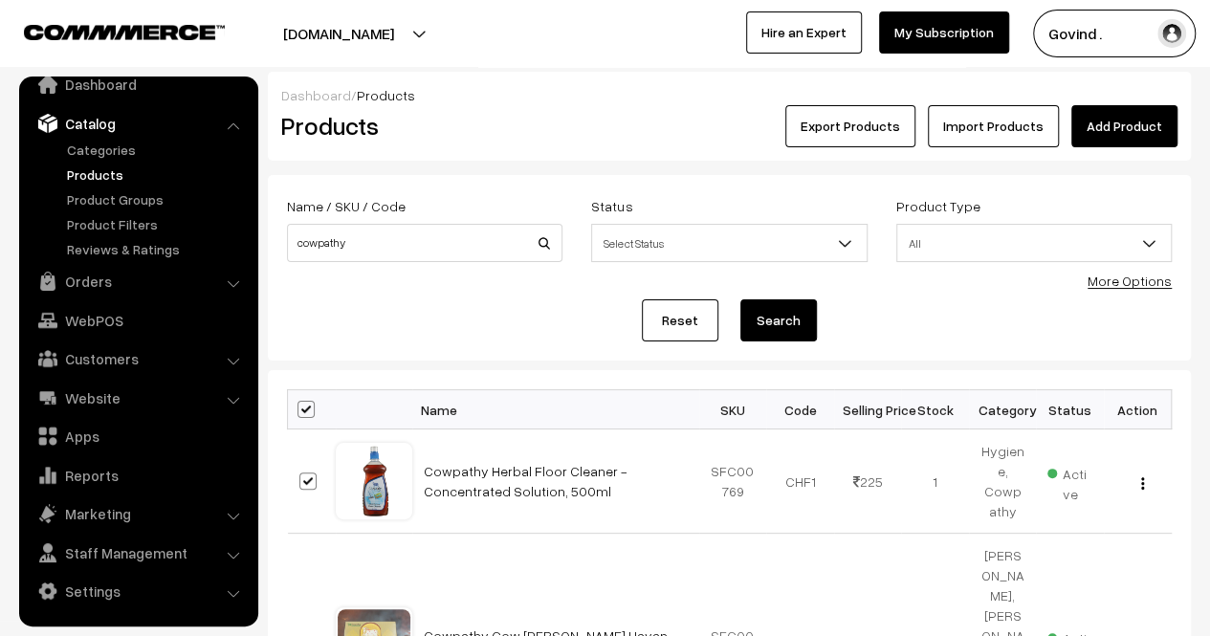
checkbox input "true"
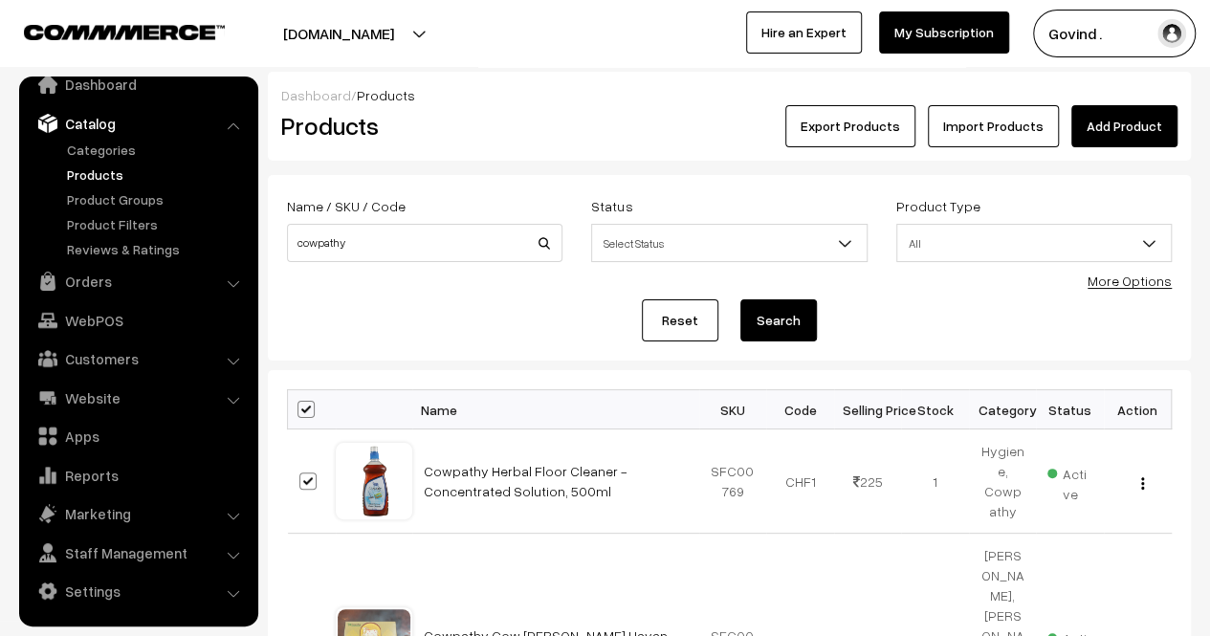
checkbox input "true"
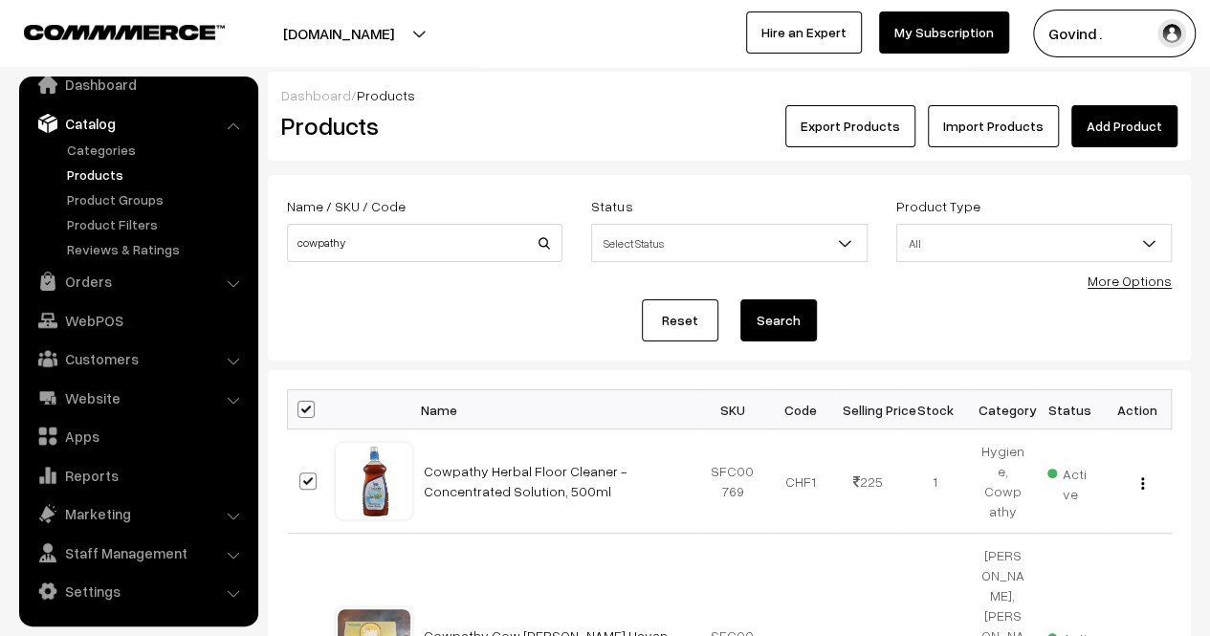
checkbox input "true"
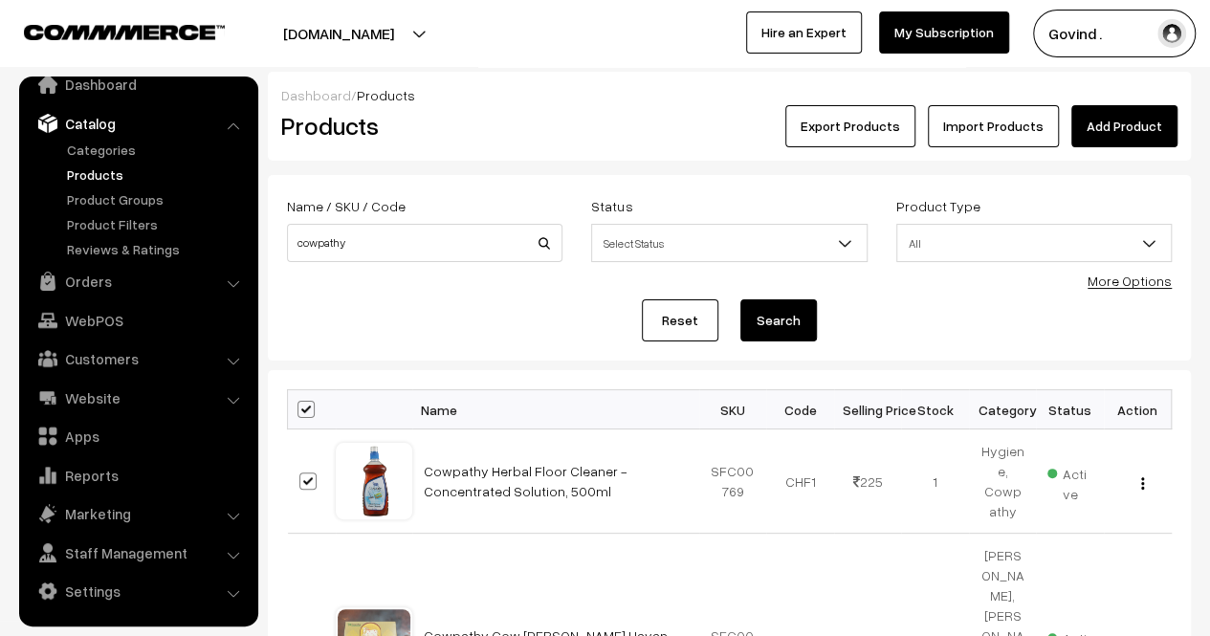
checkbox input "true"
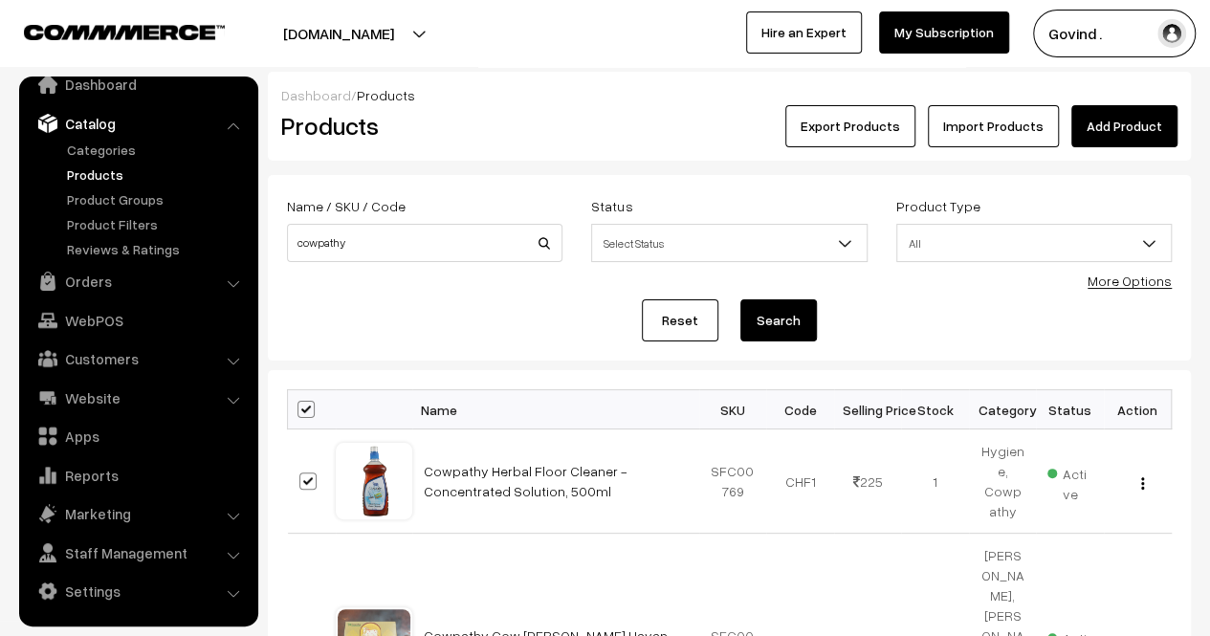
checkbox input "true"
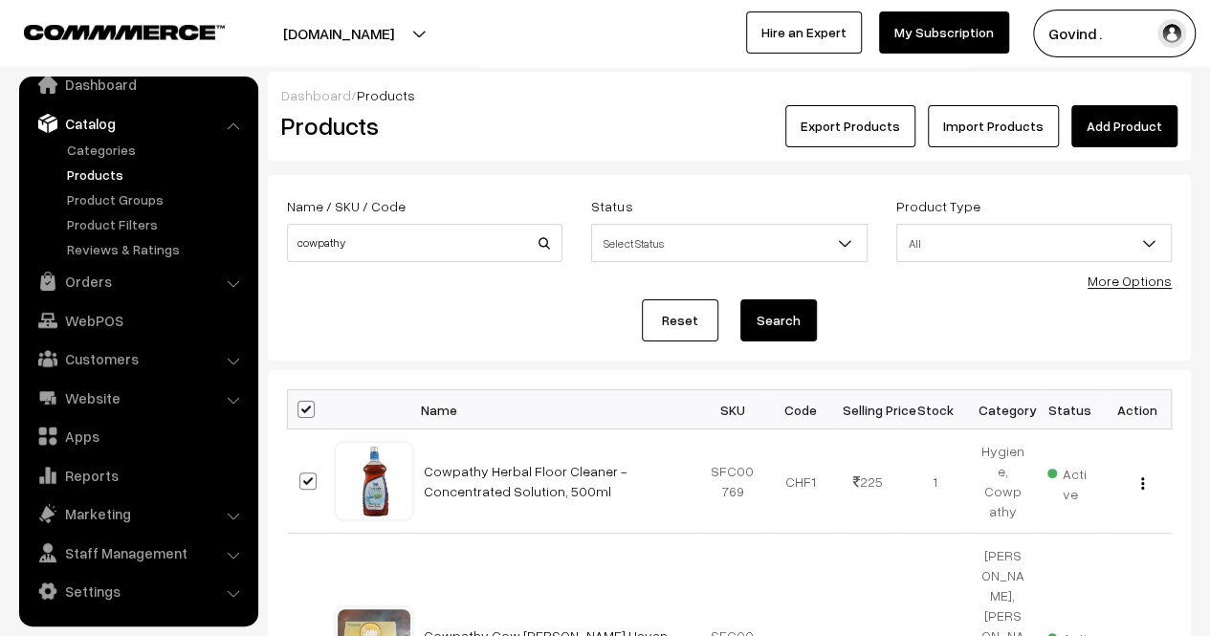
checkbox input "true"
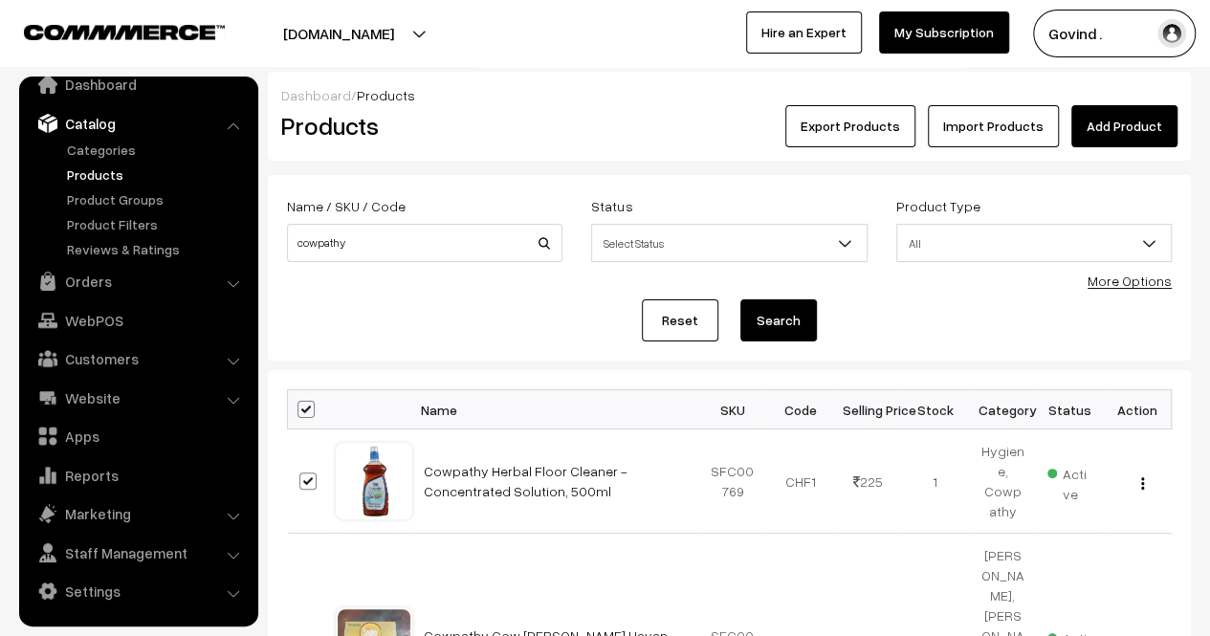
checkbox input "true"
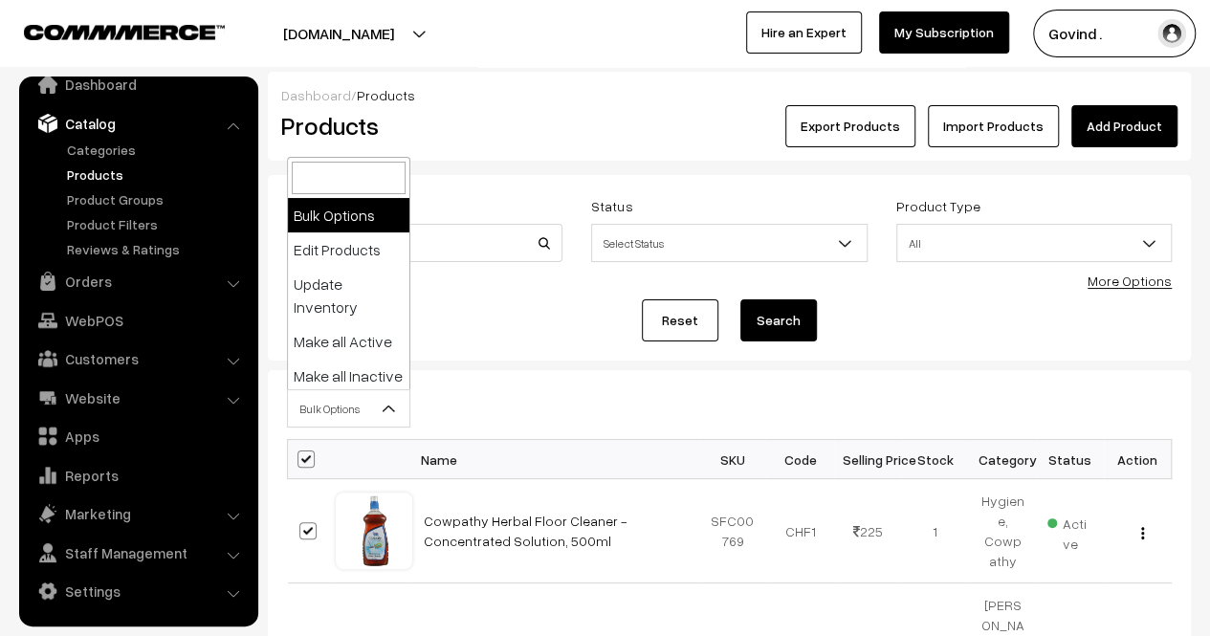
click at [360, 409] on span "Bulk Options" at bounding box center [349, 408] width 122 height 33
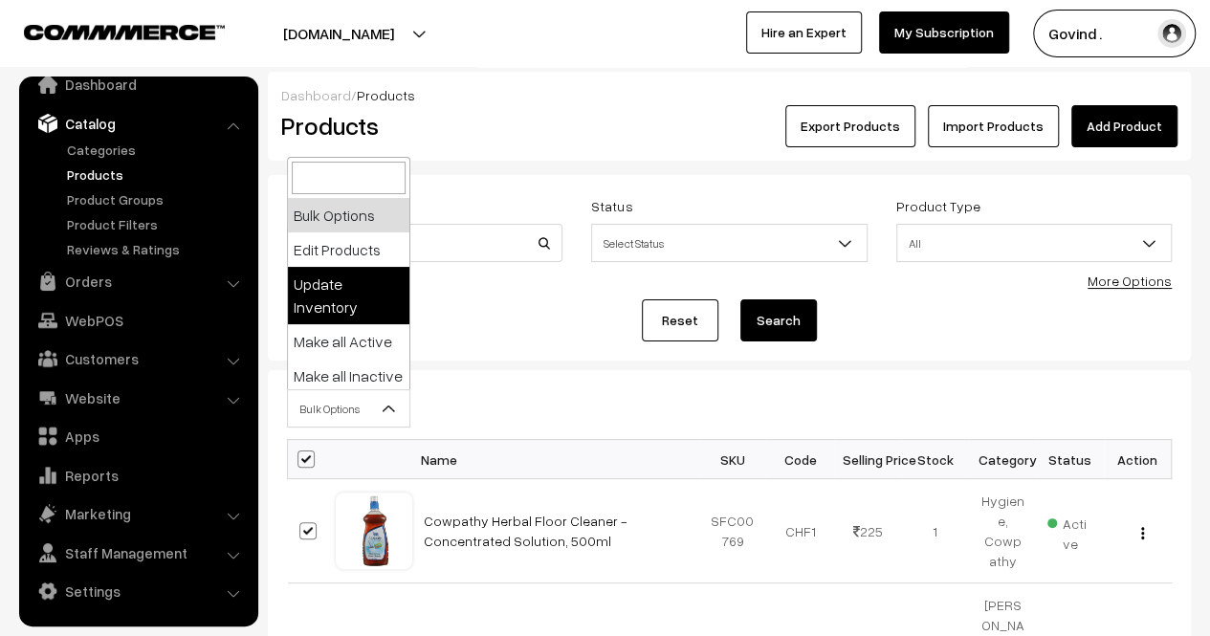
select select "updateInventory"
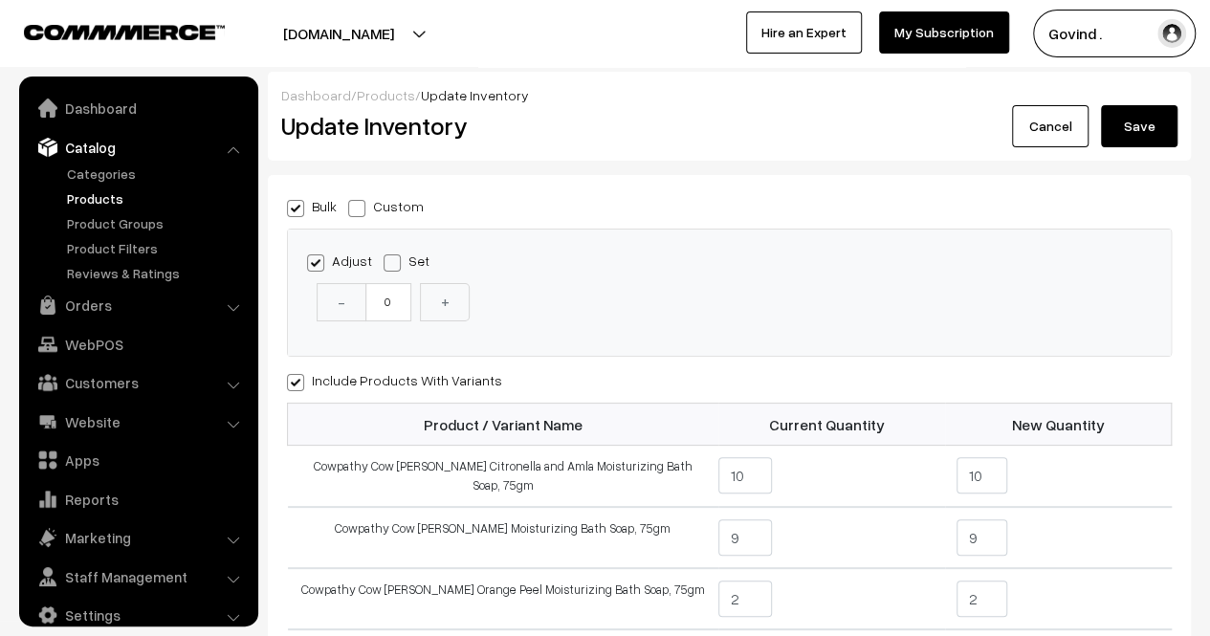
scroll to position [24, 0]
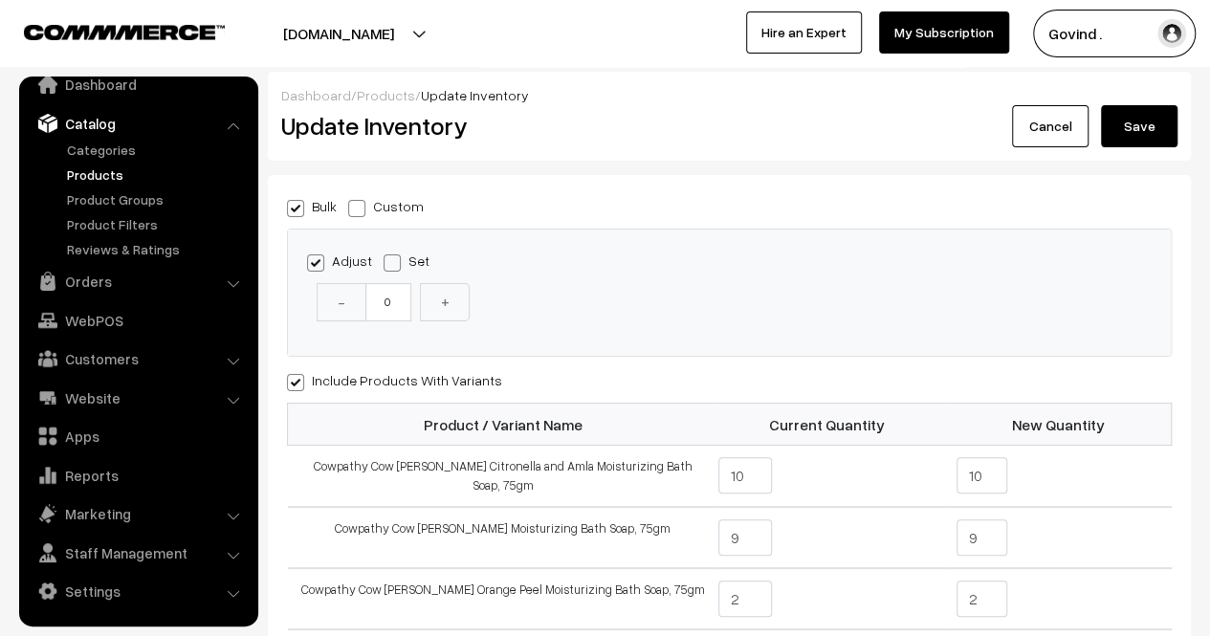
click at [349, 200] on span at bounding box center [356, 208] width 17 height 17
click at [349, 199] on input "Custom" at bounding box center [354, 205] width 12 height 12
radio input "true"
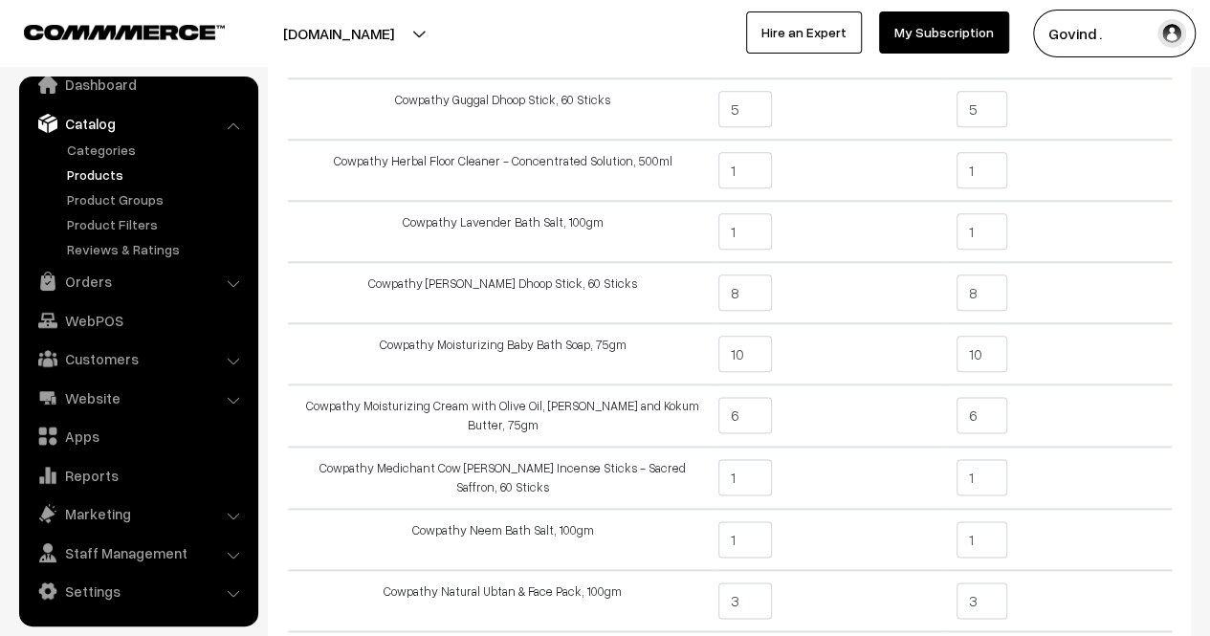
scroll to position [969, 0]
click at [985, 399] on input "6" at bounding box center [982, 412] width 51 height 36
type input "5"
click at [1093, 413] on td "5" at bounding box center [1058, 413] width 227 height 62
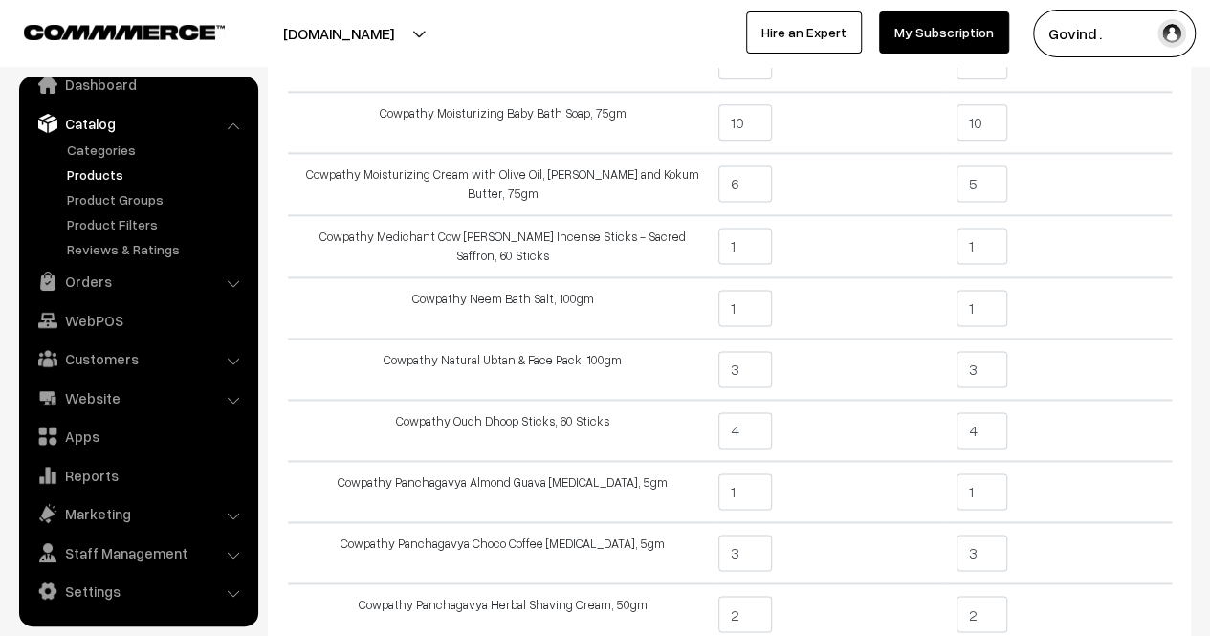
scroll to position [1183, 0]
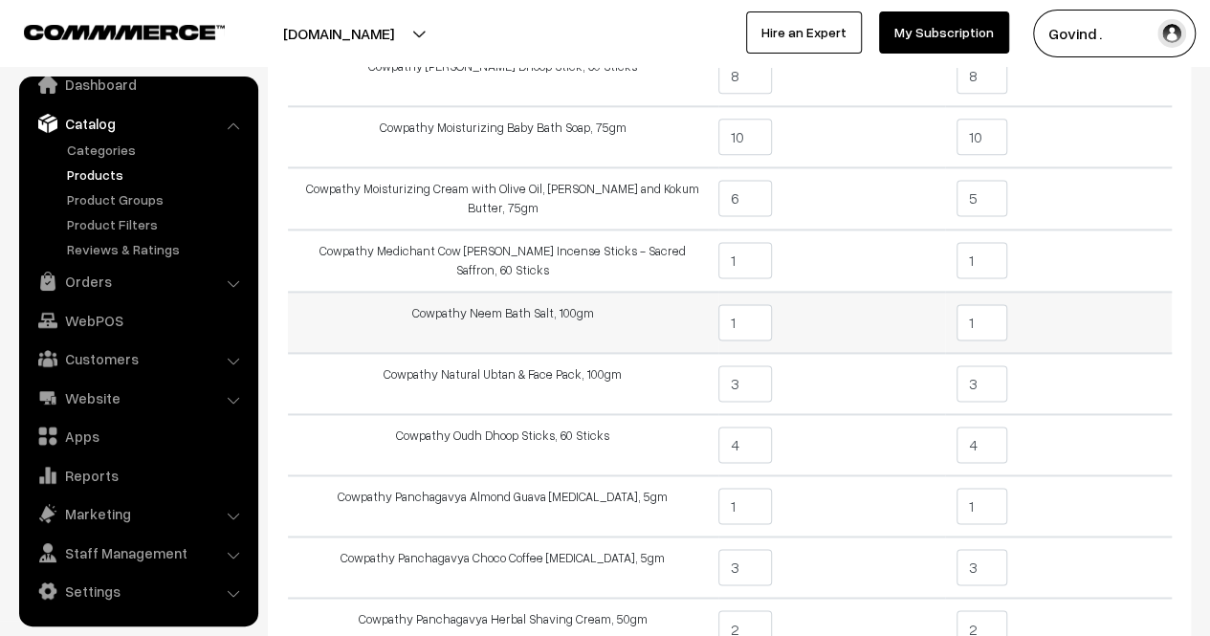
click at [990, 317] on input "1" at bounding box center [982, 322] width 51 height 36
type input "1"
type input "0"
click at [1086, 311] on td "0" at bounding box center [1058, 322] width 227 height 61
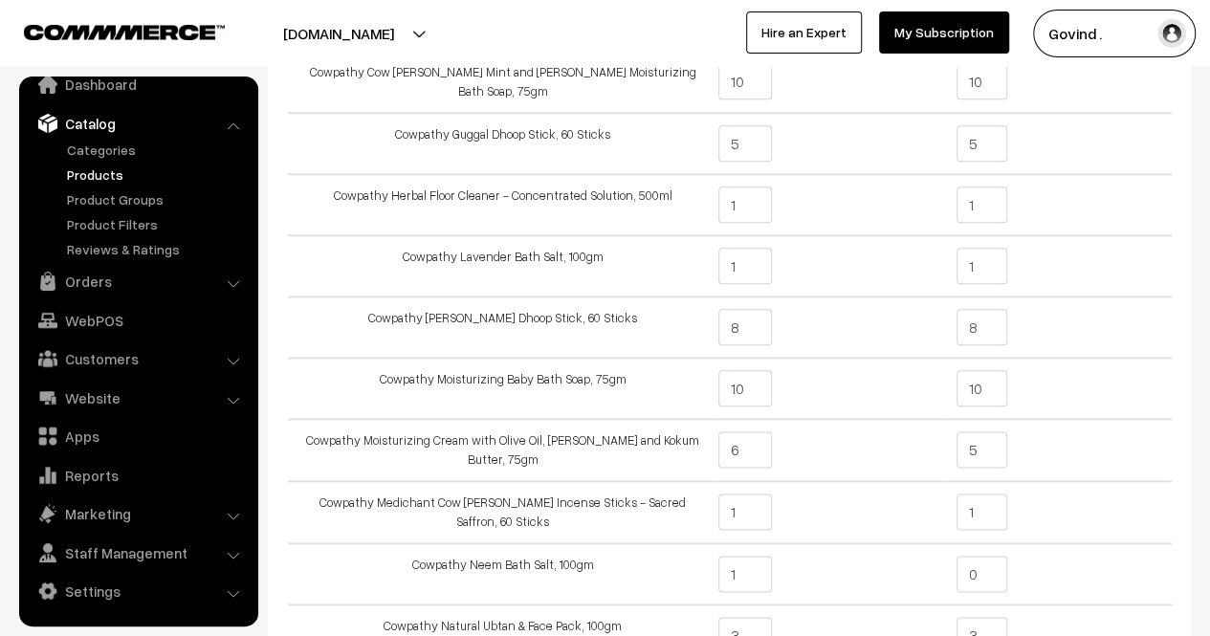
scroll to position [923, 0]
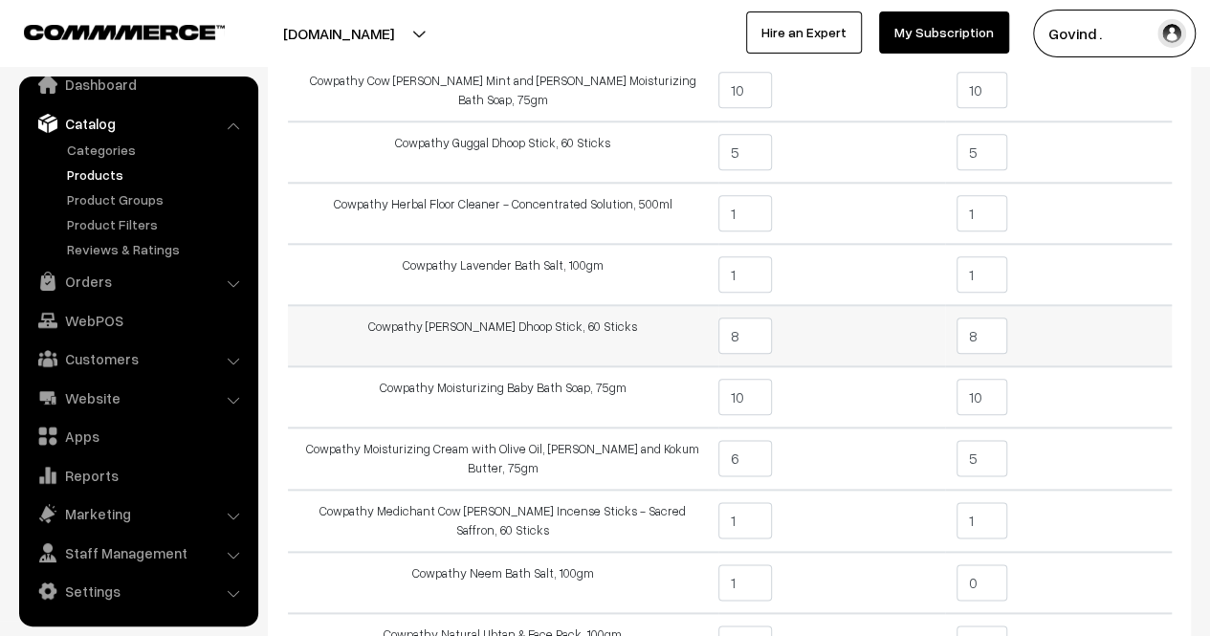
click at [991, 324] on input "8" at bounding box center [982, 336] width 51 height 36
type input "7"
click at [1125, 319] on td "7" at bounding box center [1058, 335] width 227 height 61
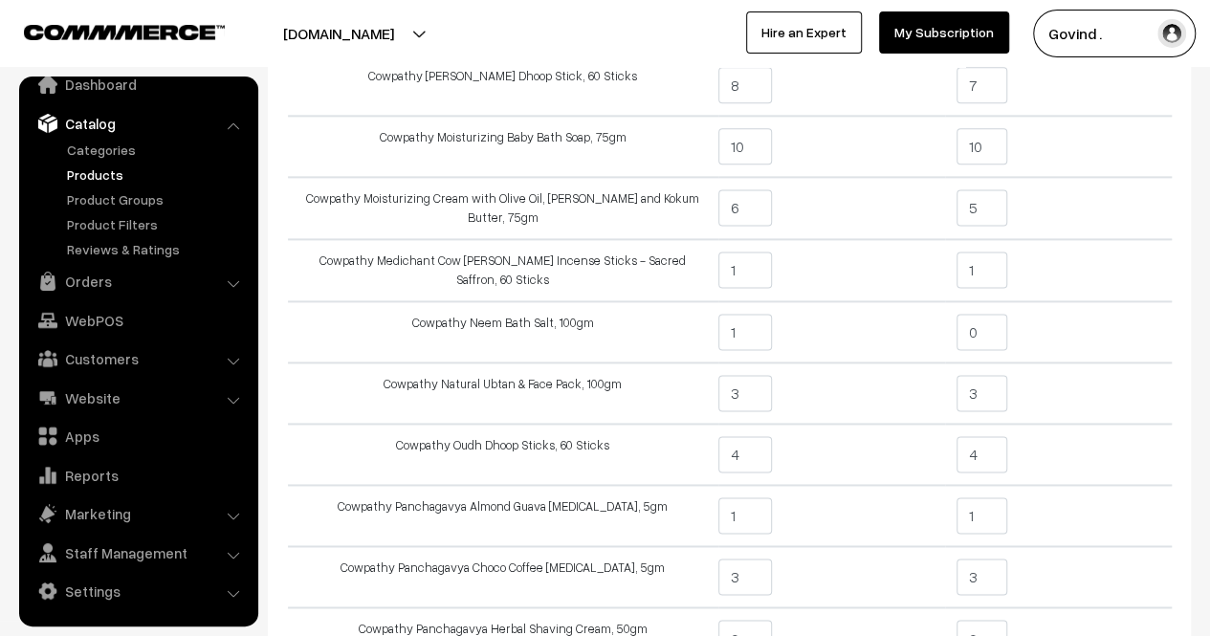
scroll to position [1183, 0]
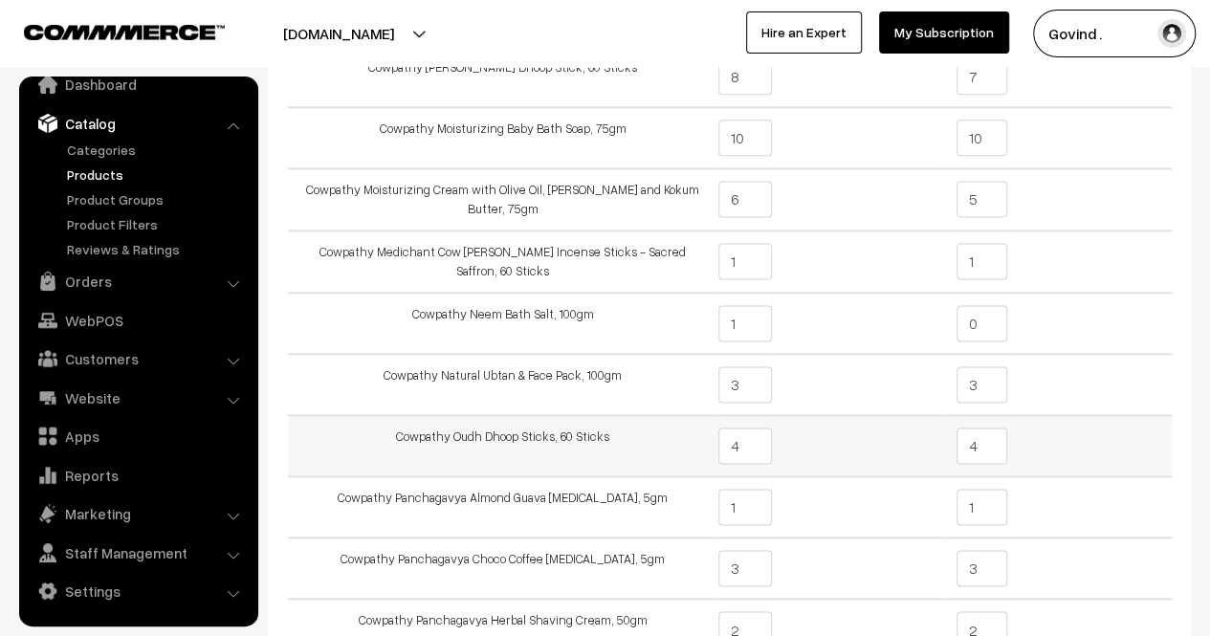
click at [997, 436] on input "4" at bounding box center [982, 446] width 51 height 36
type input "3"
click at [1033, 431] on td "3" at bounding box center [1058, 445] width 227 height 61
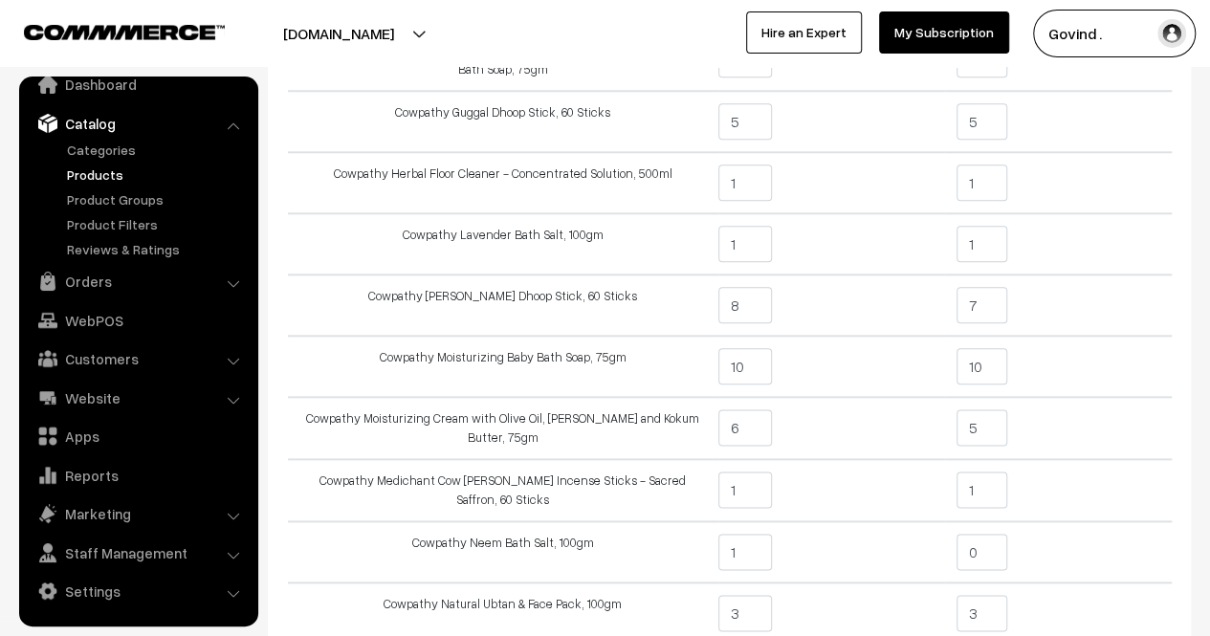
scroll to position [951, 0]
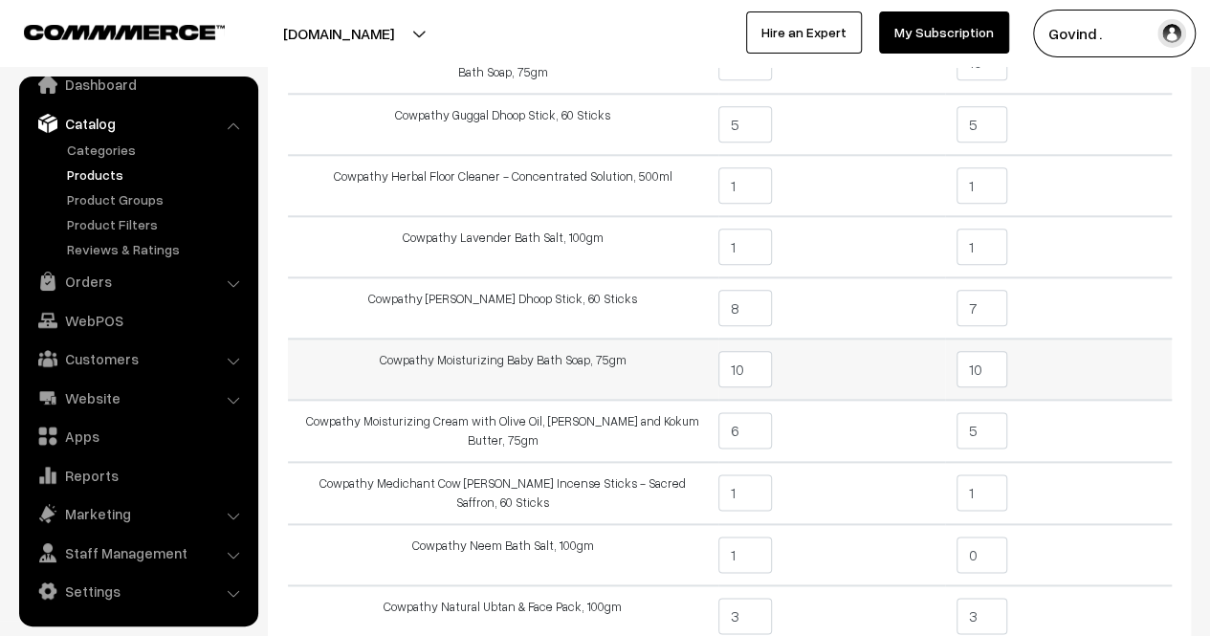
click at [976, 365] on input "10" at bounding box center [982, 369] width 51 height 36
type input "1"
type input "9"
click at [1069, 355] on td "9" at bounding box center [1058, 369] width 227 height 61
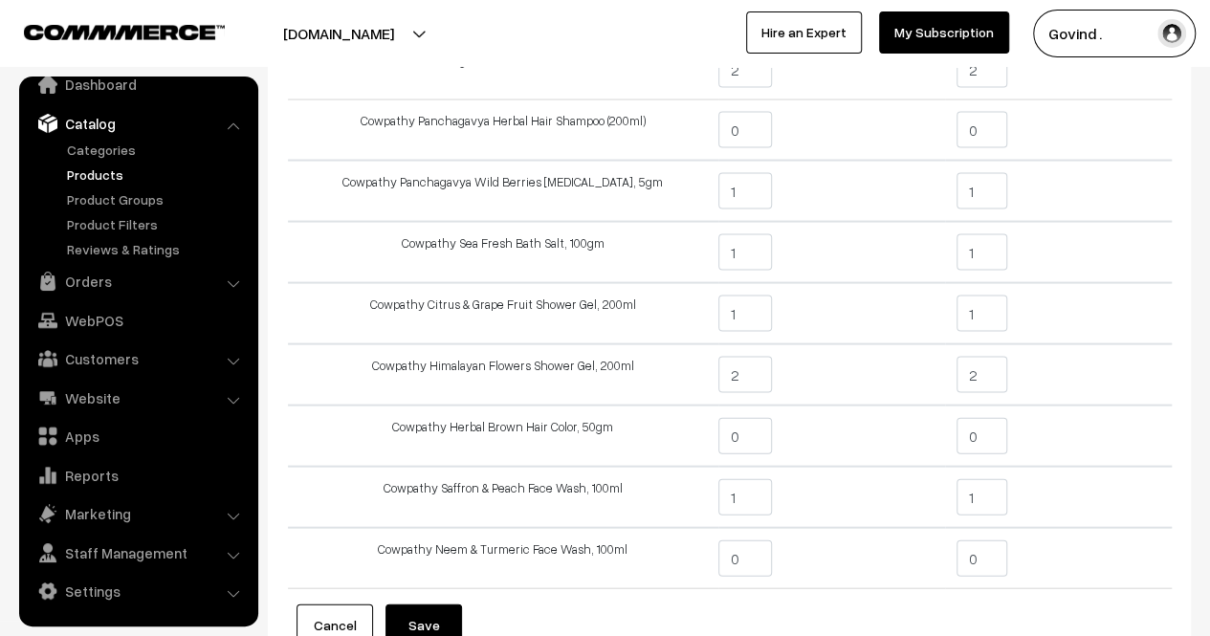
scroll to position [1943, 0]
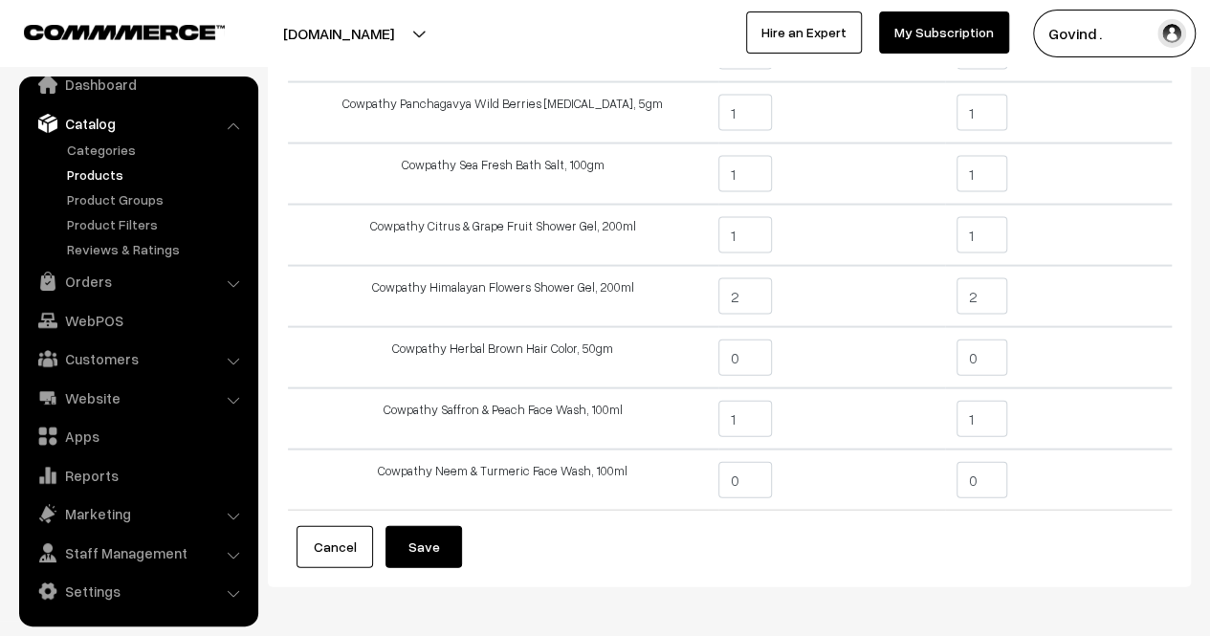
click at [435, 542] on button "Save" at bounding box center [424, 547] width 77 height 42
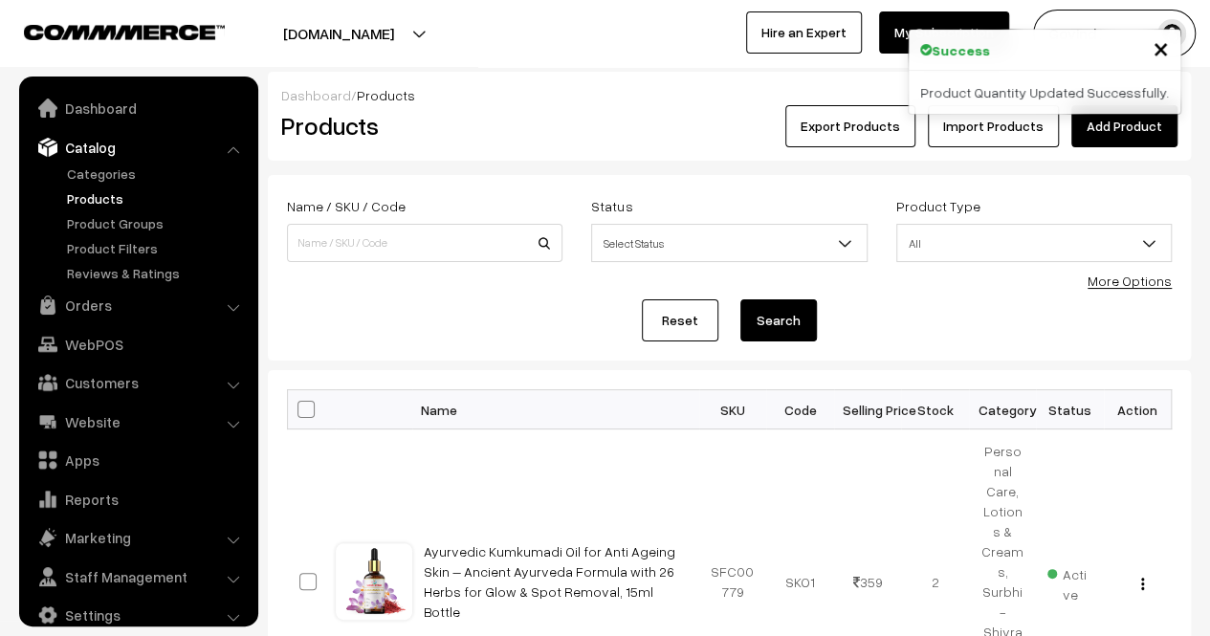
scroll to position [24, 0]
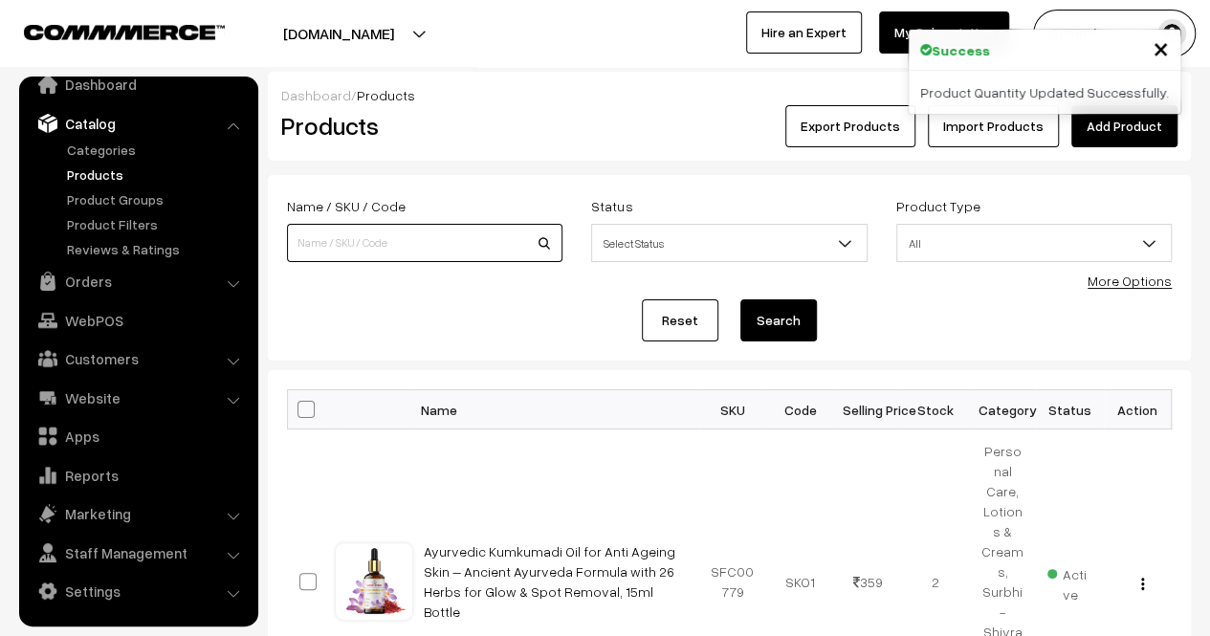
click at [417, 254] on input at bounding box center [425, 243] width 276 height 38
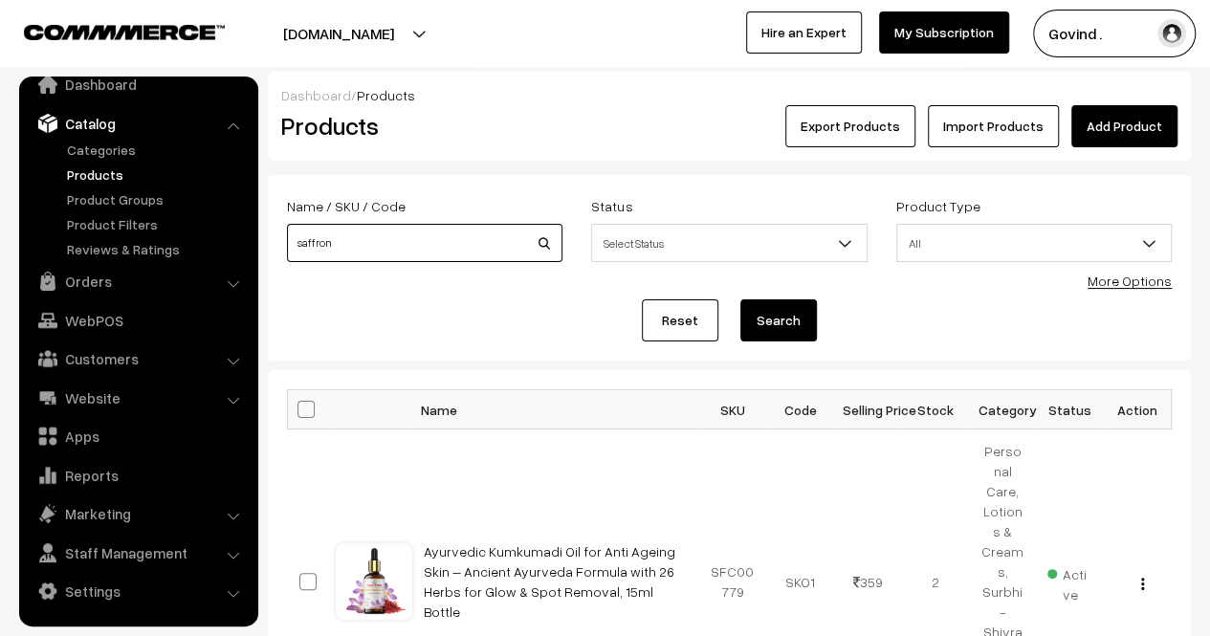
type input "saffron"
click at [741, 299] on button "Search" at bounding box center [779, 320] width 77 height 42
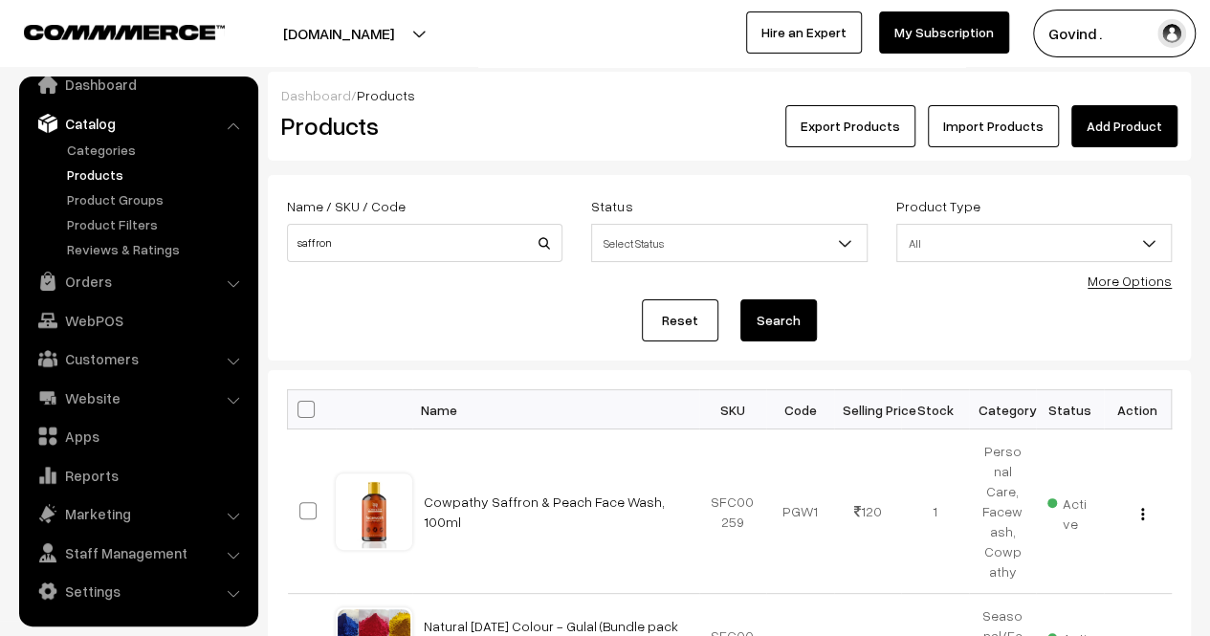
scroll to position [367, 0]
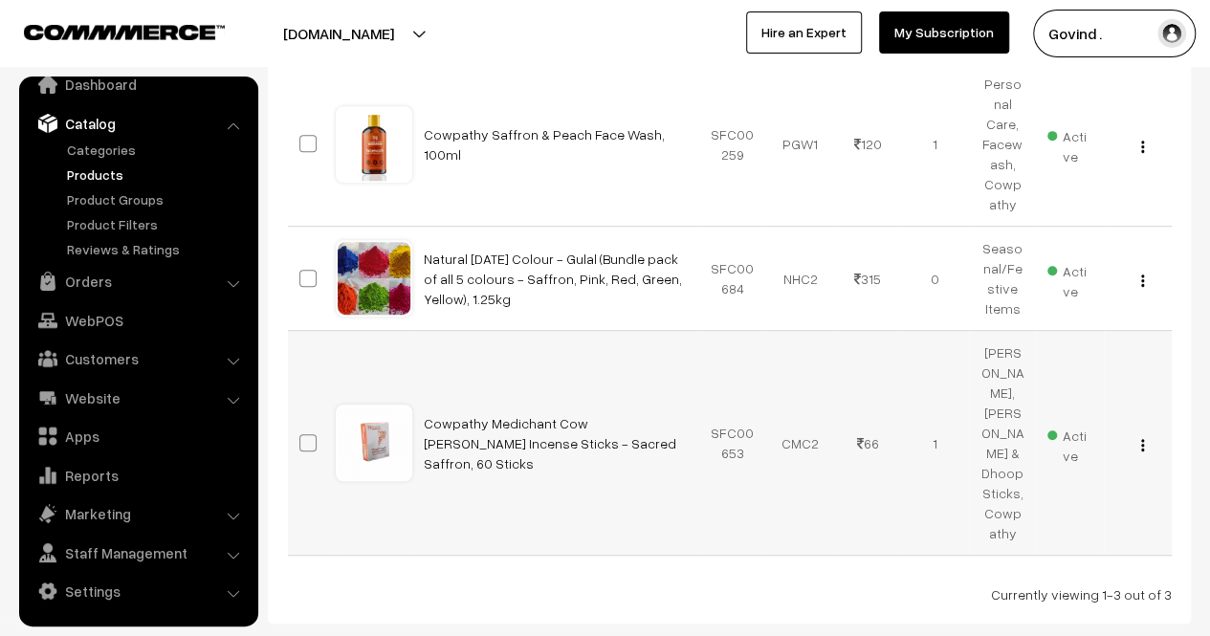
click at [1146, 433] on div "View Edit Delete" at bounding box center [1138, 443] width 45 height 20
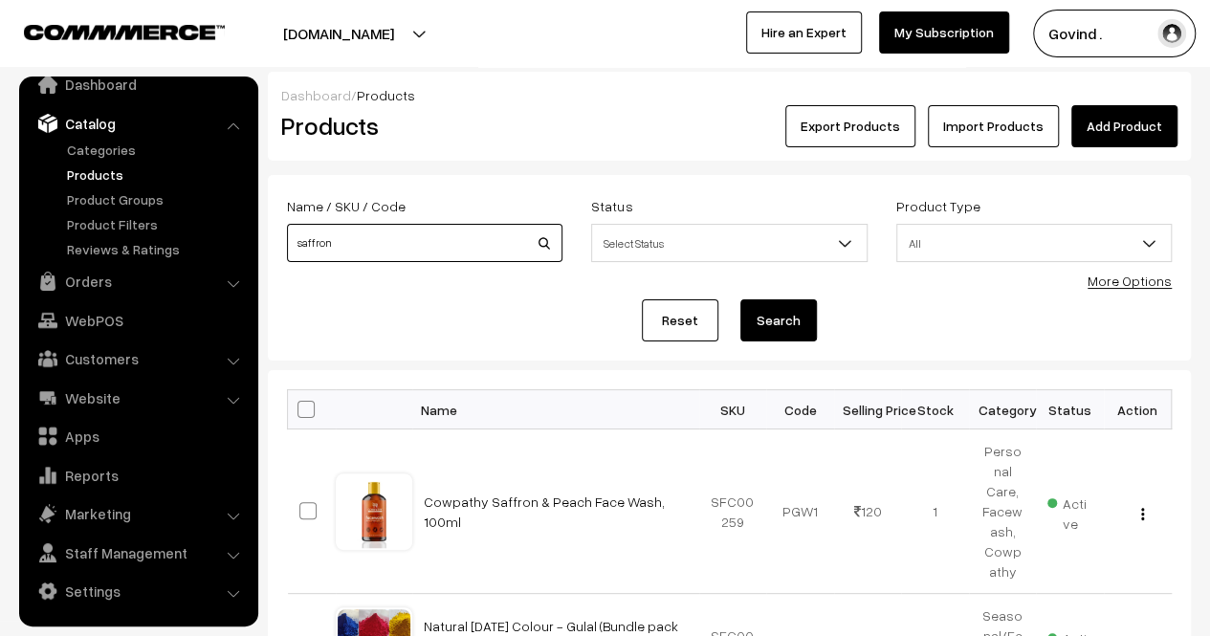
click at [465, 257] on input "saffron" at bounding box center [425, 243] width 276 height 38
type input "g"
type input "fluoride"
click at [741, 299] on button "Search" at bounding box center [779, 320] width 77 height 42
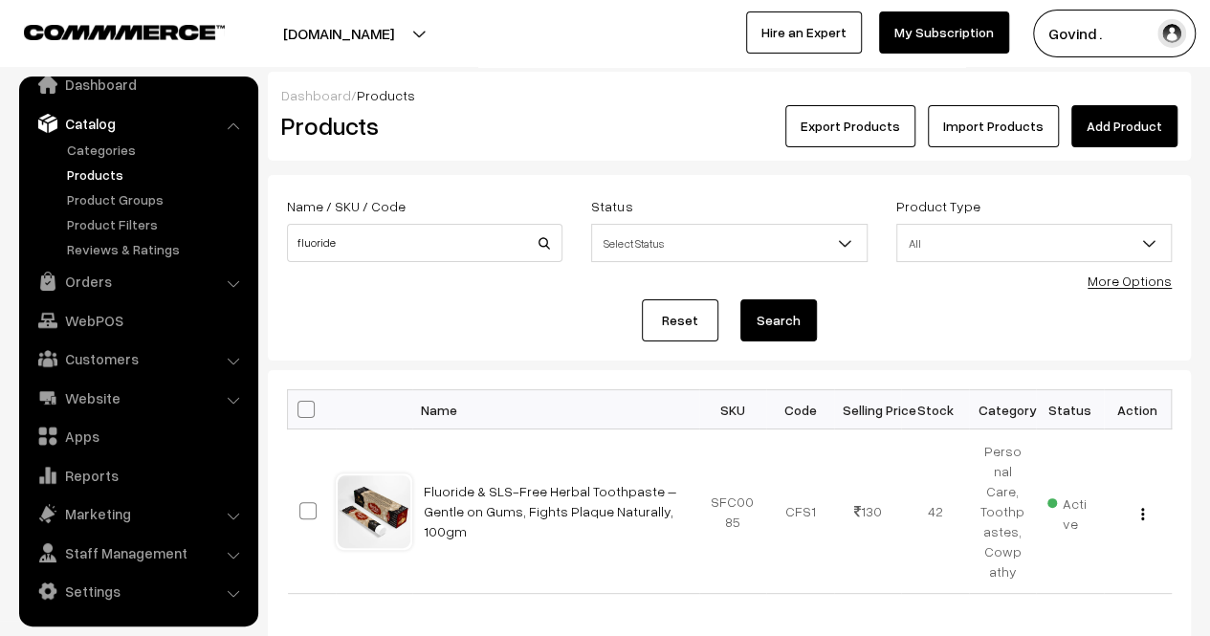
scroll to position [98, 0]
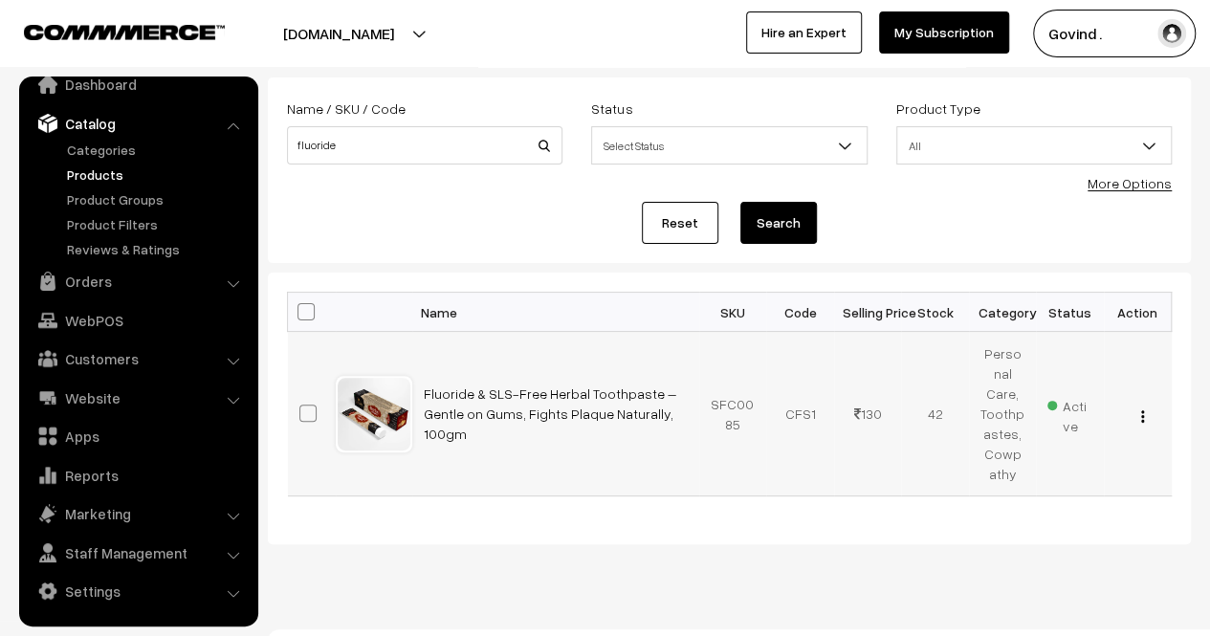
click at [1142, 410] on img "button" at bounding box center [1142, 416] width 3 height 12
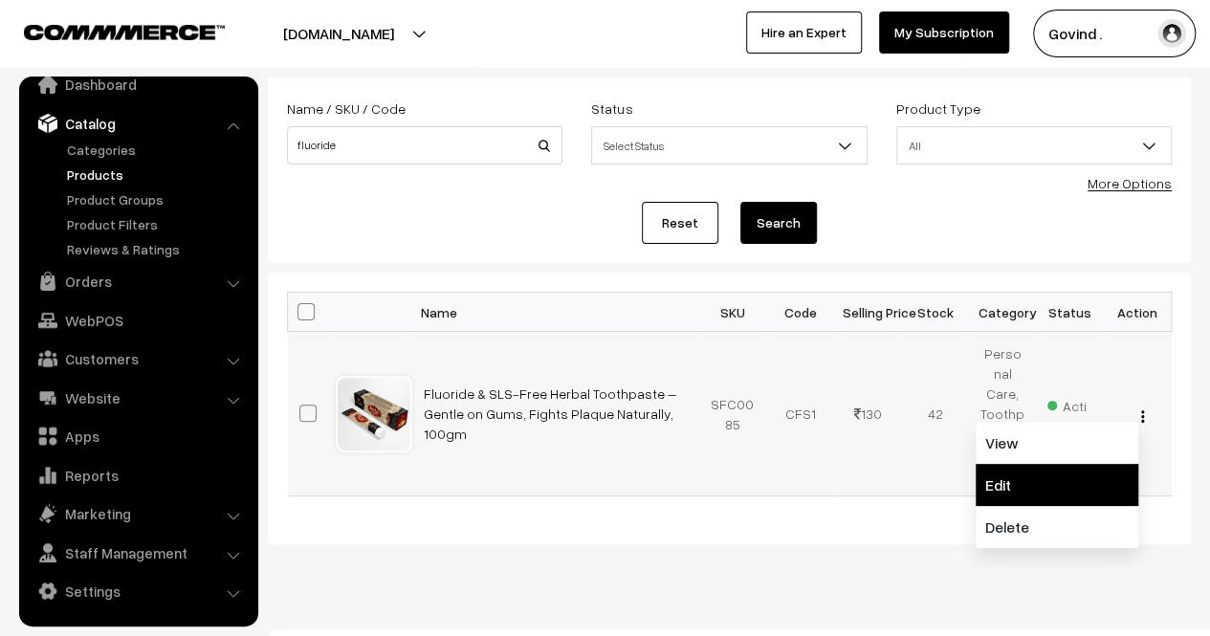
click at [1056, 471] on link "Edit" at bounding box center [1057, 485] width 163 height 42
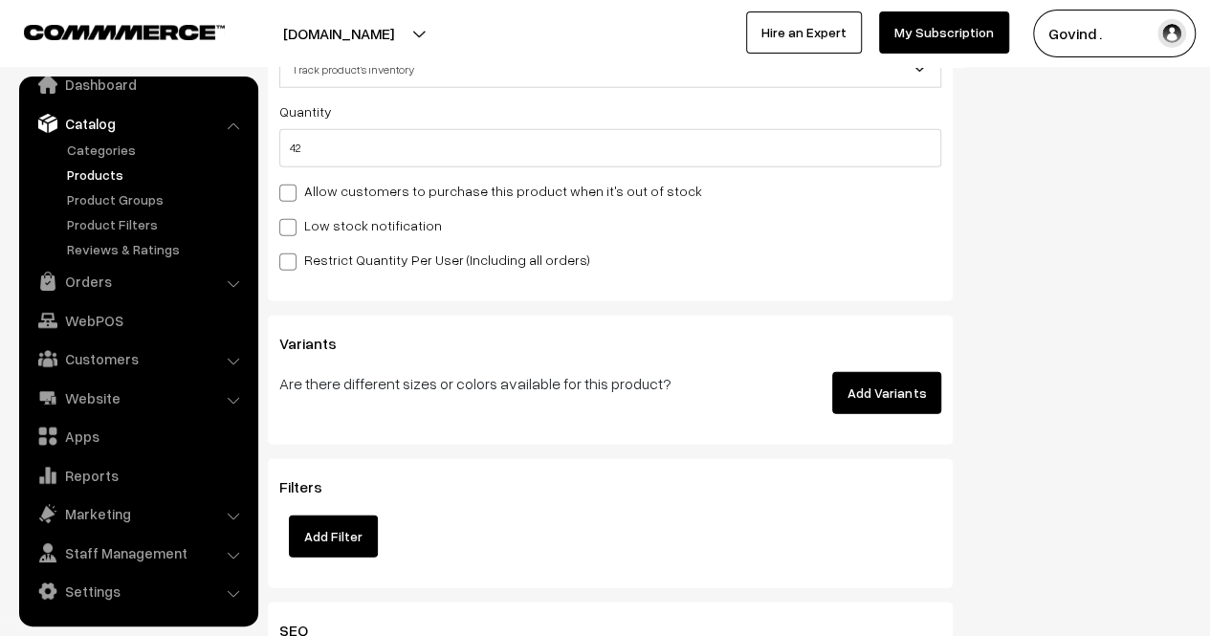
scroll to position [2430, 0]
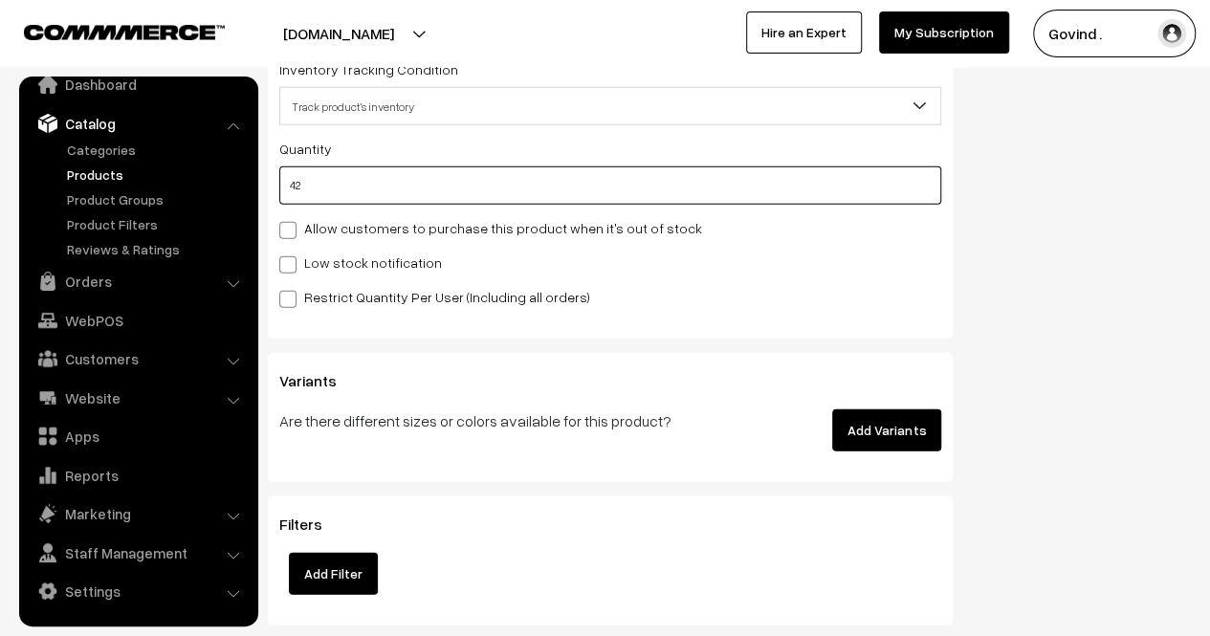
click at [729, 196] on input "42" at bounding box center [610, 185] width 662 height 38
type input "4"
type input "46"
type input "40"
type input "82"
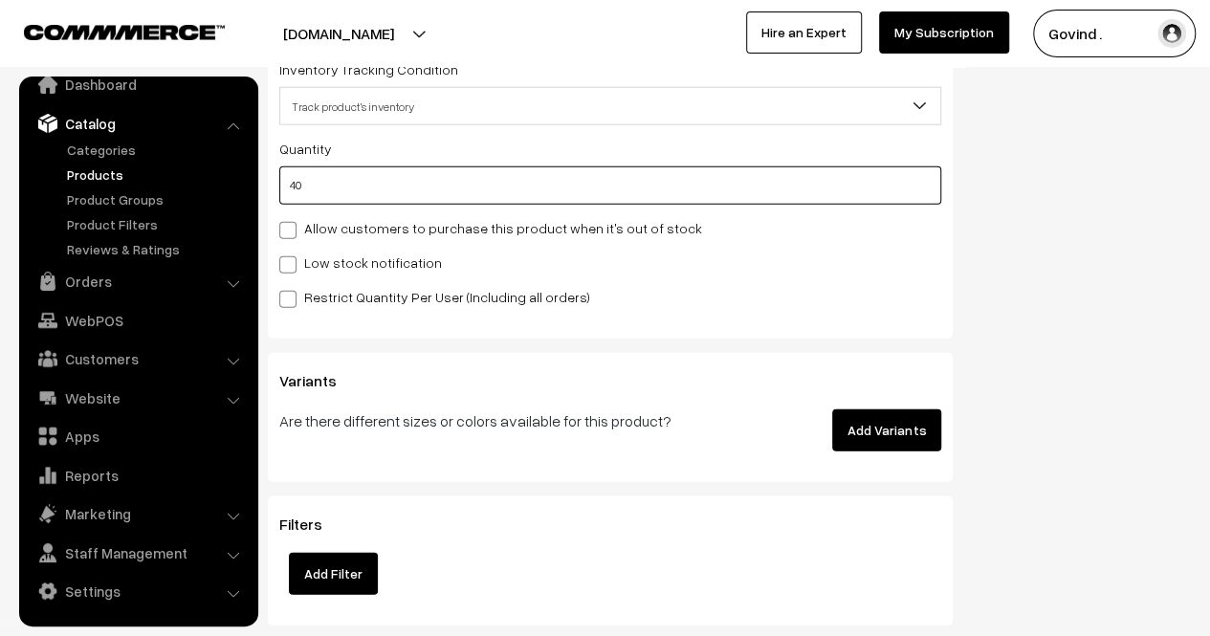
type input "40"
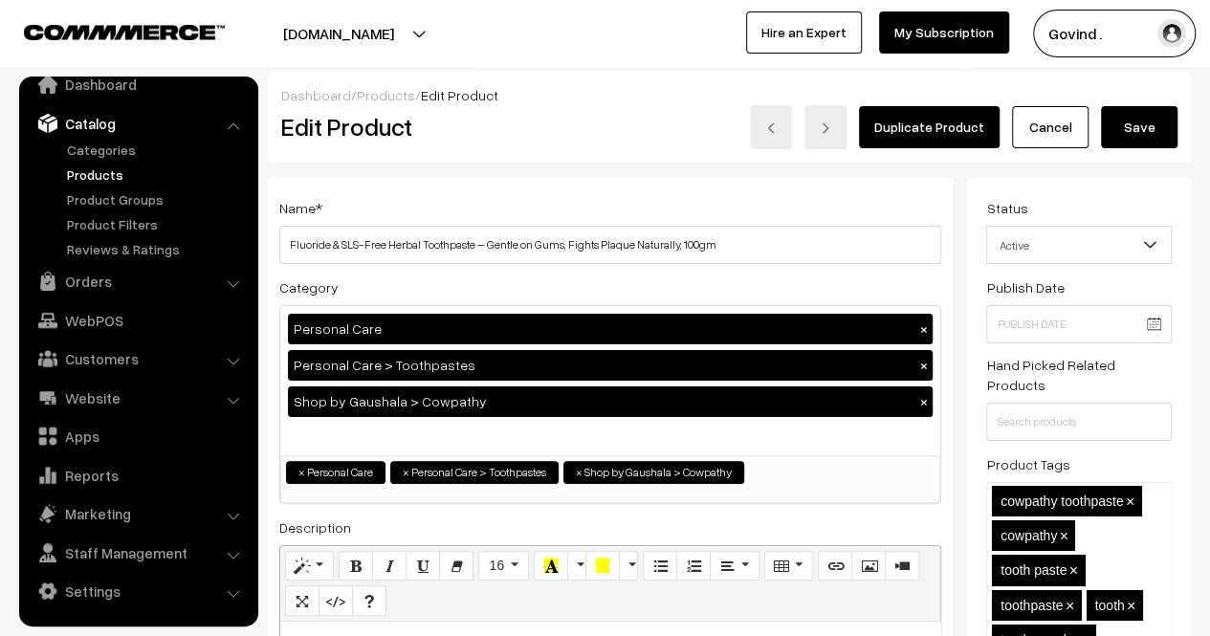
click at [1139, 131] on button "Save" at bounding box center [1139, 127] width 77 height 42
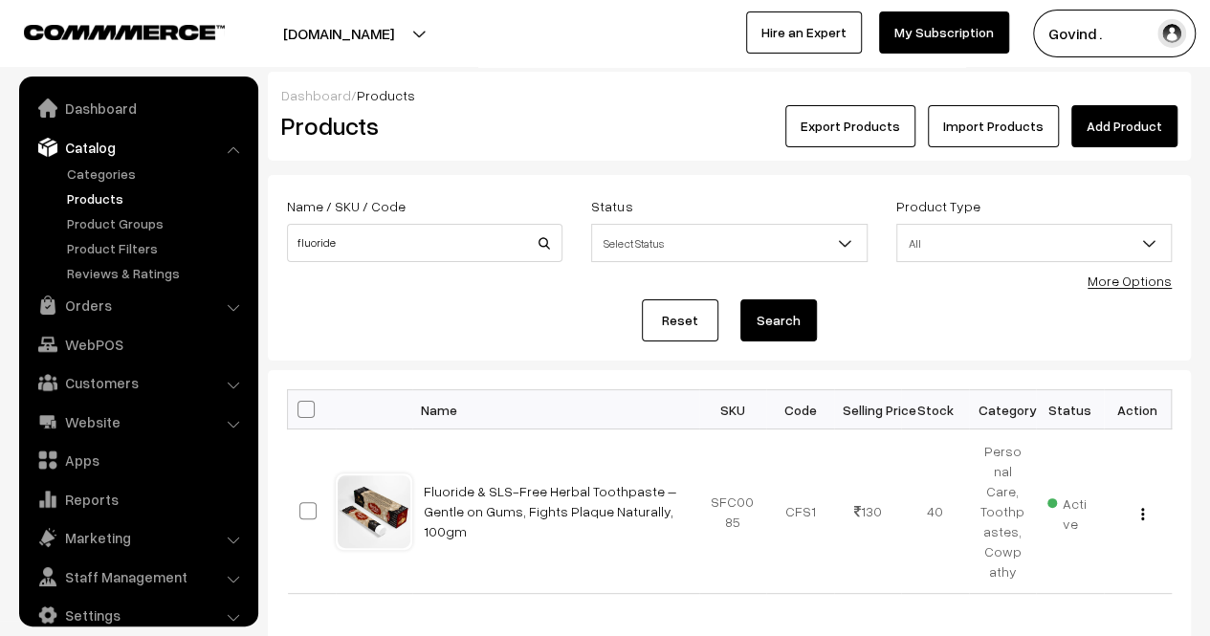
scroll to position [24, 0]
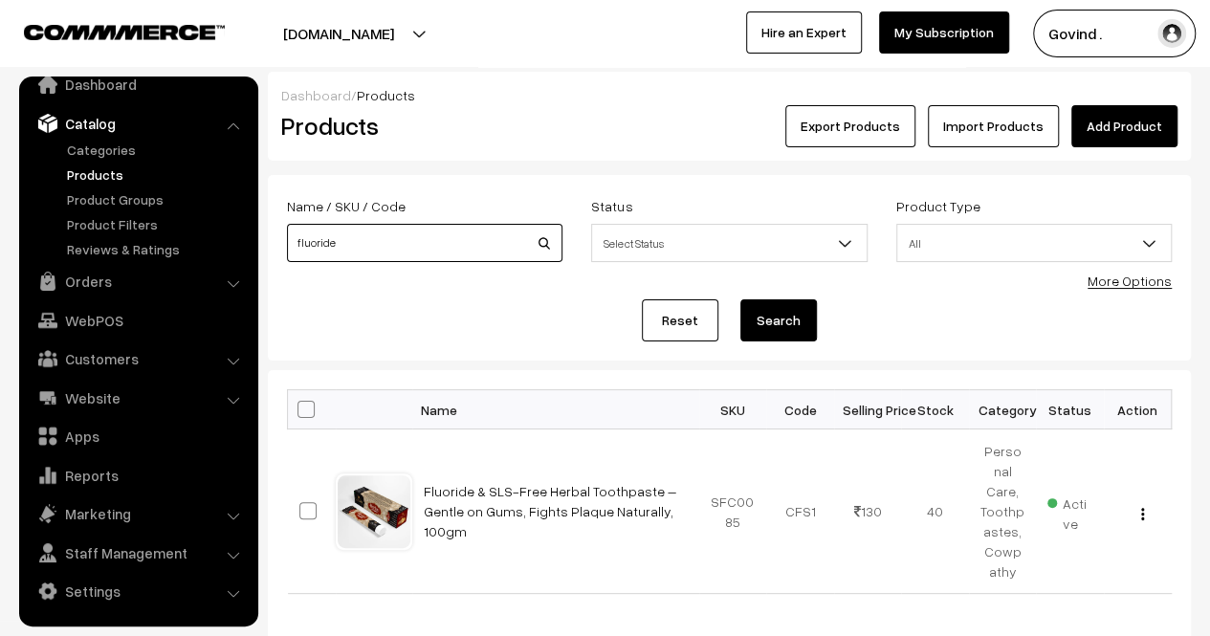
click at [461, 255] on input "fluoride" at bounding box center [425, 243] width 276 height 38
type input "k"
type input "balm"
click at [741, 299] on button "Search" at bounding box center [779, 320] width 77 height 42
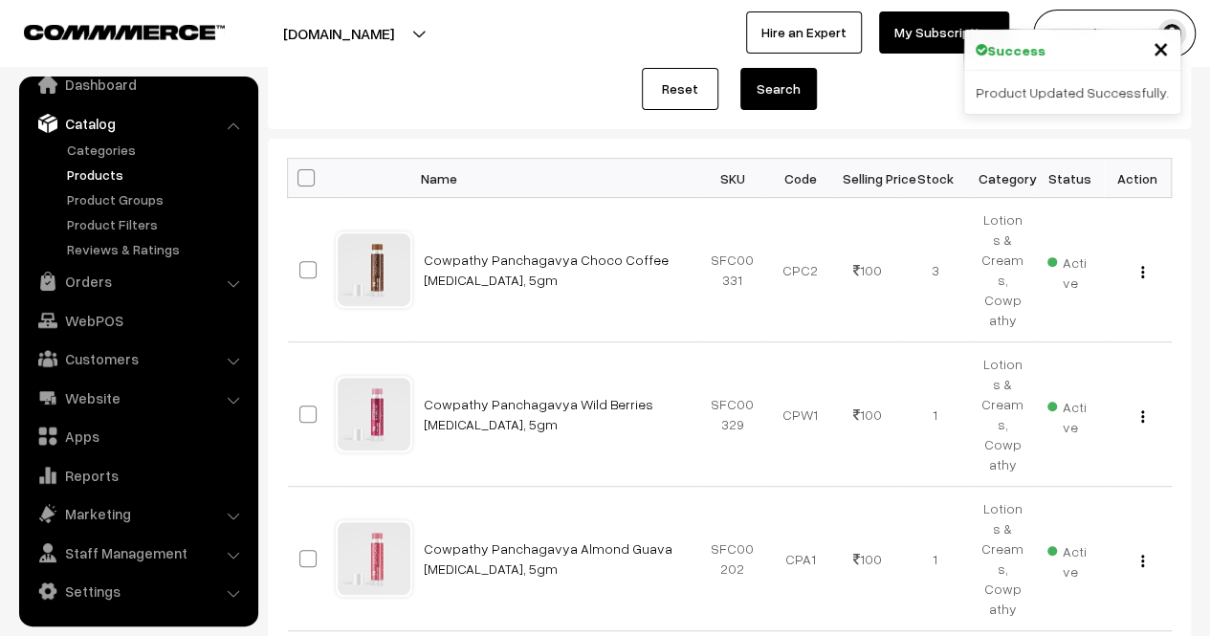
scroll to position [282, 0]
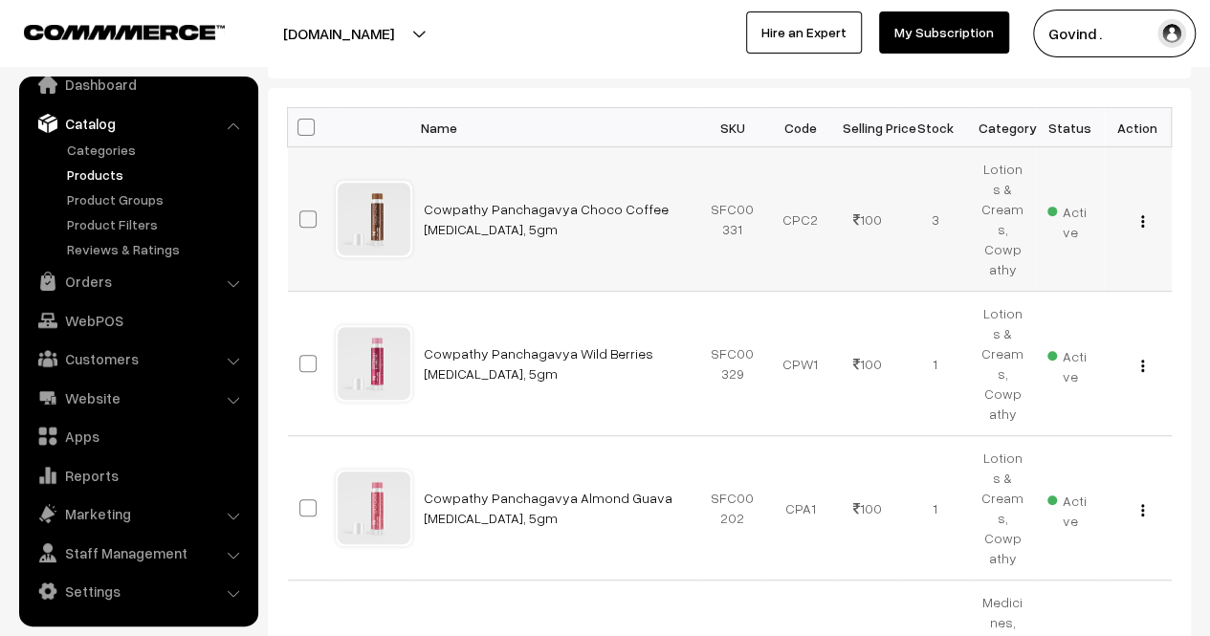
click at [1142, 222] on img "button" at bounding box center [1142, 221] width 3 height 12
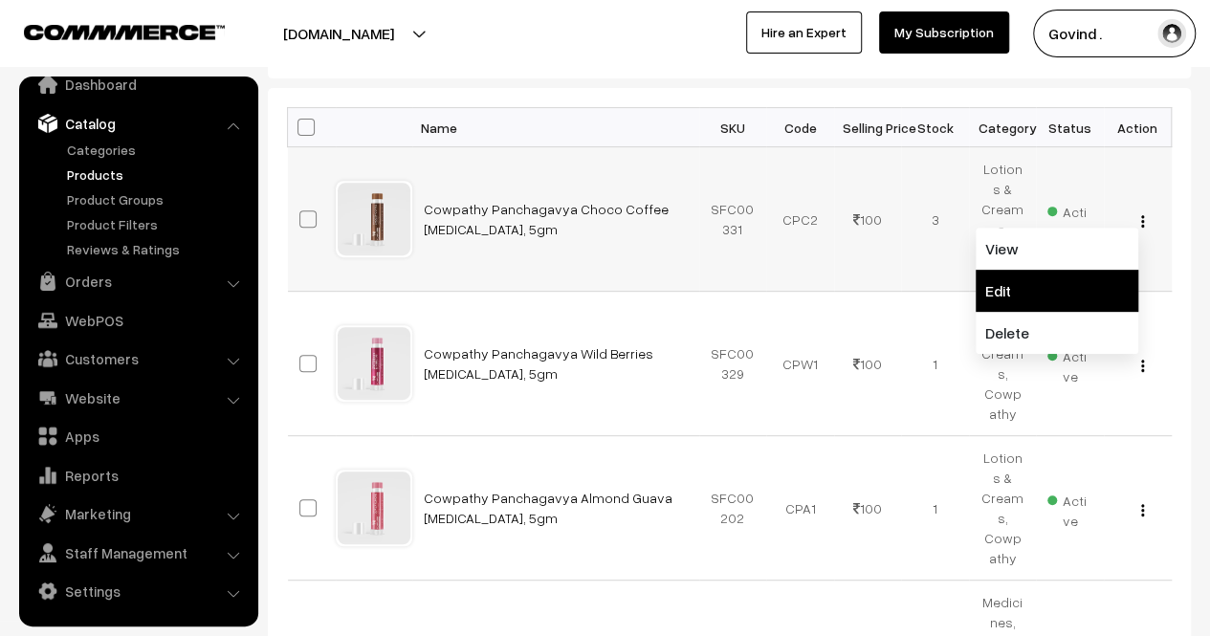
click at [1077, 277] on link "Edit" at bounding box center [1057, 291] width 163 height 42
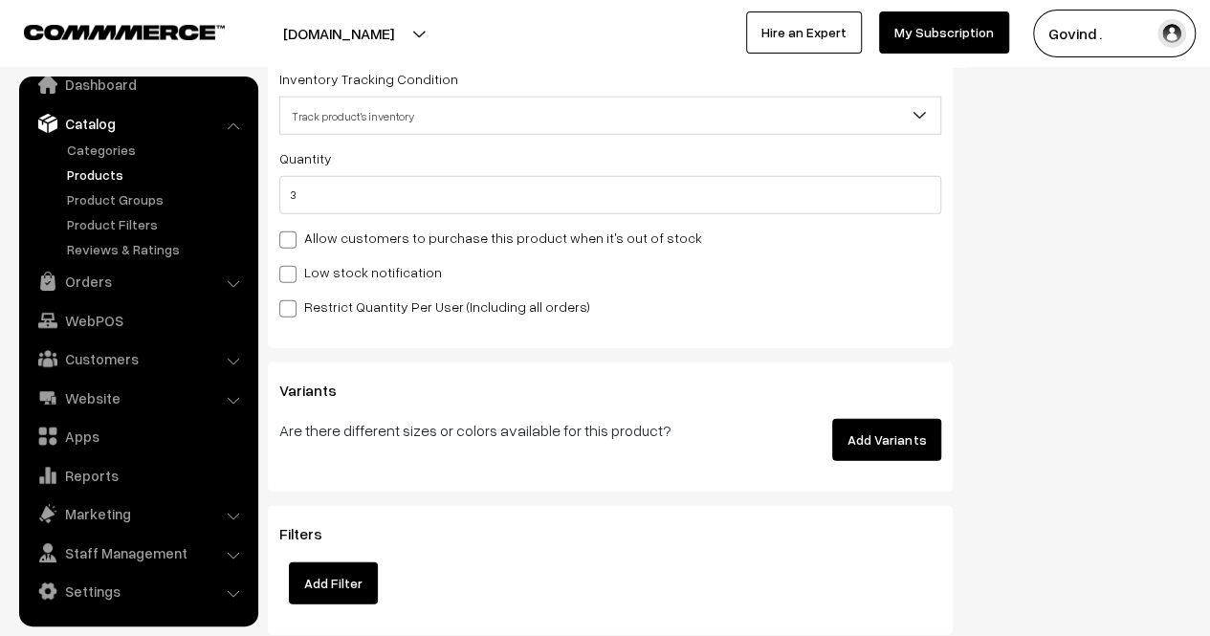
scroll to position [2371, 0]
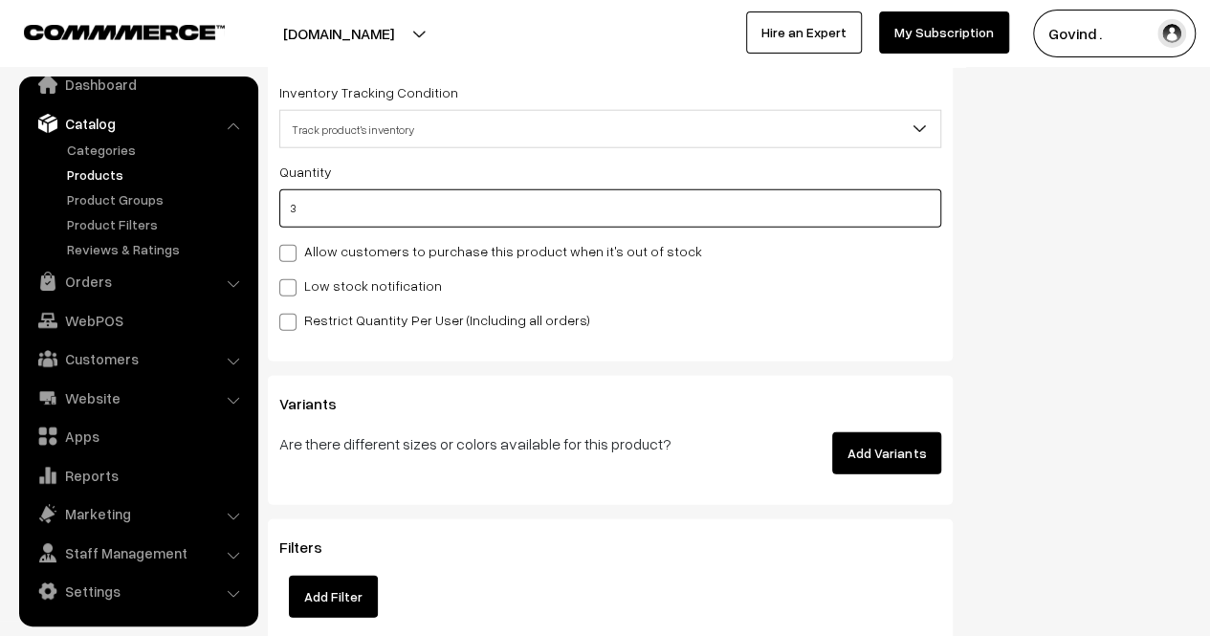
click at [549, 200] on input "3" at bounding box center [610, 208] width 662 height 38
type input "2"
type input "5"
type input "2"
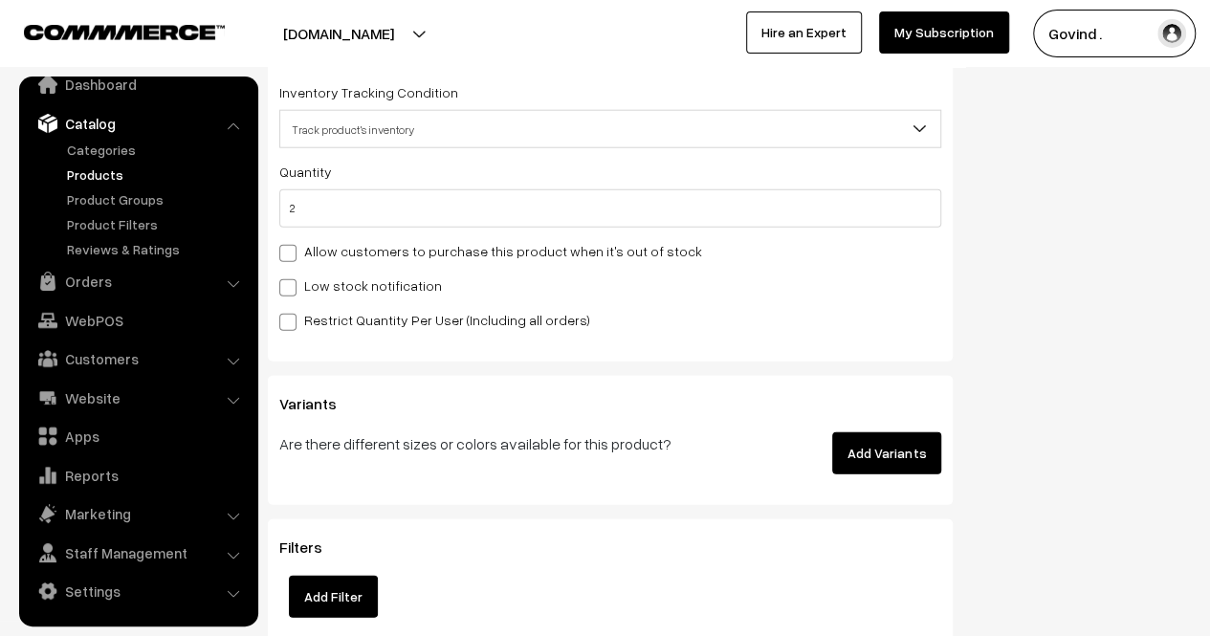
scroll to position [0, 0]
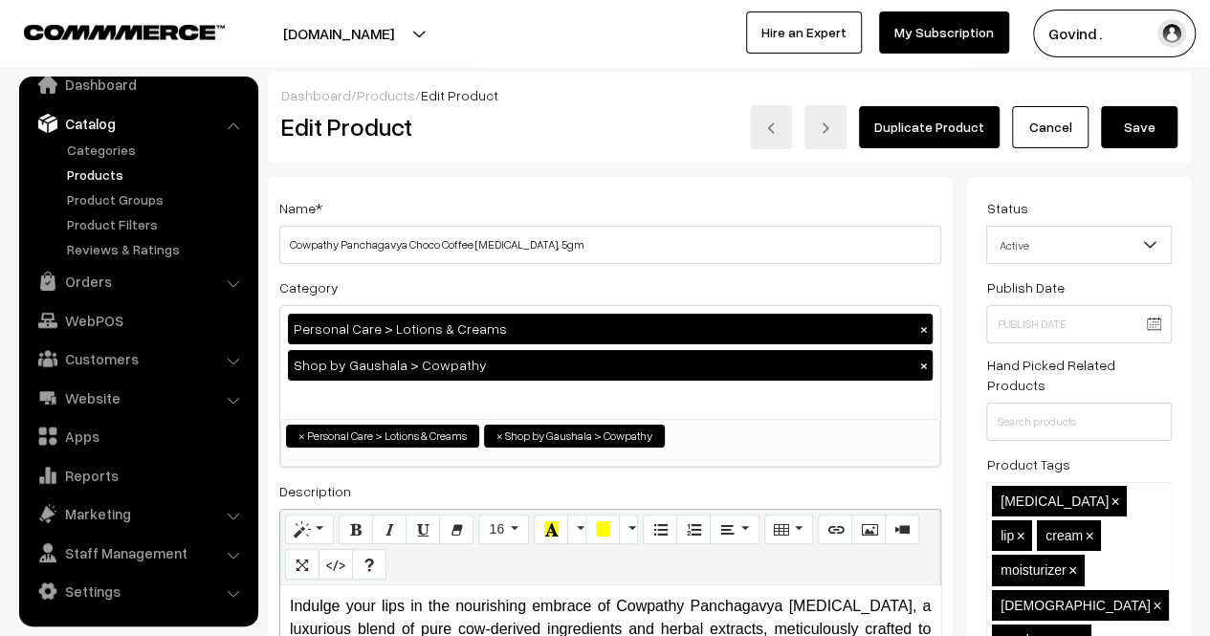
click at [1133, 123] on button "Save" at bounding box center [1139, 127] width 77 height 42
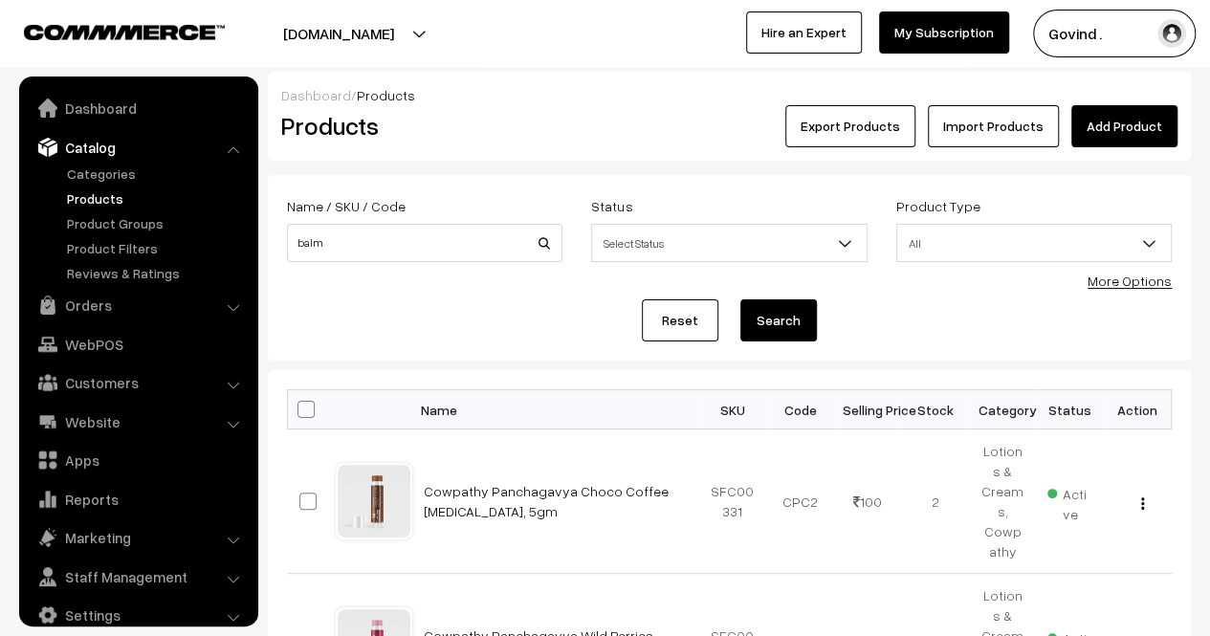
scroll to position [24, 0]
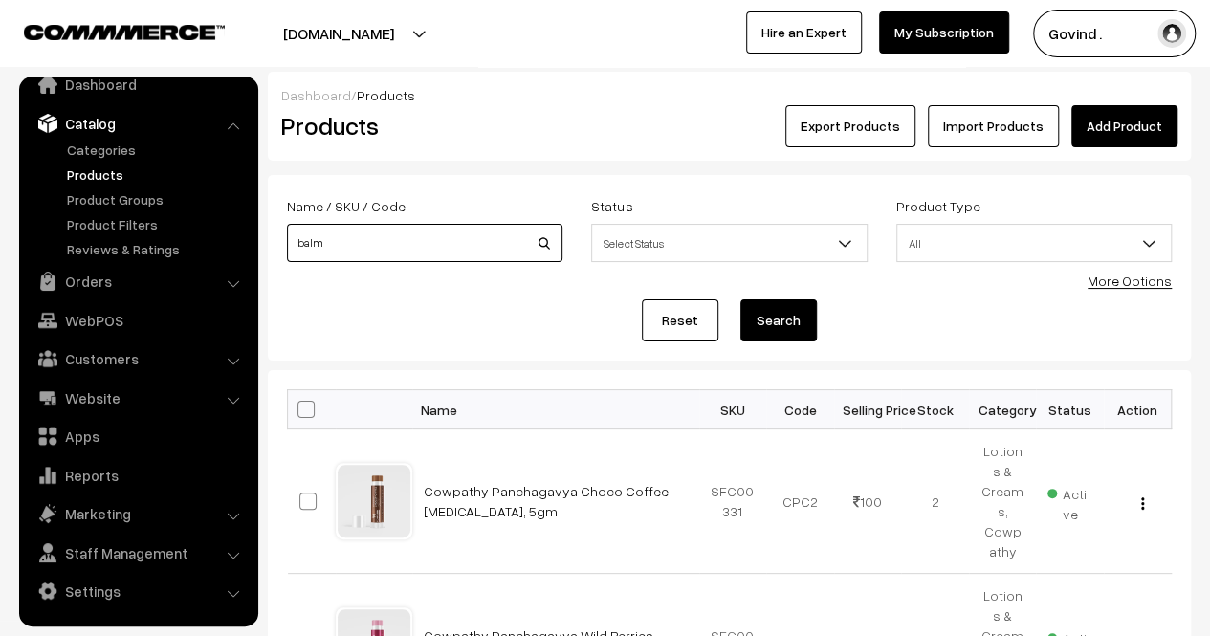
click at [390, 236] on input "balm" at bounding box center [425, 243] width 276 height 38
type input "peedantak"
click at [741, 299] on button "Search" at bounding box center [779, 320] width 77 height 42
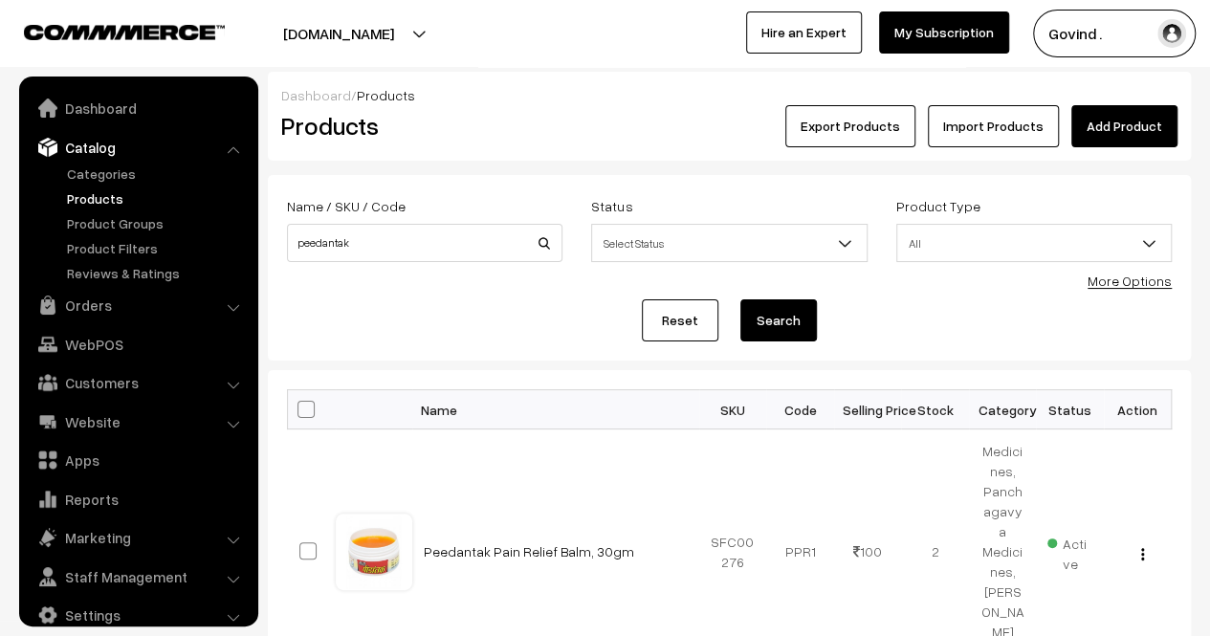
scroll to position [24, 0]
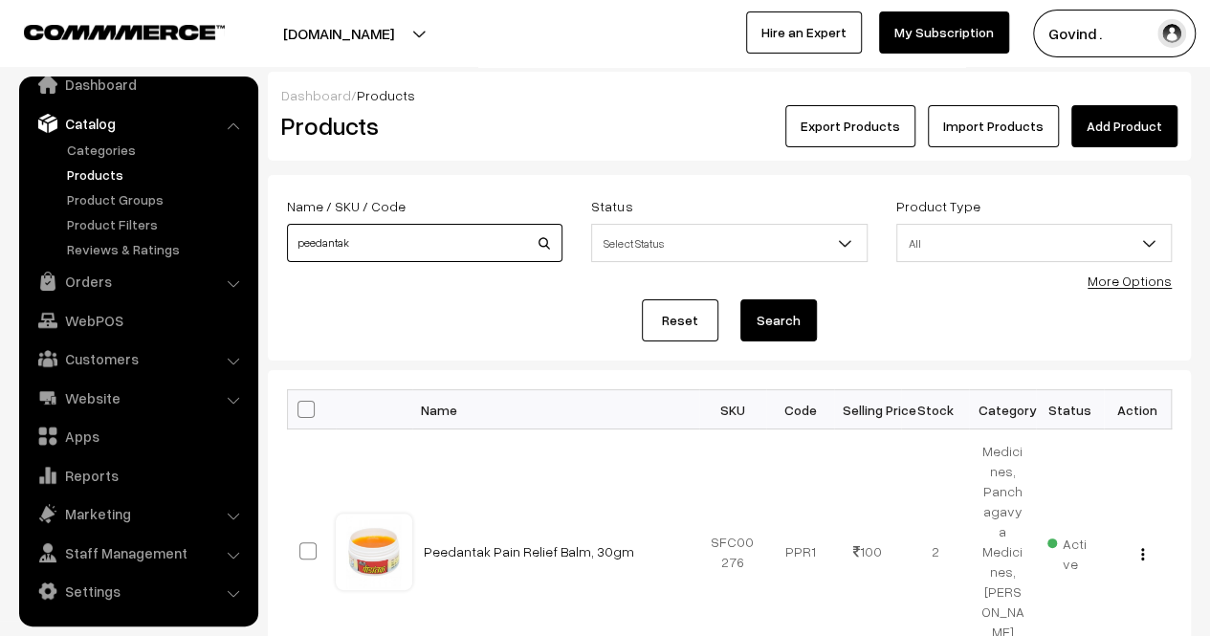
click at [427, 247] on input "peedantak" at bounding box center [425, 243] width 276 height 38
type input "y"
type input "turmeric"
click at [741, 299] on button "Search" at bounding box center [779, 320] width 77 height 42
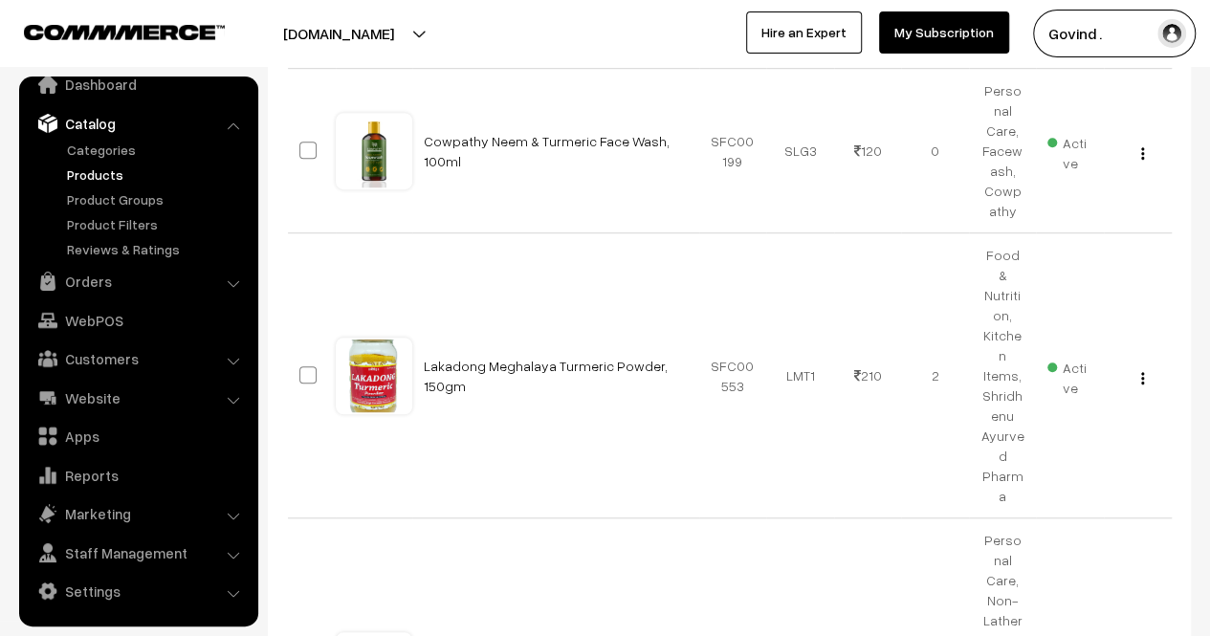
scroll to position [551, 0]
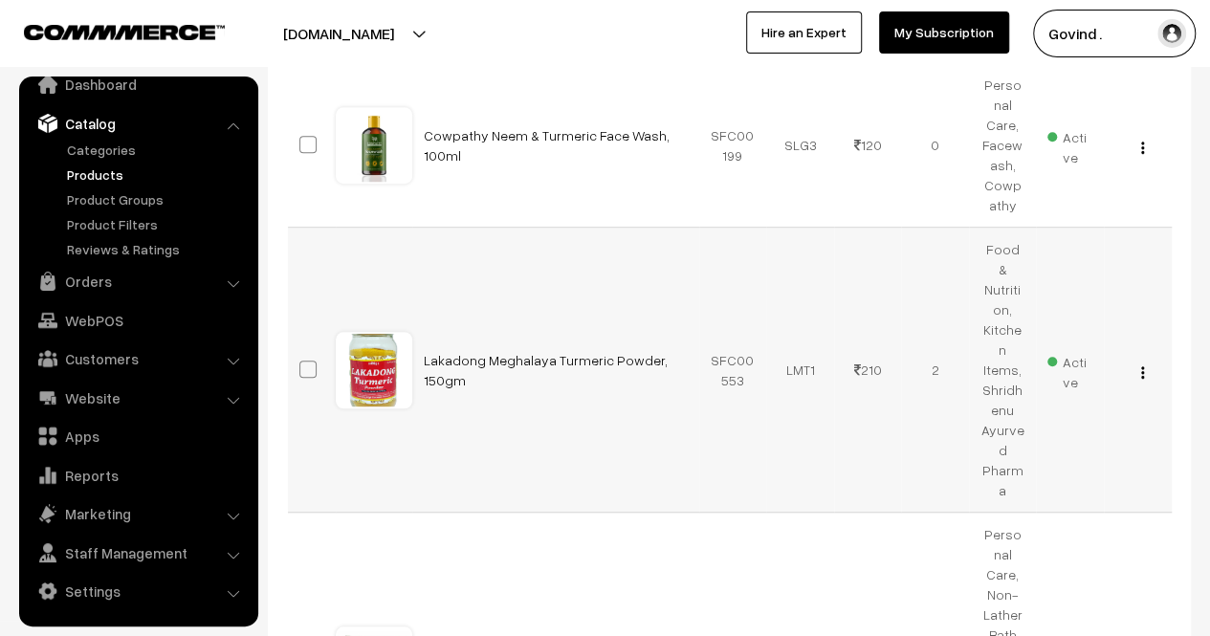
click at [1144, 360] on div "View Edit Delete" at bounding box center [1138, 370] width 45 height 20
click at [1139, 360] on div "View Edit Delete" at bounding box center [1138, 370] width 45 height 20
click at [1141, 366] on img "button" at bounding box center [1142, 372] width 3 height 12
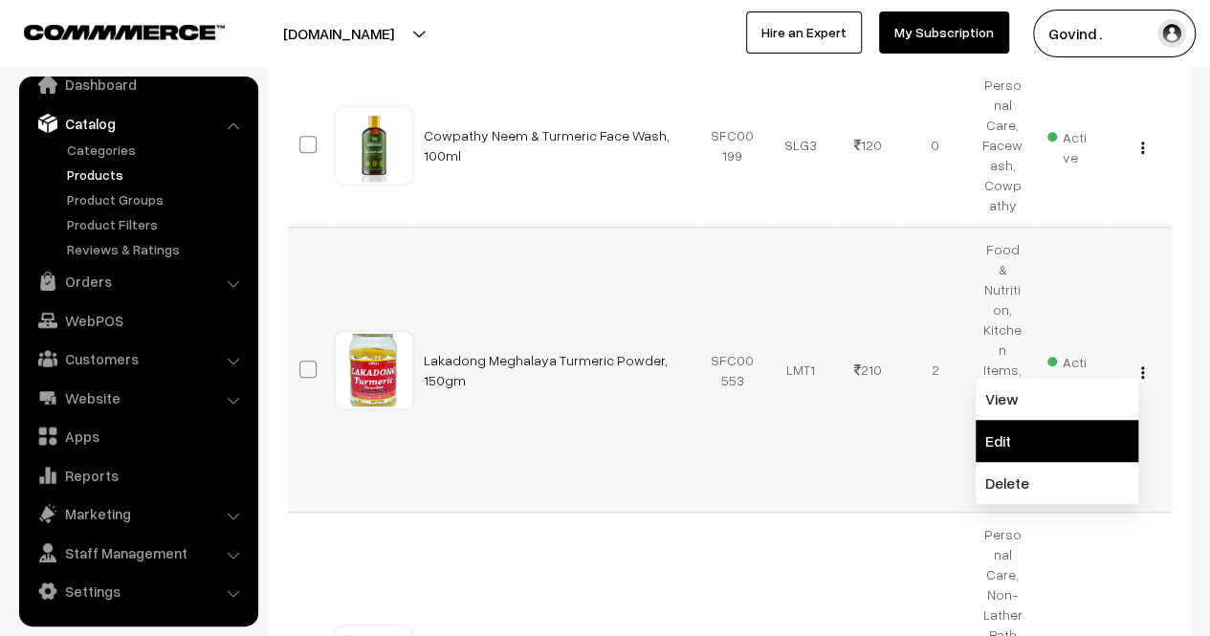
click at [1078, 420] on link "Edit" at bounding box center [1057, 441] width 163 height 42
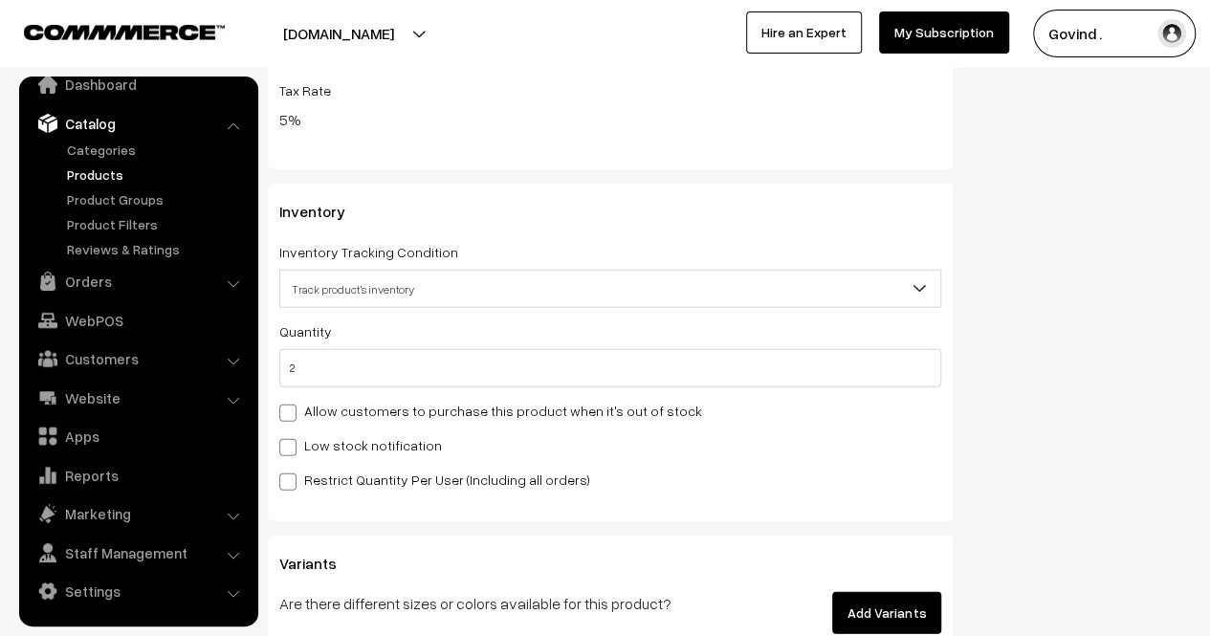
scroll to position [2235, 0]
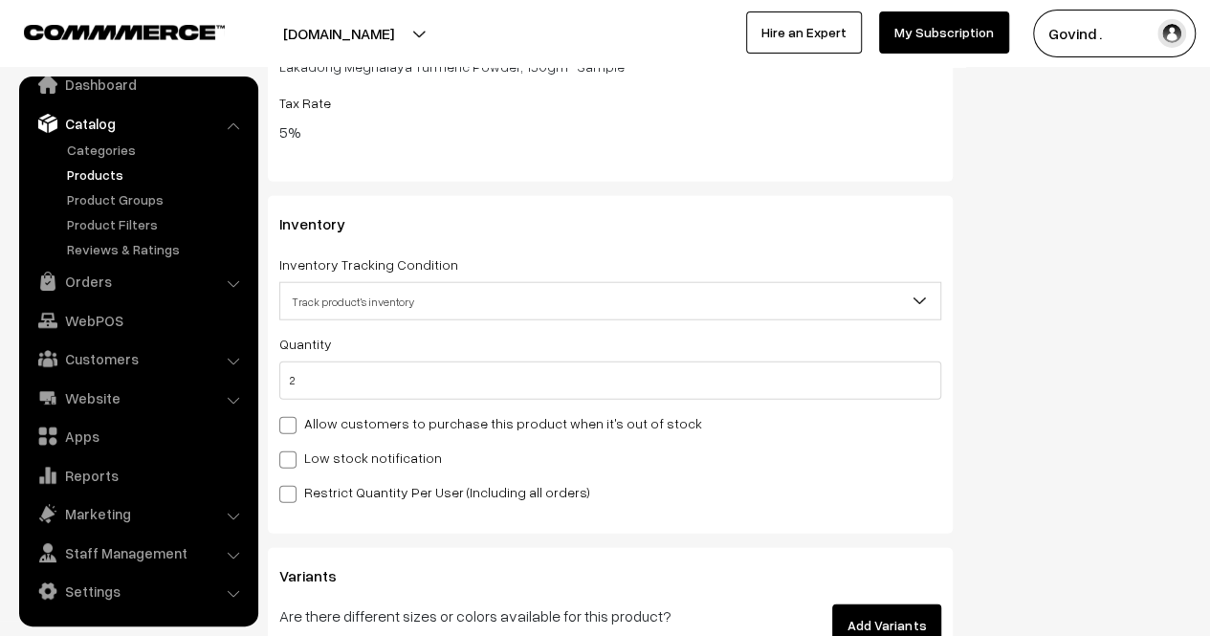
drag, startPoint x: 0, startPoint y: 0, endPoint x: 1224, endPoint y: 428, distance: 1296.3
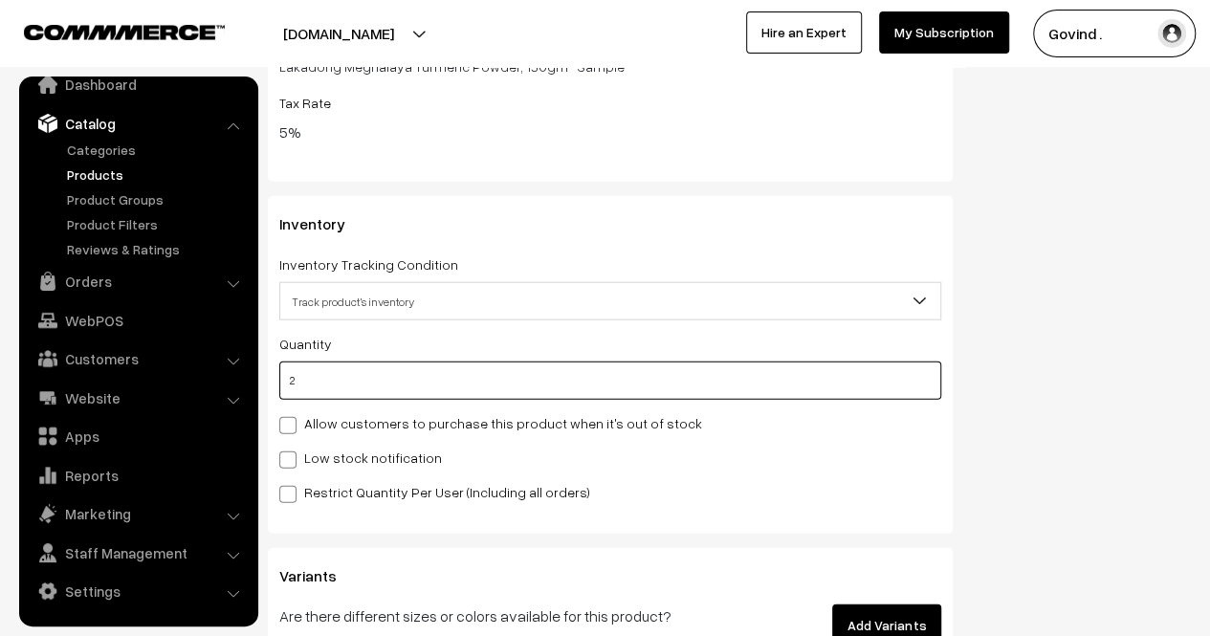
click at [494, 377] on input "2" at bounding box center [610, 381] width 662 height 38
type input "0"
type input "2"
type input "0"
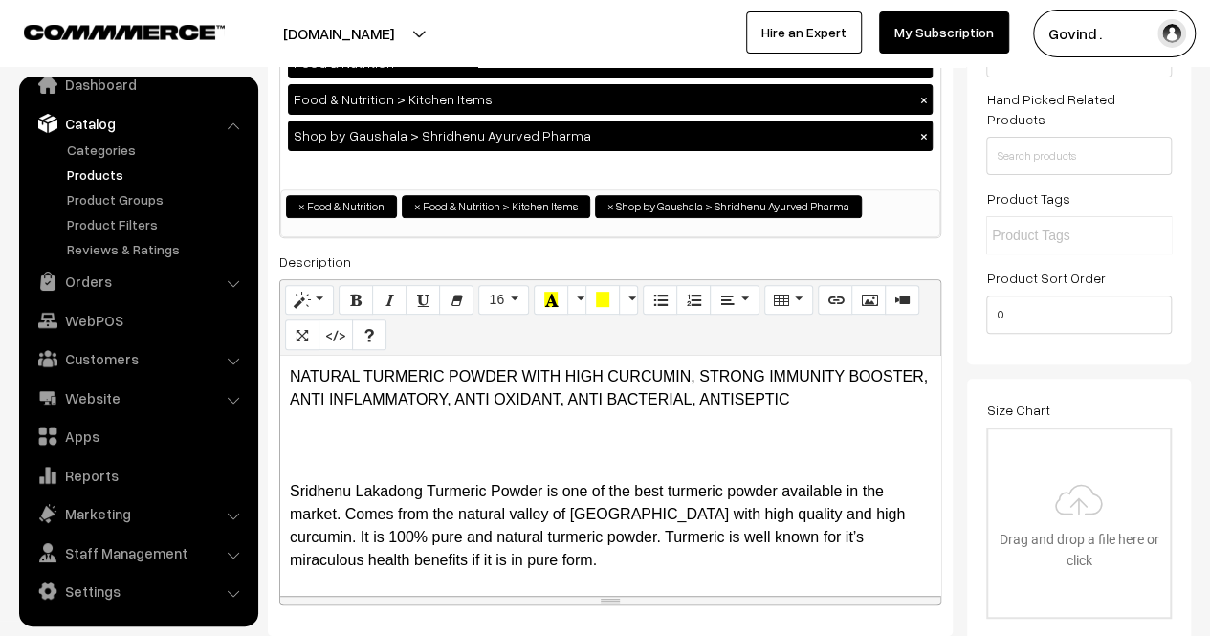
scroll to position [0, 0]
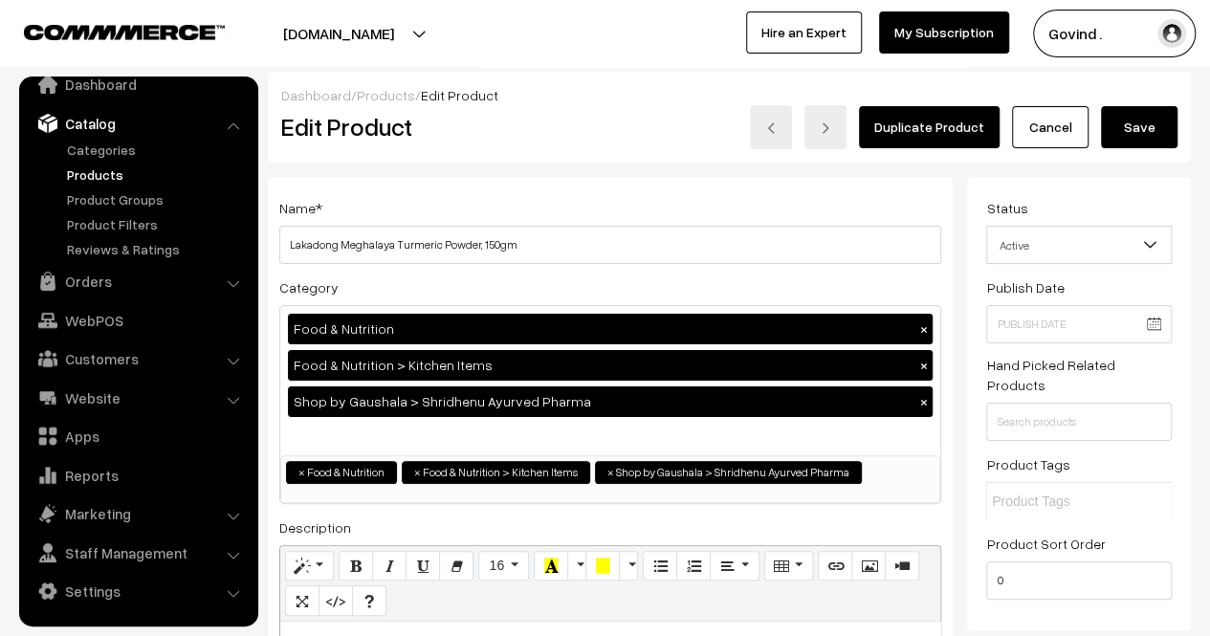
click at [1135, 133] on button "Save" at bounding box center [1139, 127] width 77 height 42
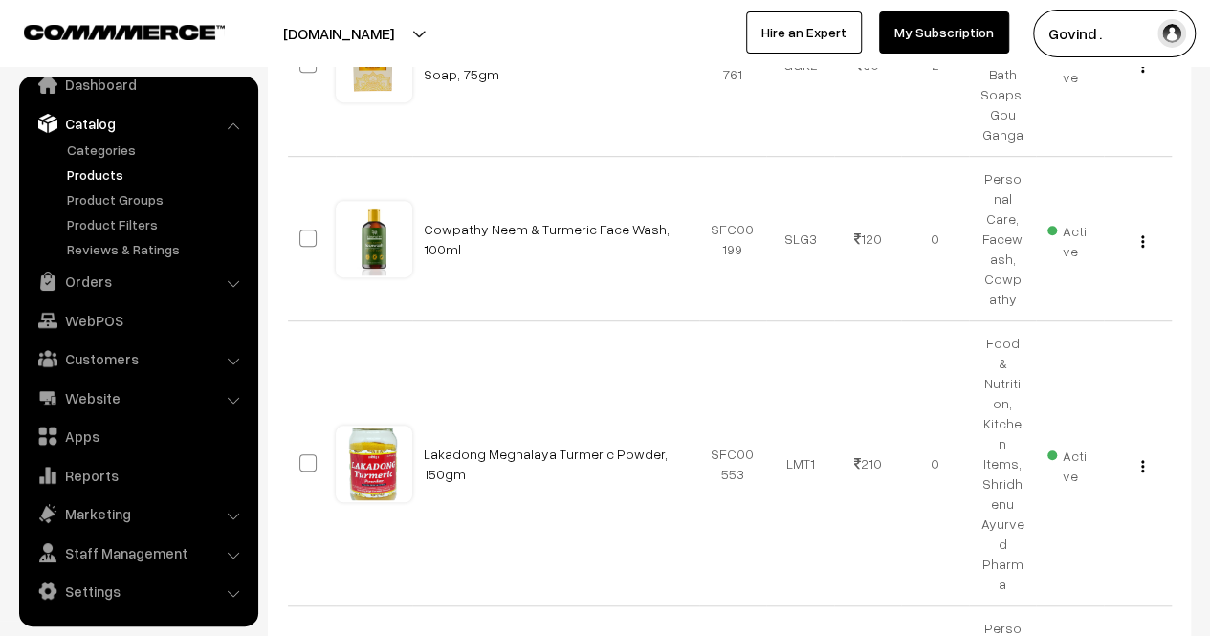
scroll to position [467, 0]
